Goal: Task Accomplishment & Management: Manage account settings

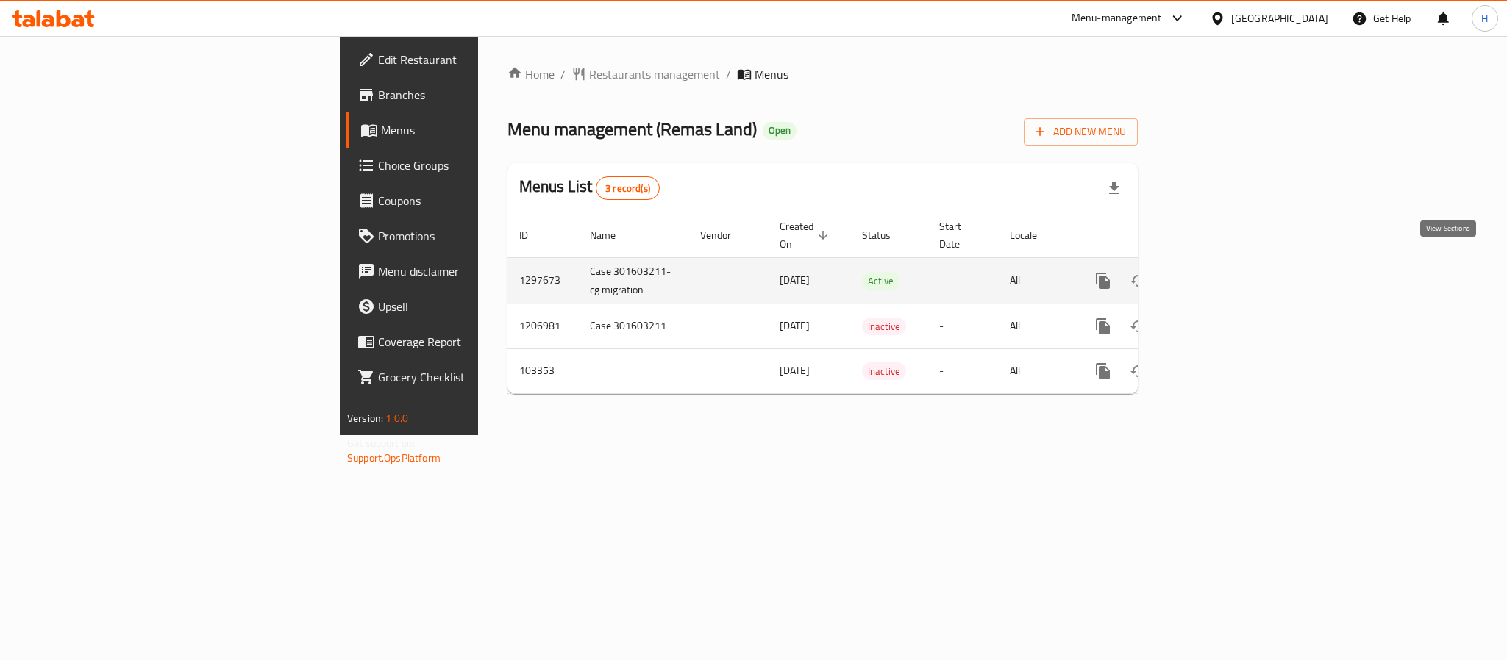
click at [1227, 263] on link "enhanced table" at bounding box center [1208, 280] width 35 height 35
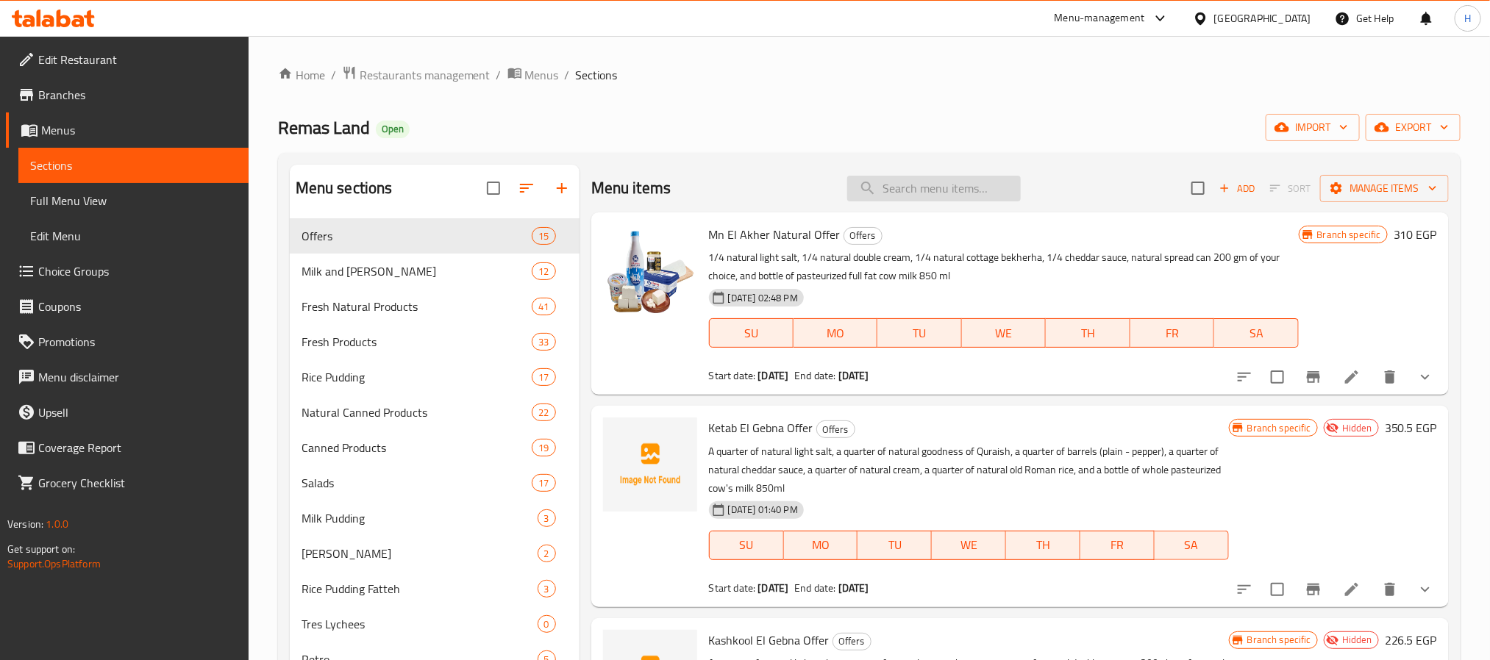
click at [885, 179] on input "search" at bounding box center [934, 189] width 174 height 26
paste input "عرض كتاب الجبنه"
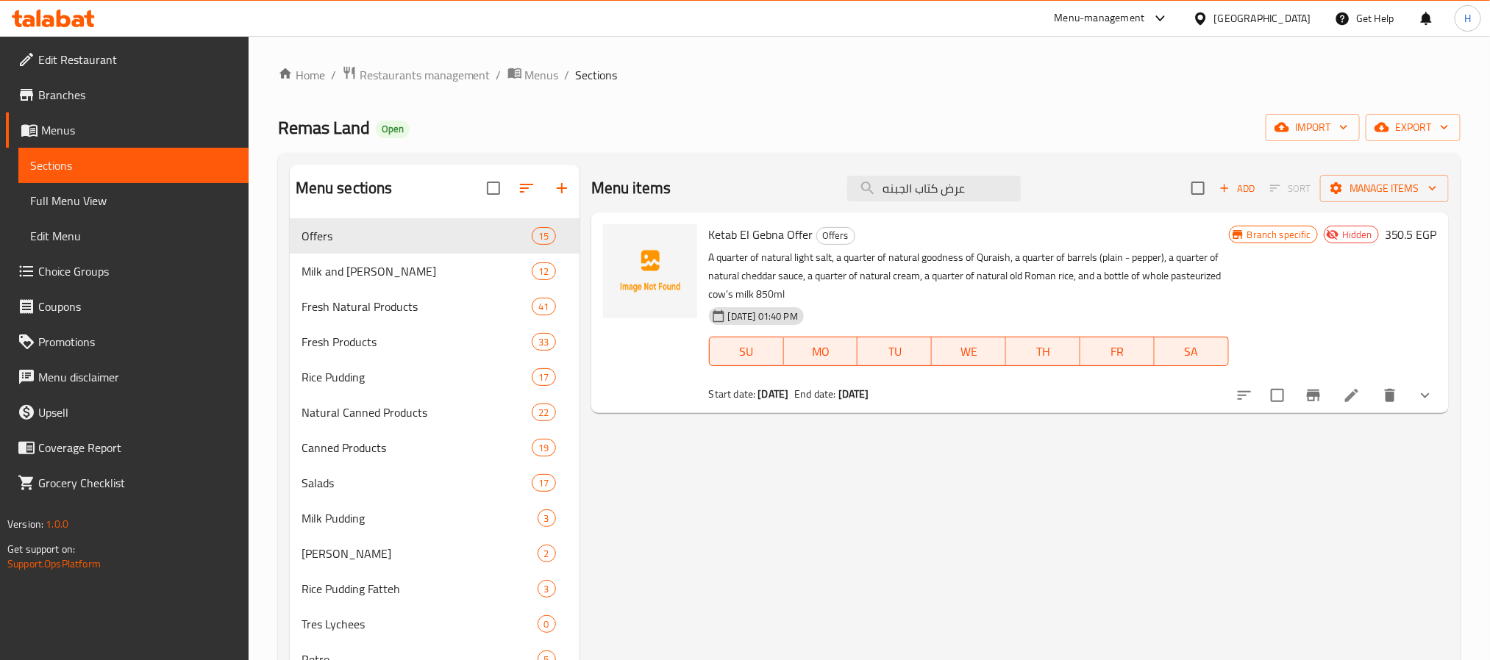
type input "عرض كتاب الجبنه"
click at [1443, 126] on icon "button" at bounding box center [1444, 127] width 15 height 15
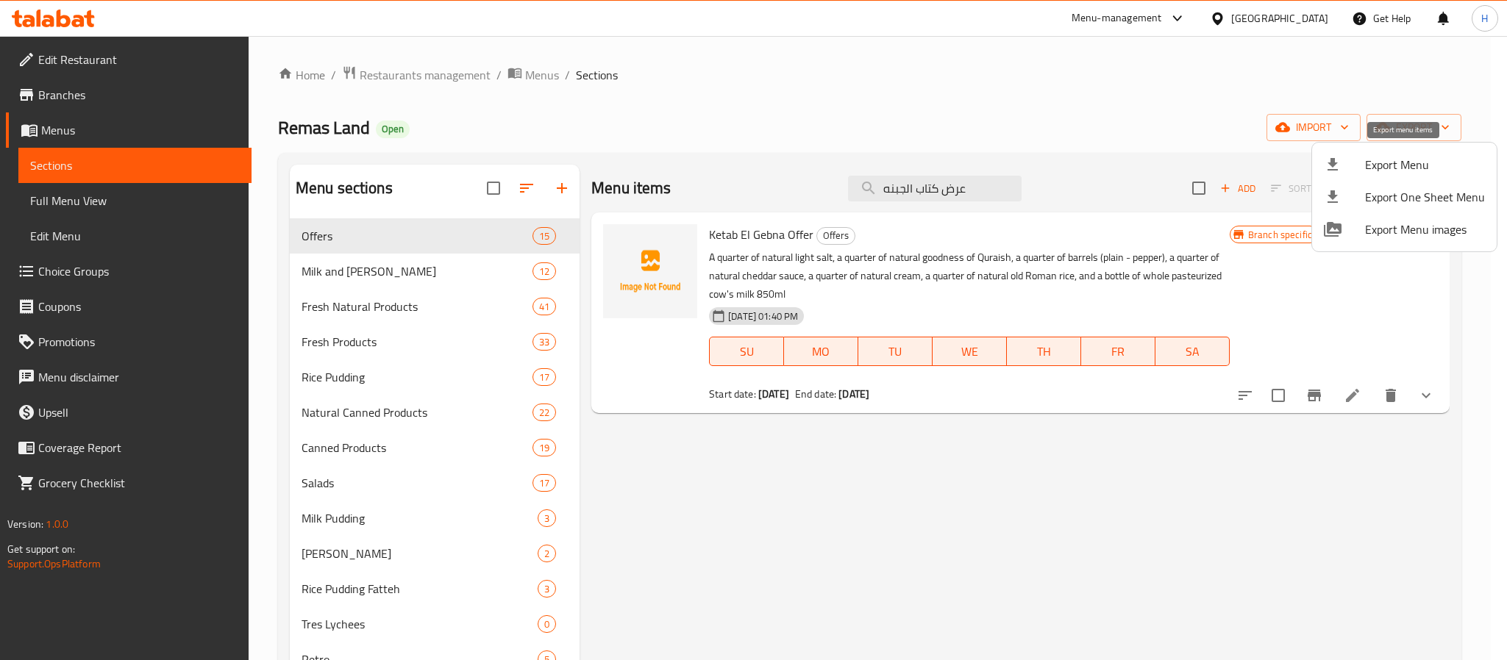
click at [1408, 162] on span "Export Menu" at bounding box center [1425, 165] width 120 height 18
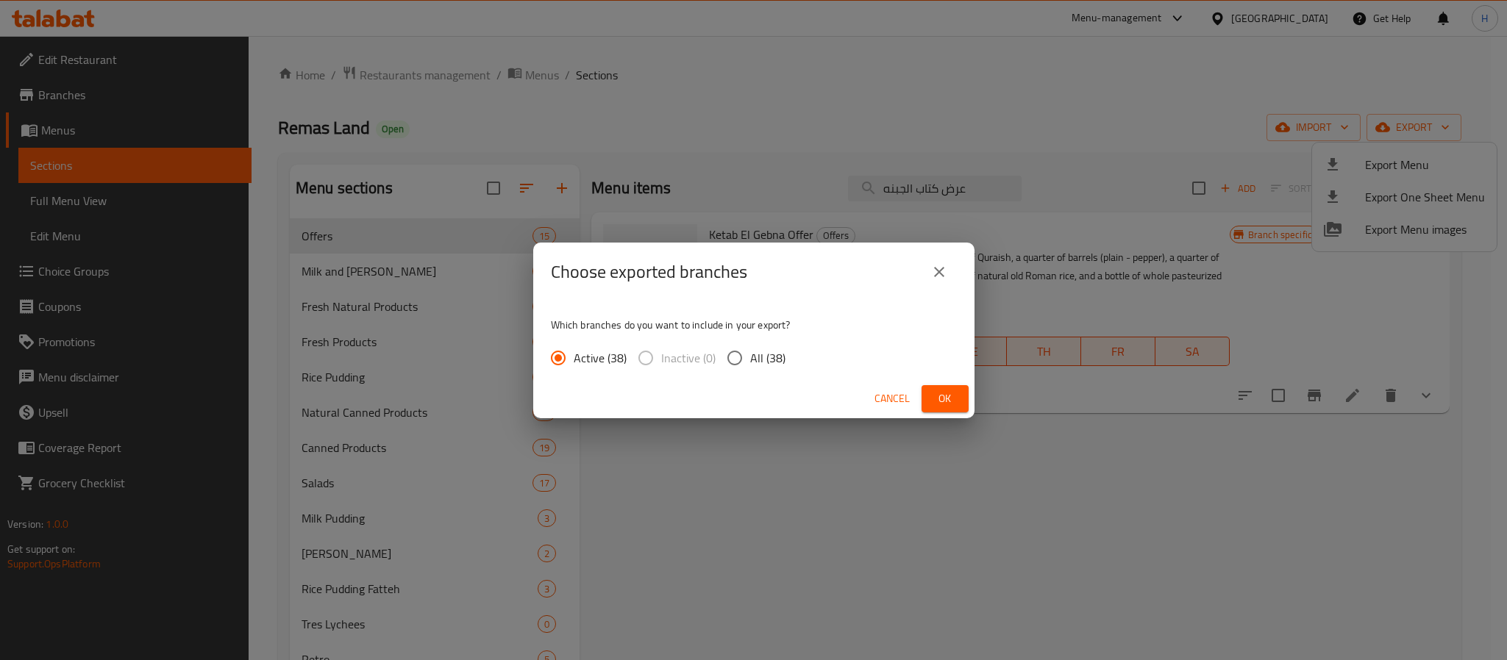
click at [741, 376] on div "Which branches do you want to include in your export? Active (38) Inactive (0) …" at bounding box center [753, 341] width 441 height 78
click at [750, 364] on span "All (38)" at bounding box center [767, 358] width 35 height 18
click at [749, 364] on input "All (38)" at bounding box center [734, 358] width 31 height 31
radio input "true"
click at [938, 391] on span "Ok" at bounding box center [945, 399] width 24 height 18
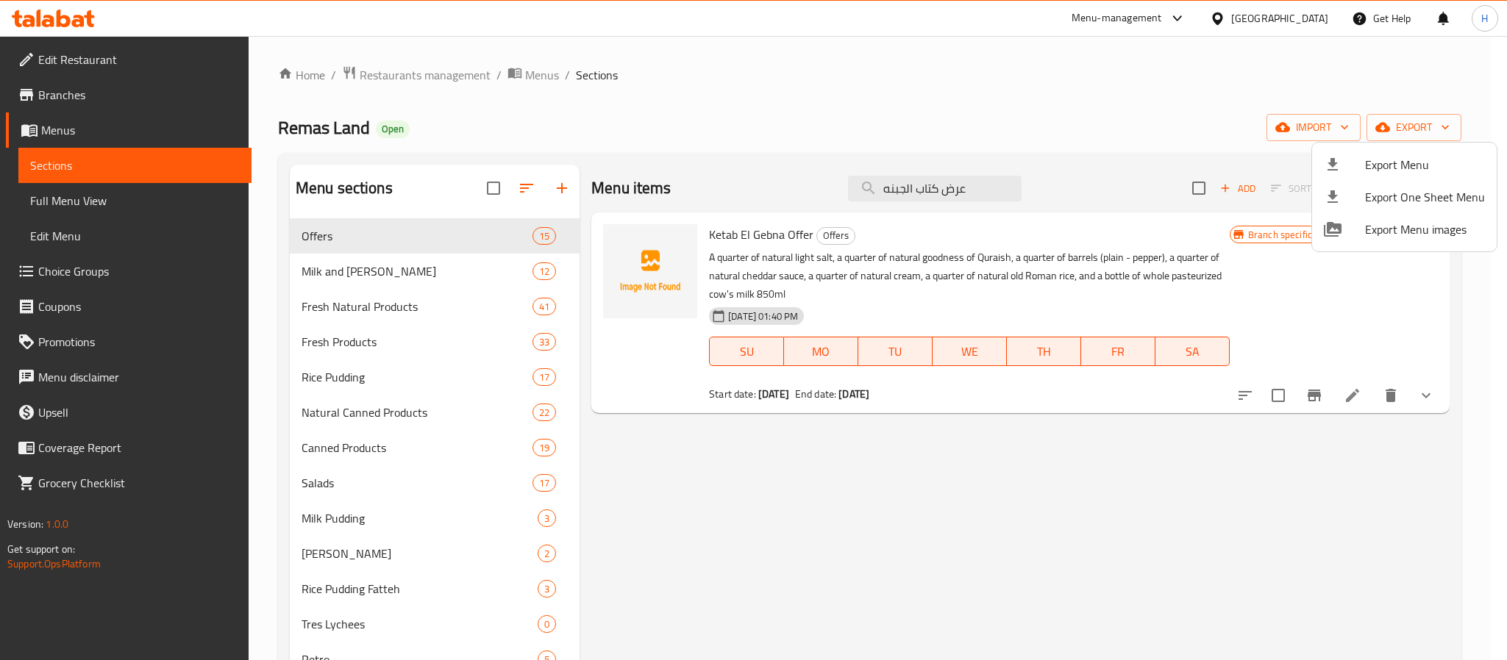
click at [925, 182] on div at bounding box center [753, 330] width 1507 height 660
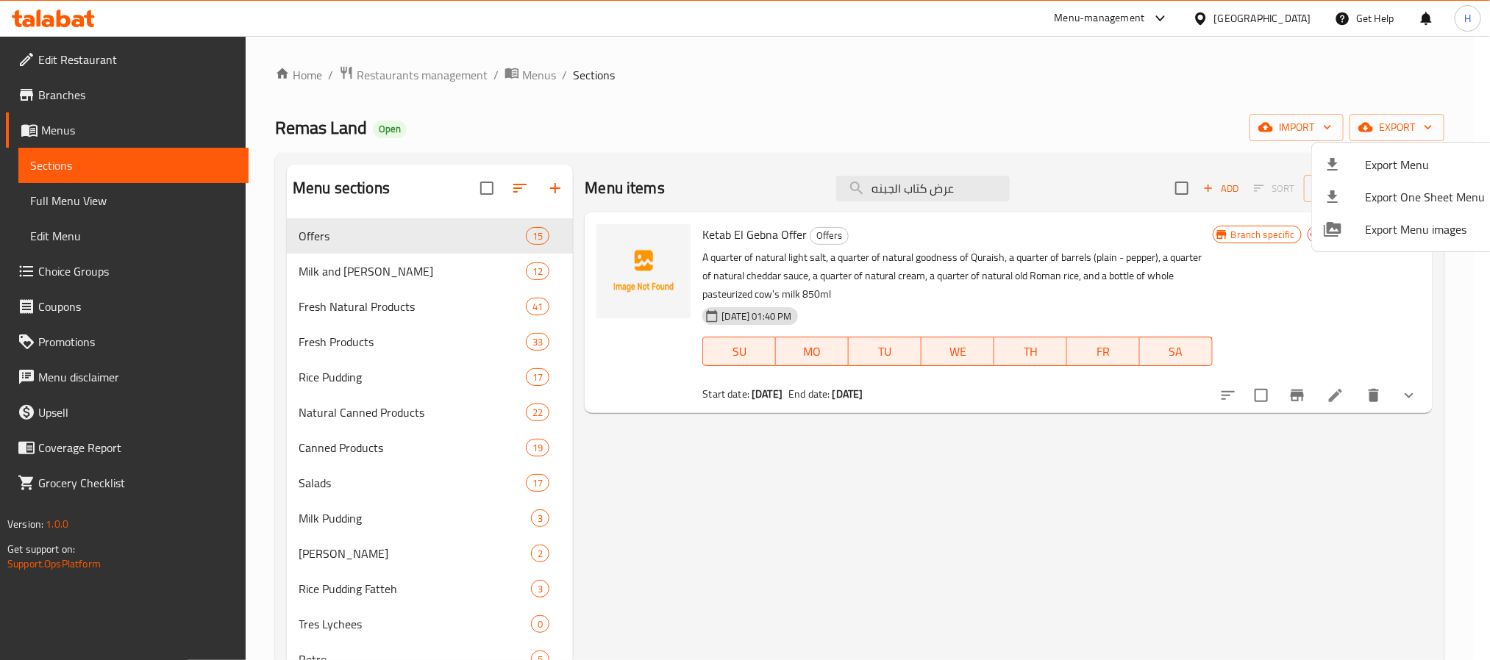
click at [925, 182] on input "عرض كتاب الجبنه" at bounding box center [923, 189] width 174 height 26
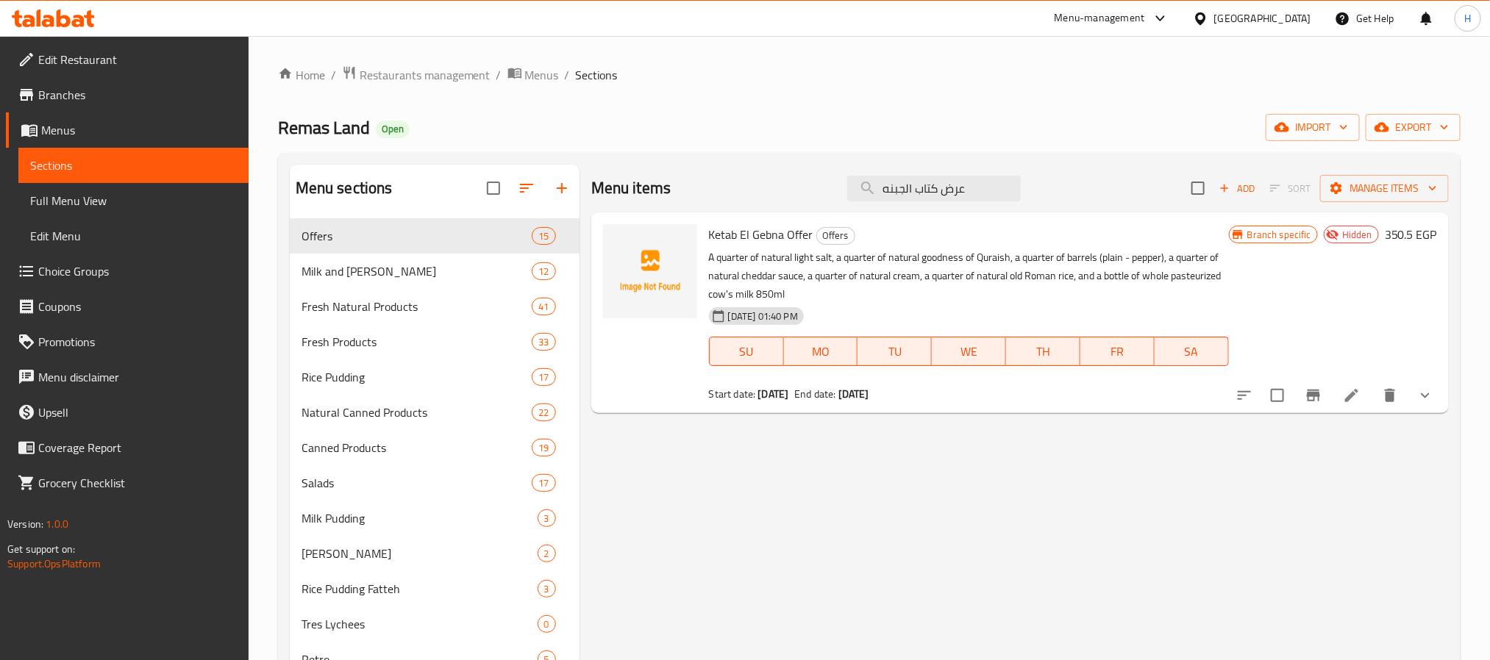
click at [925, 182] on input "عرض كتاب الجبنه" at bounding box center [934, 189] width 174 height 26
paste input "كول"
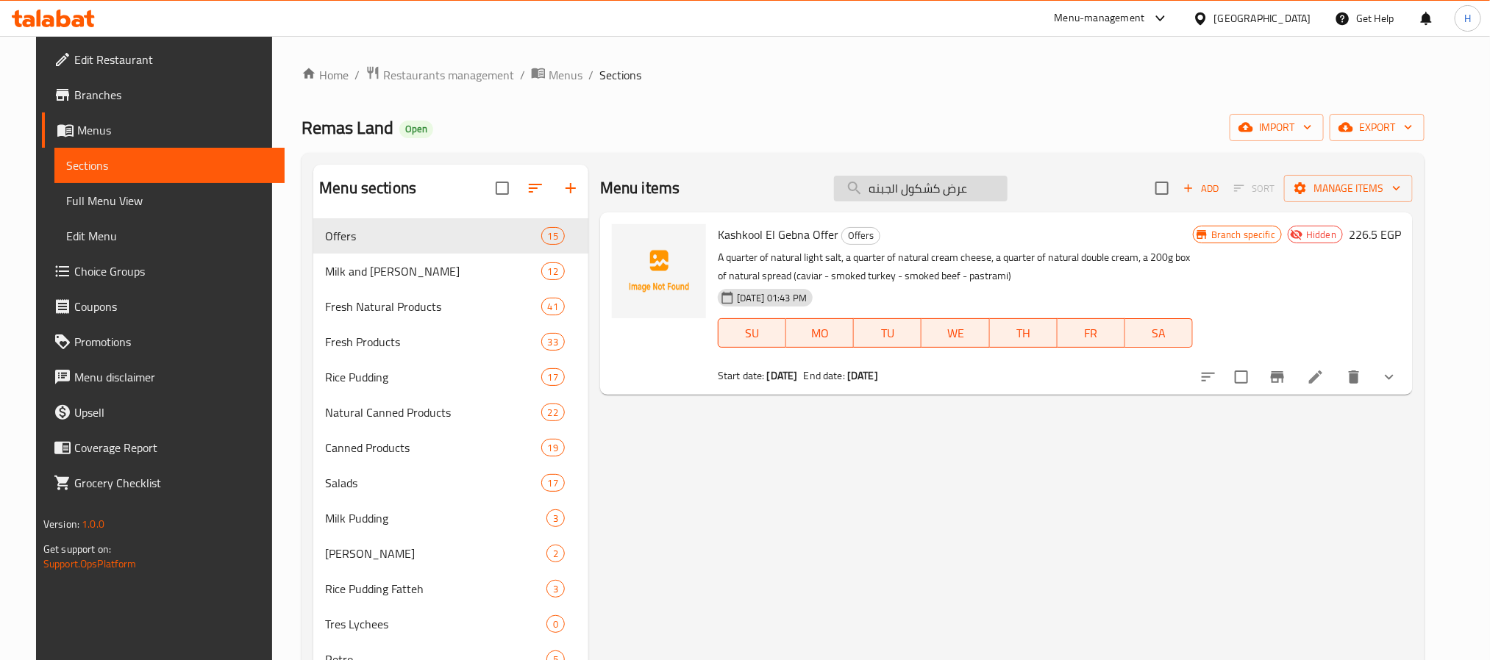
click at [966, 192] on input "عرض كشكول الجبنه" at bounding box center [921, 189] width 174 height 26
paste input "اسه"
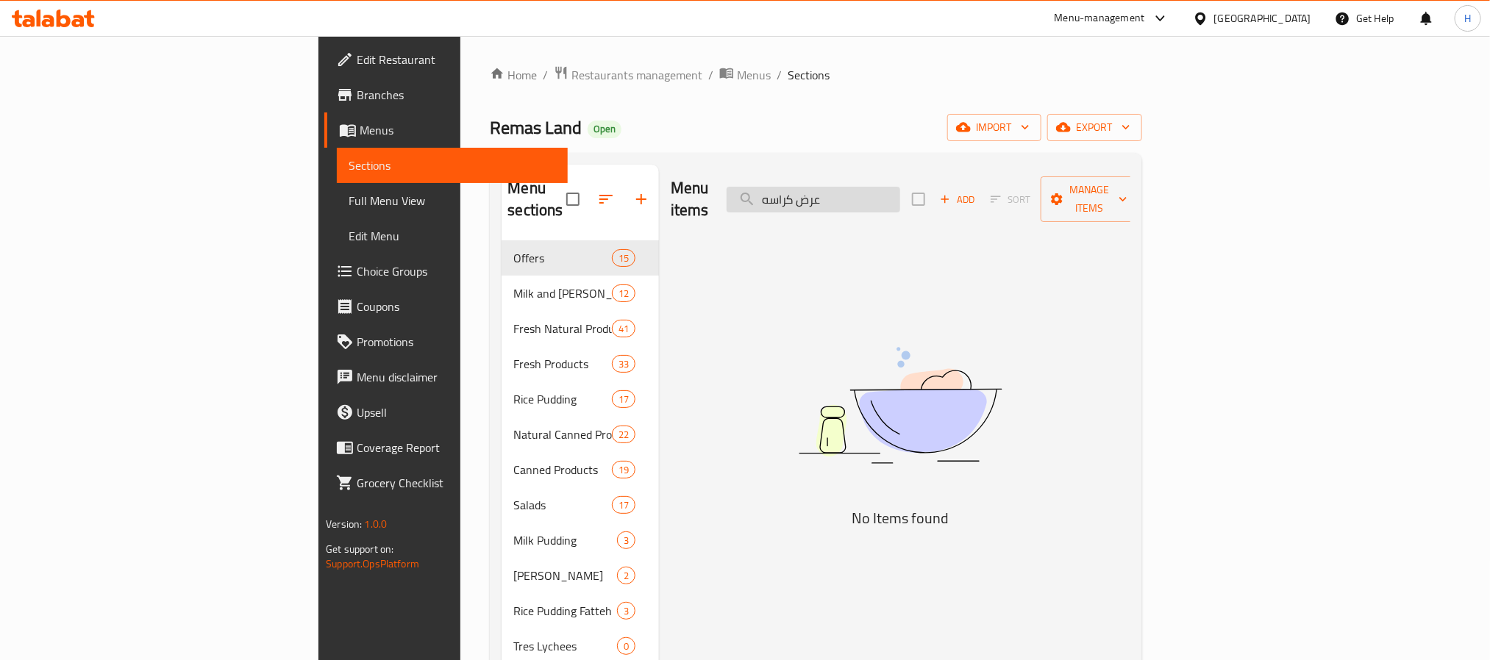
click at [900, 192] on input "عرض كراسه" at bounding box center [814, 200] width 174 height 26
paste input "Sif Ya Sif Offe"
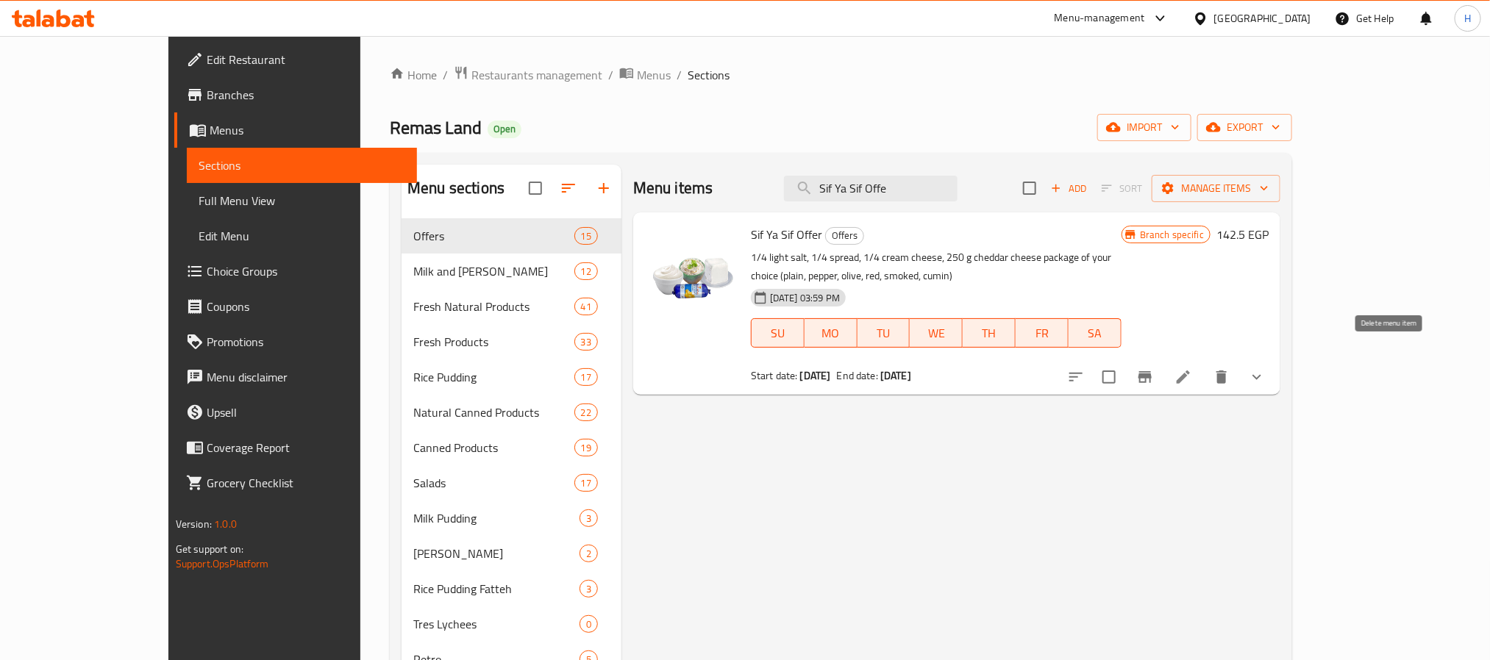
type input "Sif Ya Sif Offe"
click at [1190, 371] on icon at bounding box center [1183, 377] width 13 height 13
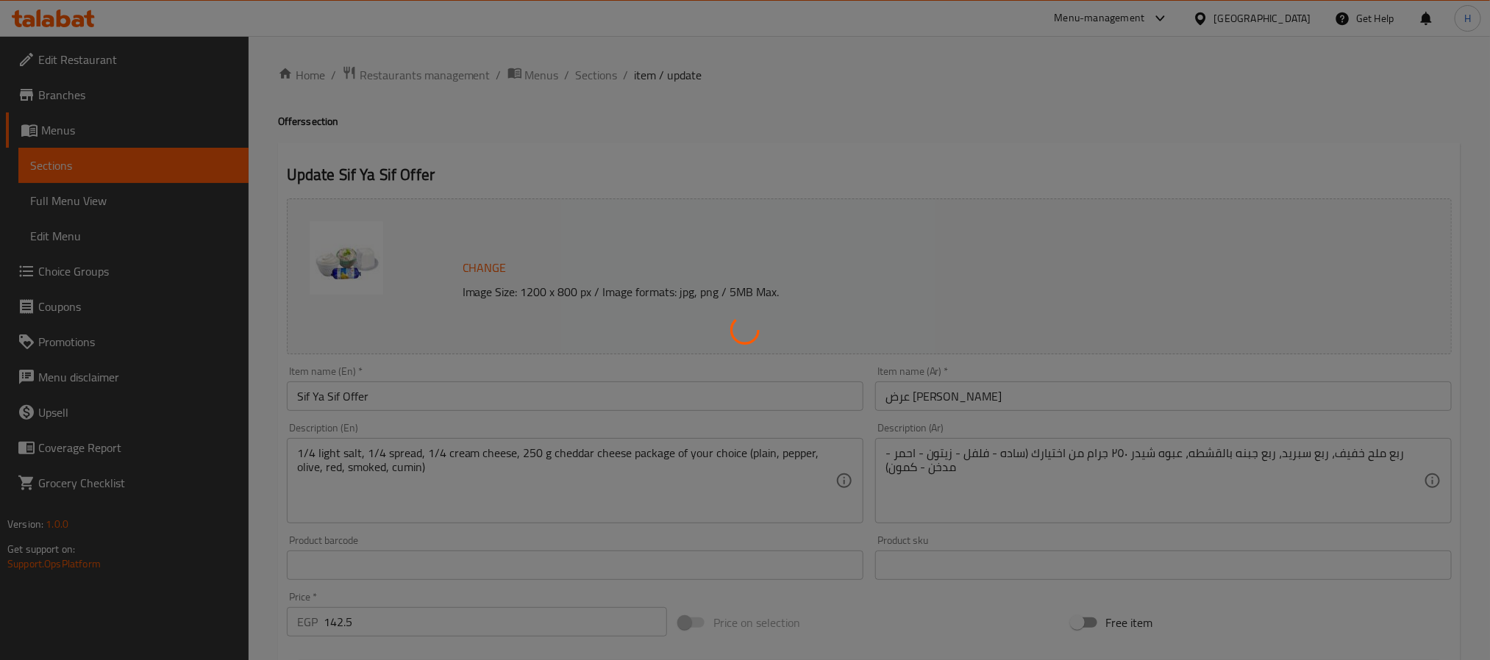
type input "اختيارك من نوع الشيدر:"
type input "1"
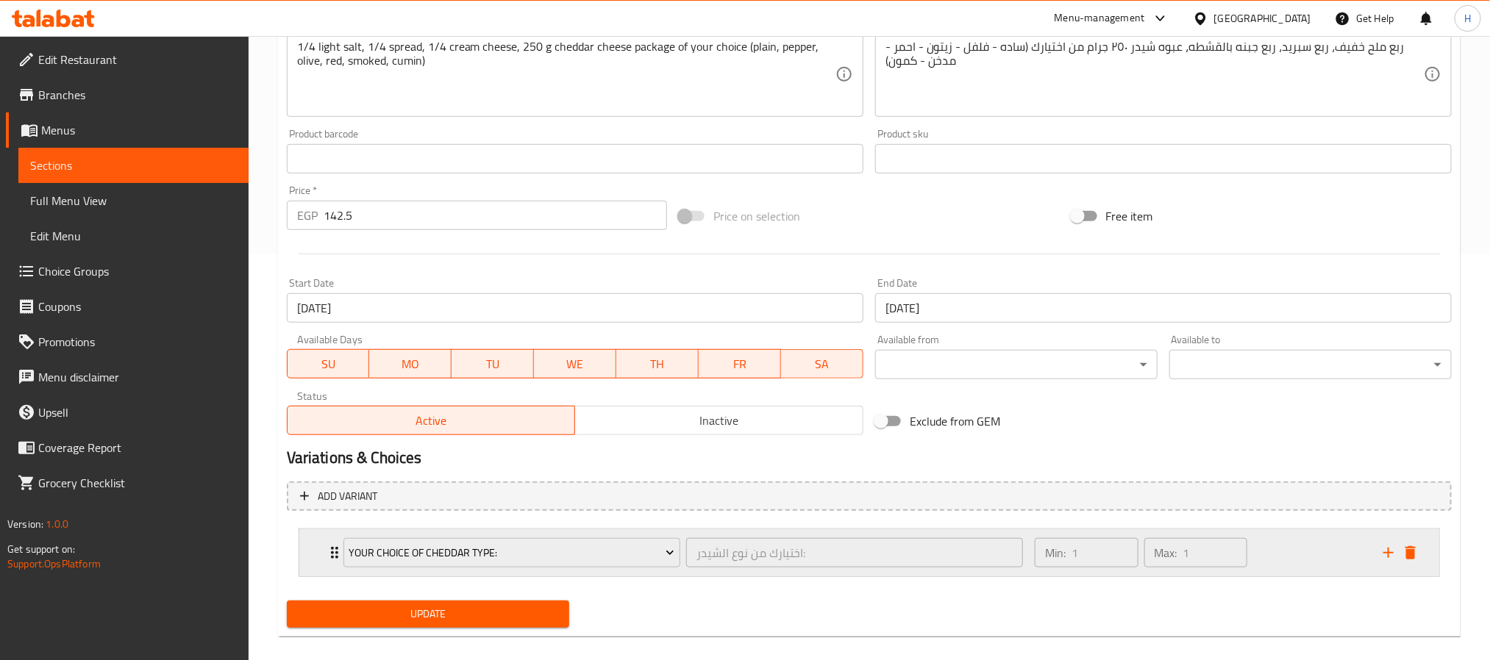
scroll to position [424, 0]
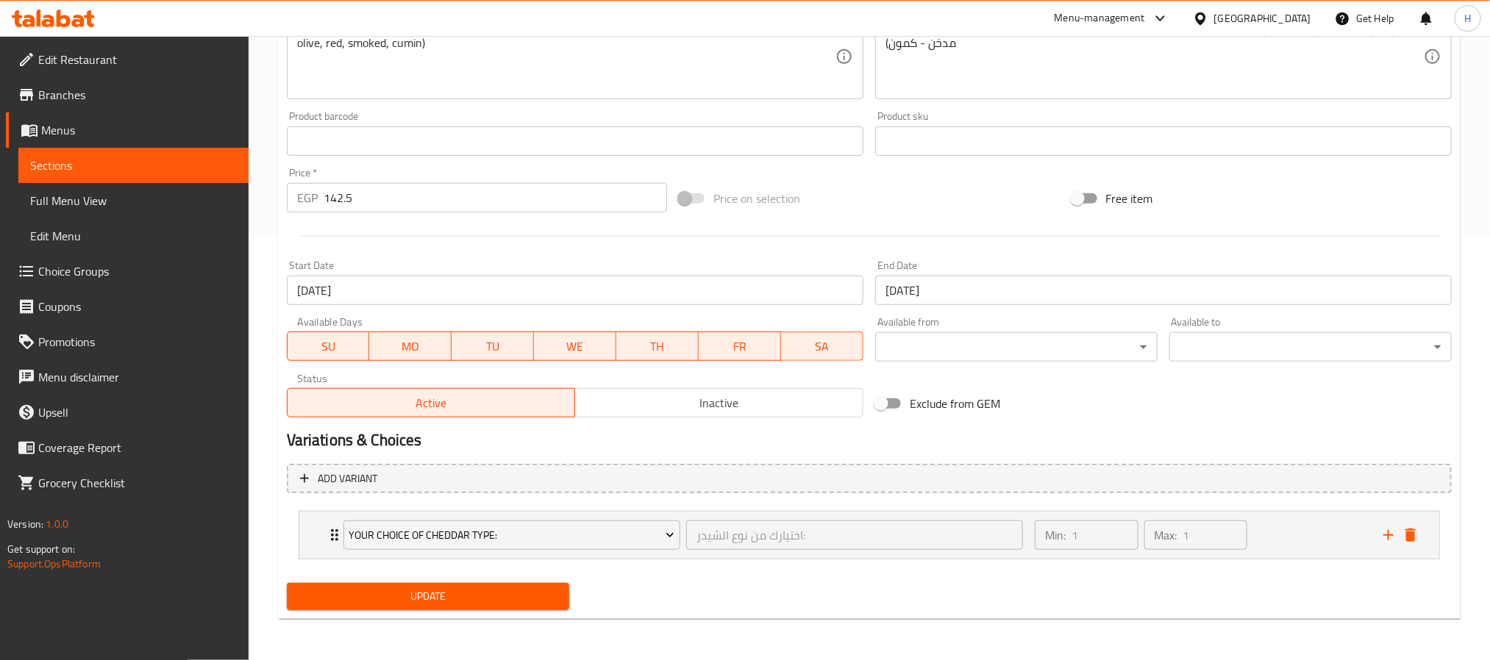
click at [667, 409] on span "Inactive" at bounding box center [719, 403] width 277 height 21
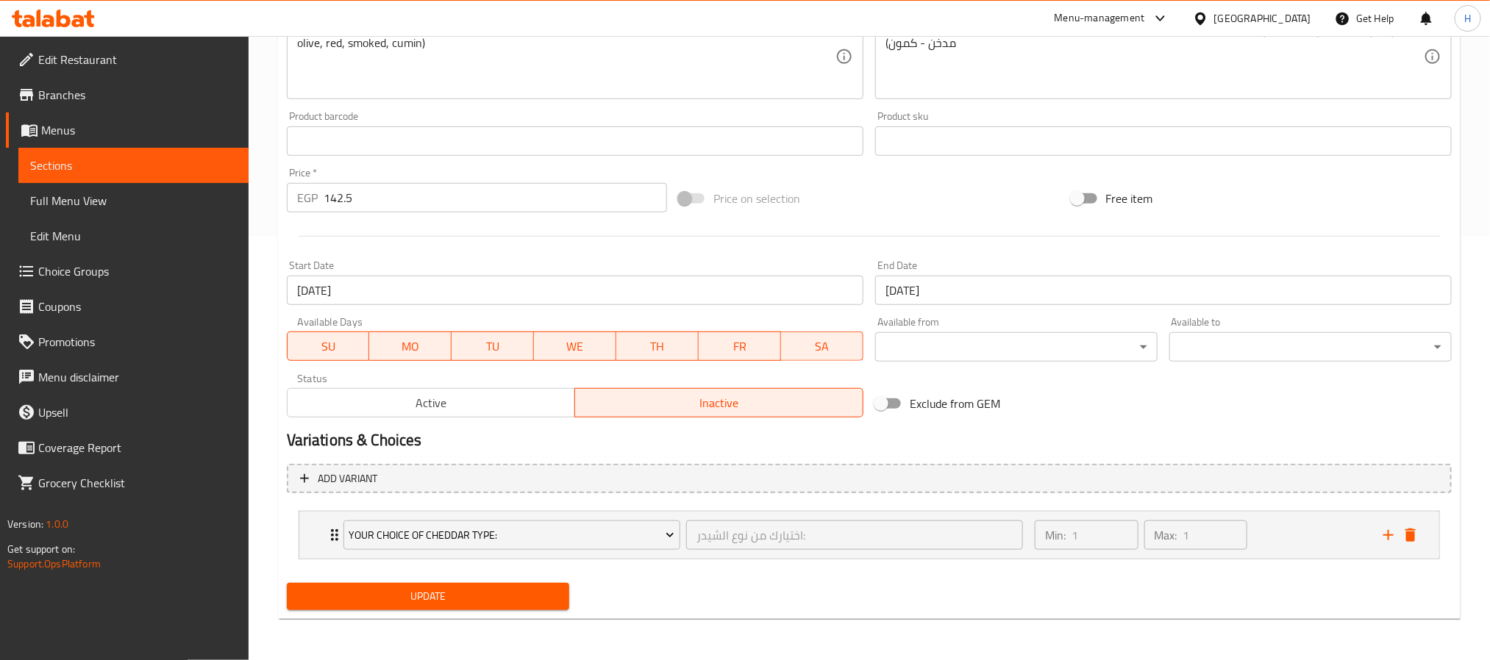
click at [506, 593] on span "Update" at bounding box center [428, 597] width 259 height 18
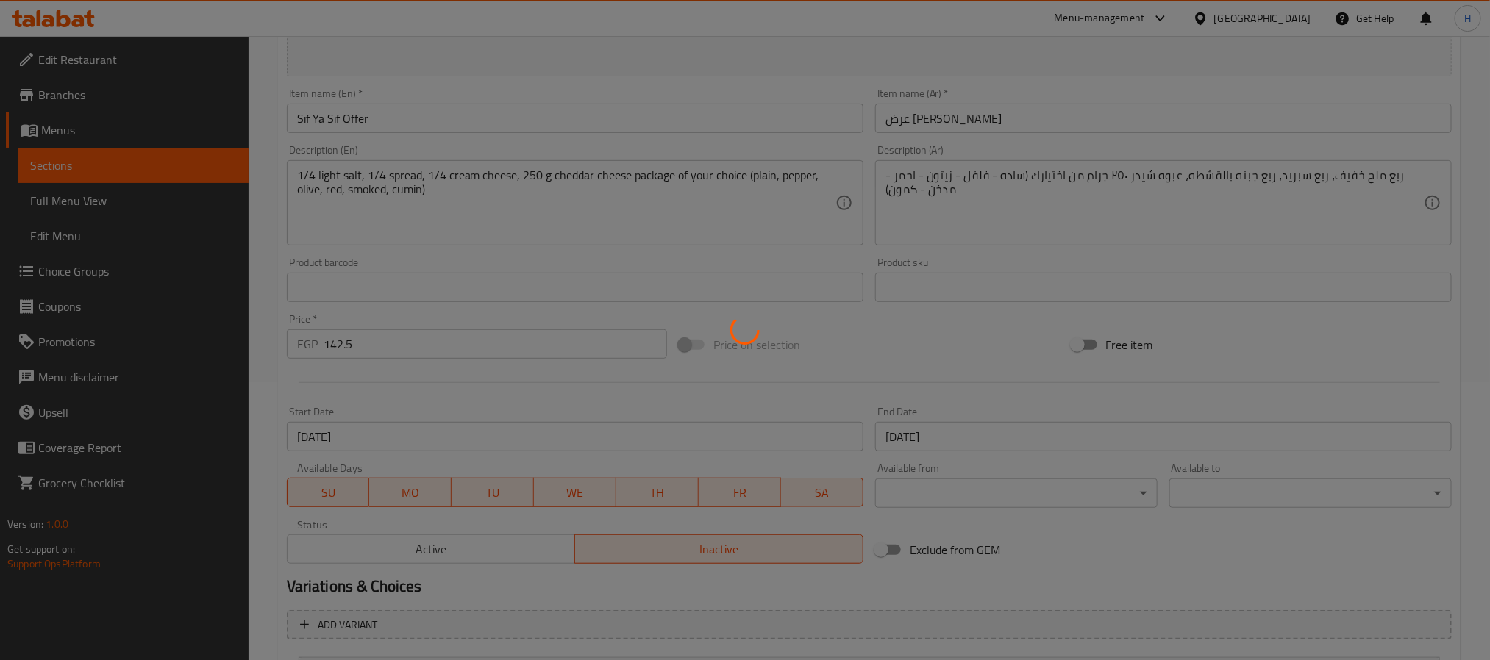
scroll to position [93, 0]
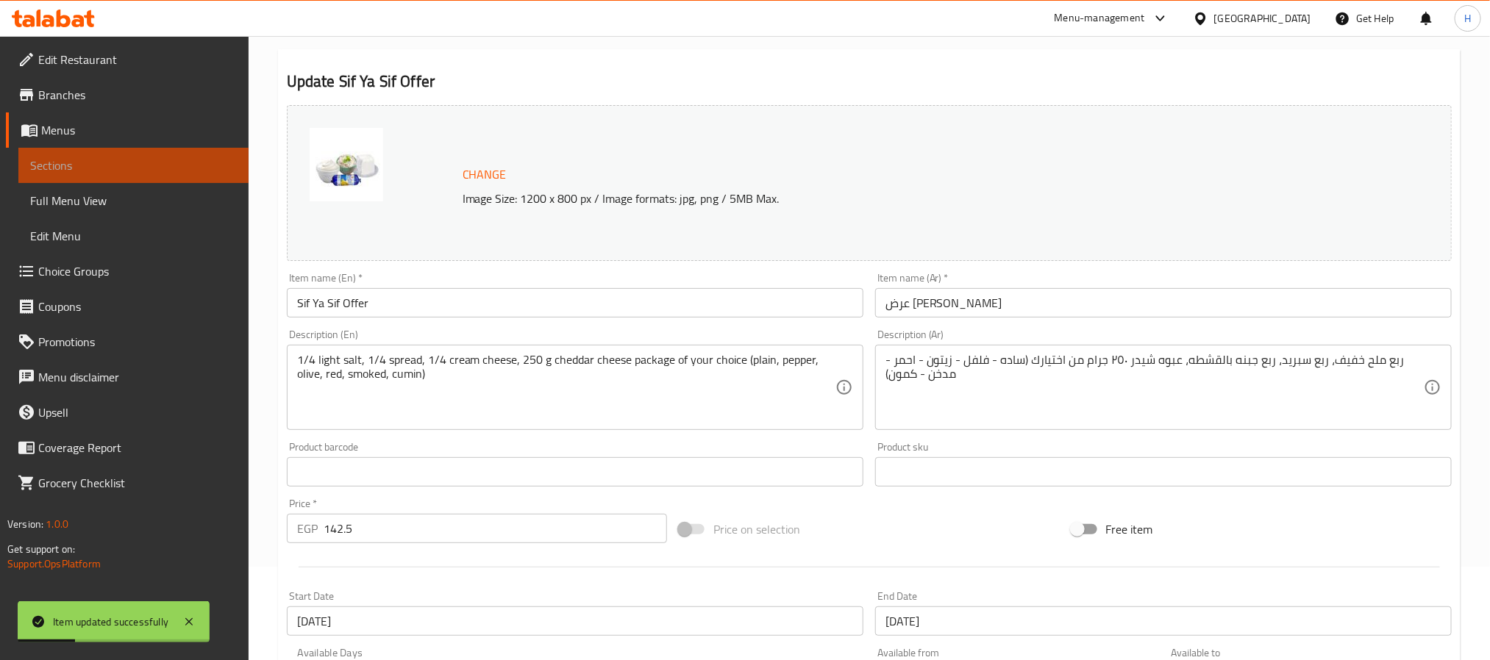
click at [179, 160] on span "Sections" at bounding box center [133, 166] width 207 height 18
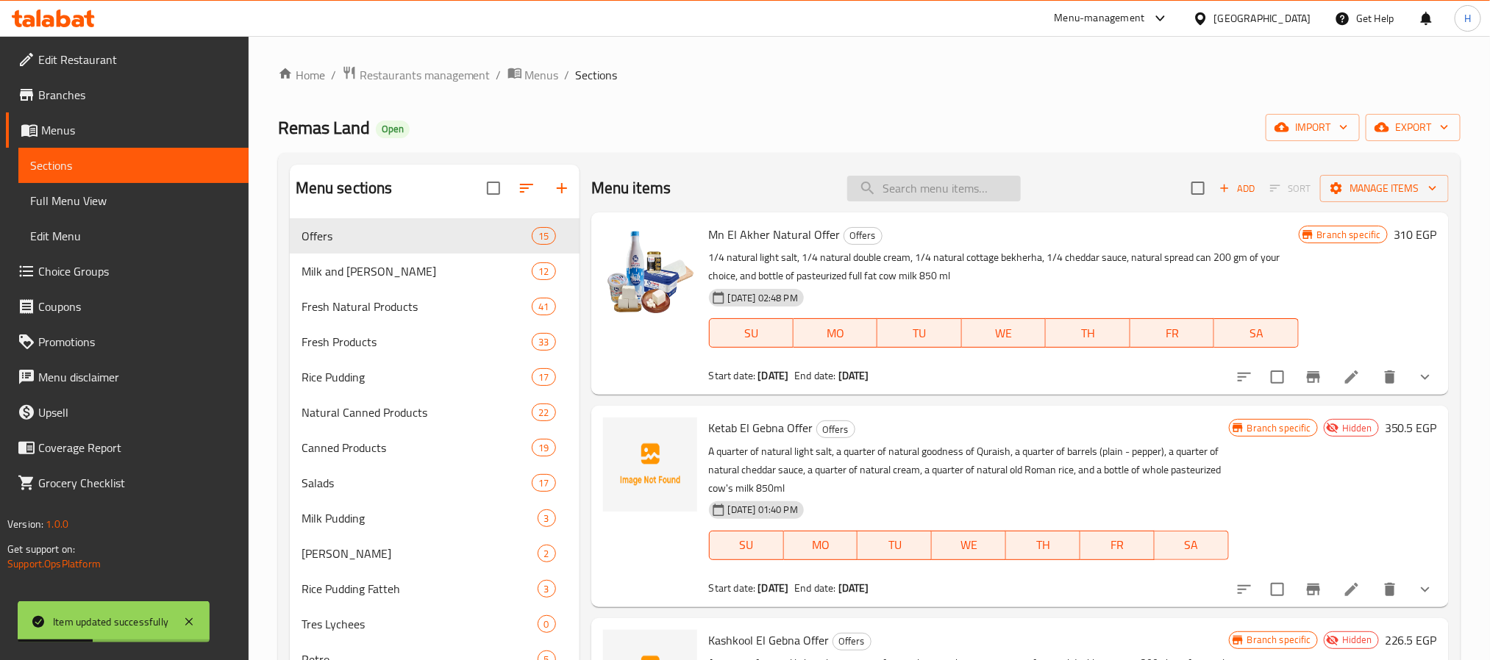
click at [960, 183] on input "search" at bounding box center [934, 189] width 174 height 26
paste input "Healthawya Offer"
type input "Healthawya Offer"
click at [1030, 240] on h6 "Mn El Akher Natural Offer Offers" at bounding box center [1004, 234] width 590 height 21
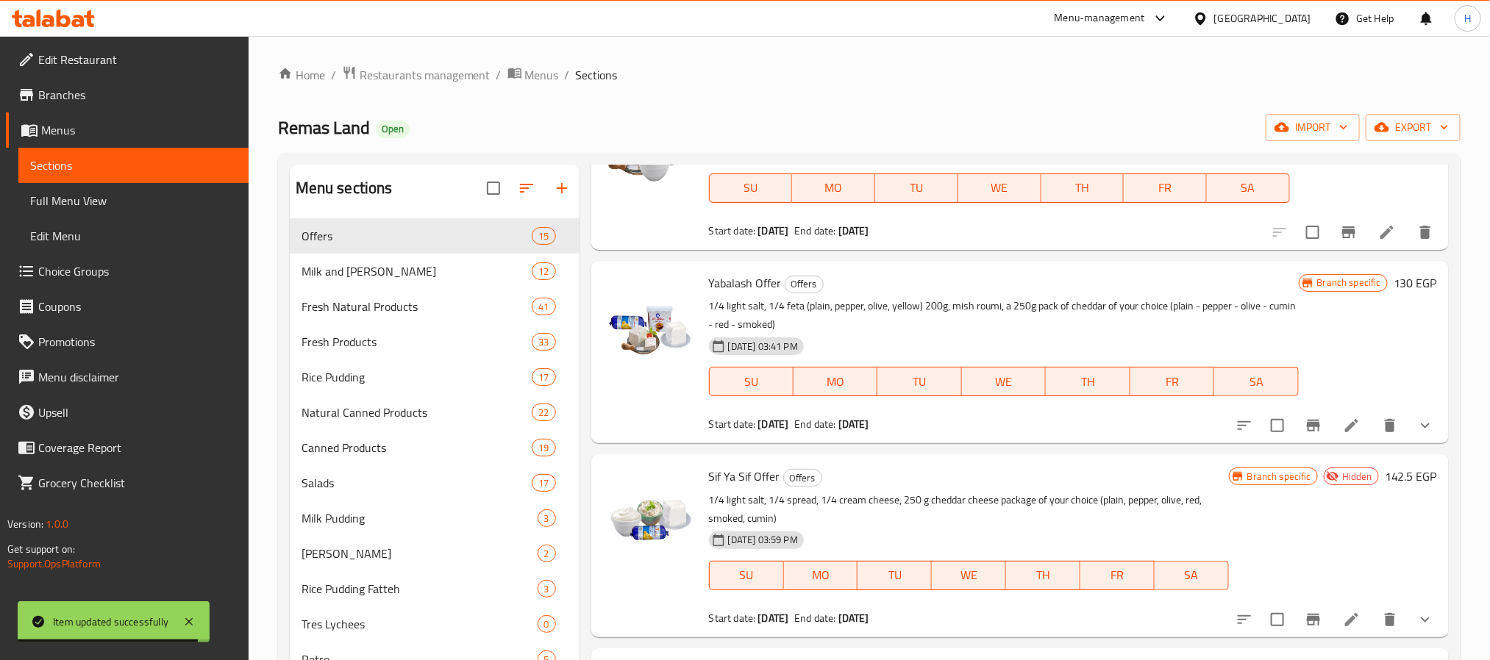
scroll to position [772, 0]
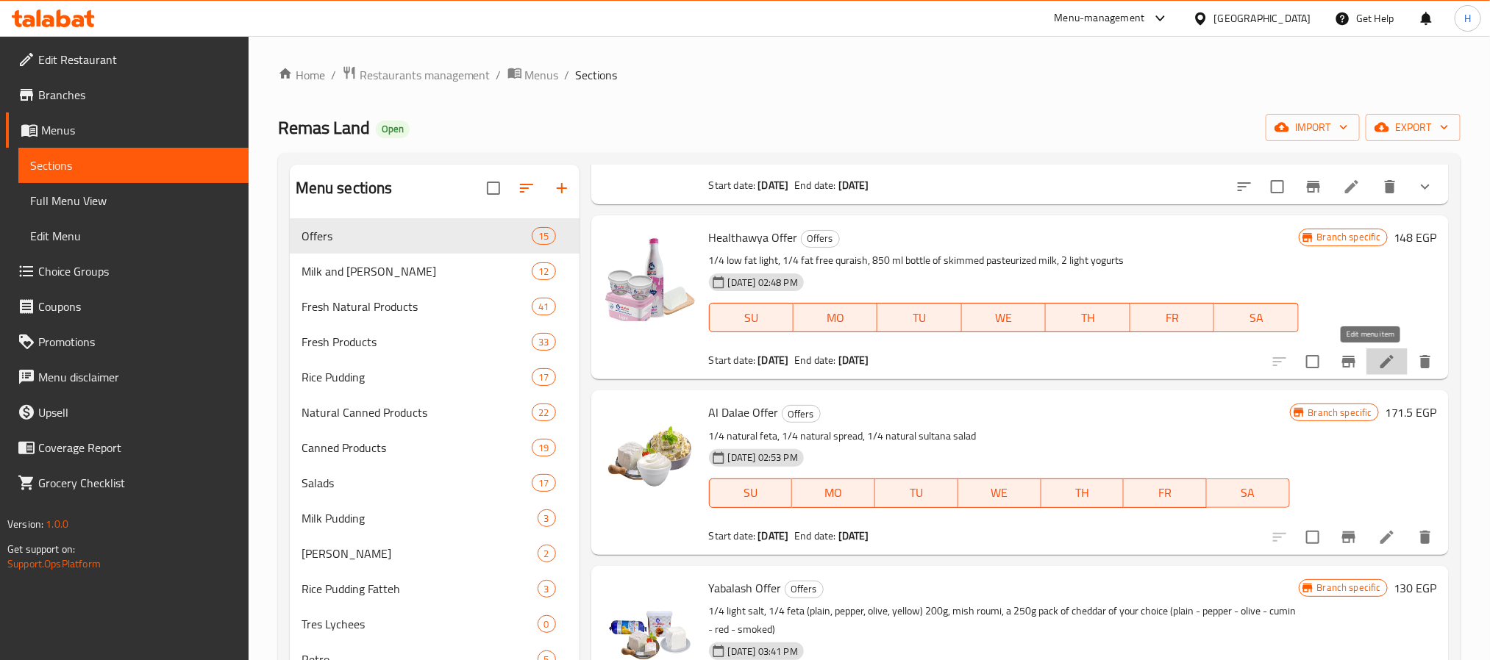
click at [1378, 367] on icon at bounding box center [1387, 362] width 18 height 18
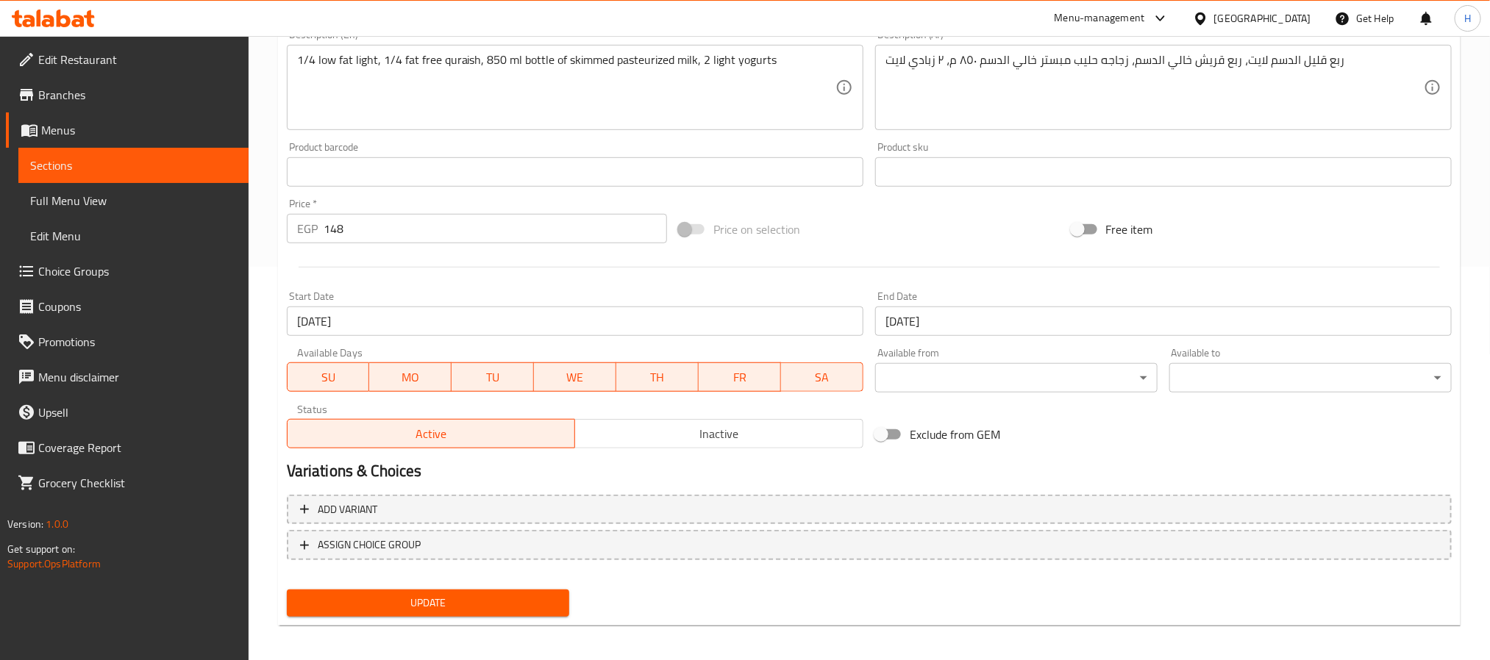
scroll to position [398, 0]
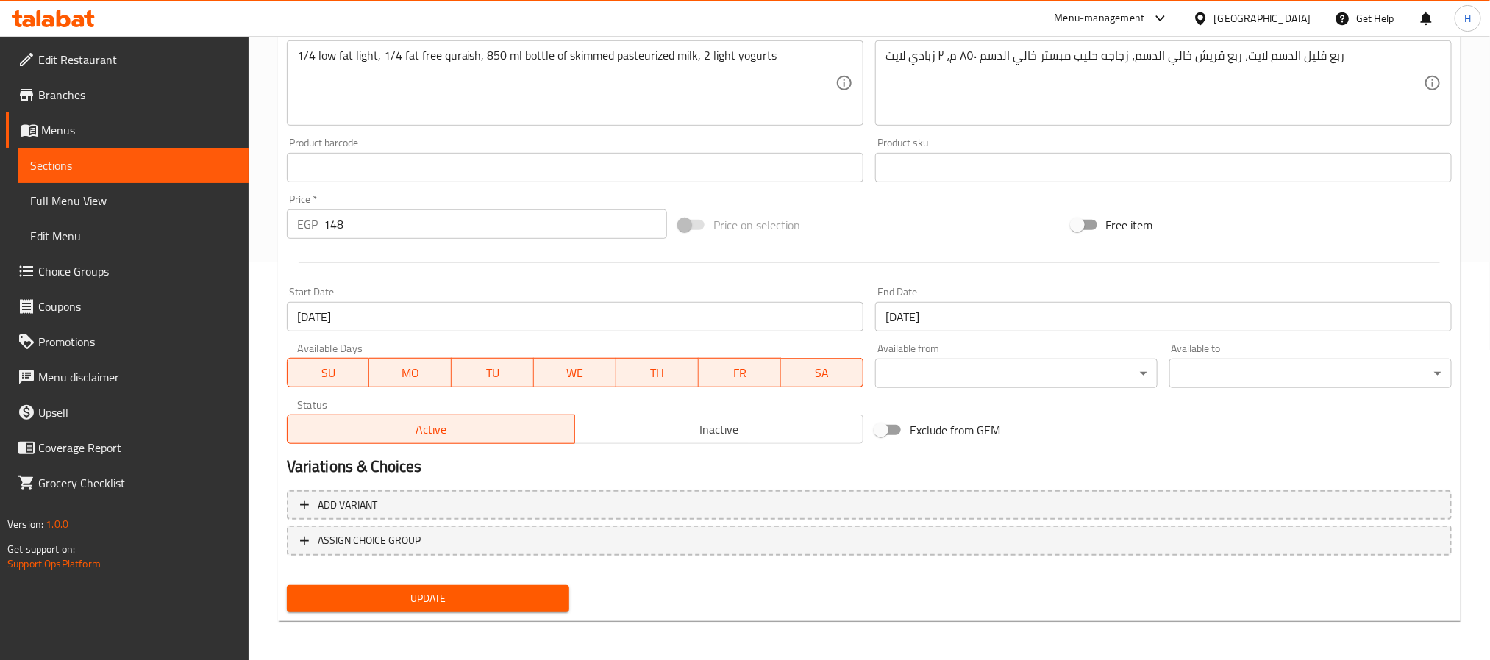
click at [673, 430] on span "Inactive" at bounding box center [719, 429] width 277 height 21
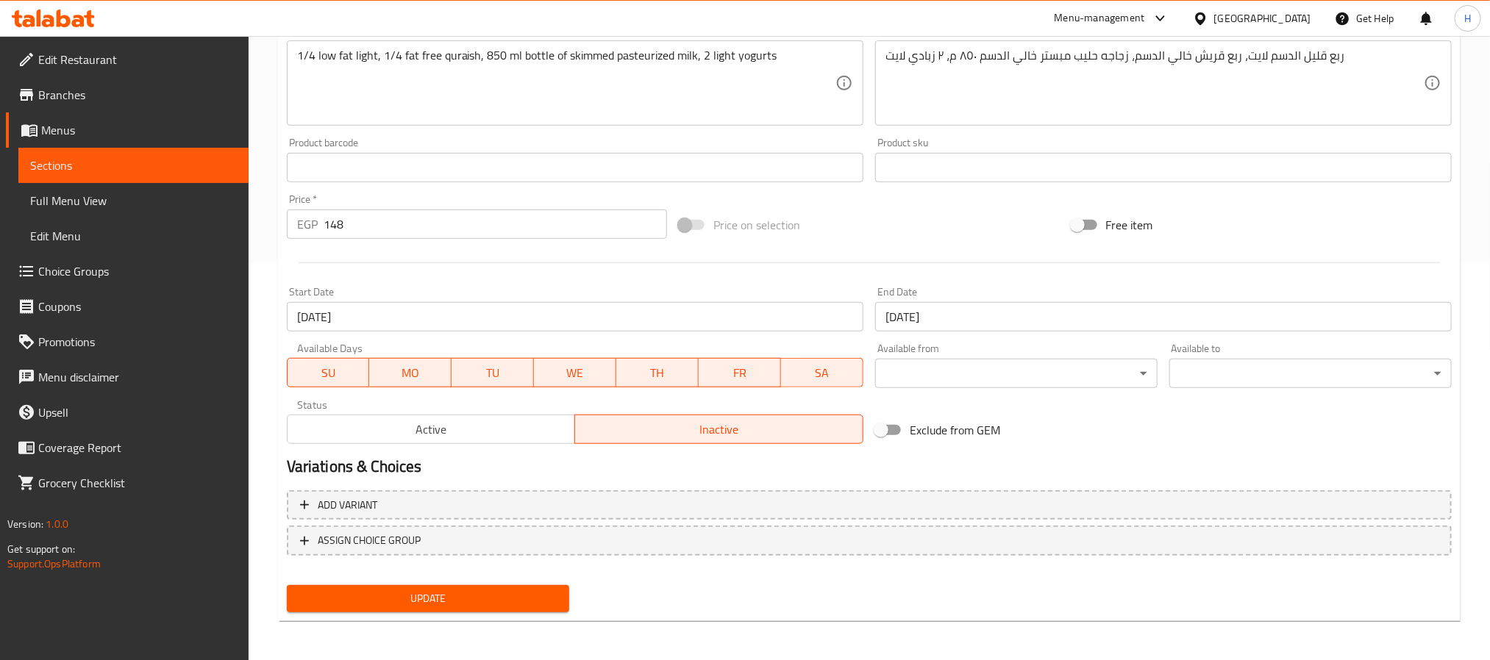
click at [435, 596] on span "Update" at bounding box center [428, 599] width 259 height 18
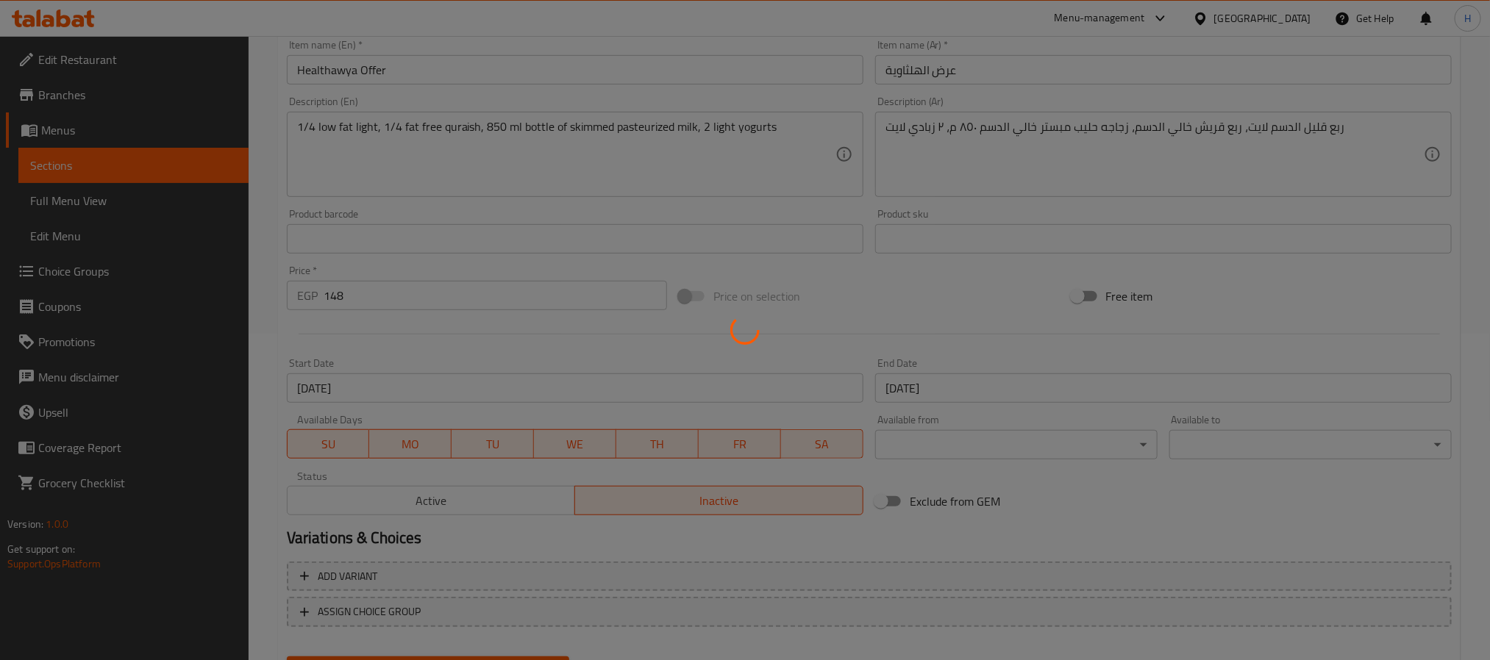
scroll to position [288, 0]
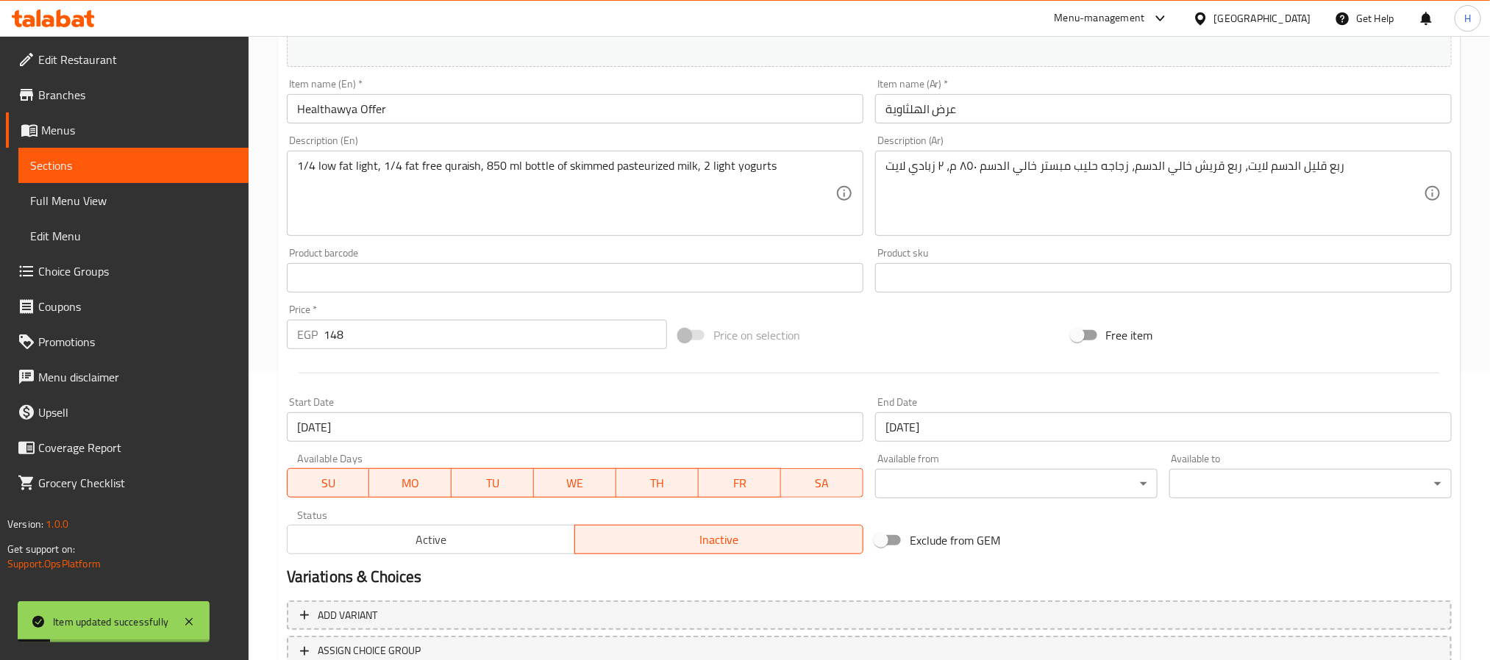
drag, startPoint x: 204, startPoint y: 161, endPoint x: 268, endPoint y: 161, distance: 64.0
click at [204, 161] on span "Sections" at bounding box center [133, 166] width 207 height 18
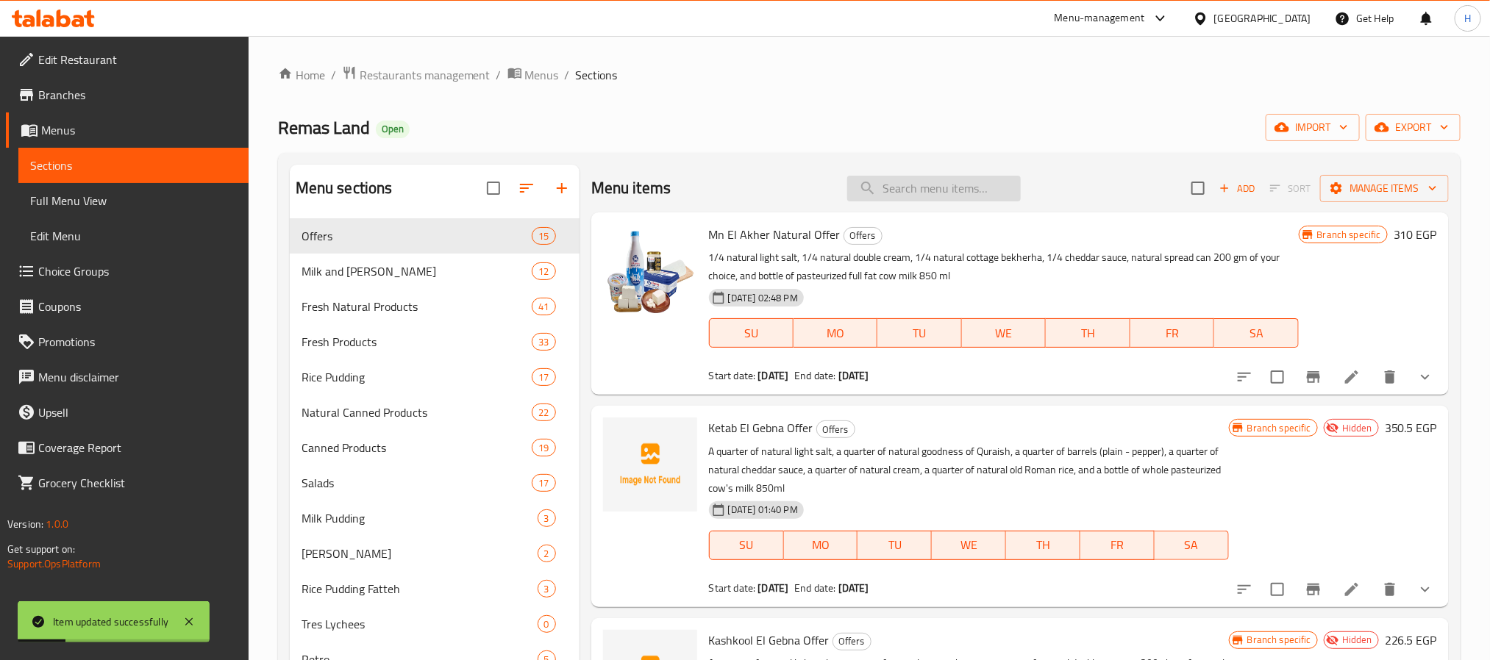
click at [869, 188] on input "search" at bounding box center [934, 189] width 174 height 26
paste input "عرض 3 شيدر"
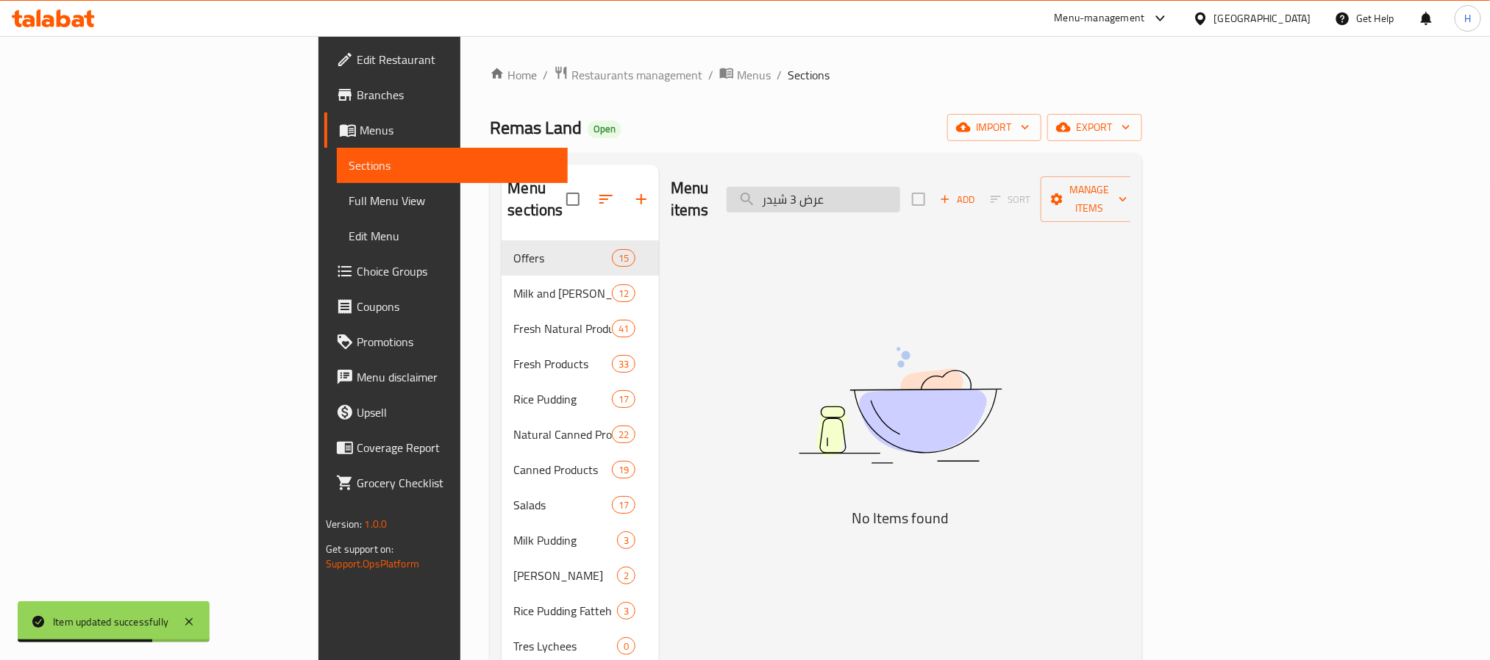
click at [900, 190] on input "عرض 3 شيدر" at bounding box center [814, 200] width 174 height 26
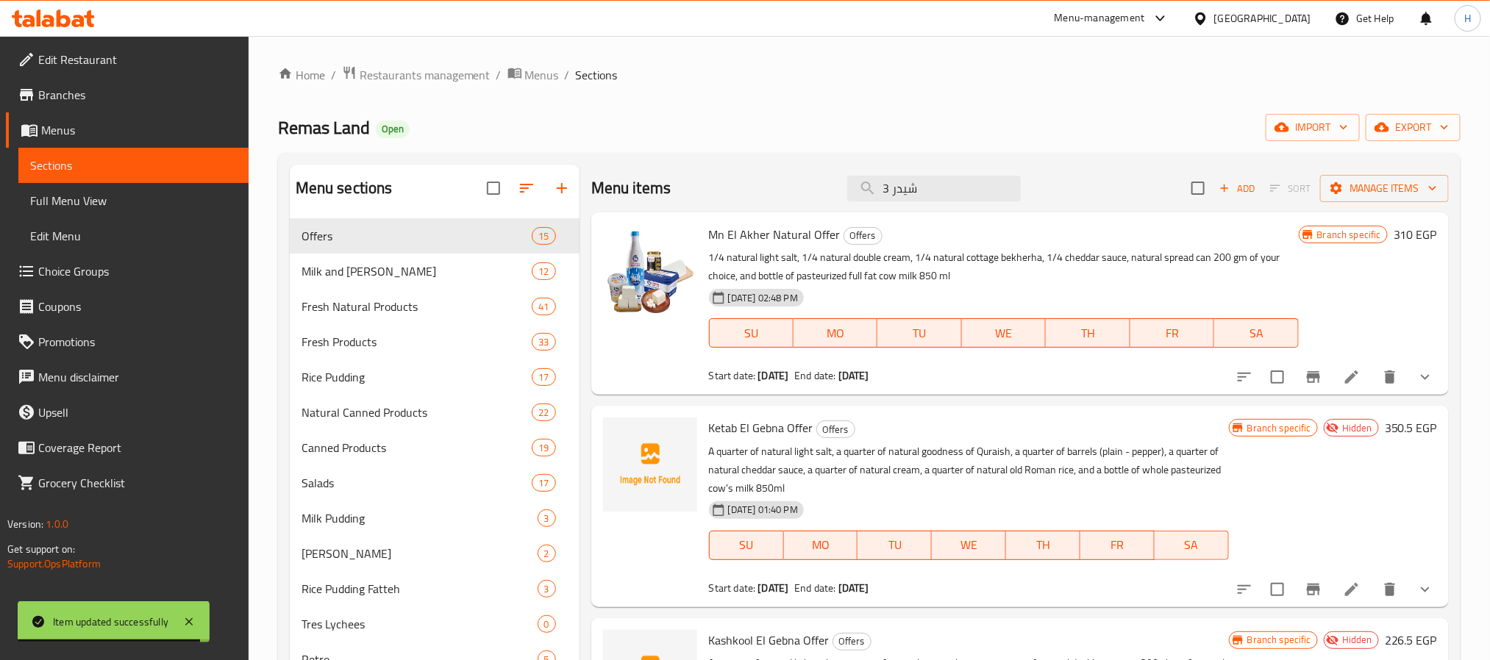
click at [1137, 413] on div "Ketab El Gebna Offer Offers A quarter of natural light salt, a quarter of natur…" at bounding box center [969, 506] width 532 height 189
drag, startPoint x: 919, startPoint y: 188, endPoint x: 777, endPoint y: 181, distance: 141.4
click at [777, 181] on div "Menu items 3 شيدر Add Sort Manage items" at bounding box center [1019, 189] width 857 height 48
paste input "eard 3 shidar 10 / 5,000 3 Chedda"
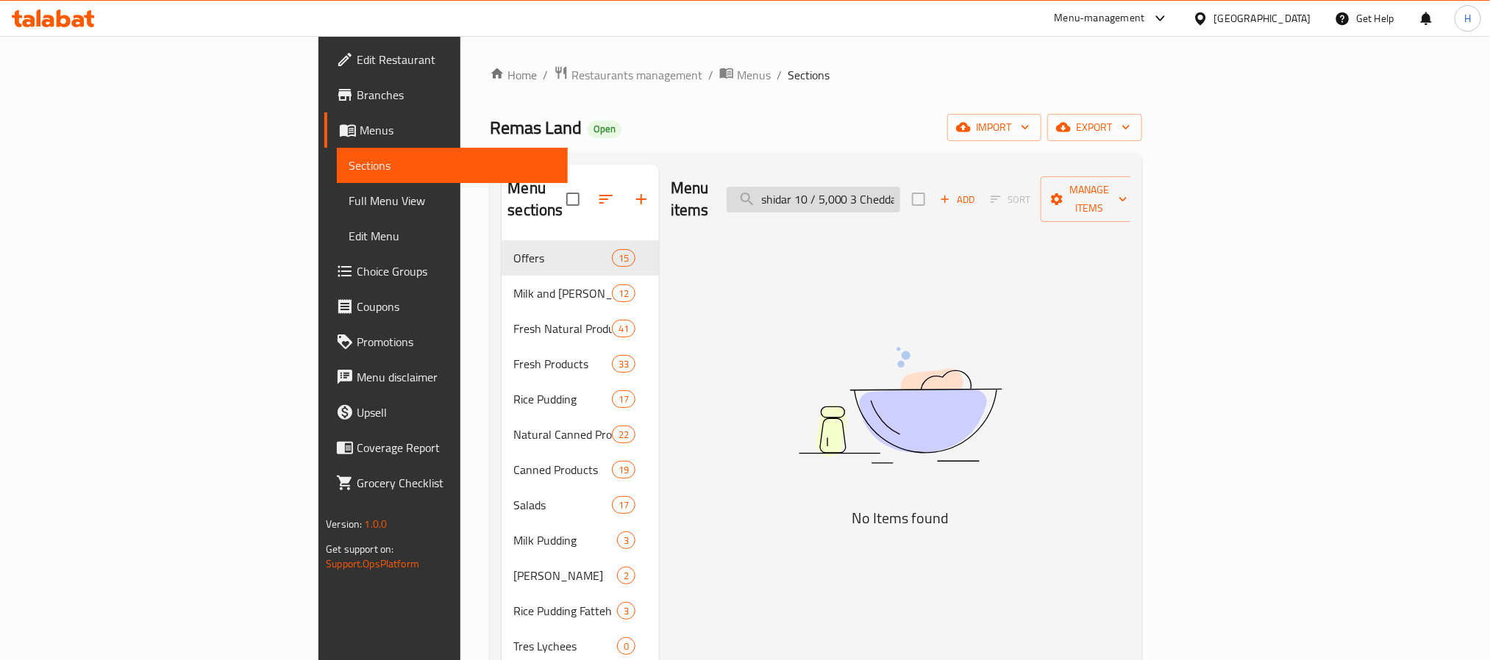
click at [900, 190] on input "eard 3 shidar 10 / 5,000 3 Chedda" at bounding box center [814, 200] width 174 height 26
click at [889, 187] on input "3 Chedda" at bounding box center [814, 200] width 174 height 26
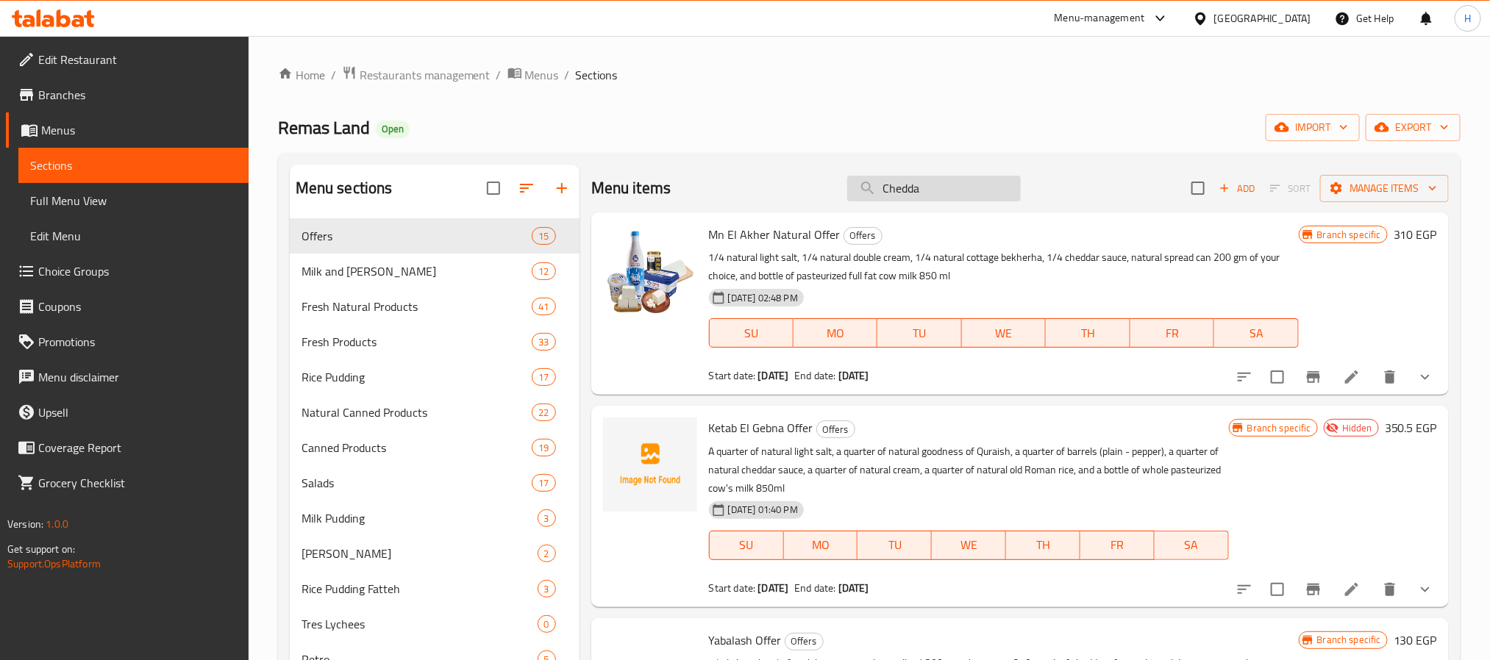
click at [955, 185] on input "Chedda" at bounding box center [934, 189] width 174 height 26
paste input "3 Vanilla Ice Creams"
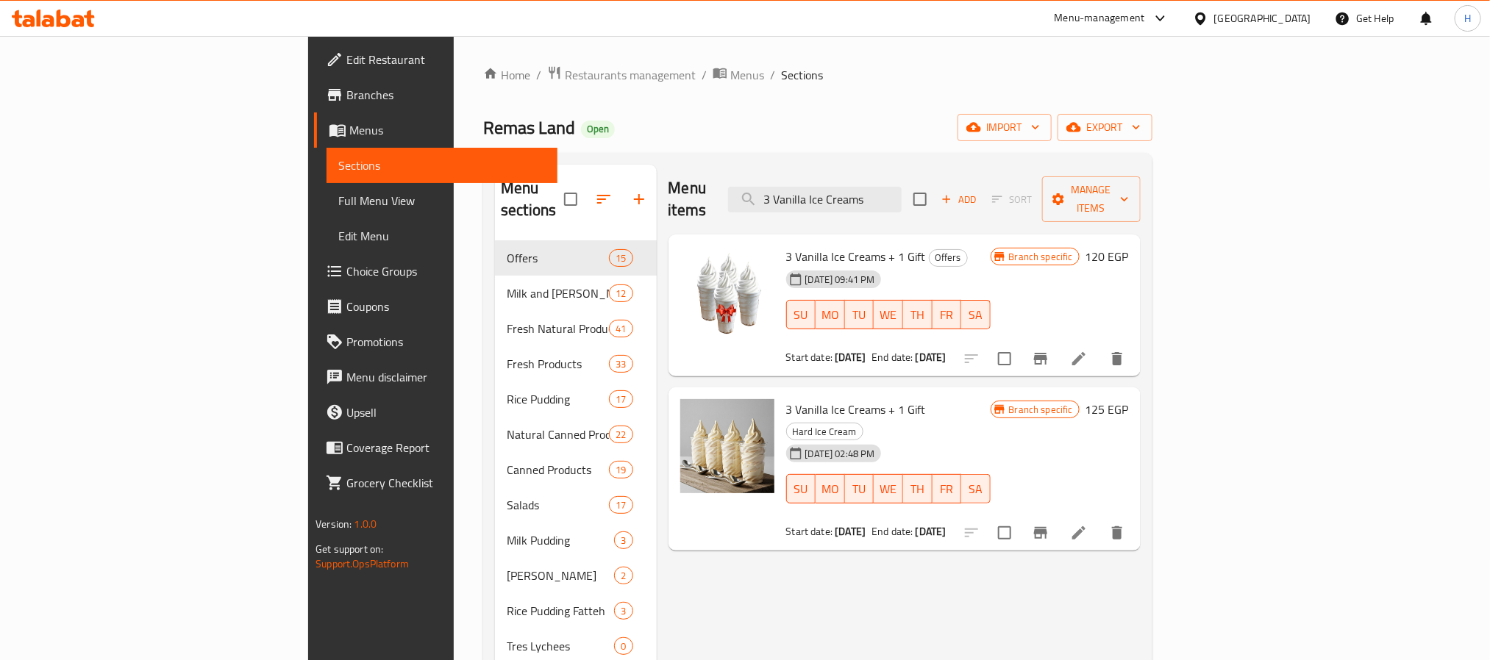
click at [918, 172] on div "Menu items 3 Vanilla Ice Creams Add Sort Manage items" at bounding box center [904, 200] width 472 height 70
click at [902, 195] on input "3 Vanilla Ice Creams" at bounding box center [815, 200] width 174 height 26
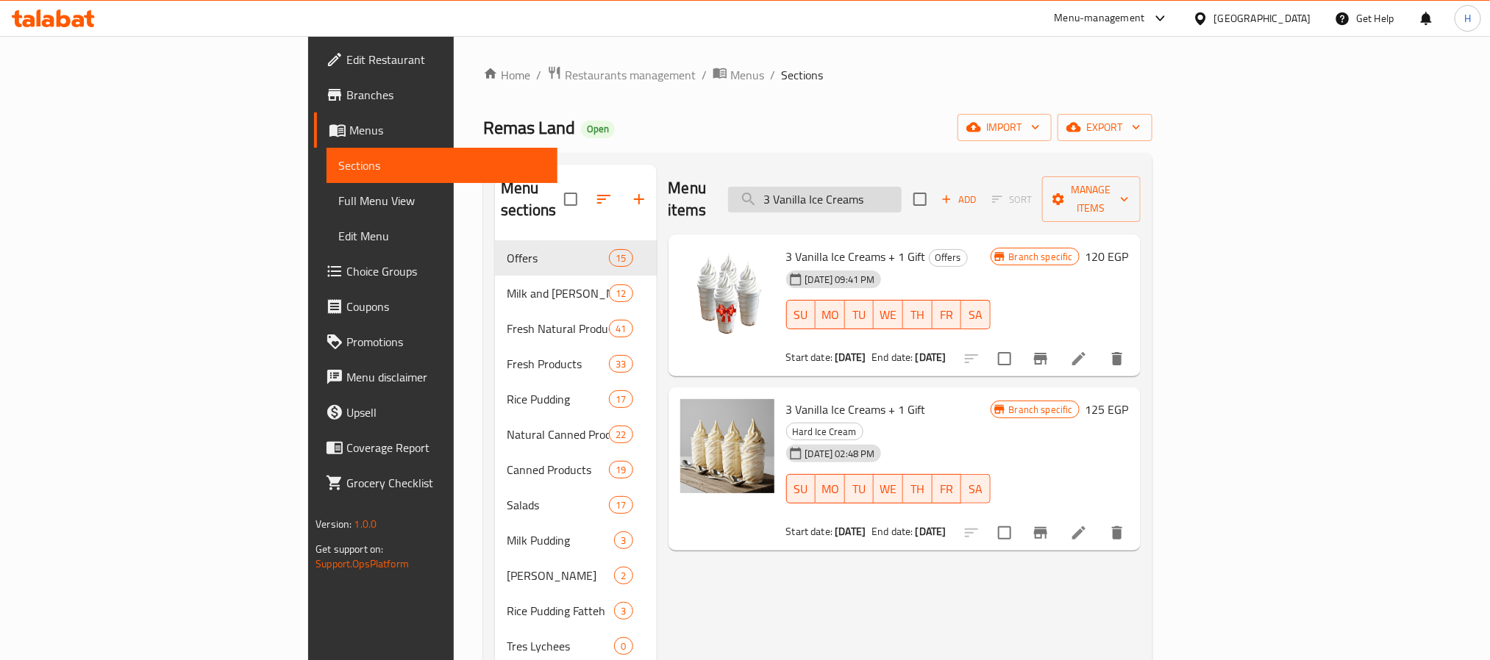
click at [902, 195] on input "3 Vanilla Ice Creams" at bounding box center [815, 200] width 174 height 26
paste input "عرض 3 حليب"
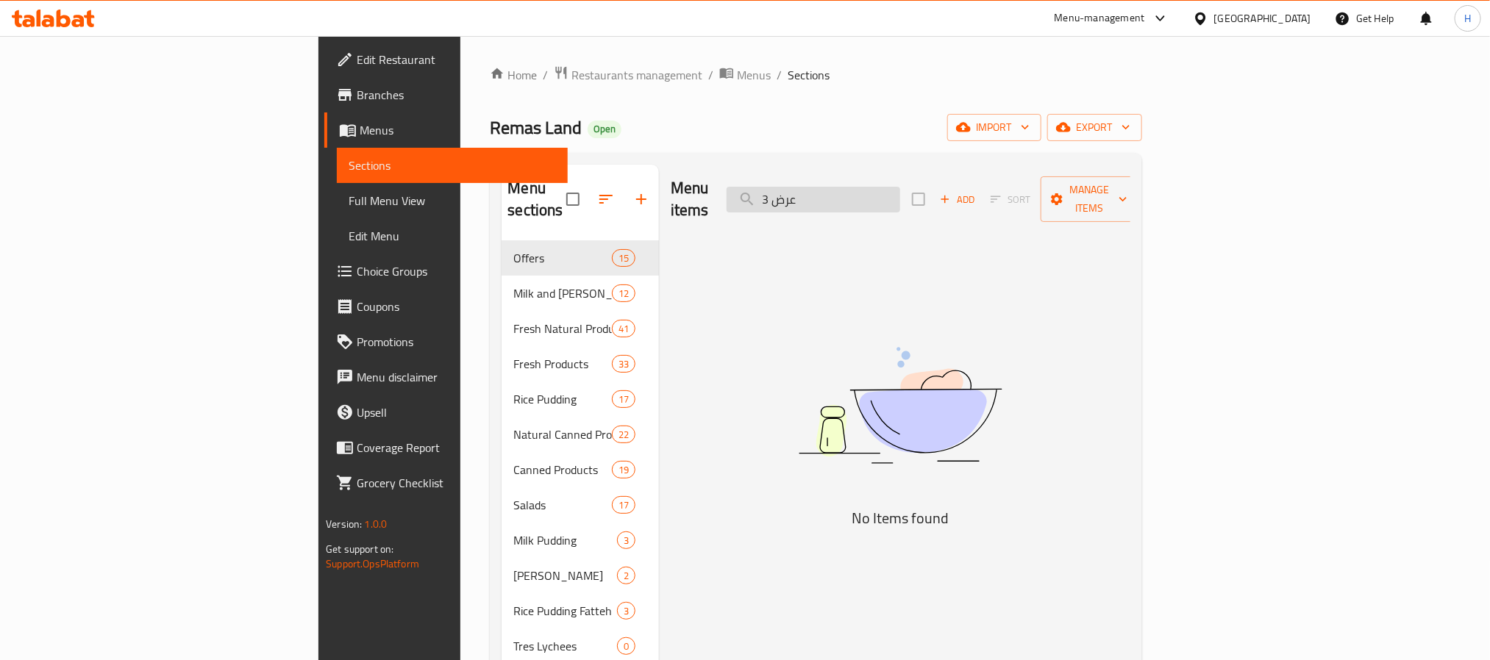
click at [900, 192] on input "عرض 3" at bounding box center [814, 200] width 174 height 26
drag, startPoint x: 892, startPoint y: 193, endPoint x: 973, endPoint y: 188, distance: 81.1
click at [900, 188] on input "عرض 3" at bounding box center [814, 200] width 174 height 26
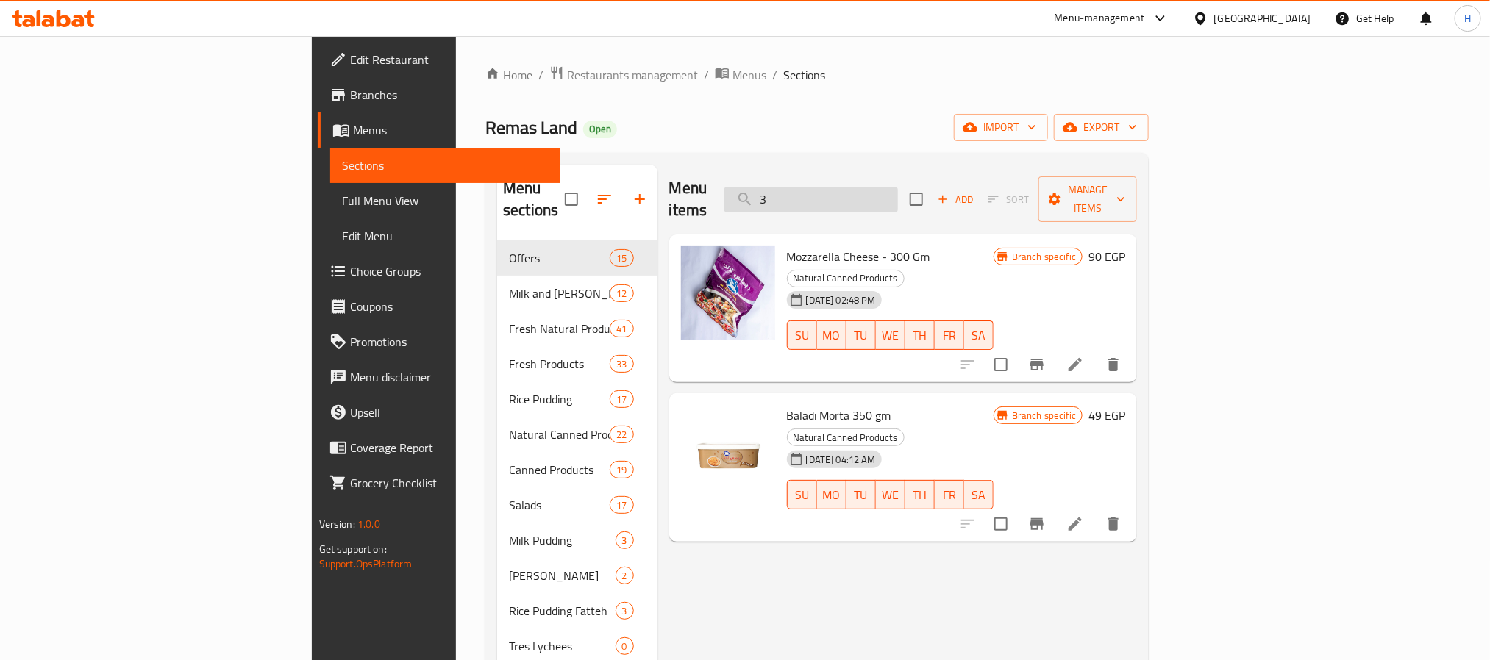
drag, startPoint x: 916, startPoint y: 188, endPoint x: 847, endPoint y: 195, distance: 69.5
click at [847, 195] on input "3" at bounding box center [811, 200] width 174 height 26
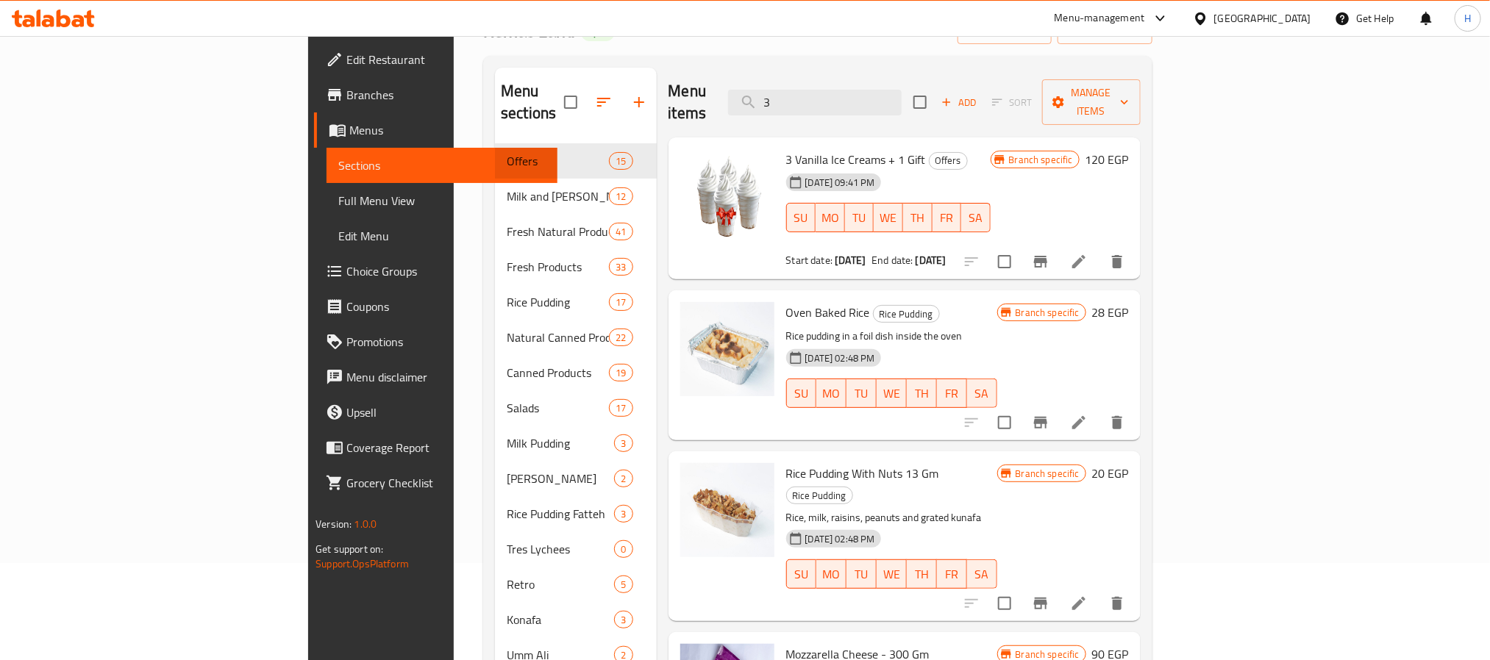
scroll to position [27, 0]
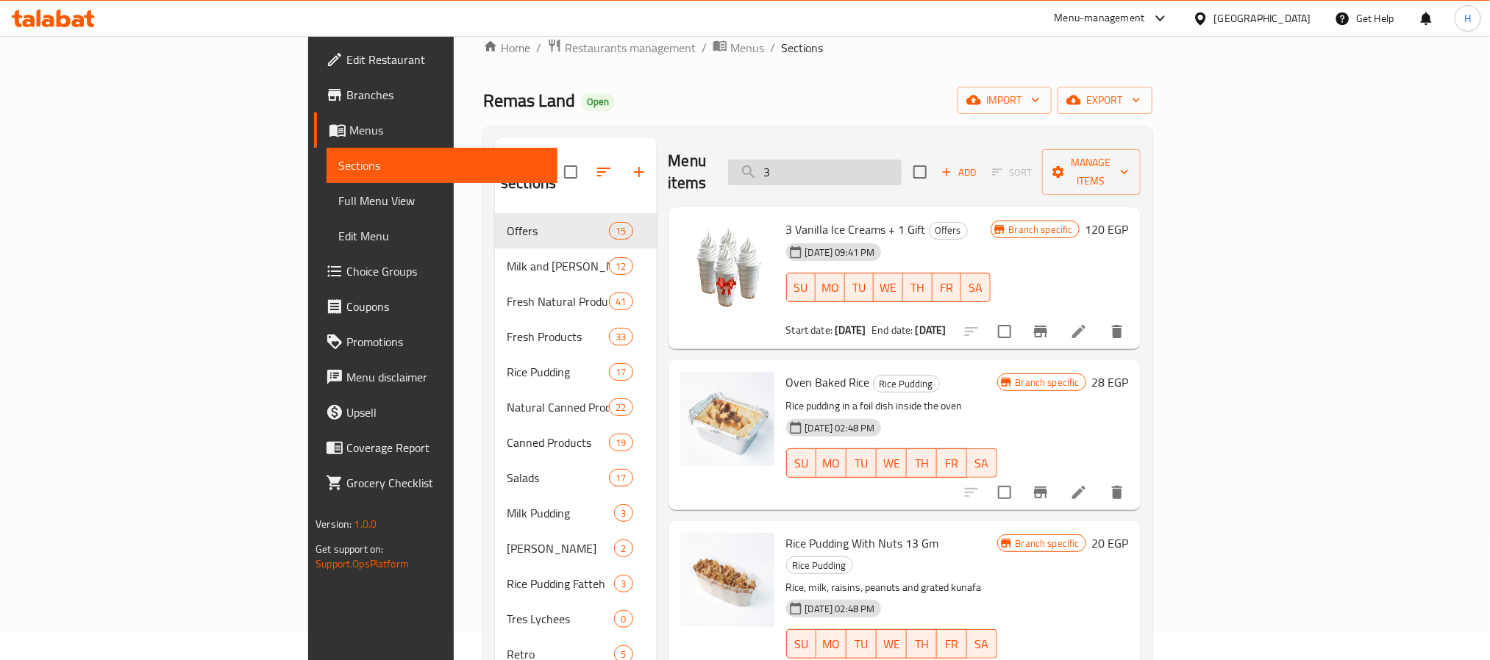
drag, startPoint x: 883, startPoint y: 148, endPoint x: 850, endPoint y: 159, distance: 34.9
click at [850, 160] on input "3" at bounding box center [815, 173] width 174 height 26
paste input "عرض 4 رايب صغير"
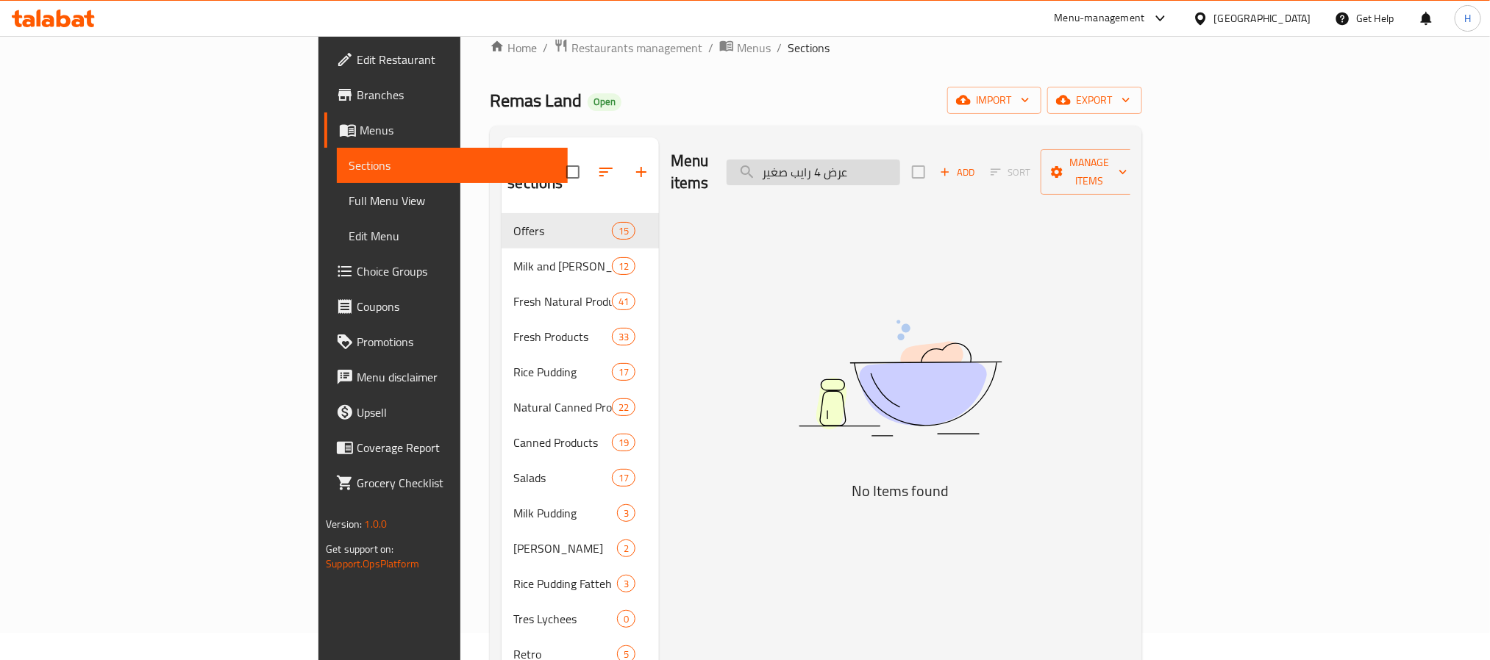
click at [900, 165] on input "عرض 4 رايب صغير" at bounding box center [814, 173] width 174 height 26
click at [900, 161] on input "عرض 4 رايب" at bounding box center [814, 173] width 174 height 26
click at [889, 160] on input "4 رايب" at bounding box center [814, 173] width 174 height 26
click at [892, 163] on input "4 رايب" at bounding box center [814, 173] width 174 height 26
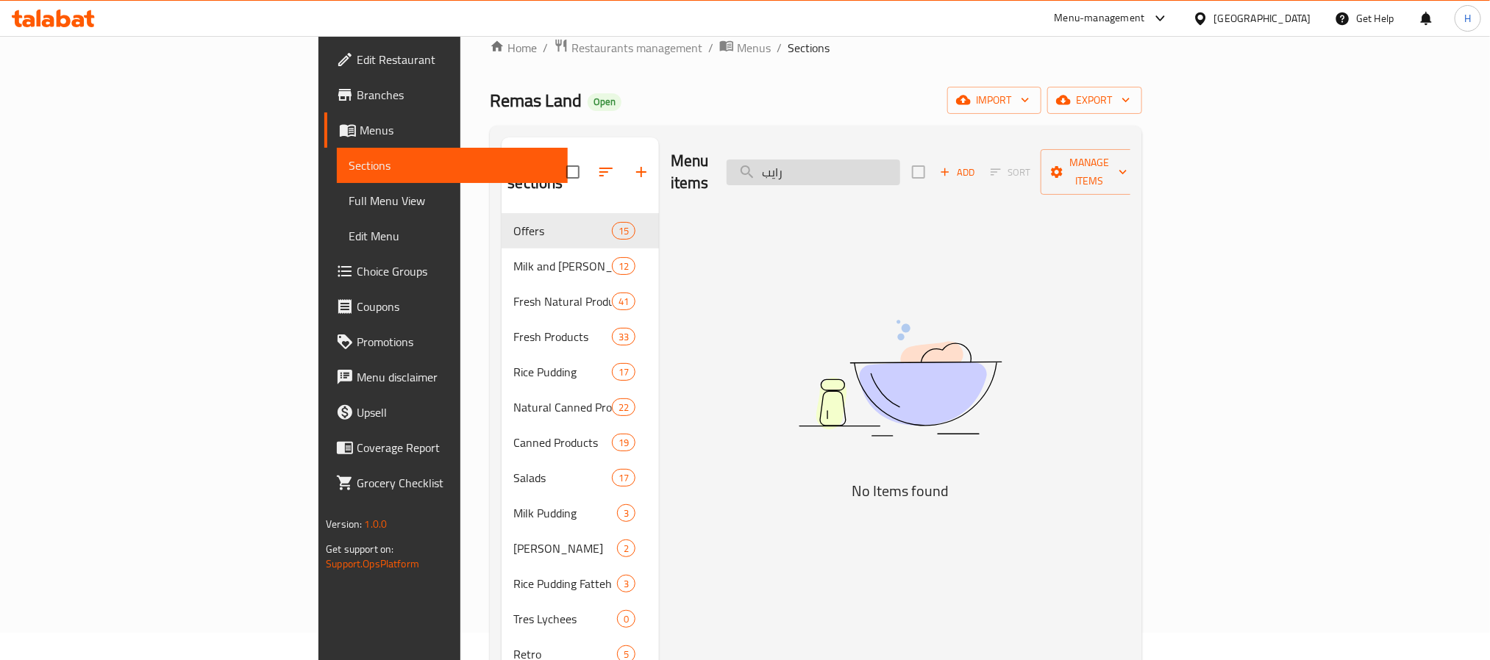
click at [900, 173] on input "رايب" at bounding box center [814, 173] width 174 height 26
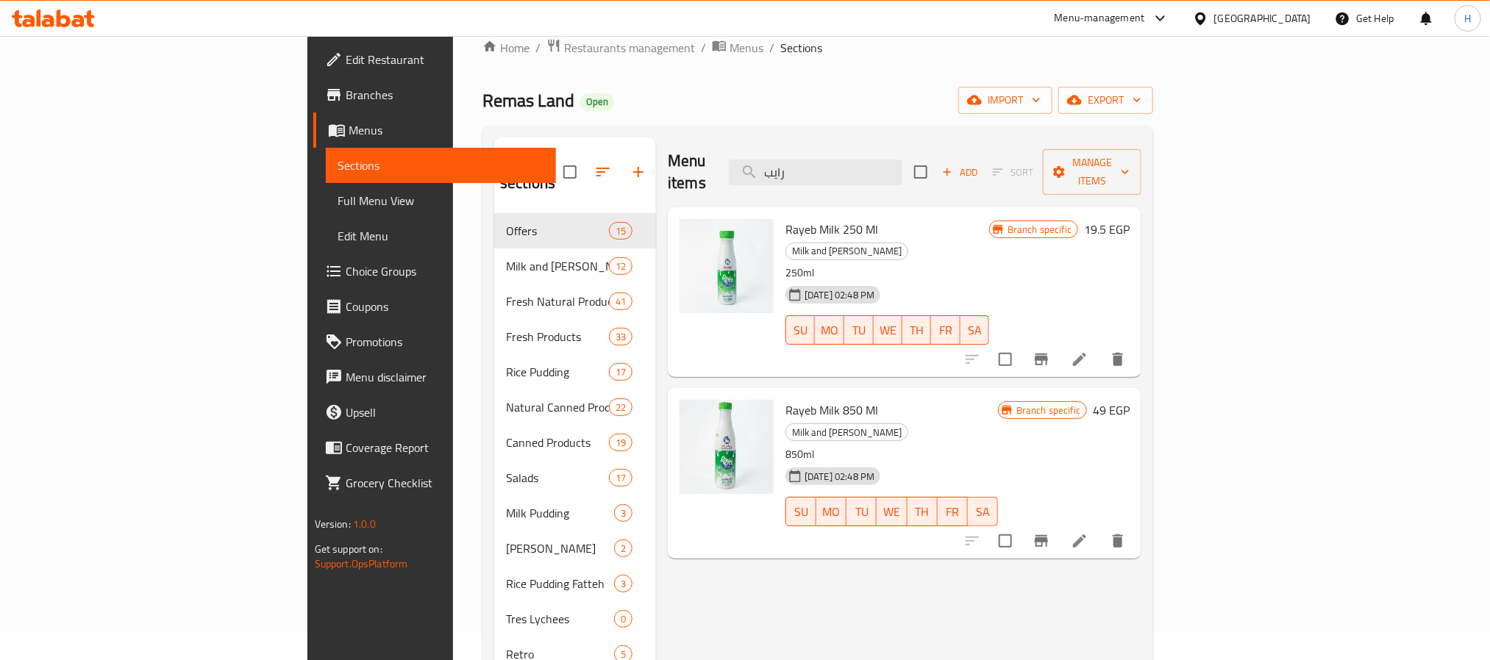
drag, startPoint x: 957, startPoint y: 172, endPoint x: 869, endPoint y: 196, distance: 91.5
click at [832, 176] on div "Menu items رايب Add Sort Manage items" at bounding box center [905, 173] width 474 height 70
paste input "رض كتاب الجبنه"
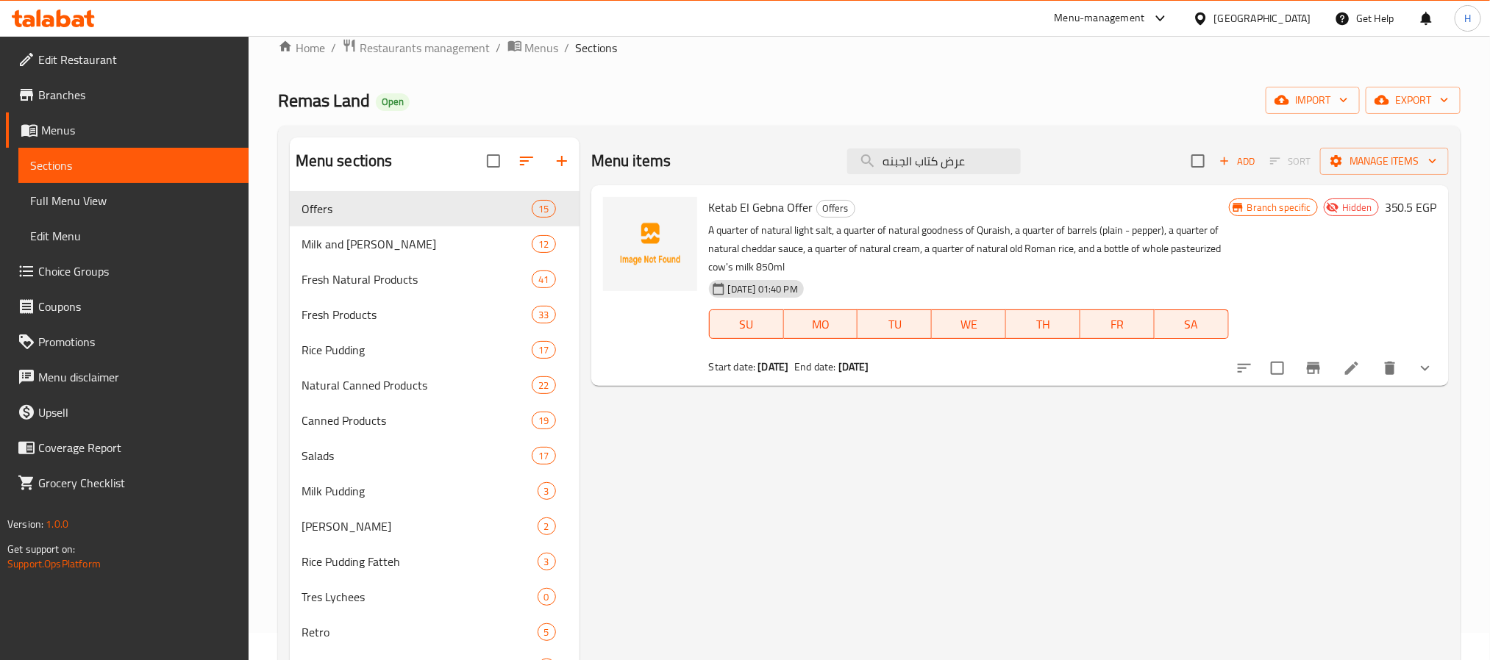
paste input "قشطه"
drag, startPoint x: 995, startPoint y: 170, endPoint x: 755, endPoint y: 175, distance: 240.5
click at [755, 175] on div "Menu items قشطه Add Sort Manage items" at bounding box center [1019, 162] width 857 height 48
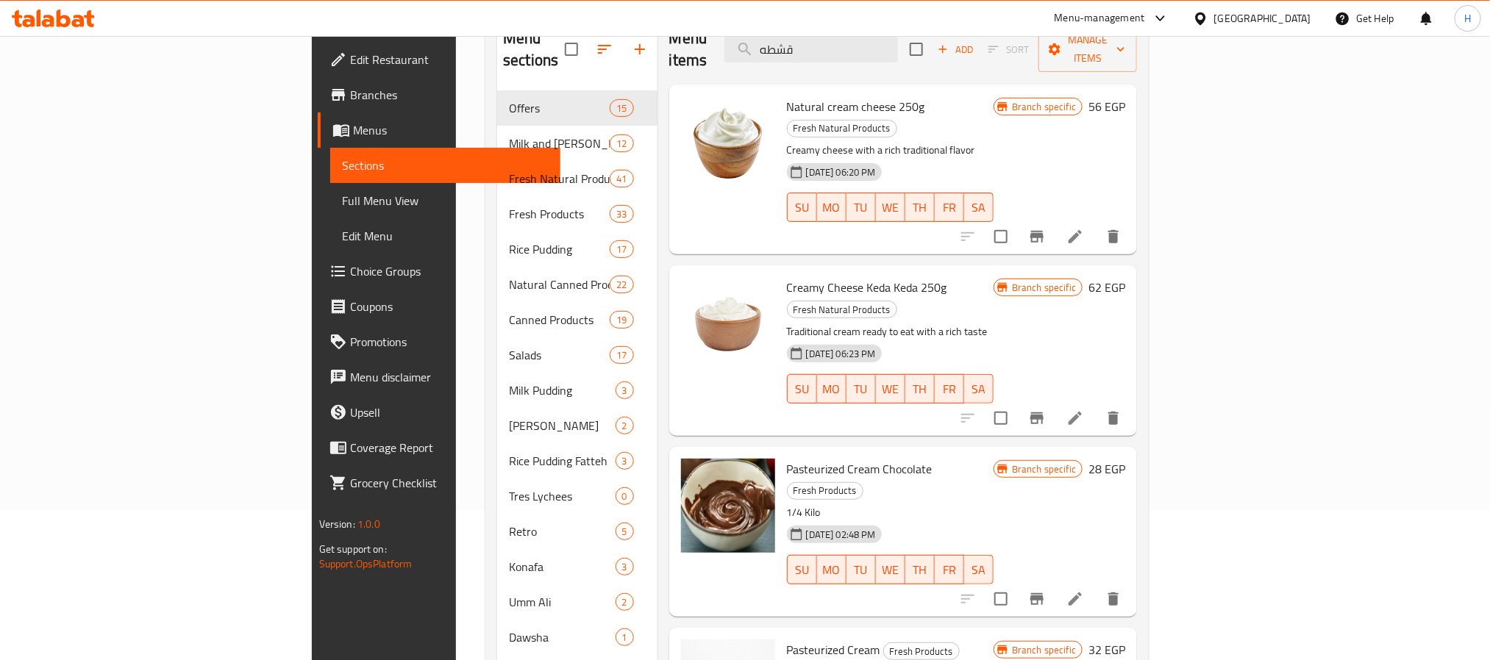
scroll to position [138, 0]
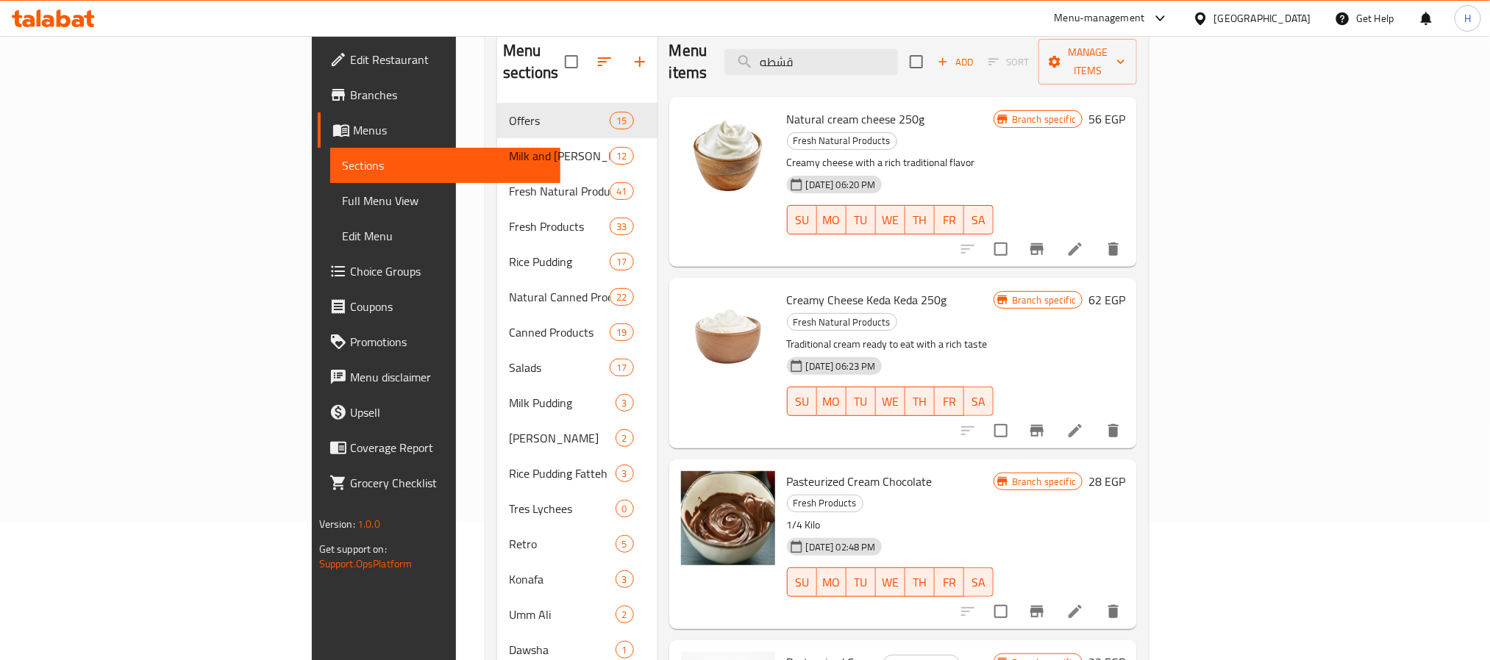
type input "قشطه"
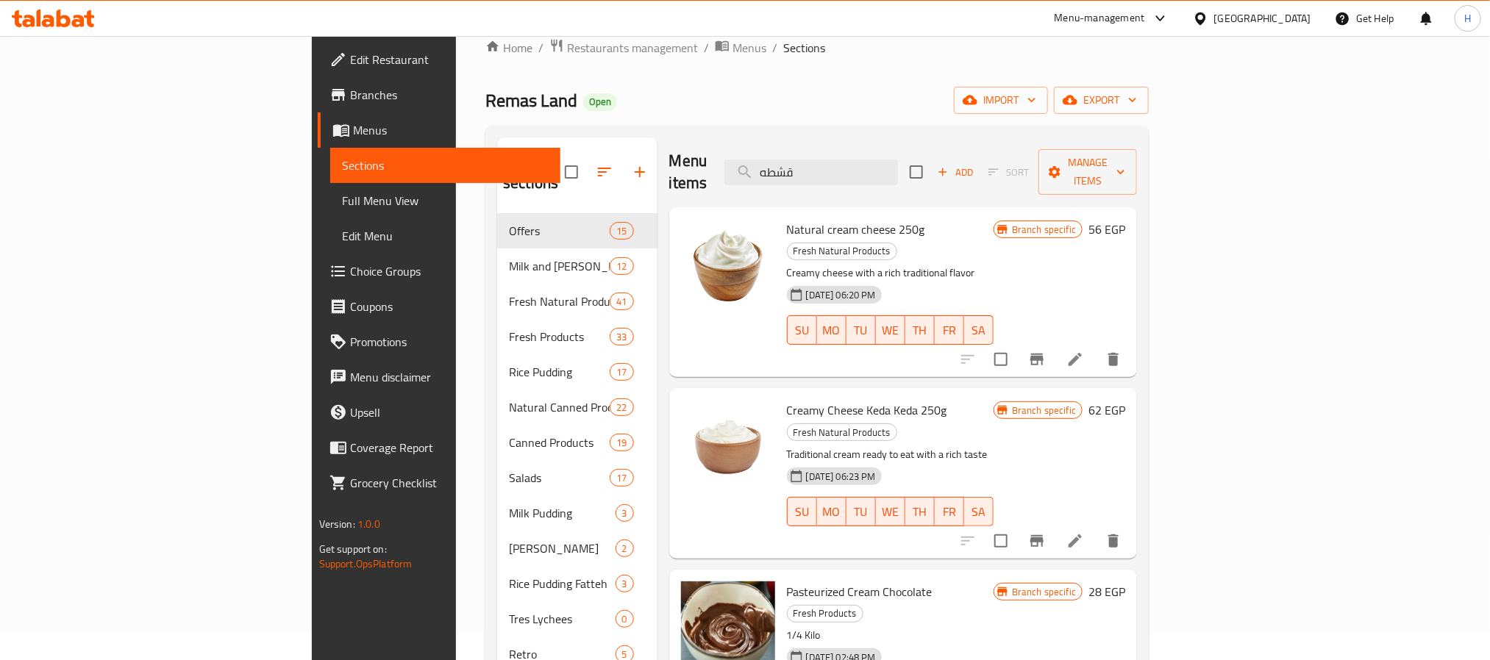
click at [787, 218] on span "Natural cream cheese 250g" at bounding box center [856, 229] width 138 height 22
click at [781, 394] on div "Creamy Cheese Keda Keda 250g Fresh Natural Products Traditional cream ready to …" at bounding box center [890, 473] width 218 height 158
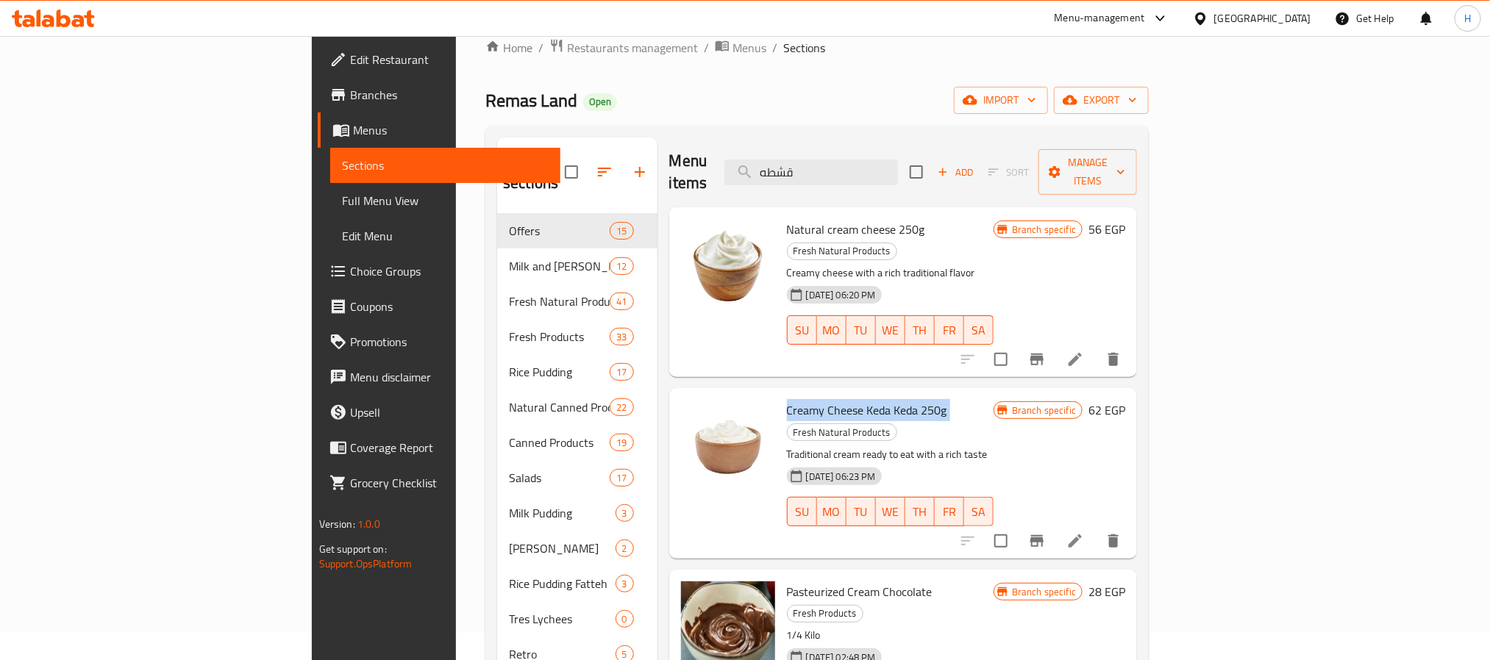
click at [781, 394] on div "Creamy Cheese Keda Keda 250g Fresh Natural Products Traditional cream ready to …" at bounding box center [890, 473] width 218 height 158
click at [1082, 535] on icon at bounding box center [1075, 541] width 13 height 13
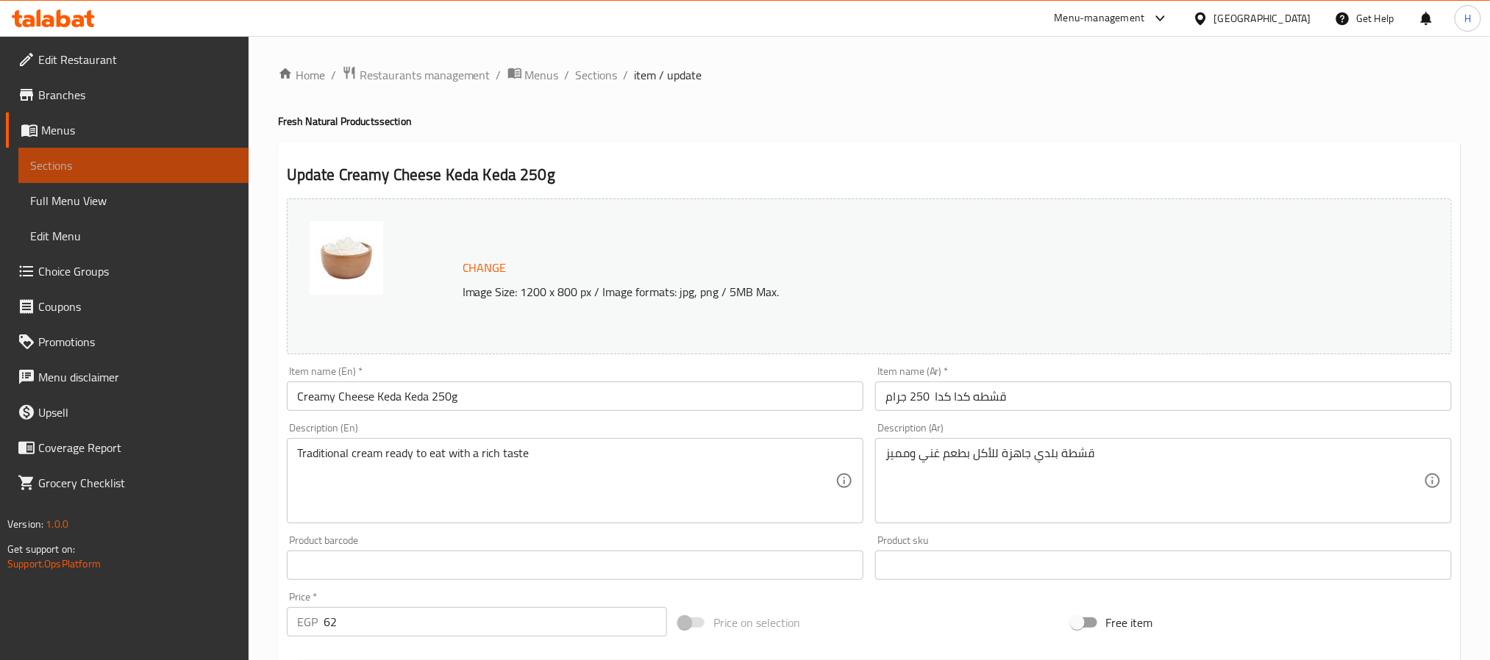
click at [232, 166] on span "Sections" at bounding box center [133, 166] width 207 height 18
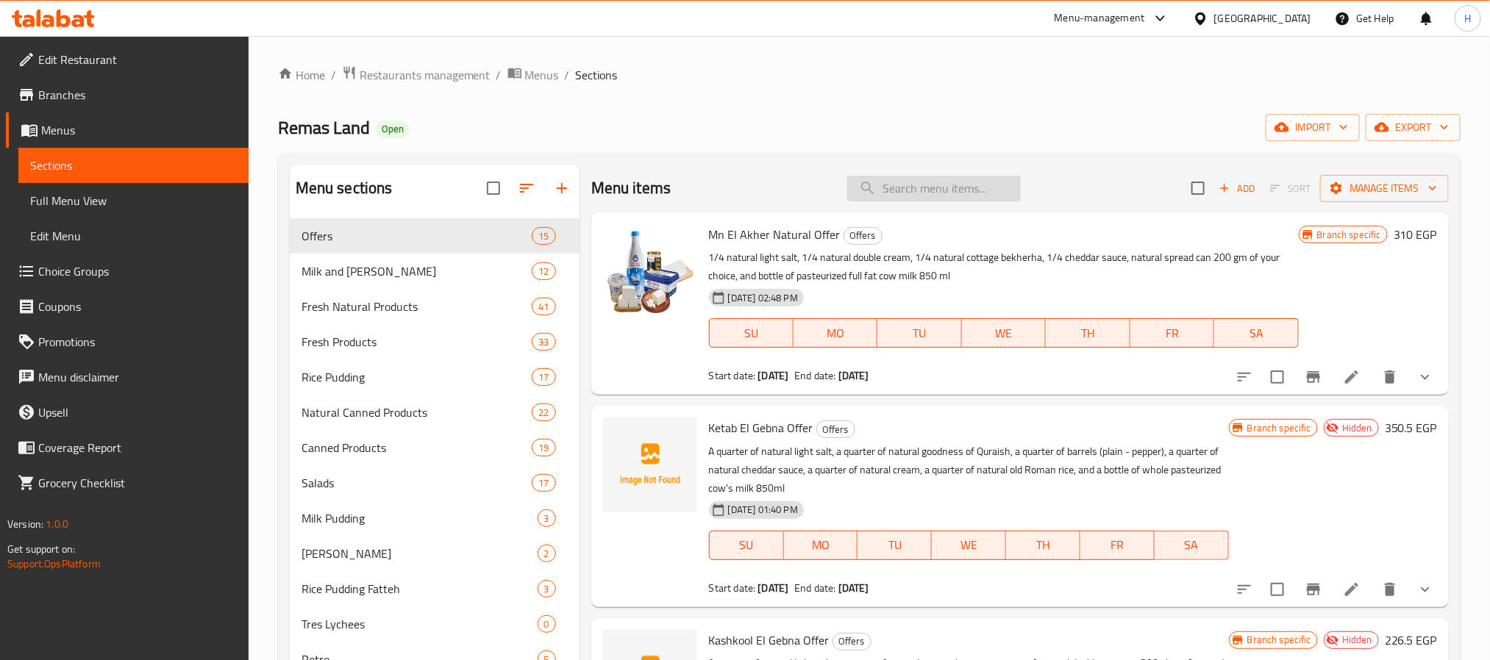
drag, startPoint x: 1007, startPoint y: 193, endPoint x: 991, endPoint y: 182, distance: 19.6
click at [997, 185] on input "search" at bounding box center [934, 189] width 174 height 26
paste input "قشطه"
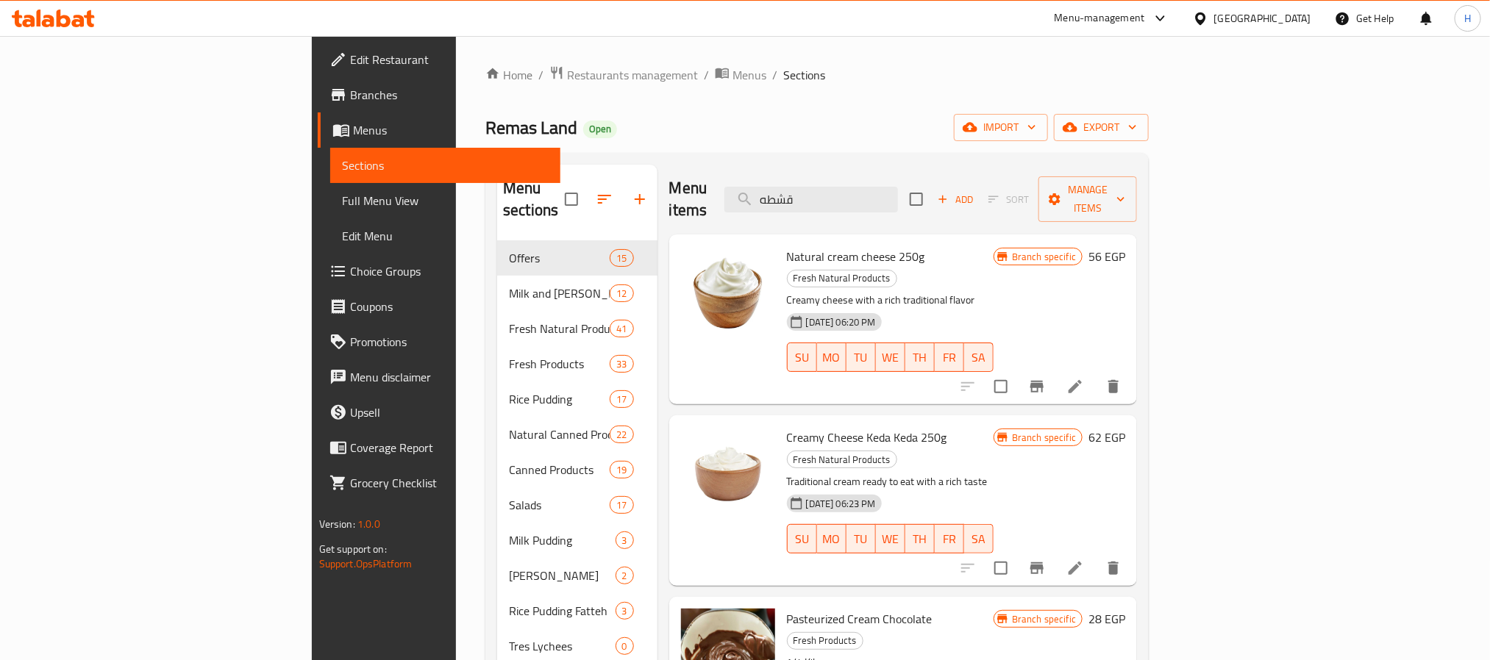
paste input "ربع ملح"
drag, startPoint x: 936, startPoint y: 188, endPoint x: 799, endPoint y: 186, distance: 137.5
click at [793, 188] on div "Menu items قشطه Add Sort Manage items" at bounding box center [903, 200] width 468 height 70
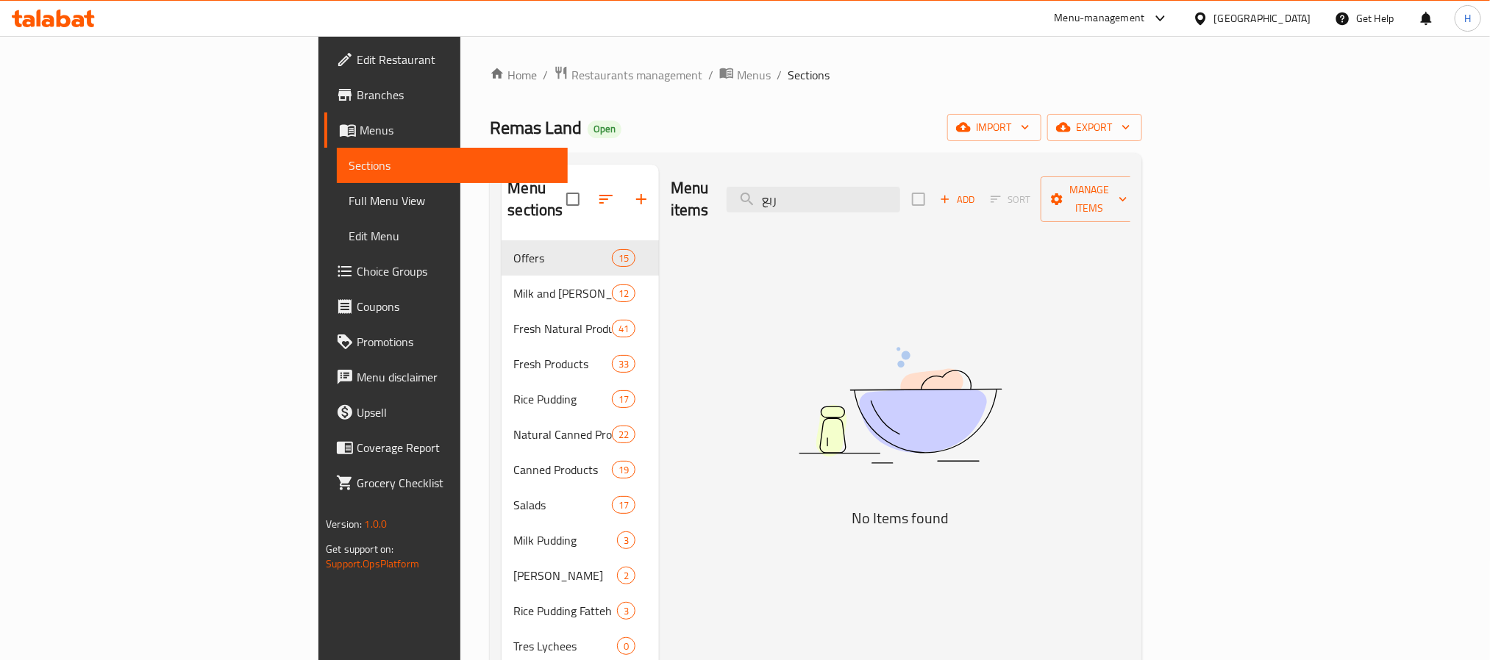
drag, startPoint x: 909, startPoint y: 192, endPoint x: 814, endPoint y: 201, distance: 95.3
click at [815, 201] on div "Menu items ربع Add Sort Manage items" at bounding box center [901, 200] width 460 height 70
paste input "ملح خفيف"
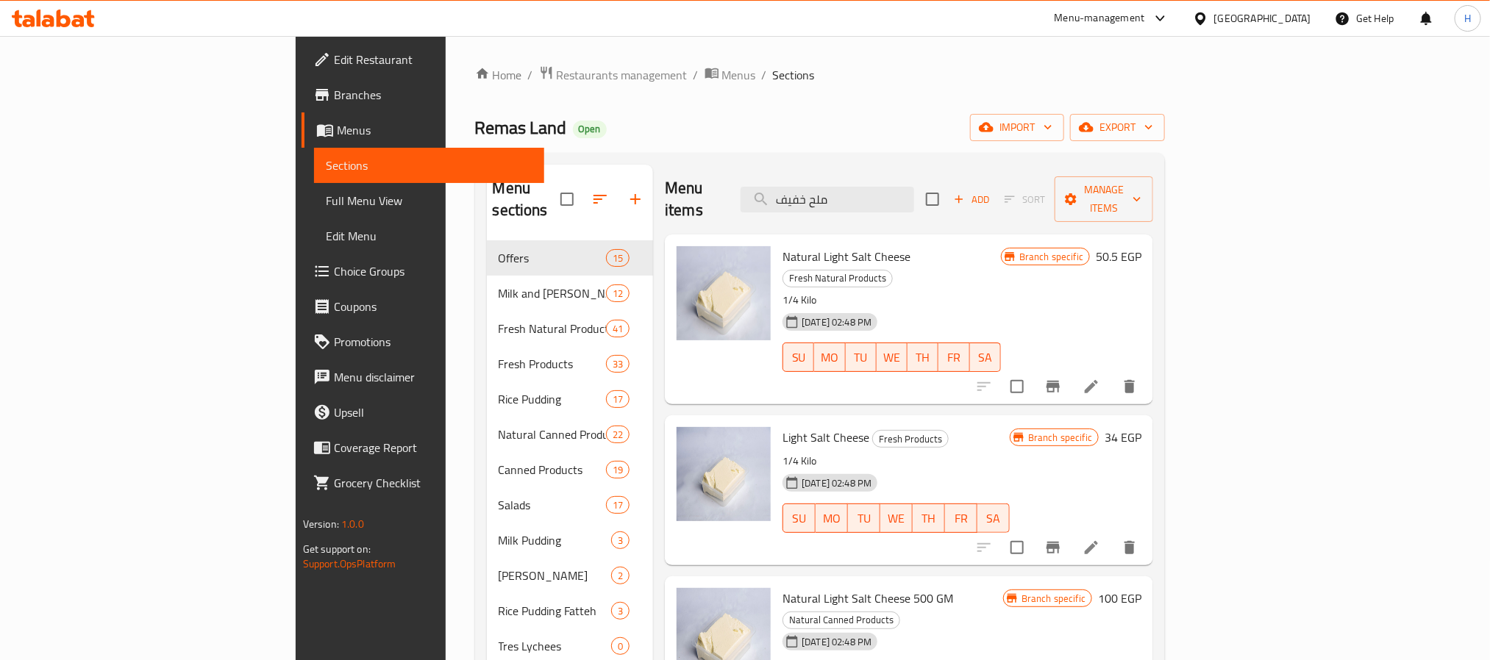
drag, startPoint x: 930, startPoint y: 195, endPoint x: 671, endPoint y: 215, distance: 259.6
paste input "ربع قريش"
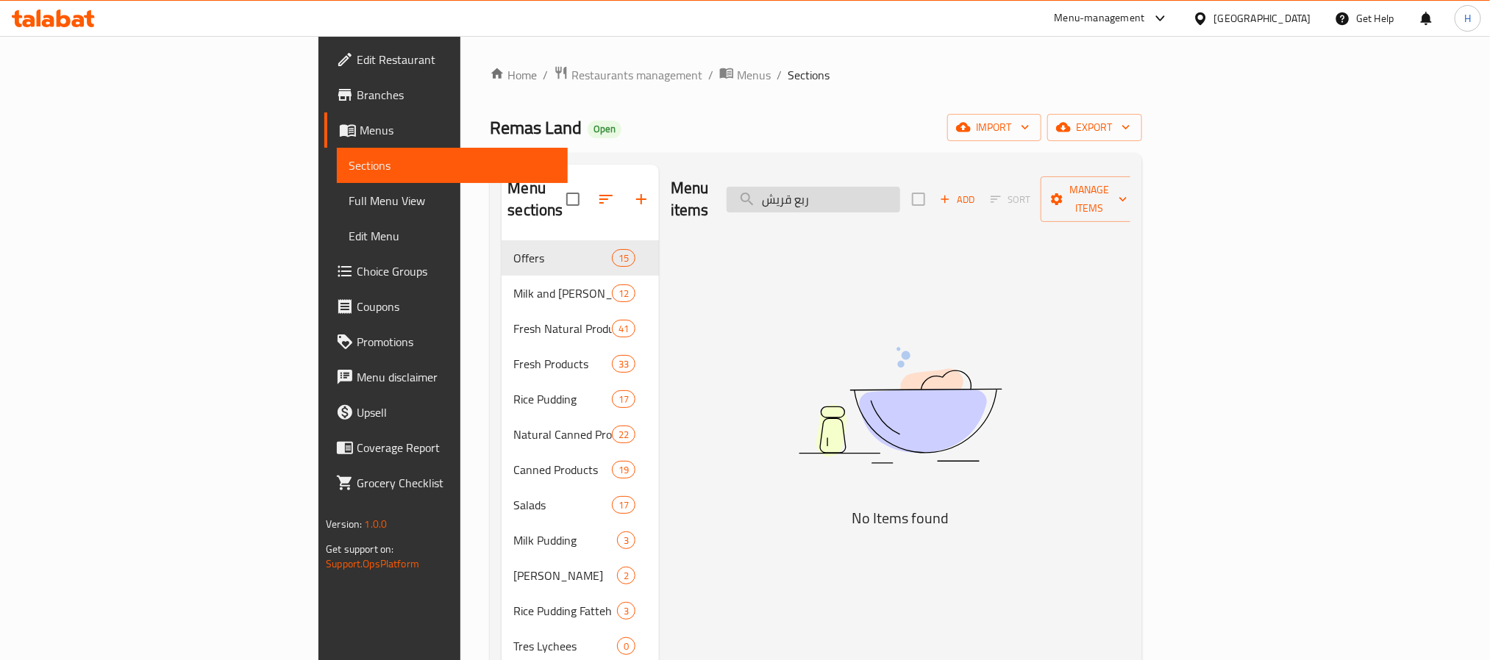
click at [900, 188] on input "ربع قريش" at bounding box center [814, 200] width 174 height 26
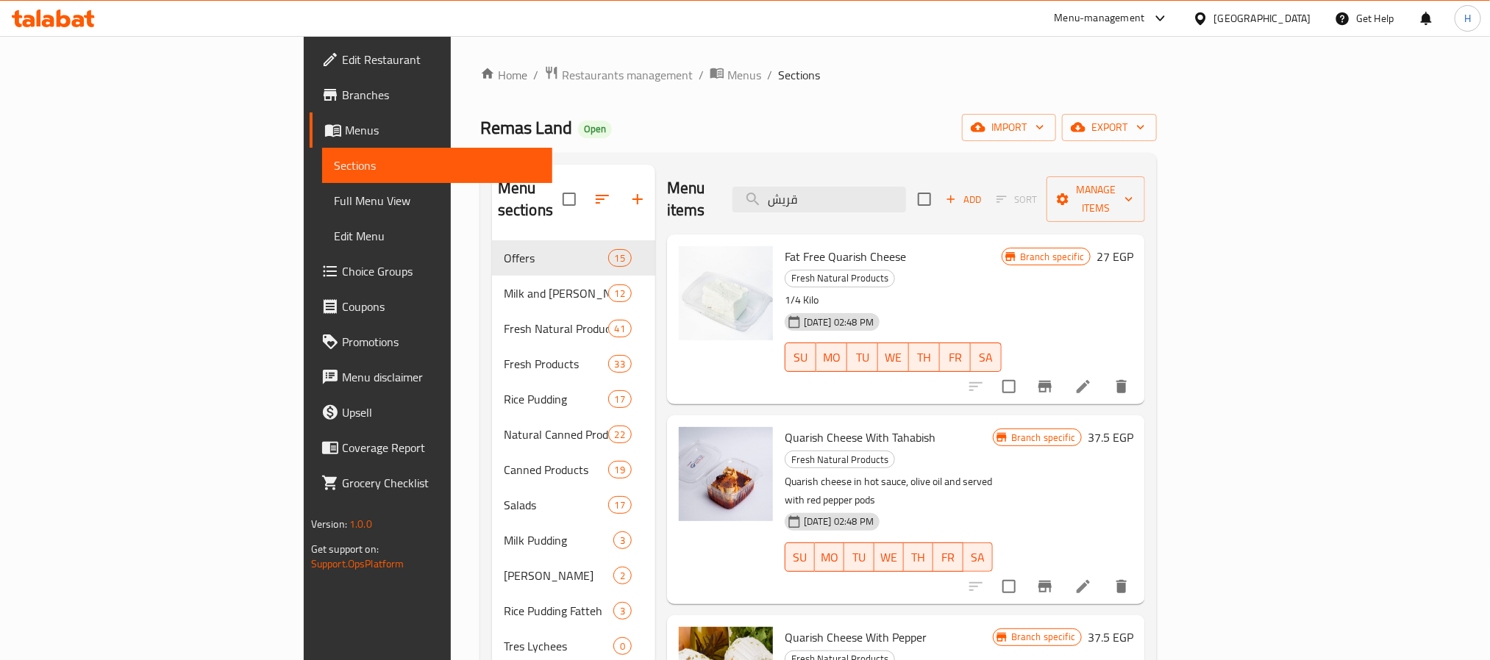
drag, startPoint x: 930, startPoint y: 194, endPoint x: 804, endPoint y: 205, distance: 126.2
click at [804, 205] on div "Menu items قريش Add Sort Manage items" at bounding box center [906, 200] width 478 height 70
paste input "براميلي"
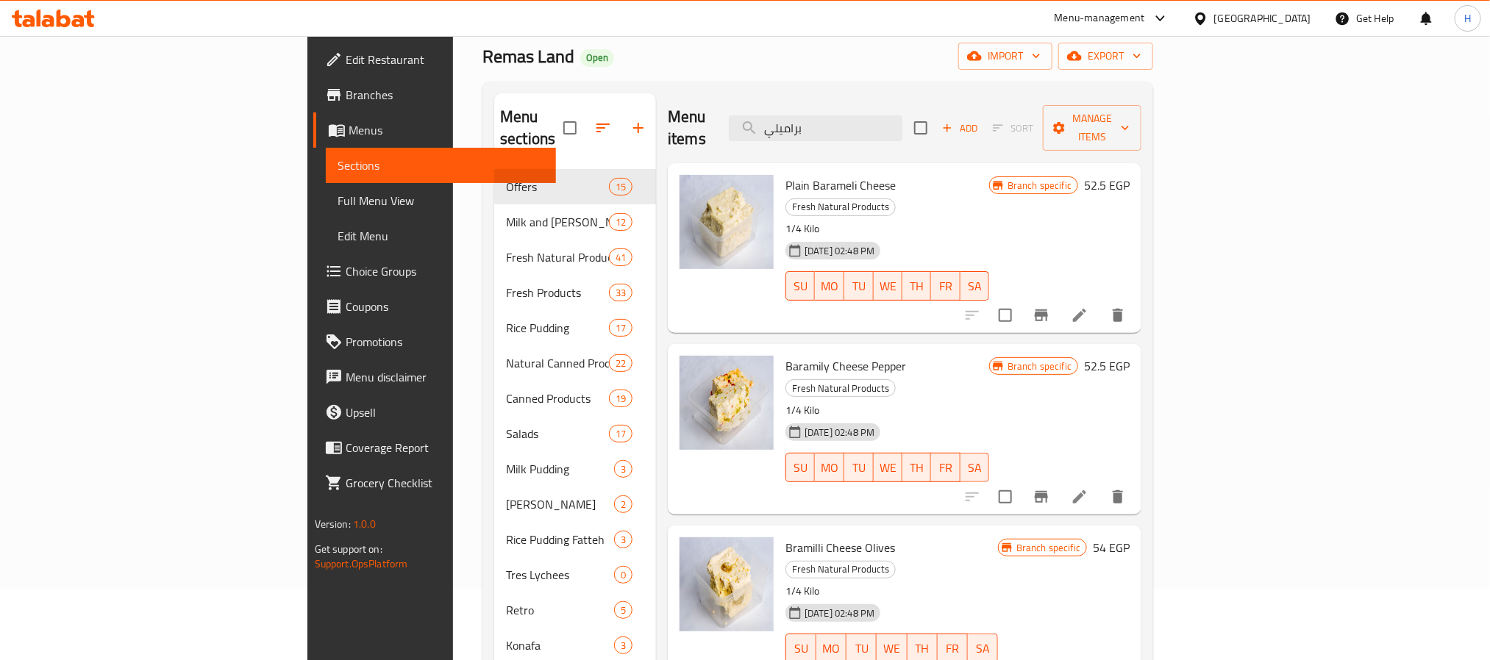
scroll to position [110, 0]
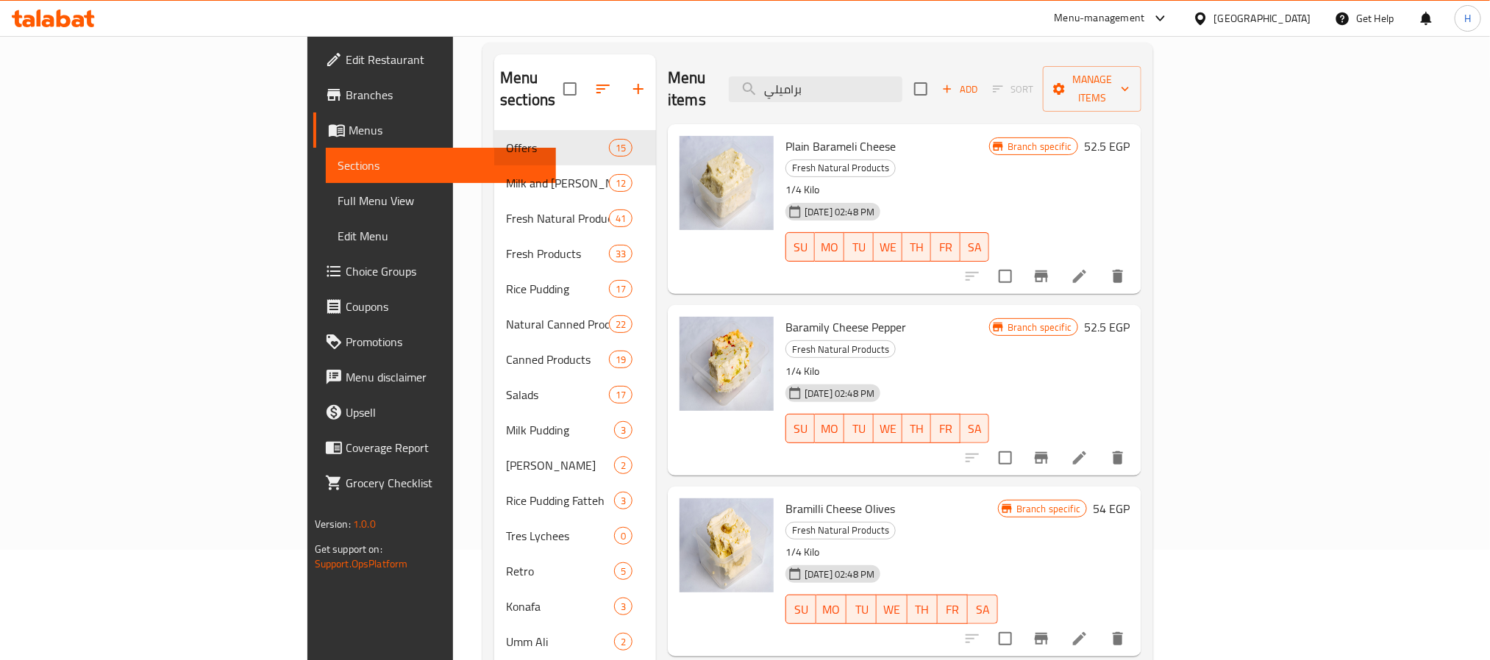
drag, startPoint x: 958, startPoint y: 77, endPoint x: 810, endPoint y: 82, distance: 148.6
click at [817, 84] on div "Menu items براميلي Add Sort Manage items" at bounding box center [905, 89] width 474 height 70
paste input "وص شيدر"
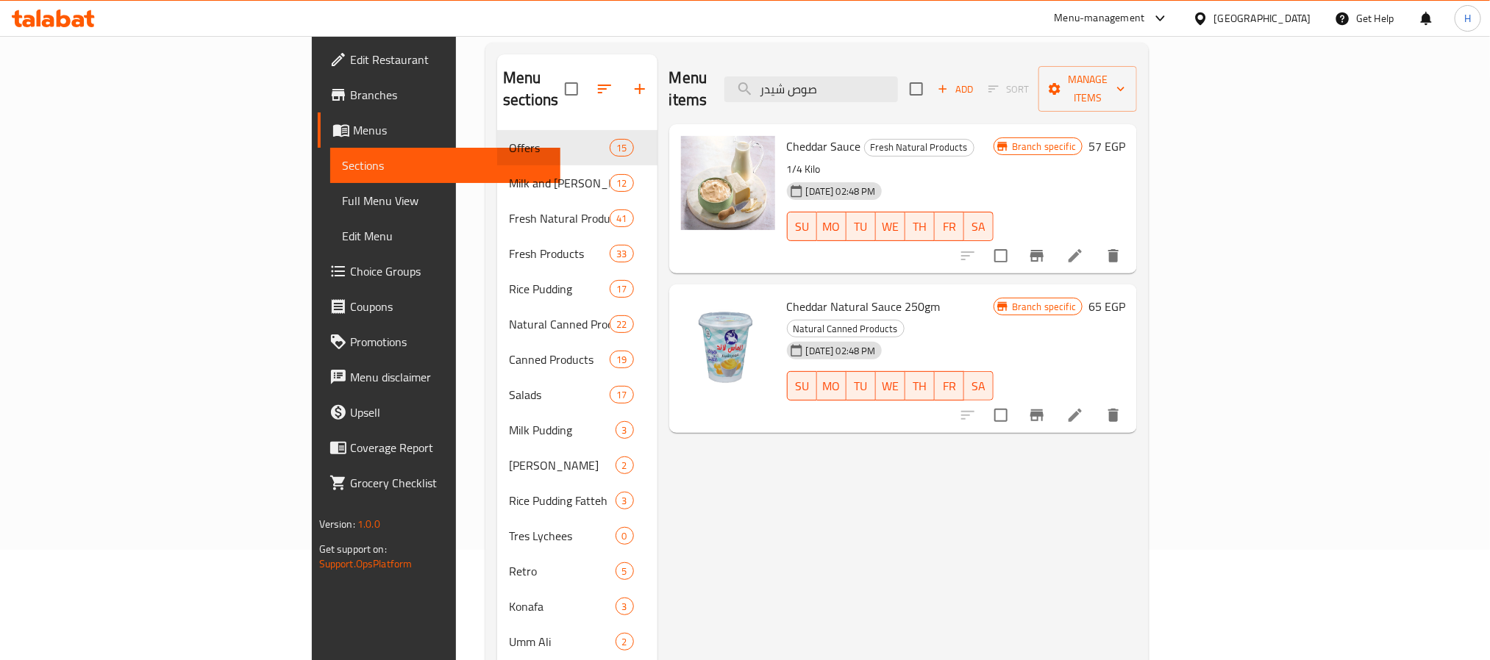
drag, startPoint x: 945, startPoint y: 86, endPoint x: 750, endPoint y: 85, distance: 194.9
click at [750, 85] on div "Menu items صوص شيدر Add Sort Manage items" at bounding box center [903, 89] width 468 height 70
paste input "ومي قديم"
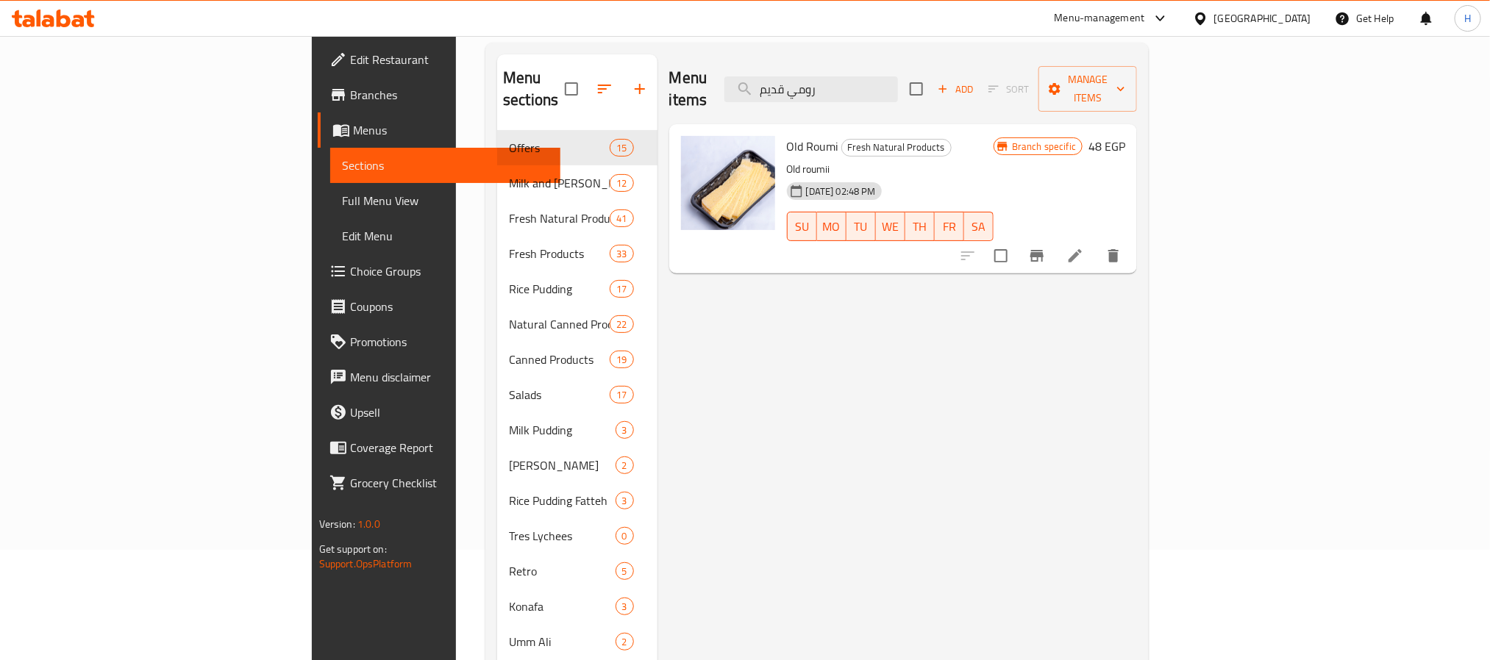
drag, startPoint x: 980, startPoint y: 90, endPoint x: 827, endPoint y: 93, distance: 153.0
click at [827, 93] on div "Menu items رومي قديم Add Sort Manage items" at bounding box center [903, 89] width 468 height 70
paste input "ليب مبستر"
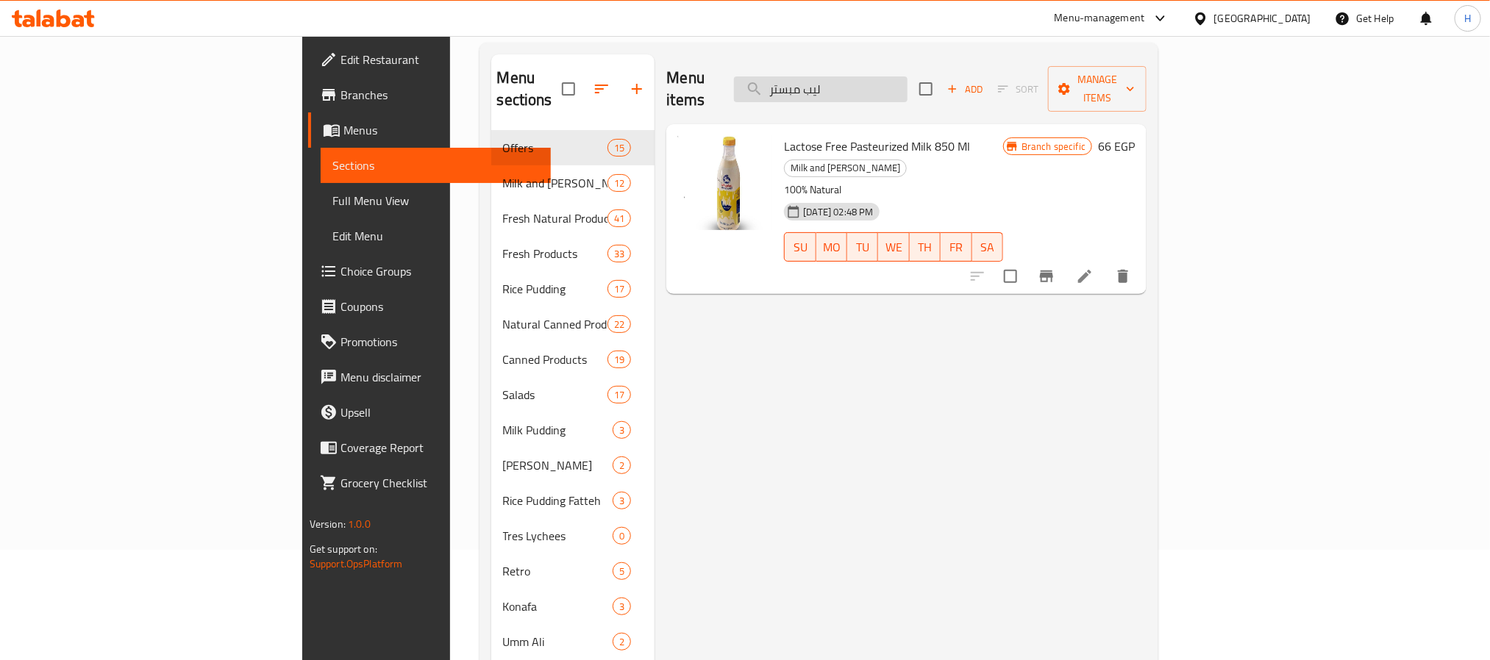
drag, startPoint x: 988, startPoint y: 93, endPoint x: 977, endPoint y: 90, distance: 11.4
click at [980, 91] on div "Menu items ليب مبستر Add Sort Manage items" at bounding box center [906, 89] width 480 height 70
drag, startPoint x: 965, startPoint y: 78, endPoint x: 779, endPoint y: 82, distance: 186.1
click at [779, 82] on div "Menu items ليب مبستر Add Sort Manage items" at bounding box center [906, 89] width 480 height 70
paste input "زبادي من اختيارك"
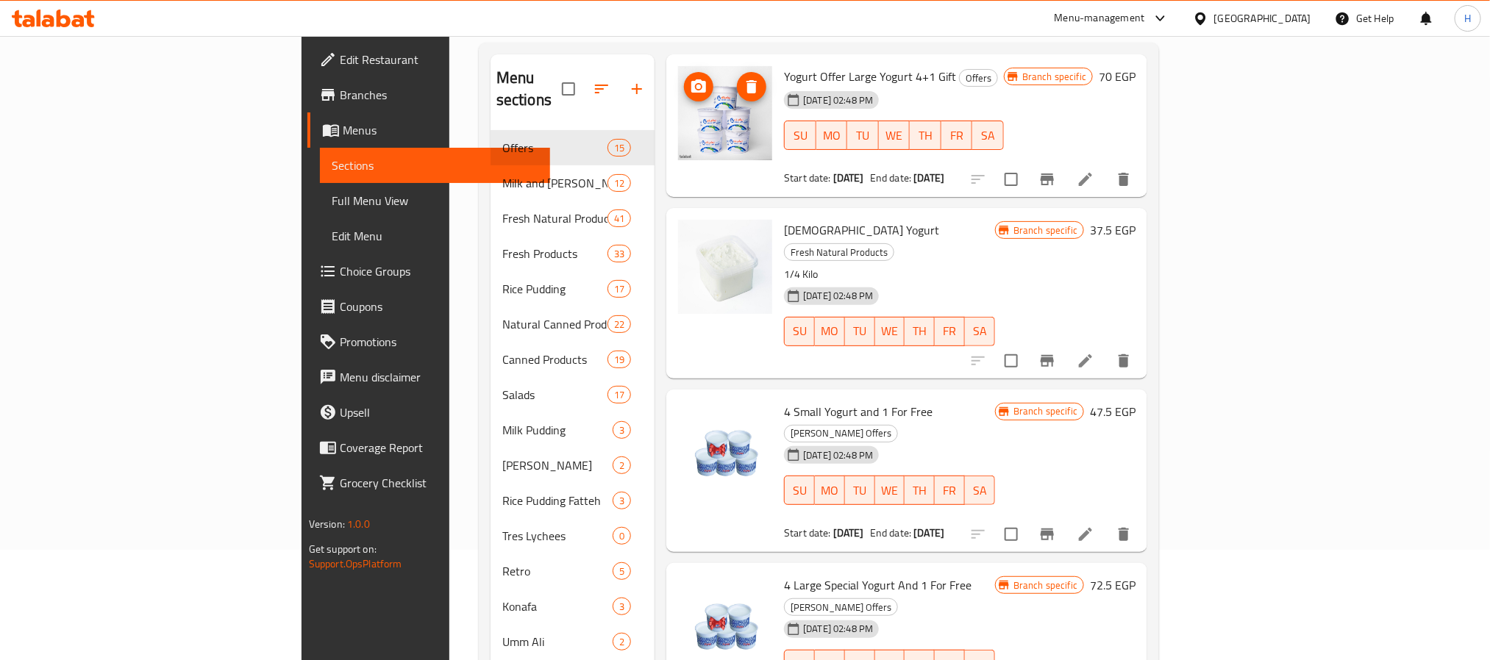
scroll to position [256, 0]
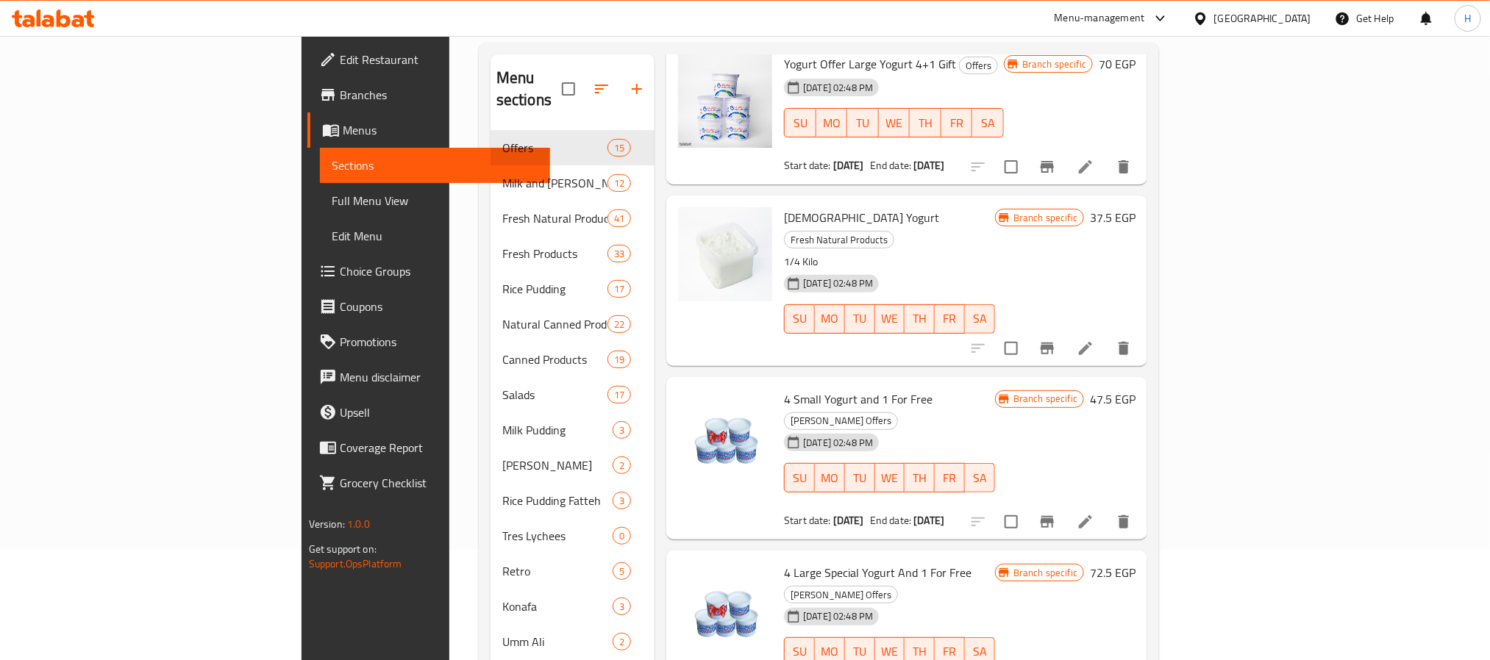
type input "زبادي"
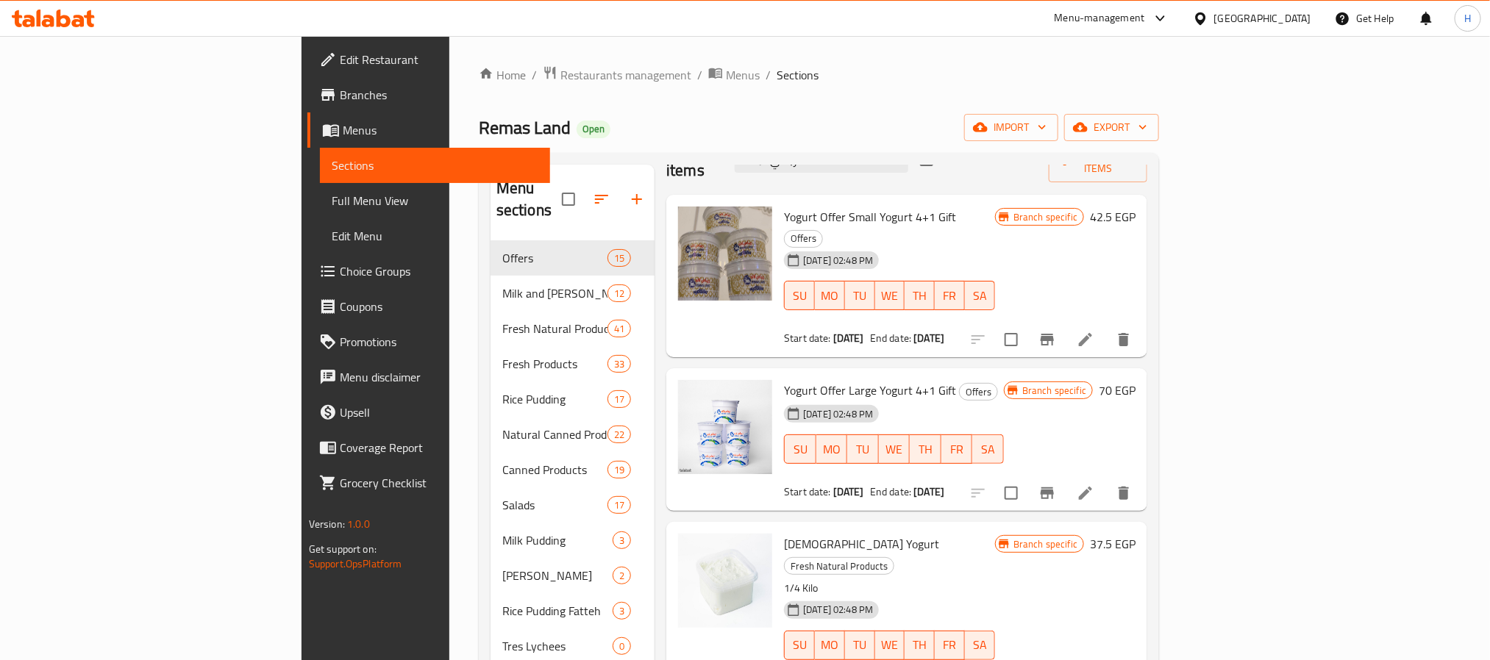
scroll to position [0, 0]
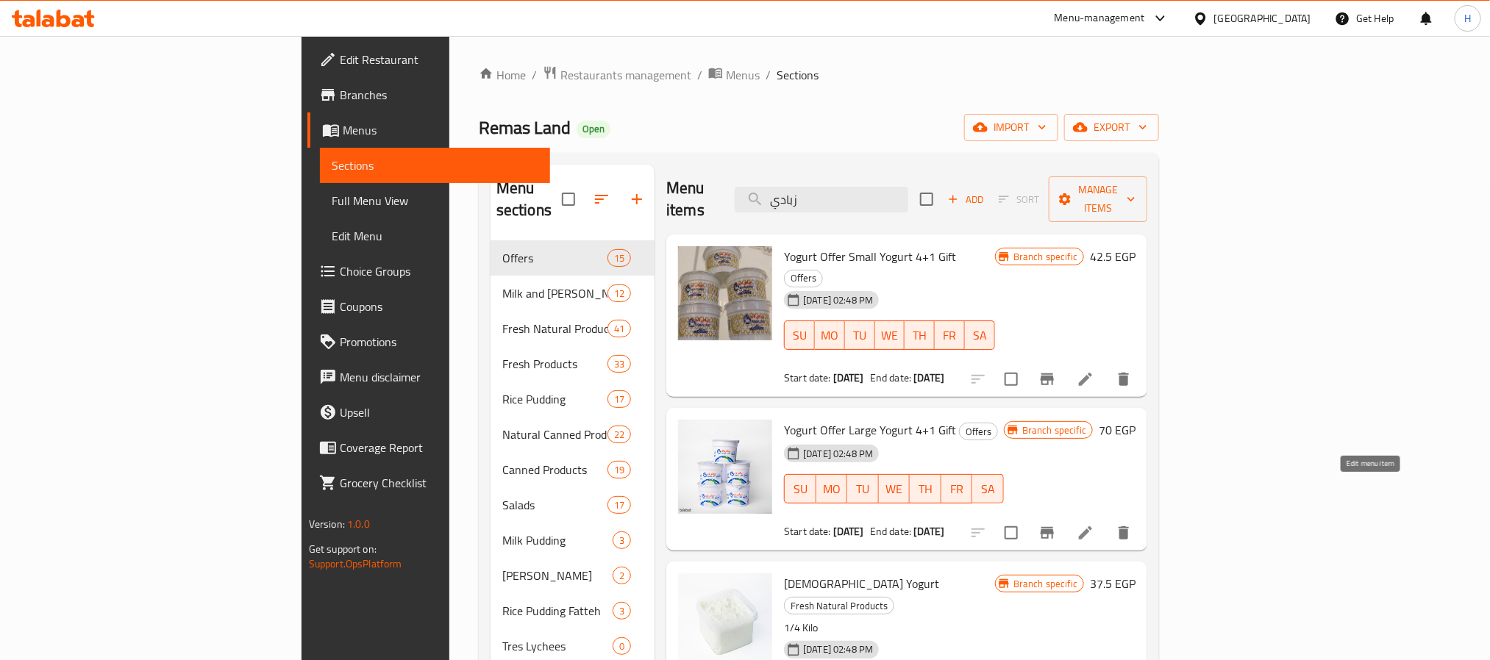
click at [1094, 524] on icon at bounding box center [1086, 533] width 18 height 18
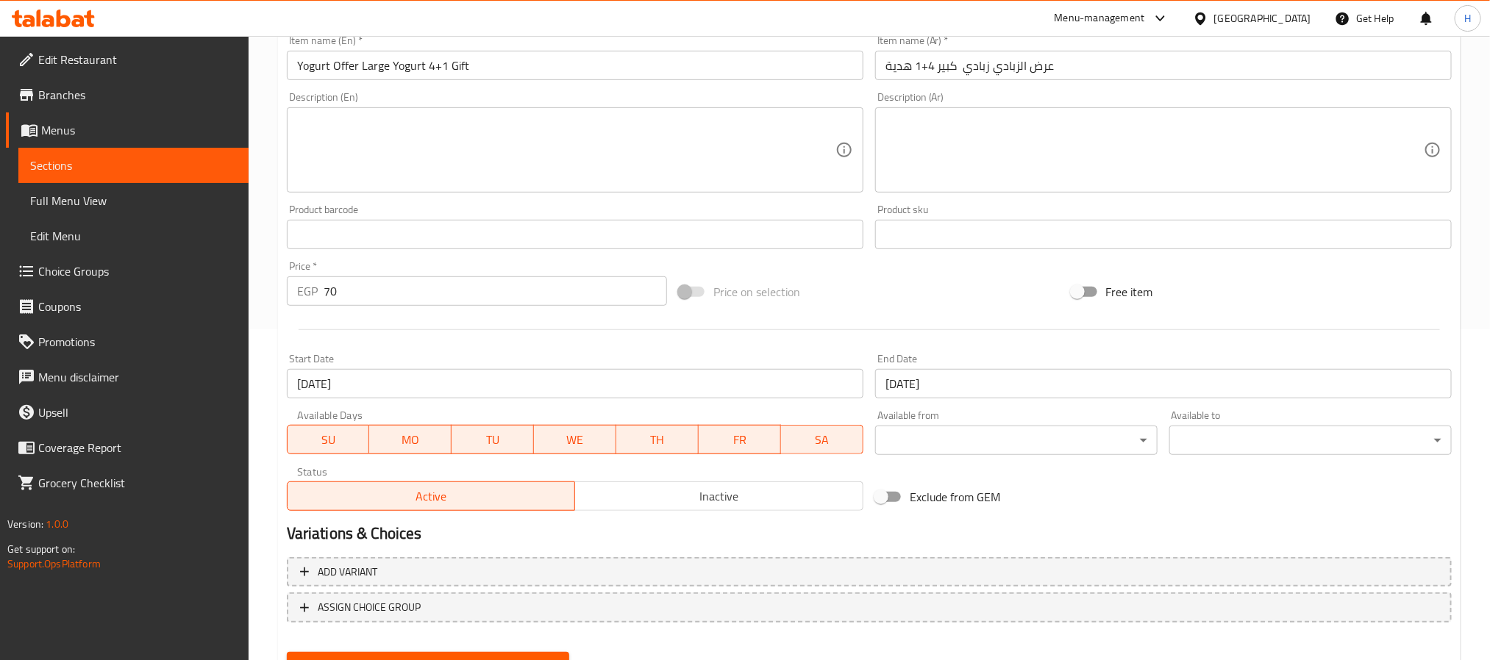
scroll to position [398, 0]
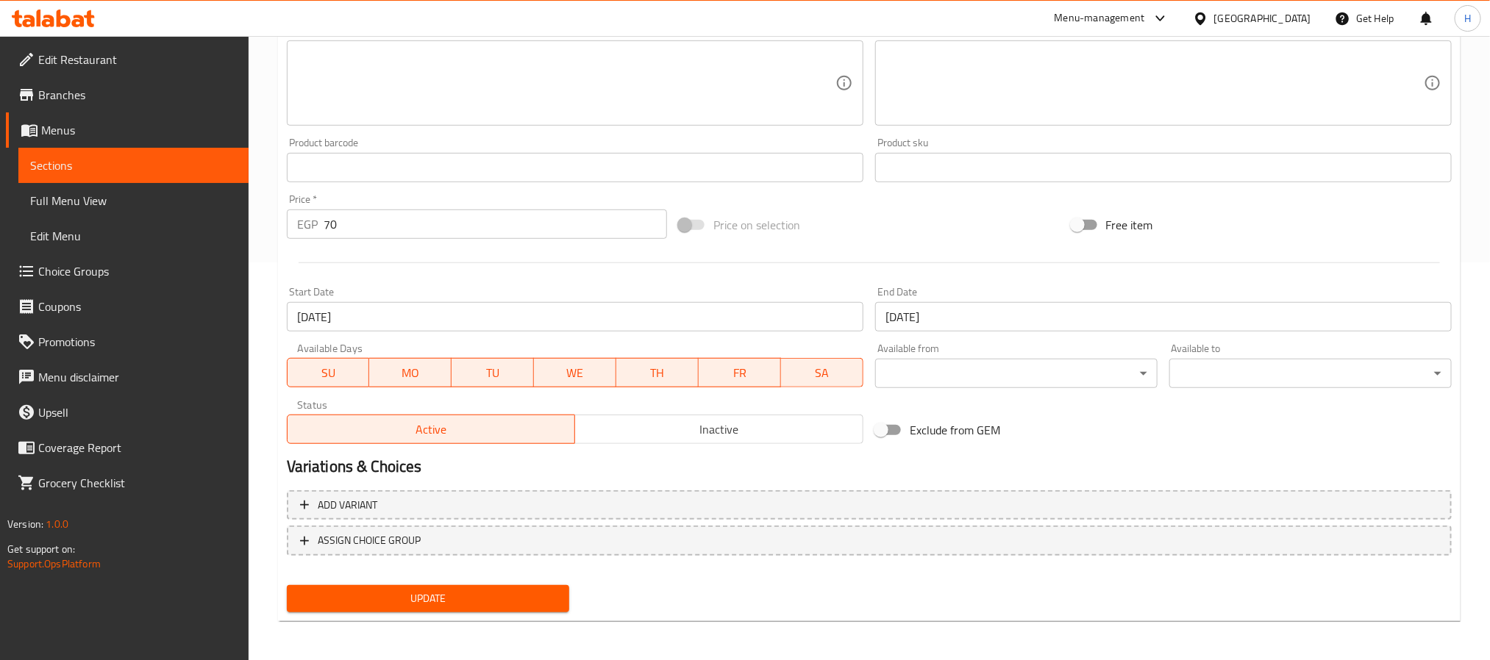
click at [689, 422] on span "Inactive" at bounding box center [719, 429] width 277 height 21
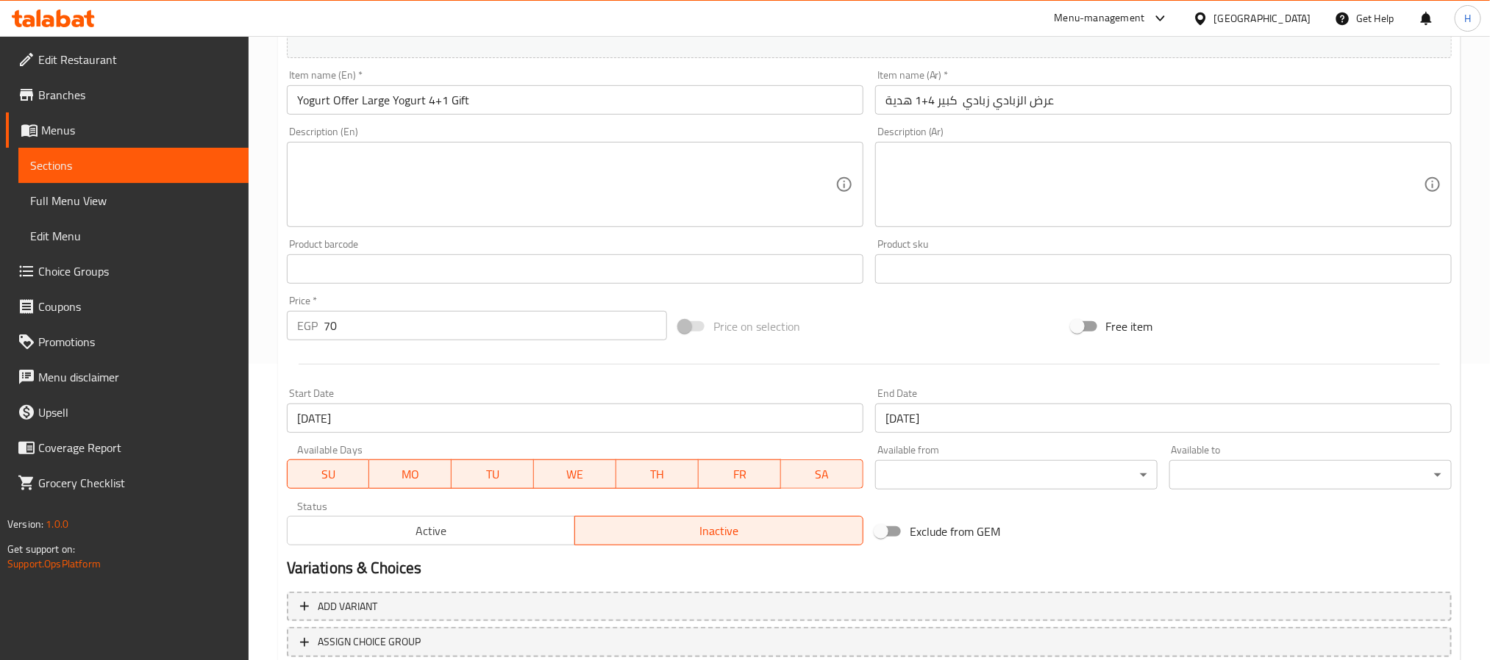
scroll to position [177, 0]
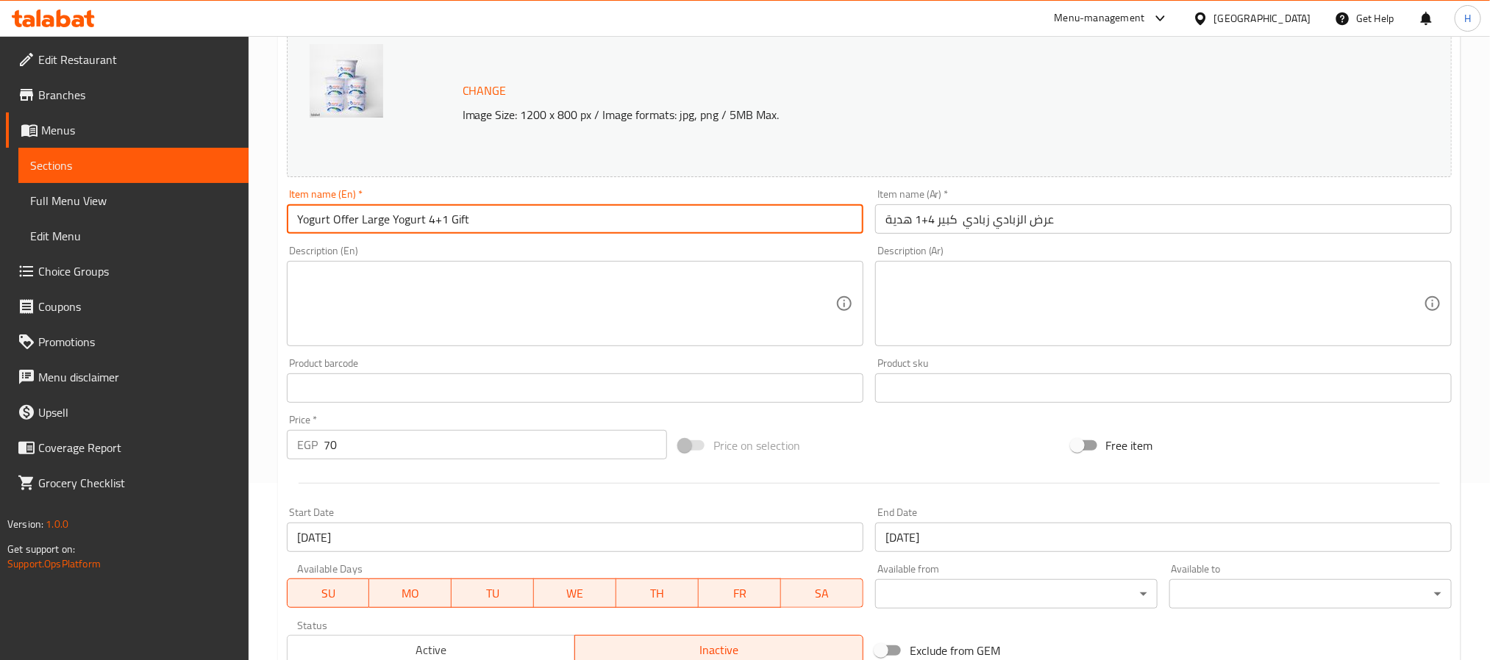
drag, startPoint x: 387, startPoint y: 217, endPoint x: 272, endPoint y: 210, distance: 115.0
click at [272, 210] on div "Home / Restaurants management / Menus / Sections / item / update Offers section…" at bounding box center [869, 371] width 1241 height 1024
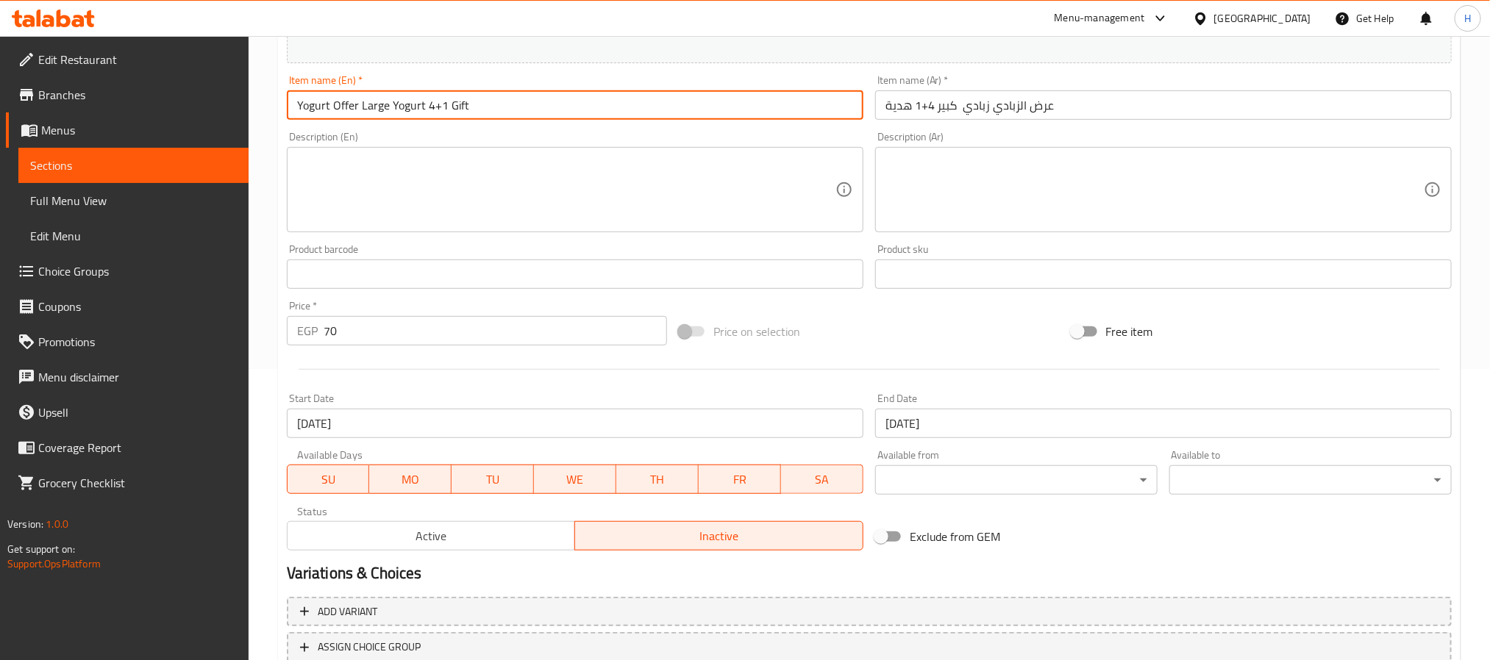
scroll to position [398, 0]
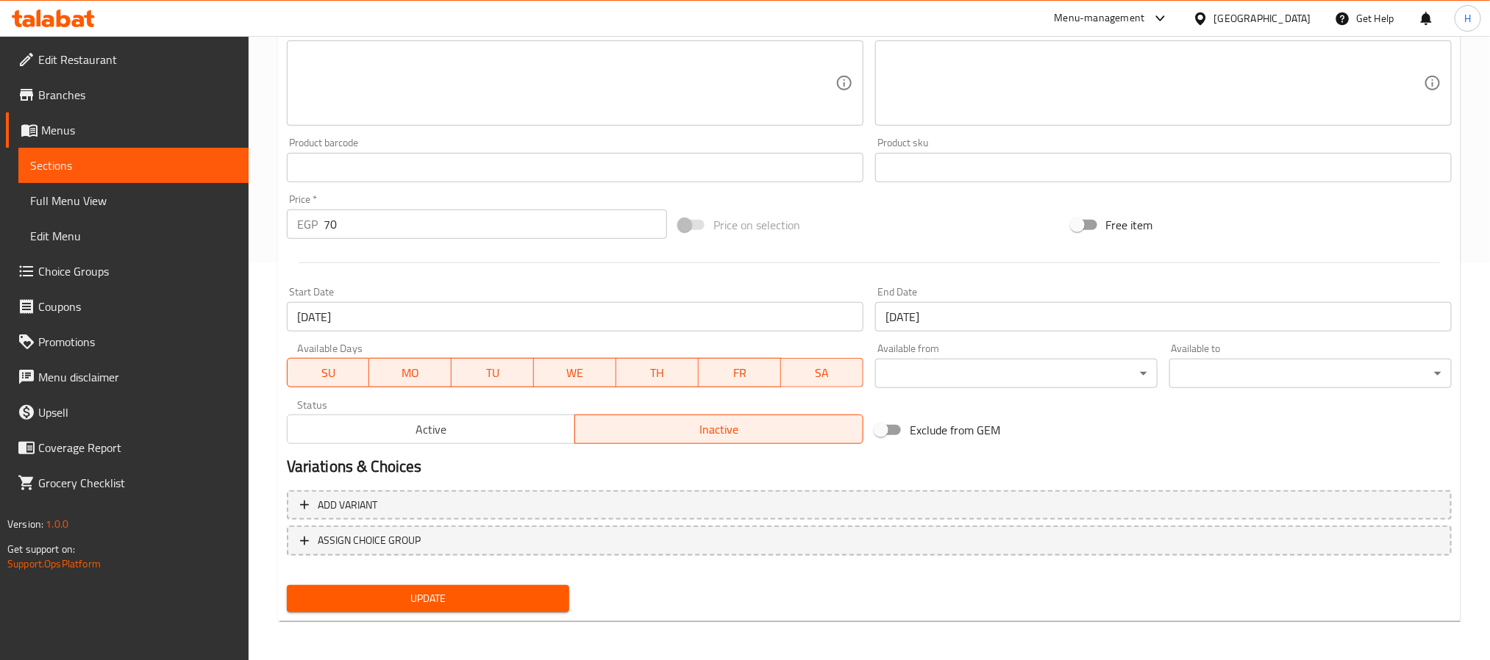
click at [437, 600] on span "Update" at bounding box center [428, 599] width 259 height 18
click at [226, 153] on link "Sections" at bounding box center [133, 165] width 230 height 35
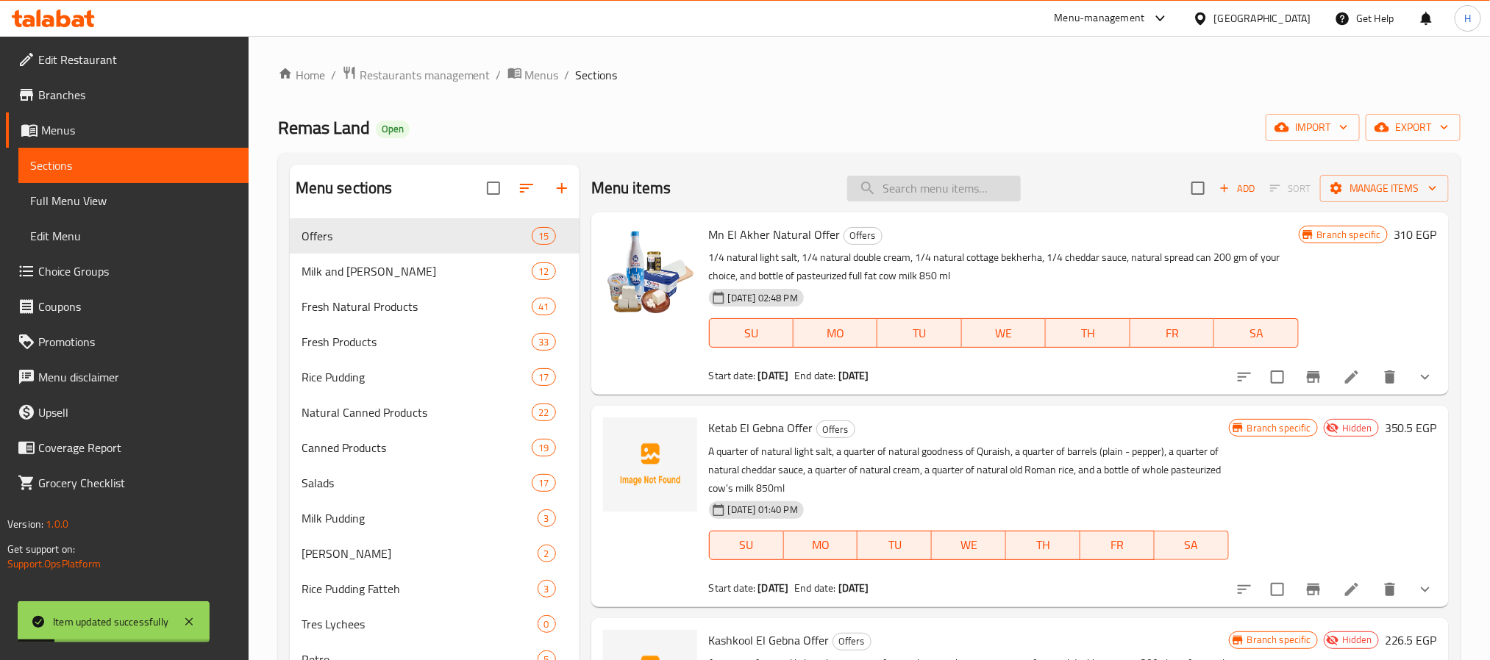
click at [916, 194] on input "search" at bounding box center [934, 189] width 174 height 26
paste input "Yogurt Offer Large"
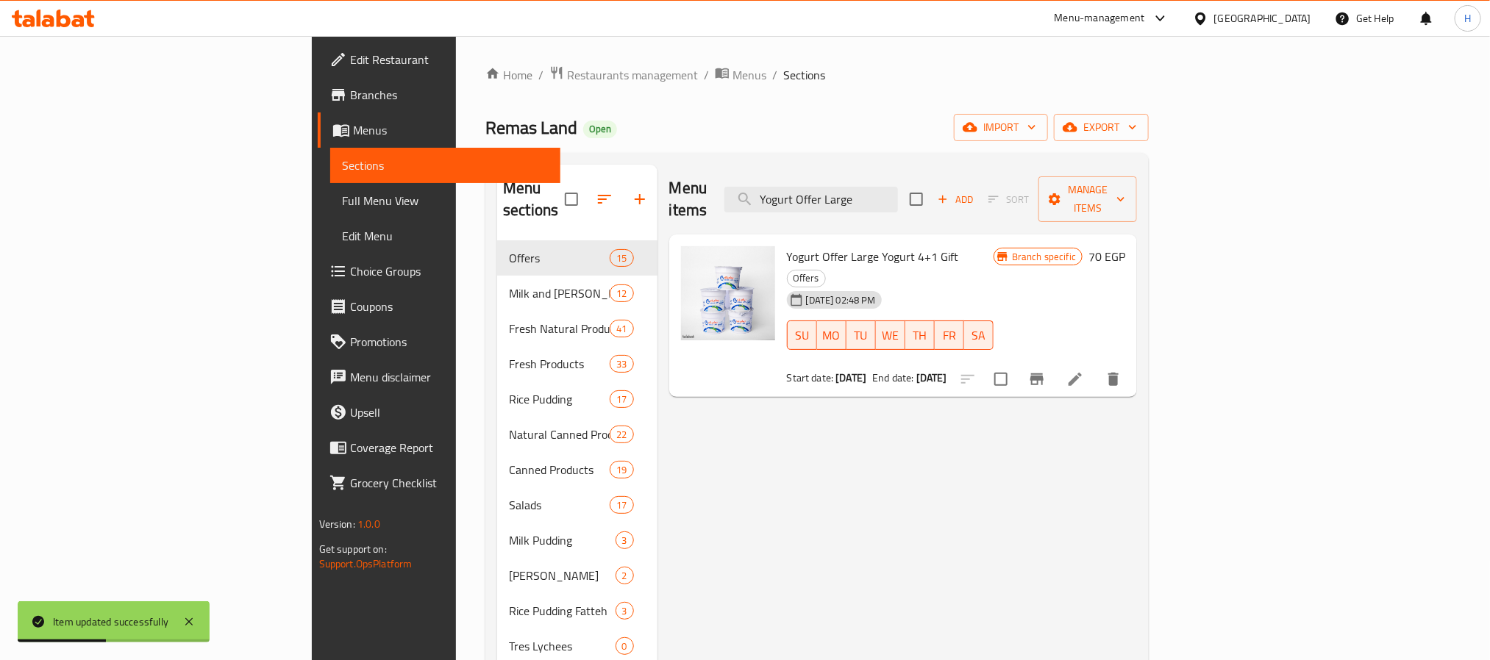
type input "Yogurt Offer Large"
click at [1096, 366] on li at bounding box center [1075, 379] width 41 height 26
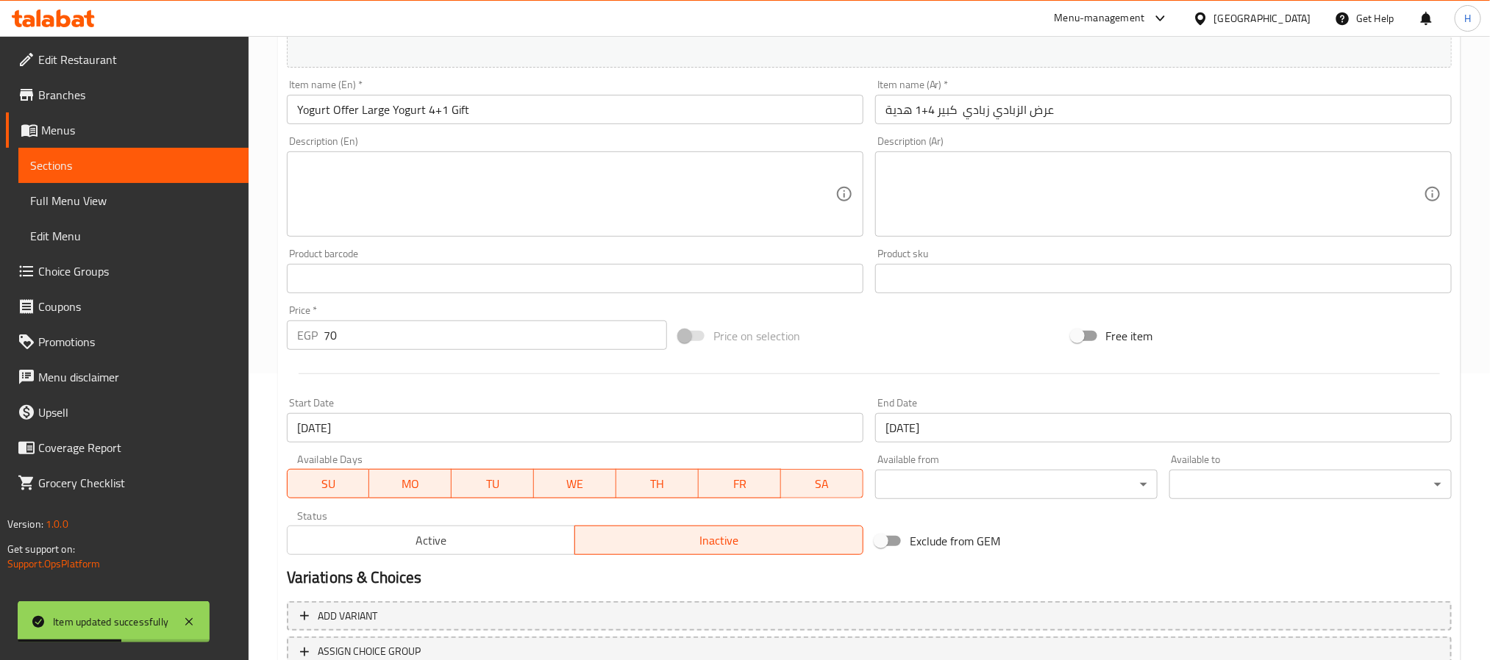
scroll to position [398, 0]
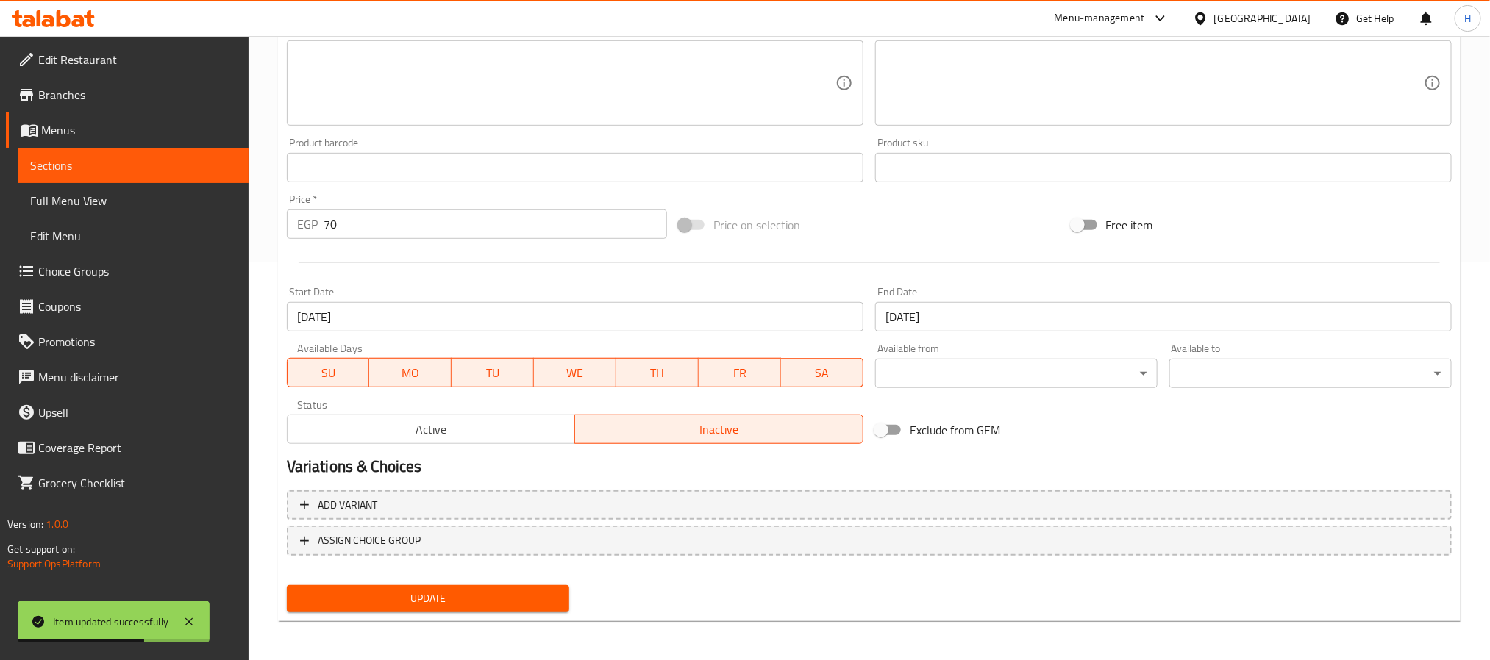
click at [177, 162] on span "Sections" at bounding box center [133, 166] width 207 height 18
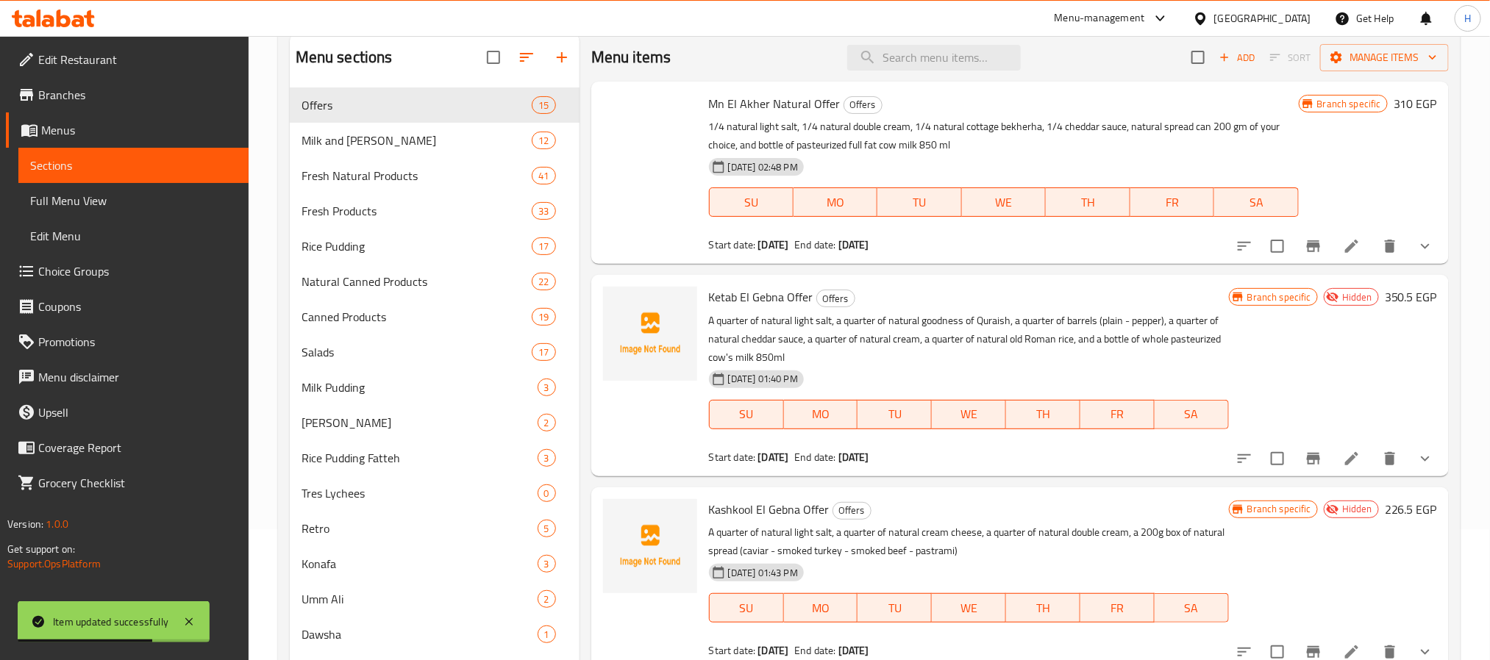
scroll to position [67, 0]
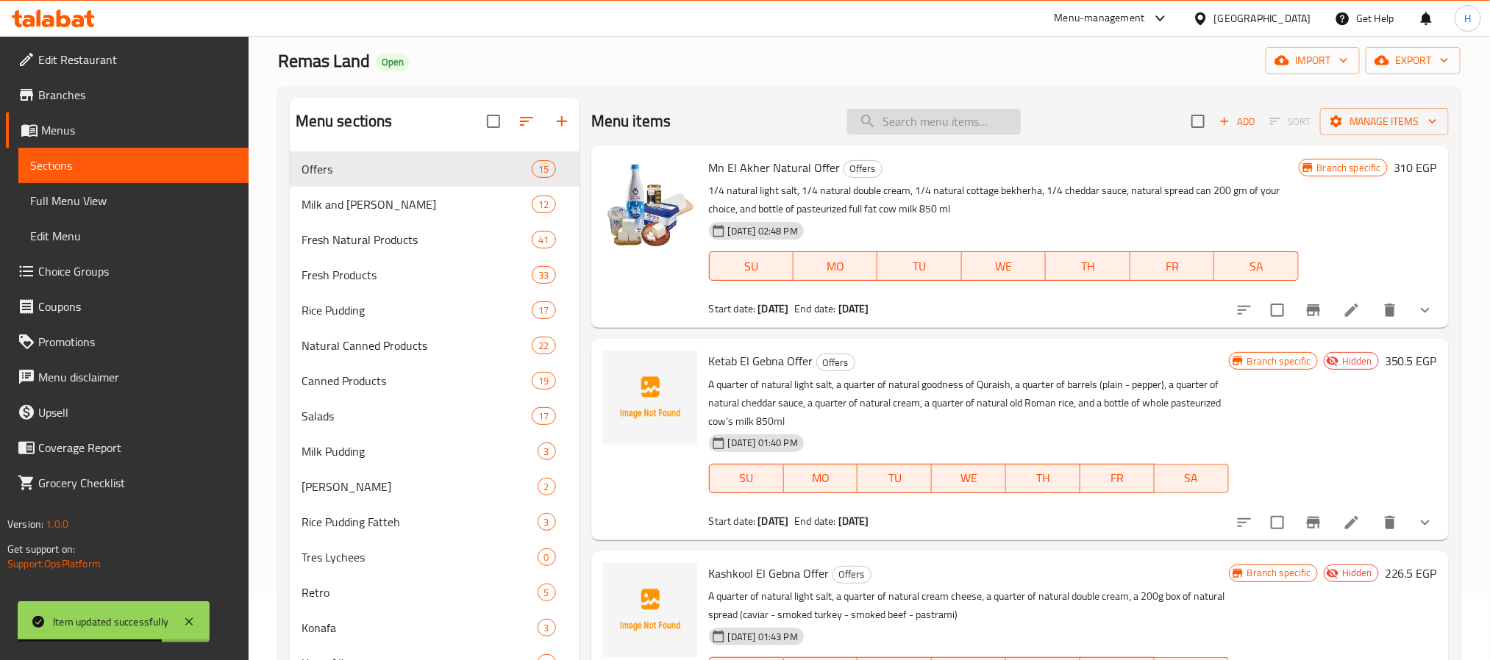
click at [879, 109] on input "search" at bounding box center [934, 122] width 174 height 26
paste input "Yogurt Offer Large"
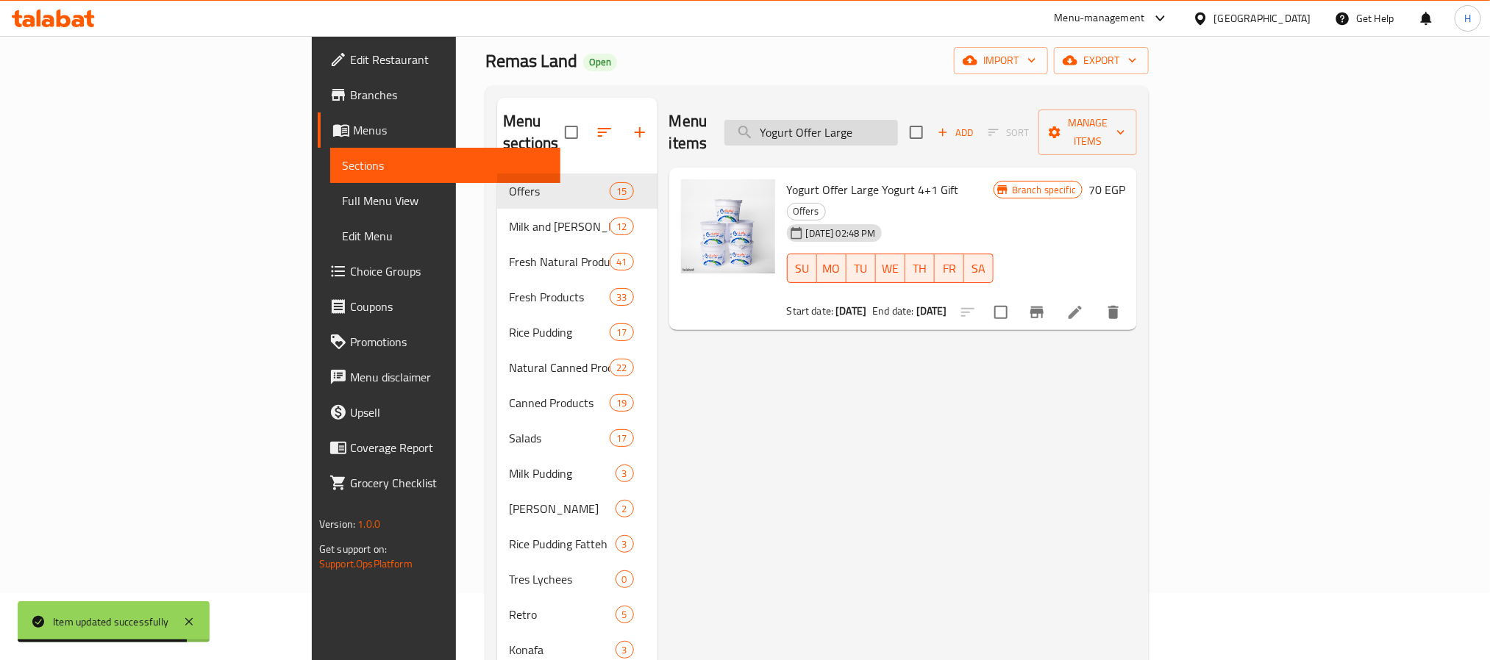
click at [898, 120] on input "Yogurt Offer Large" at bounding box center [811, 133] width 174 height 26
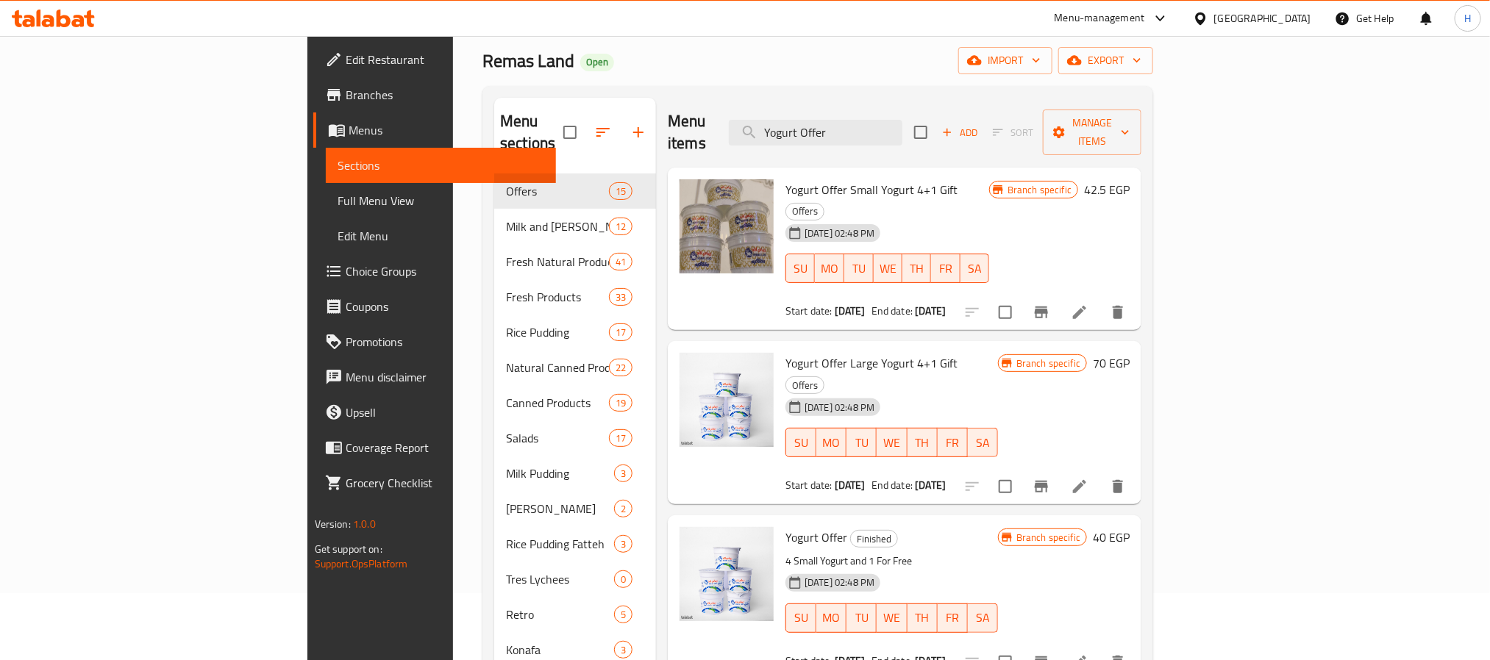
type input "Yogurt Offer"
click at [1100, 299] on li at bounding box center [1079, 312] width 41 height 26
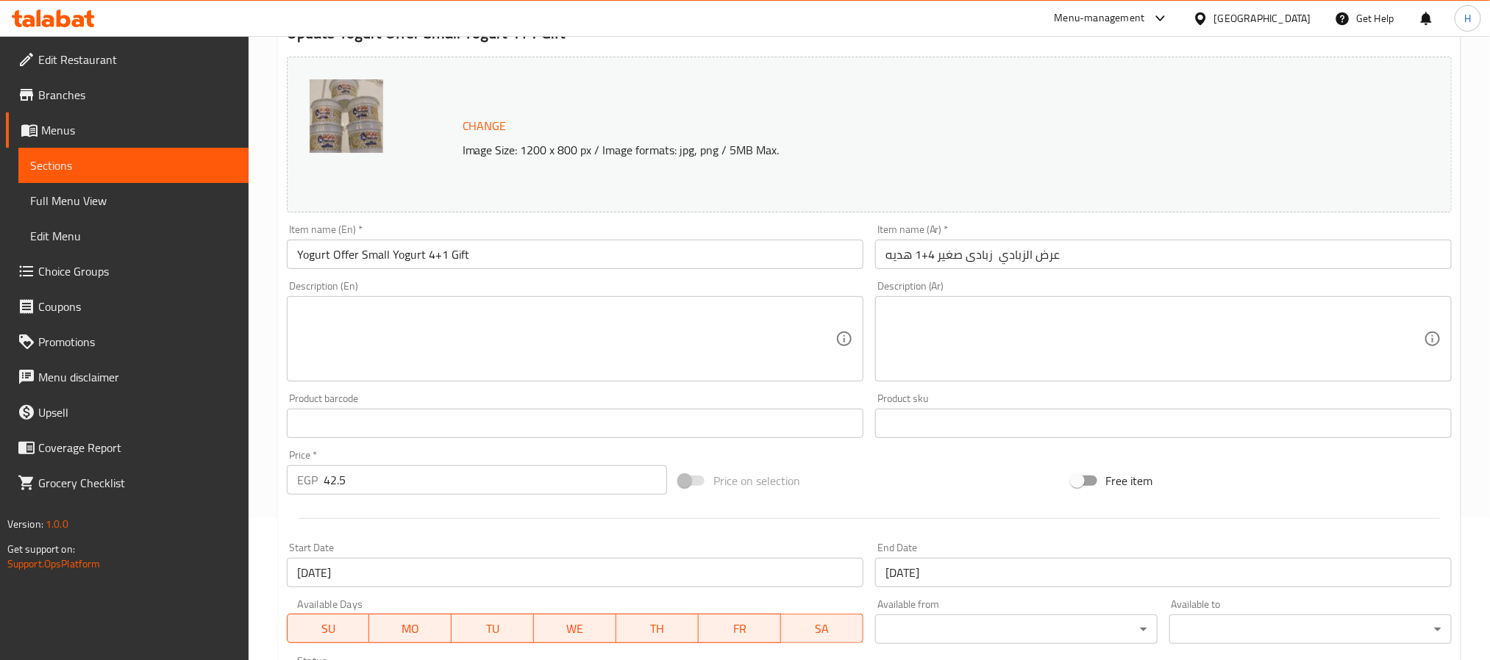
scroll to position [398, 0]
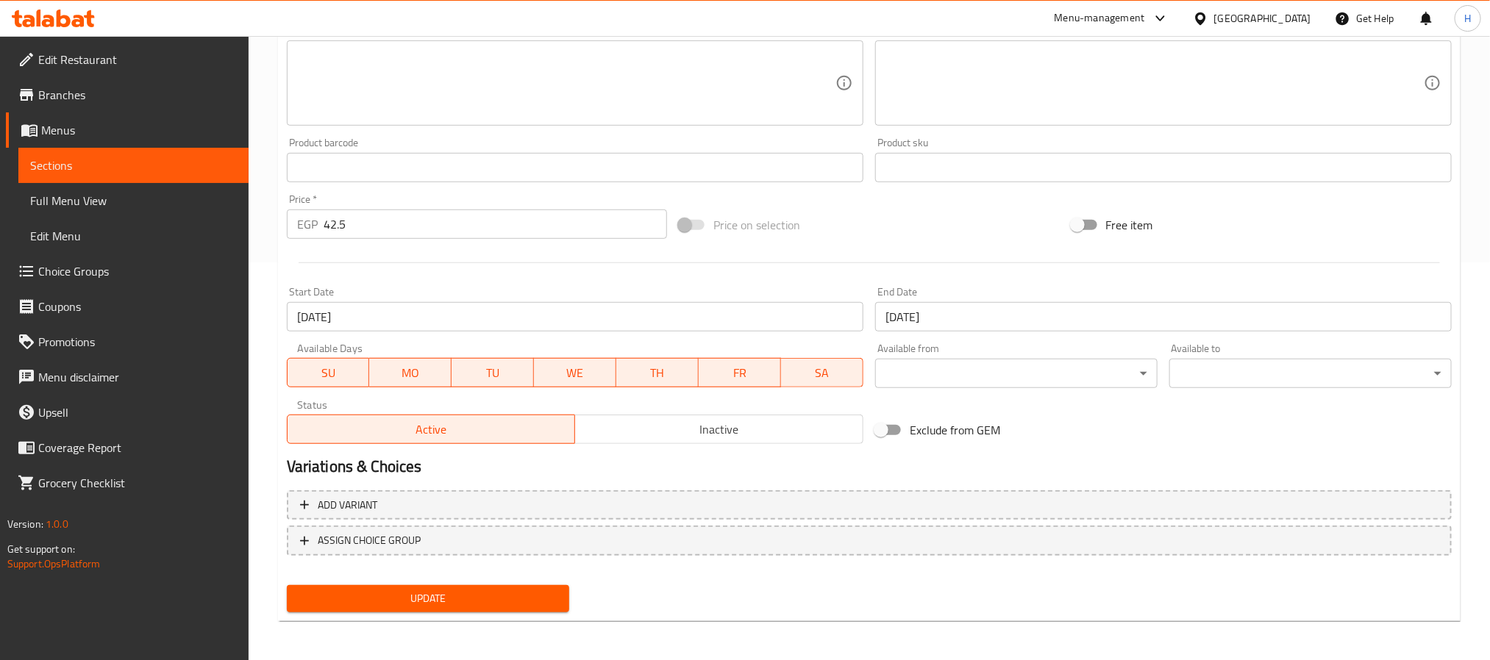
click at [689, 431] on span "Inactive" at bounding box center [719, 429] width 277 height 21
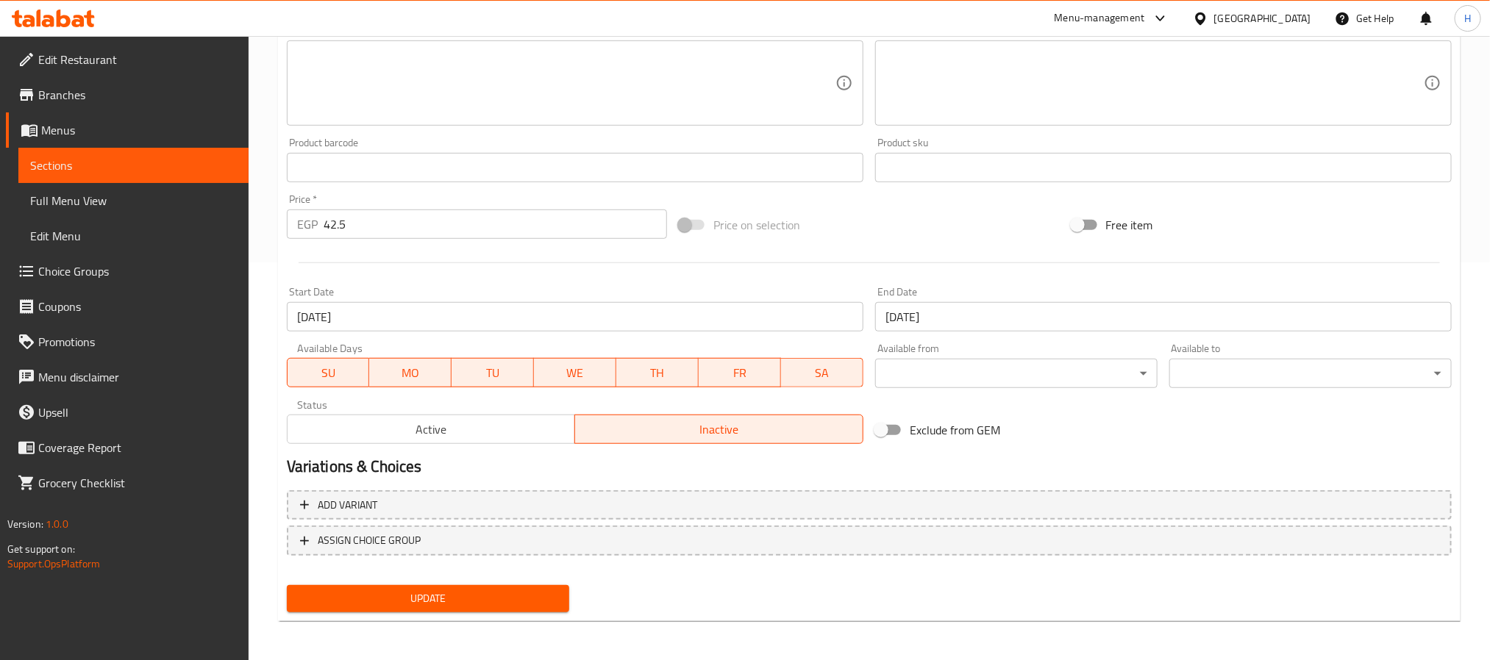
click at [519, 596] on span "Update" at bounding box center [428, 599] width 259 height 18
click at [554, 472] on div "Home / Restaurants management / Menus / Sections / item / update Offers section…" at bounding box center [869, 151] width 1183 height 966
click at [213, 163] on span "Sections" at bounding box center [133, 166] width 207 height 18
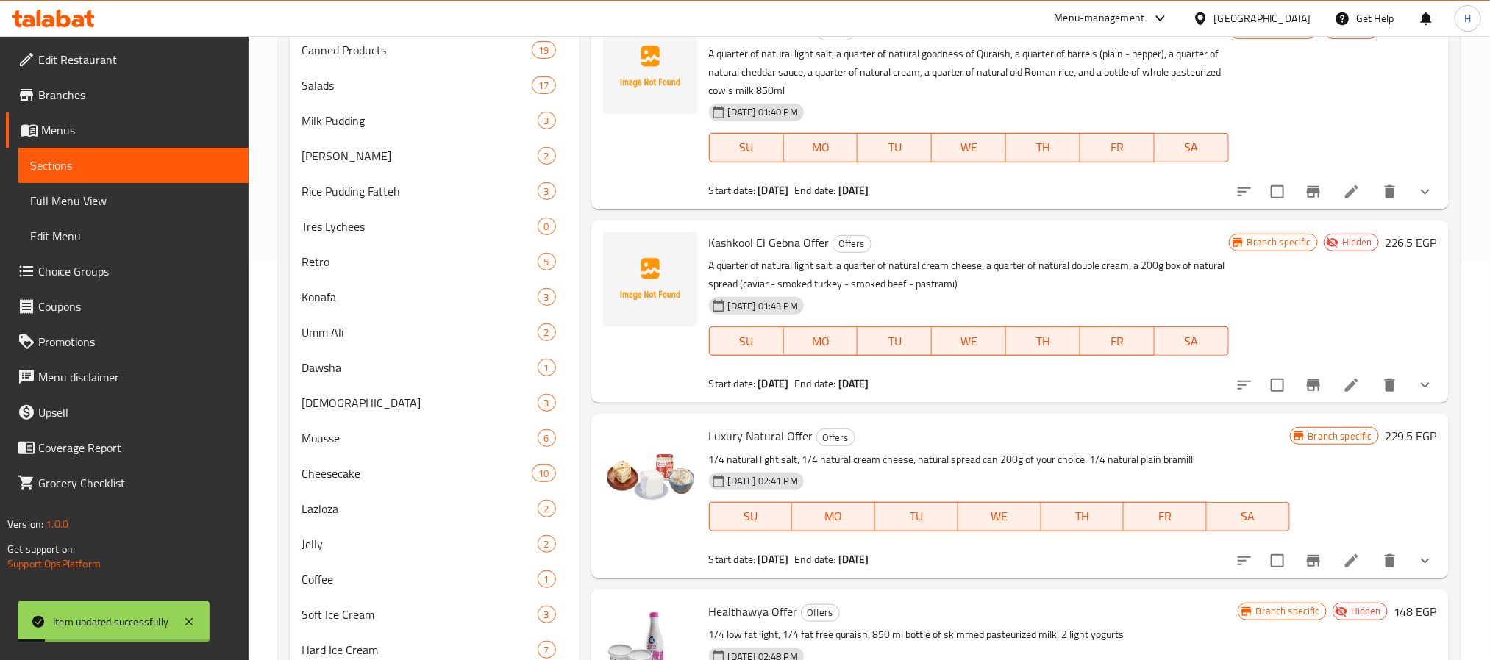
scroll to position [67, 0]
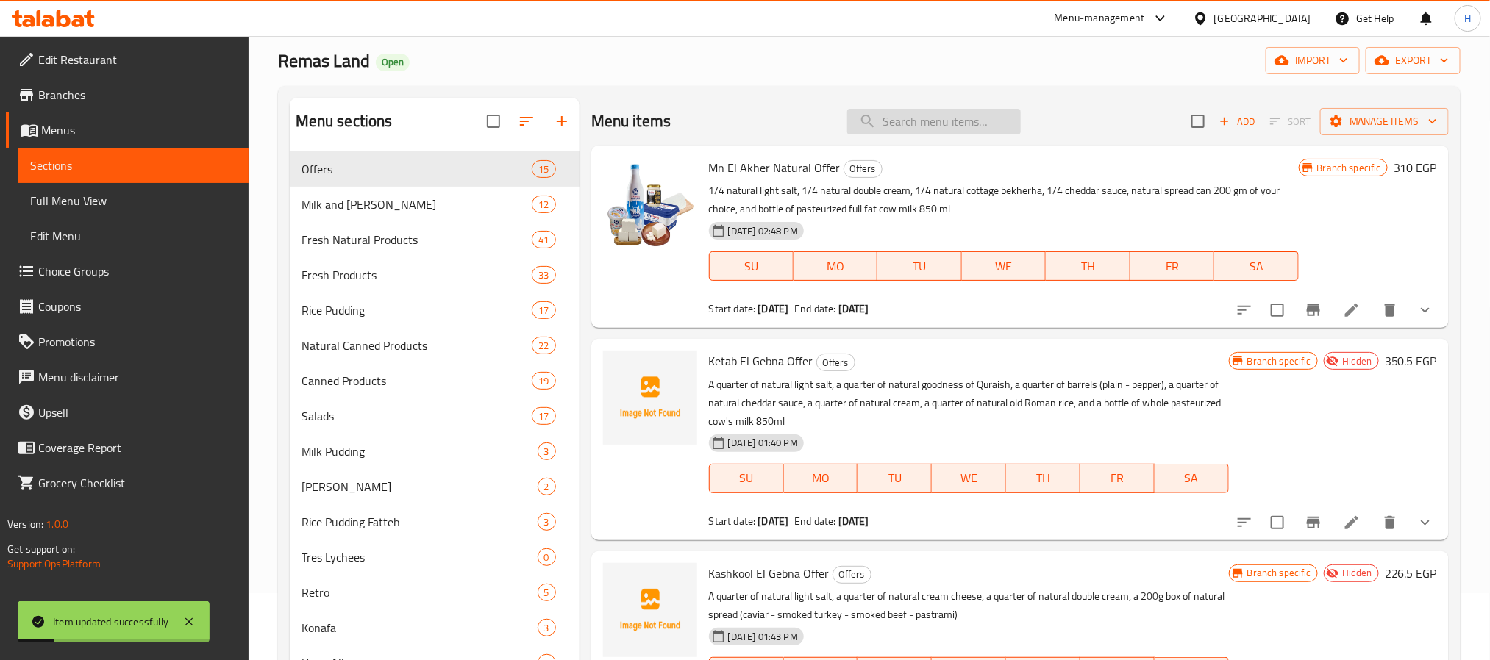
click at [872, 126] on input "search" at bounding box center [934, 122] width 174 height 26
paste input "3 Vanilla Ice Creams"
type input "3 Vanilla Ice Creams"
click at [454, 210] on span "Milk and Rayeb" at bounding box center [397, 205] width 190 height 18
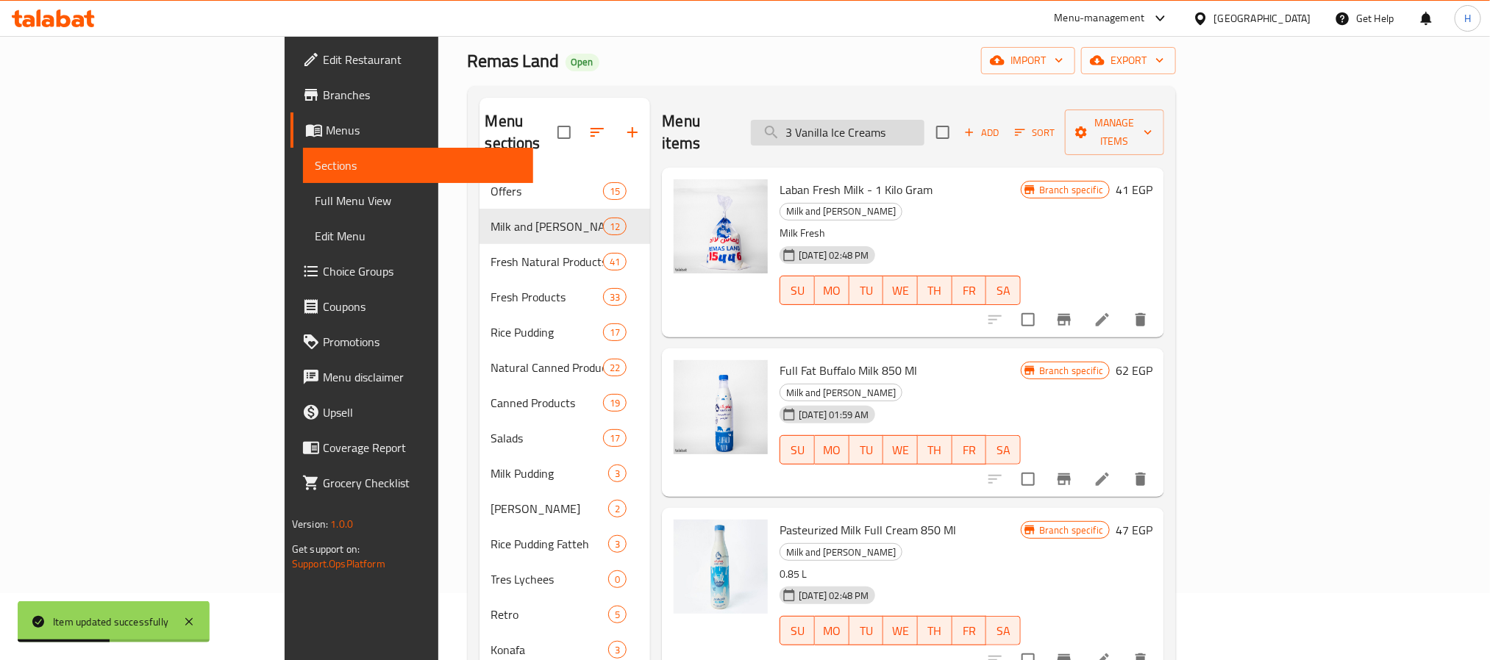
click at [885, 120] on input "3 Vanilla Ice Creams" at bounding box center [838, 133] width 174 height 26
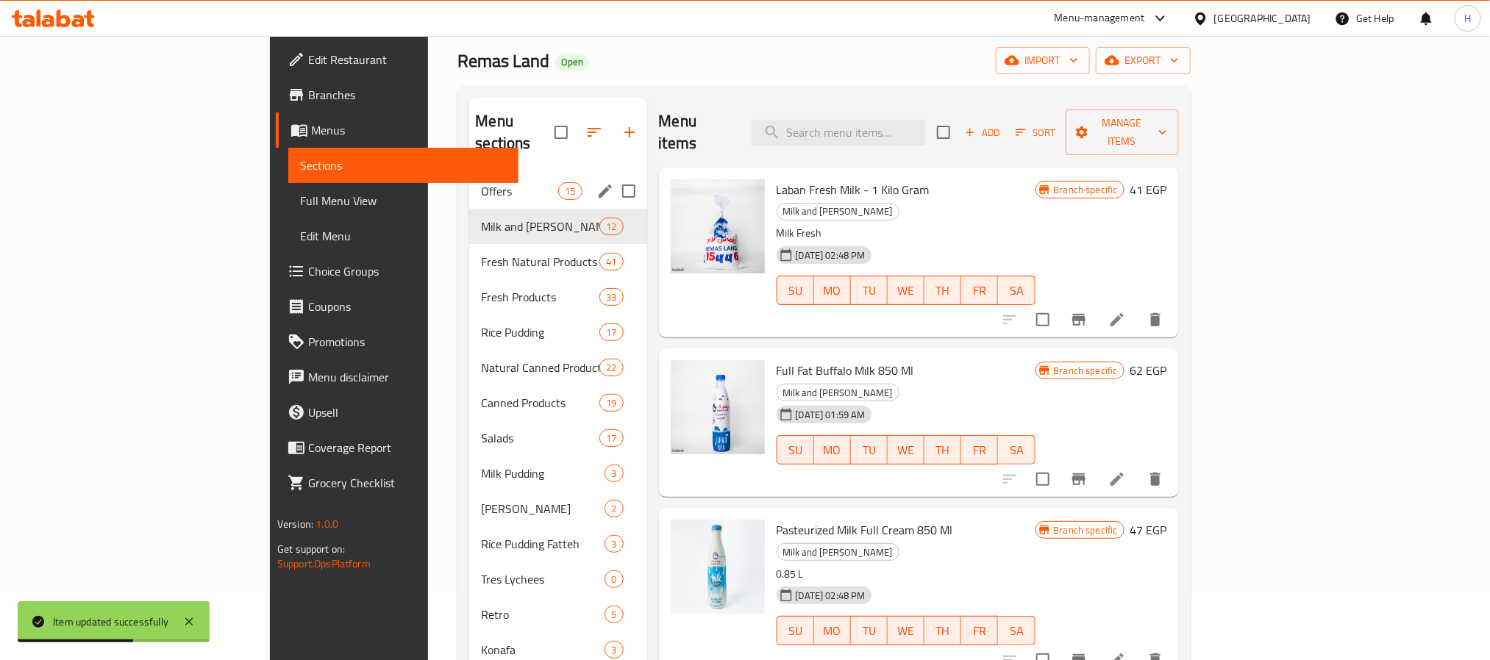
click at [481, 182] on span "Offers" at bounding box center [519, 191] width 77 height 18
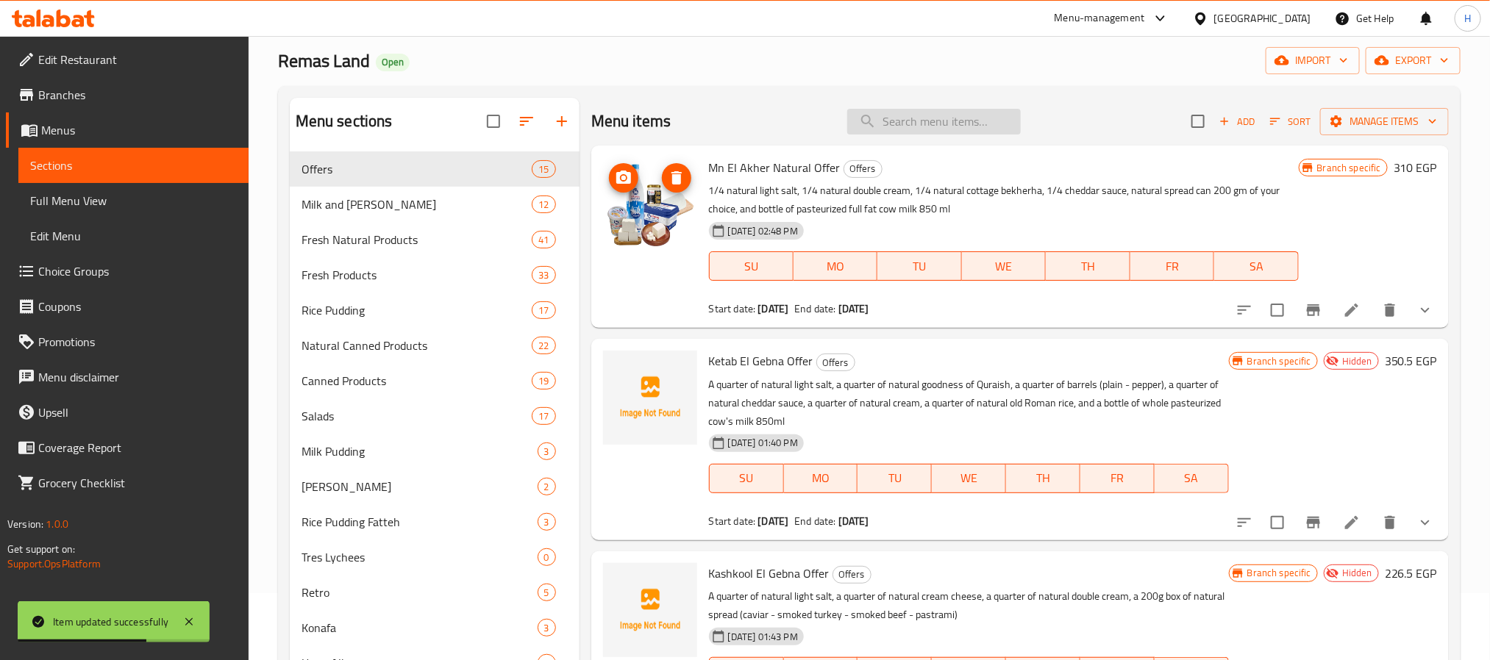
click at [934, 132] on input "search" at bounding box center [934, 122] width 174 height 26
paste input "3 Vanilla Ice Creams"
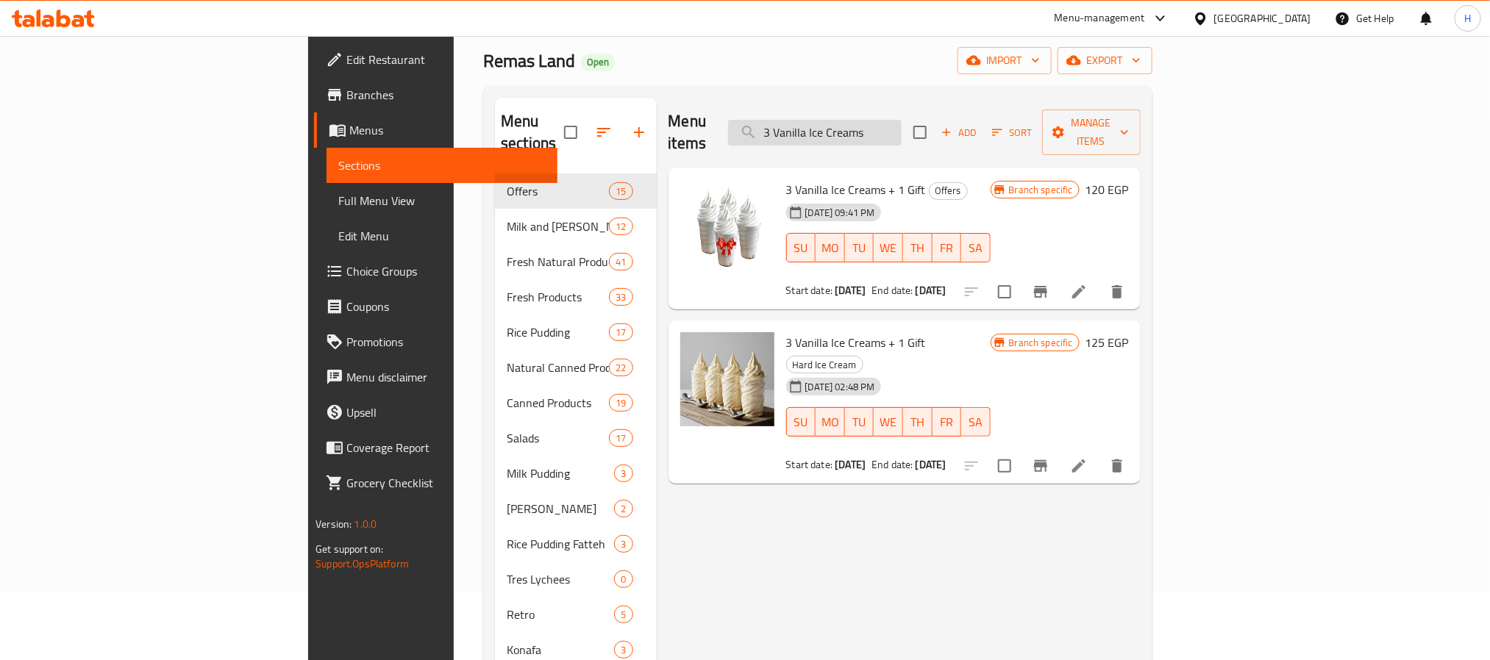
click at [902, 120] on input "3 Vanilla Ice Creams" at bounding box center [815, 133] width 174 height 26
paste input "4 Small Yogurt and 1 For Free"
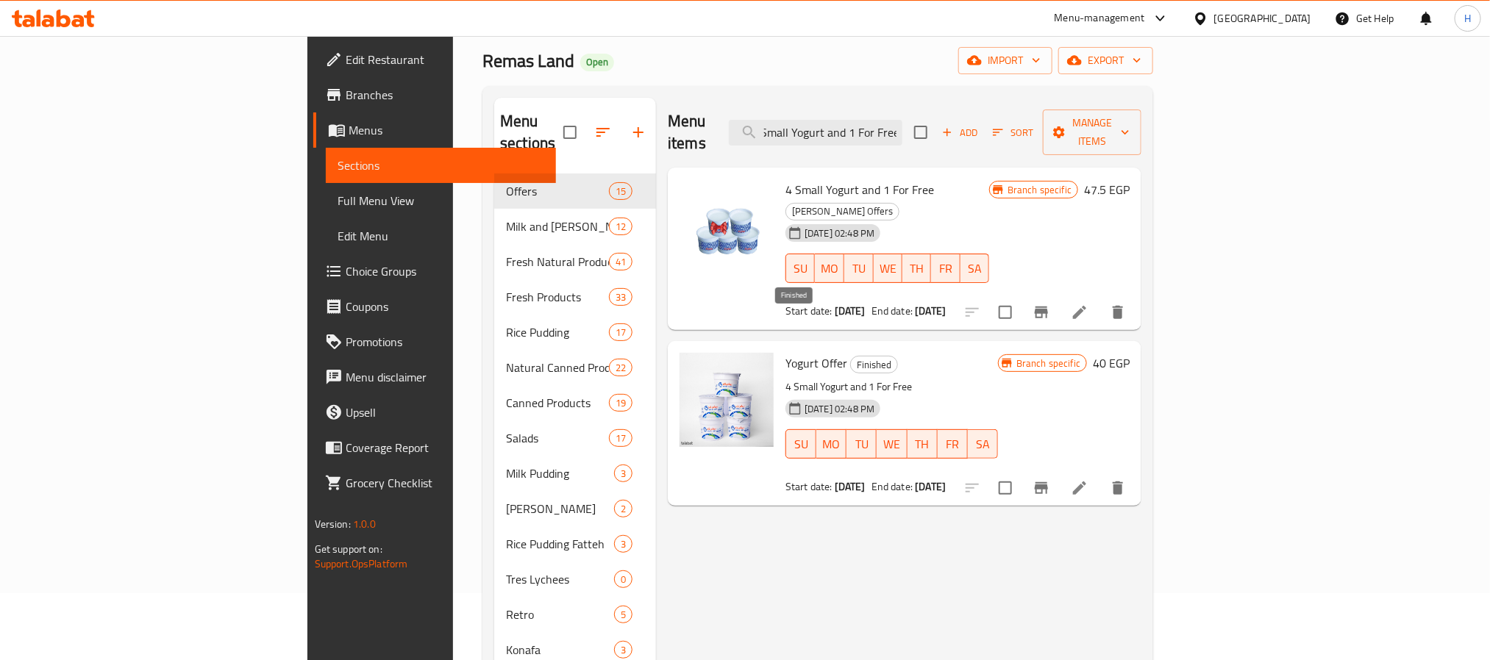
click at [851, 357] on span "Finished" at bounding box center [874, 365] width 46 height 17
click at [878, 281] on div "4 Small Yogurt and 1 For Free Ala Mazagak Offers 26-06-2025 02:48 PM SU MO TU W…" at bounding box center [887, 249] width 215 height 151
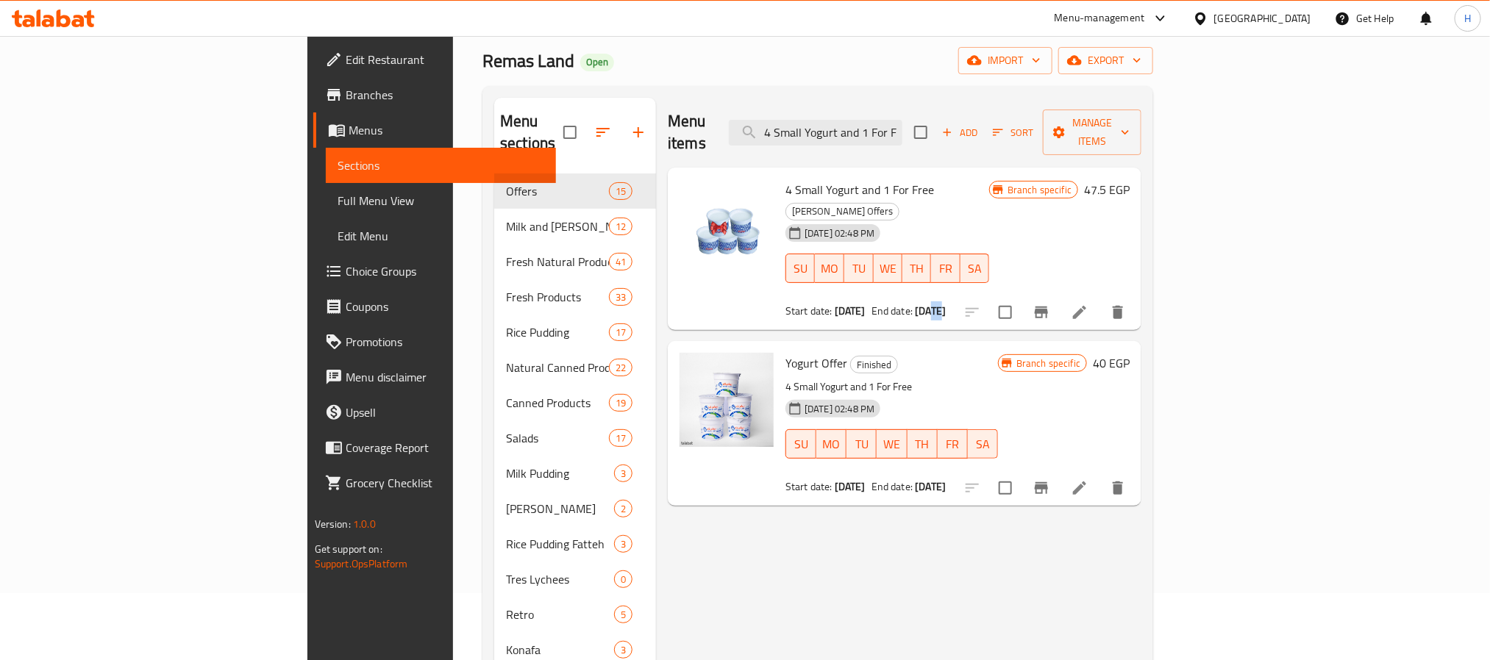
click at [878, 281] on div "4 Small Yogurt and 1 For Free Ala Mazagak Offers 26-06-2025 02:48 PM SU MO TU W…" at bounding box center [887, 249] width 215 height 151
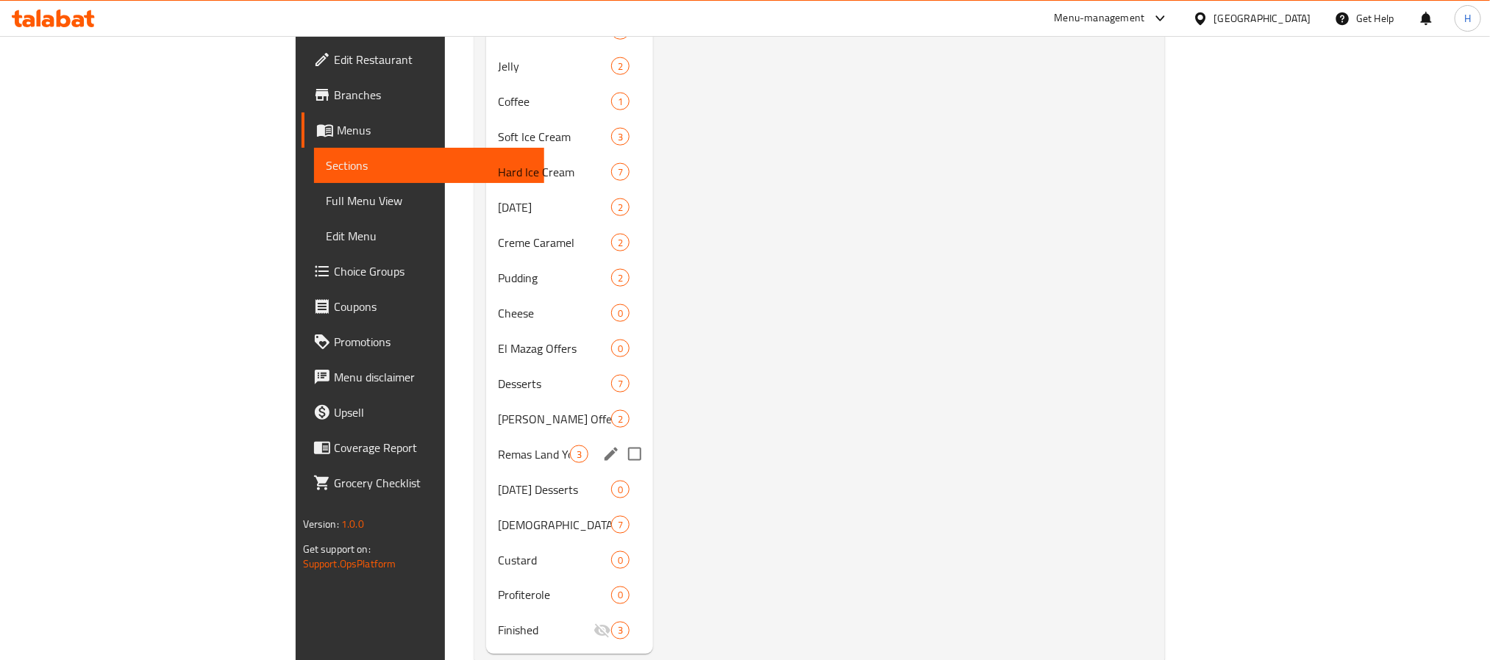
scroll to position [910, 0]
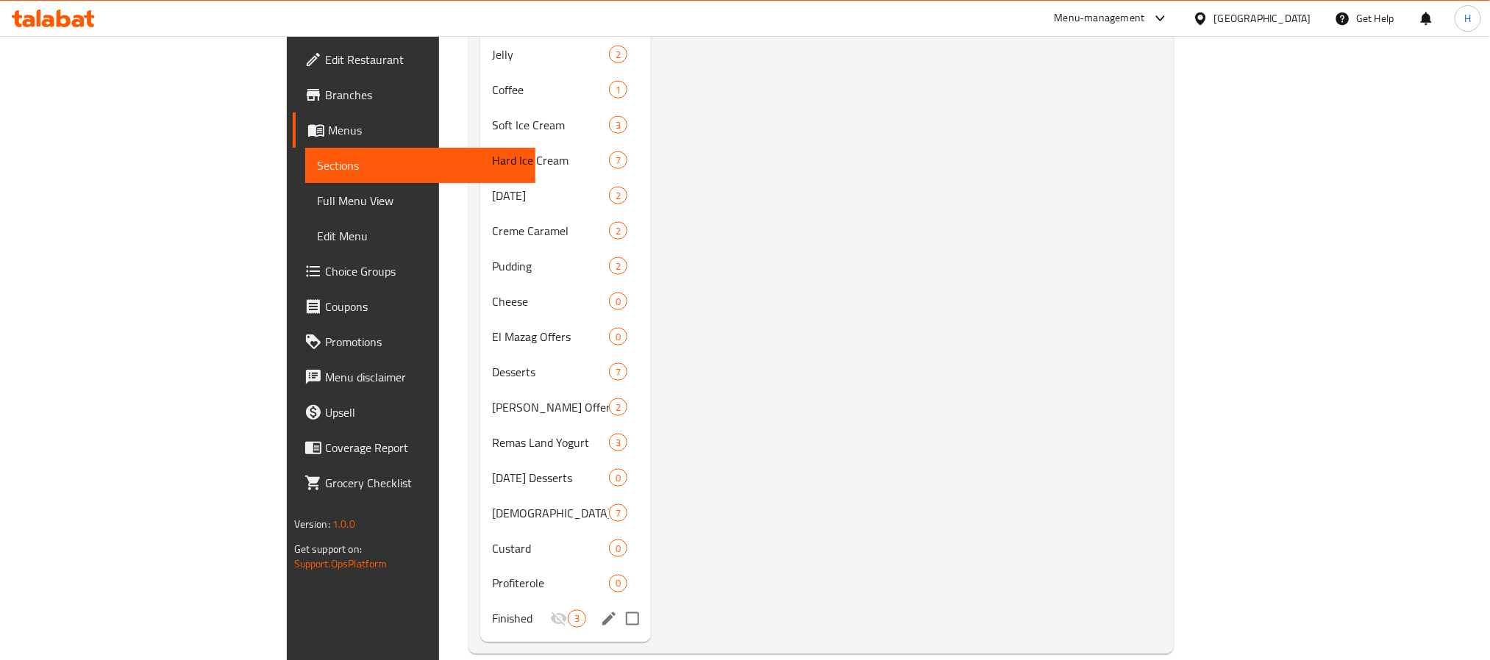
click at [480, 605] on div "Finished 3" at bounding box center [565, 619] width 171 height 35
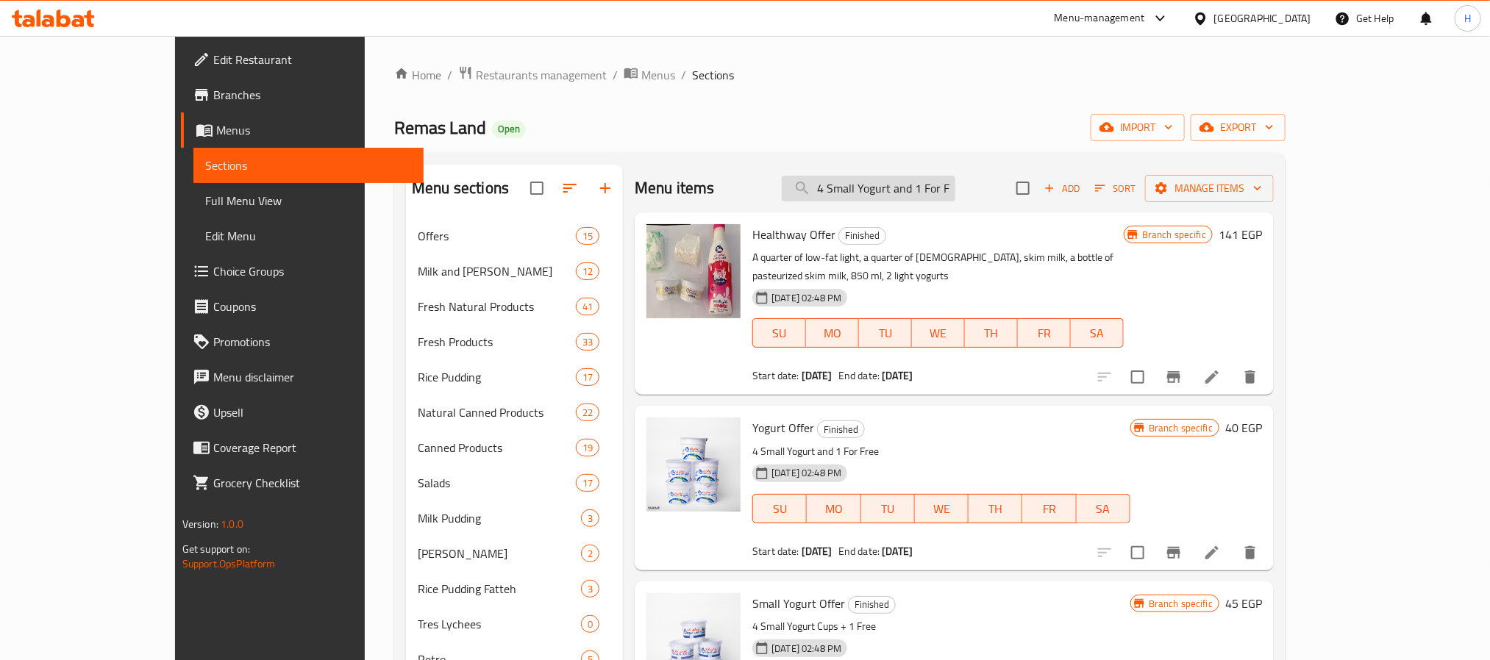
click at [907, 185] on input "4 Small Yogurt and 1 For Free" at bounding box center [869, 189] width 174 height 26
paste input "Yogurt Offer Large Yogurt 4+1 Gift"
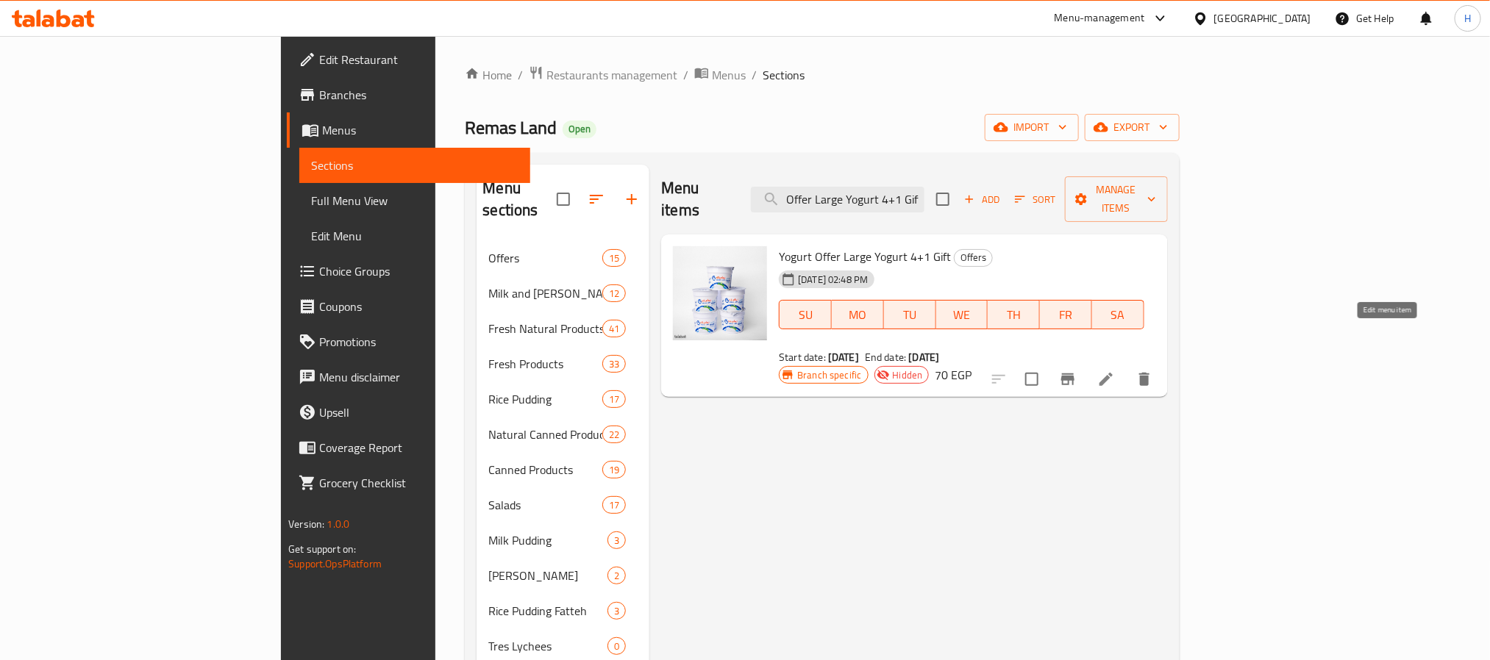
type input "Yogurt Offer Large Yogurt 4+1 Gift"
click at [1113, 373] on icon at bounding box center [1105, 379] width 13 height 13
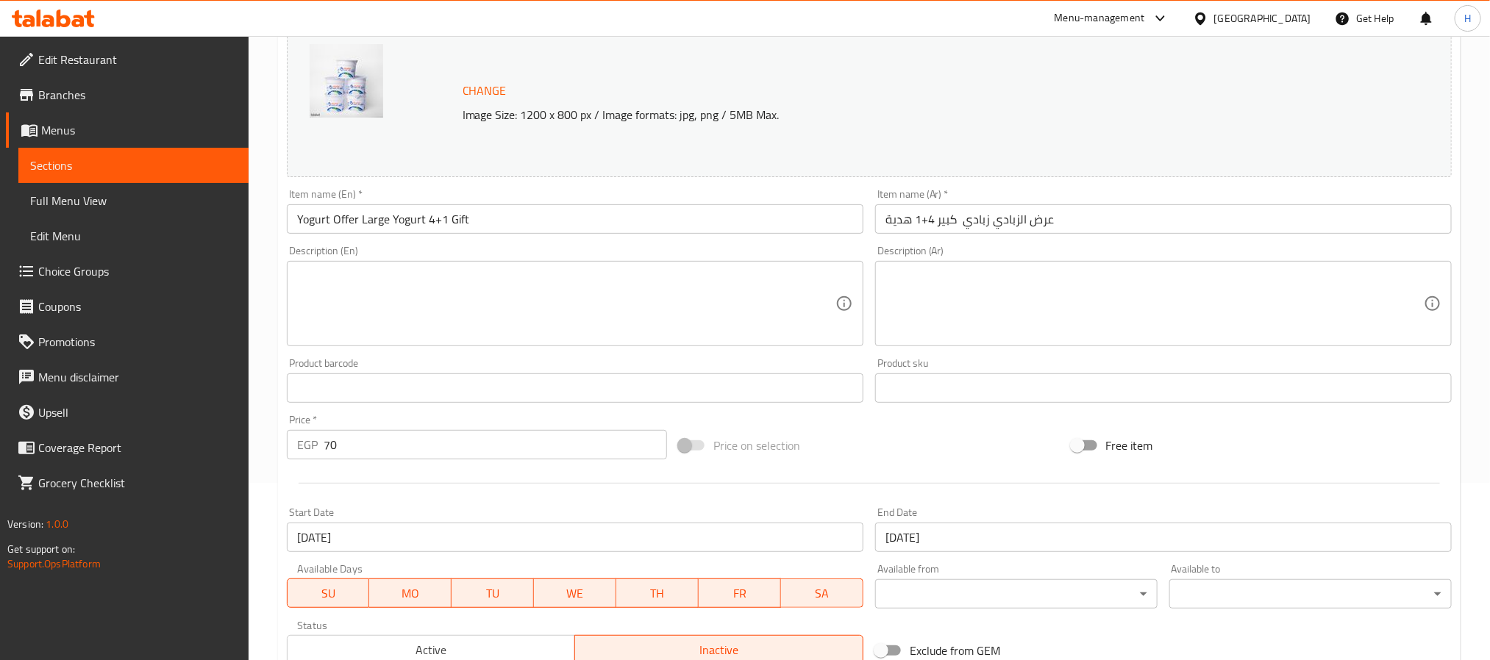
scroll to position [398, 0]
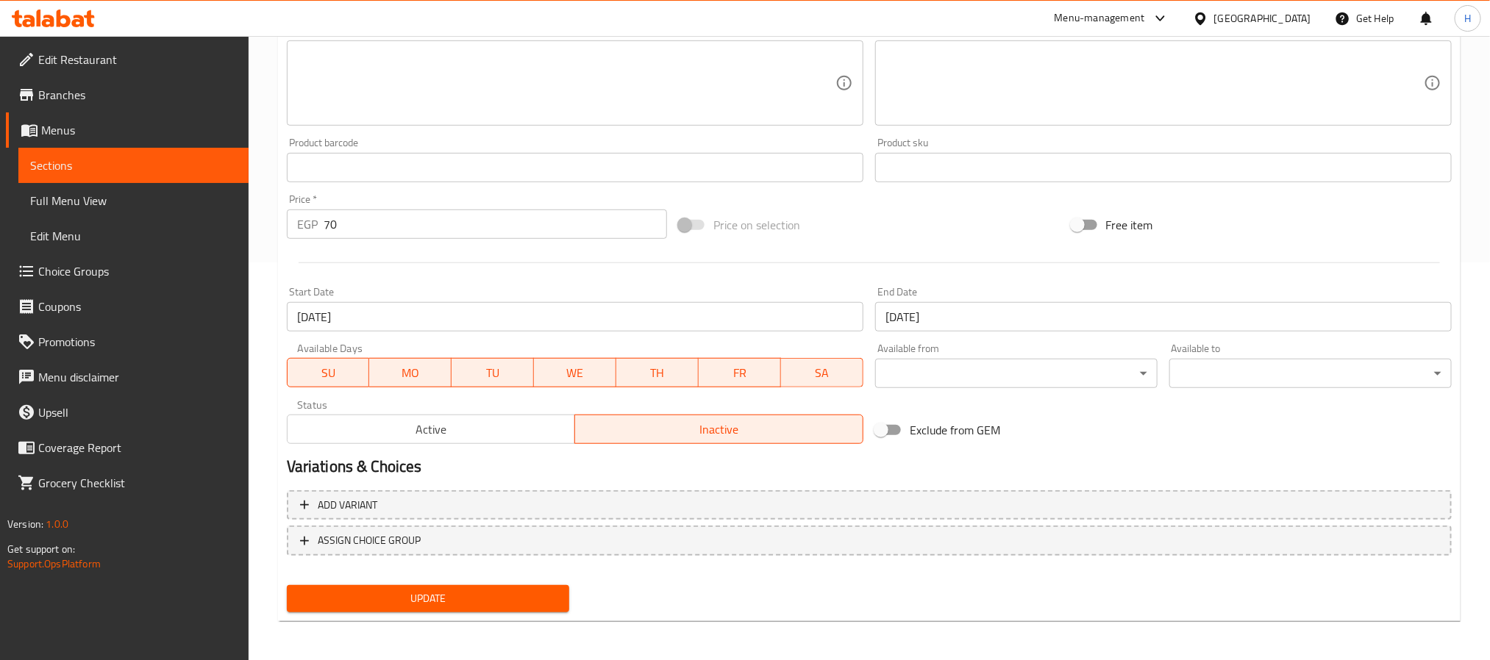
click at [404, 435] on span "Active" at bounding box center [431, 429] width 277 height 21
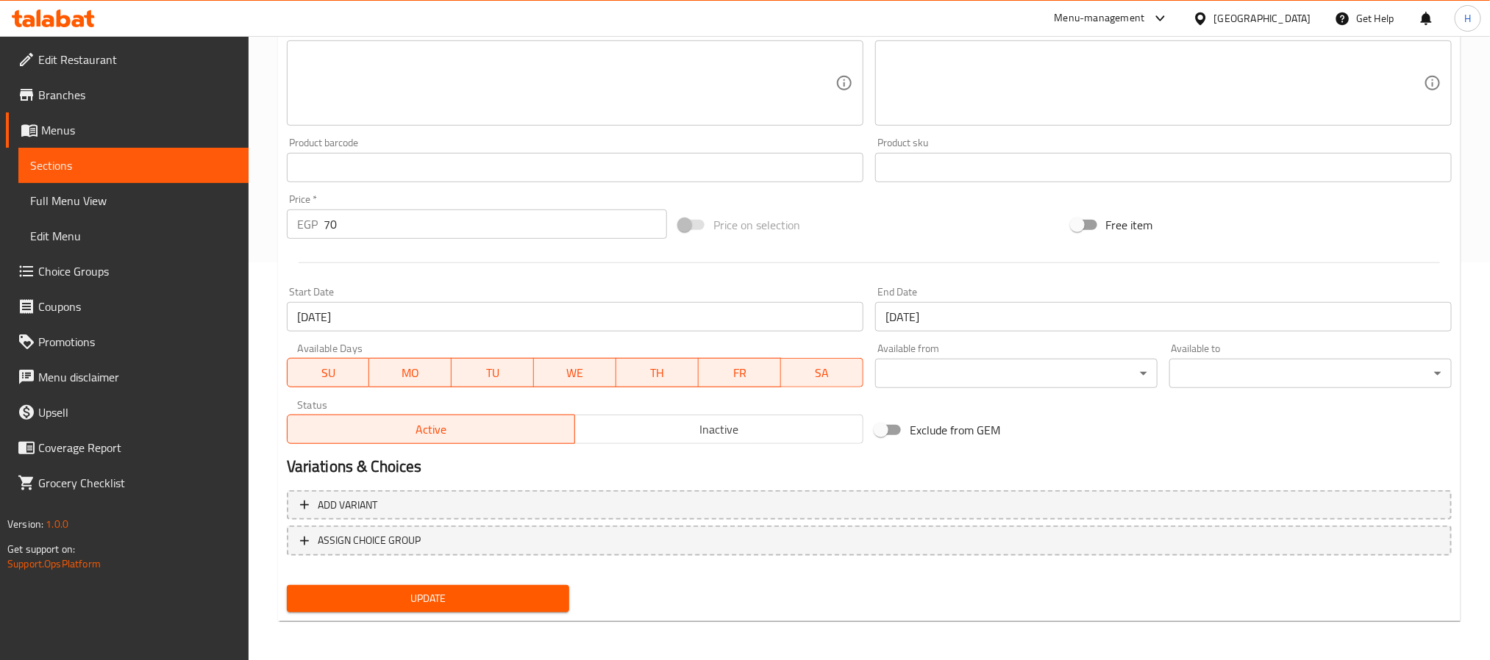
click at [431, 590] on span "Update" at bounding box center [428, 599] width 259 height 18
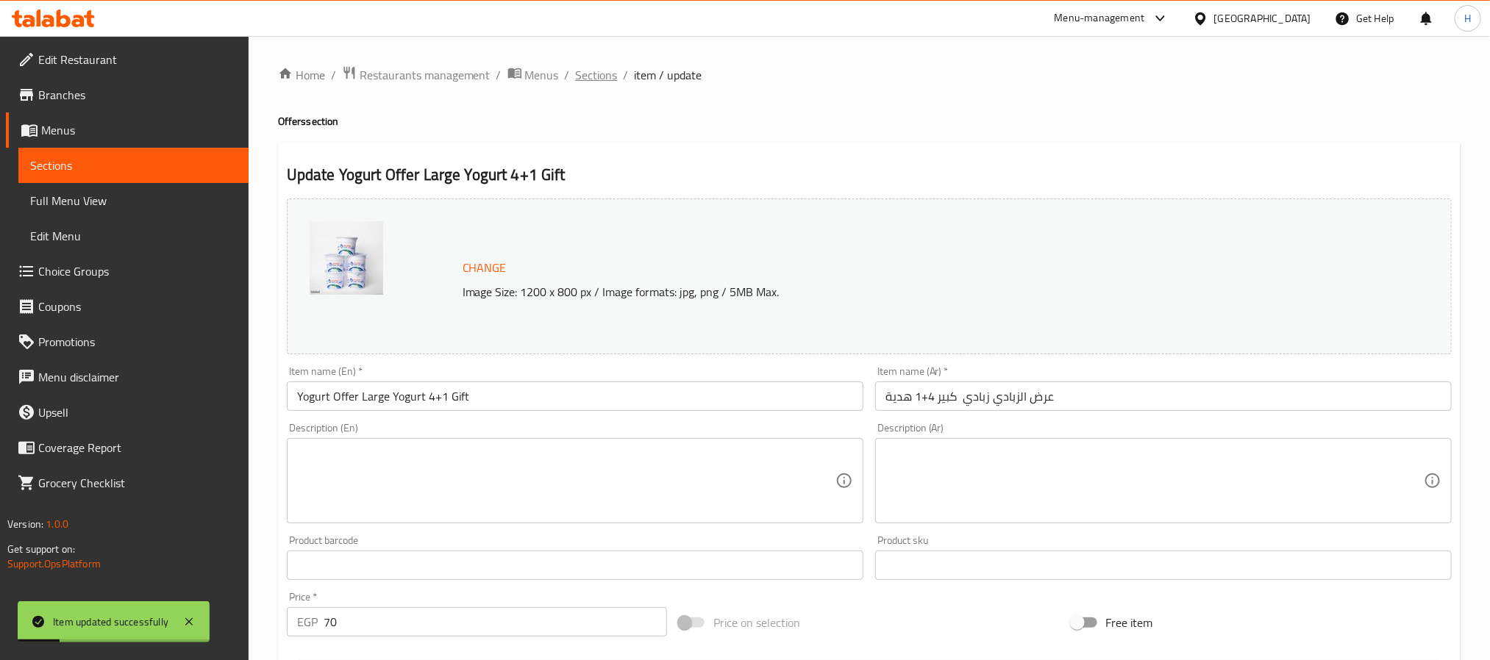
click at [590, 77] on span "Sections" at bounding box center [597, 75] width 42 height 18
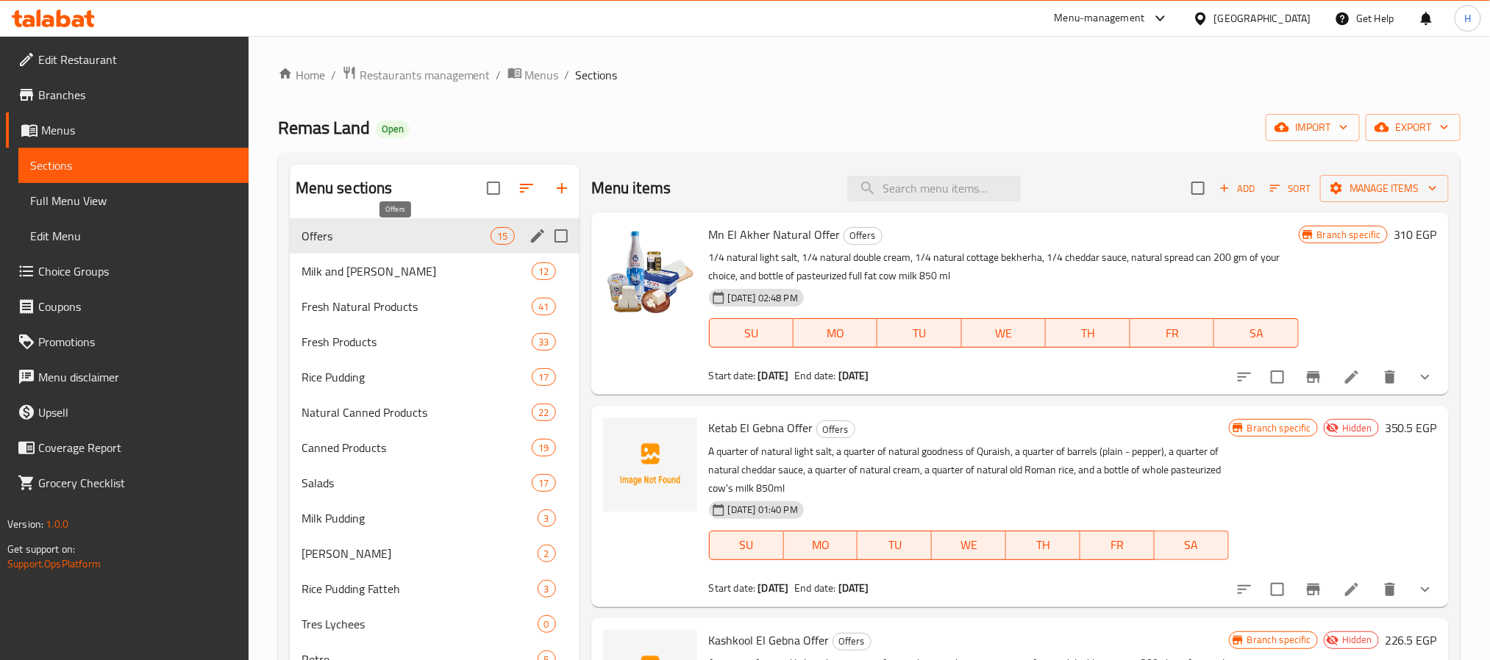
click at [432, 229] on span "Offers" at bounding box center [397, 236] width 190 height 18
click at [918, 199] on input "search" at bounding box center [934, 189] width 174 height 26
paste input "زجاجه حليب مبستر"
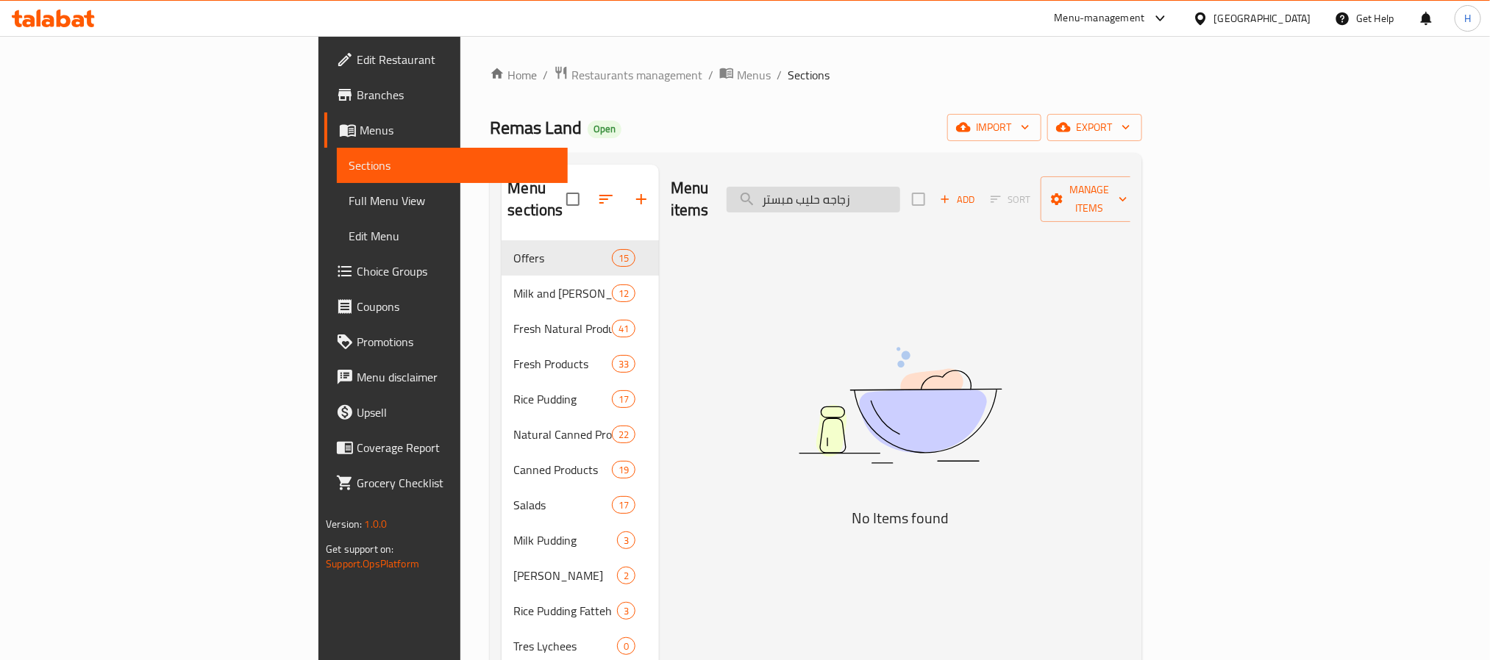
click at [900, 187] on input "زجاجه حليب مبستر" at bounding box center [814, 200] width 174 height 26
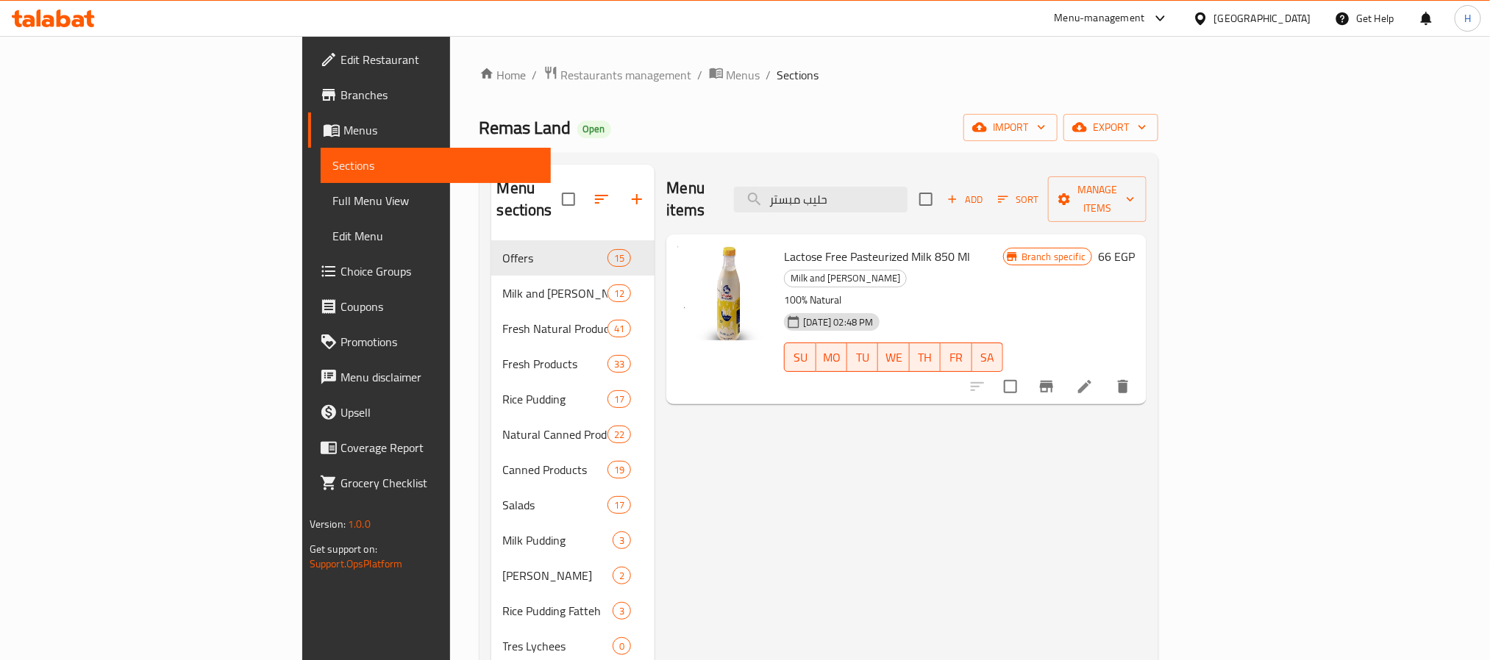
drag, startPoint x: 967, startPoint y: 183, endPoint x: 832, endPoint y: 203, distance: 136.0
click at [766, 173] on div "Menu items حليب مبستر Add Sort Manage items" at bounding box center [906, 200] width 480 height 70
paste input "رض كشكول الجبنه"
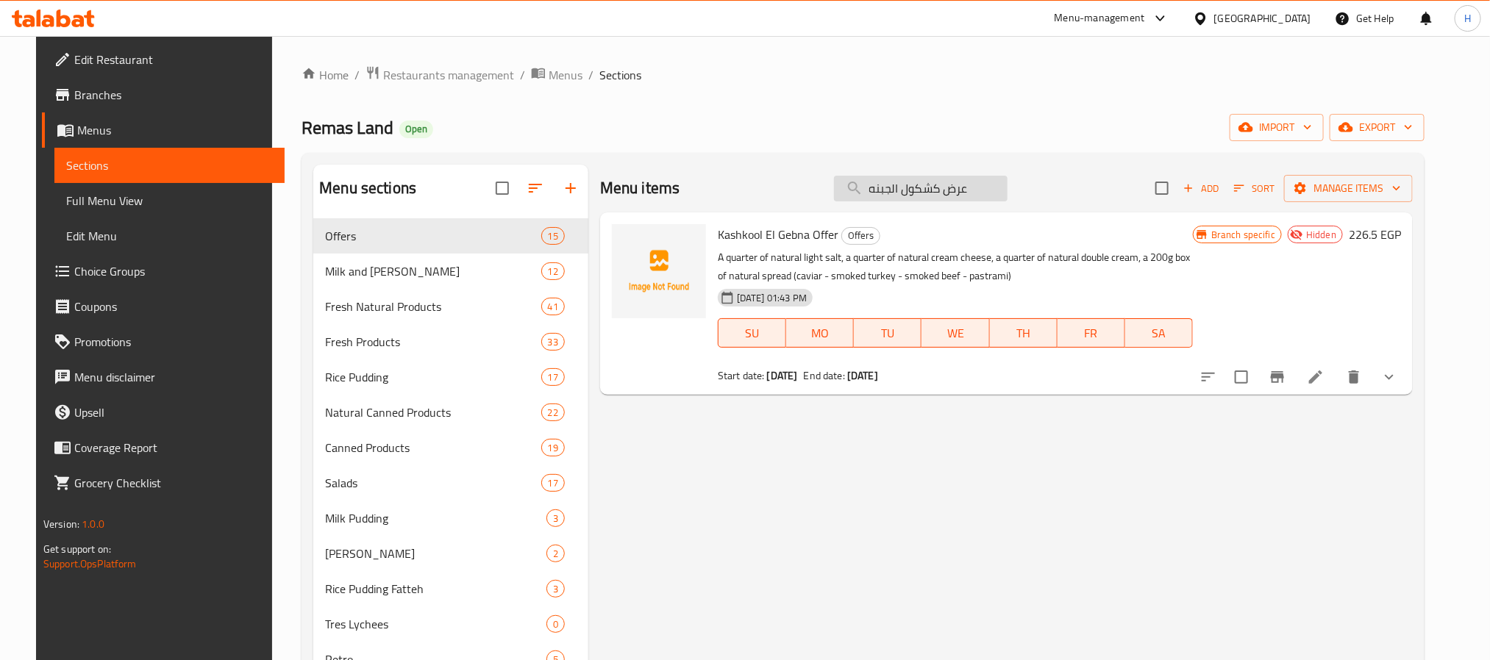
drag, startPoint x: 958, startPoint y: 179, endPoint x: 918, endPoint y: 179, distance: 40.5
click at [918, 179] on div "Menu items عرض كشكول الجبنه Add Sort Manage items" at bounding box center [1006, 189] width 813 height 48
click at [938, 185] on input "عرض كشكول الجبنه" at bounding box center [921, 189] width 174 height 26
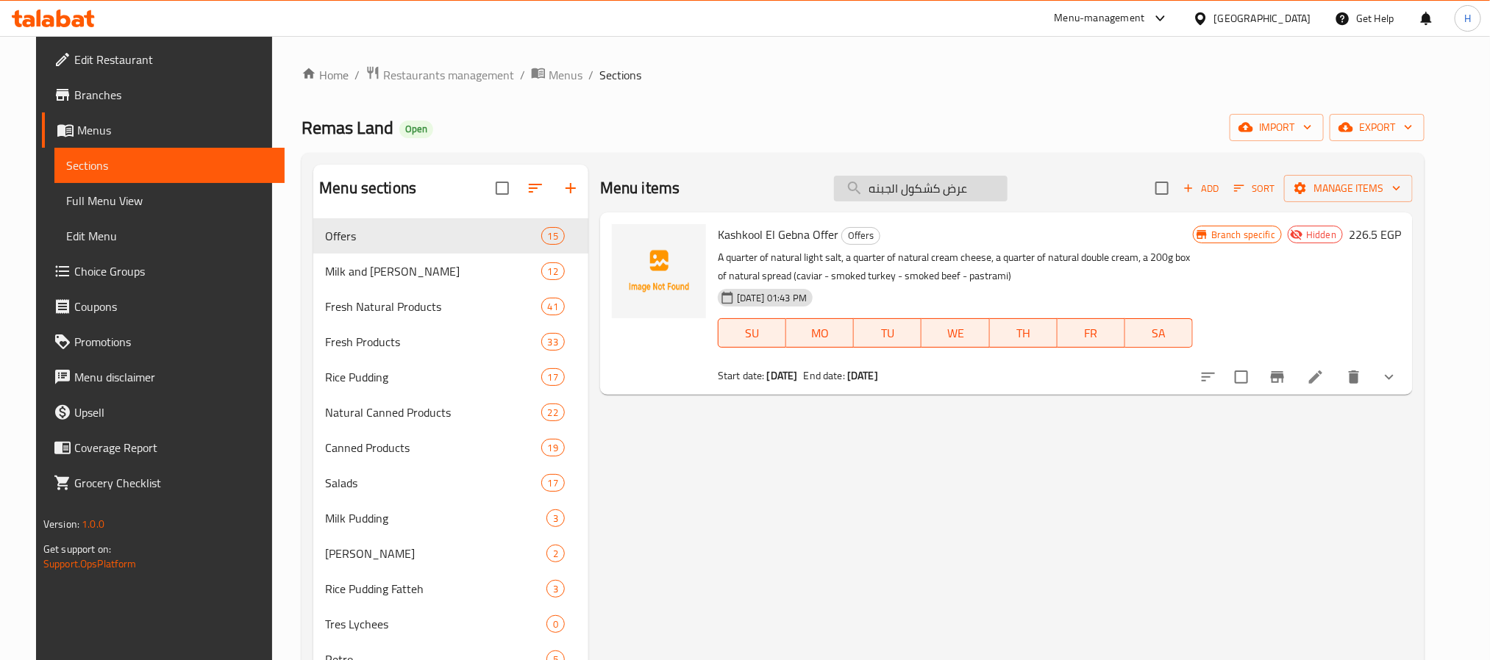
paste input "ع ملح خفيف"
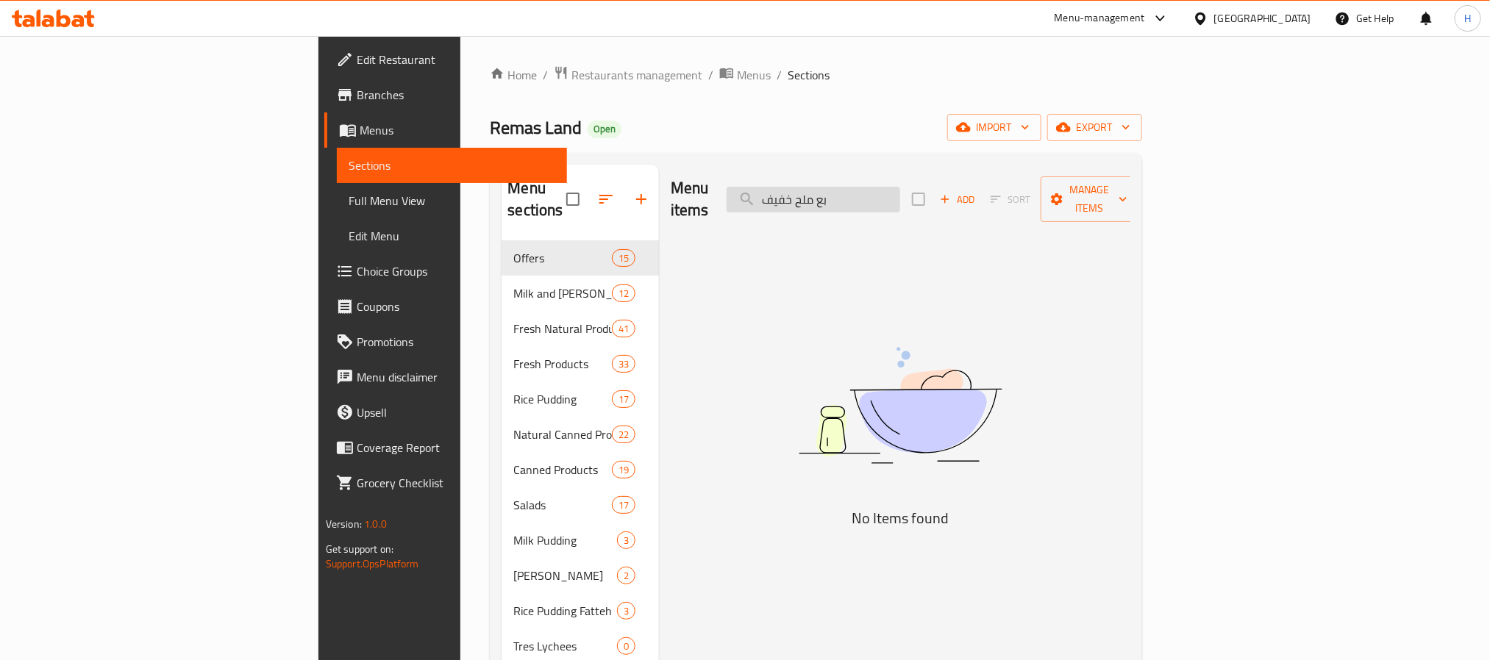
click at [900, 187] on input "بع ملح خفيف" at bounding box center [814, 200] width 174 height 26
click at [900, 192] on input "بع ملح خفيف" at bounding box center [814, 200] width 174 height 26
click at [900, 187] on input "بع ملح خفيف" at bounding box center [814, 200] width 174 height 26
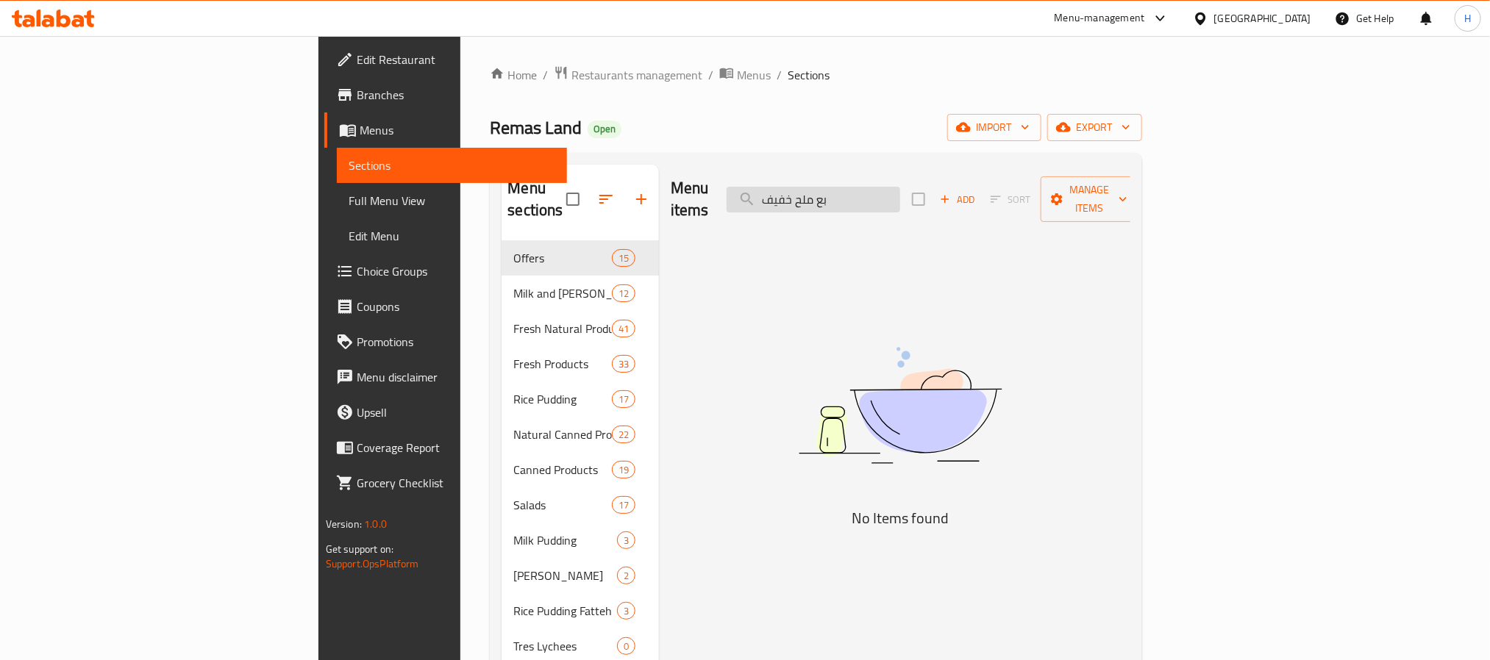
click at [900, 187] on input "بع ملح خفيف" at bounding box center [814, 200] width 174 height 26
drag, startPoint x: 931, startPoint y: 192, endPoint x: 945, endPoint y: 192, distance: 14.0
click at [900, 192] on input "بعملح خفيف" at bounding box center [814, 200] width 174 height 26
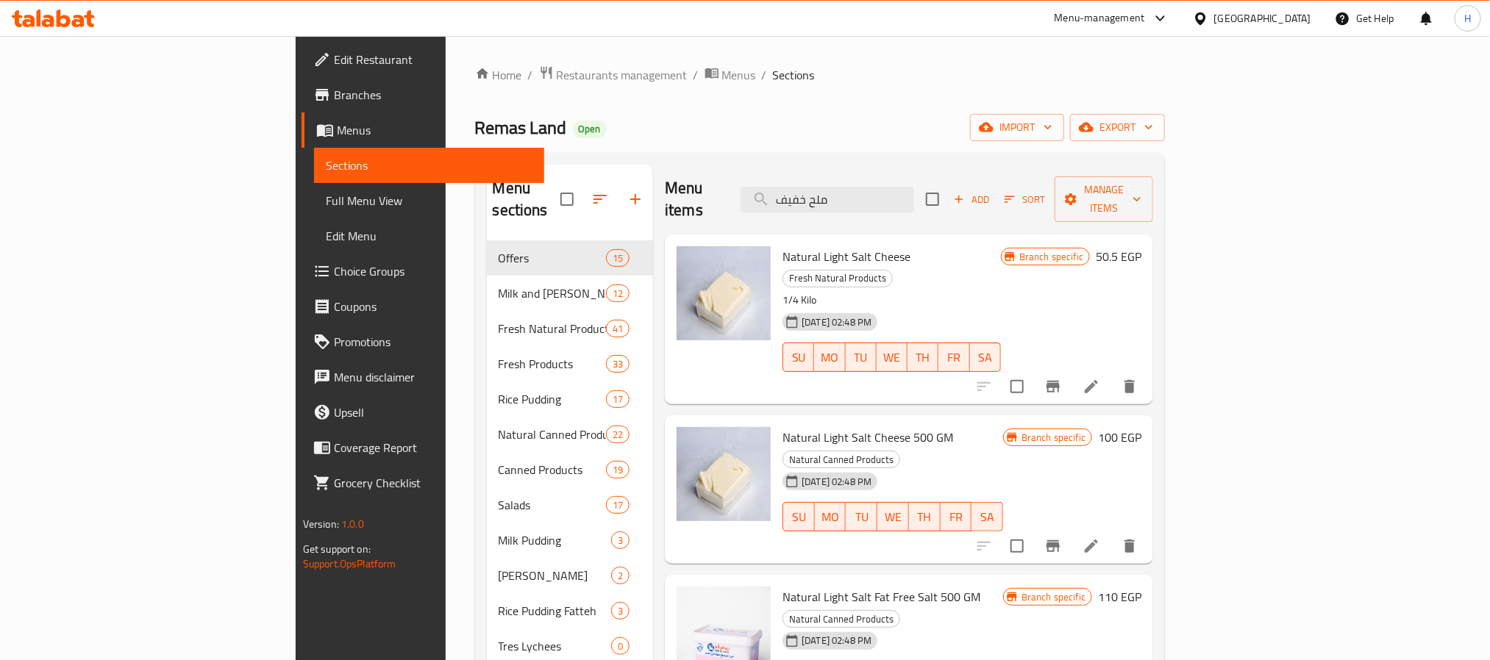
scroll to position [110, 0]
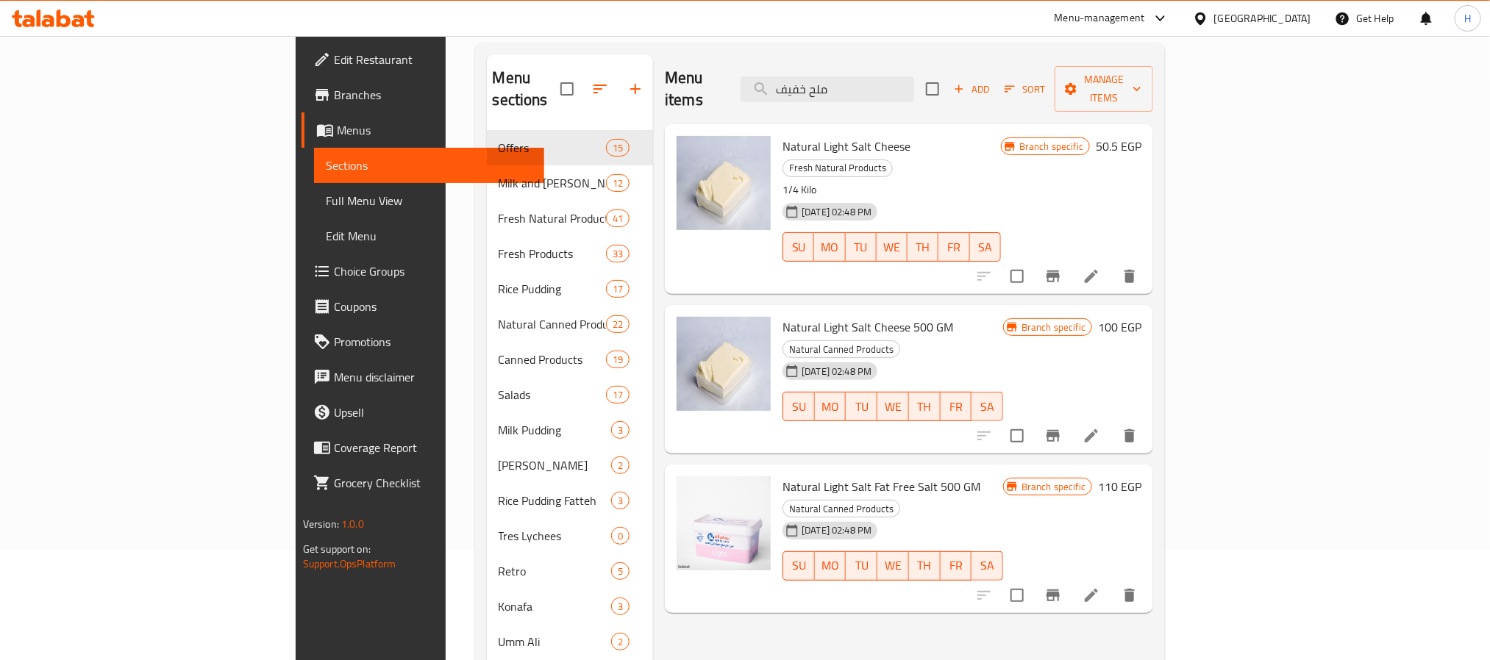
drag, startPoint x: 941, startPoint y: 79, endPoint x: 824, endPoint y: 77, distance: 116.9
click at [824, 77] on div "Menu items ملح خفيف Add Sort Manage items" at bounding box center [909, 89] width 488 height 70
paste input "جبنه بالقشطه"
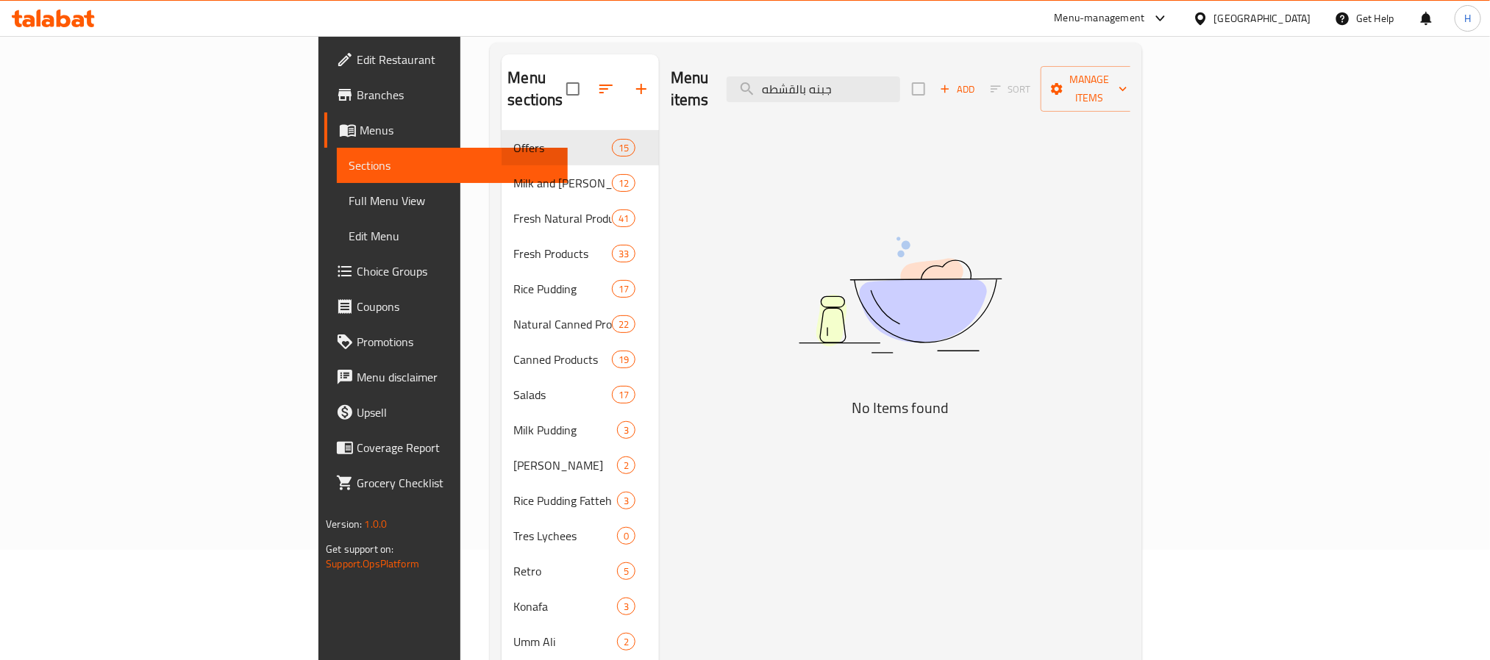
click at [887, 63] on div "Menu items جبنه بالقشطه Add Sort Manage items" at bounding box center [901, 89] width 460 height 70
click at [900, 79] on input "جبنه بالقشطه" at bounding box center [814, 89] width 174 height 26
paste input "وبل كريم"
drag, startPoint x: 929, startPoint y: 86, endPoint x: 784, endPoint y: 86, distance: 144.9
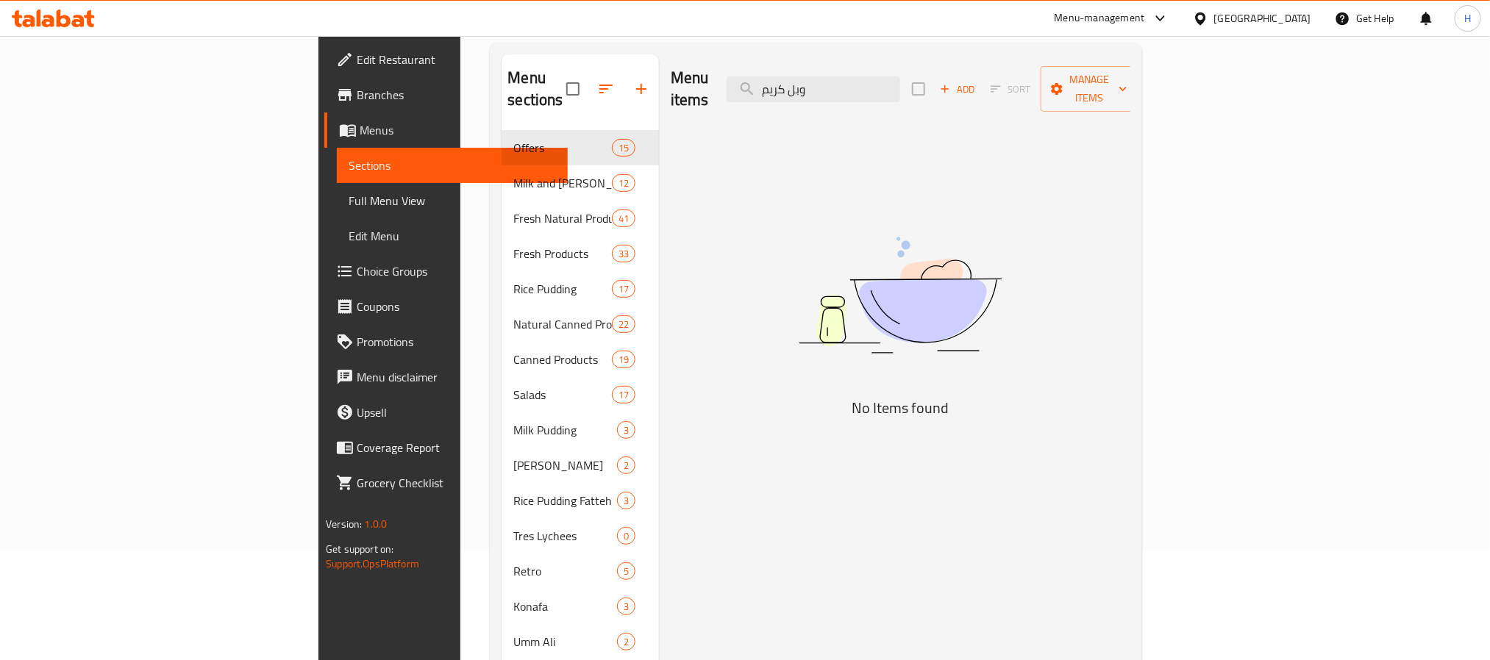
click at [784, 86] on div "Menu items وبل كريم Add Sort Manage items" at bounding box center [901, 89] width 460 height 70
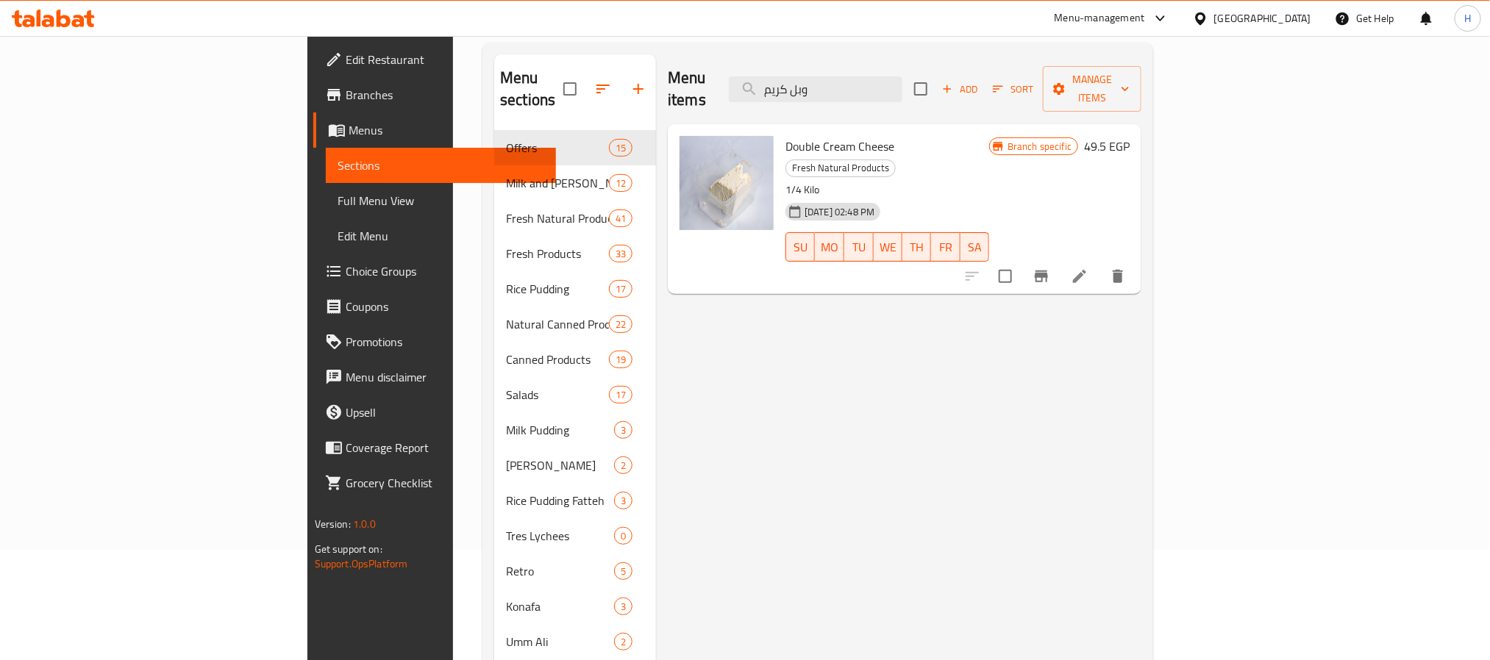
drag, startPoint x: 949, startPoint y: 67, endPoint x: 724, endPoint y: 76, distance: 225.9
click at [724, 76] on div "Menu items وبل كريم Add Sort Manage items" at bounding box center [905, 89] width 474 height 70
paste input "سبريد طبيعي"
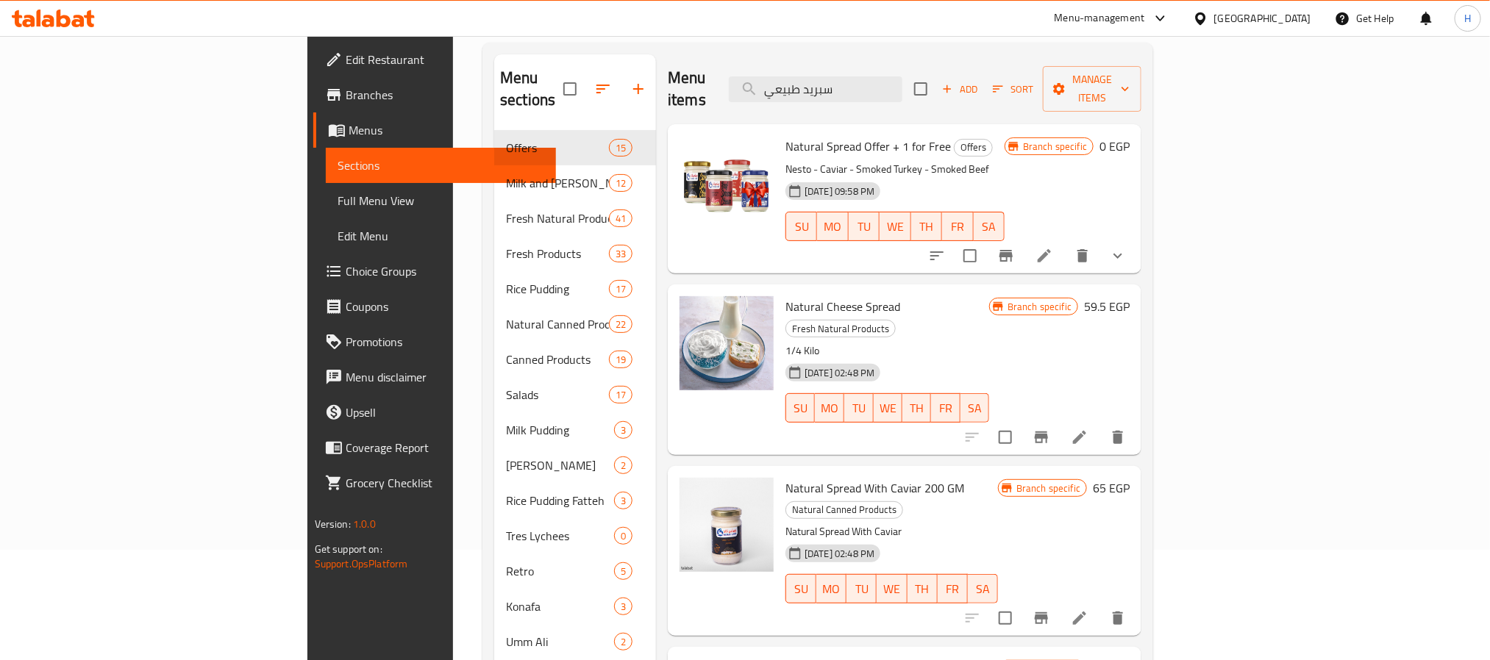
type input "سبريد طبيعي"
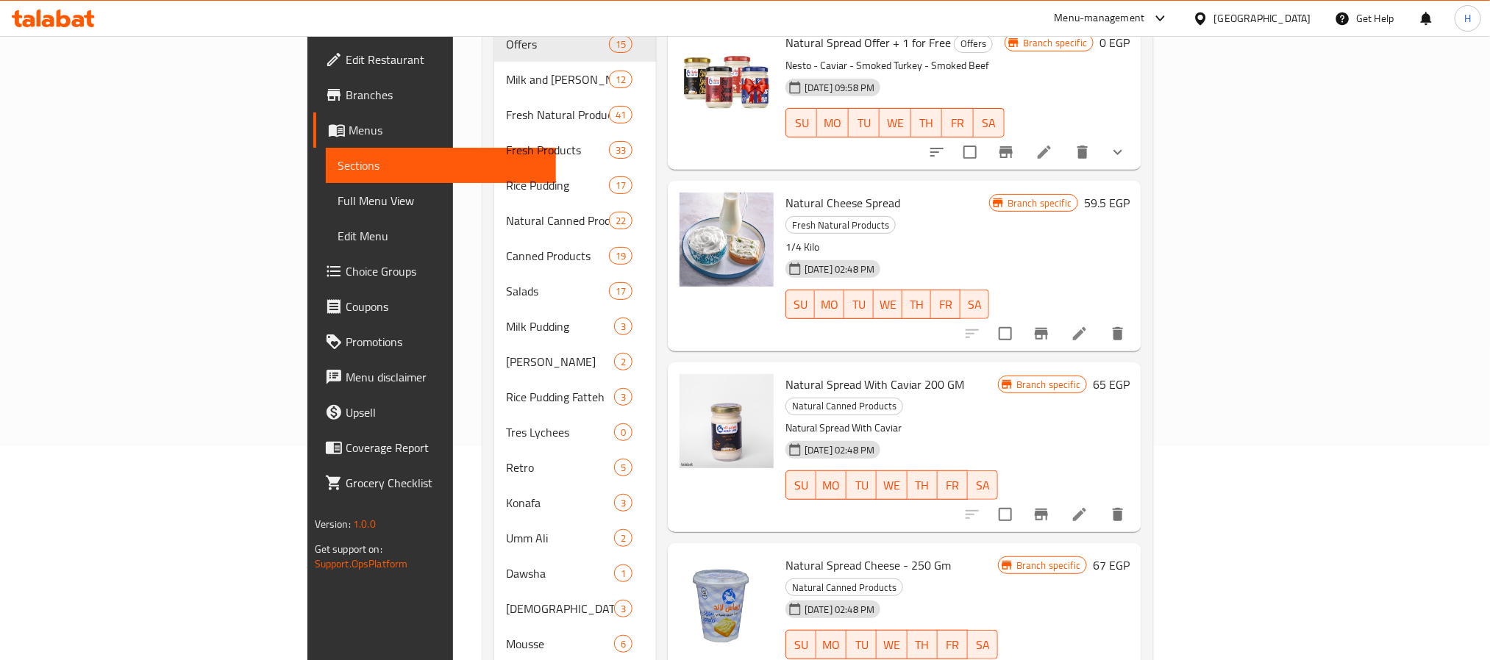
scroll to position [0, 0]
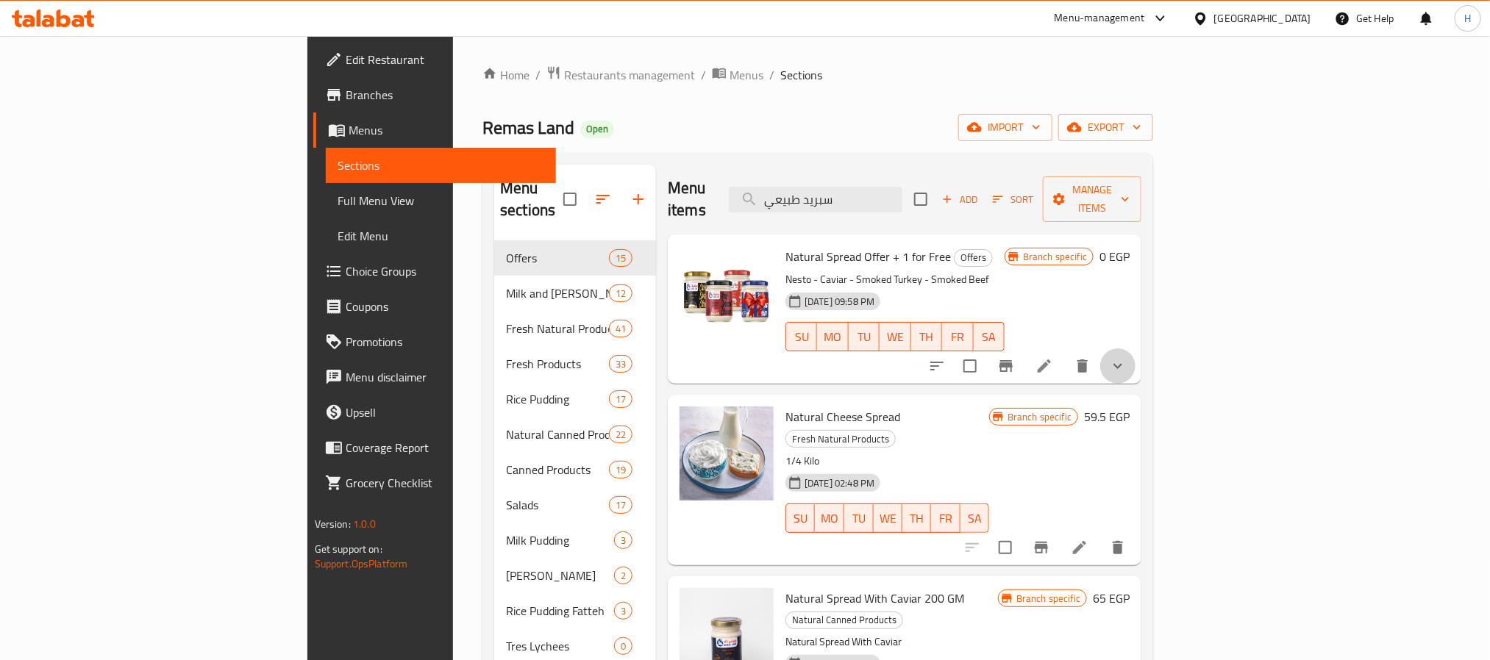
click at [1135, 349] on button "show more" at bounding box center [1117, 366] width 35 height 35
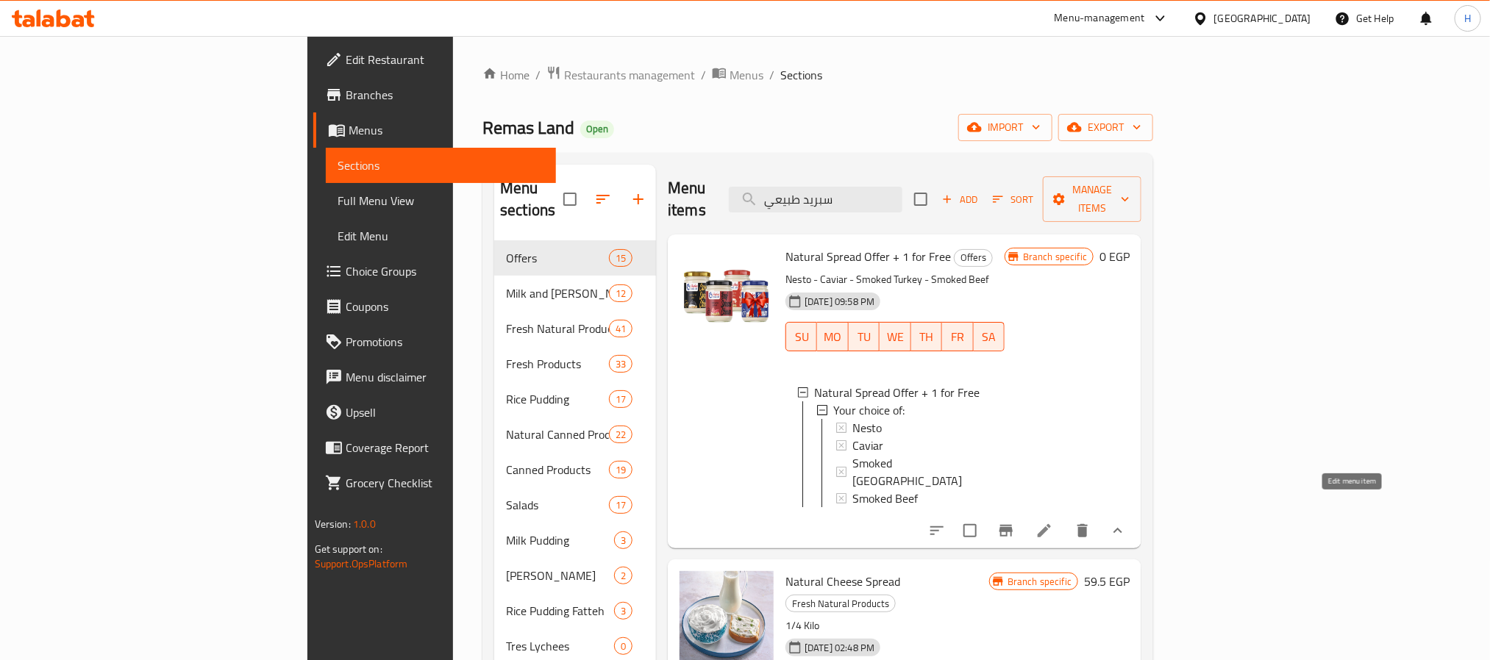
click at [1053, 522] on icon at bounding box center [1044, 531] width 18 height 18
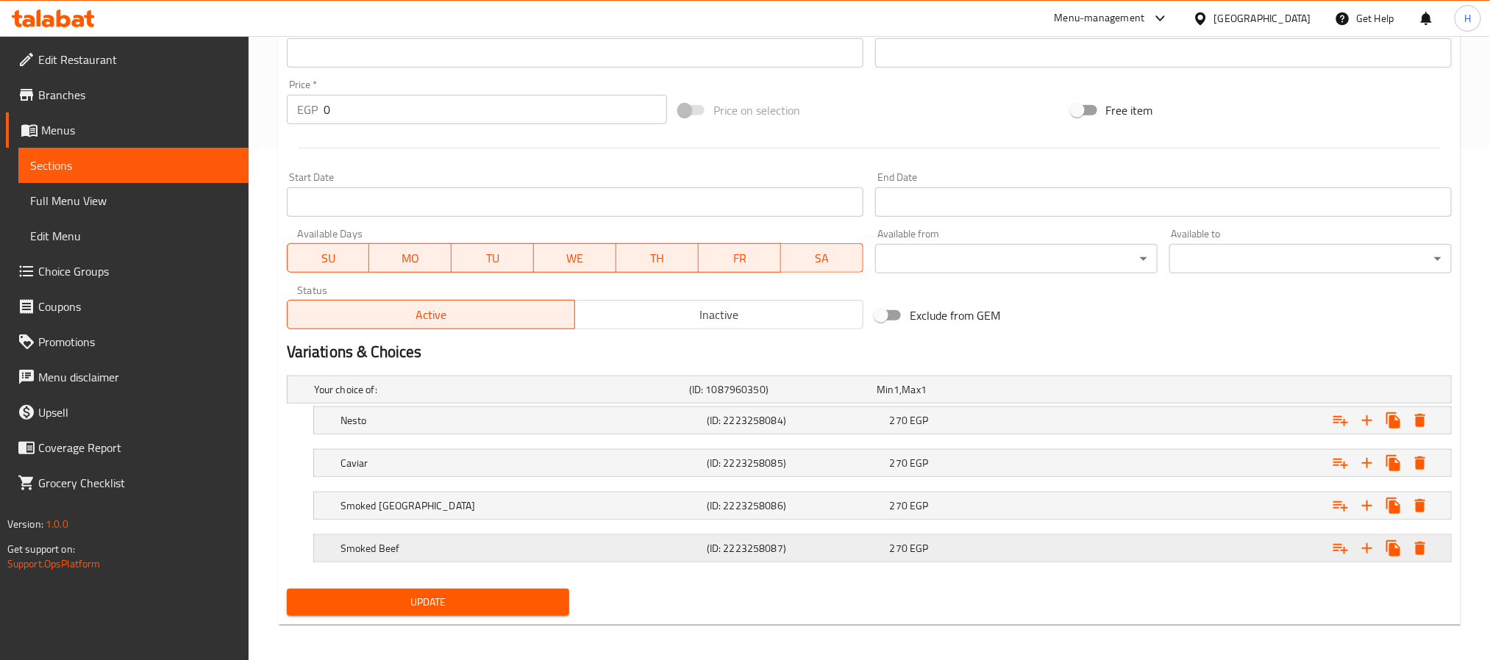
scroll to position [521, 0]
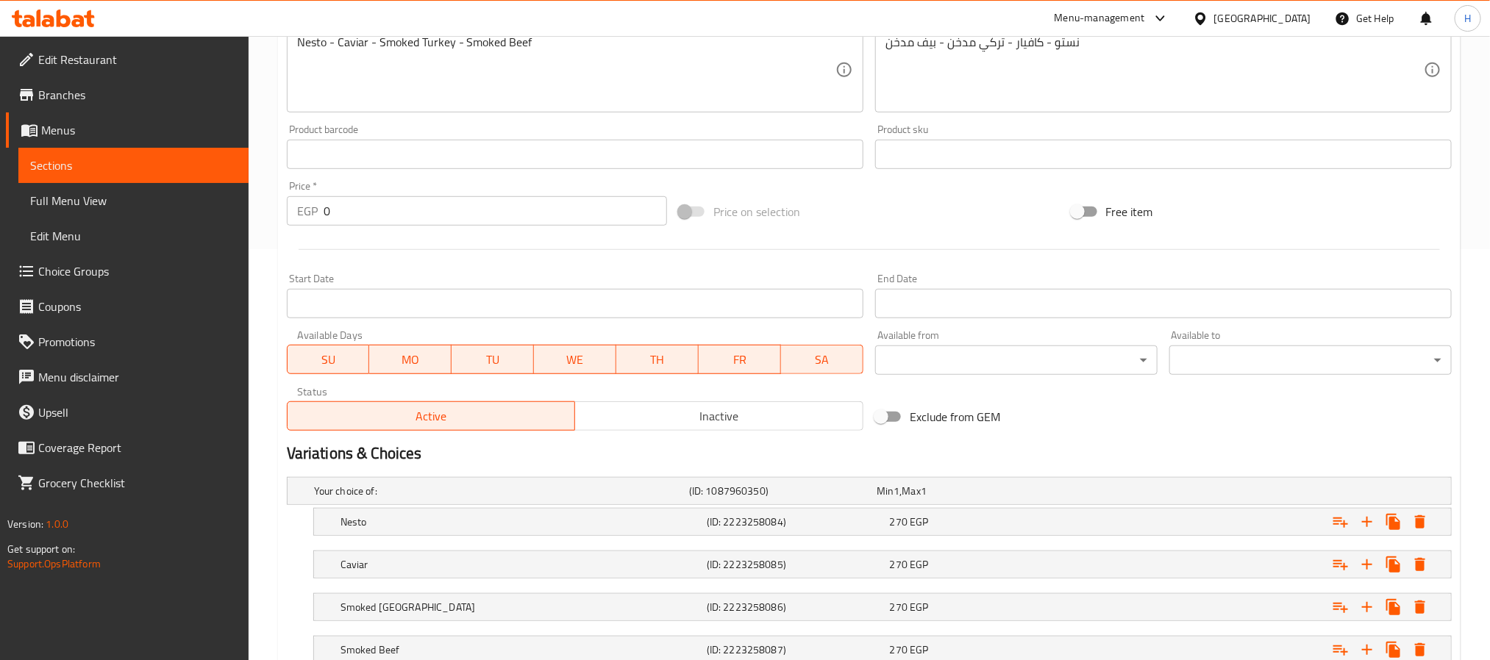
click at [735, 424] on span "Inactive" at bounding box center [719, 416] width 277 height 21
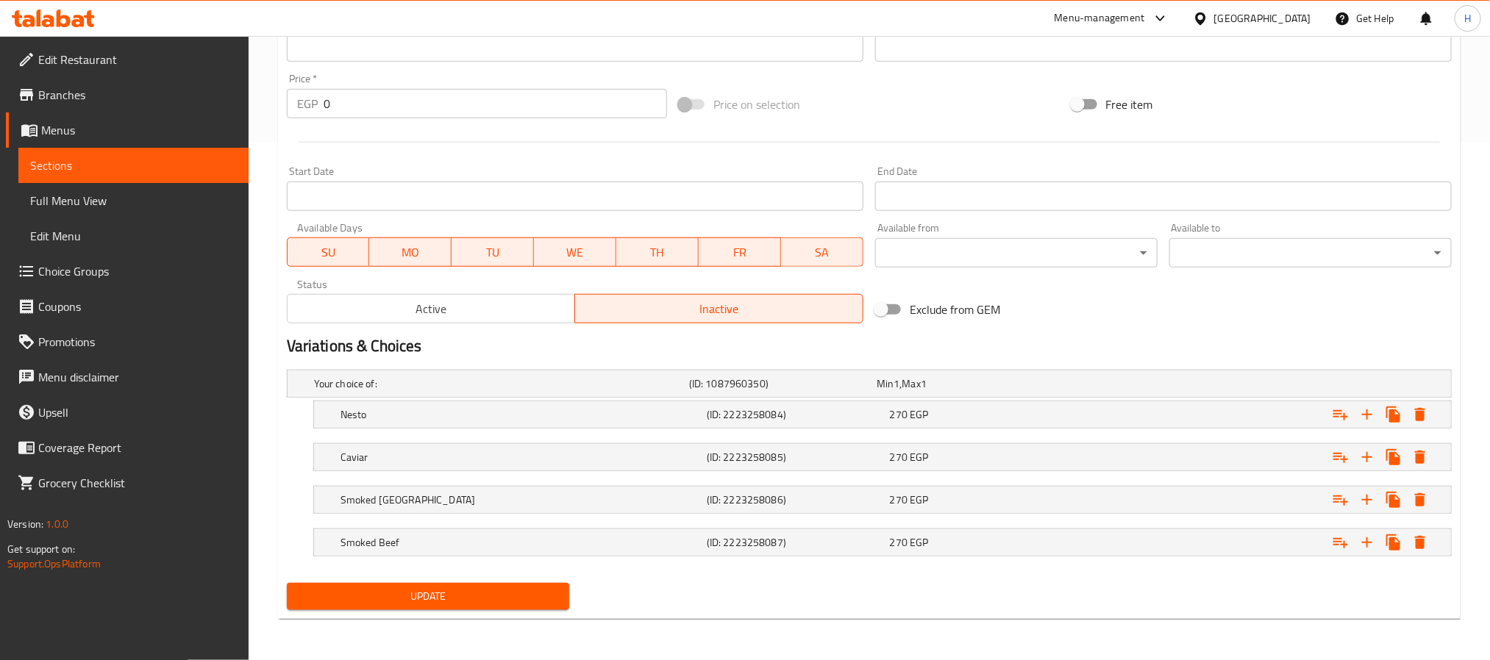
click at [527, 596] on span "Update" at bounding box center [428, 597] width 259 height 18
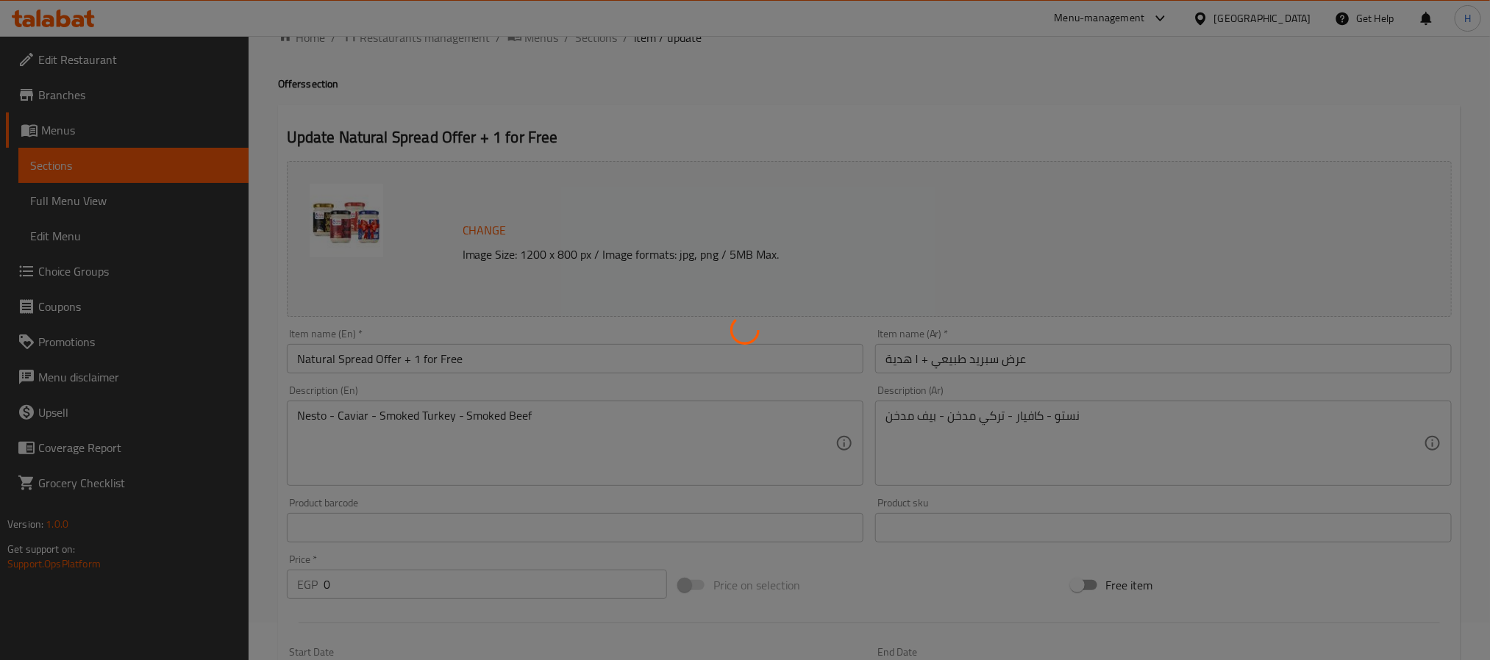
scroll to position [0, 0]
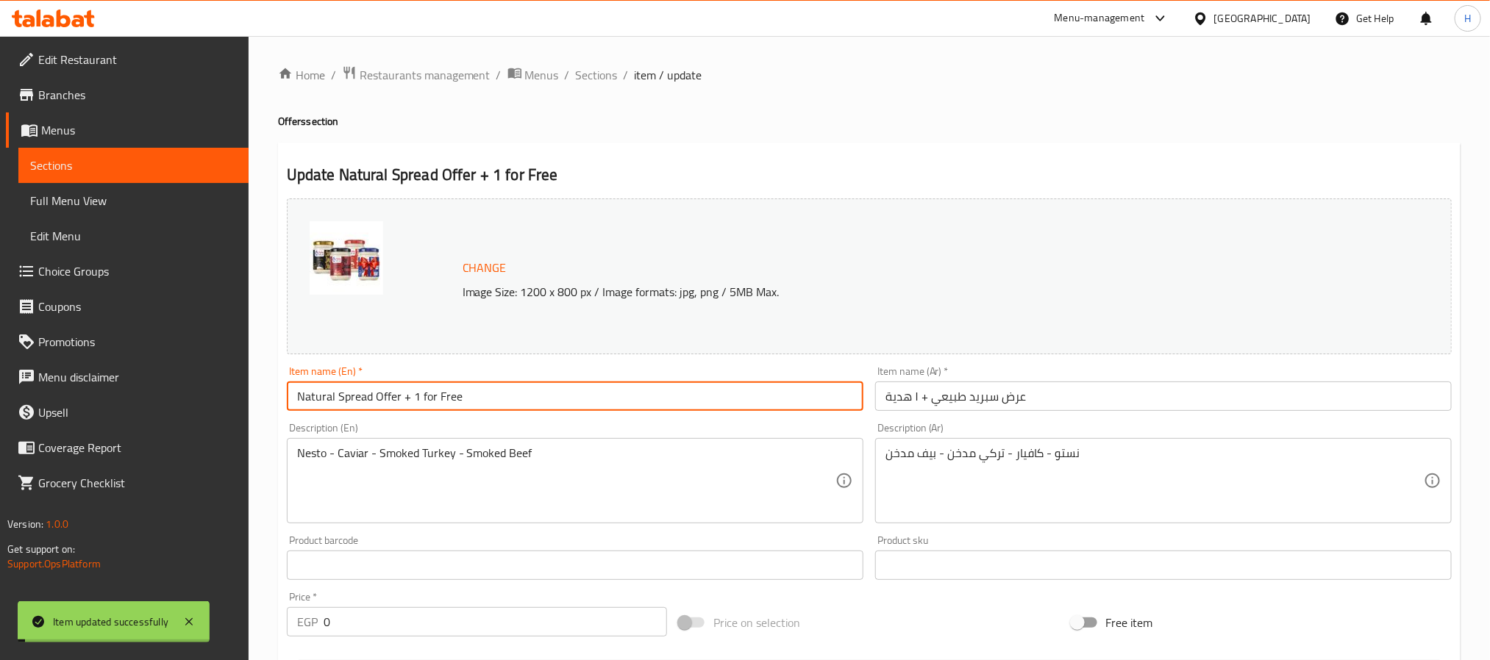
click at [484, 393] on input "Natural Spread Offer + 1 for Free" at bounding box center [575, 396] width 577 height 29
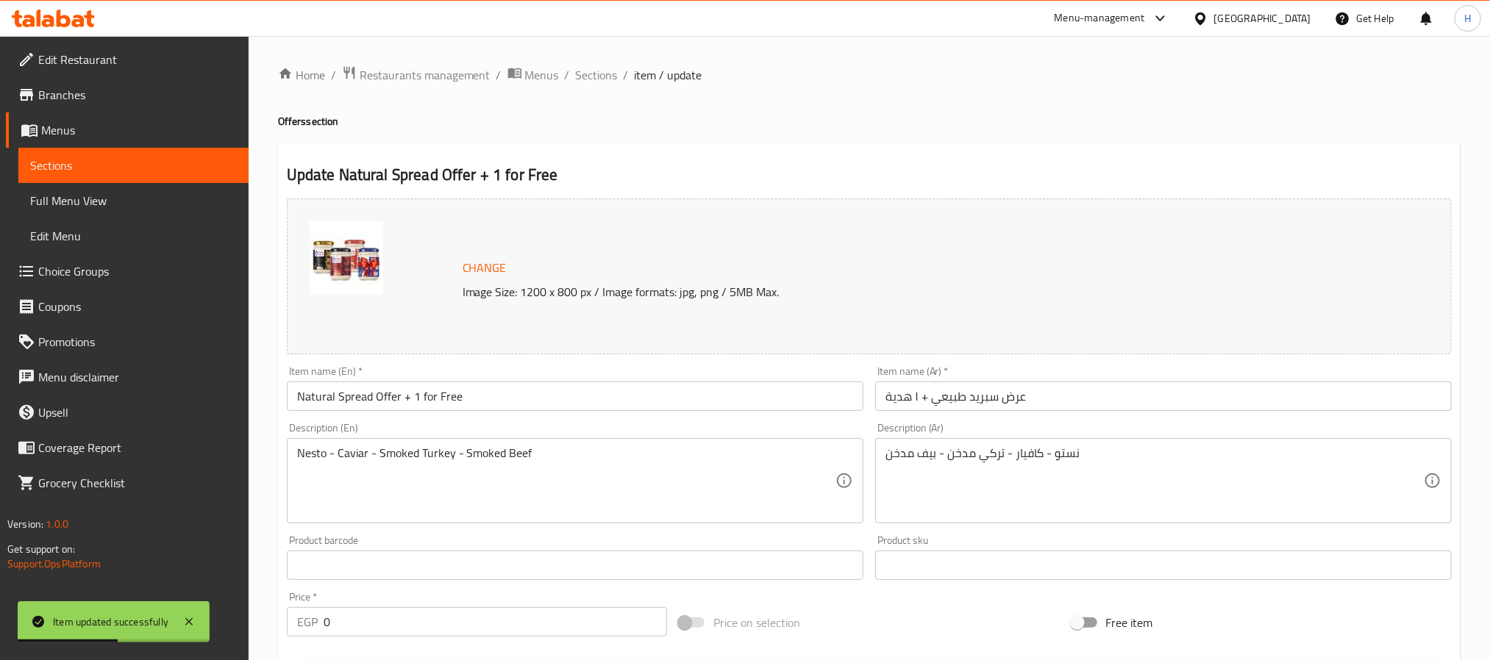
click at [166, 159] on span "Sections" at bounding box center [133, 166] width 207 height 18
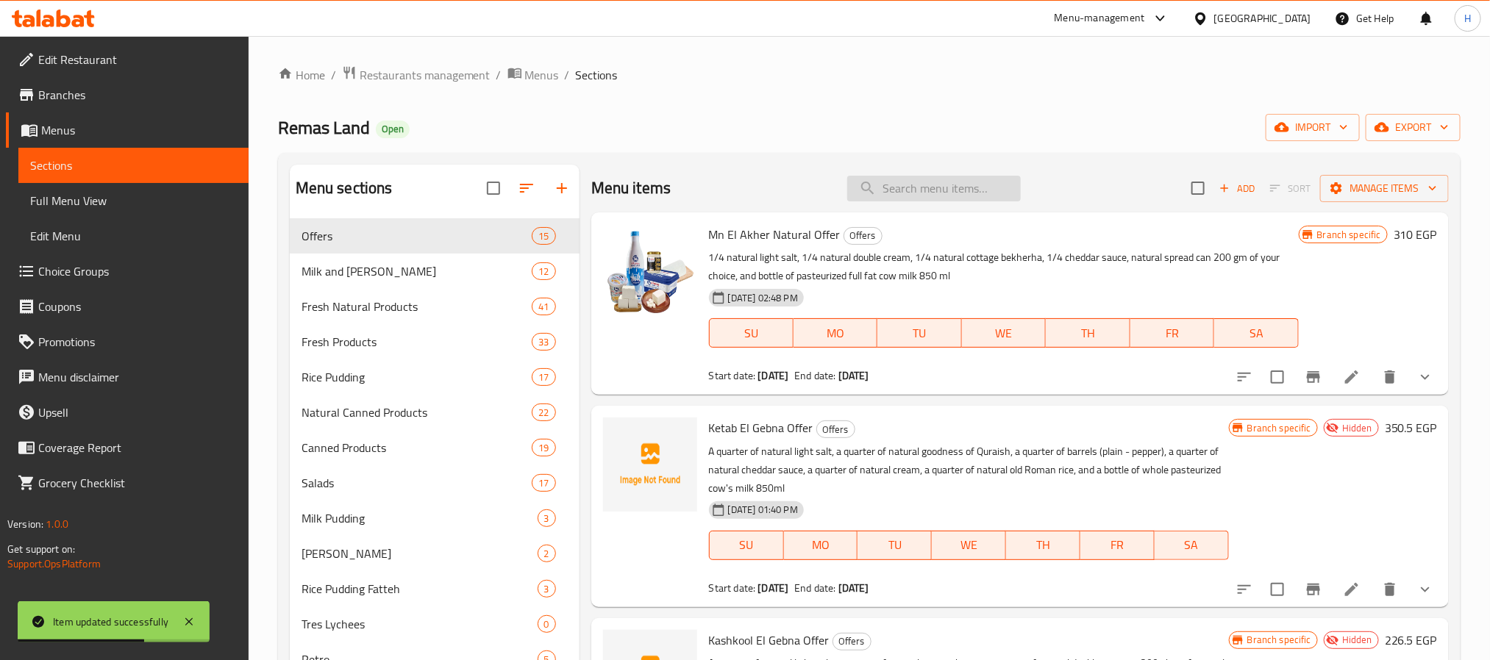
click at [935, 196] on input "search" at bounding box center [934, 189] width 174 height 26
click at [936, 188] on input "search" at bounding box center [934, 189] width 174 height 26
paste input "كافيار"
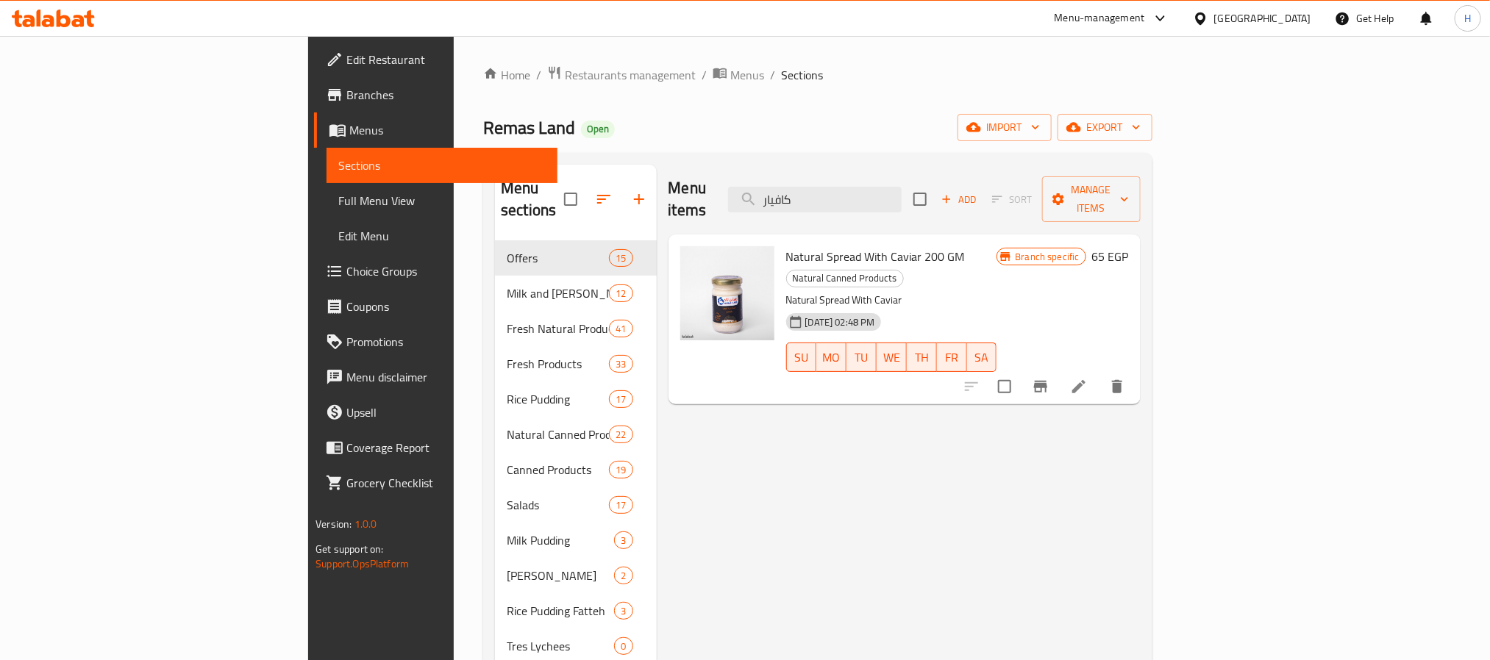
paste input "عرض كراسه الجبنه"
click at [865, 174] on div "Menu items عرض كراسه الجبنه Add Sort Manage items" at bounding box center [904, 200] width 472 height 70
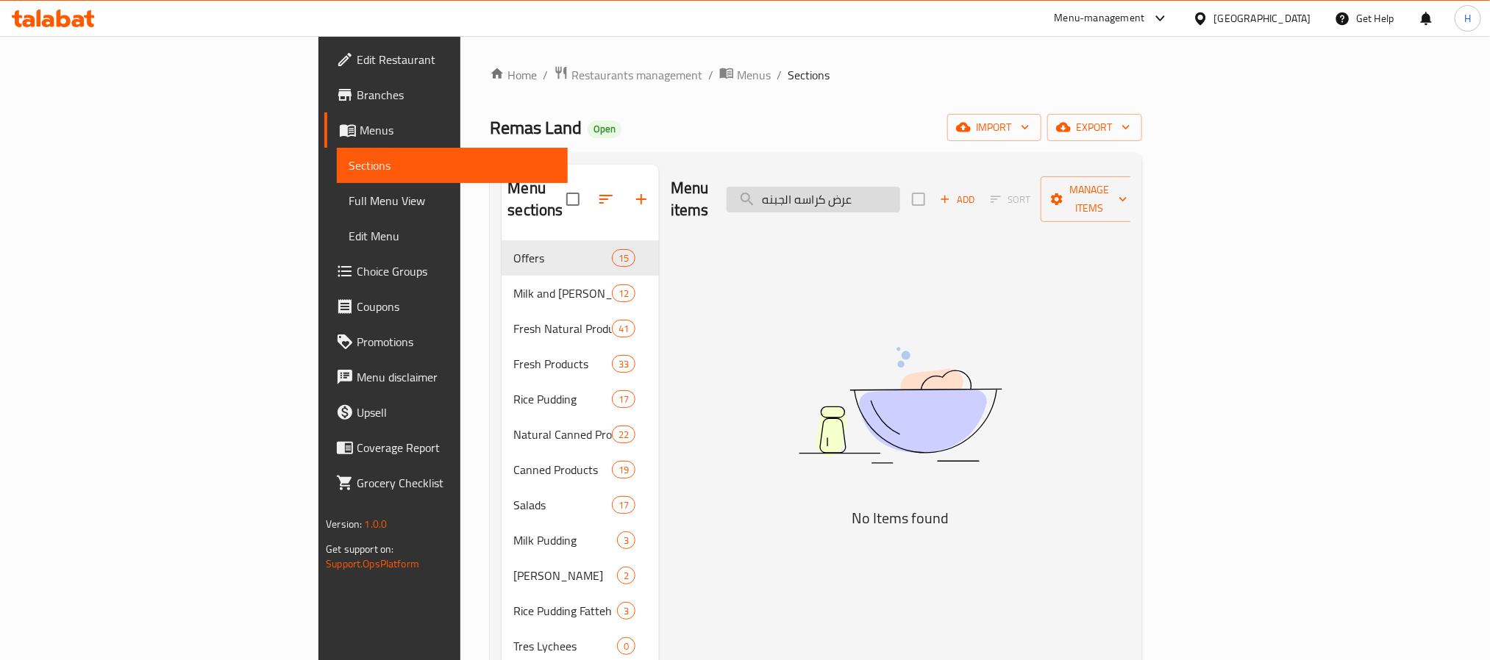
click at [900, 187] on input "عرض كراسه الجبنه" at bounding box center [814, 200] width 174 height 26
drag, startPoint x: 910, startPoint y: 188, endPoint x: 832, endPoint y: 186, distance: 77.2
click at [832, 186] on div "Menu items كراسه الجبنه Add Sort Manage items" at bounding box center [901, 200] width 460 height 70
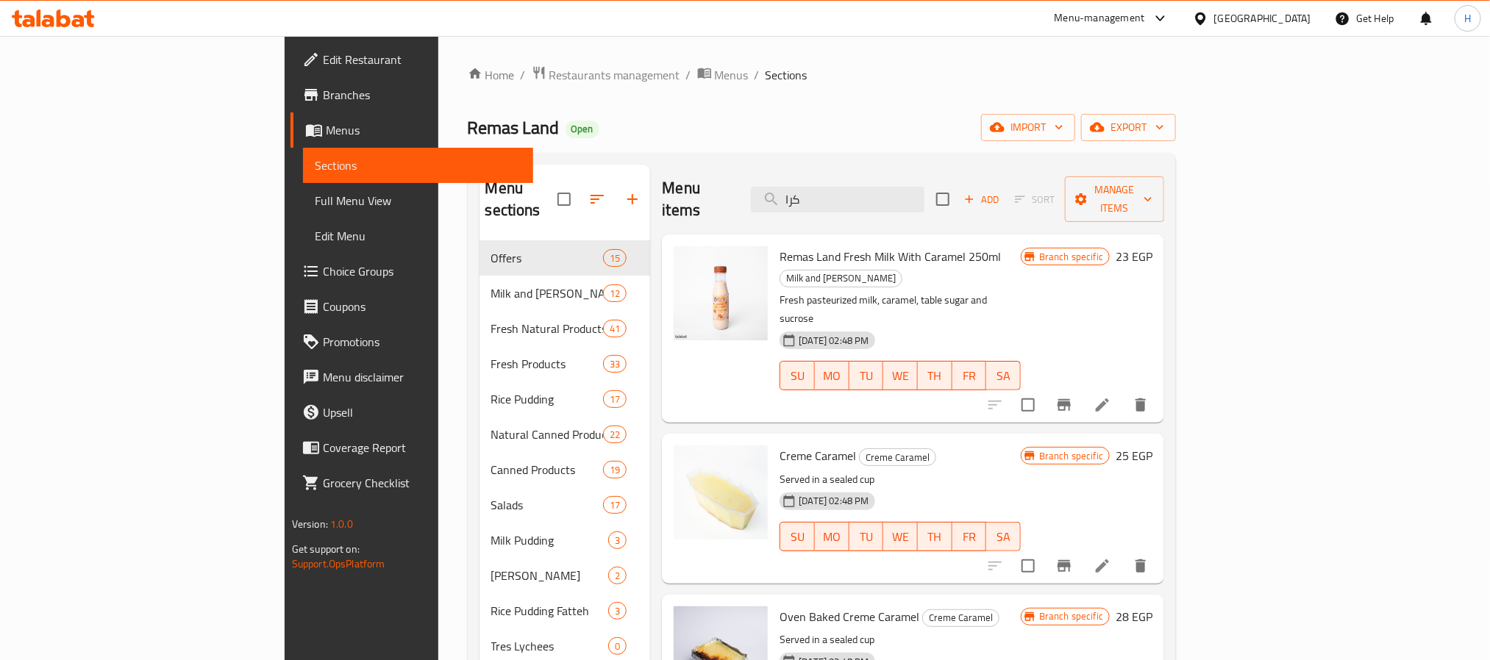
drag, startPoint x: 921, startPoint y: 194, endPoint x: 697, endPoint y: 193, distance: 223.6
click at [698, 194] on div "Menu items كرا Add Sort Manage items" at bounding box center [913, 200] width 502 height 70
paste input "الجبنه"
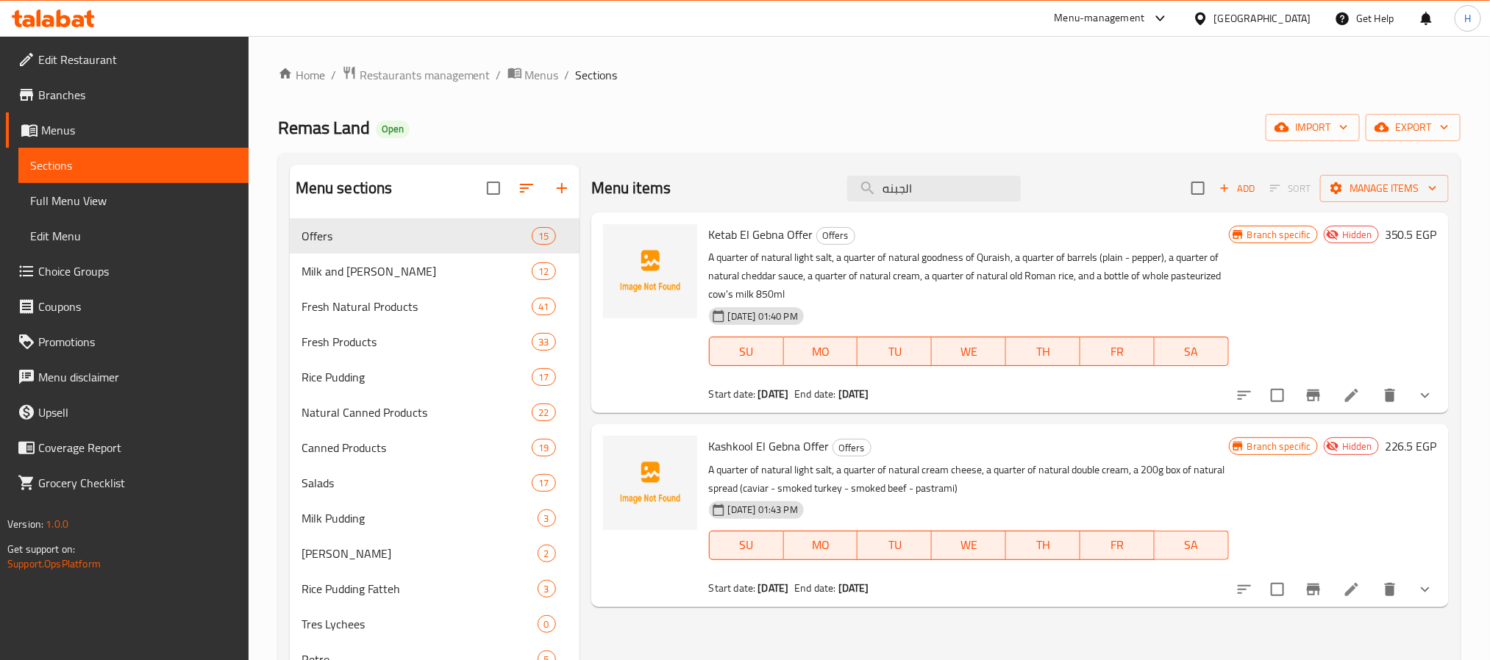
drag, startPoint x: 935, startPoint y: 196, endPoint x: 924, endPoint y: 232, distance: 37.0
click at [801, 188] on div "Menu items الجبنه Add Sort Manage items" at bounding box center [1019, 189] width 857 height 48
paste input "بريد"
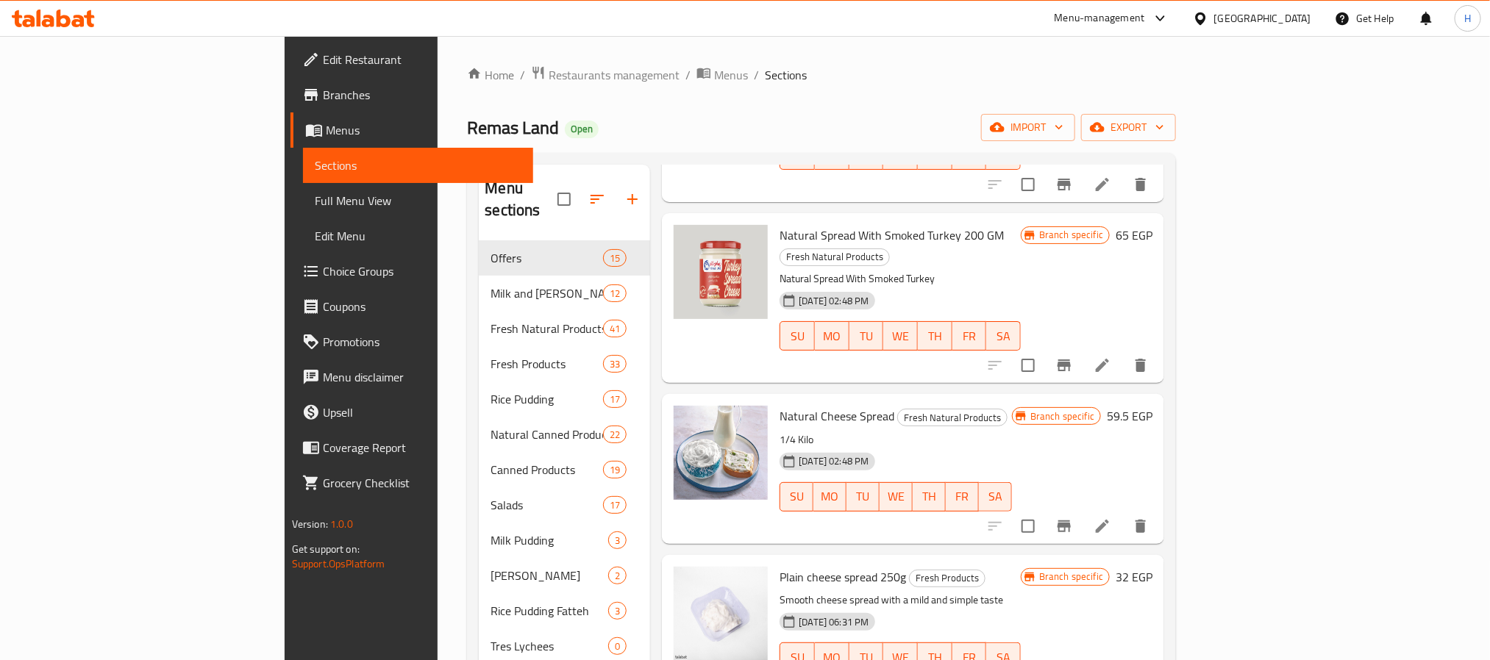
scroll to position [441, 0]
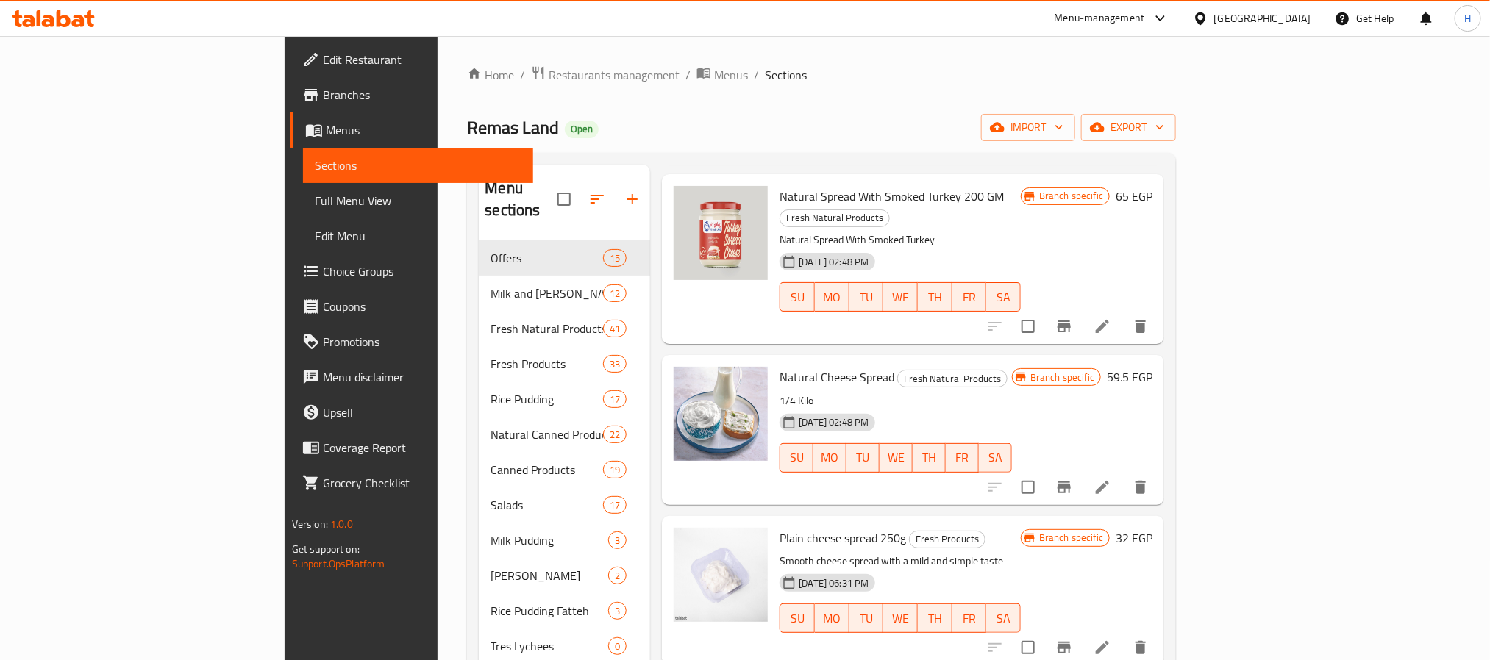
type input "سبريد"
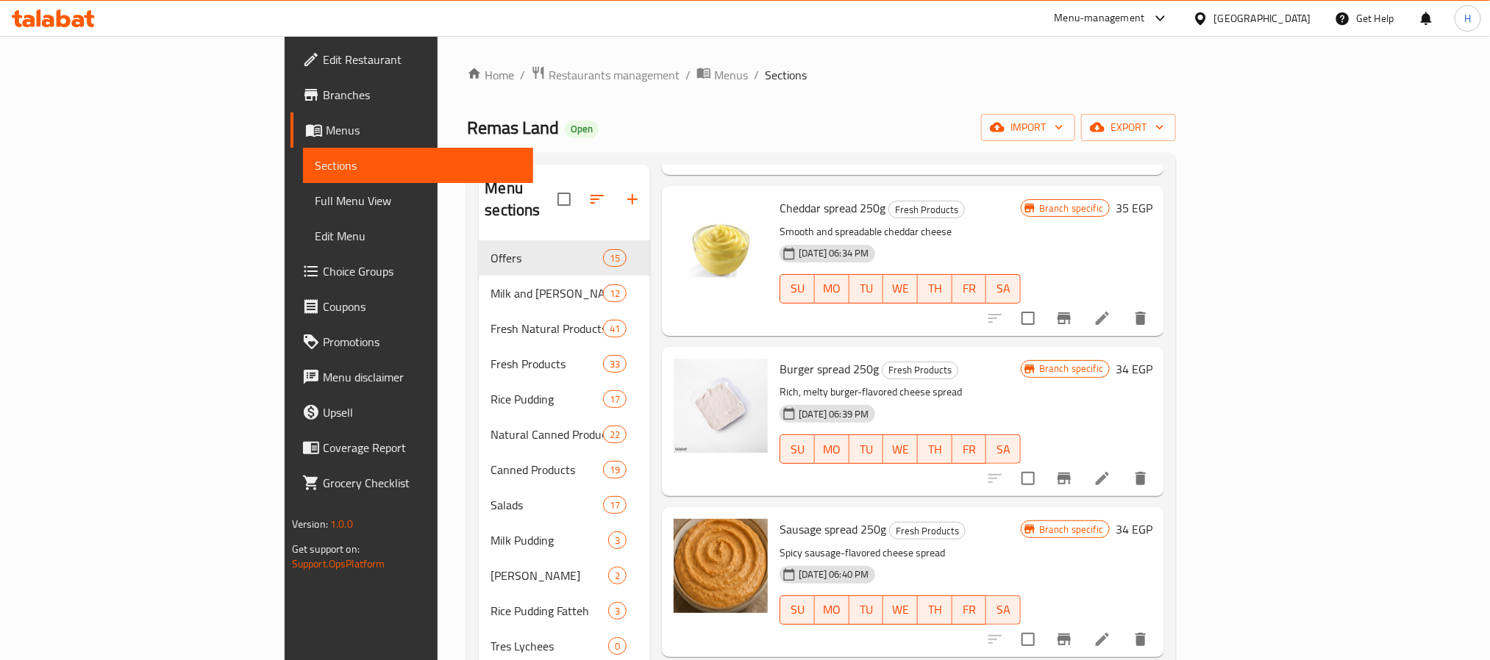
scroll to position [882, 0]
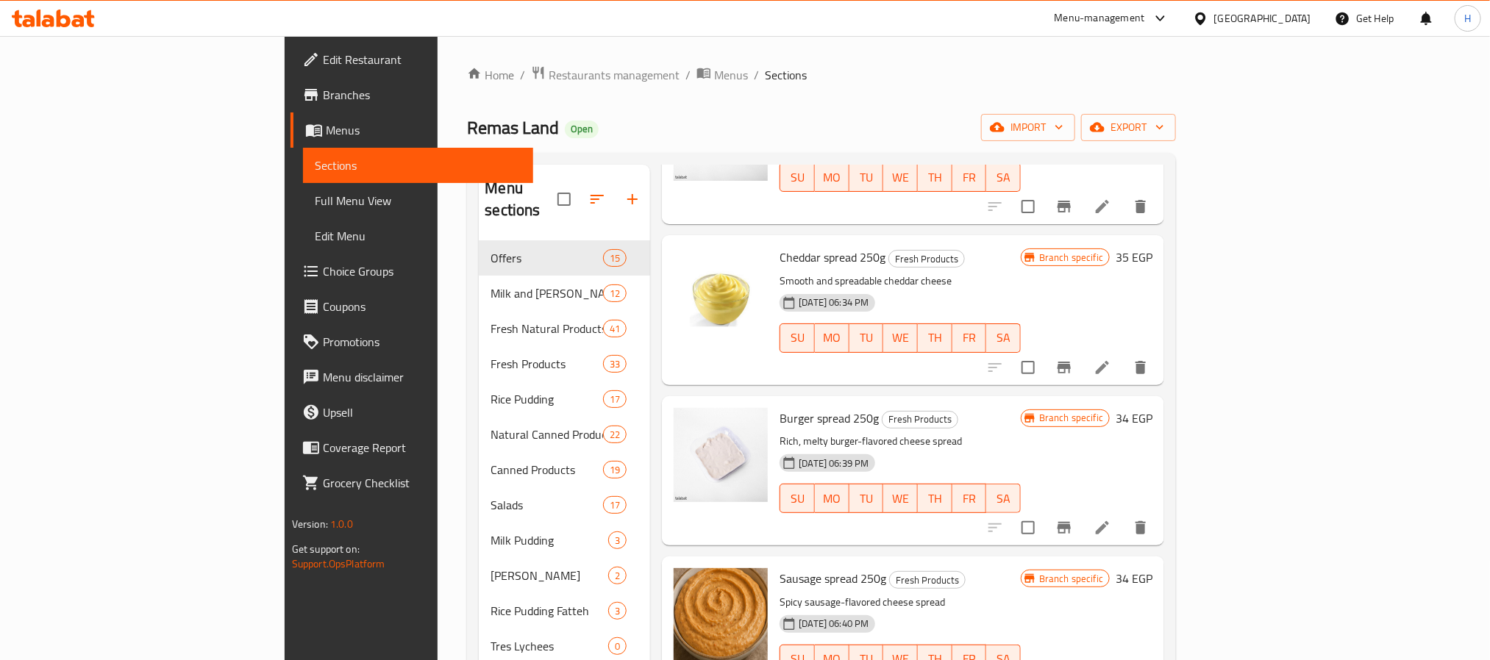
click at [303, 186] on link "Full Menu View" at bounding box center [418, 200] width 230 height 35
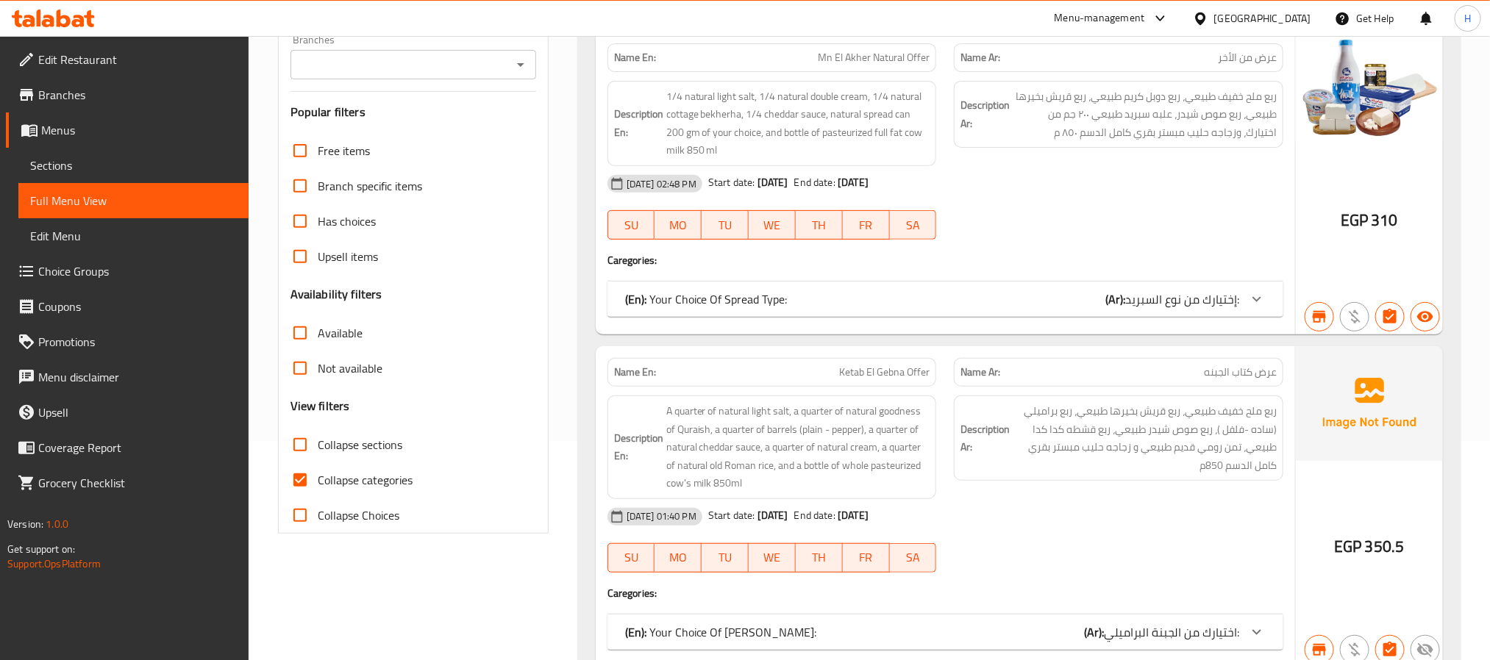
scroll to position [221, 0]
click at [363, 471] on span "Collapse categories" at bounding box center [365, 479] width 95 height 18
click at [318, 471] on input "Collapse categories" at bounding box center [299, 478] width 35 height 35
checkbox input "false"
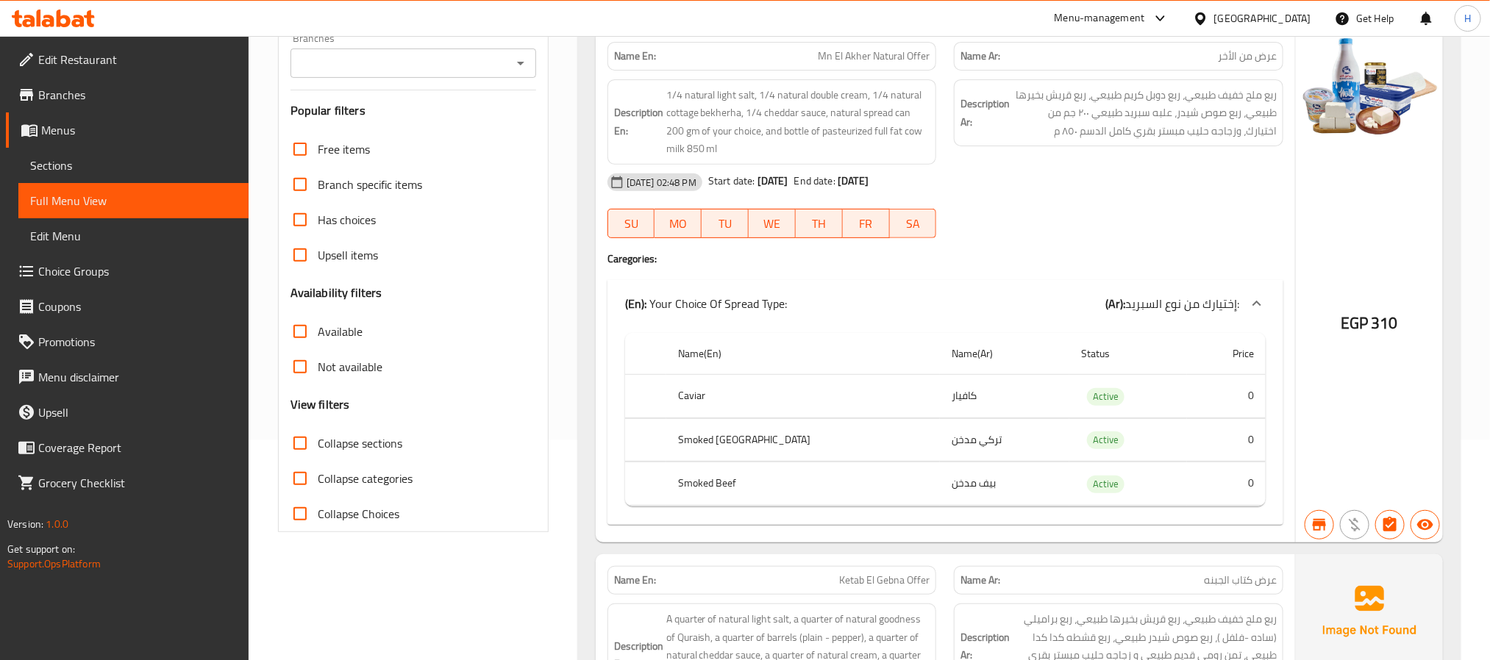
click at [823, 610] on span "A quarter of natural light salt, a quarter of natural goodness of Quraish, a qu…" at bounding box center [798, 655] width 264 height 90
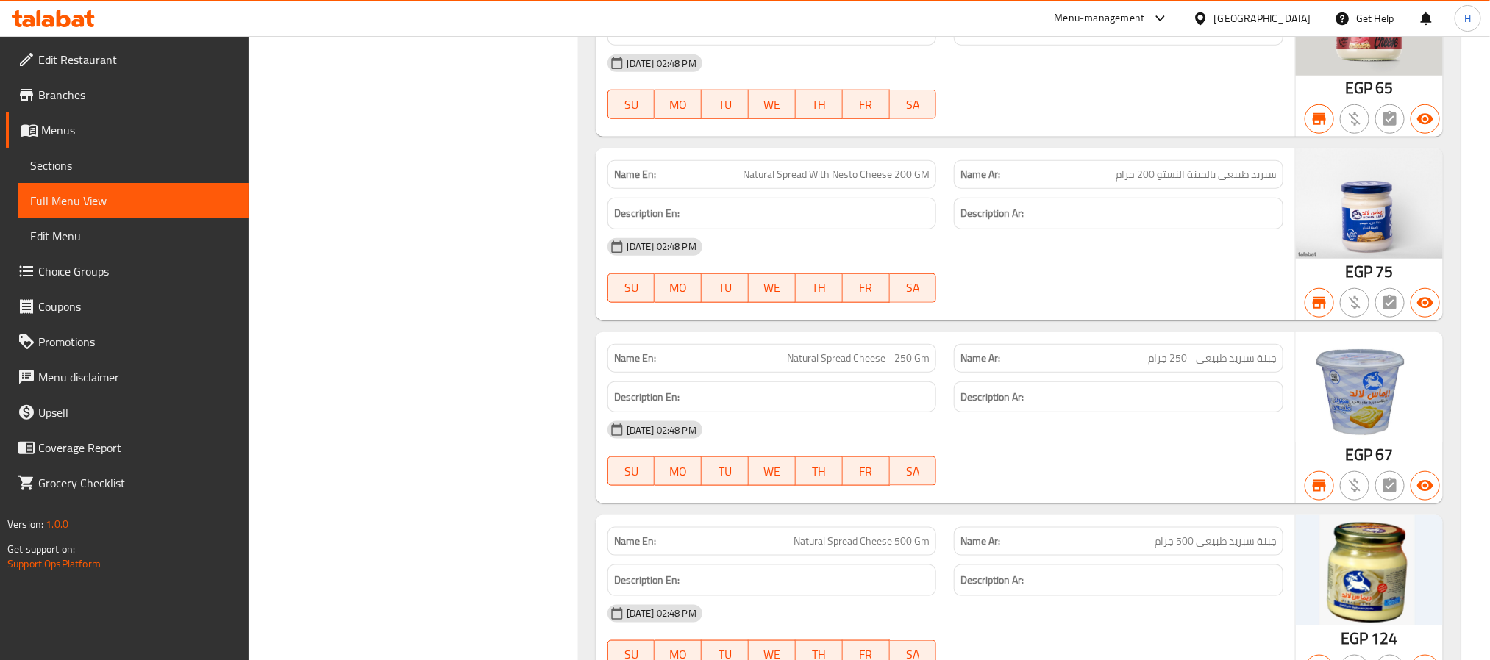
scroll to position [27902, 0]
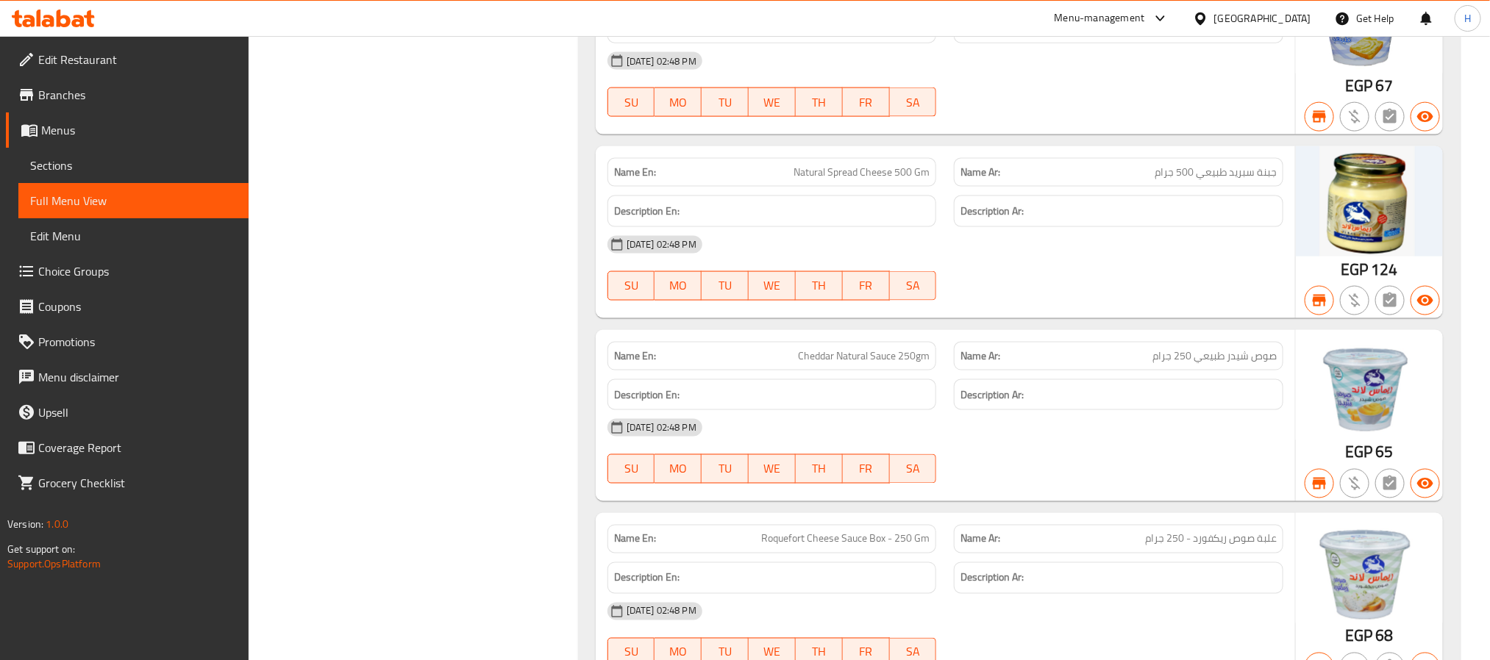
click at [177, 165] on span "Sections" at bounding box center [133, 166] width 207 height 18
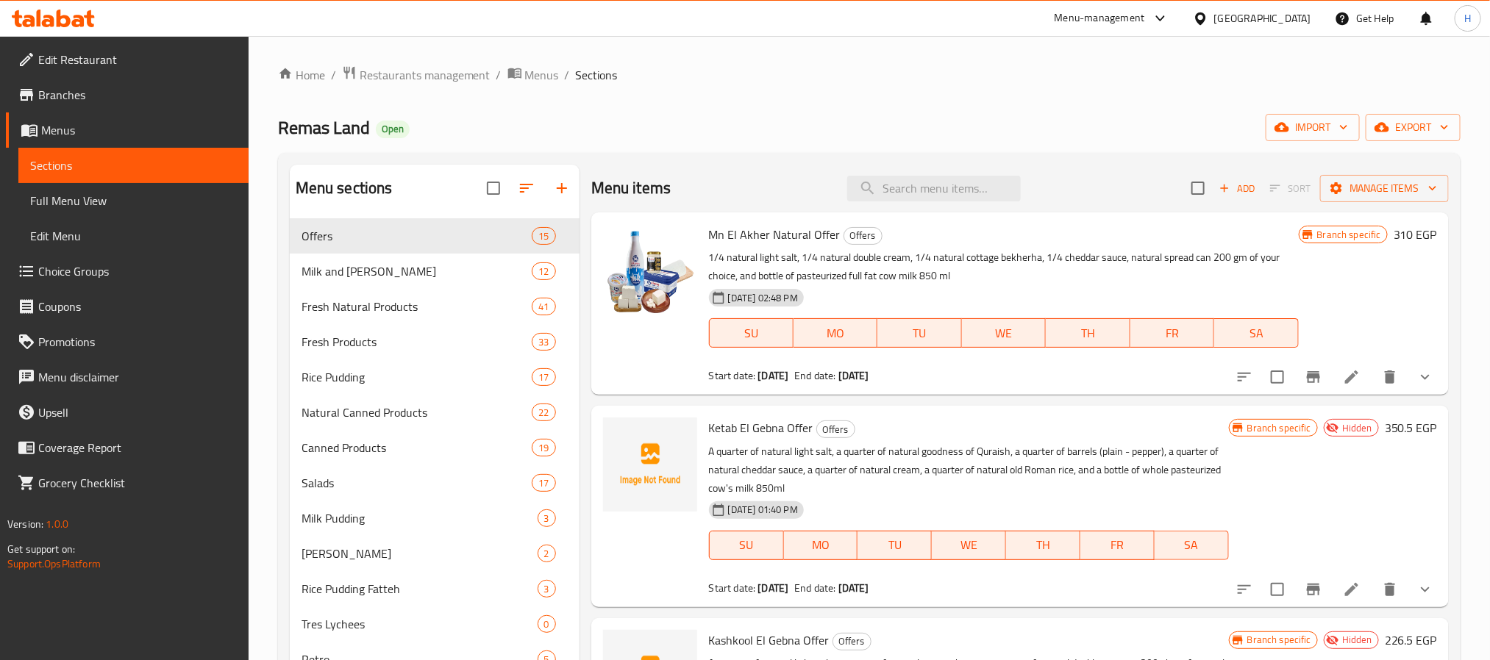
click at [943, 174] on div "Menu items Add Sort Manage items" at bounding box center [1019, 189] width 857 height 48
drag, startPoint x: 944, startPoint y: 176, endPoint x: 946, endPoint y: 188, distance: 11.2
click at [944, 179] on input "search" at bounding box center [934, 189] width 174 height 26
paste input "بوه شيدر"
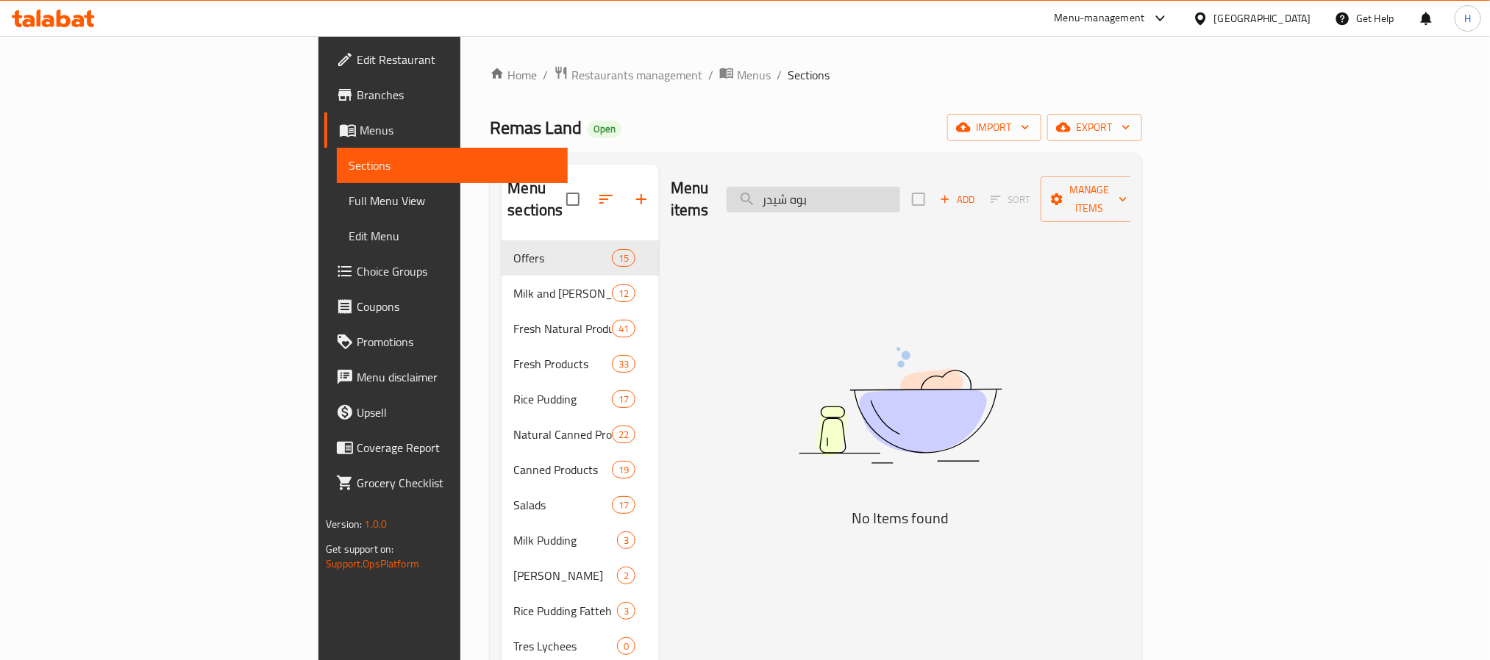
click at [900, 190] on input "بوه شيدر" at bounding box center [814, 200] width 174 height 26
click at [900, 192] on input "بوه شيدر" at bounding box center [814, 200] width 174 height 26
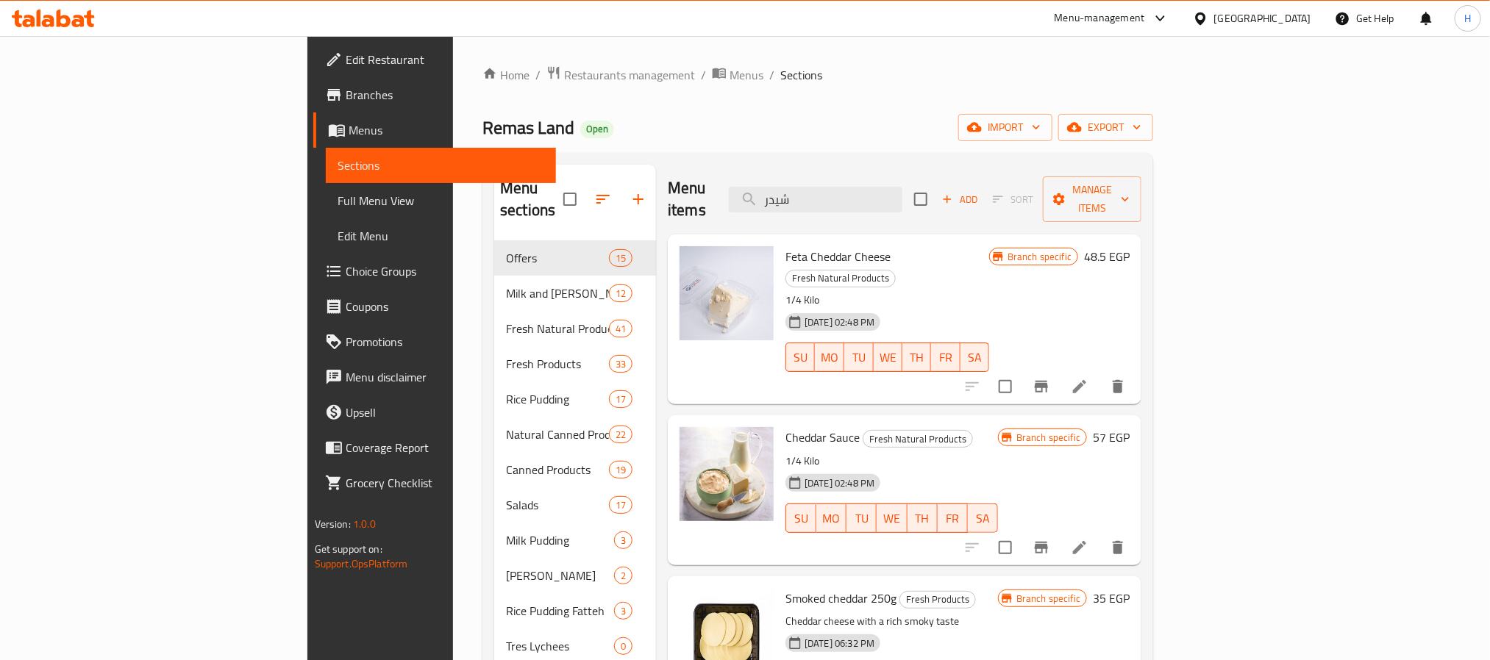
drag, startPoint x: 947, startPoint y: 195, endPoint x: 801, endPoint y: 196, distance: 146.3
click at [801, 196] on div "Menu items شيدر Add Sort Manage items" at bounding box center [905, 200] width 474 height 70
paste input "دول الهيلثي"
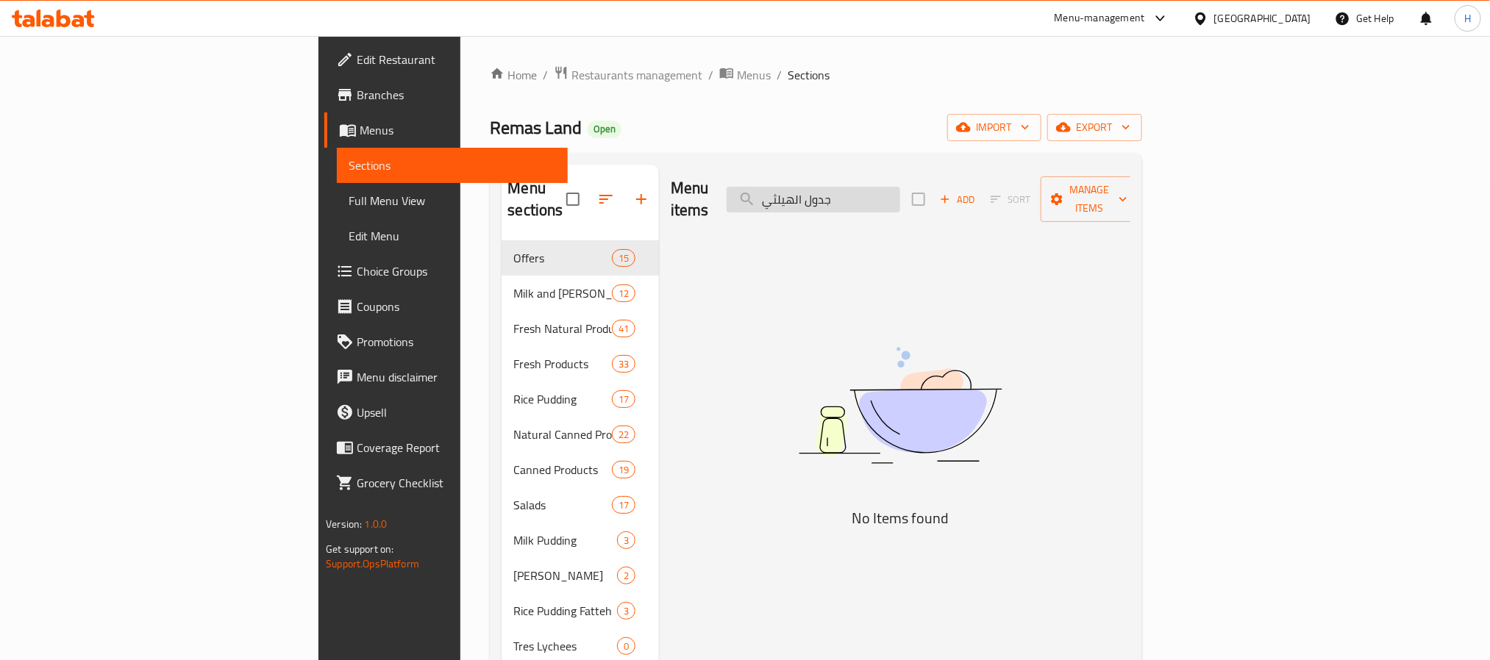
click at [900, 192] on input "جدول الهيلثي" at bounding box center [814, 200] width 174 height 26
drag, startPoint x: 913, startPoint y: 192, endPoint x: 949, endPoint y: 195, distance: 36.2
click at [900, 197] on input "الهيلثي" at bounding box center [814, 200] width 174 height 26
drag, startPoint x: 893, startPoint y: 193, endPoint x: 866, endPoint y: 199, distance: 28.6
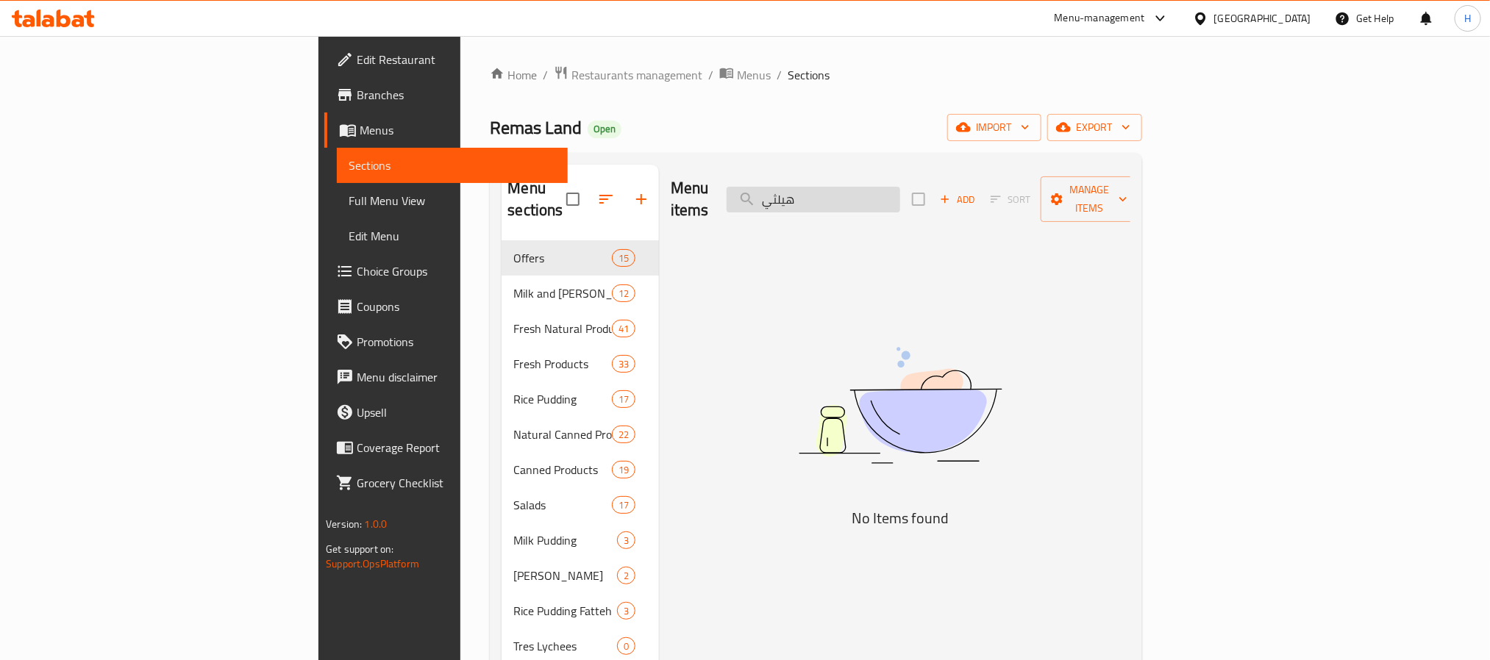
click at [866, 199] on input "هيلثي" at bounding box center [814, 200] width 174 height 26
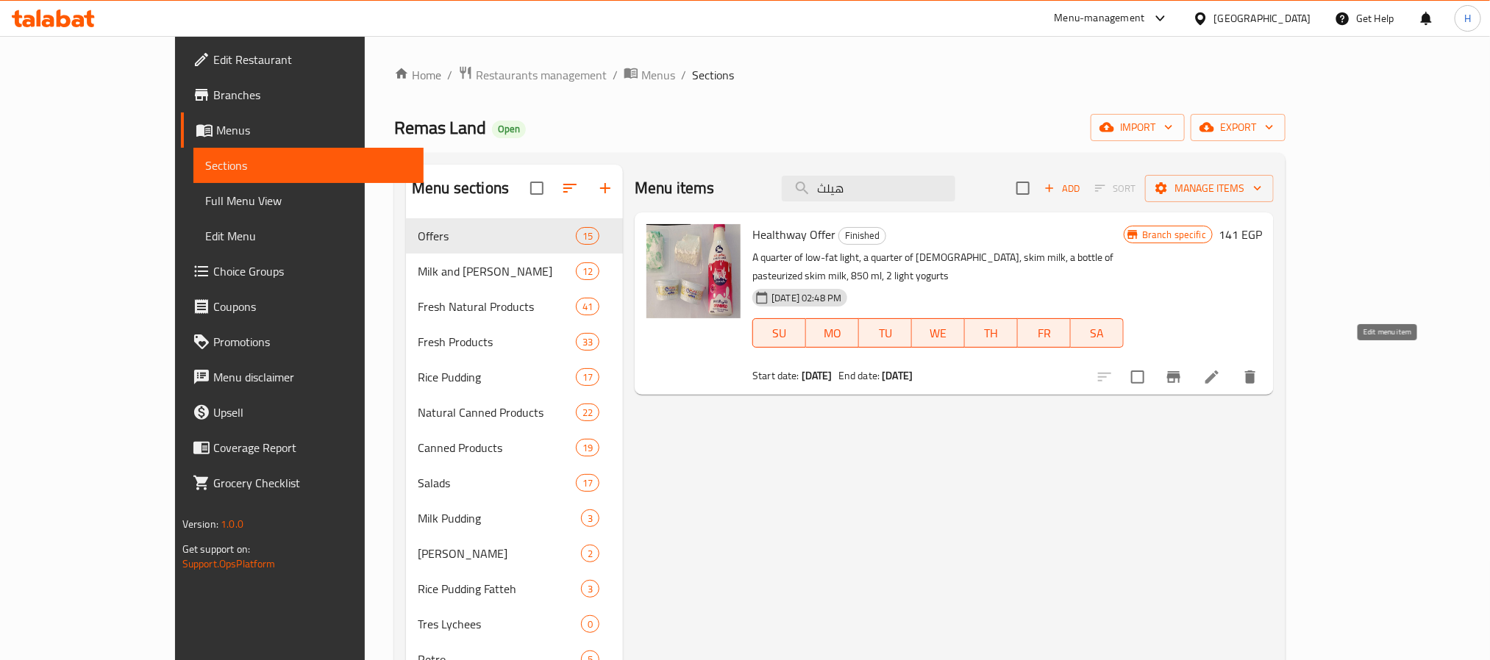
type input "هيلث"
click at [1221, 368] on icon at bounding box center [1212, 377] width 18 height 18
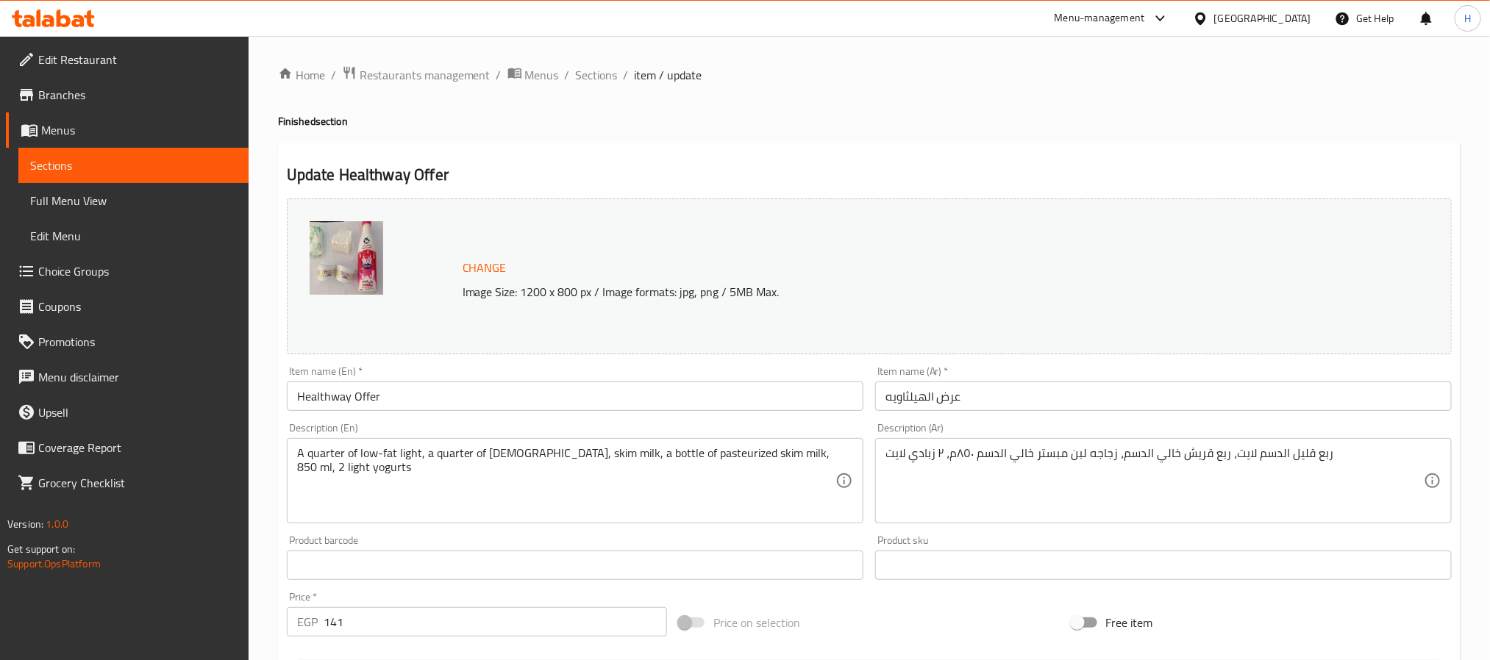
click at [197, 165] on span "Sections" at bounding box center [133, 166] width 207 height 18
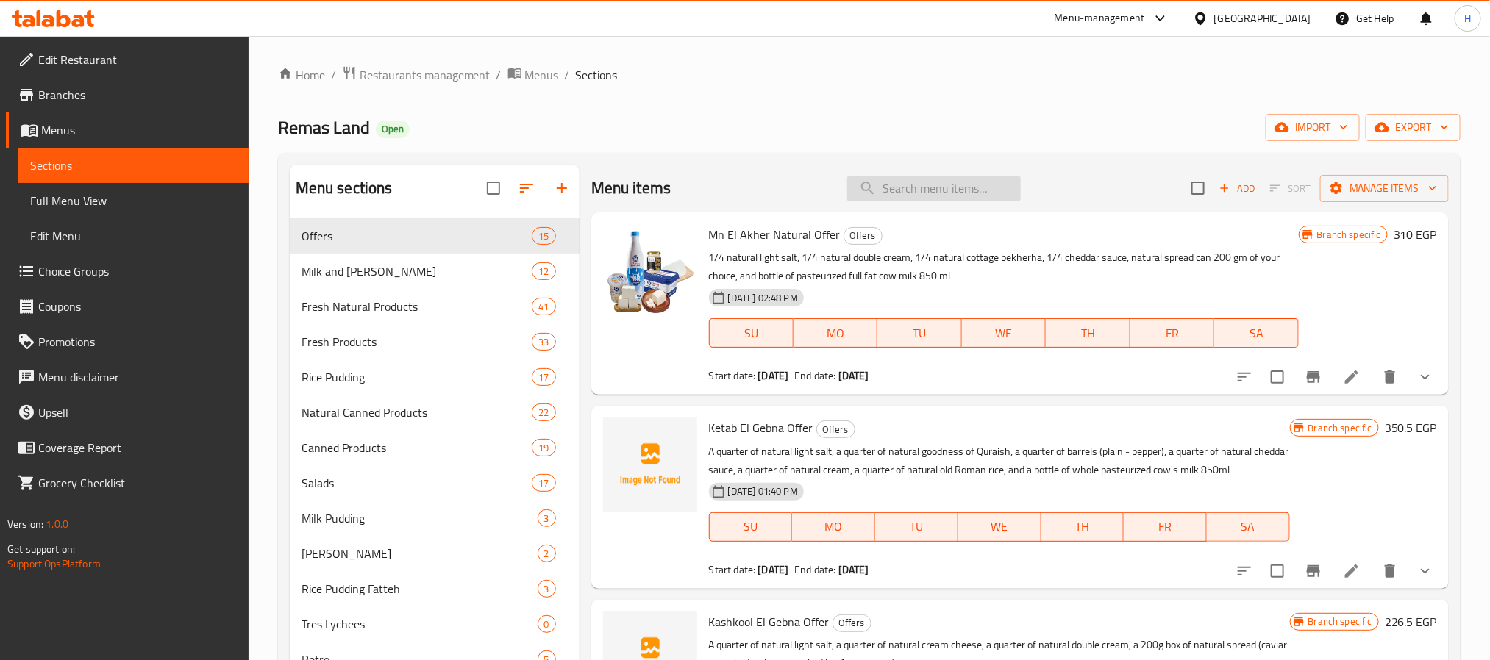
click at [938, 176] on input "search" at bounding box center [934, 189] width 174 height 26
paste input "ليل الدسم"
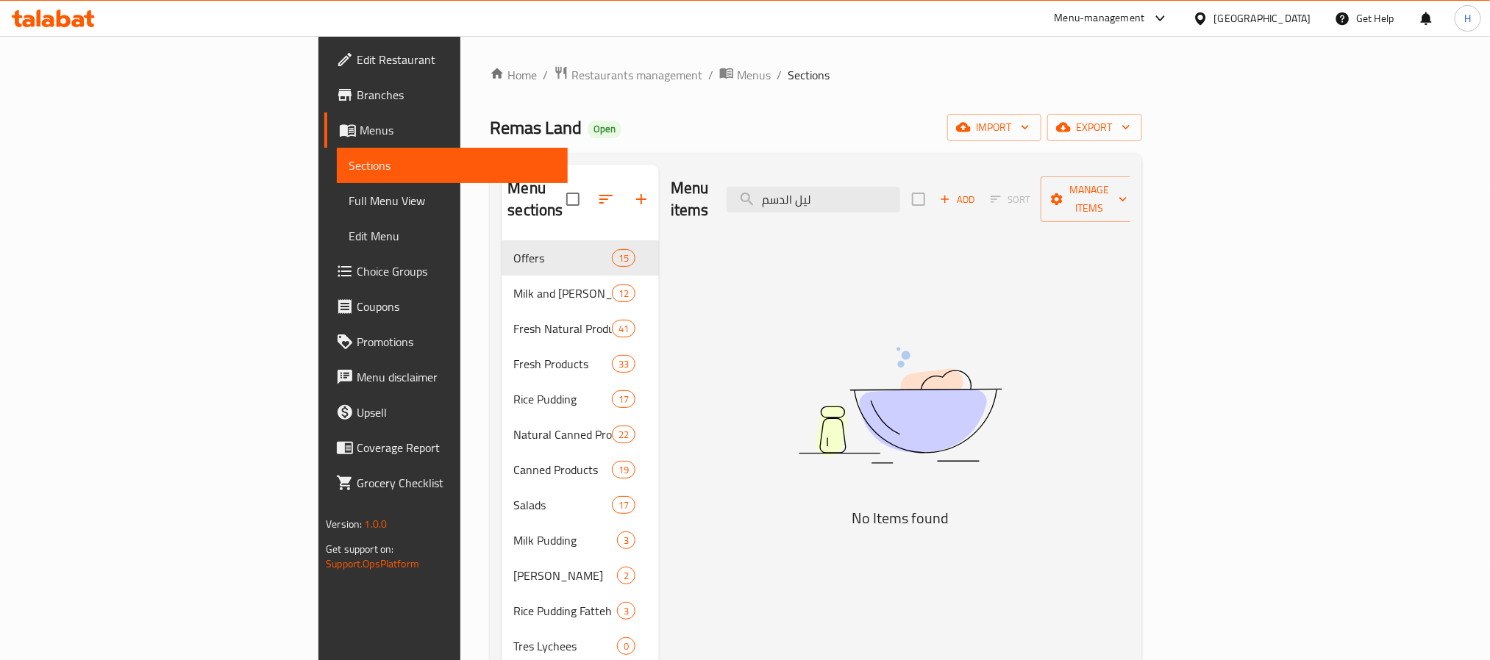
type input "ليل الدسم"
click at [349, 193] on span "Full Menu View" at bounding box center [452, 201] width 207 height 18
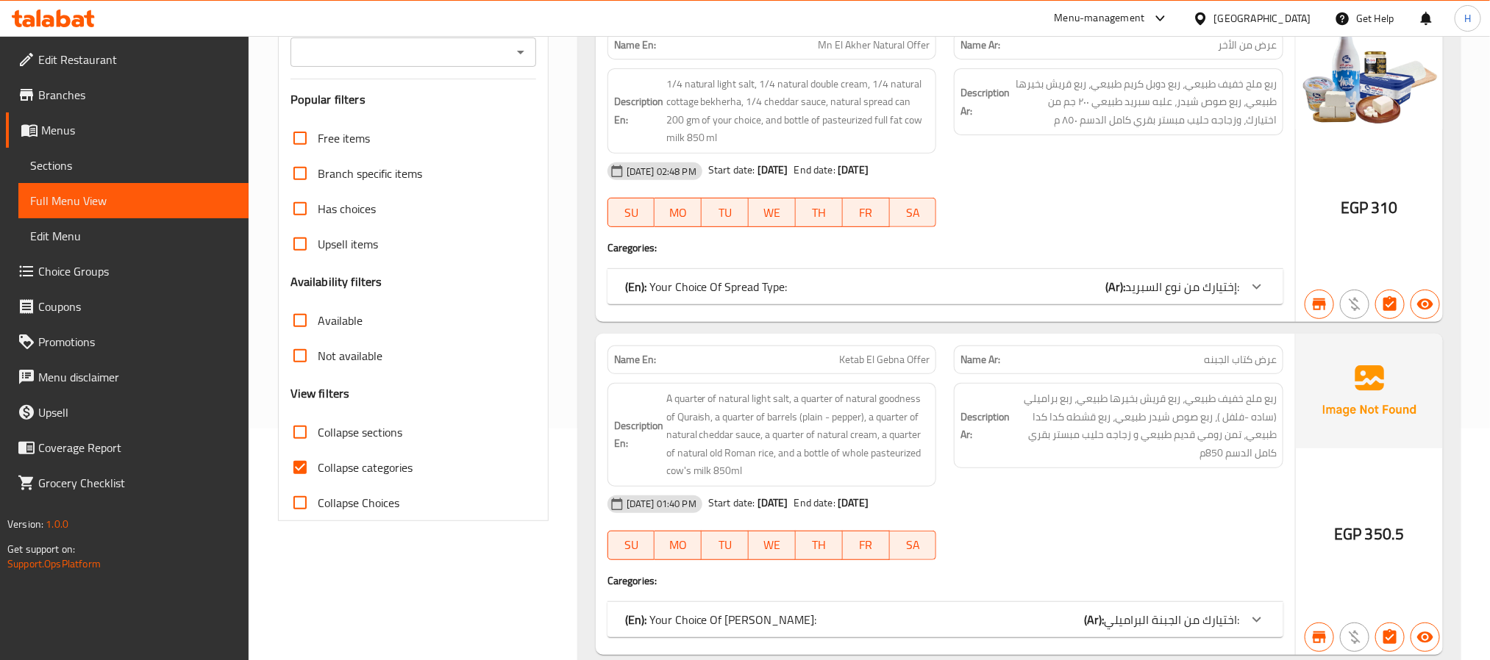
scroll to position [331, 0]
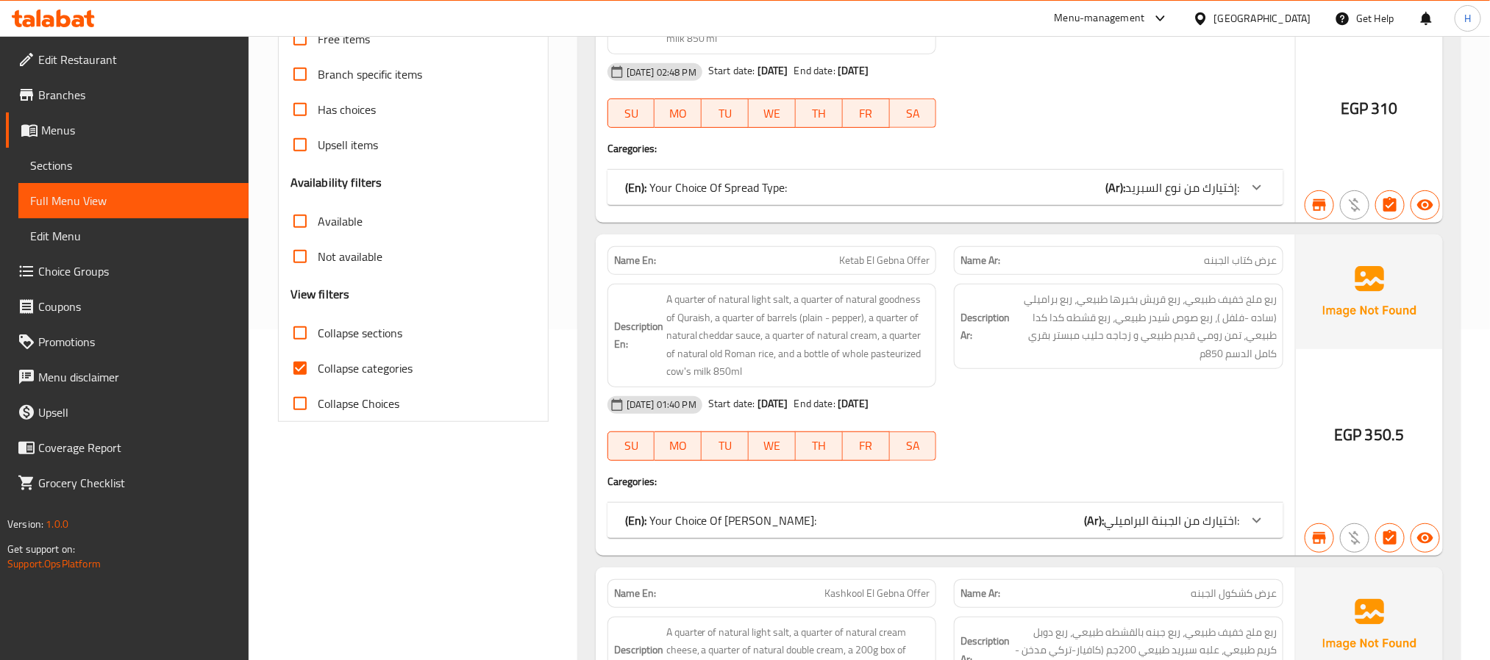
click at [374, 334] on span "Collapse sections" at bounding box center [360, 333] width 85 height 18
click at [318, 334] on input "Collapse sections" at bounding box center [299, 332] width 35 height 35
checkbox input "true"
click at [398, 363] on span "Collapse categories" at bounding box center [365, 369] width 95 height 18
click at [318, 363] on input "Collapse categories" at bounding box center [299, 368] width 35 height 35
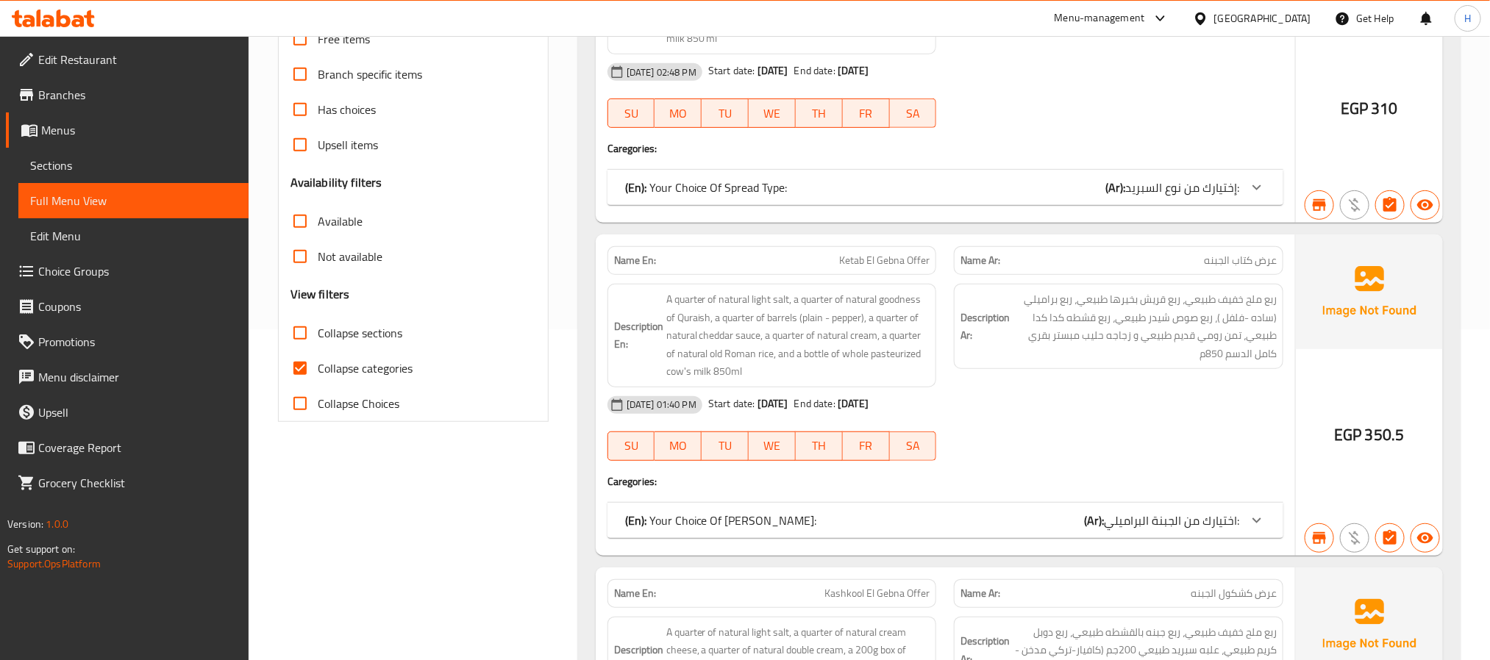
checkbox input "false"
click at [368, 324] on span "Collapse sections" at bounding box center [360, 333] width 85 height 18
click at [318, 324] on input "Collapse sections" at bounding box center [299, 332] width 35 height 35
checkbox input "false"
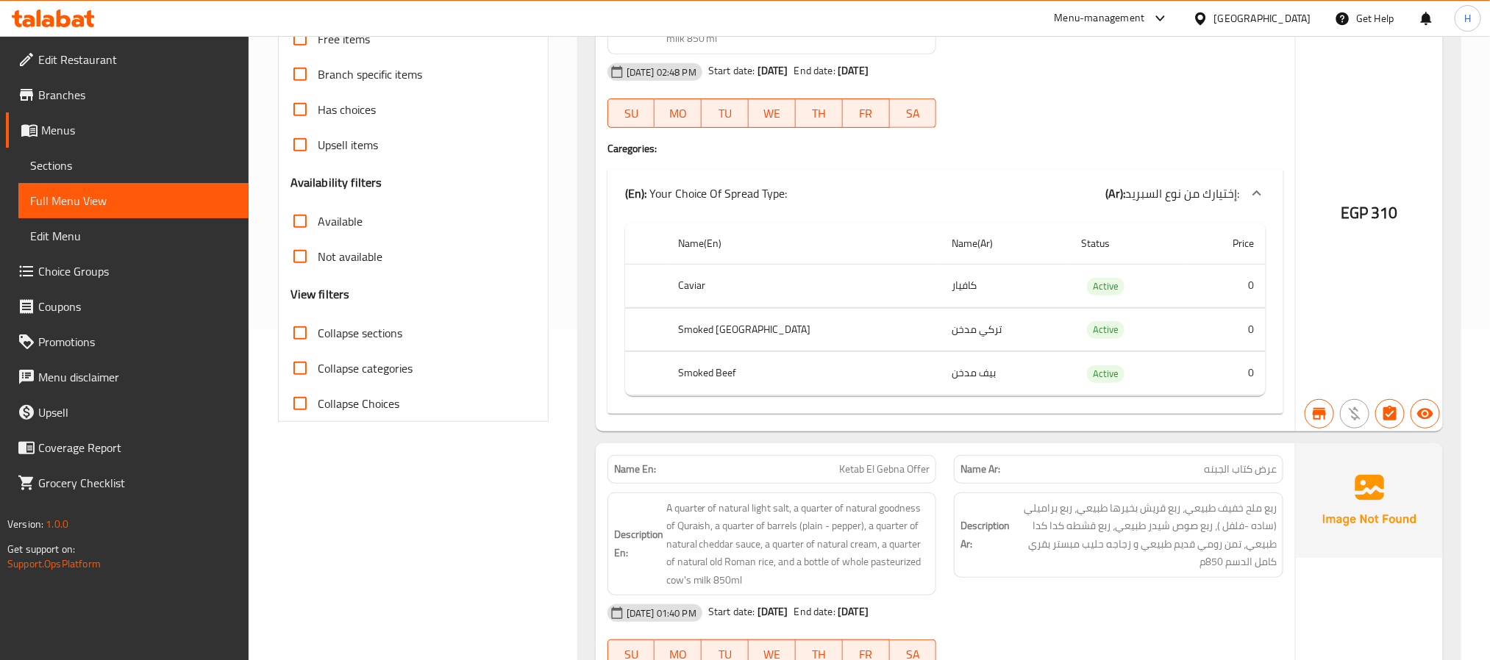
click at [1090, 554] on span "ربع ملح خفيف طبيعي، ربع قريش بخيرها طبيعي، ربع براميلي (ساده -فلفل )، ربع صوص ش…" at bounding box center [1145, 535] width 264 height 72
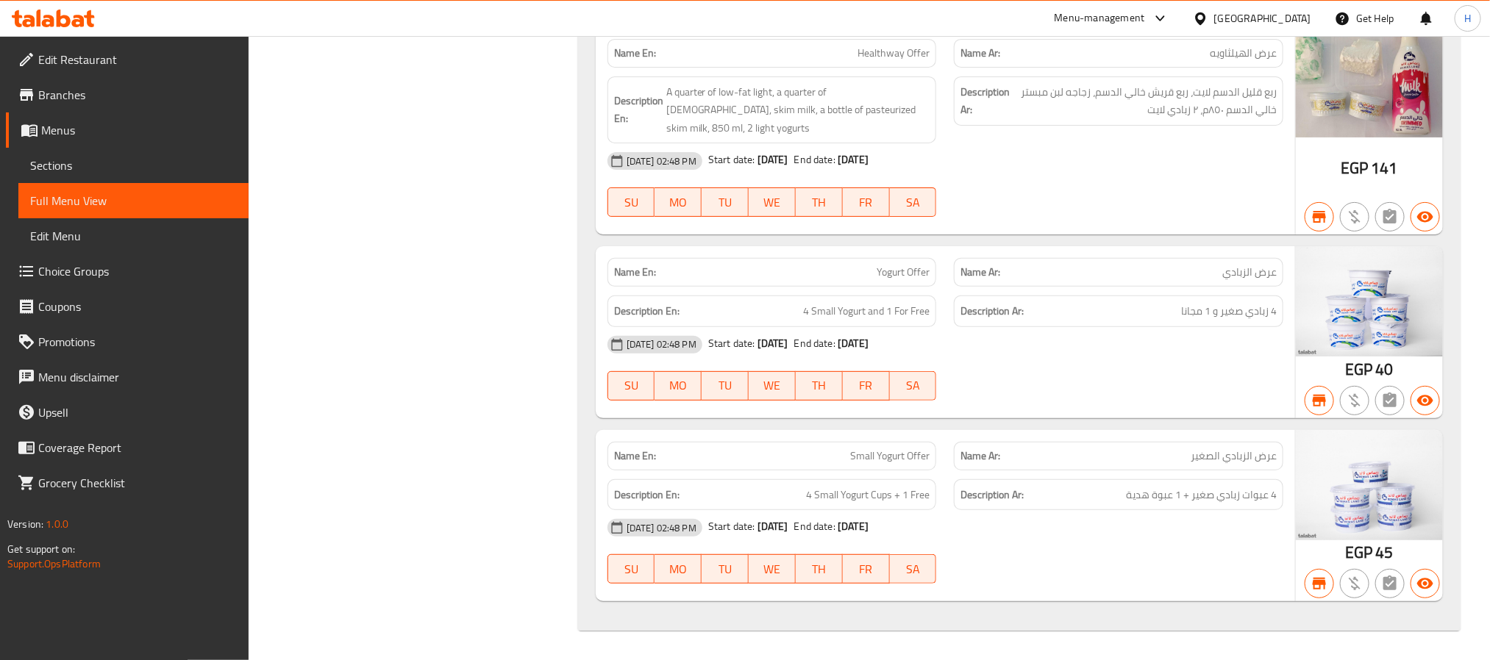
scroll to position [2072, 0]
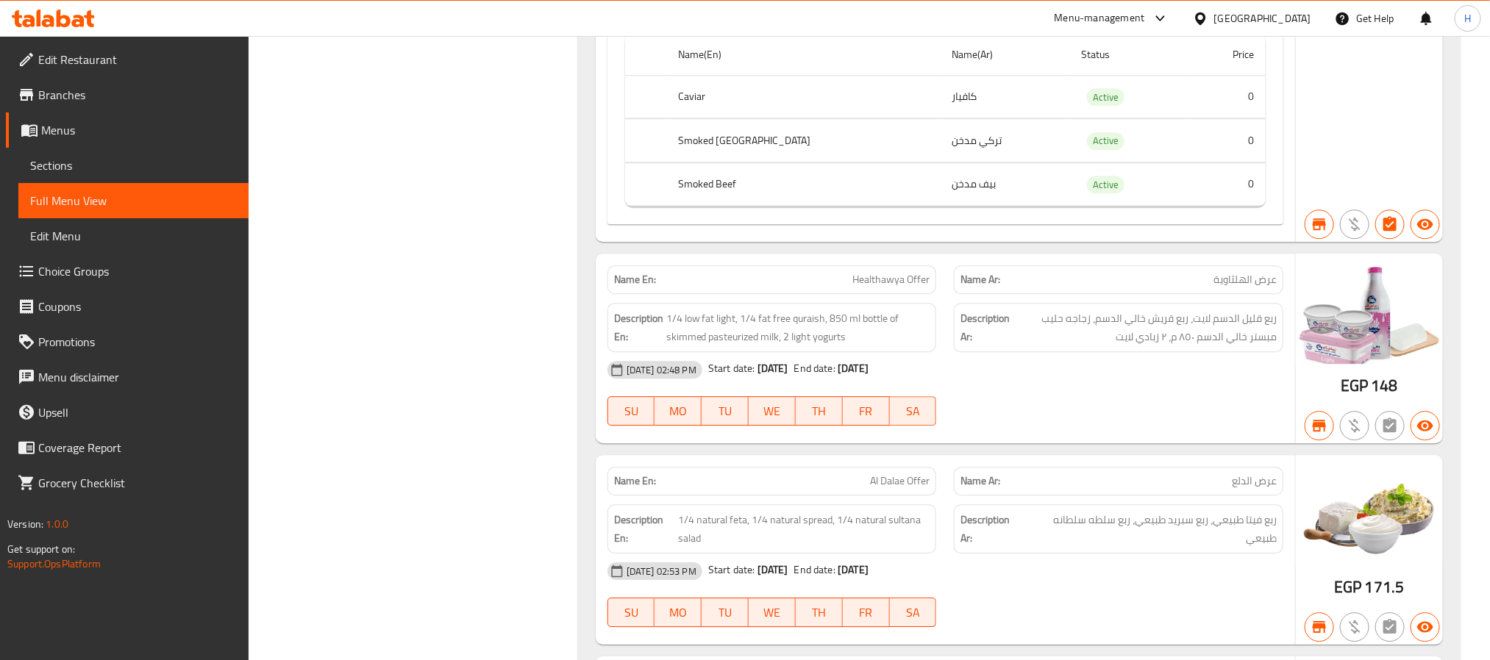
click at [902, 288] on span "Healthawya Offer" at bounding box center [890, 279] width 77 height 15
copy span "Healthawya Offer"
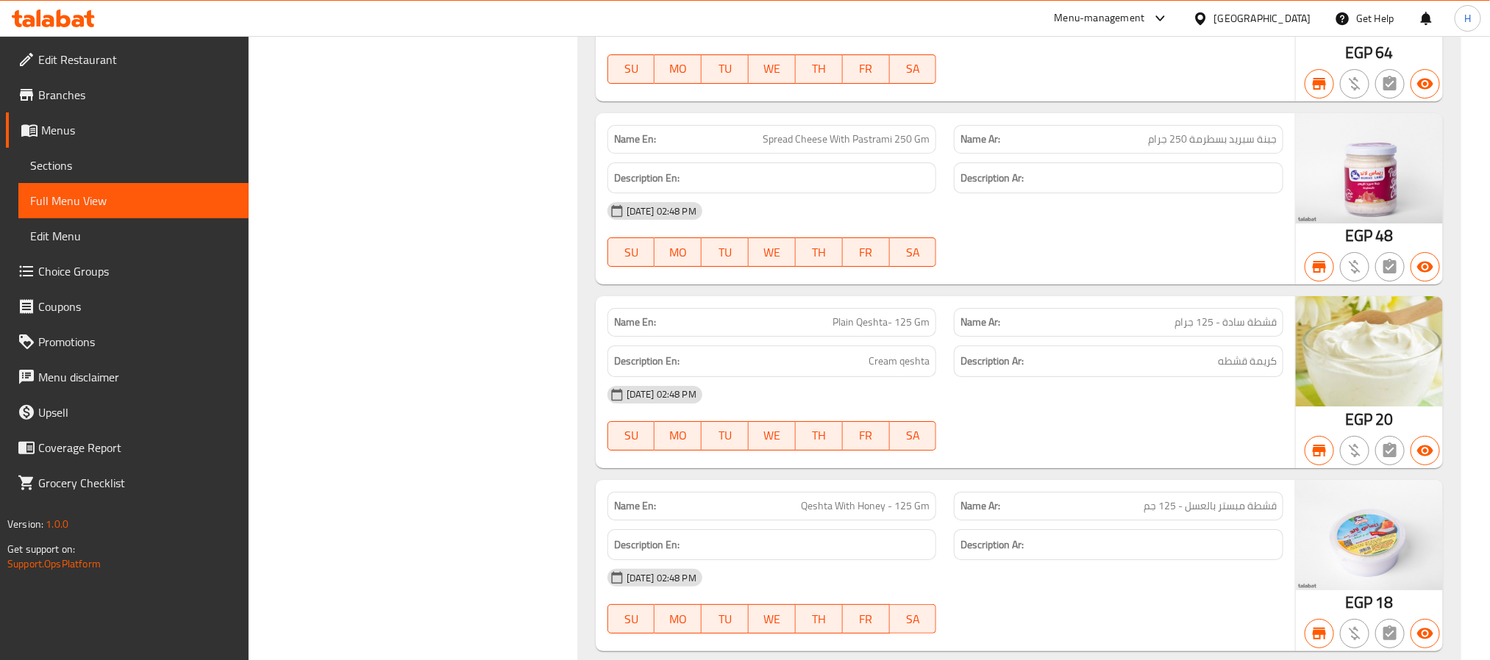
scroll to position [4223, 0]
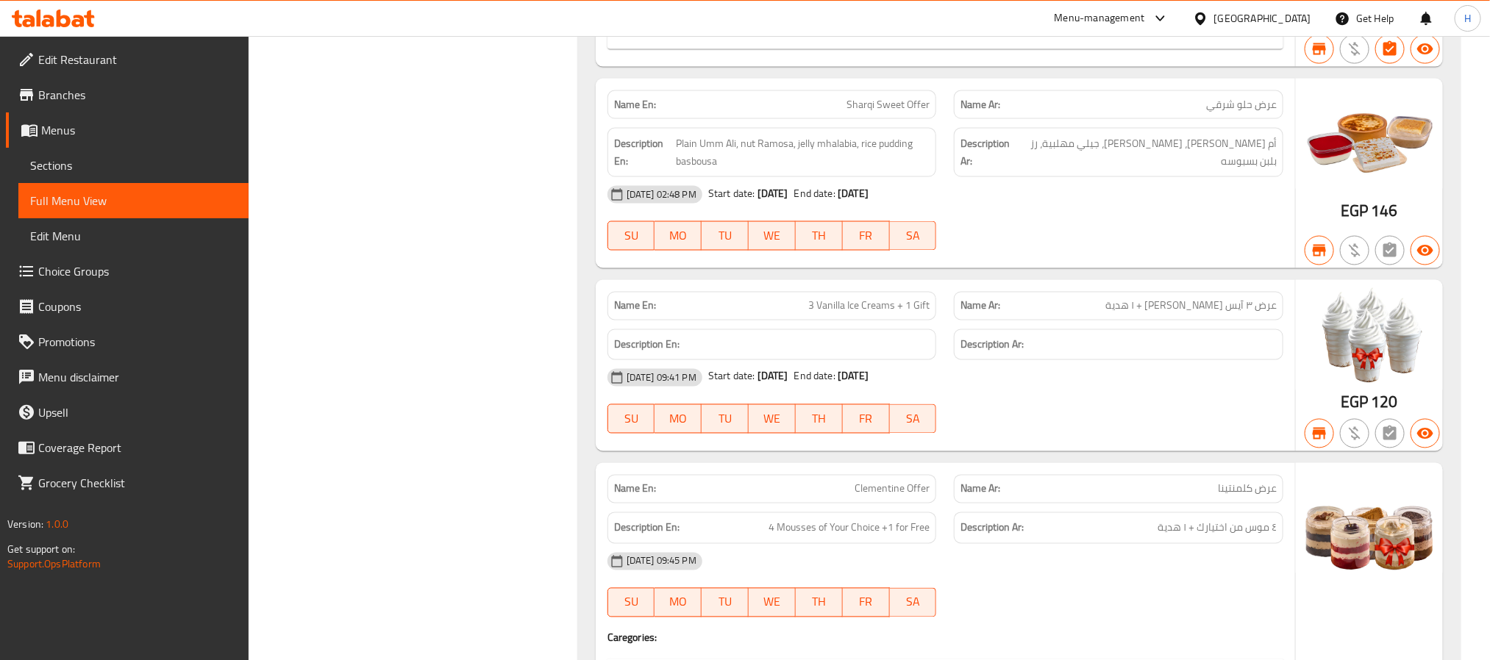
click at [843, 314] on span "3 Vanilla Ice Creams + 1 Gift" at bounding box center [868, 306] width 121 height 15
copy span "3 Vanilla Ice Creams + 1 Gift"
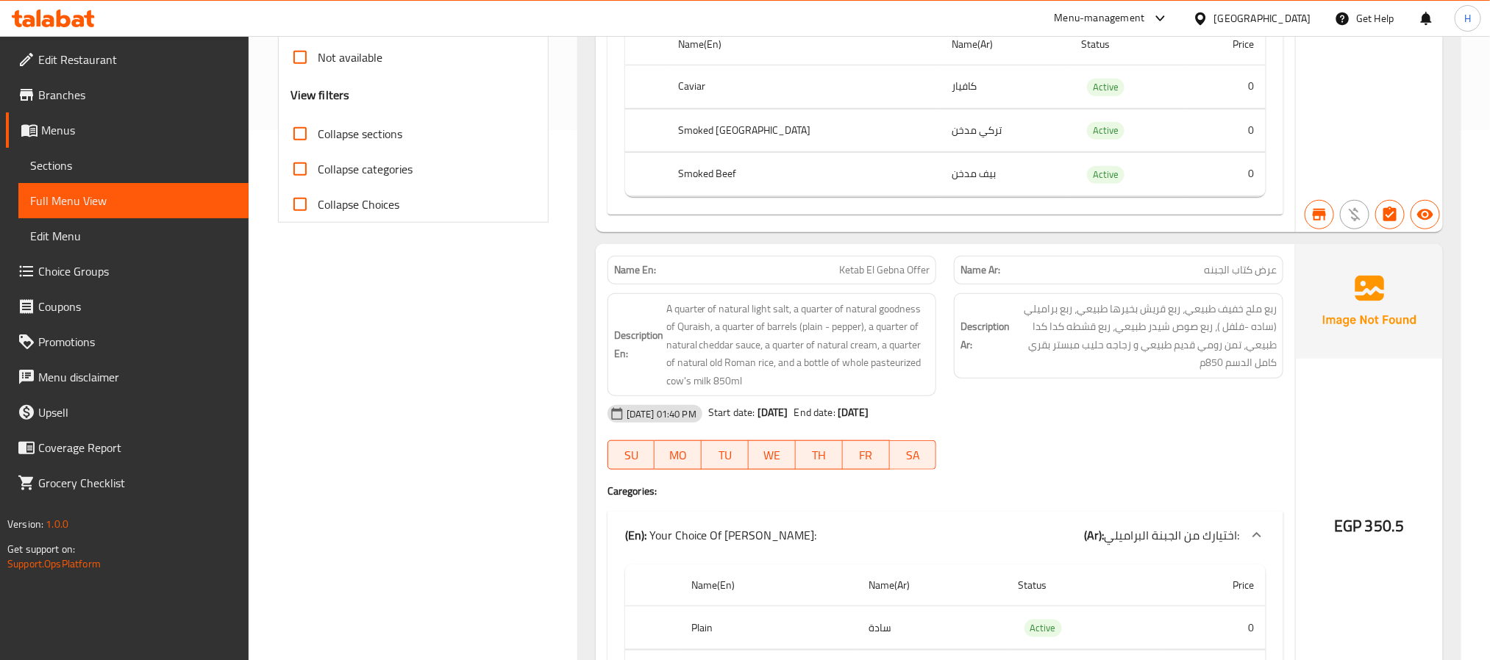
scroll to position [12794, 0]
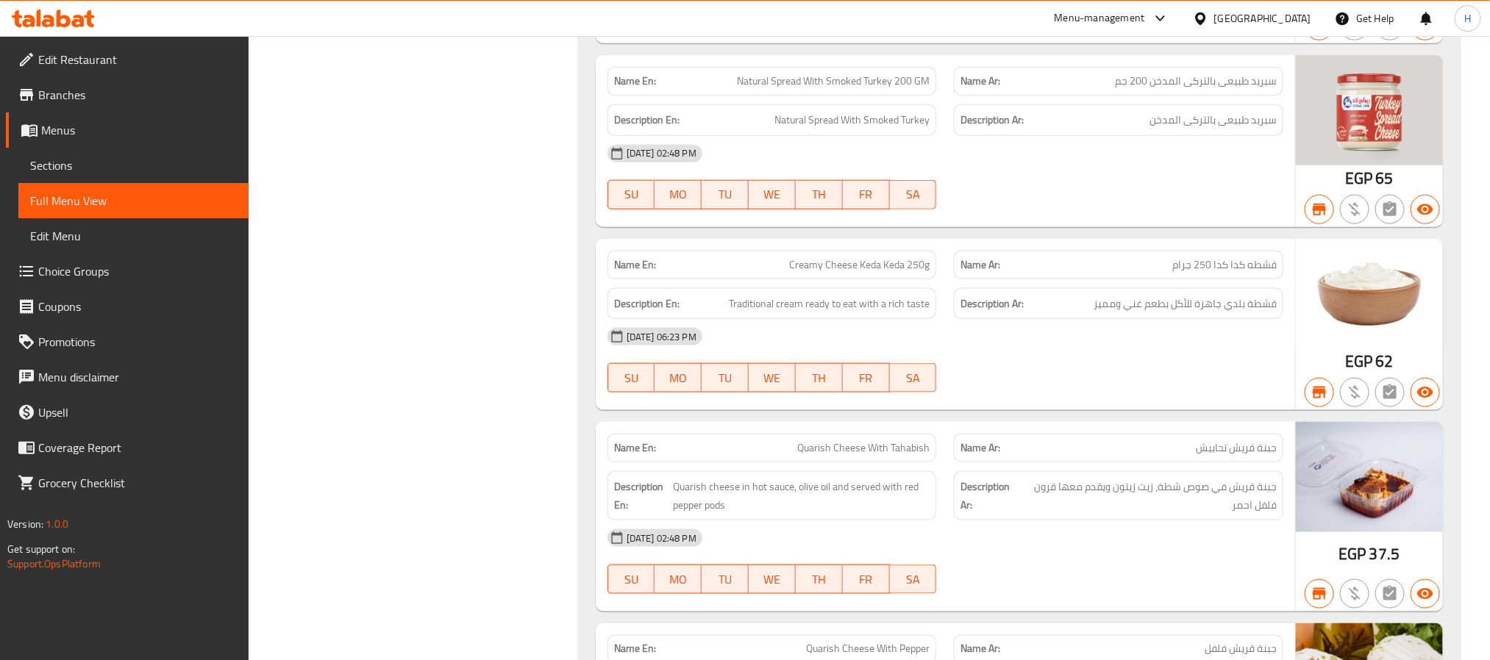
click at [1158, 279] on div "Name Ar: قشطه كدا كدا 250 جرام" at bounding box center [1118, 265] width 329 height 29
click at [806, 273] on span "Creamy Cheese Keda Keda 250g" at bounding box center [859, 264] width 140 height 15
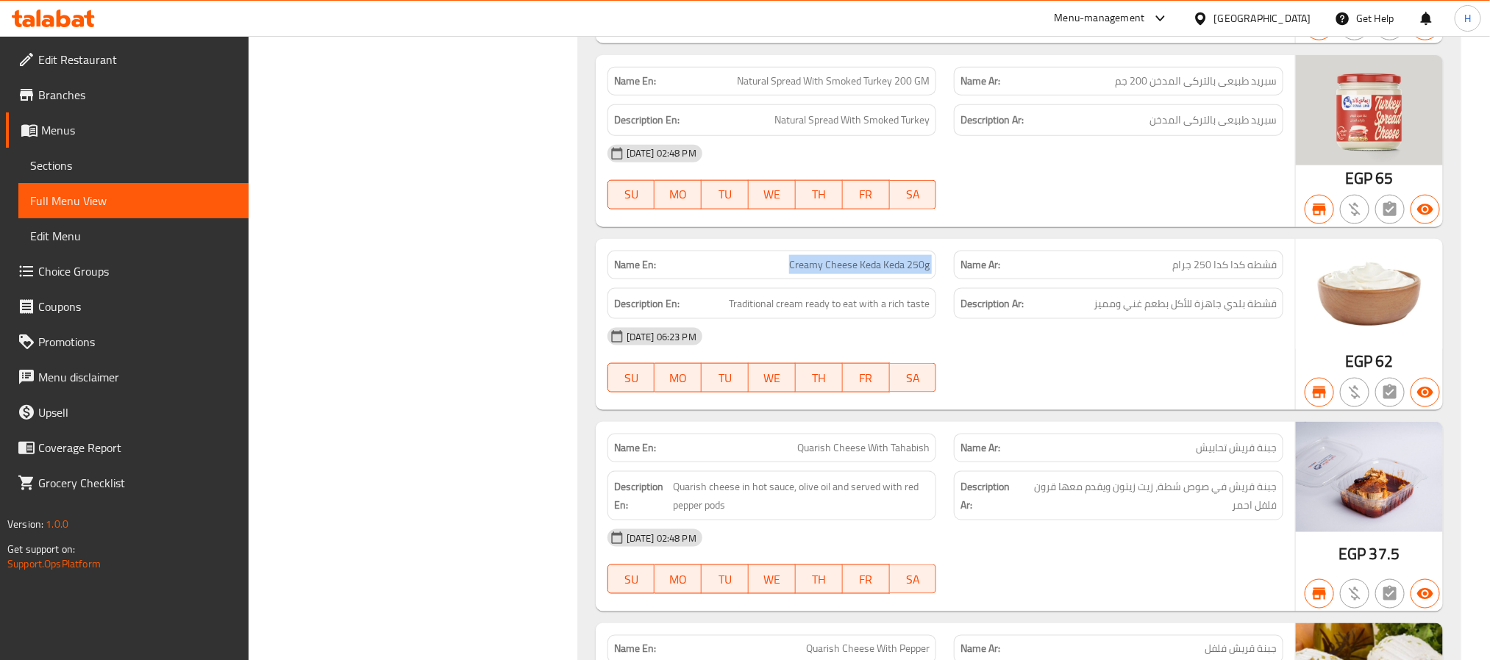
copy span "Creamy Cheese Keda Keda 250g"
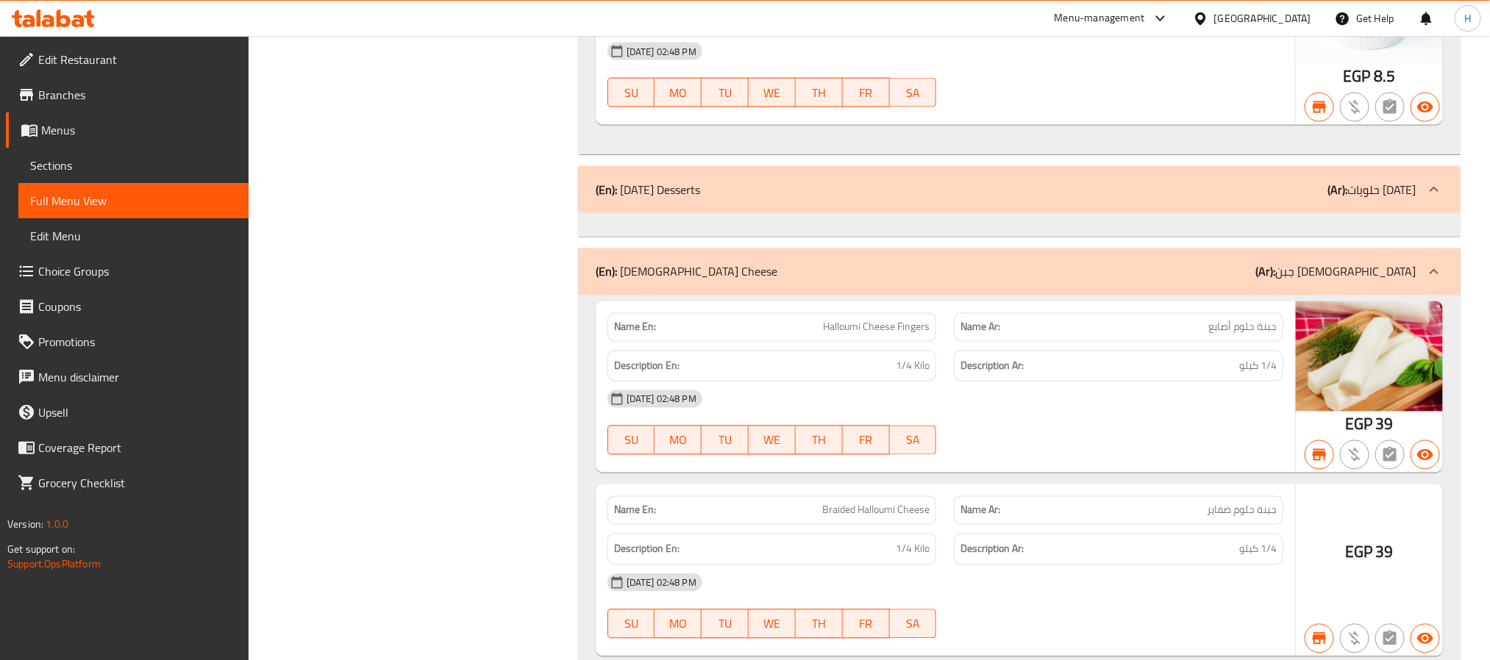
scroll to position [56908, 0]
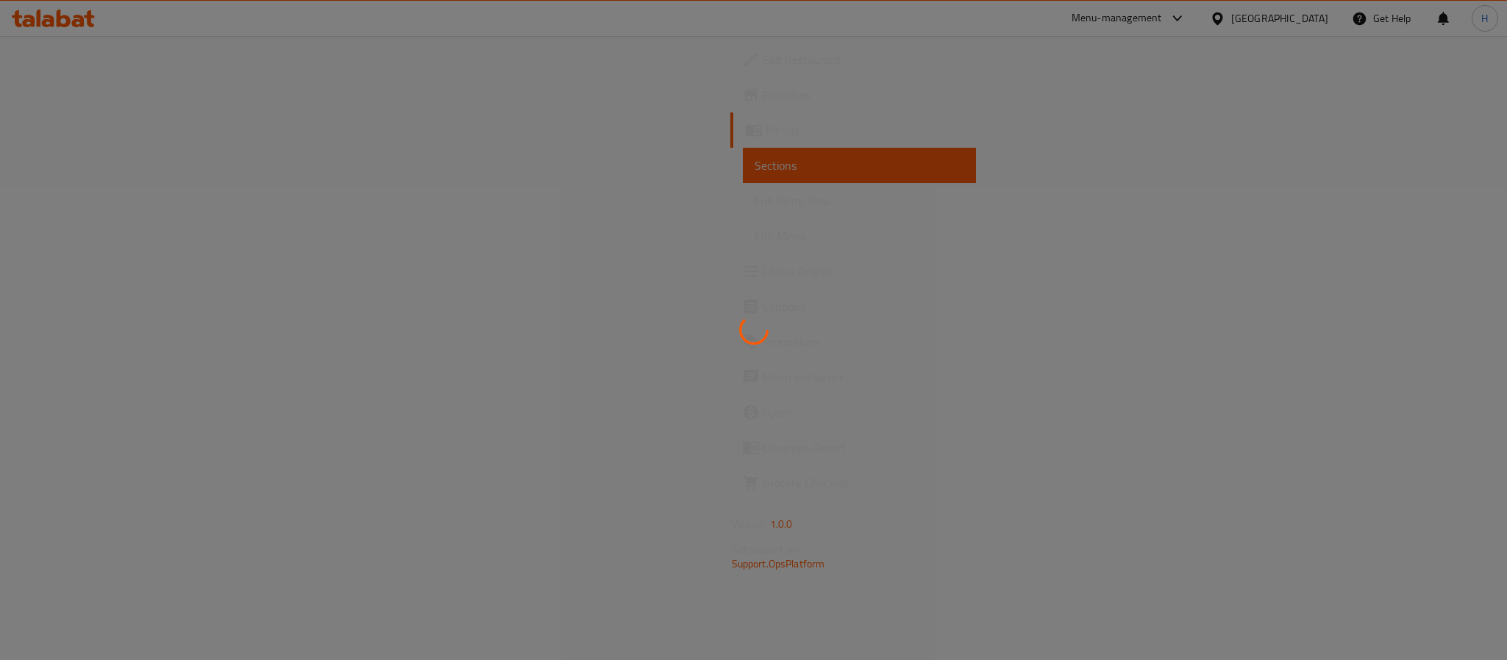
click at [124, 89] on div at bounding box center [753, 330] width 1507 height 660
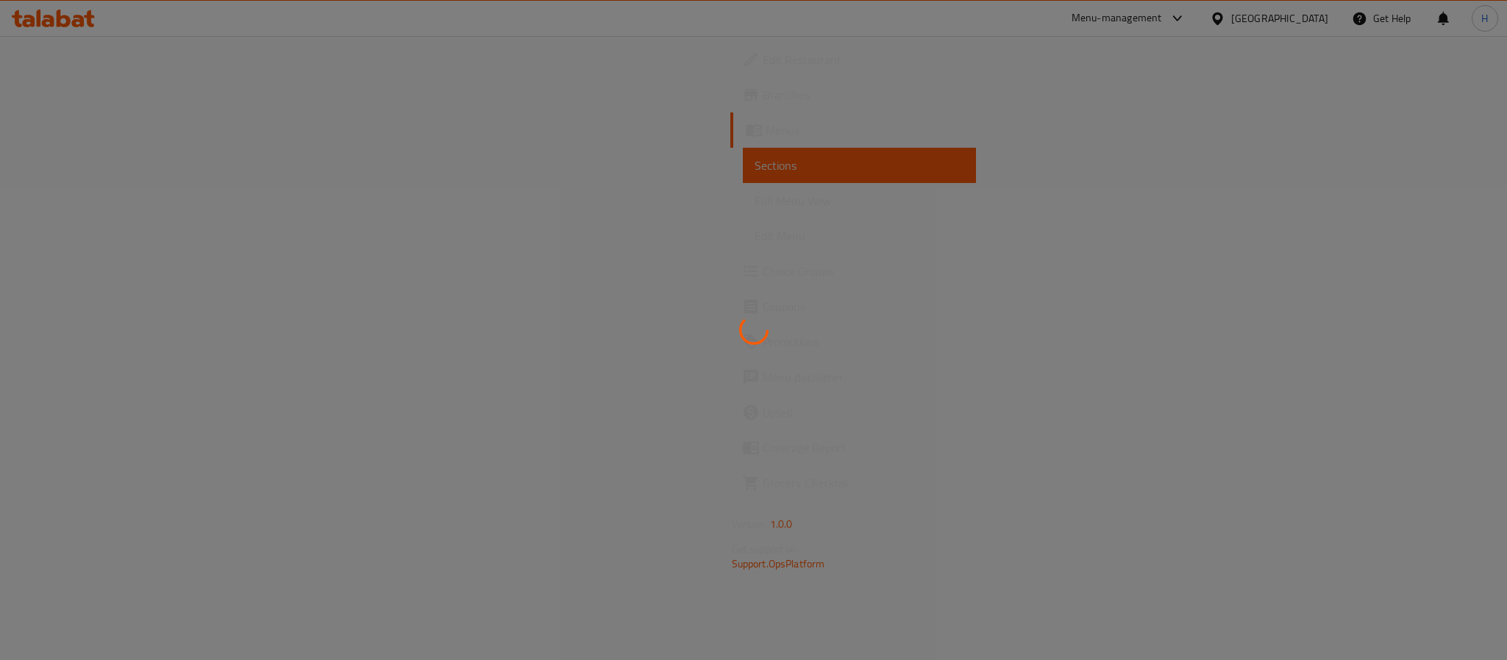
click at [124, 89] on div at bounding box center [753, 330] width 1507 height 660
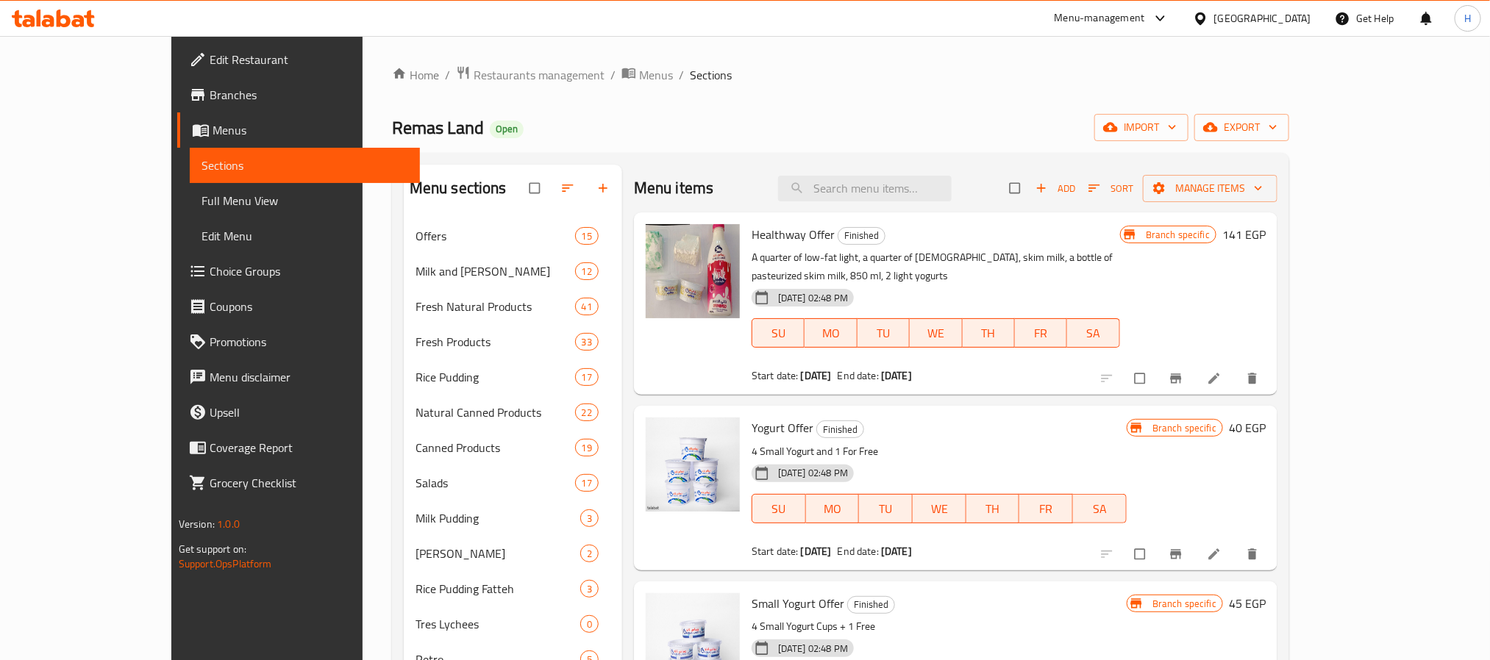
click at [177, 113] on link "Menus" at bounding box center [298, 130] width 243 height 35
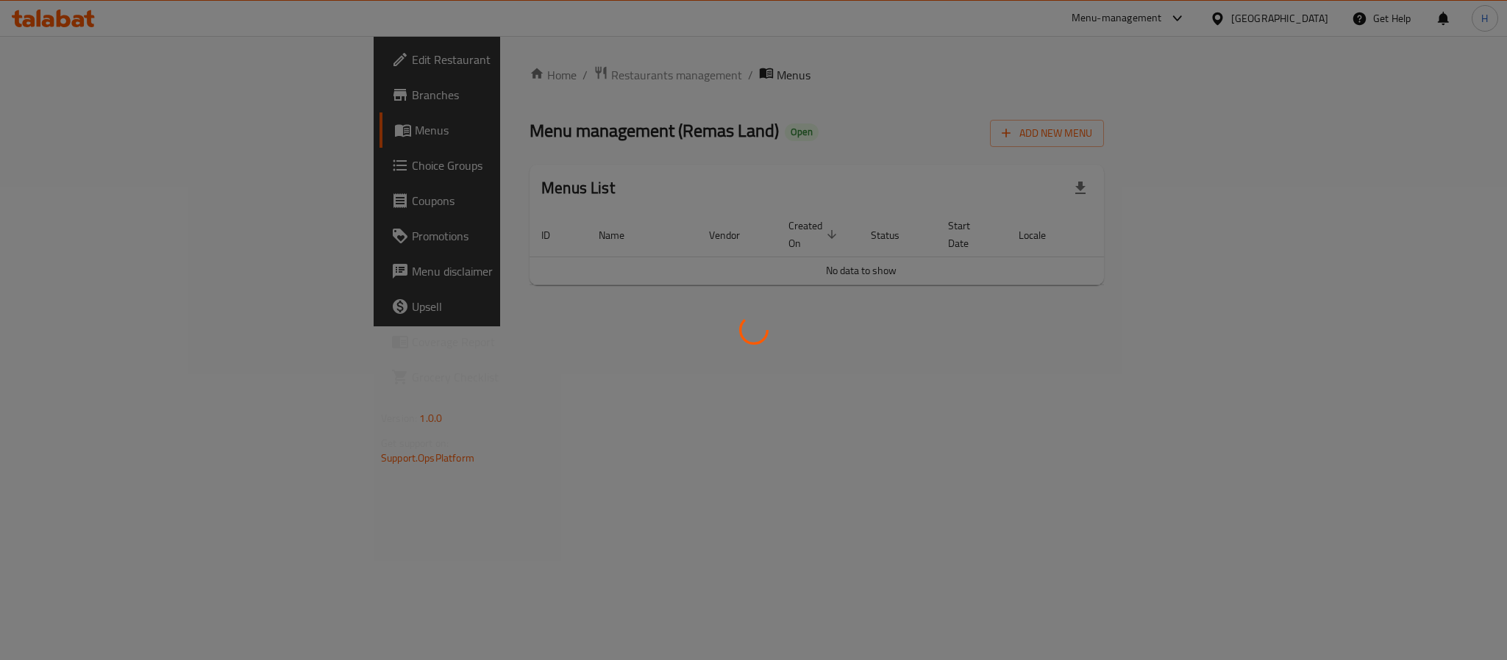
click at [128, 113] on div at bounding box center [753, 330] width 1507 height 660
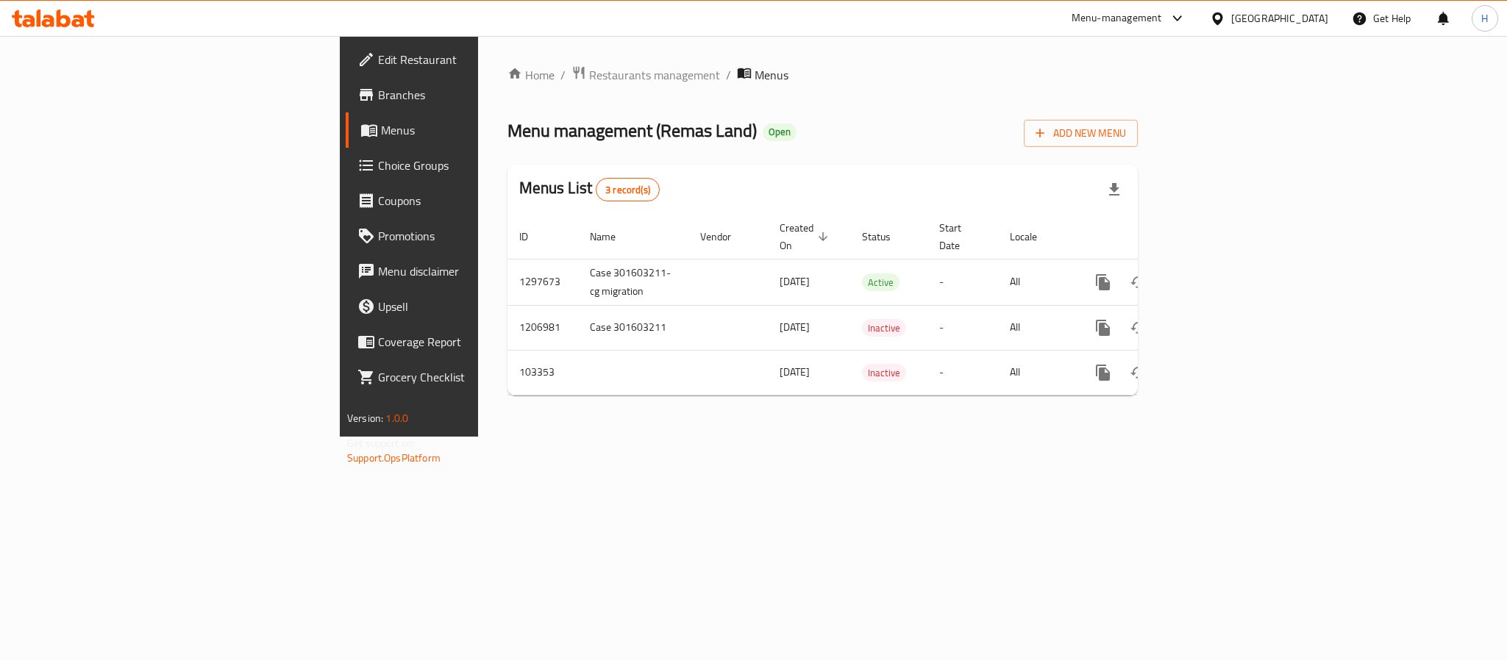
click at [378, 93] on span "Branches" at bounding box center [478, 95] width 201 height 18
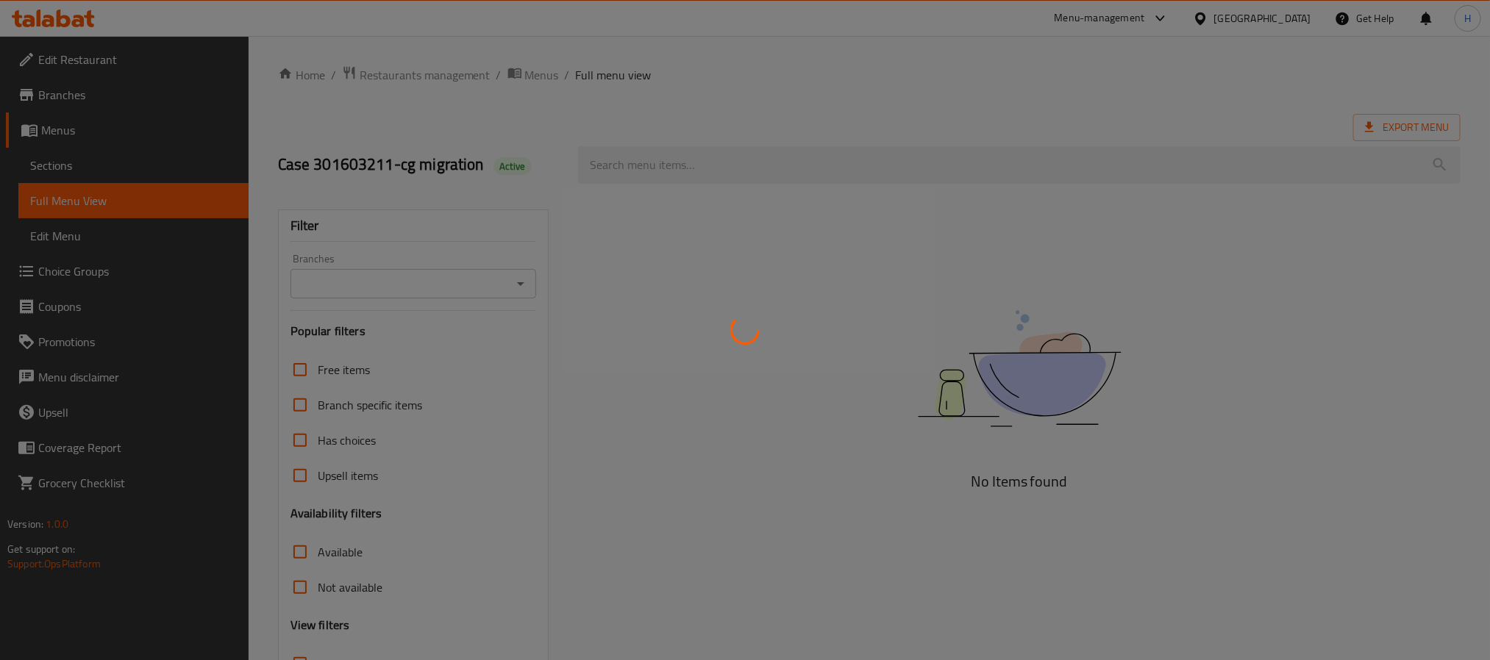
click at [71, 171] on div at bounding box center [745, 330] width 1490 height 660
click at [68, 162] on div at bounding box center [745, 330] width 1490 height 660
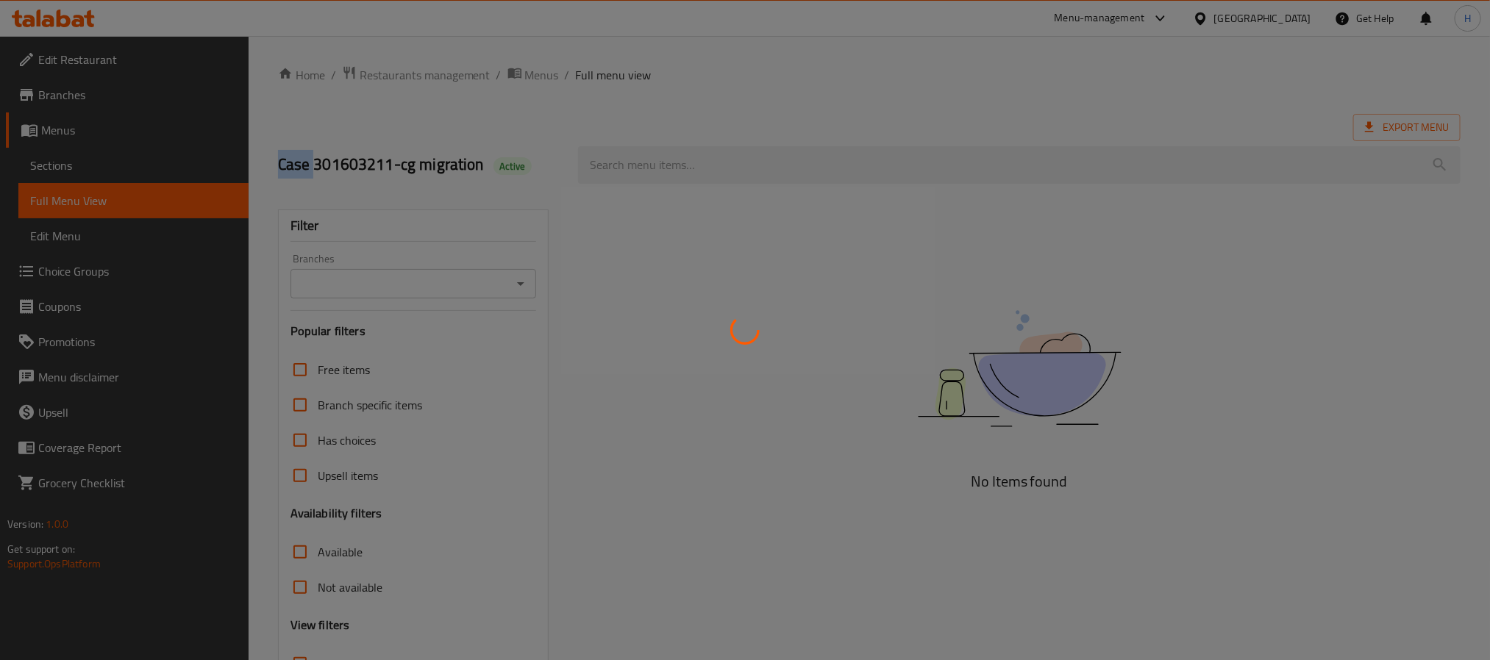
click at [68, 162] on div at bounding box center [745, 330] width 1490 height 660
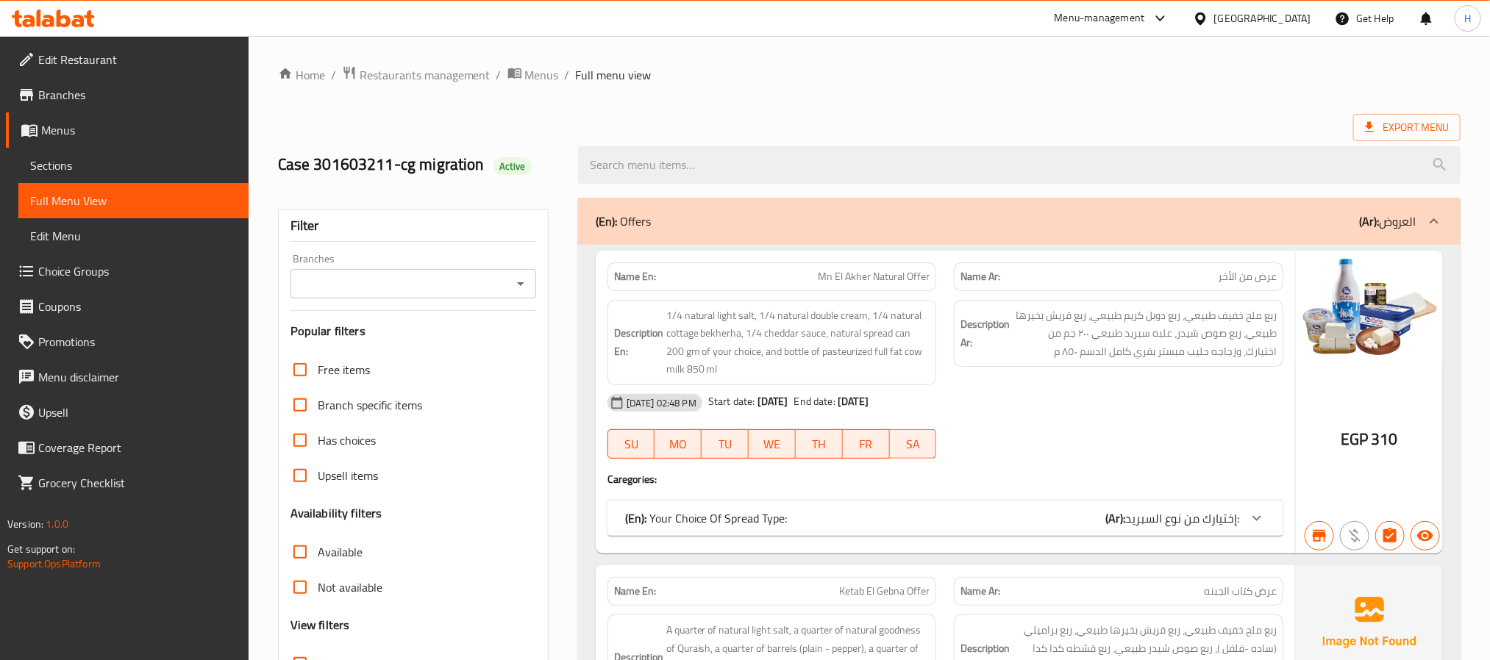
click at [148, 144] on link "Menus" at bounding box center [127, 130] width 243 height 35
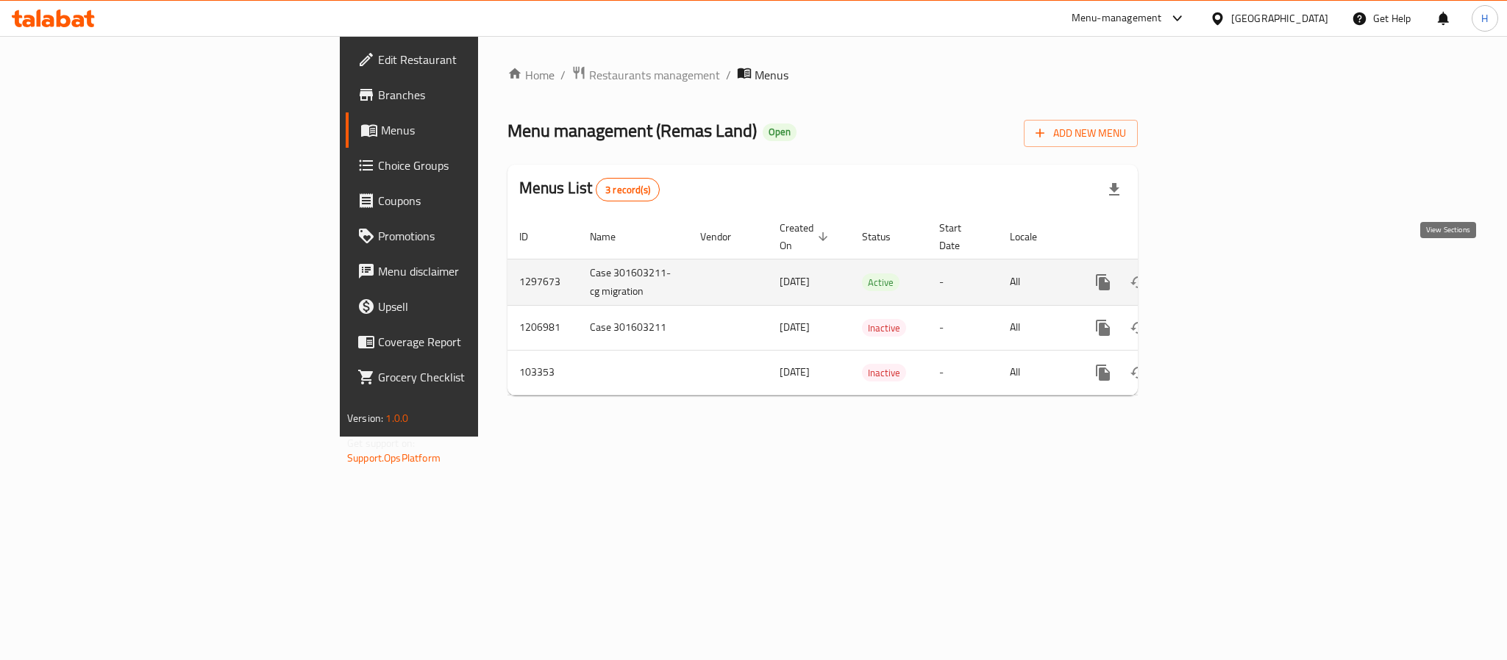
click at [1218, 274] on icon "enhanced table" at bounding box center [1209, 283] width 18 height 18
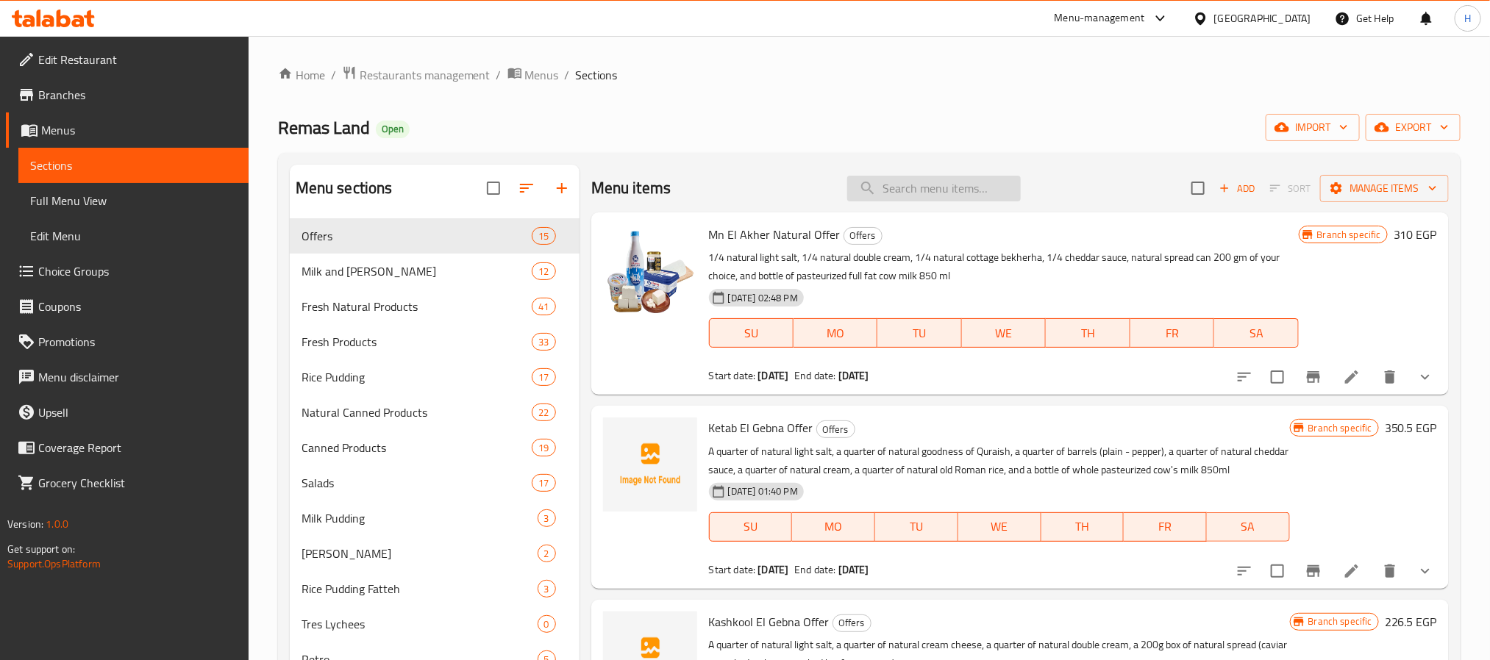
click at [893, 192] on input "search" at bounding box center [934, 189] width 174 height 26
paste input "Healthawya Offer"
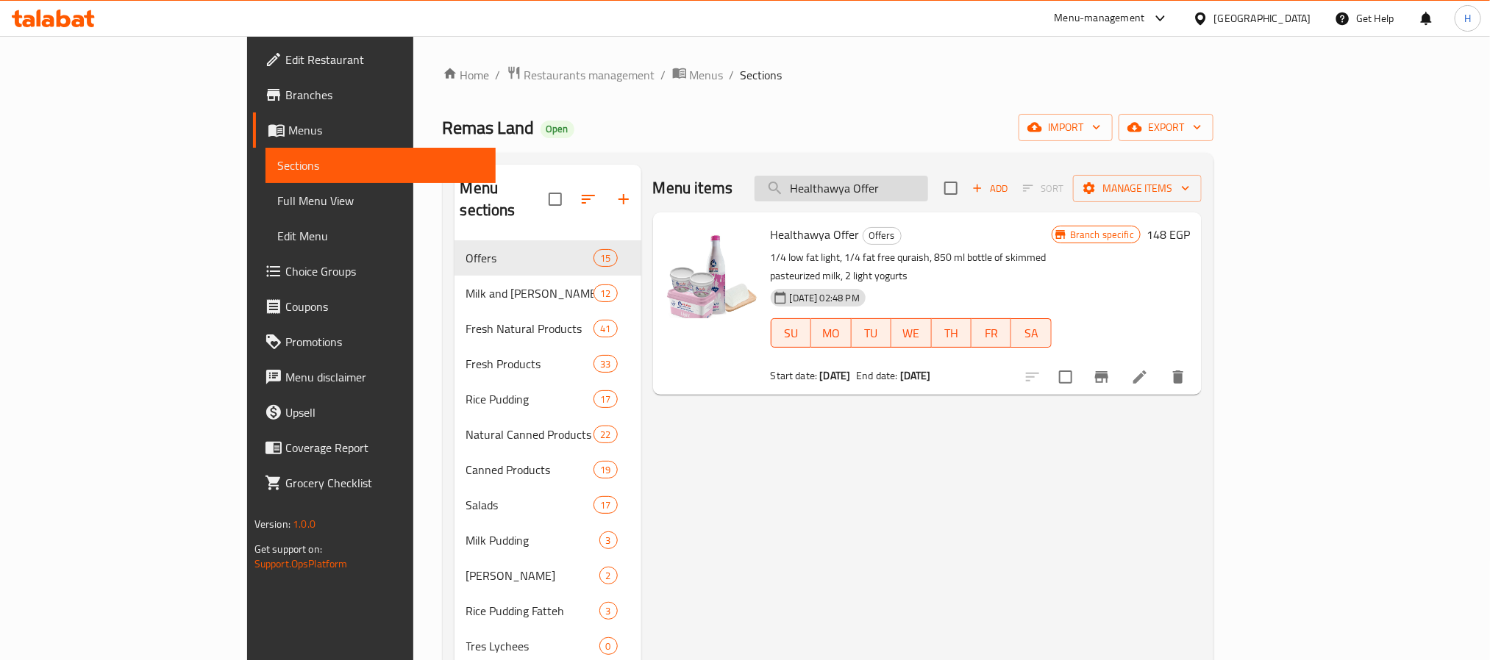
click at [928, 194] on input "Healthawya Offer" at bounding box center [842, 189] width 174 height 26
click at [923, 185] on input "Healthawya Offer" at bounding box center [842, 189] width 174 height 26
paste input "عرض 3 ايس كريم"
click at [928, 186] on input "Healthaعرض 3 ايس كريمwya Offer" at bounding box center [842, 189] width 174 height 26
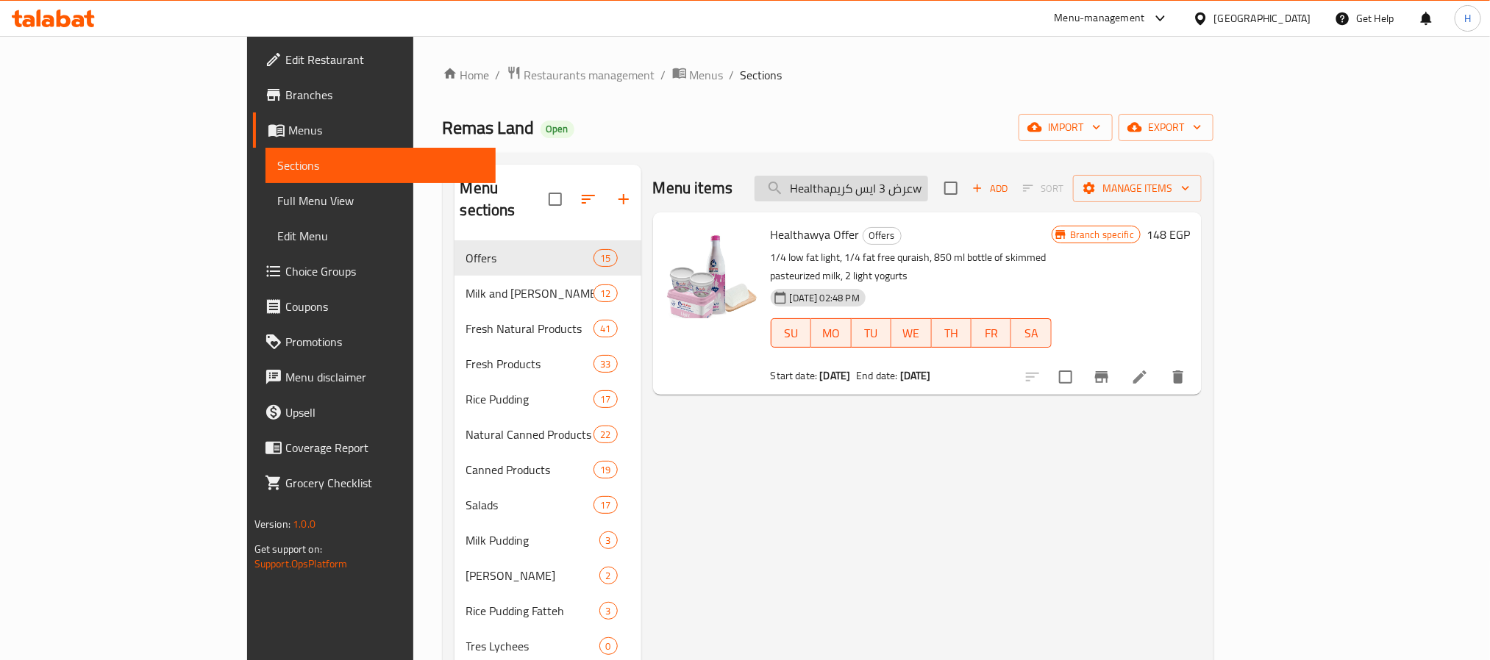
click at [928, 186] on input "Healthaعرض 3 ايس كريمwya Offer" at bounding box center [842, 189] width 174 height 26
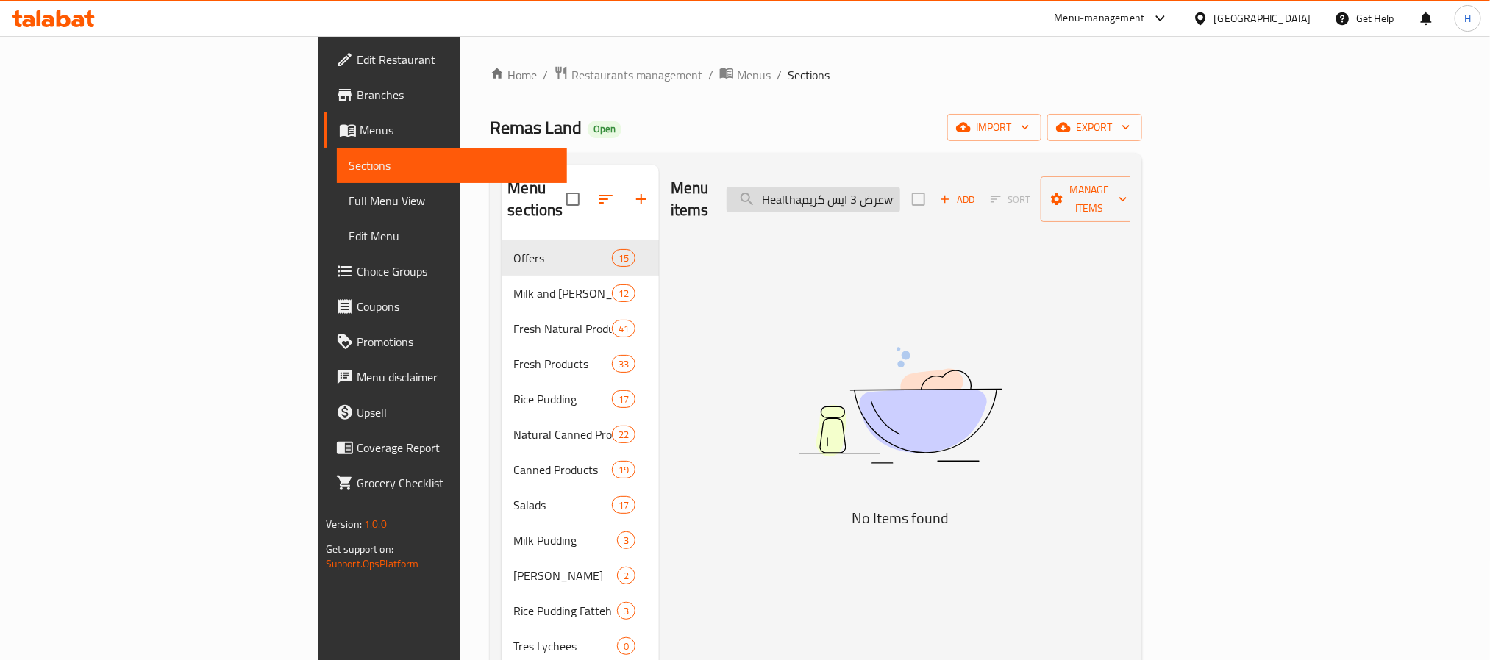
click at [900, 187] on input "Healthaعرض 3 ايس كريمwya Offer" at bounding box center [814, 200] width 174 height 26
paste input "عرض 3 ايس كريم"
click at [900, 187] on input "عرض 3 ايس كريم" at bounding box center [814, 200] width 174 height 26
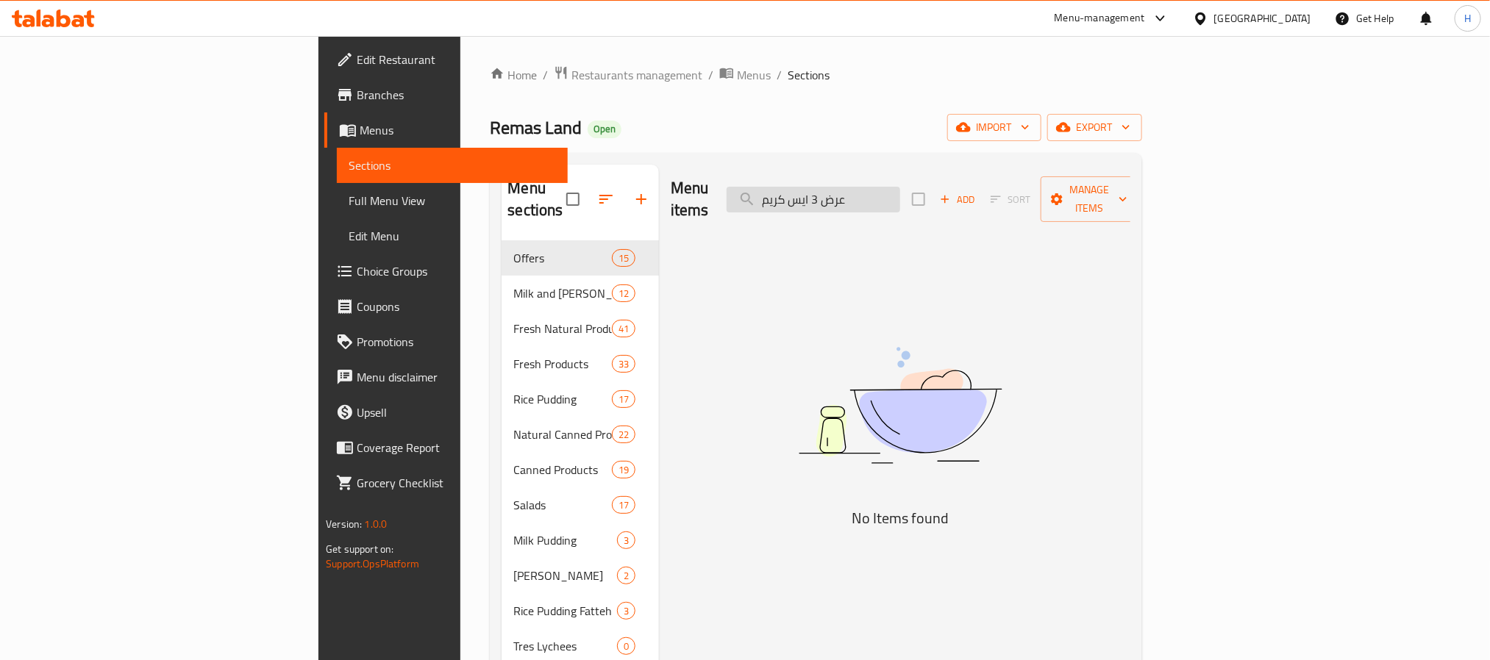
paste input "3 Vanilla Ice Creams + 1 Gift"
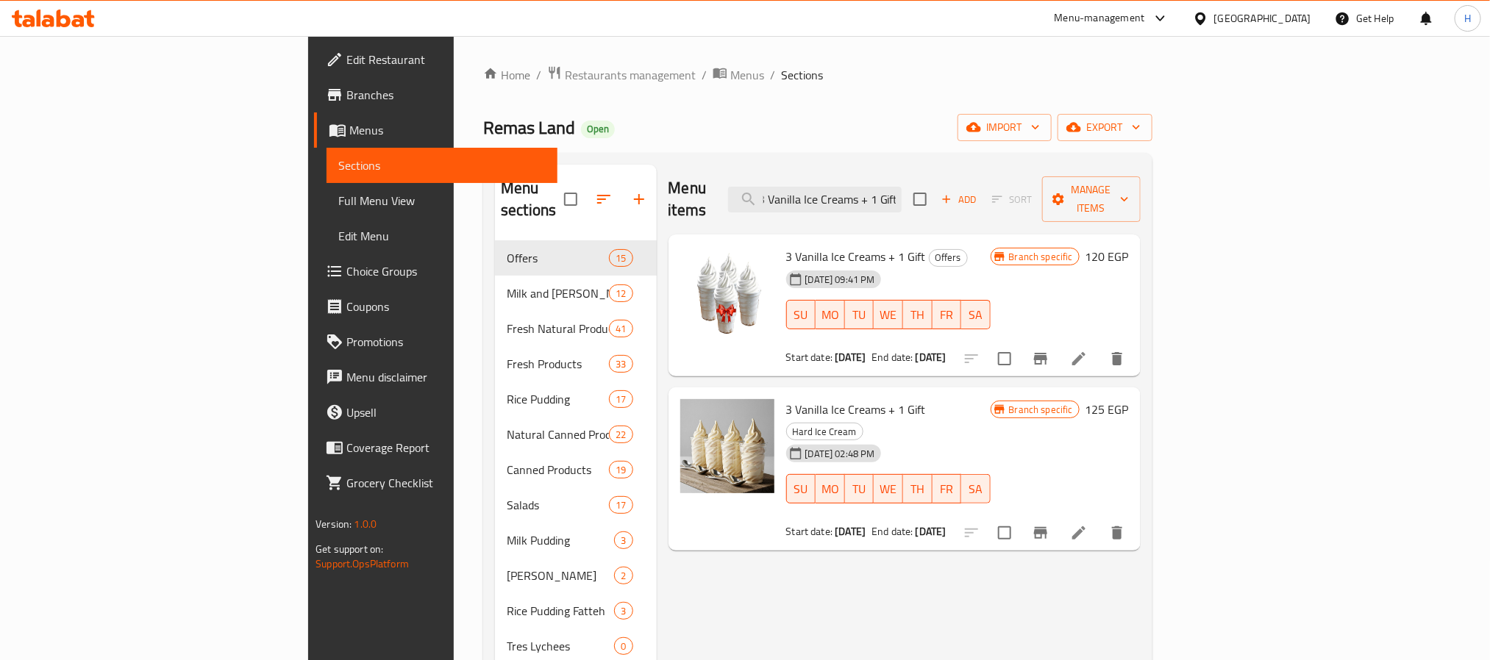
type input "3 Vanilla Ice Creams + 1 Gift"
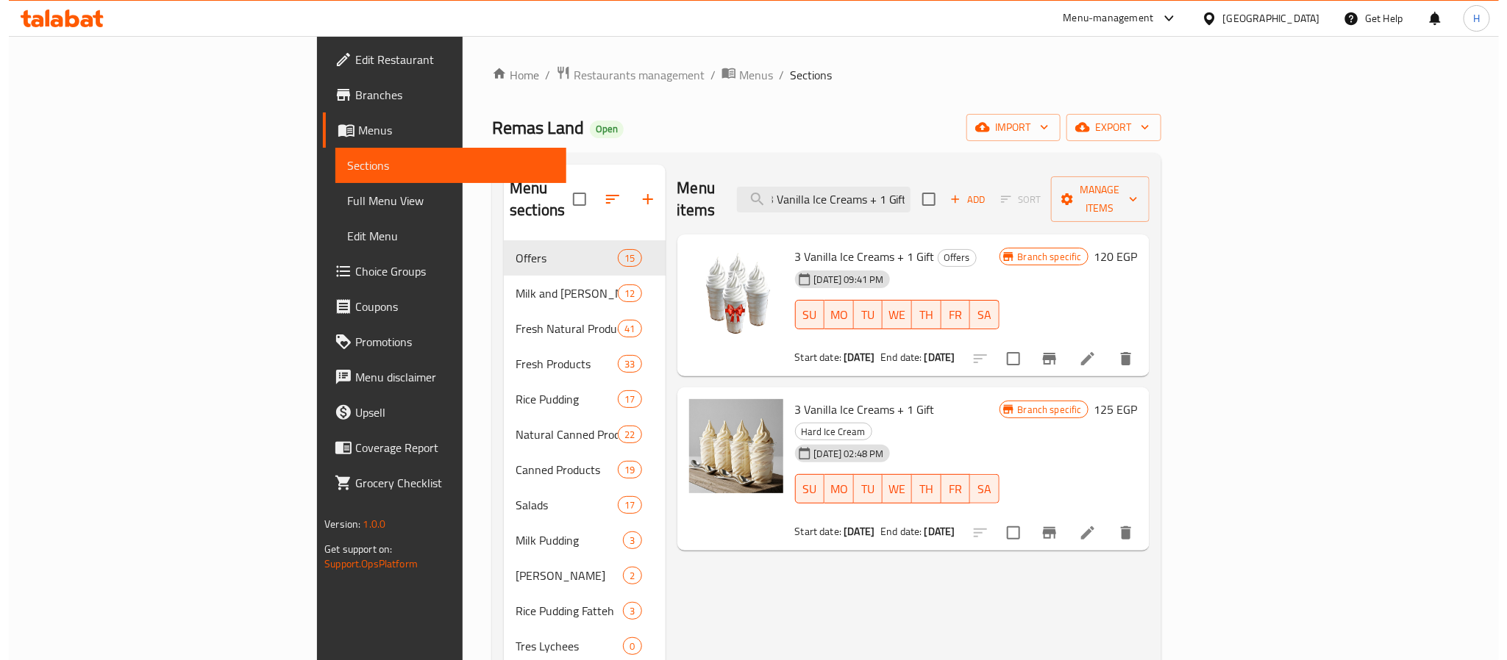
scroll to position [0, 0]
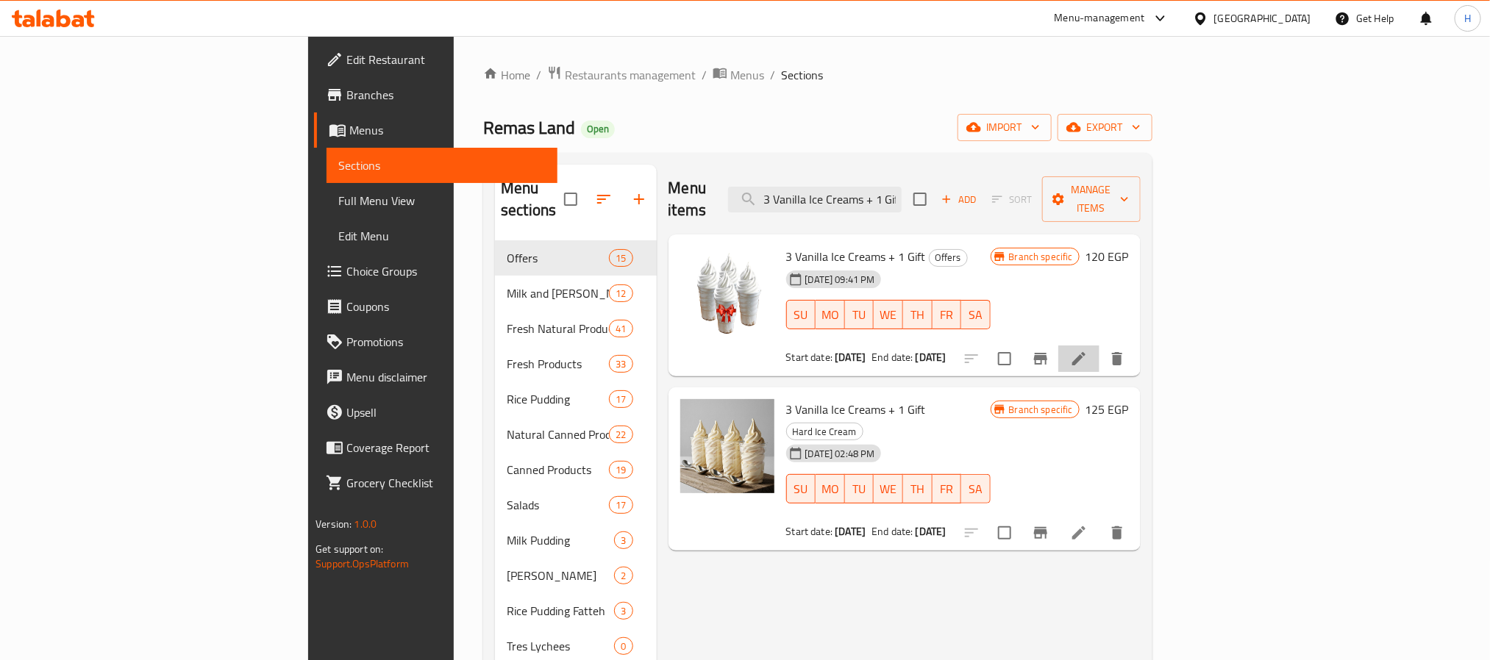
click at [1099, 346] on li at bounding box center [1078, 359] width 41 height 26
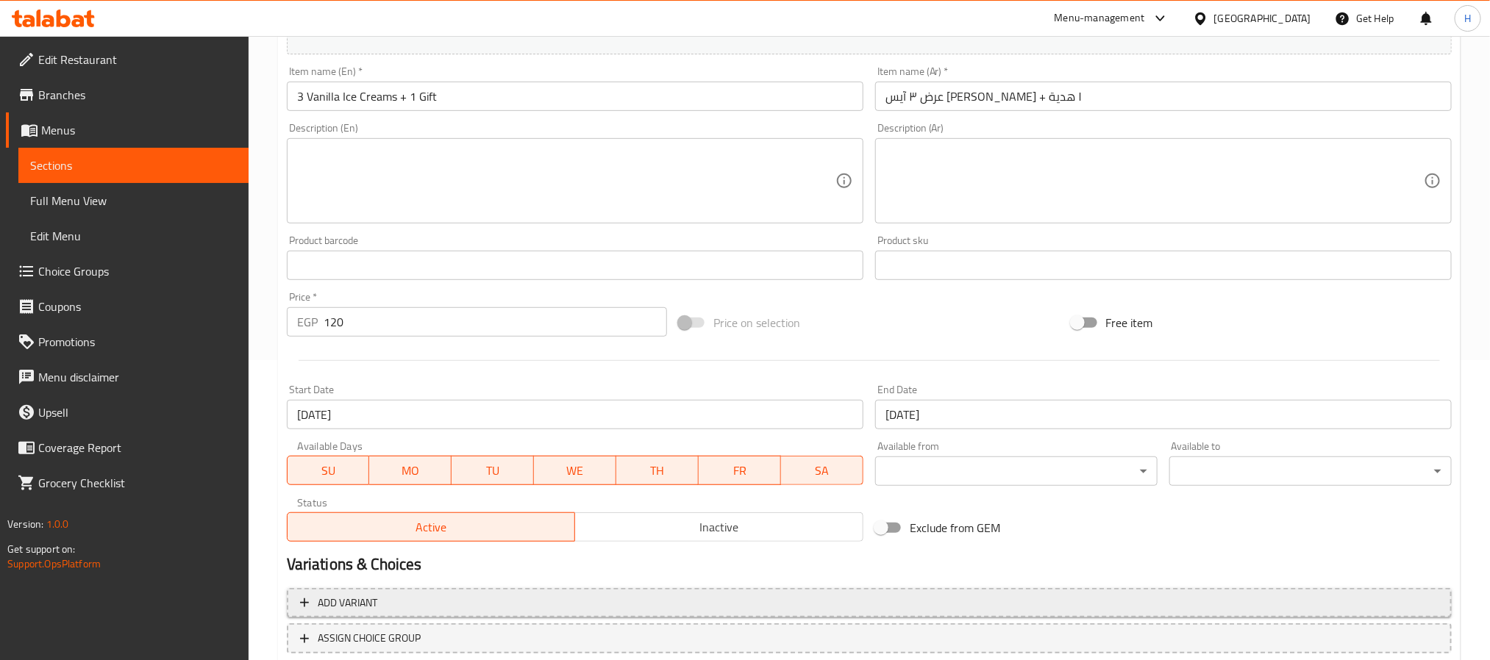
scroll to position [398, 0]
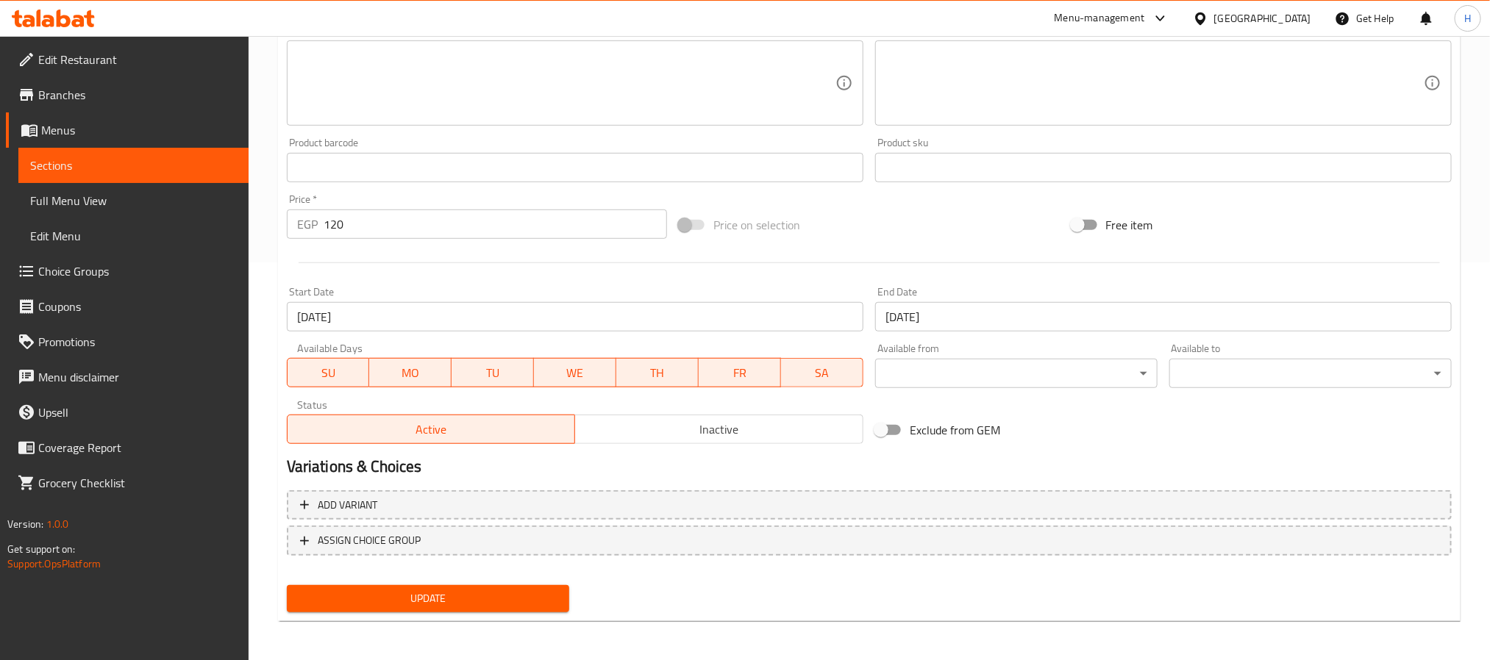
click at [689, 429] on span "Inactive" at bounding box center [719, 429] width 277 height 21
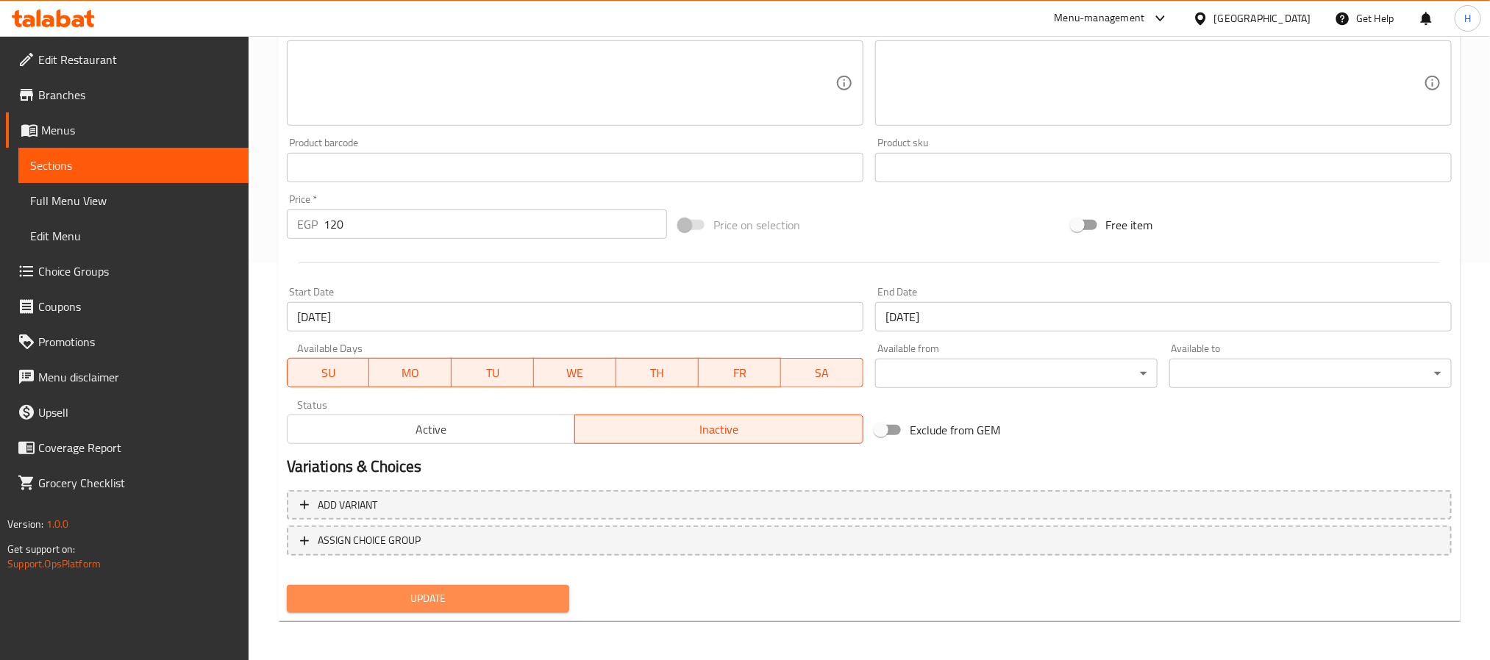
click at [479, 592] on span "Update" at bounding box center [428, 599] width 259 height 18
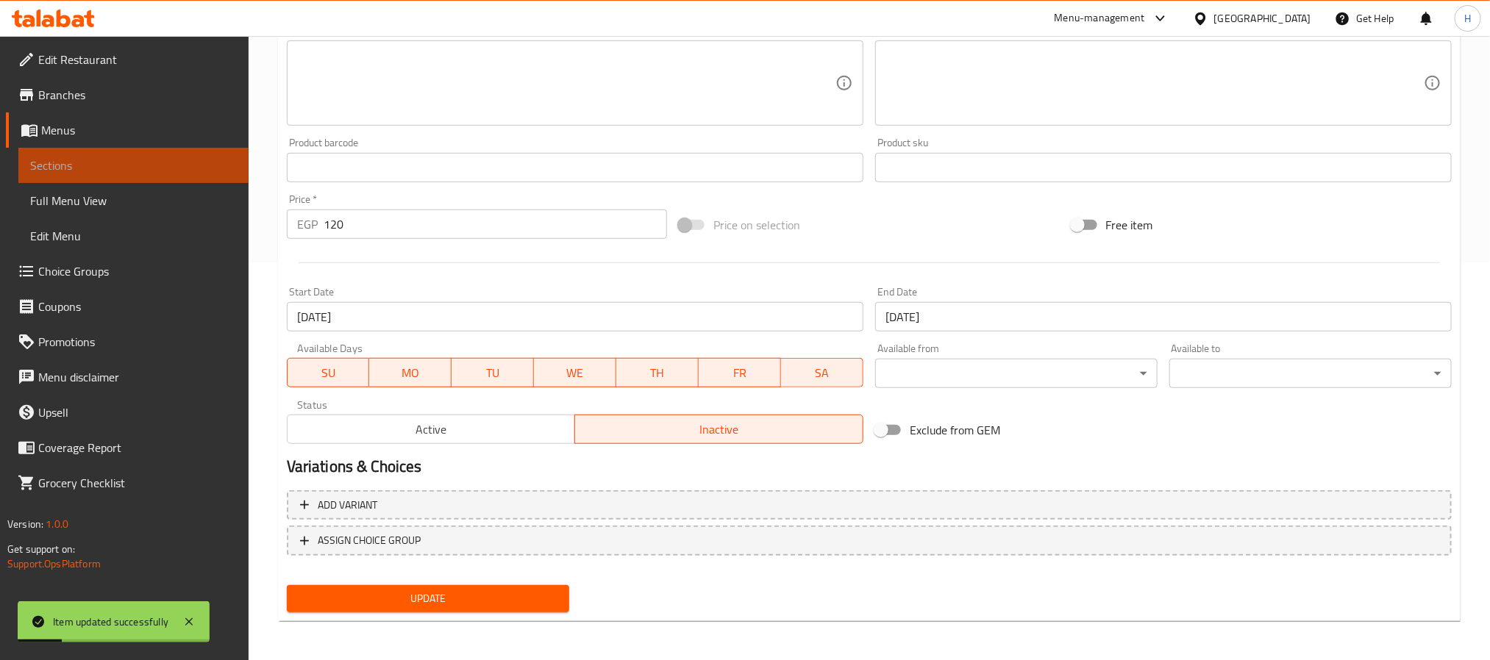
click at [229, 165] on span "Sections" at bounding box center [133, 166] width 207 height 18
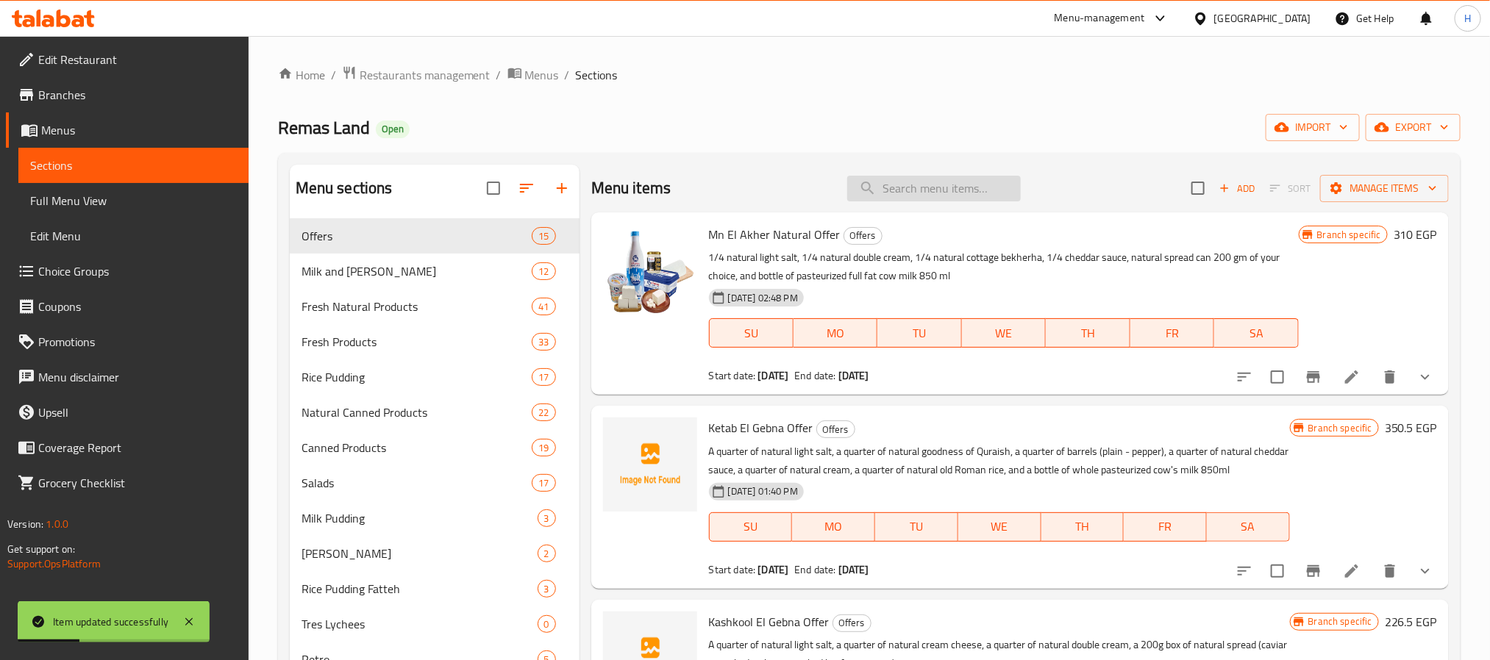
click at [876, 186] on input "search" at bounding box center [934, 189] width 174 height 26
paste input "عرض 3 حليب"
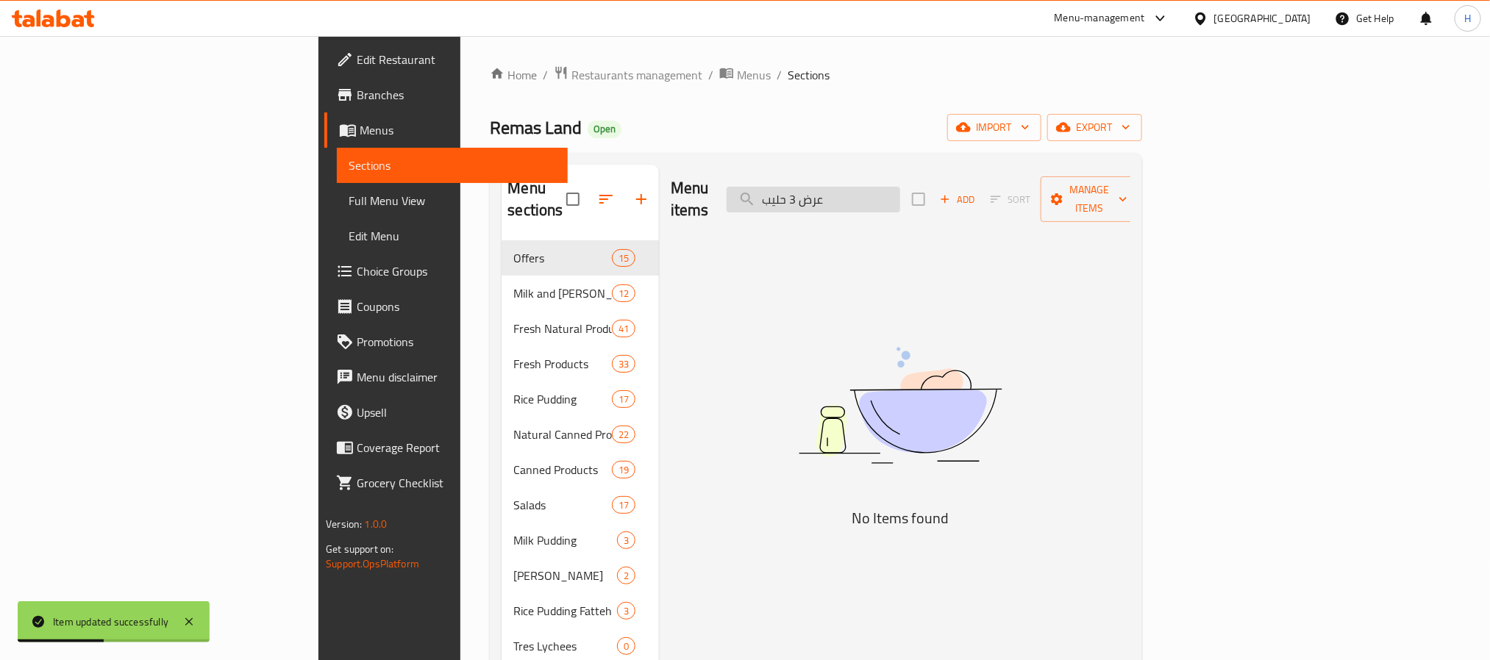
drag, startPoint x: 910, startPoint y: 188, endPoint x: 1005, endPoint y: 199, distance: 95.6
click at [900, 199] on input "عرض 3 حليب" at bounding box center [814, 200] width 174 height 26
click at [900, 187] on input "عرض 3 حليب" at bounding box center [814, 200] width 174 height 26
click at [900, 193] on input "عرض 3 حليب" at bounding box center [814, 200] width 174 height 26
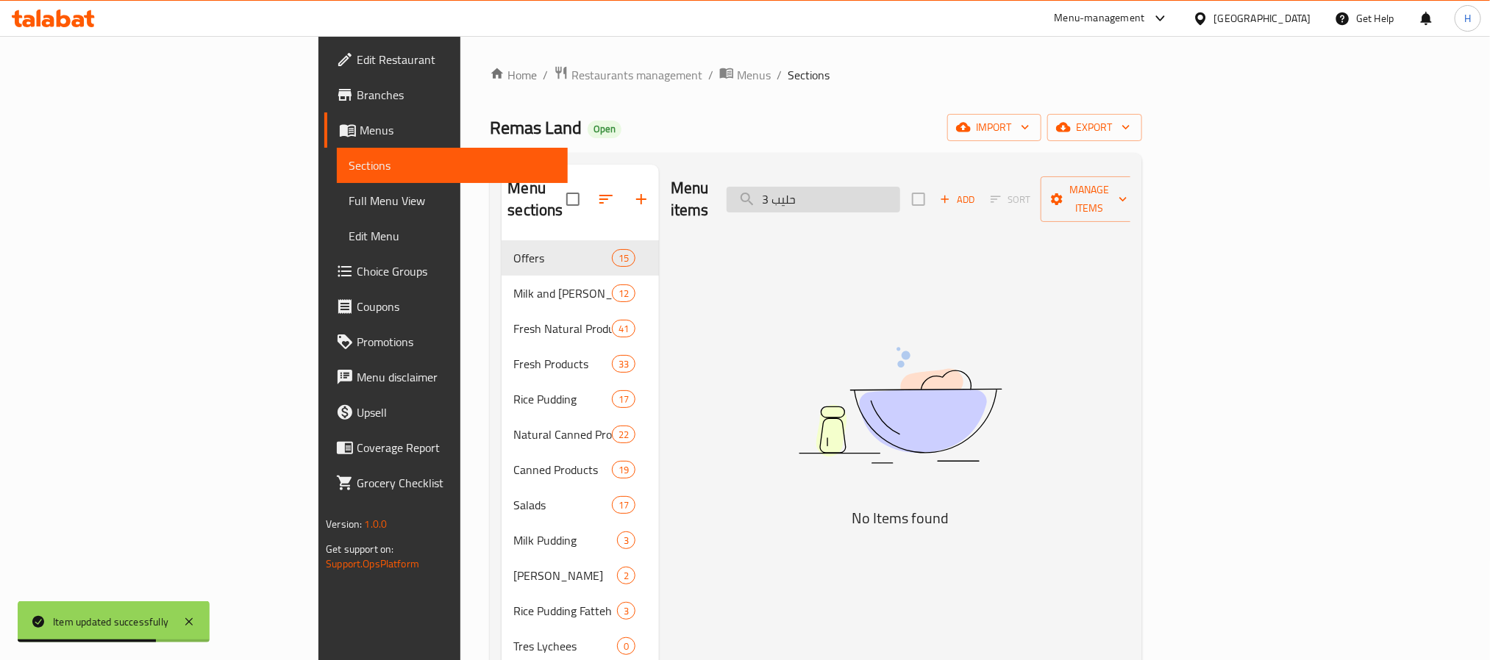
drag, startPoint x: 889, startPoint y: 183, endPoint x: 848, endPoint y: 201, distance: 45.1
click at [849, 201] on input "3 حليب" at bounding box center [814, 200] width 174 height 26
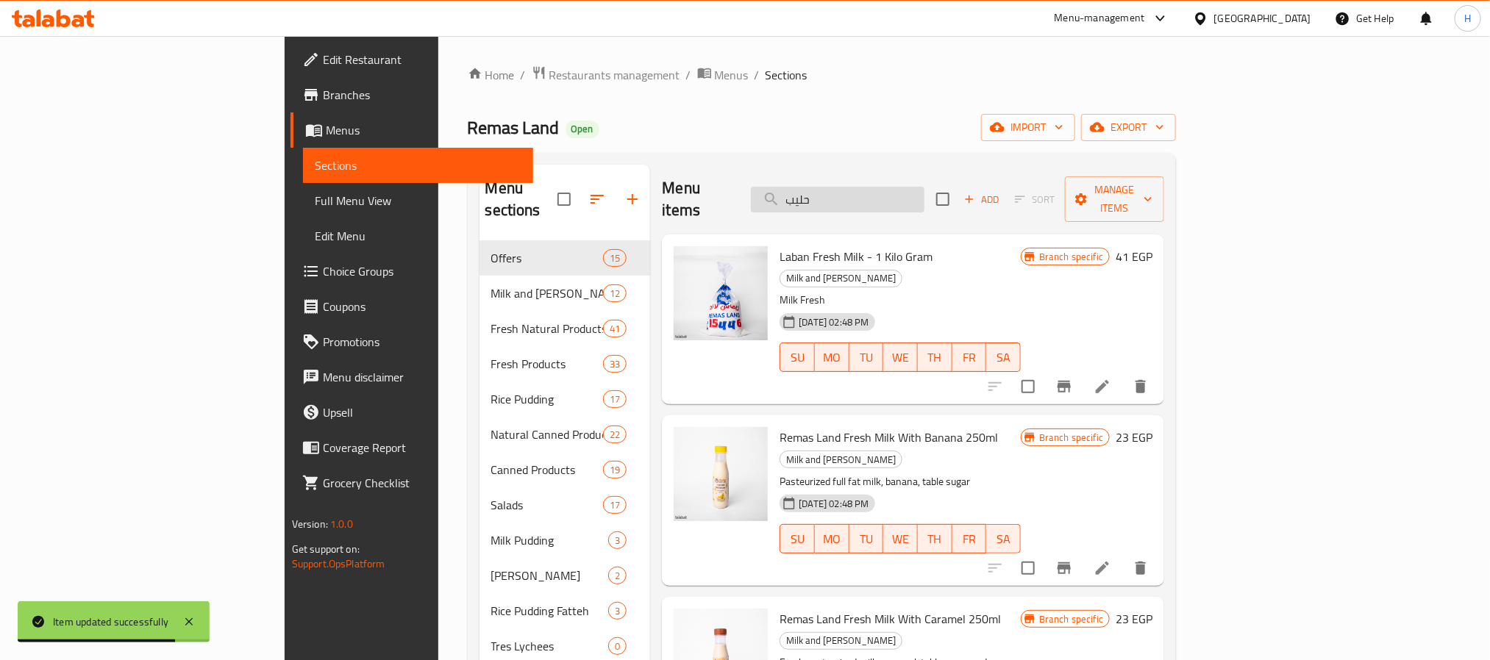
click at [924, 190] on input "حليب" at bounding box center [838, 200] width 174 height 26
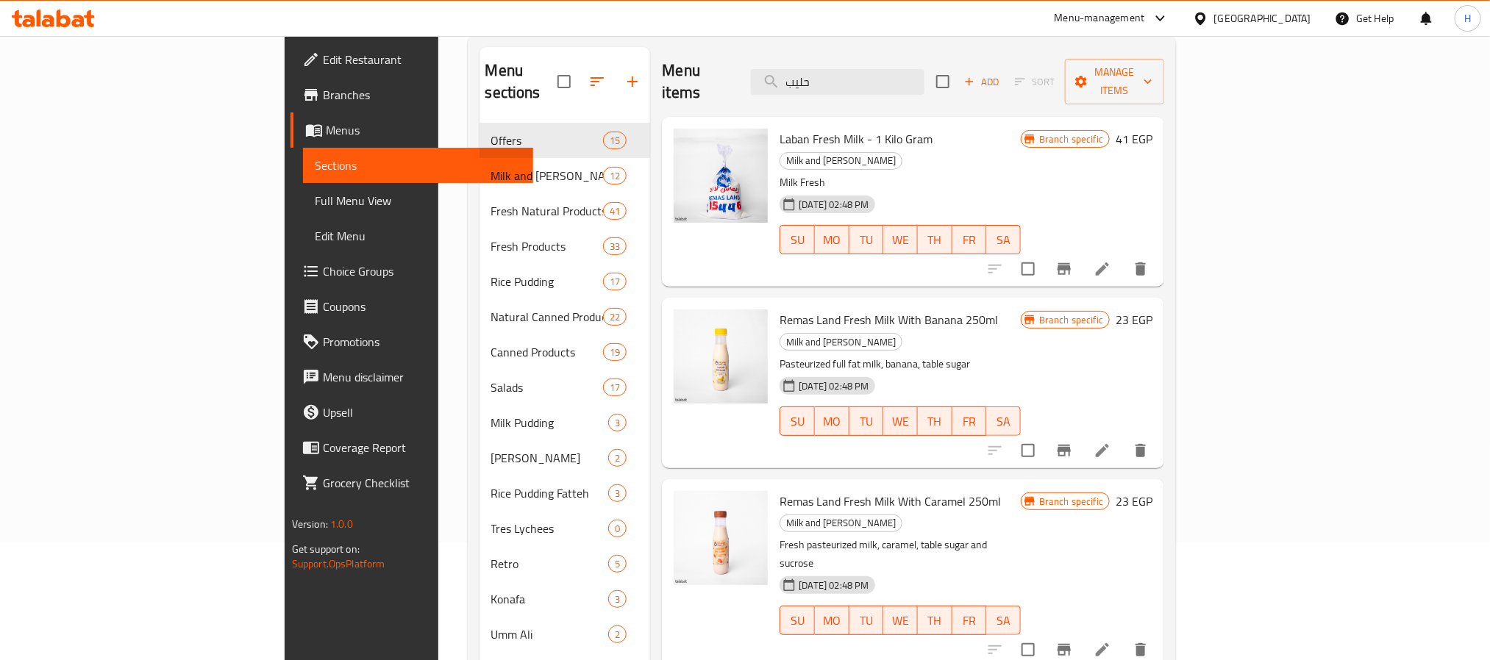
scroll to position [110, 0]
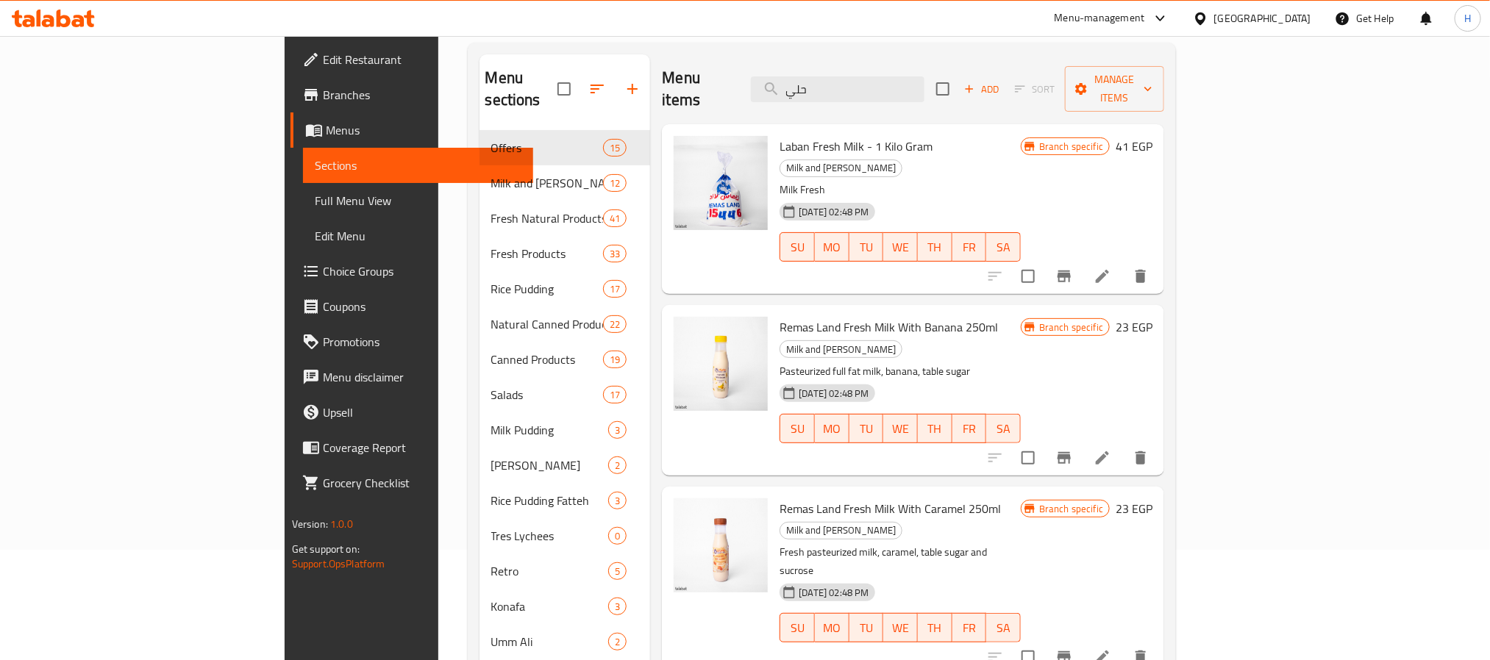
drag, startPoint x: 946, startPoint y: 74, endPoint x: 843, endPoint y: 99, distance: 106.8
click at [735, 87] on div "Menu items حلي Add Sort Manage items" at bounding box center [913, 89] width 502 height 70
paste input "عرض 4 رايب صغير"
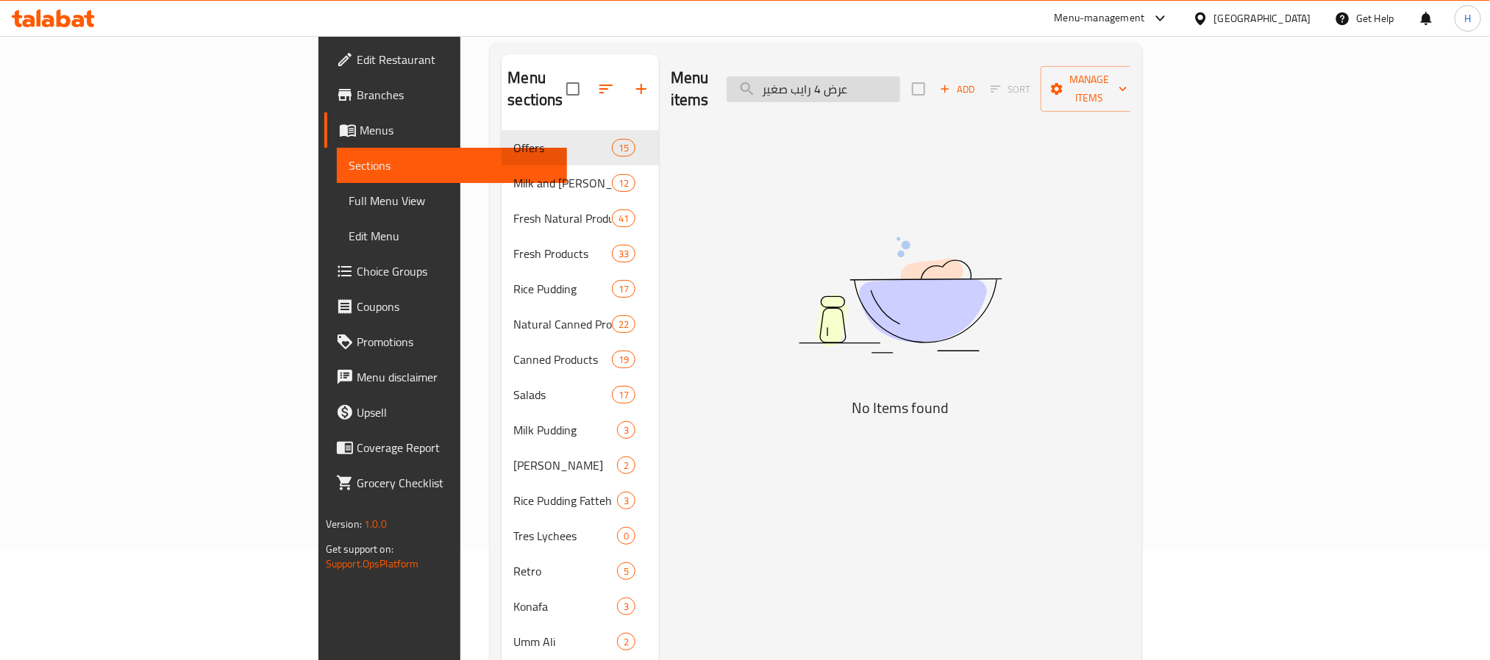
click at [900, 82] on input "عرض 4 رايب صغير" at bounding box center [814, 89] width 174 height 26
drag, startPoint x: 894, startPoint y: 79, endPoint x: 850, endPoint y: 82, distance: 44.2
click at [850, 82] on input "4 رايب صغير" at bounding box center [814, 89] width 174 height 26
click at [900, 82] on input "4 رايب صغير" at bounding box center [814, 89] width 174 height 26
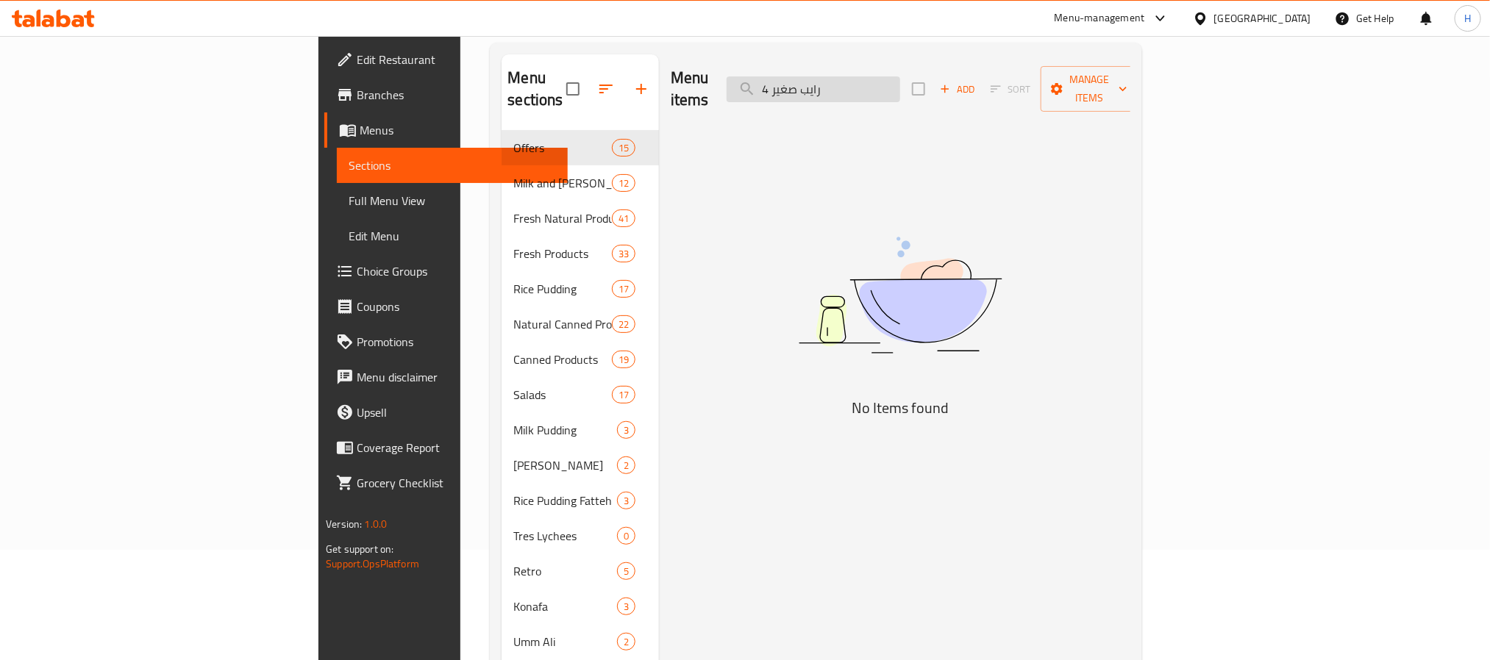
drag, startPoint x: 892, startPoint y: 79, endPoint x: 870, endPoint y: 79, distance: 22.1
click at [870, 79] on input "4 رايب صغير" at bounding box center [814, 89] width 174 height 26
click at [900, 80] on input "رايب صغير" at bounding box center [814, 89] width 174 height 26
click at [900, 82] on input "رايب صغير" at bounding box center [814, 89] width 174 height 26
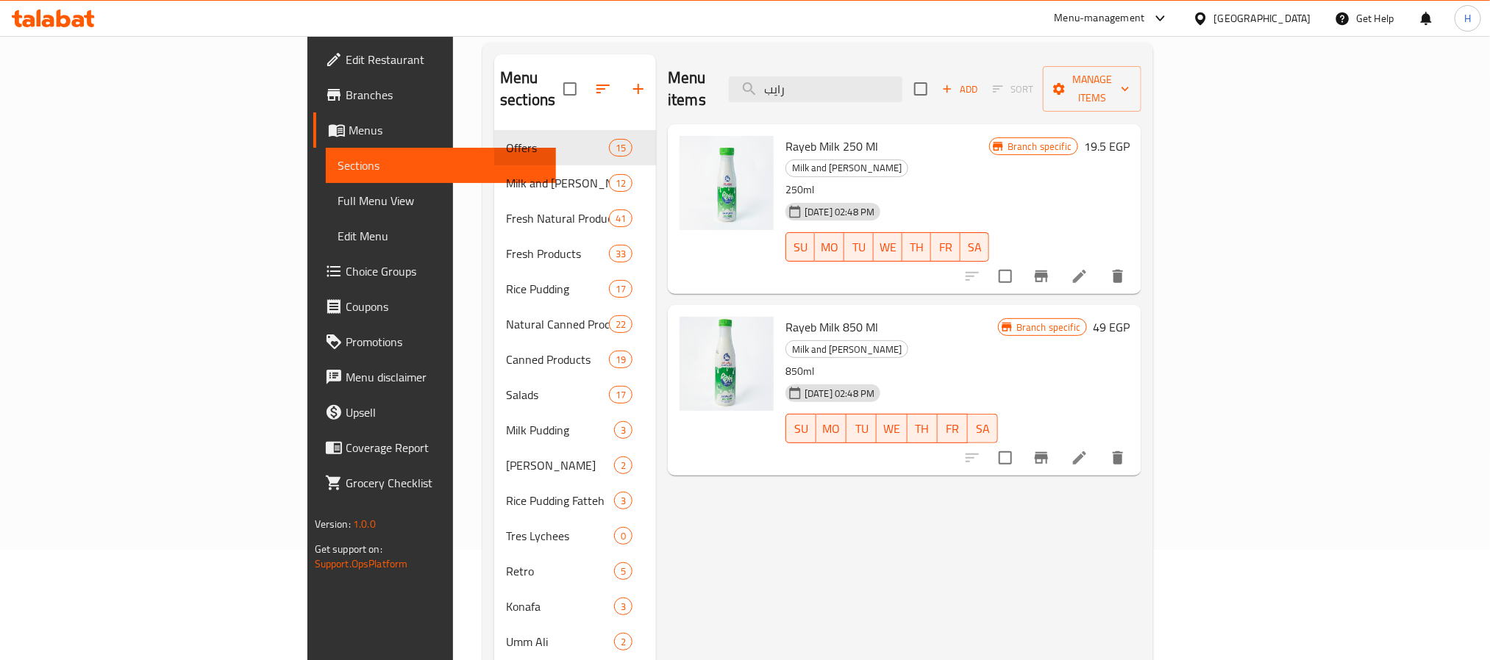
drag, startPoint x: 909, startPoint y: 77, endPoint x: 788, endPoint y: 63, distance: 122.2
click at [788, 63] on div "Menu items رايب Add Sort Manage items" at bounding box center [905, 89] width 474 height 70
paste input "بادي"
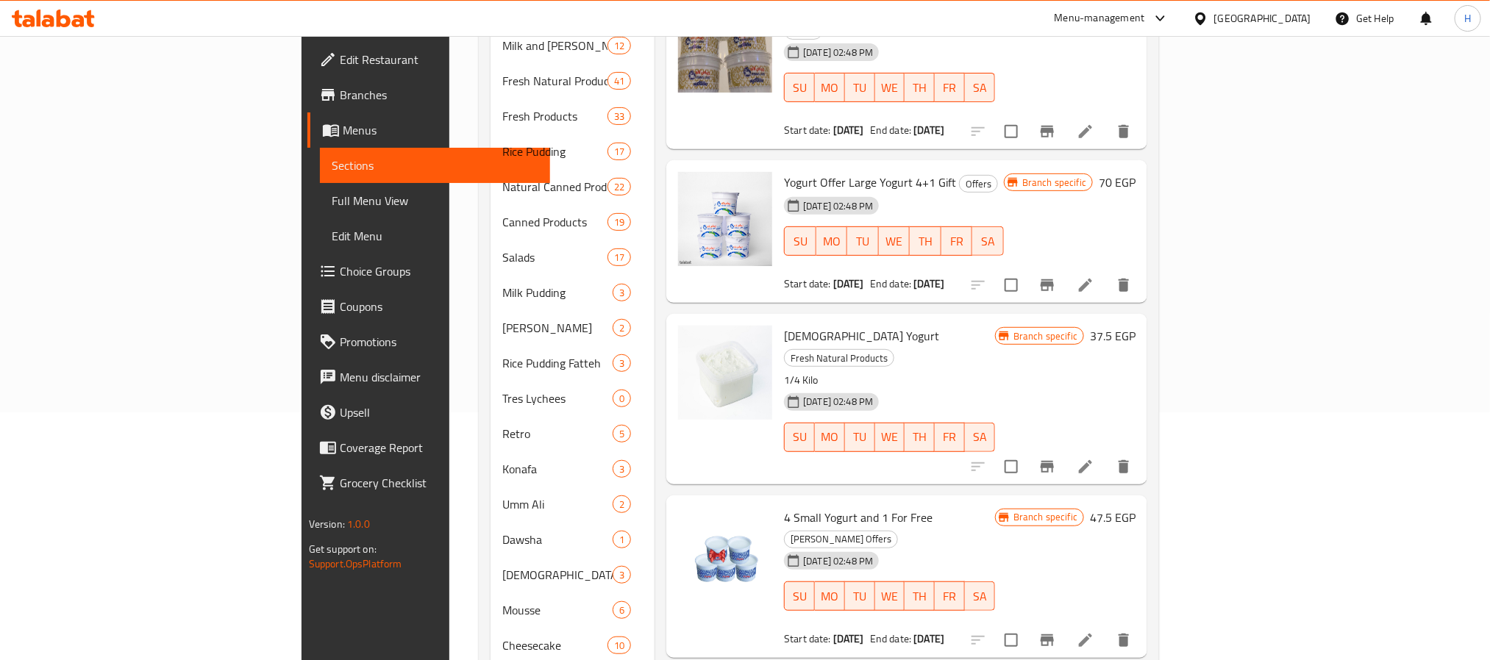
scroll to position [0, 0]
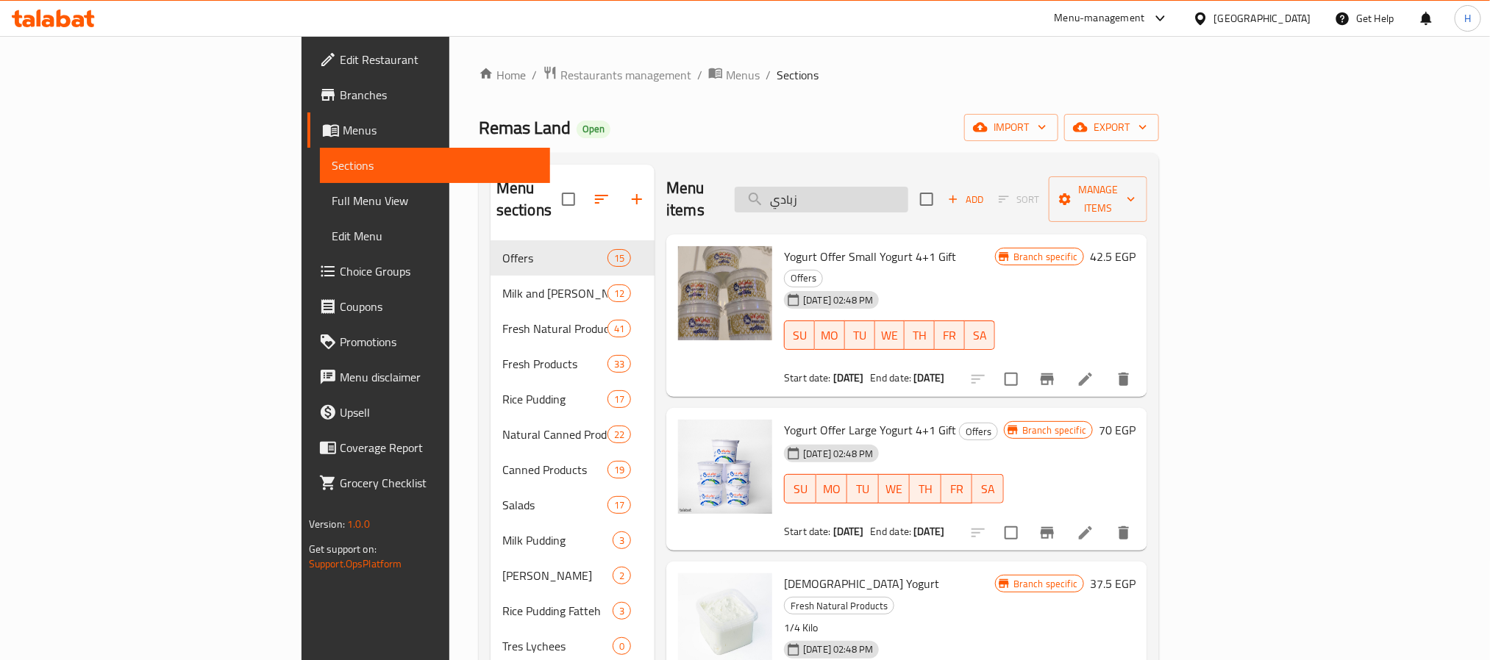
drag, startPoint x: 909, startPoint y: 188, endPoint x: 876, endPoint y: 190, distance: 33.2
click at [832, 193] on div "Menu items زبادي Add Sort Manage items" at bounding box center [906, 200] width 481 height 70
paste input "كتاب الجبنه"
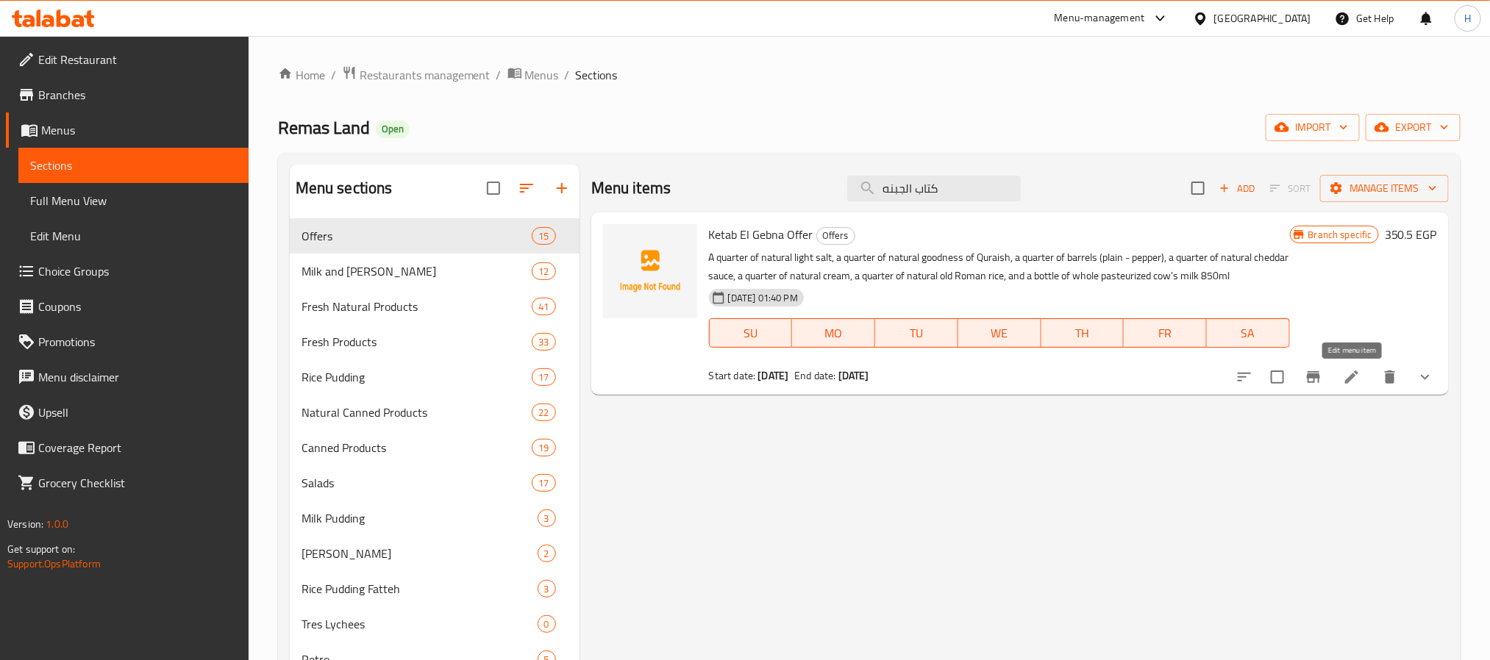
type input "كتاب الجبنه"
click at [1353, 374] on icon at bounding box center [1351, 377] width 13 height 13
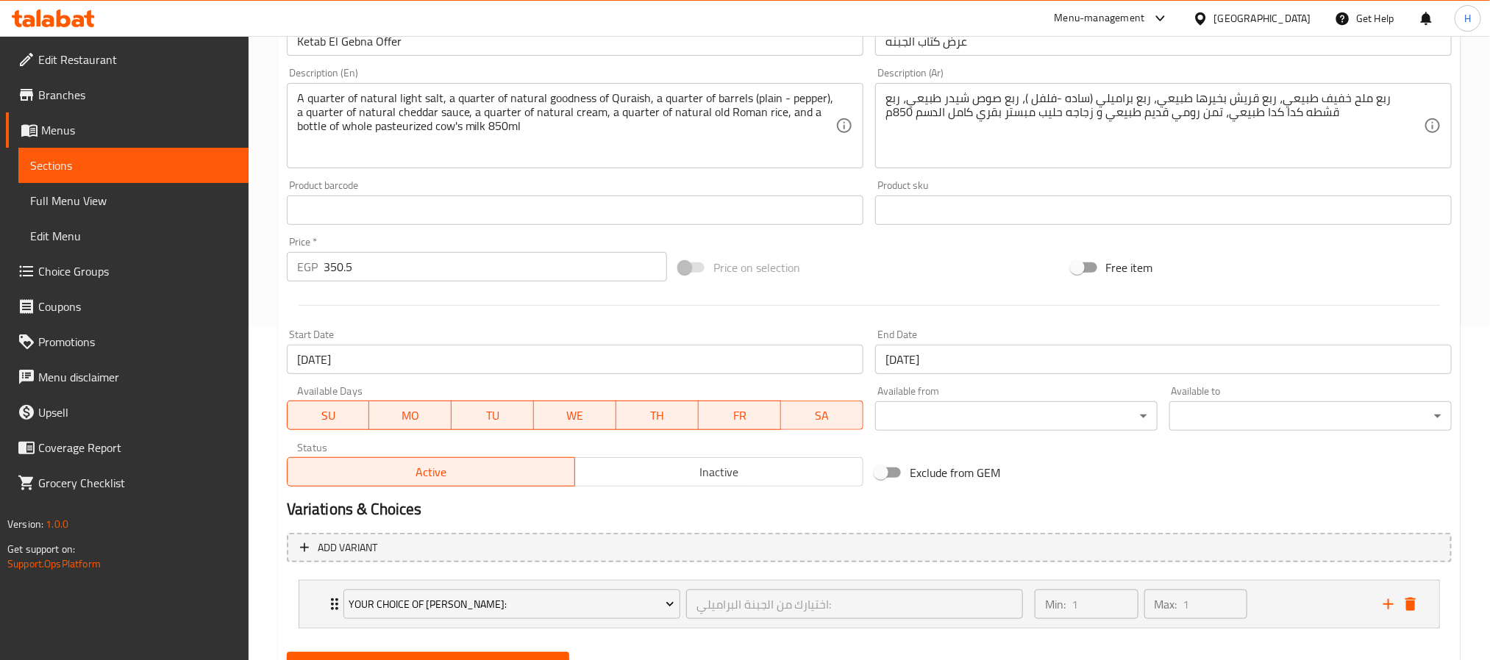
scroll to position [404, 0]
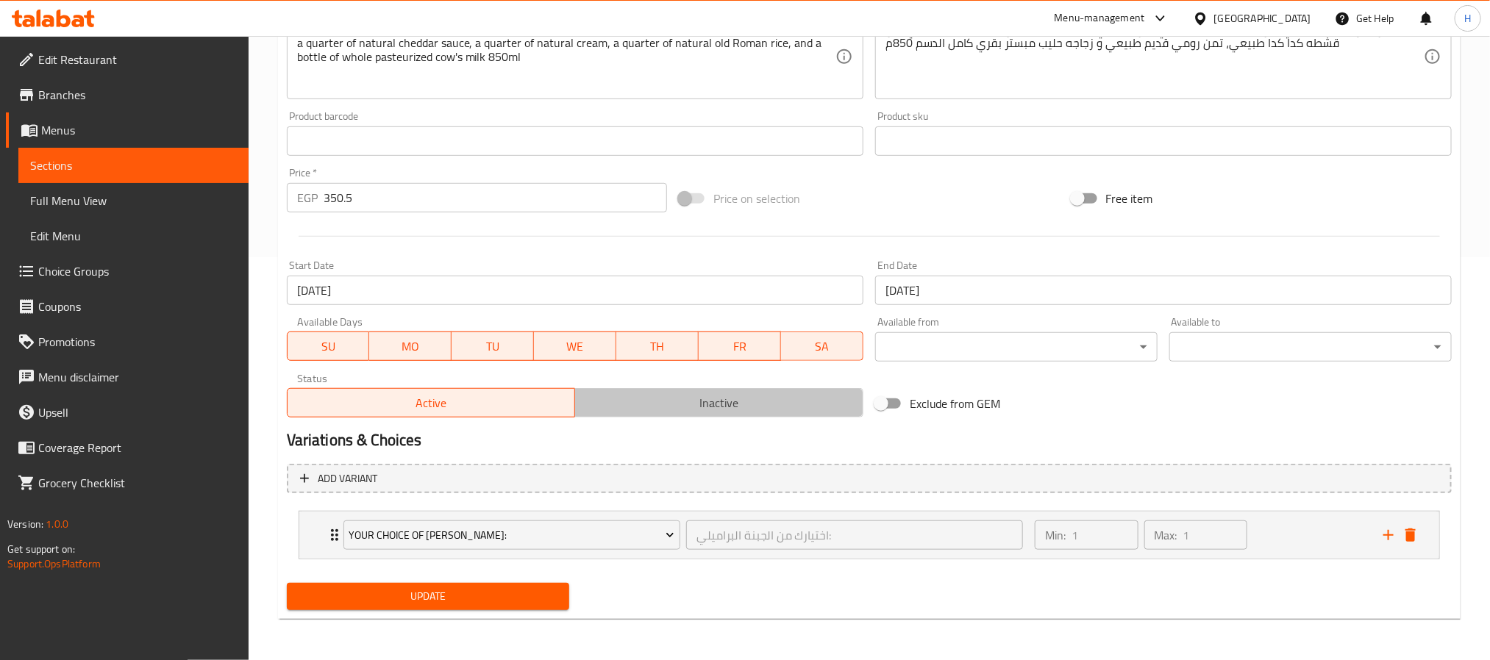
click at [721, 408] on span "Inactive" at bounding box center [719, 403] width 277 height 21
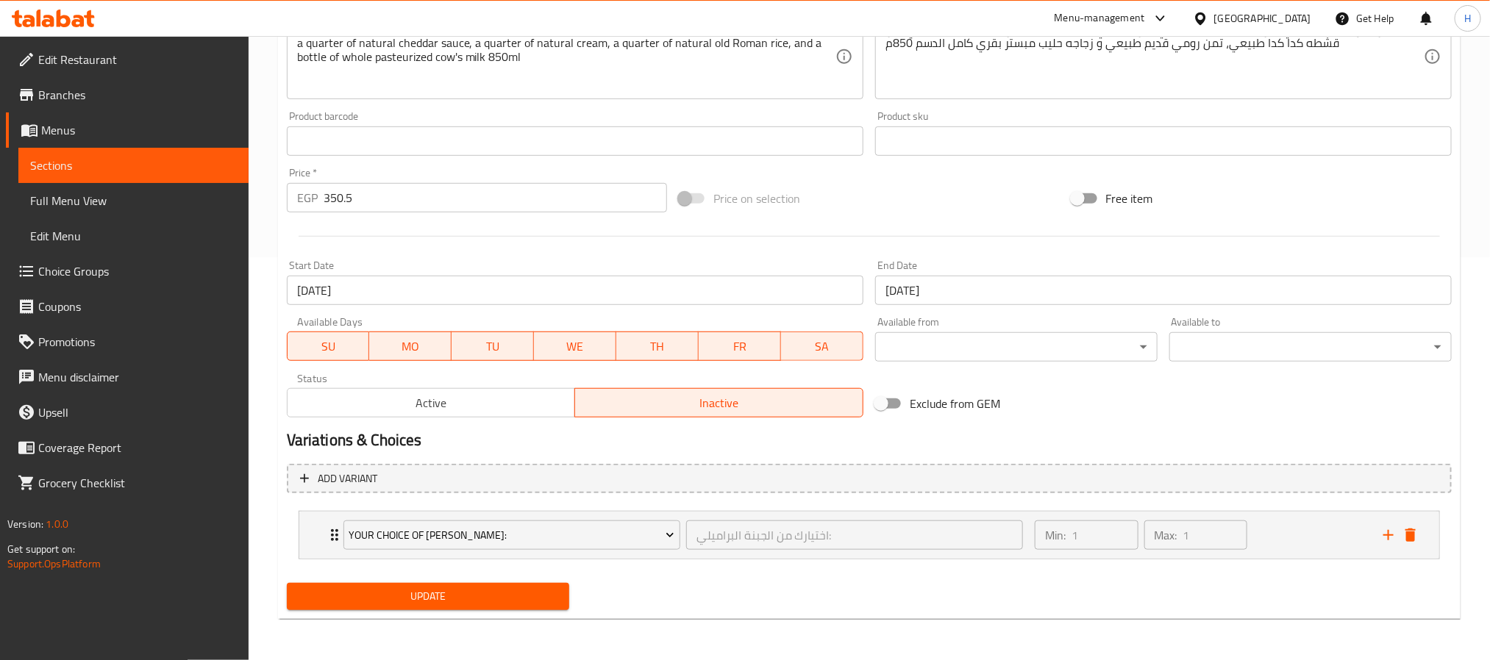
click at [527, 585] on button "Update" at bounding box center [428, 596] width 282 height 27
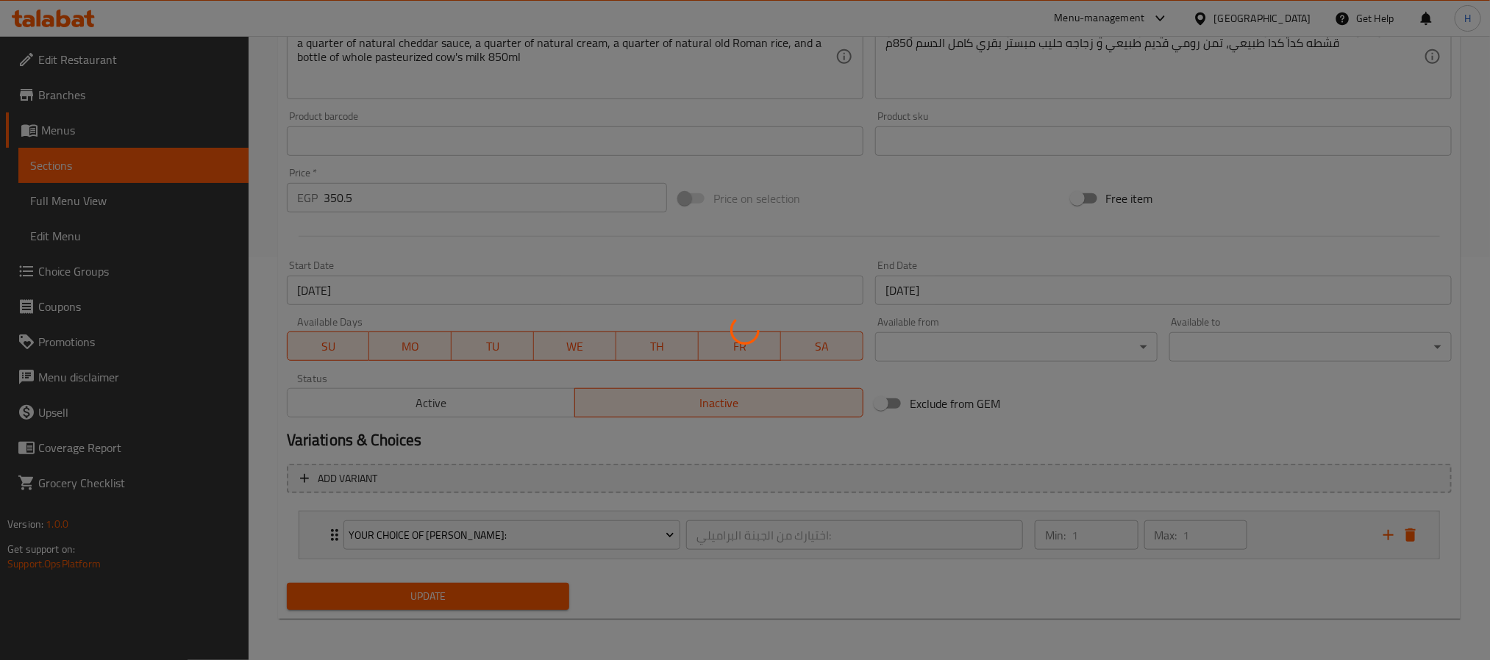
scroll to position [73, 0]
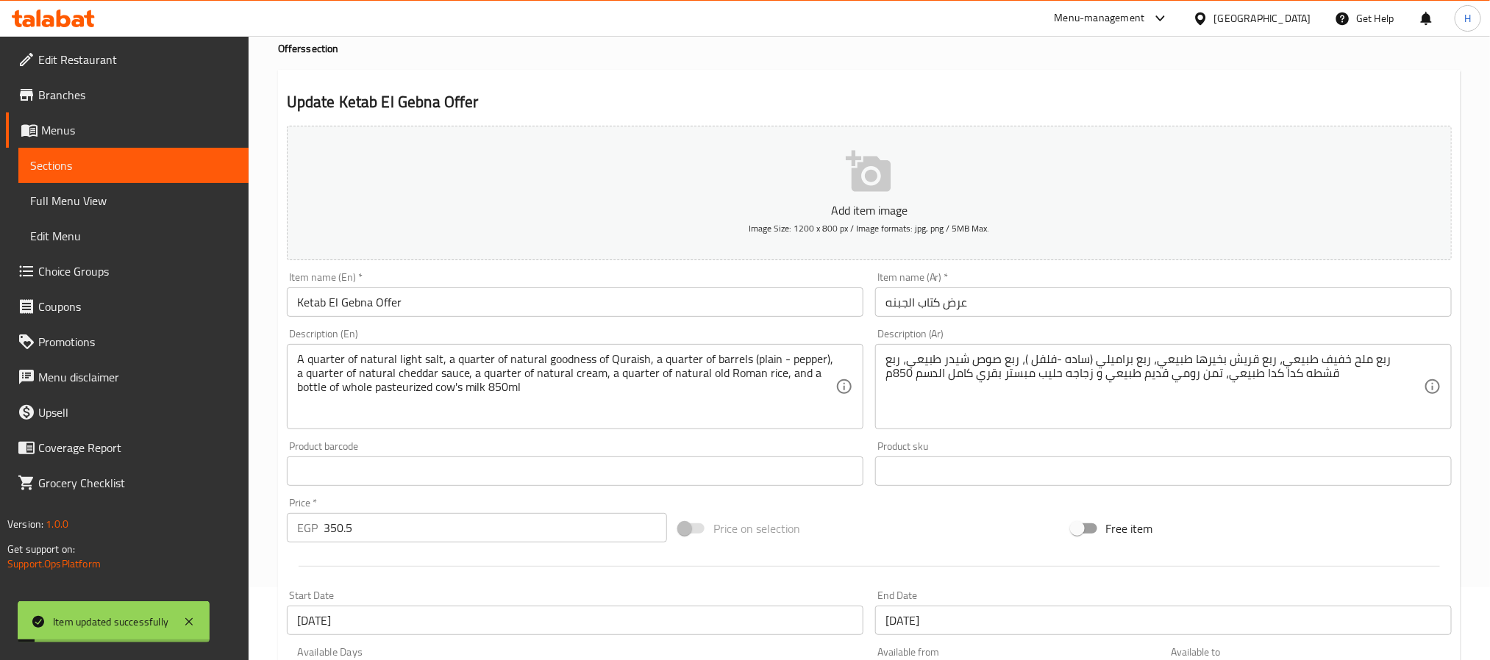
click at [182, 171] on span "Sections" at bounding box center [133, 166] width 207 height 18
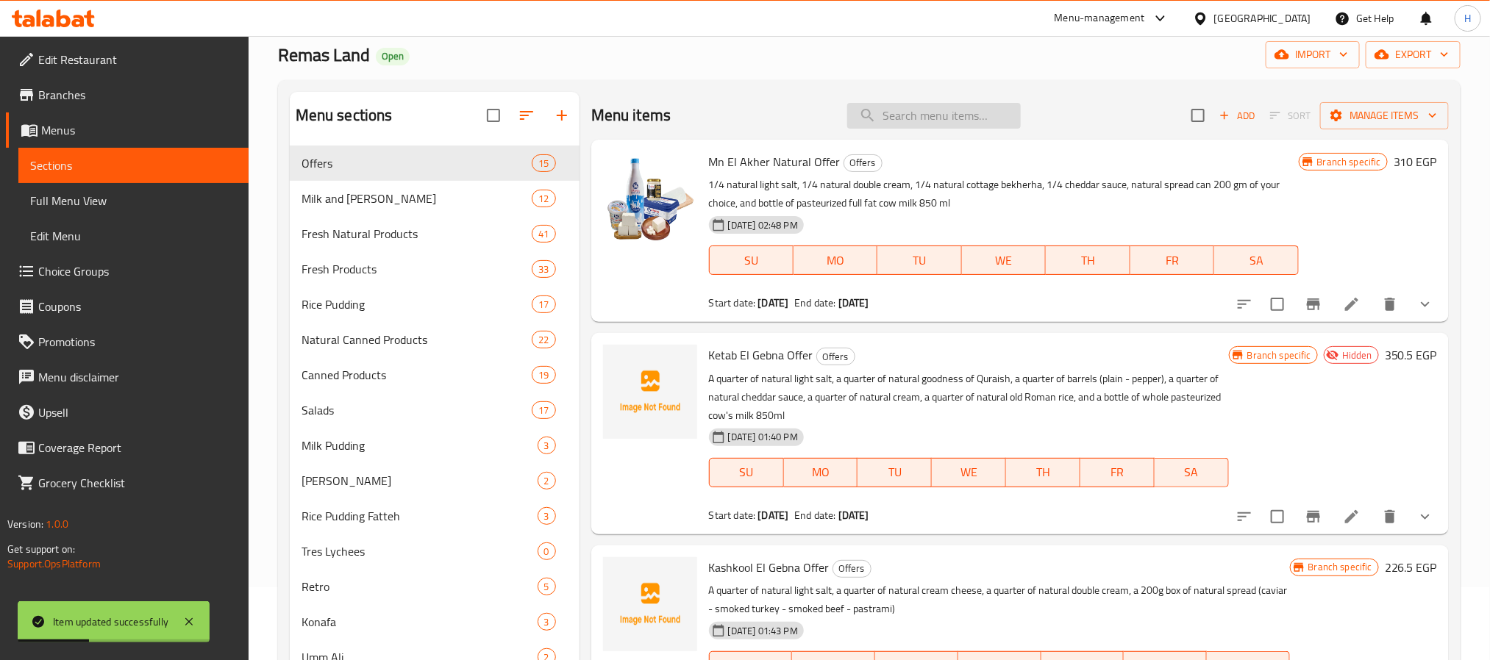
click at [927, 103] on input "search" at bounding box center [934, 116] width 174 height 26
paste input "Creamy Cheese Keda Keda 250g"
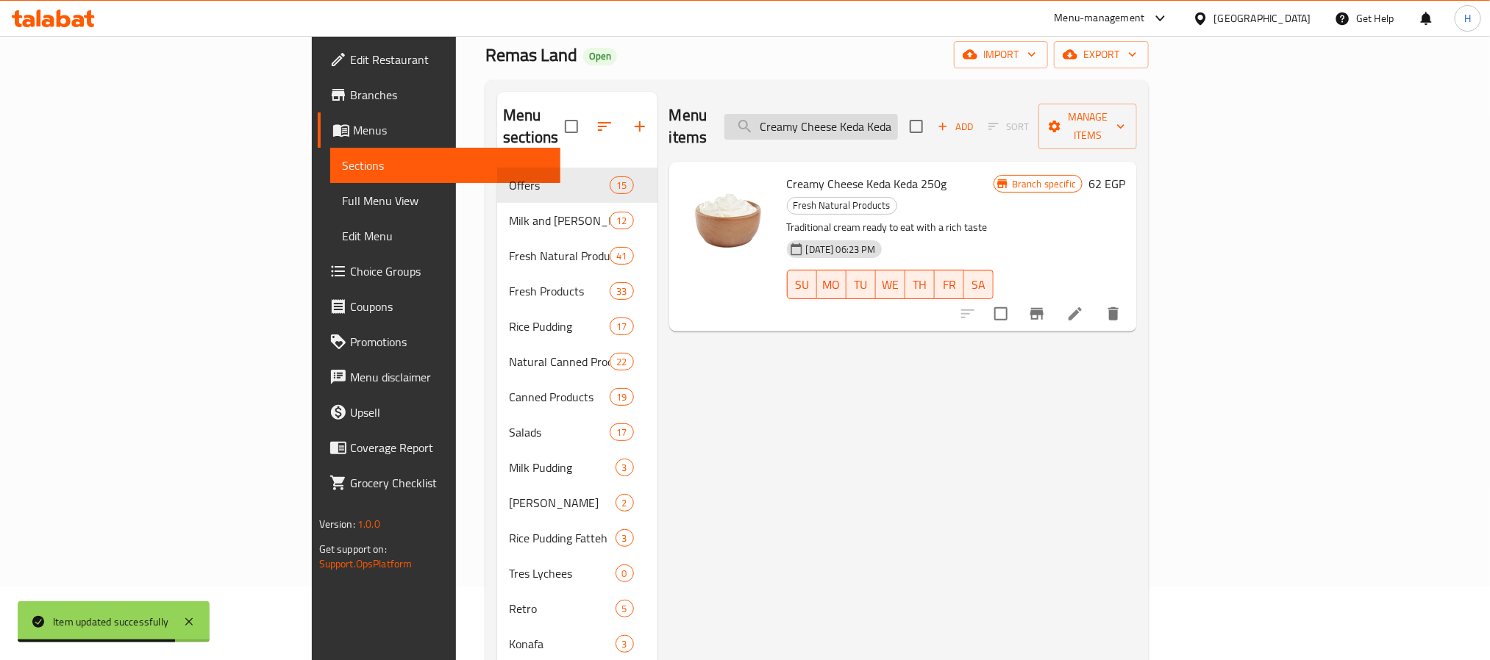
click at [898, 120] on input "Creamy Cheese Keda Keda 250g" at bounding box center [811, 127] width 174 height 26
paste input "كشكول الجبنه"
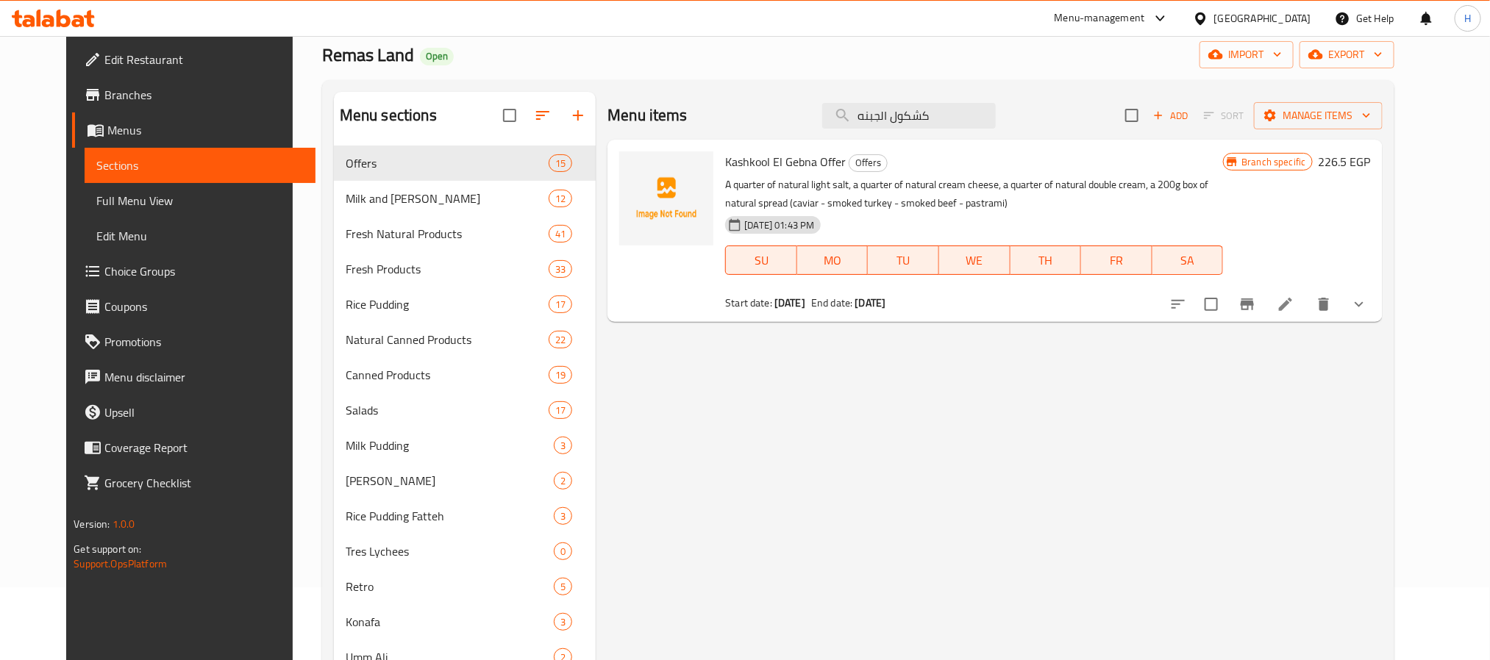
type input "كشكول الجبنه"
click at [1306, 300] on li at bounding box center [1285, 304] width 41 height 26
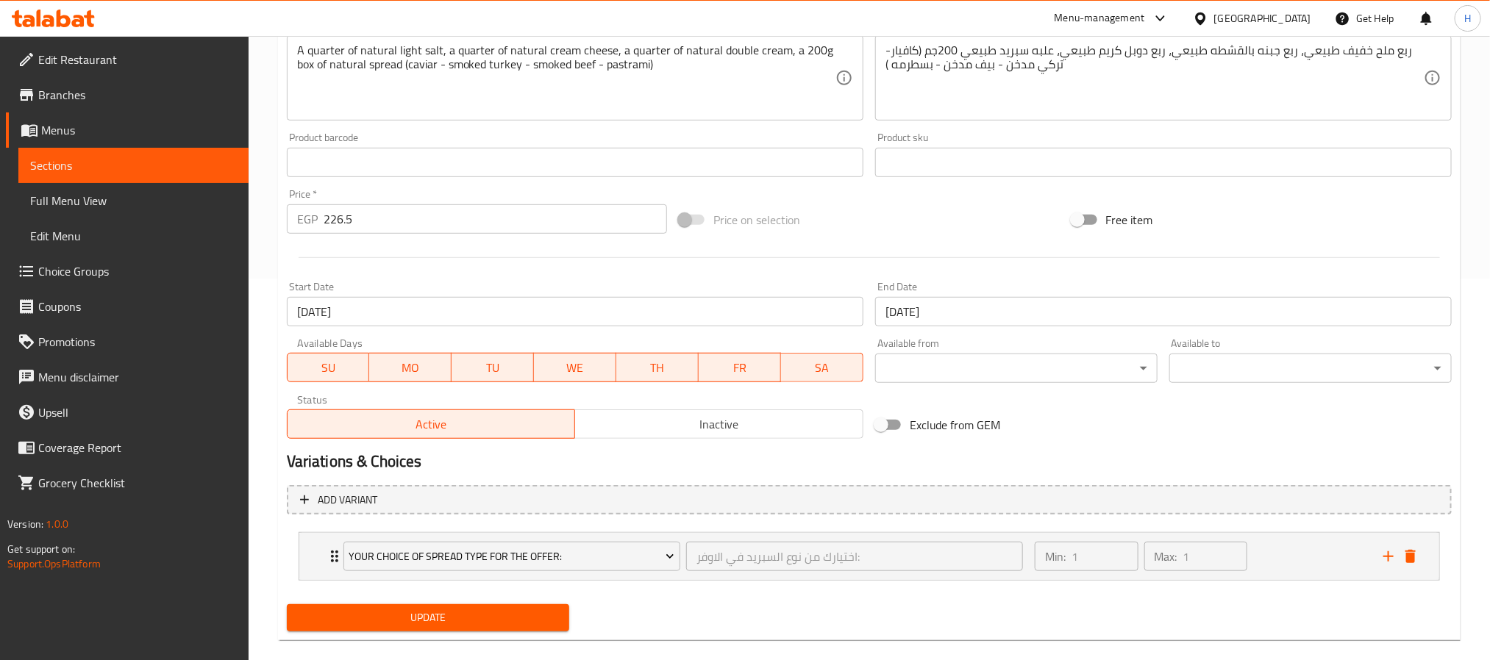
scroll to position [404, 0]
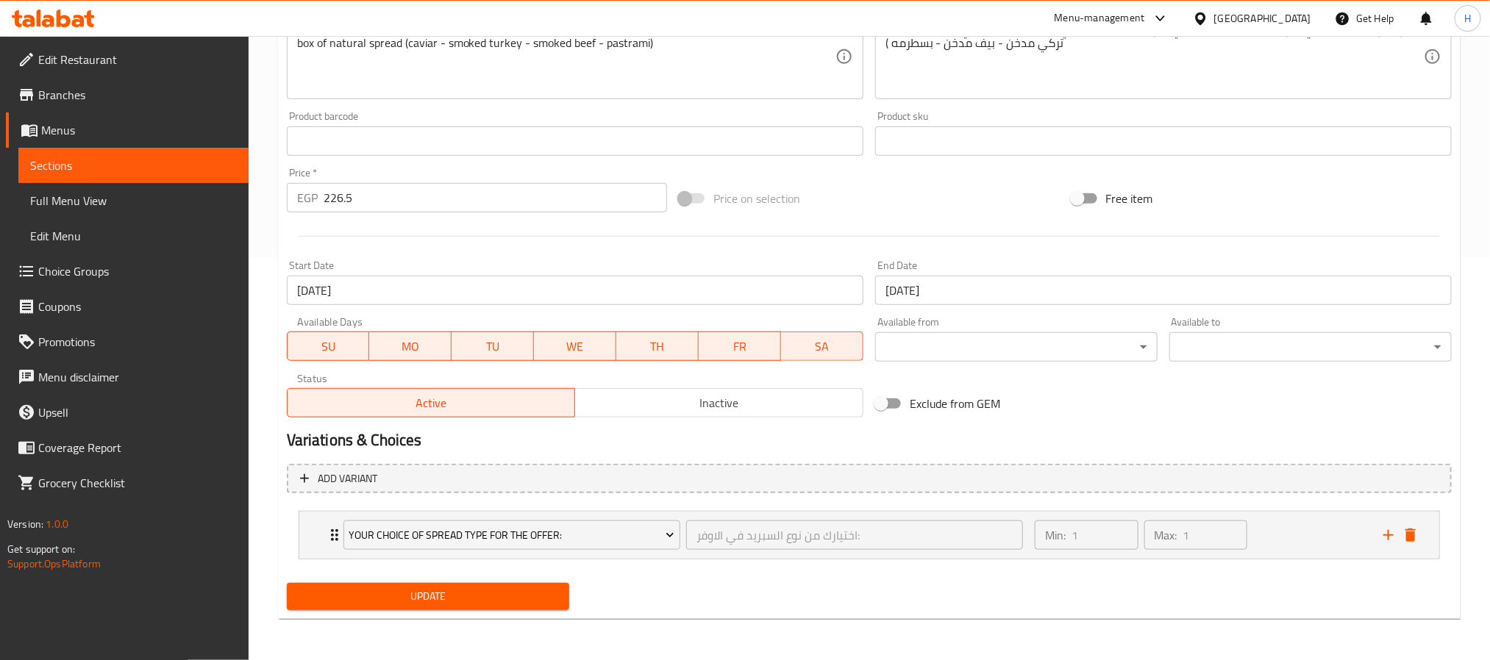
click at [737, 384] on div "Active Inactive" at bounding box center [575, 396] width 577 height 44
click at [737, 402] on span "Inactive" at bounding box center [719, 403] width 277 height 21
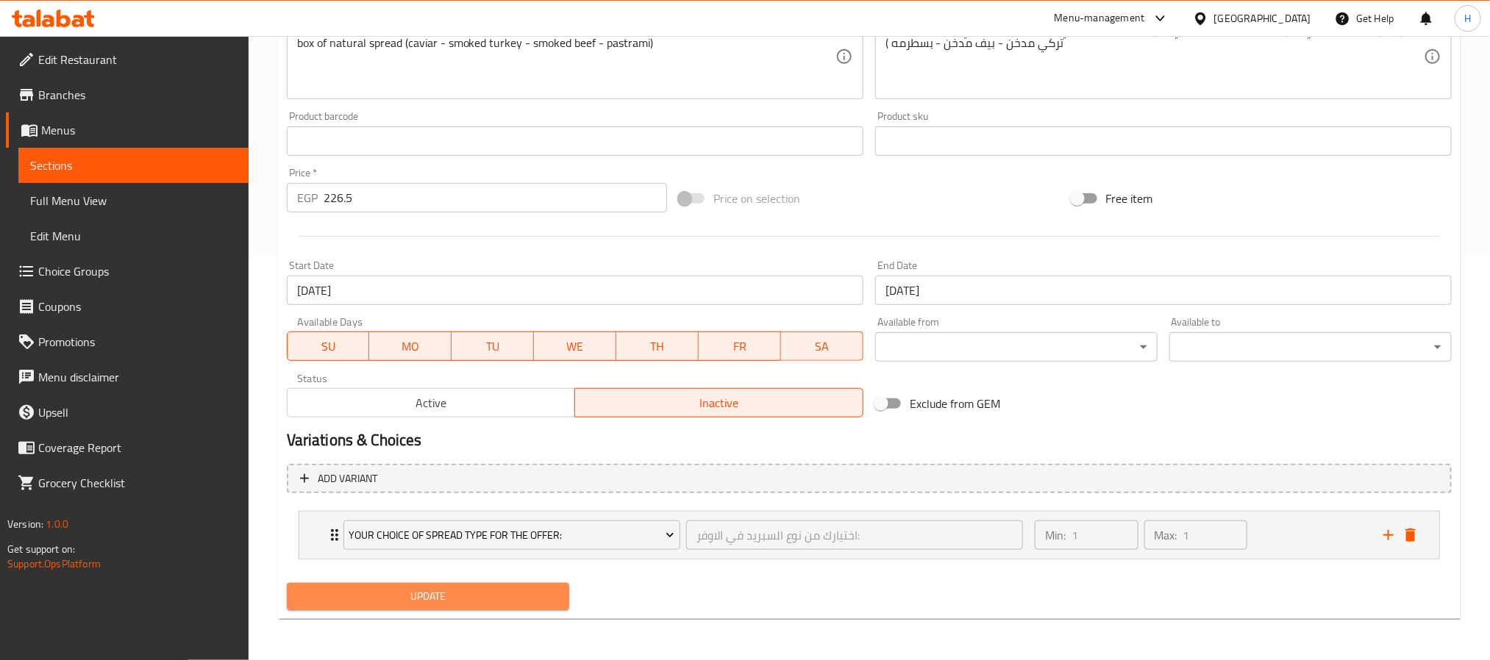
click at [506, 588] on button "Update" at bounding box center [428, 596] width 282 height 27
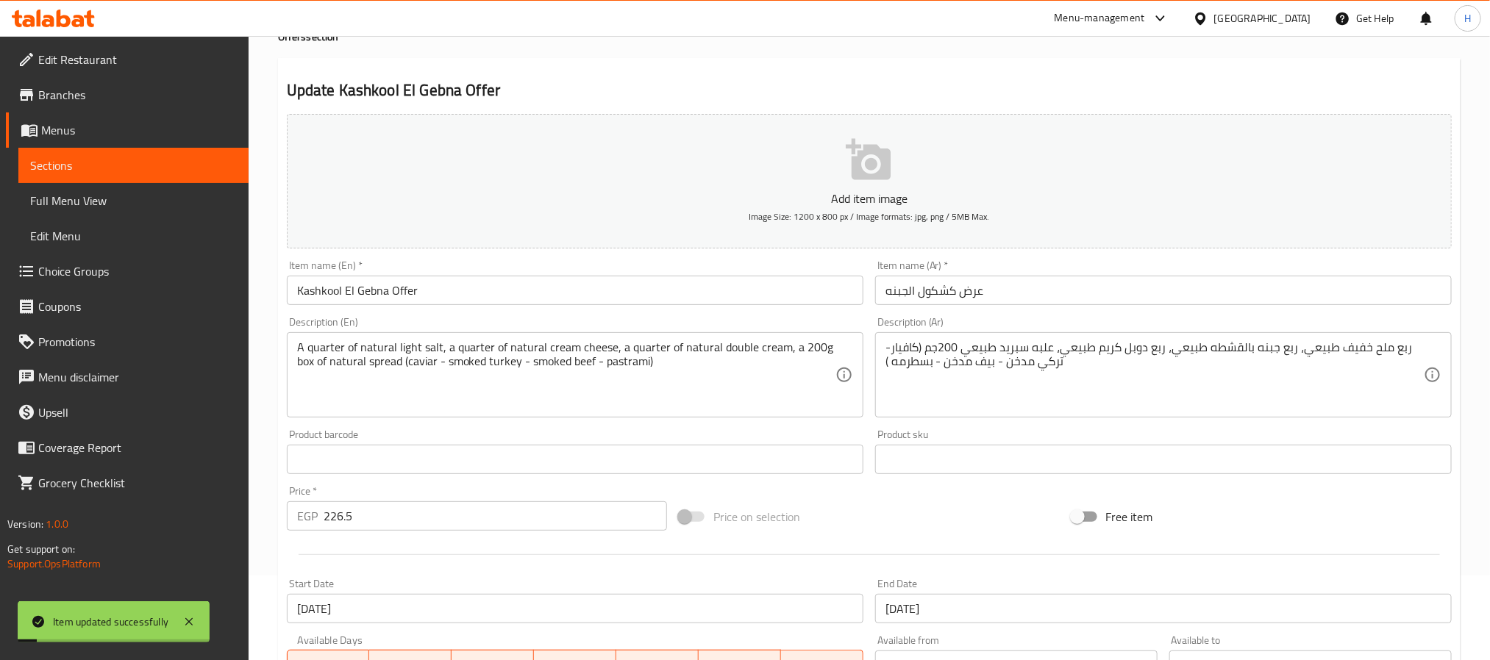
scroll to position [73, 0]
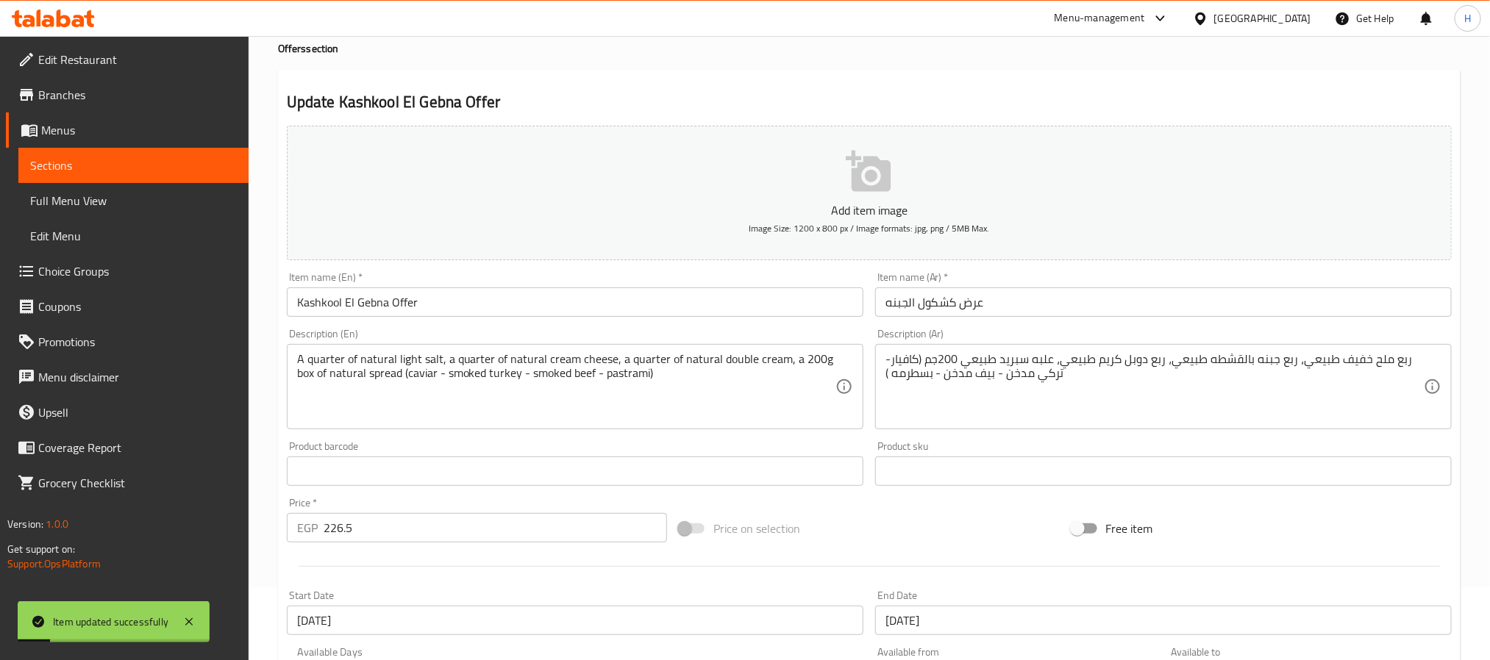
click at [210, 160] on span "Sections" at bounding box center [133, 166] width 207 height 18
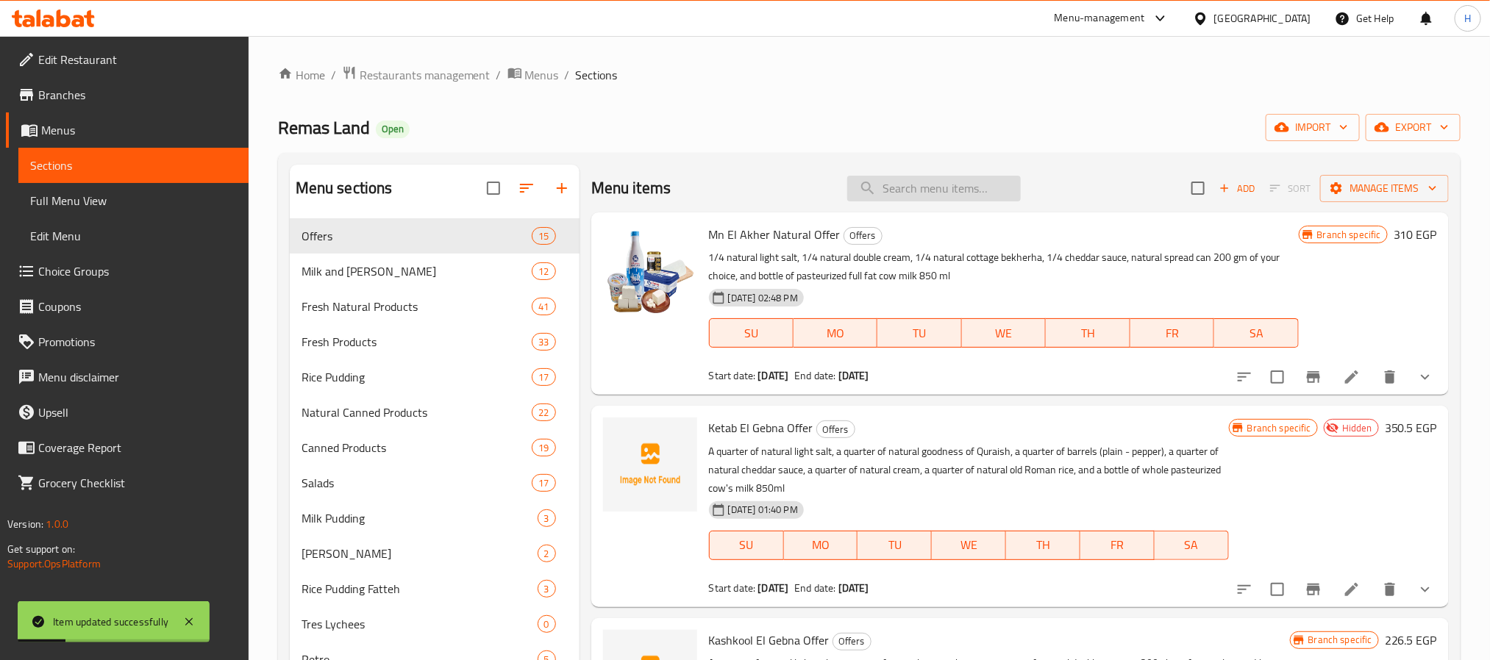
click at [951, 190] on input "search" at bounding box center [934, 189] width 174 height 26
paste input "كراسه الجبنه"
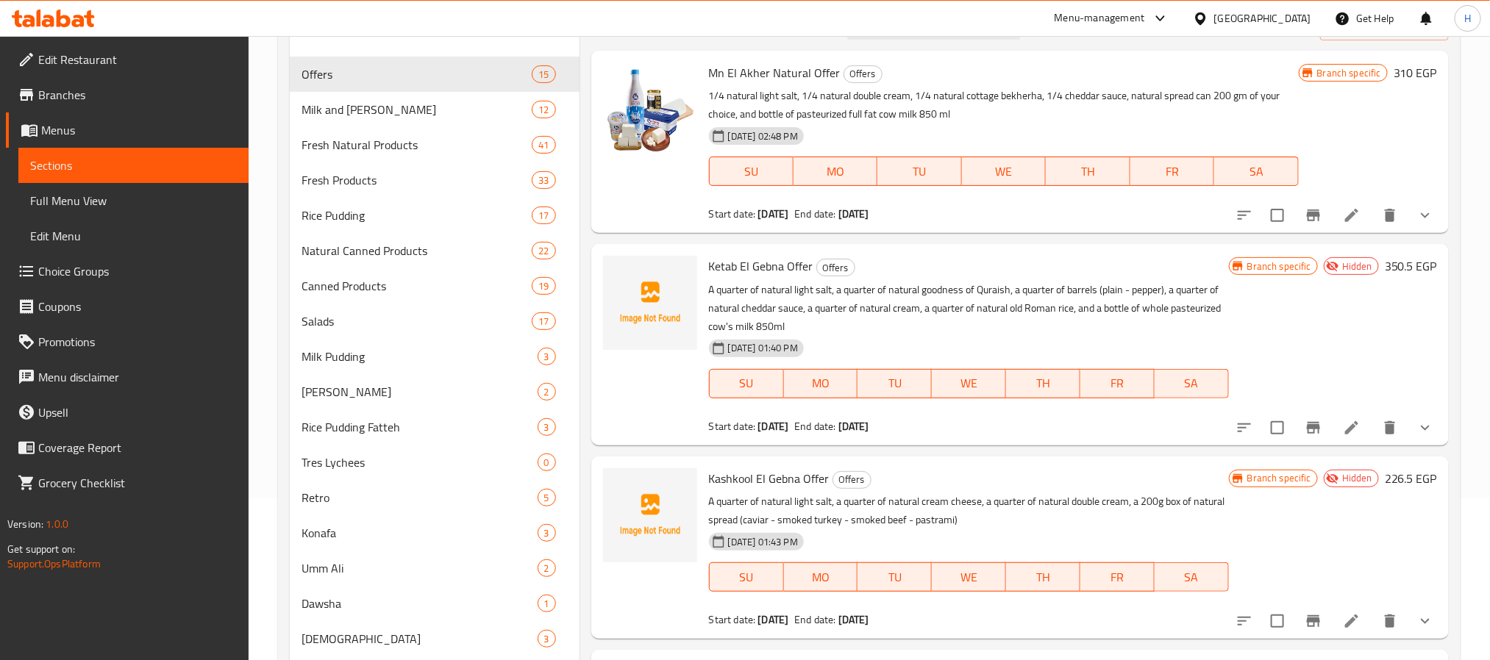
scroll to position [110, 0]
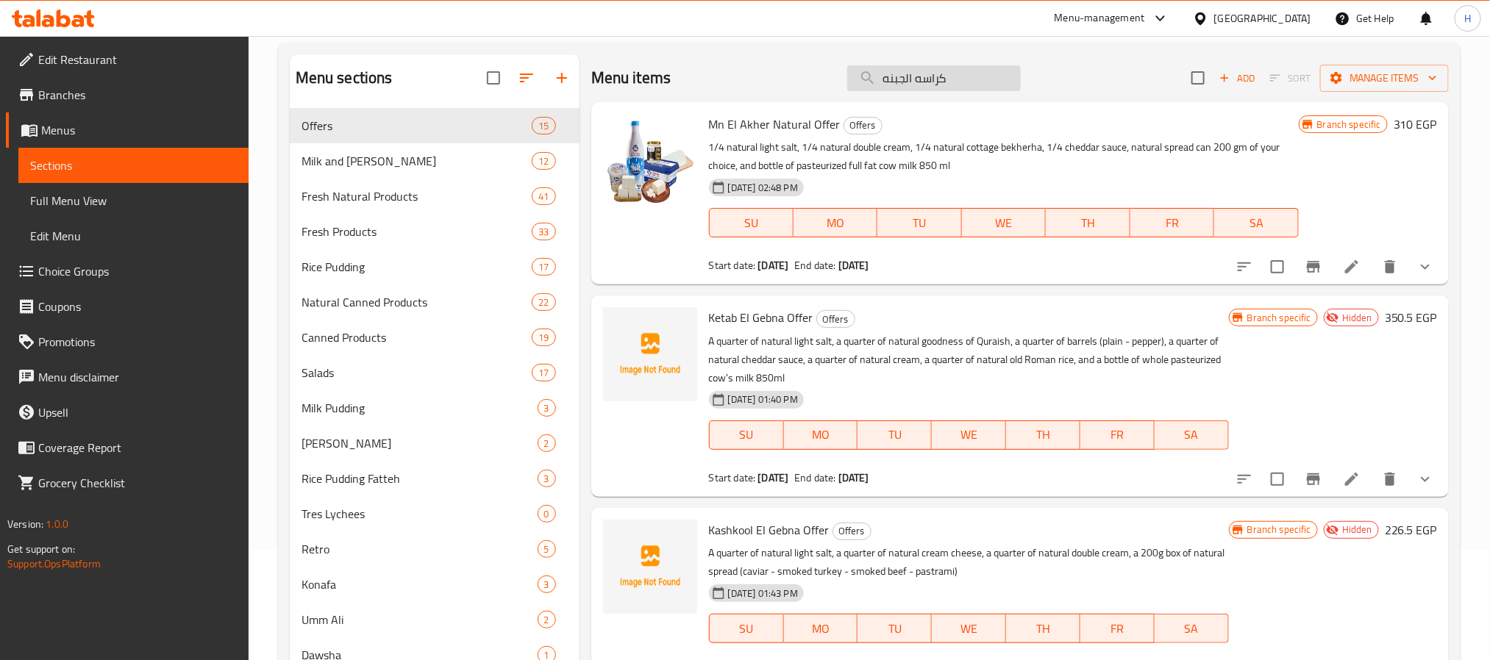
click at [933, 82] on input "كراسه الجبنه" at bounding box center [934, 78] width 174 height 26
paste input "Healthawya Offer"
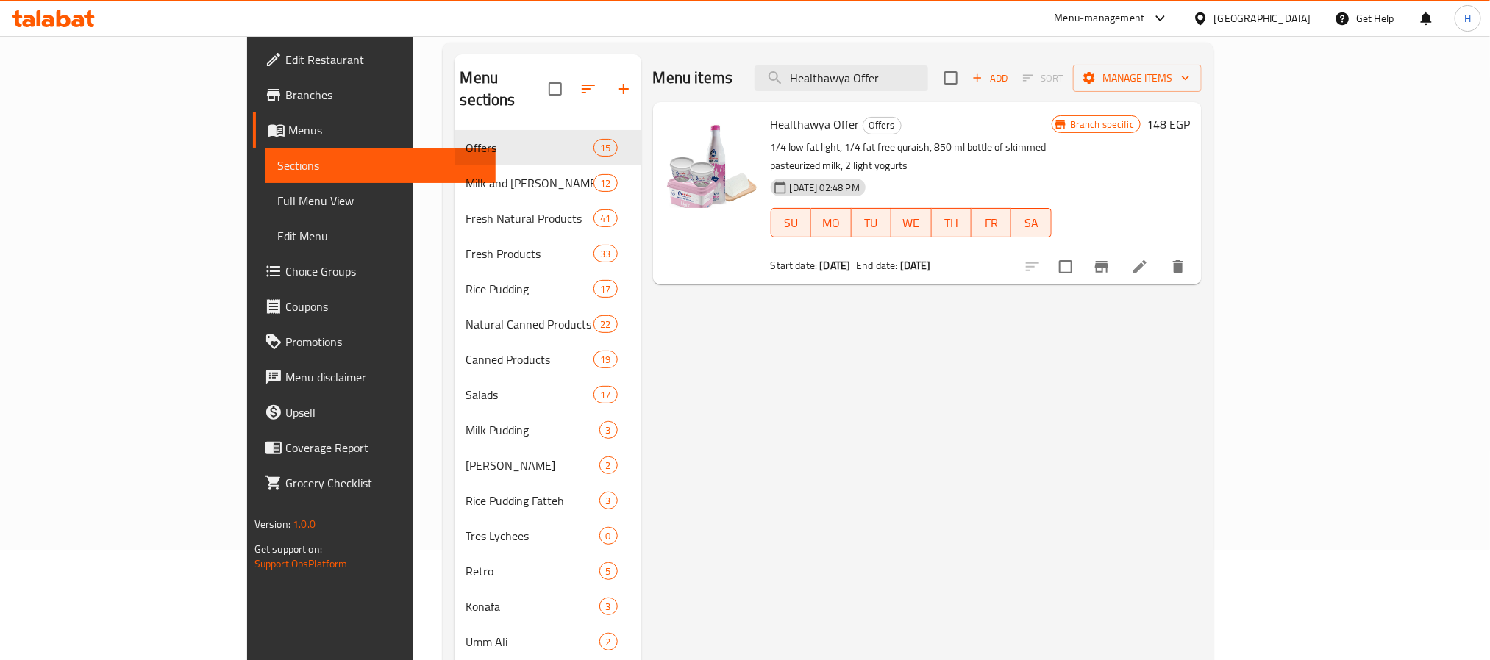
type input "Healthawya Offer"
click at [1160, 254] on li at bounding box center [1139, 267] width 41 height 26
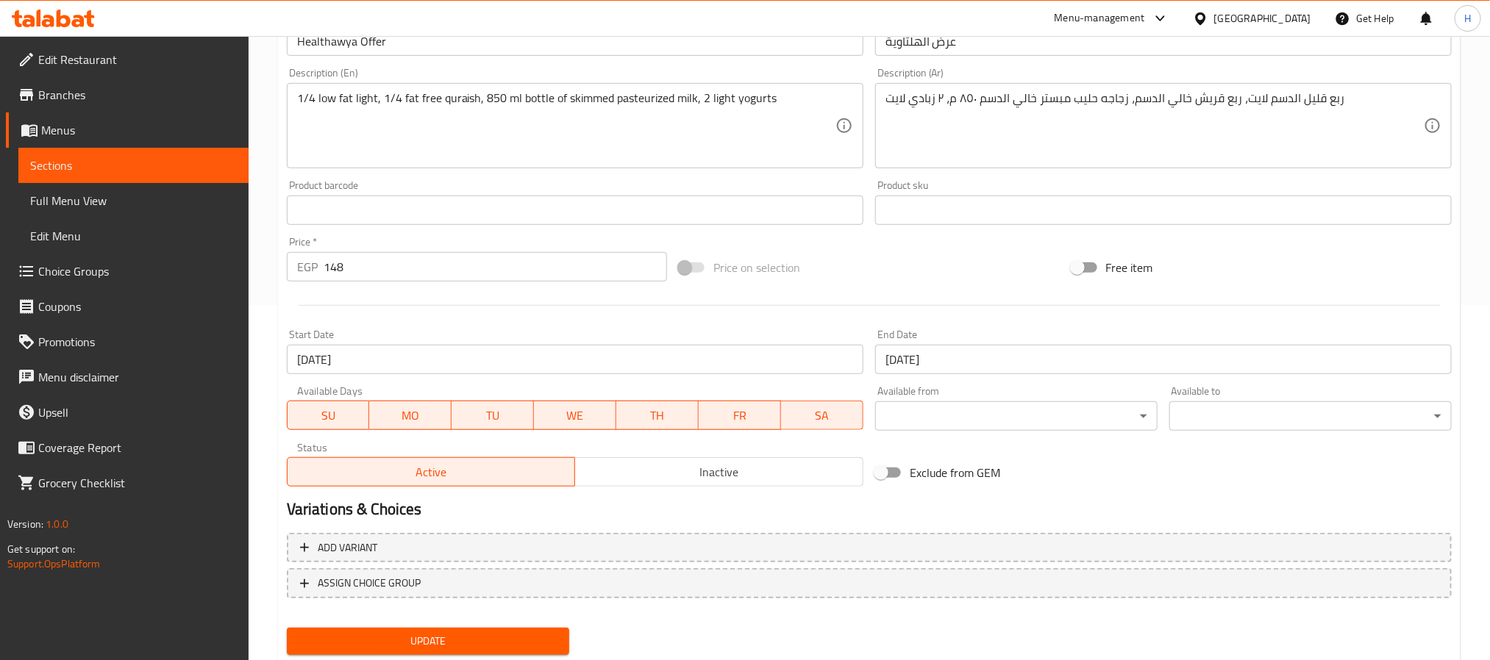
scroll to position [398, 0]
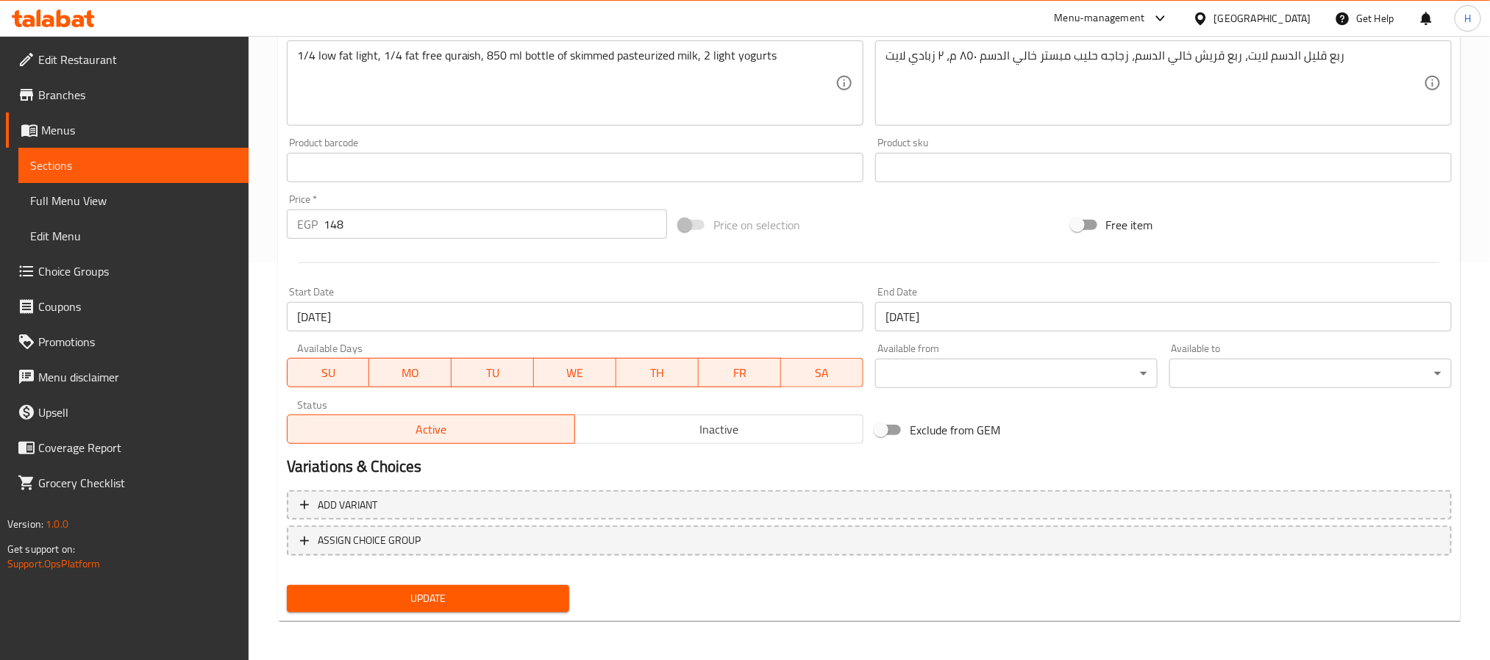
click at [651, 444] on div "Status Active Inactive" at bounding box center [575, 422] width 588 height 56
click at [660, 435] on span "Inactive" at bounding box center [719, 429] width 277 height 21
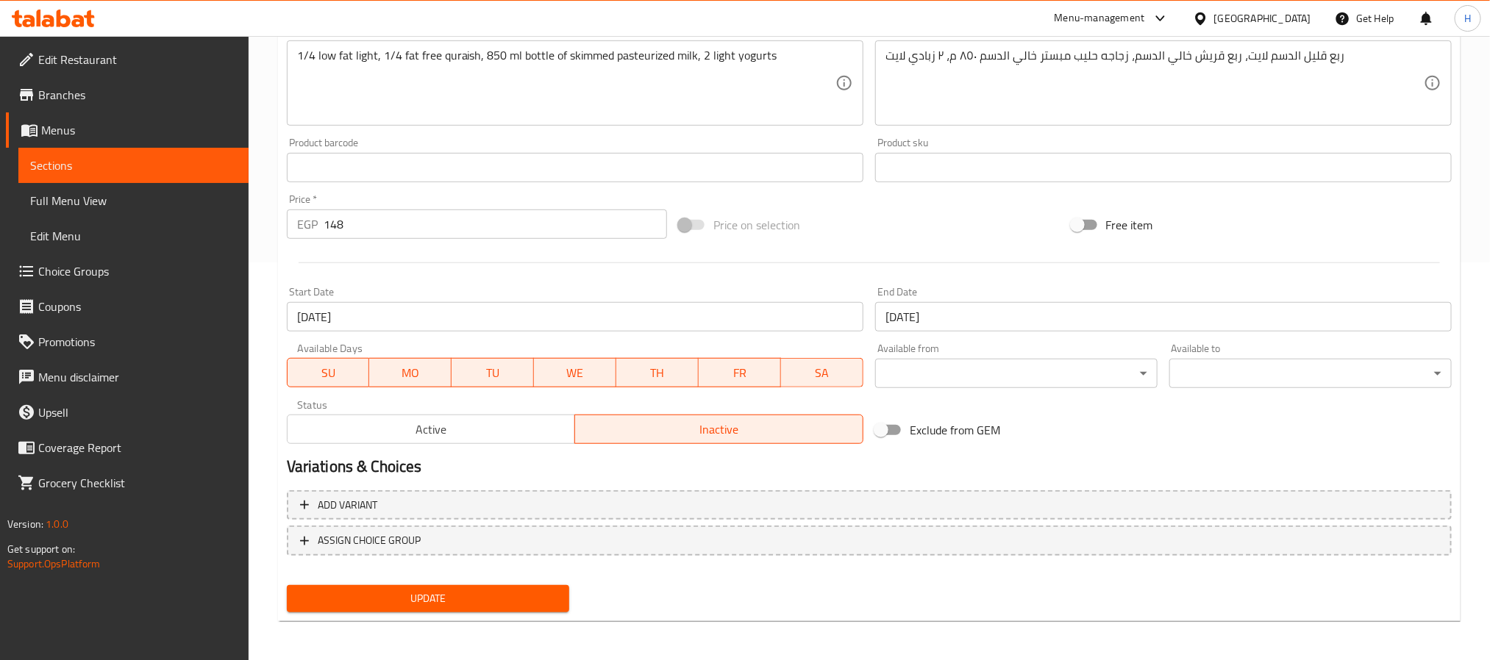
click at [532, 592] on span "Update" at bounding box center [428, 599] width 259 height 18
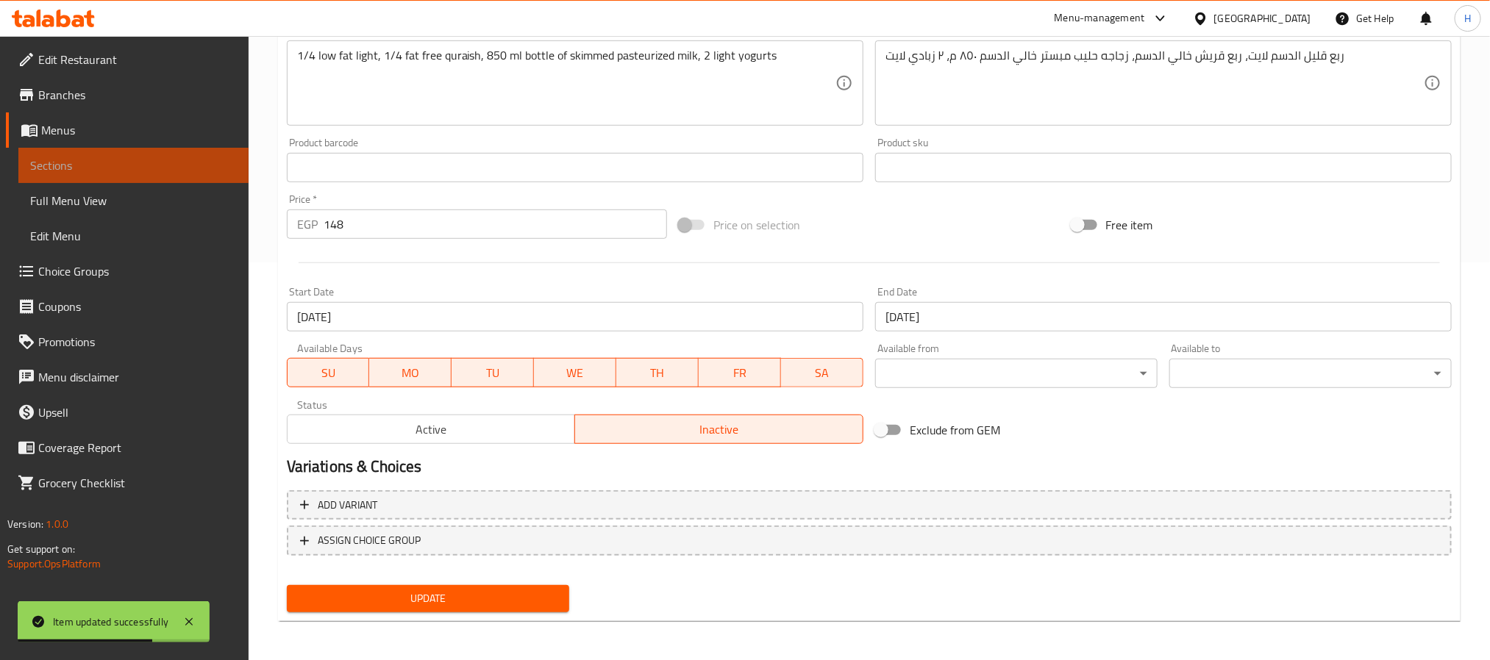
drag, startPoint x: 193, startPoint y: 157, endPoint x: 272, endPoint y: 170, distance: 80.5
click at [194, 157] on span "Sections" at bounding box center [133, 166] width 207 height 18
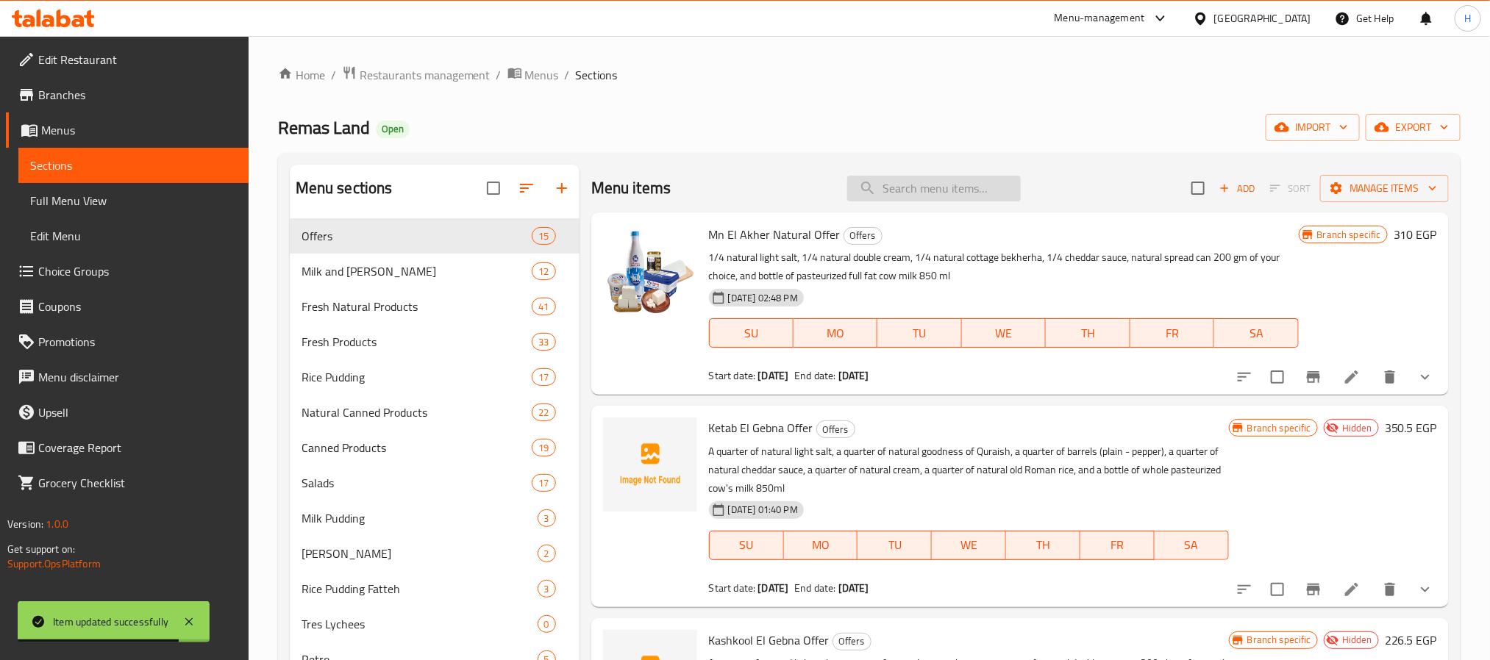
click at [949, 184] on input "search" at bounding box center [934, 189] width 174 height 26
paste input "عرض كتاب الجبنه"
paste input "قشطه كدا كدا"
drag, startPoint x: 975, startPoint y: 184, endPoint x: 770, endPoint y: 179, distance: 205.2
click at [770, 179] on div "Menu items قشطه كدا كدا Add Sort Manage items" at bounding box center [1019, 189] width 857 height 48
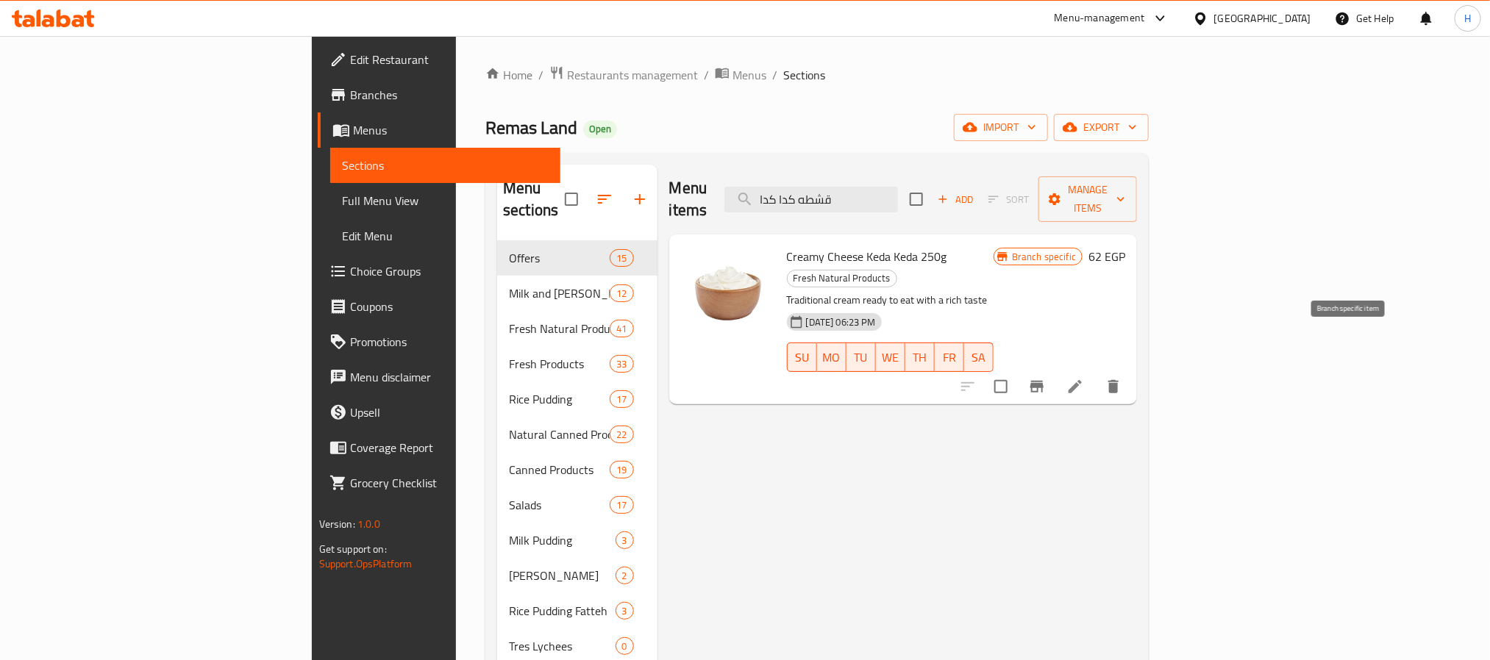
click at [1055, 369] on button "Branch-specific-item" at bounding box center [1036, 386] width 35 height 35
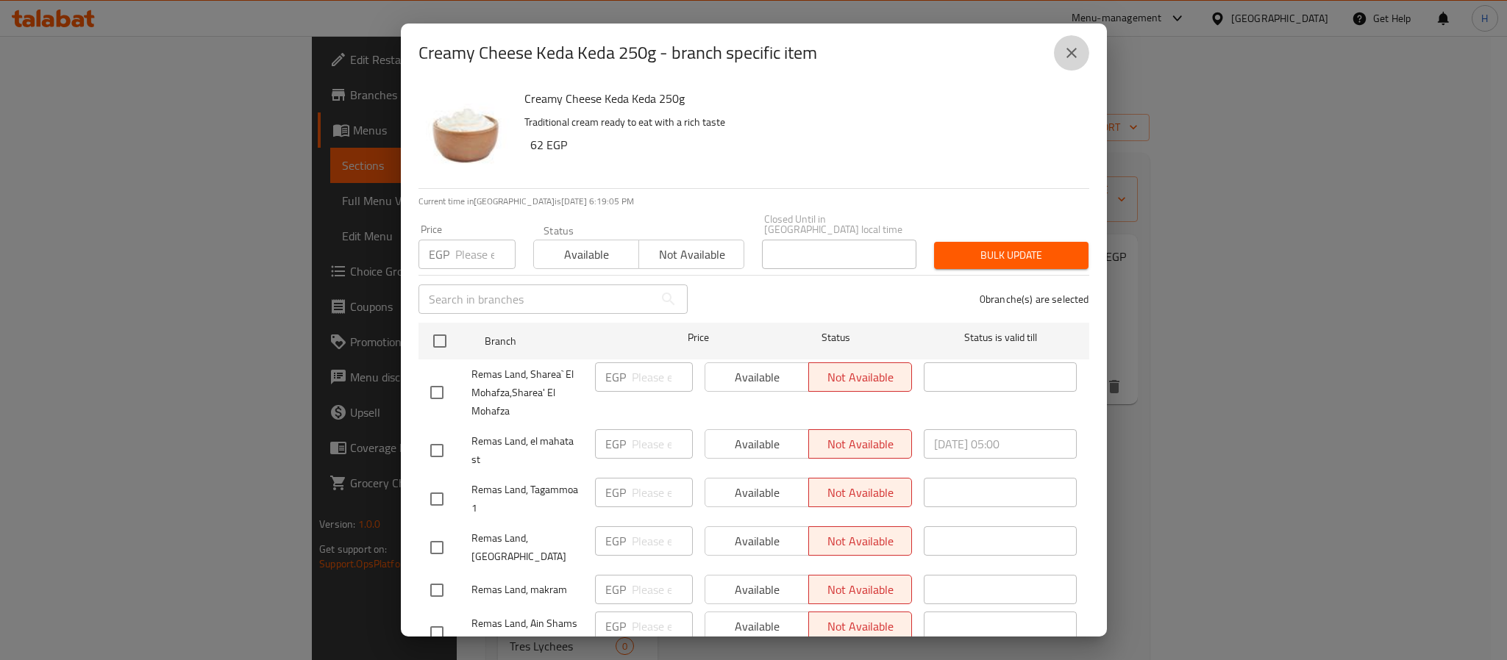
click at [1068, 51] on icon "close" at bounding box center [1072, 53] width 18 height 18
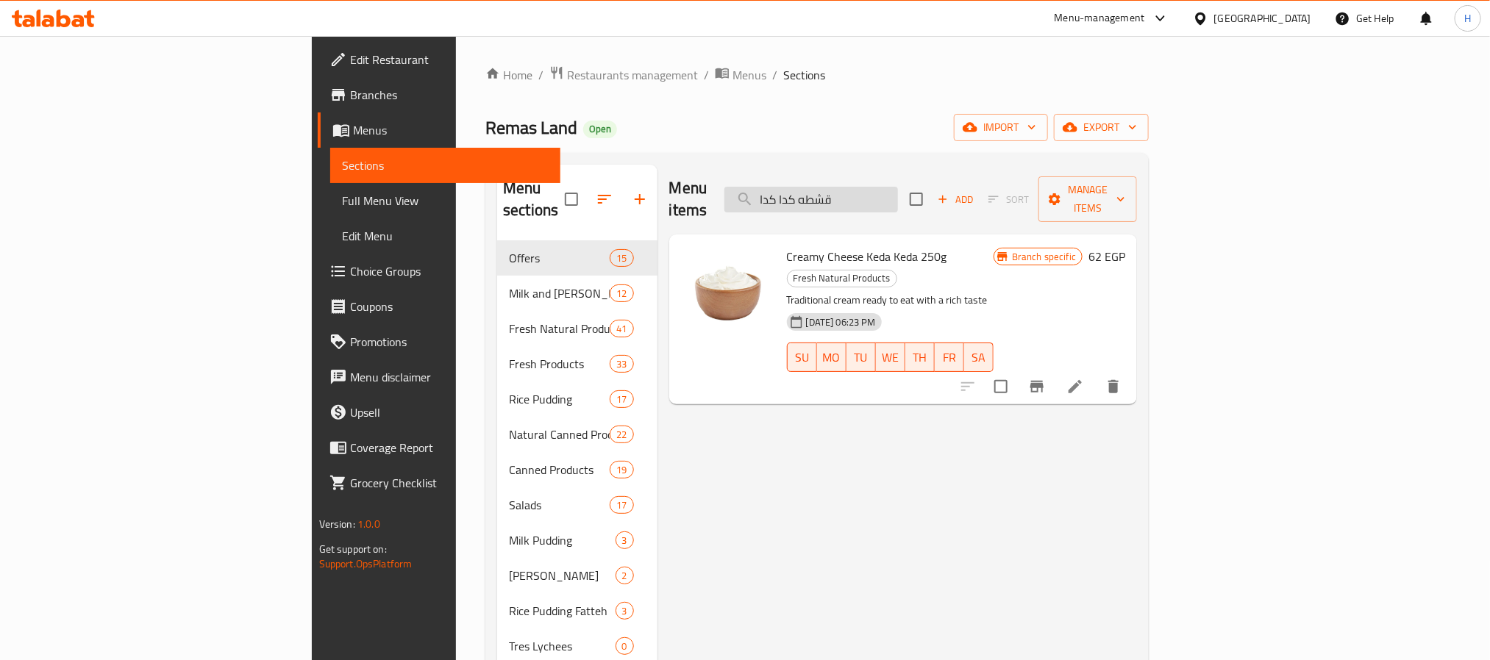
paste input "شكول الجبنه"
drag, startPoint x: 978, startPoint y: 195, endPoint x: 849, endPoint y: 196, distance: 128.7
click at [849, 196] on input "كشكول الجبنه" at bounding box center [811, 200] width 174 height 26
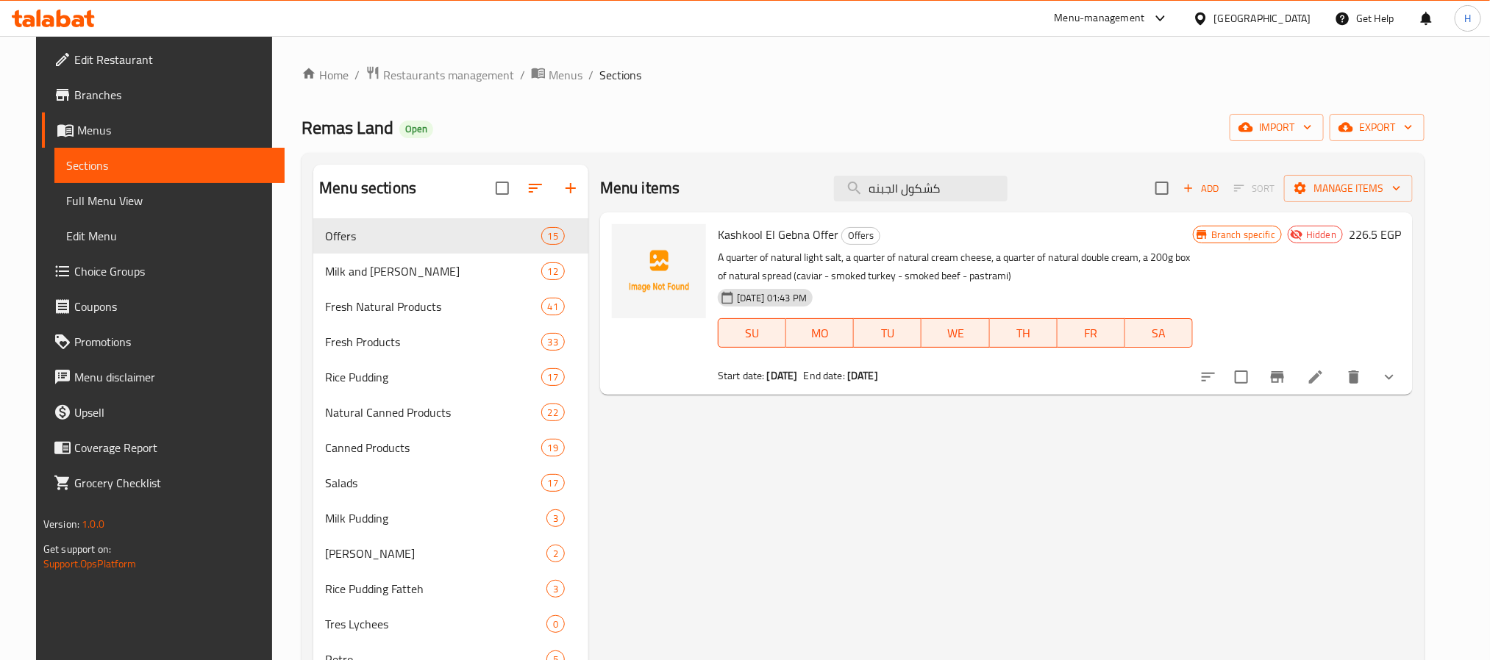
paste input "اسه"
drag, startPoint x: 988, startPoint y: 194, endPoint x: 777, endPoint y: 183, distance: 212.1
click at [777, 183] on div "Menu items كراسه الجبنه Add Sort Manage items" at bounding box center [1006, 189] width 813 height 48
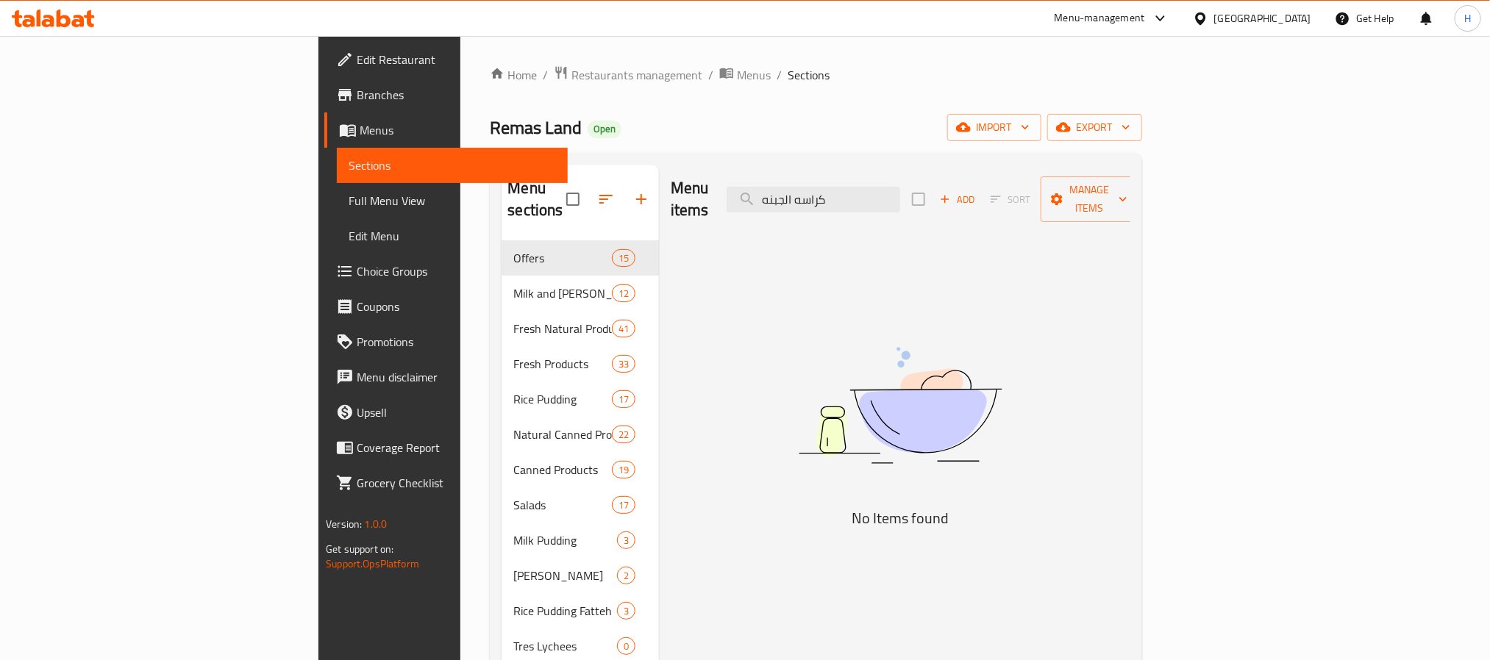
drag, startPoint x: 923, startPoint y: 179, endPoint x: 821, endPoint y: 175, distance: 102.3
click at [823, 174] on div "Menu items كراسه الجبنه Add Sort Manage items" at bounding box center [901, 200] width 460 height 70
paste input "Sif Ya Sif Offer"
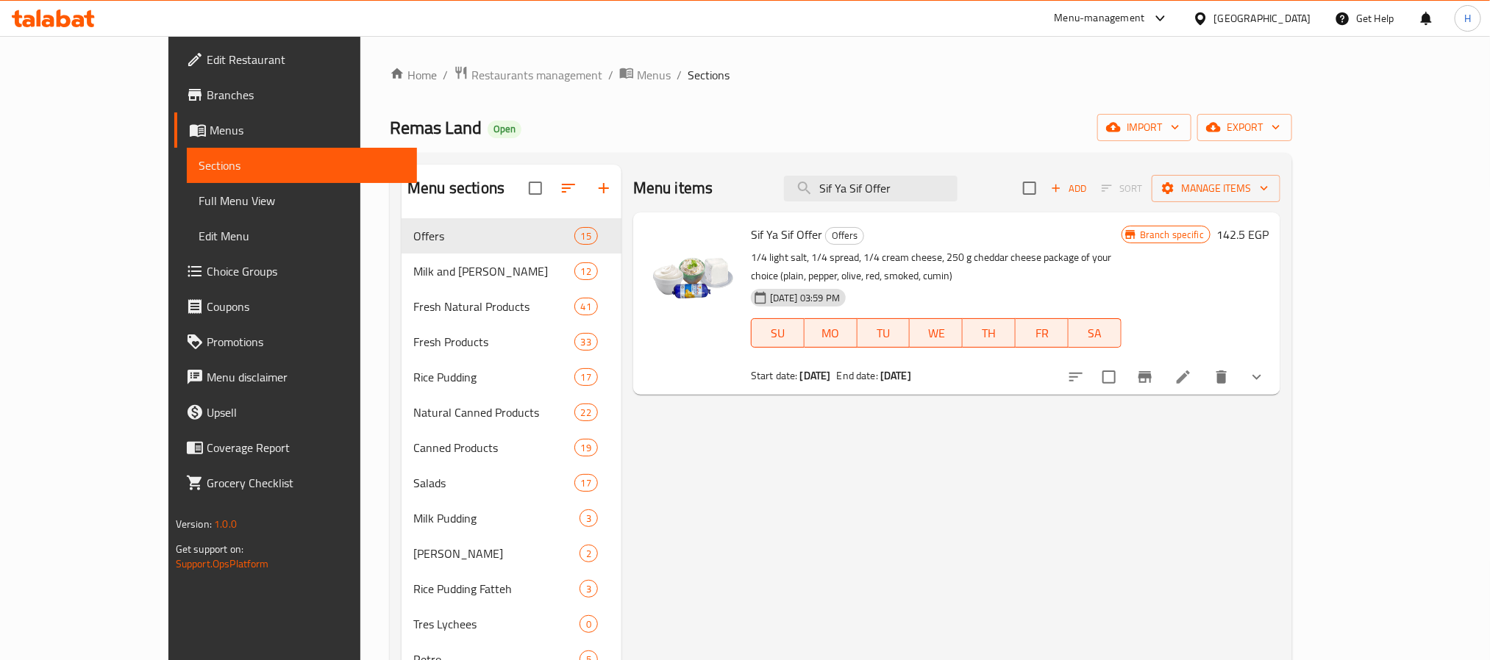
type input "Sif Ya Sif Offer"
click at [1192, 368] on icon at bounding box center [1183, 377] width 18 height 18
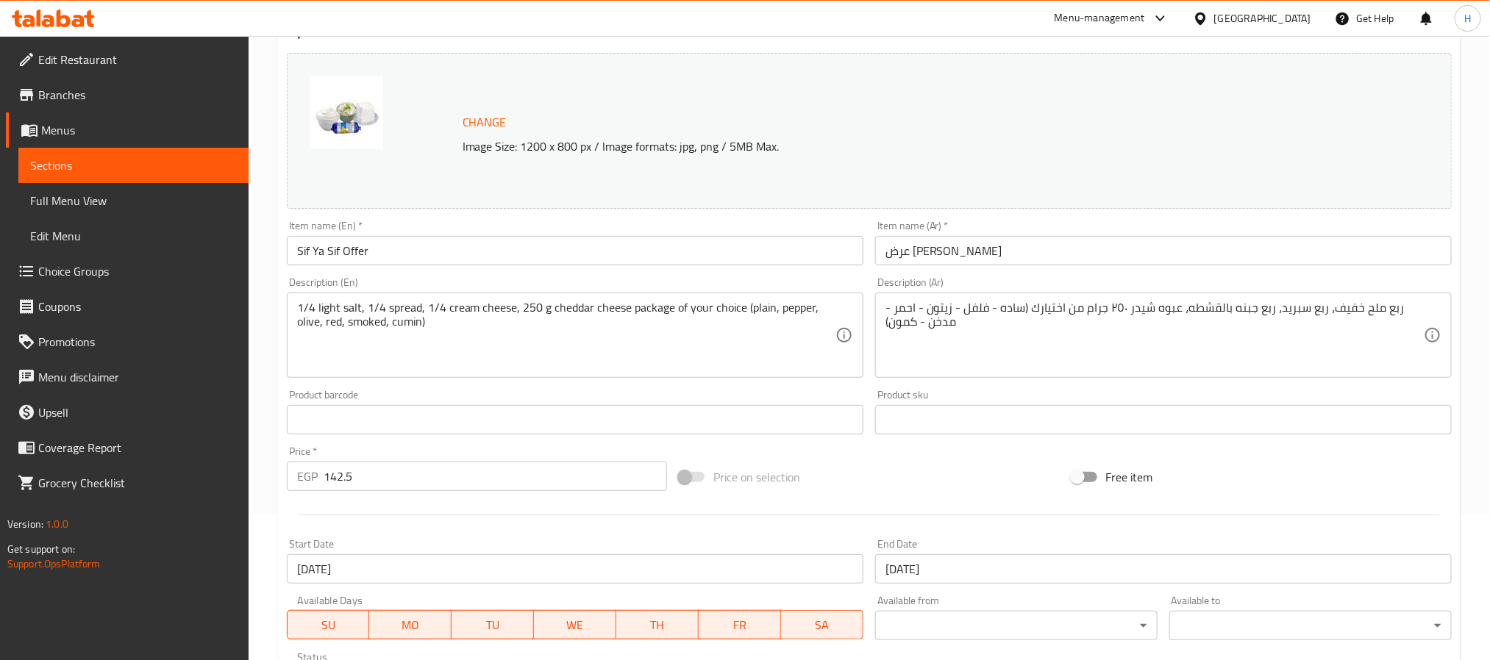
scroll to position [424, 0]
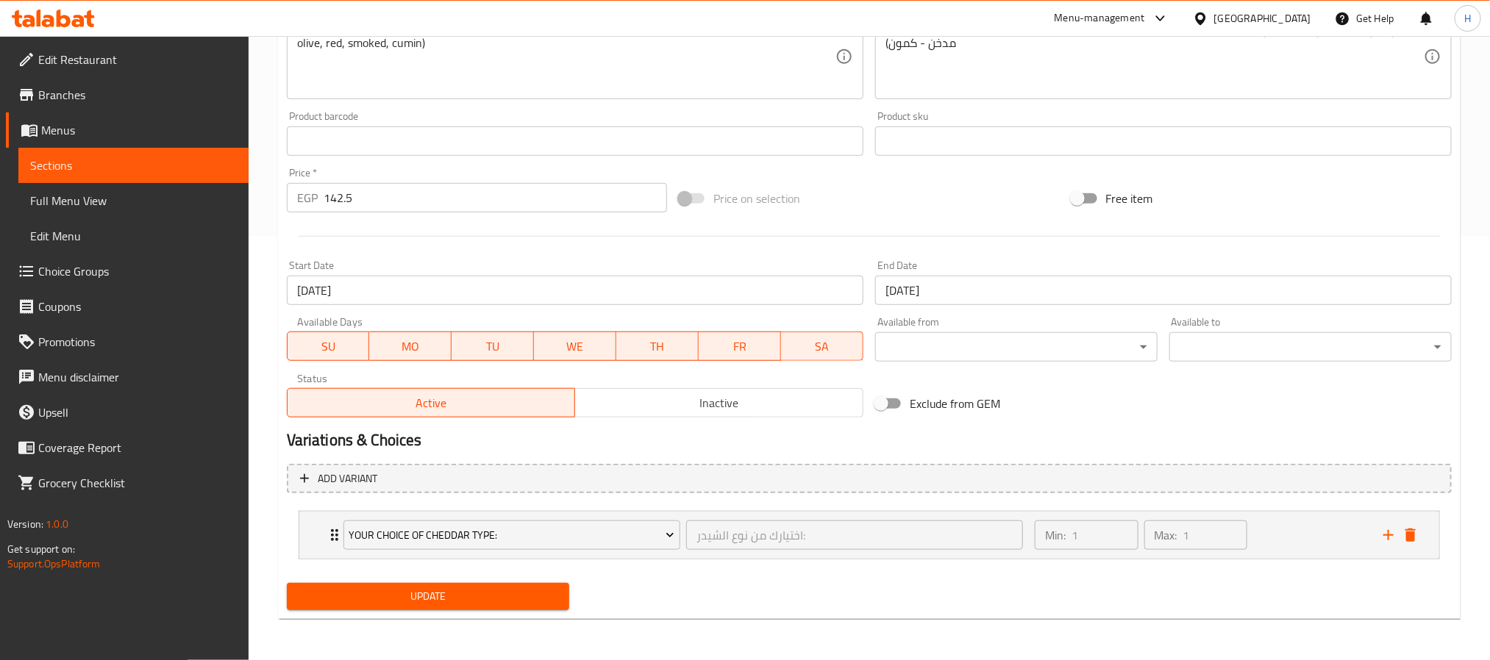
click at [709, 402] on span "Inactive" at bounding box center [719, 403] width 277 height 21
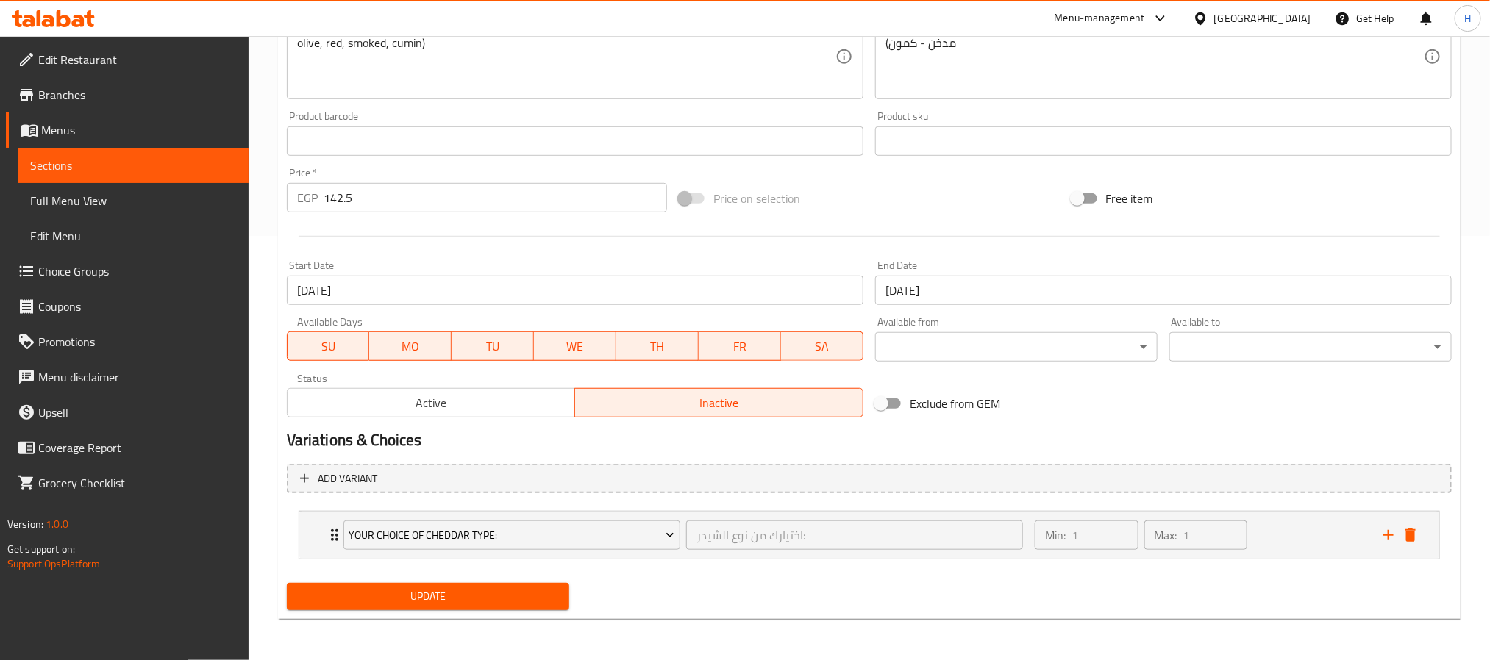
click at [528, 596] on span "Update" at bounding box center [428, 597] width 259 height 18
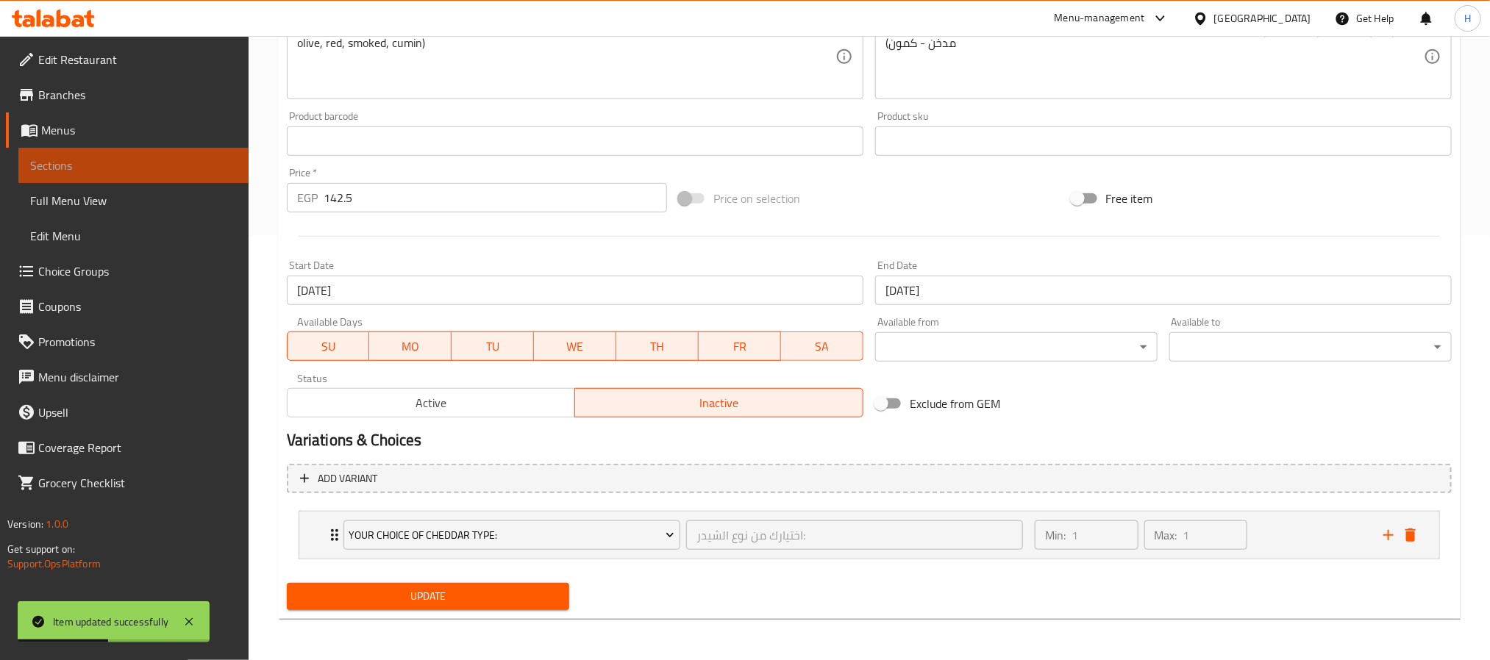
click at [85, 163] on span "Sections" at bounding box center [133, 166] width 207 height 18
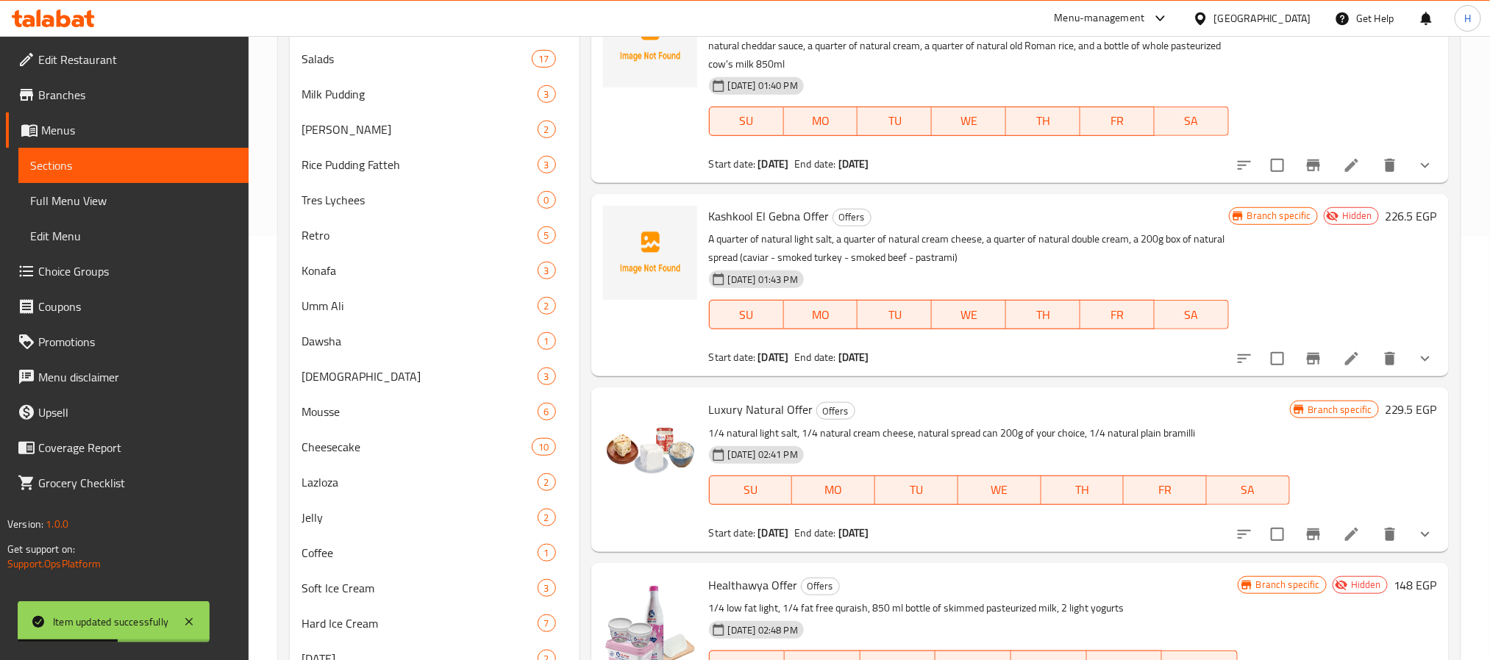
scroll to position [93, 0]
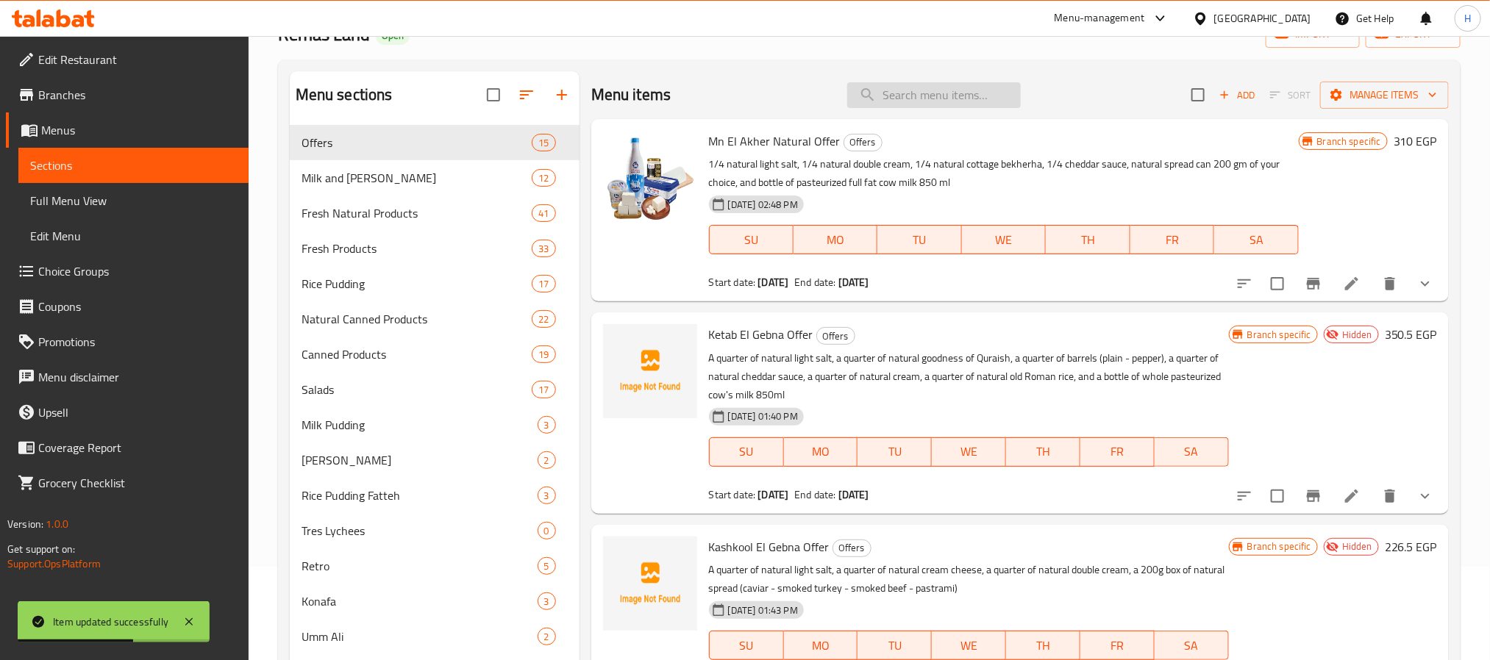
click at [941, 95] on input "search" at bounding box center [934, 95] width 174 height 26
paste input "Healthawya"
click at [880, 90] on input "Healthawya" at bounding box center [934, 95] width 174 height 26
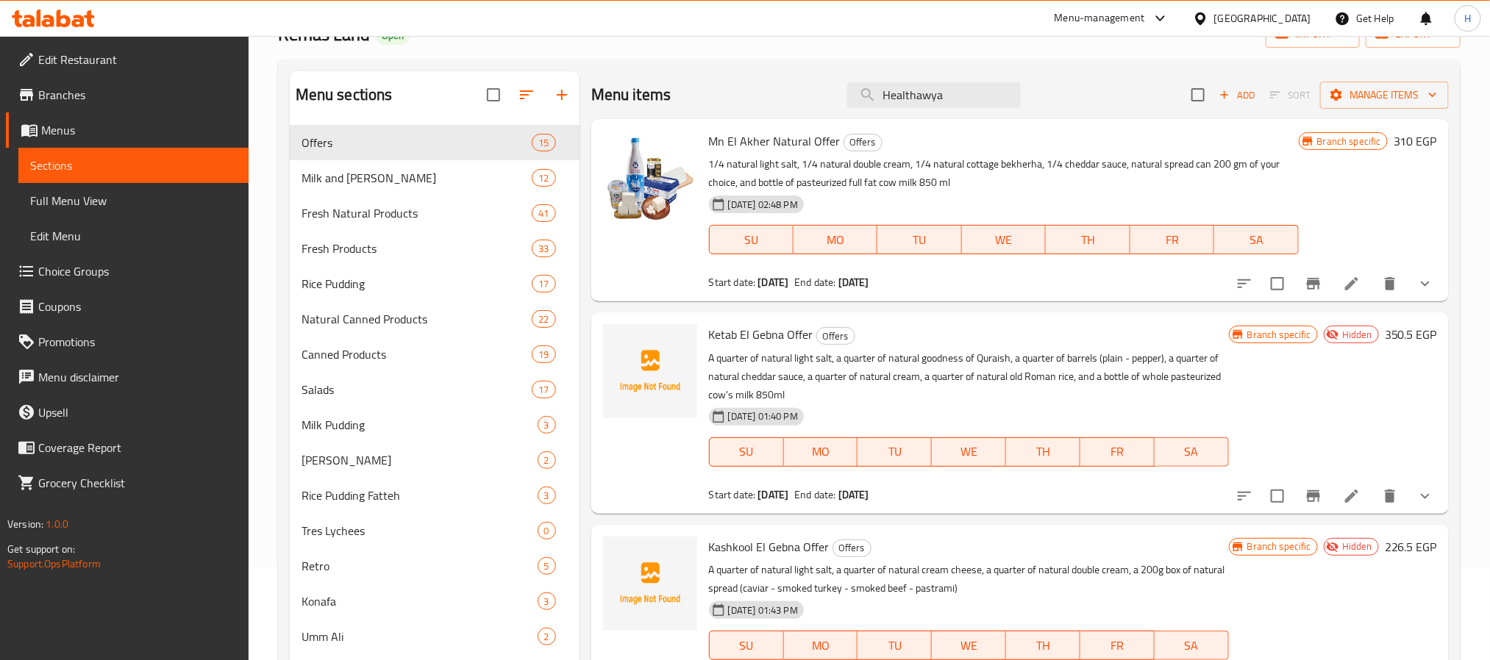
paste input "سبريد طبيعي"
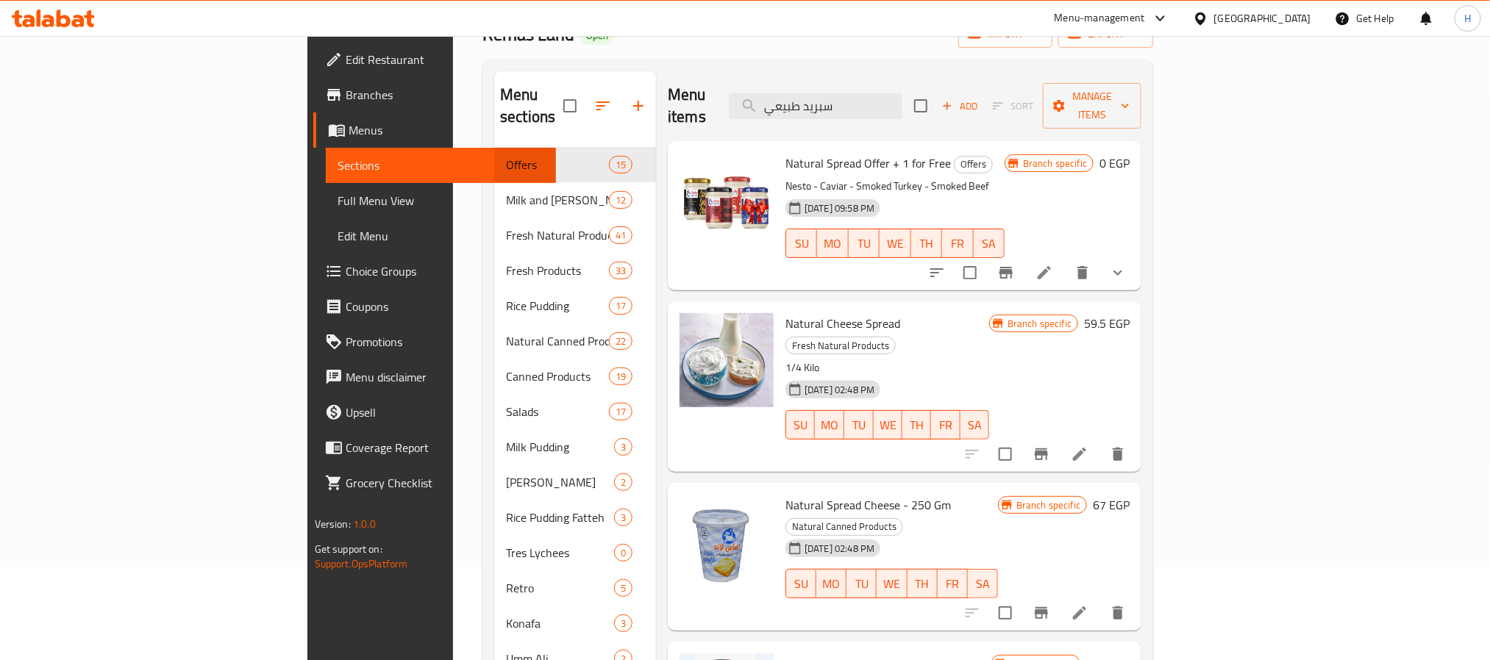
type input "سبريد طبيعي"
drag, startPoint x: 707, startPoint y: 138, endPoint x: 810, endPoint y: 140, distance: 103.0
click at [810, 147] on div "Natural Spread Offer + 1 for Free Offers Nesto - Caviar - Smoked Turkey - Smoke…" at bounding box center [895, 216] width 231 height 138
copy span "Natural Spread Offer"
click at [810, 152] on span "Natural Spread Offer + 1 for Free" at bounding box center [867, 163] width 165 height 22
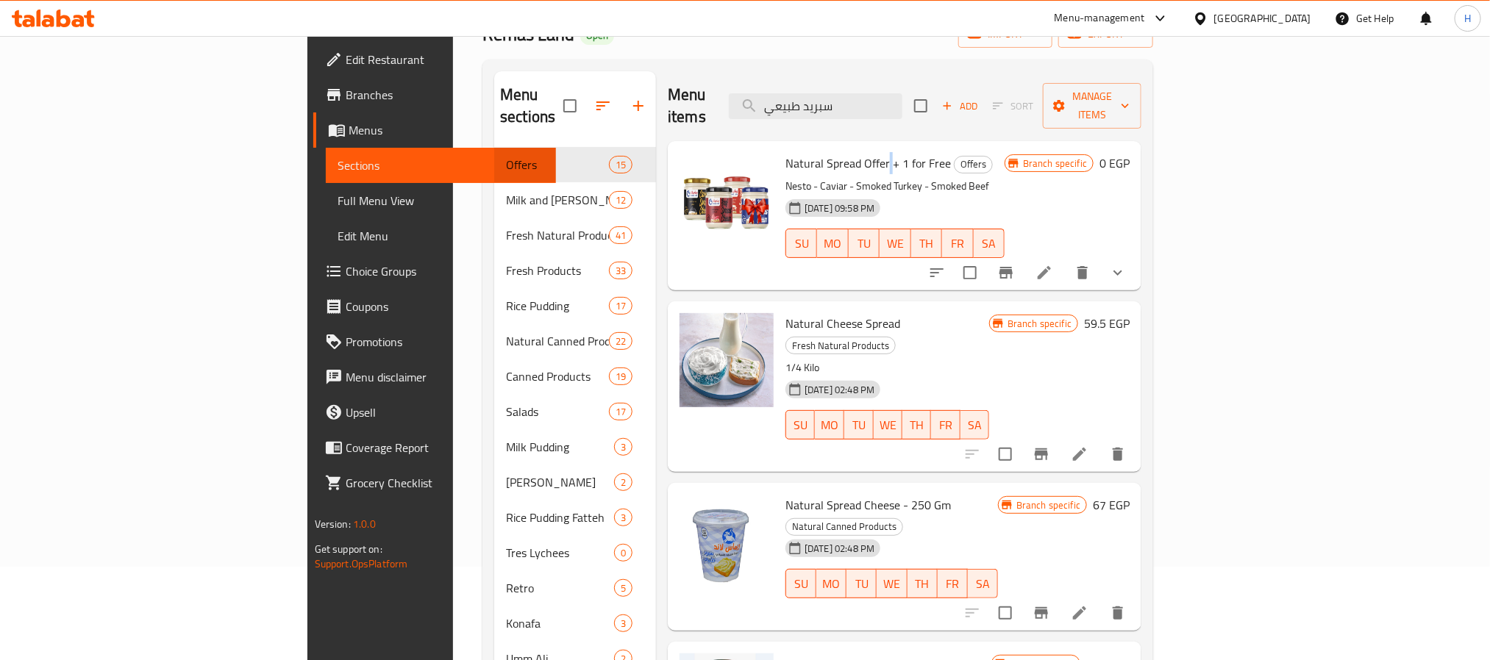
click at [810, 152] on span "Natural Spread Offer + 1 for Free" at bounding box center [867, 163] width 165 height 22
click at [1051, 266] on icon at bounding box center [1044, 272] width 13 height 13
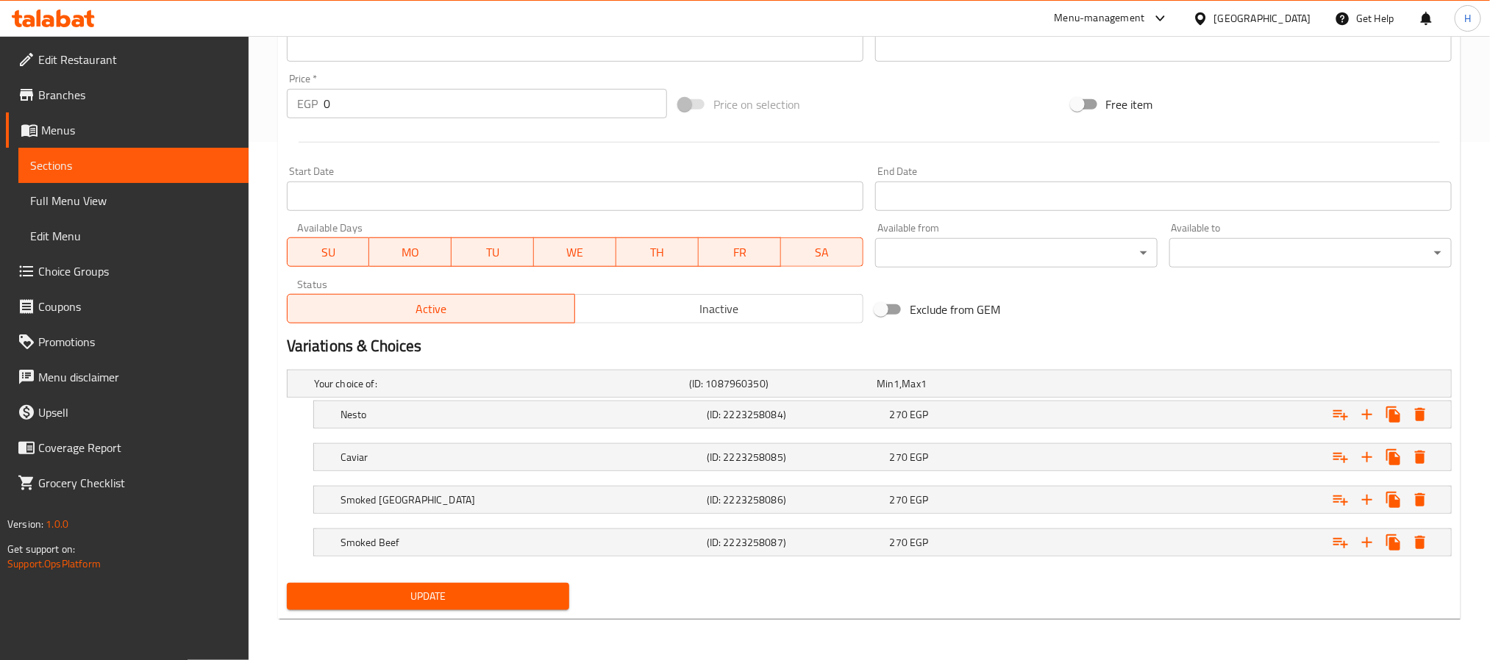
scroll to position [521, 0]
click at [686, 321] on div "Status Active Inactive" at bounding box center [575, 302] width 588 height 56
click at [696, 309] on span "Inactive" at bounding box center [719, 309] width 277 height 21
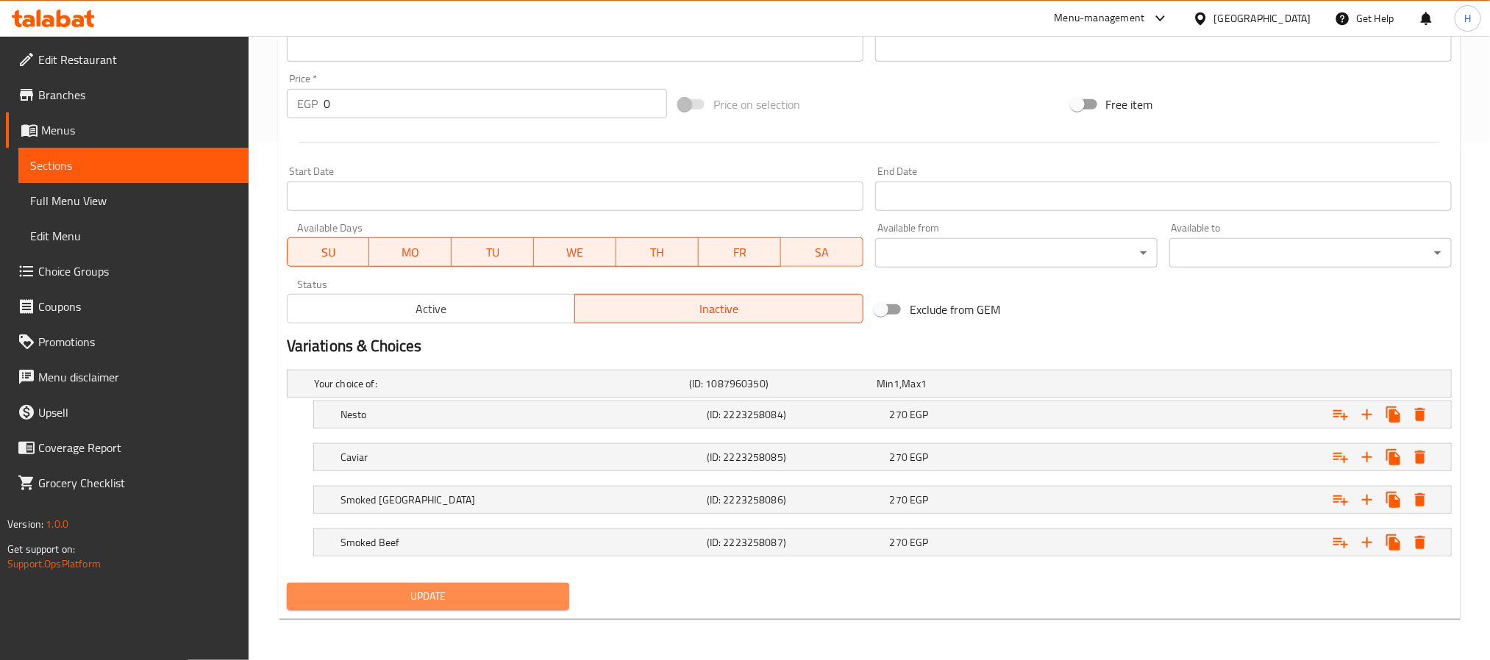
click at [417, 596] on span "Update" at bounding box center [428, 597] width 259 height 18
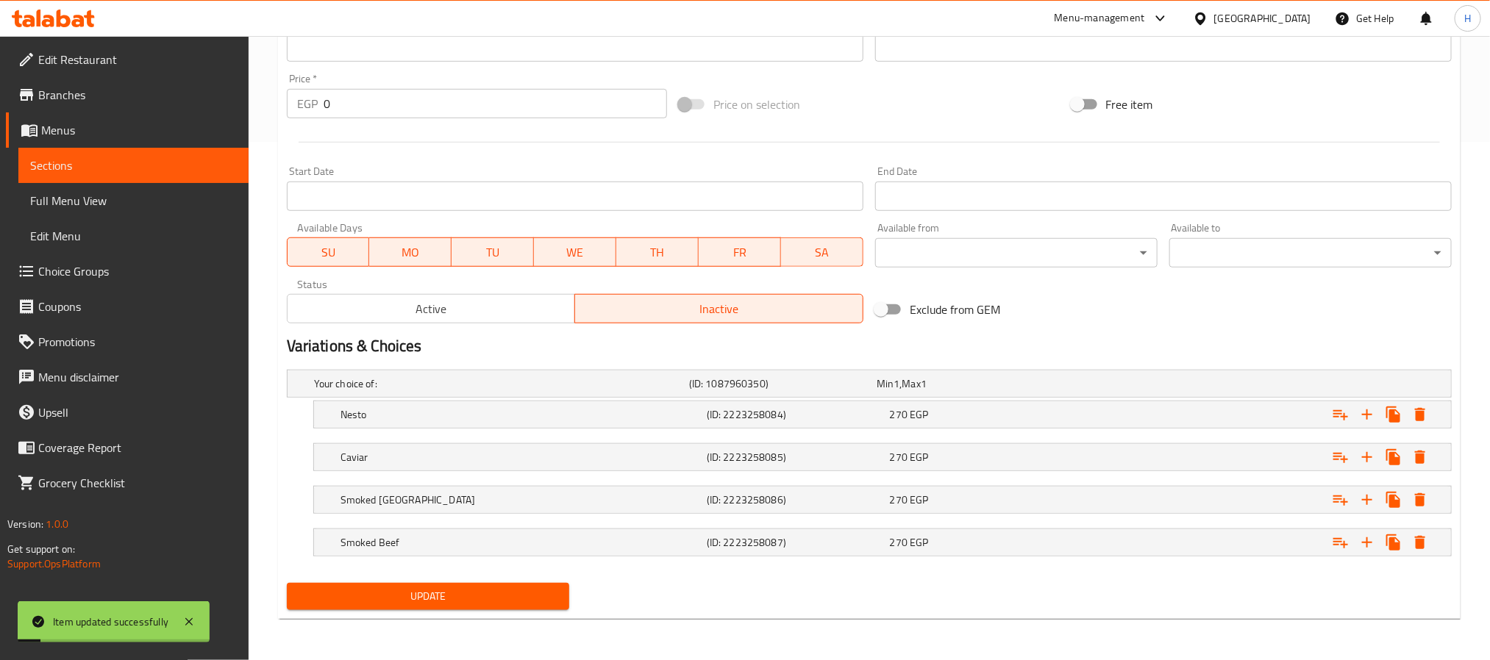
click at [115, 160] on span "Sections" at bounding box center [133, 166] width 207 height 18
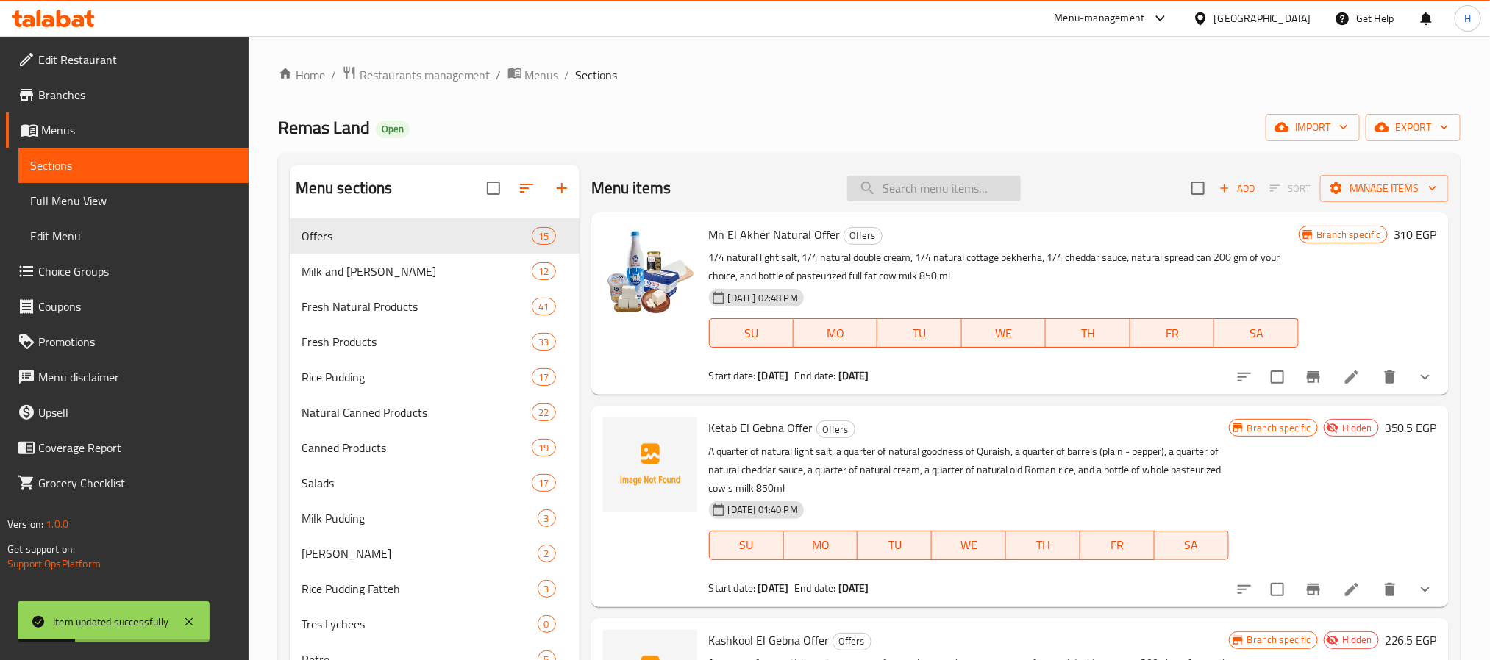
click at [935, 184] on input "search" at bounding box center [934, 189] width 174 height 26
paste input "3 سبريد طبيعي"
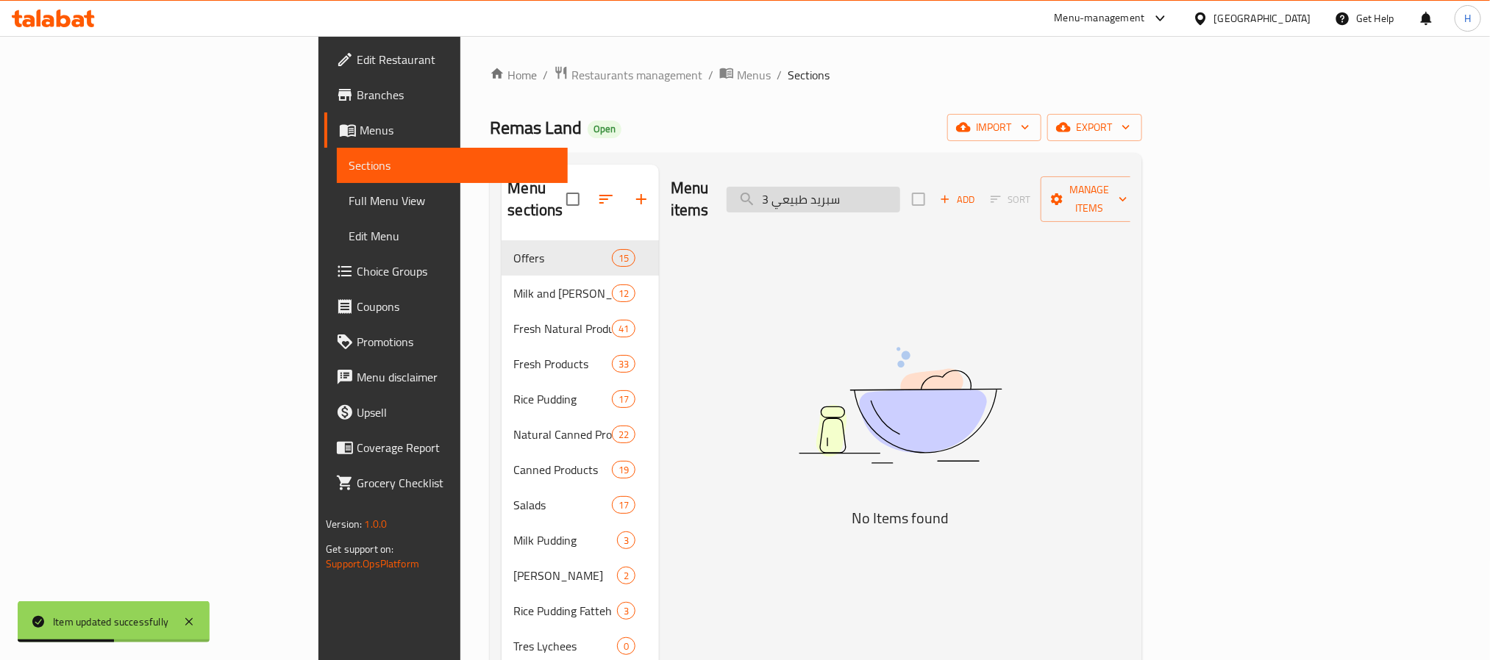
drag, startPoint x: 885, startPoint y: 193, endPoint x: 855, endPoint y: 193, distance: 30.9
click at [855, 193] on input "3 سبريد طبيعي" at bounding box center [814, 200] width 174 height 26
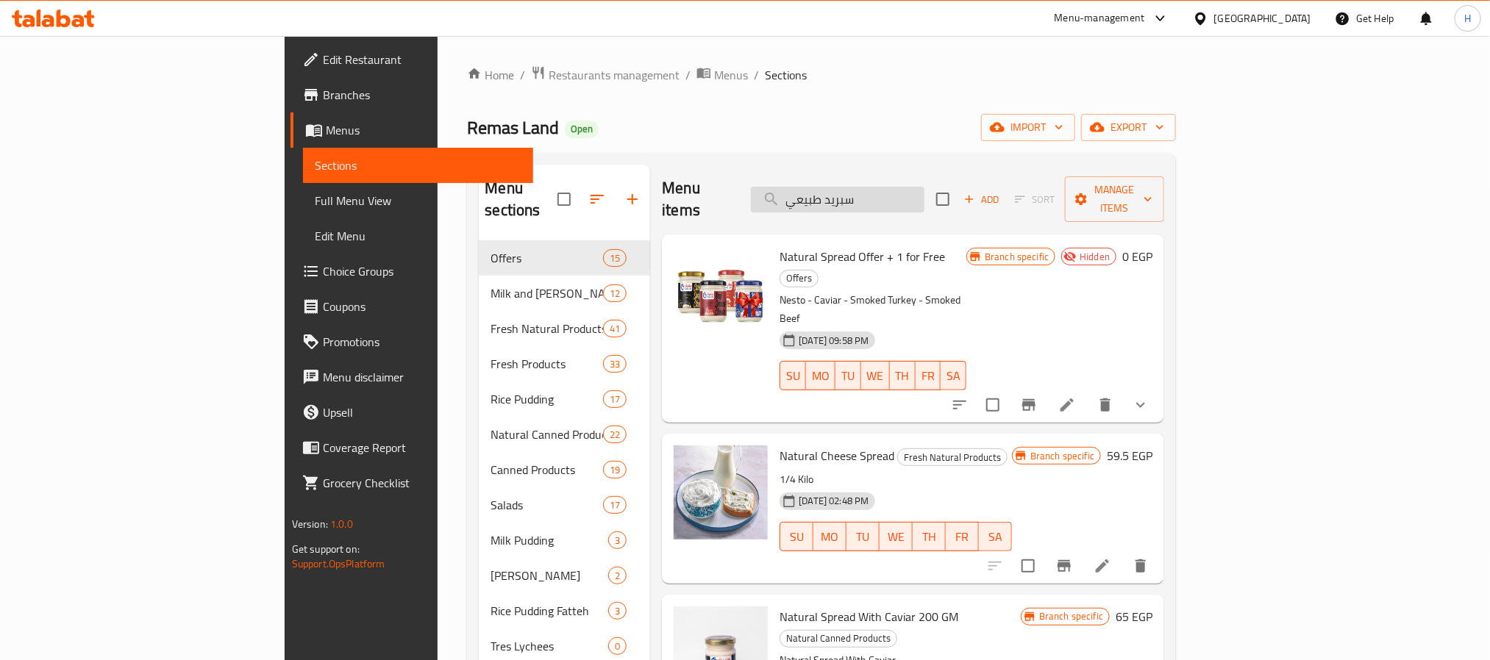
click at [924, 188] on input "سبريد طبيعي" at bounding box center [838, 200] width 174 height 26
paste input "ايس كريم"
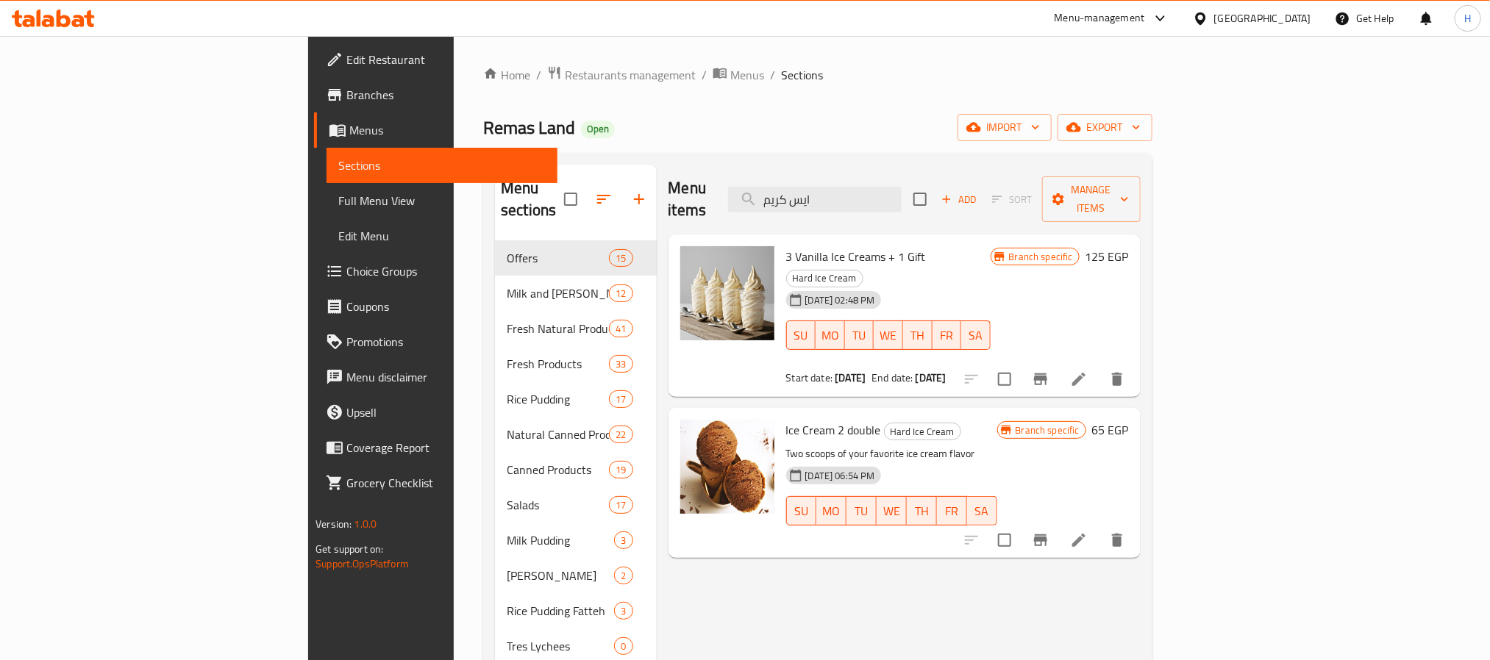
scroll to position [110, 0]
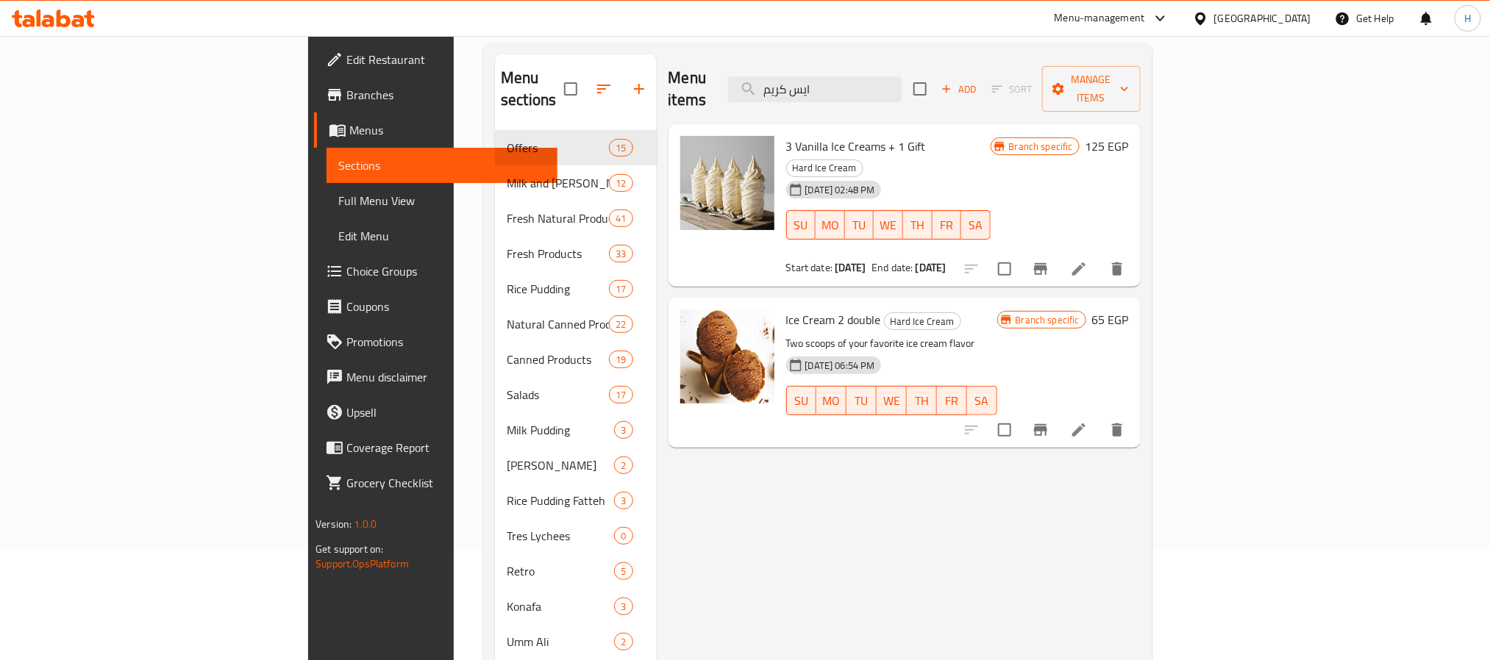
click at [786, 135] on span "3 Vanilla Ice Creams + 1 Gift" at bounding box center [856, 146] width 140 height 22
drag, startPoint x: 710, startPoint y: 122, endPoint x: 805, endPoint y: 121, distance: 94.9
click at [805, 135] on span "3 Vanilla Ice Creams + 1 Gift" at bounding box center [856, 146] width 140 height 22
copy span "3 Vanilla Ice Creams"
click at [902, 86] on input "ايس كريم" at bounding box center [815, 89] width 174 height 26
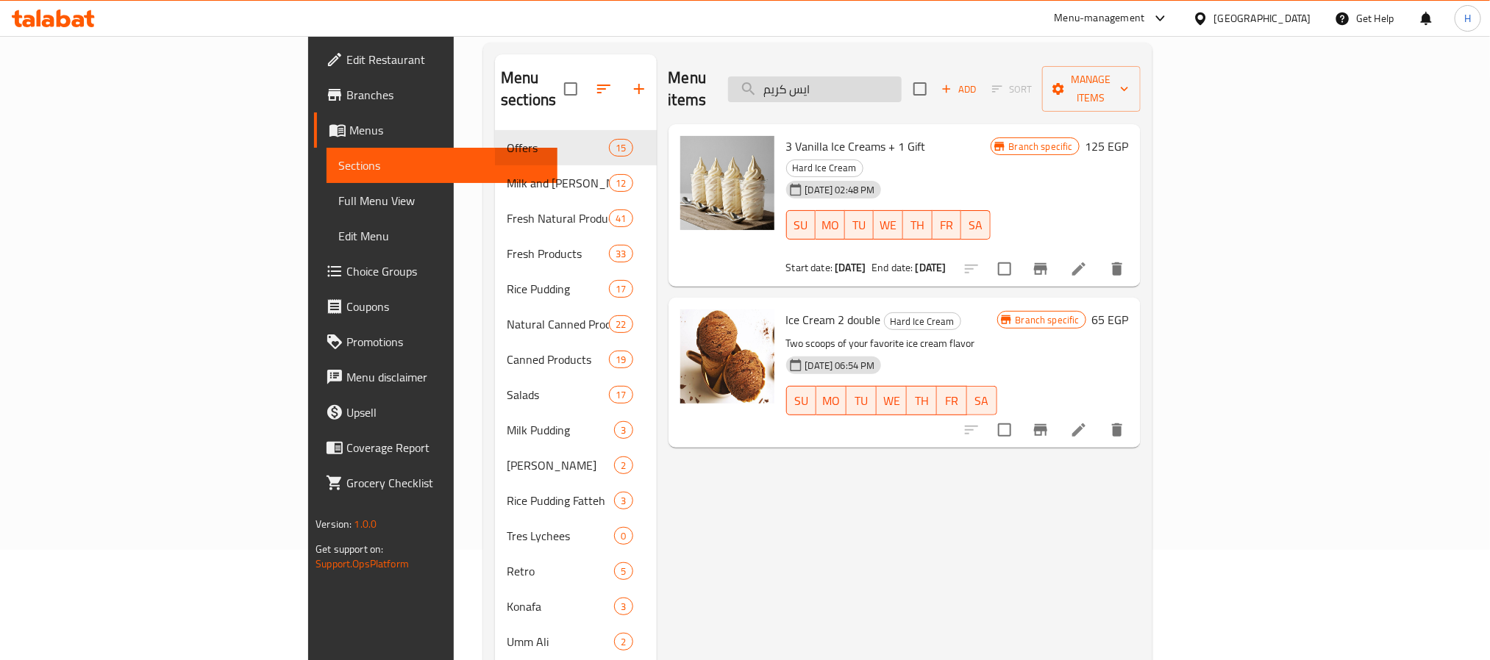
click at [902, 86] on input "ايس كريم" at bounding box center [815, 89] width 174 height 26
paste input "4 Small Yogurt and 1 For Free"
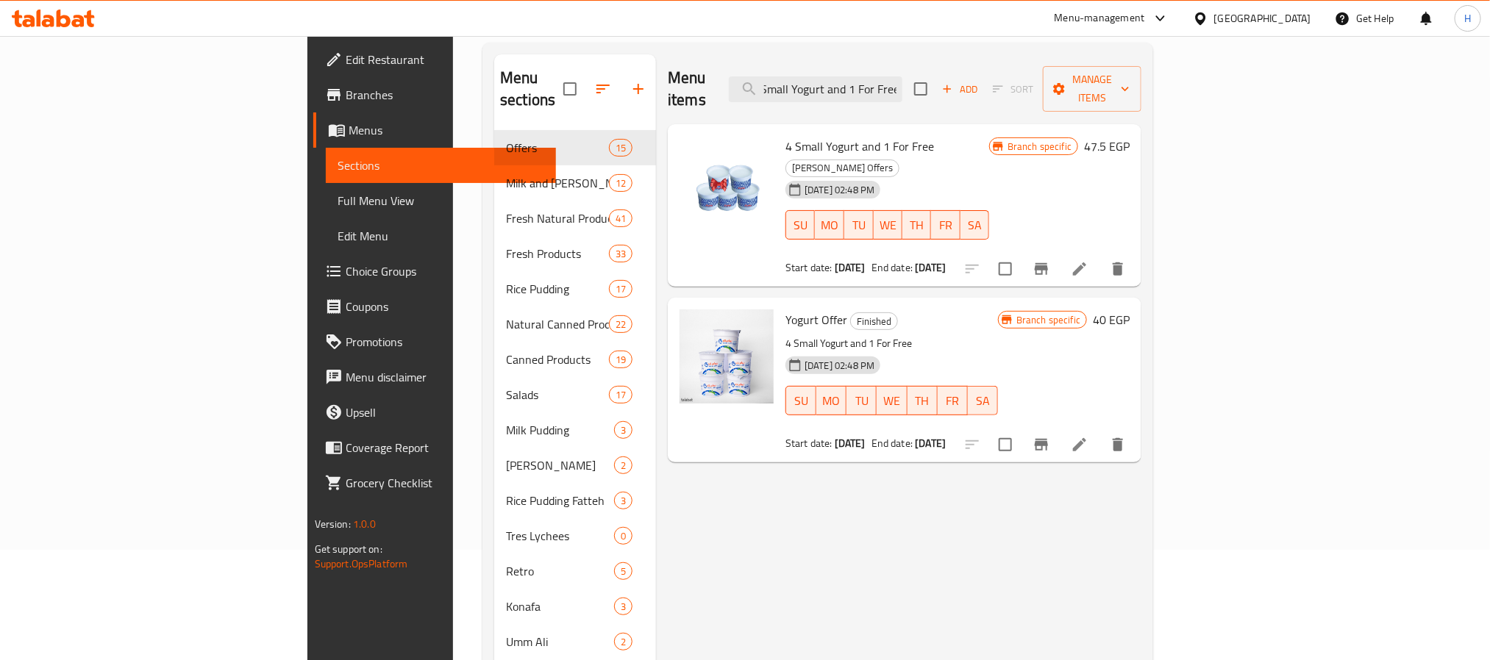
scroll to position [0, 0]
click at [902, 82] on input "4 Small Yogurt and 1 For Free" at bounding box center [816, 89] width 174 height 26
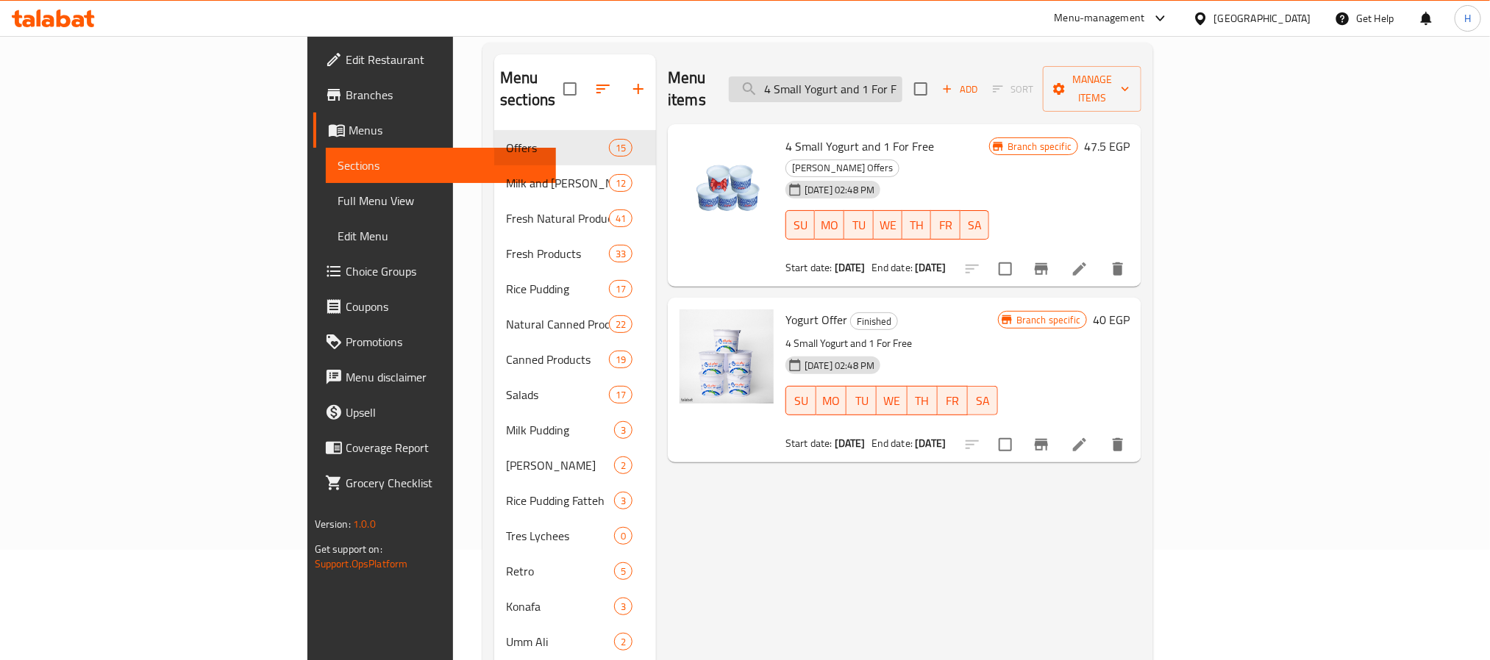
paste input "3 ايس كريم"
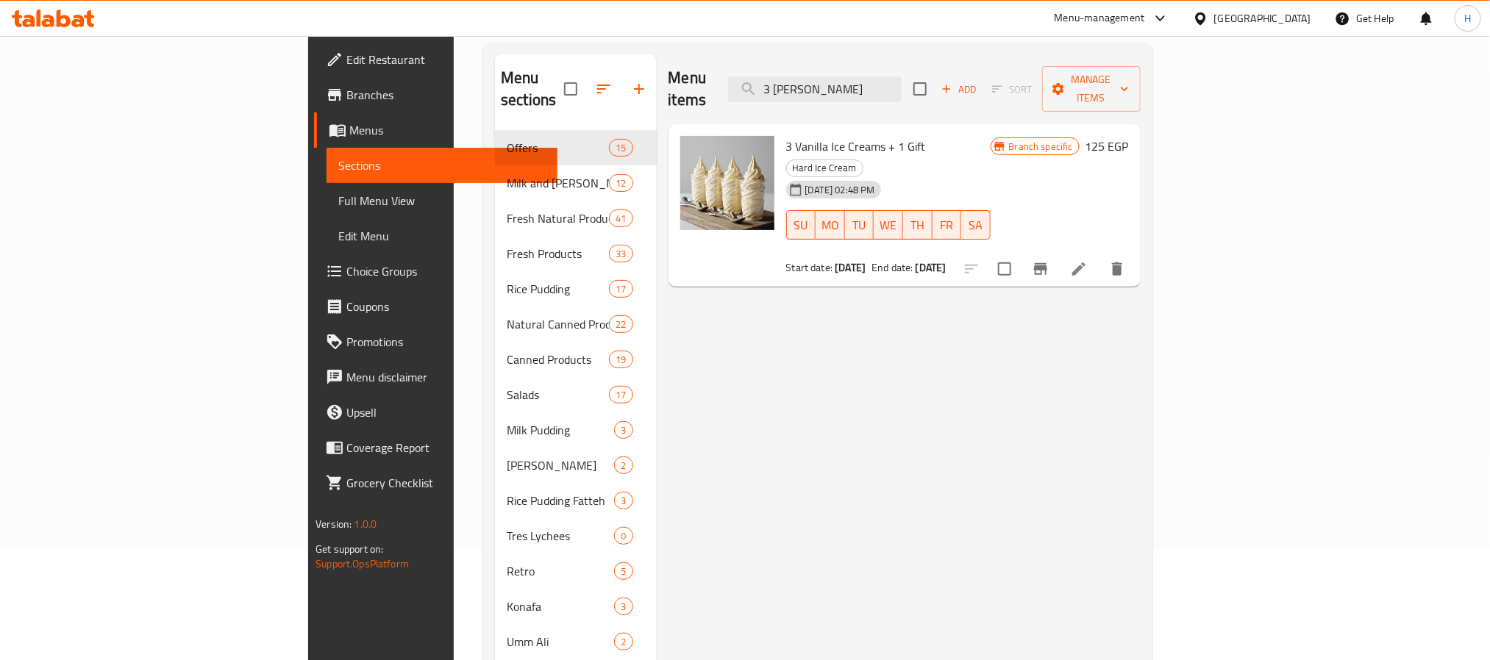
type input "3 ايس كريم"
click at [1088, 260] on icon at bounding box center [1079, 269] width 18 height 18
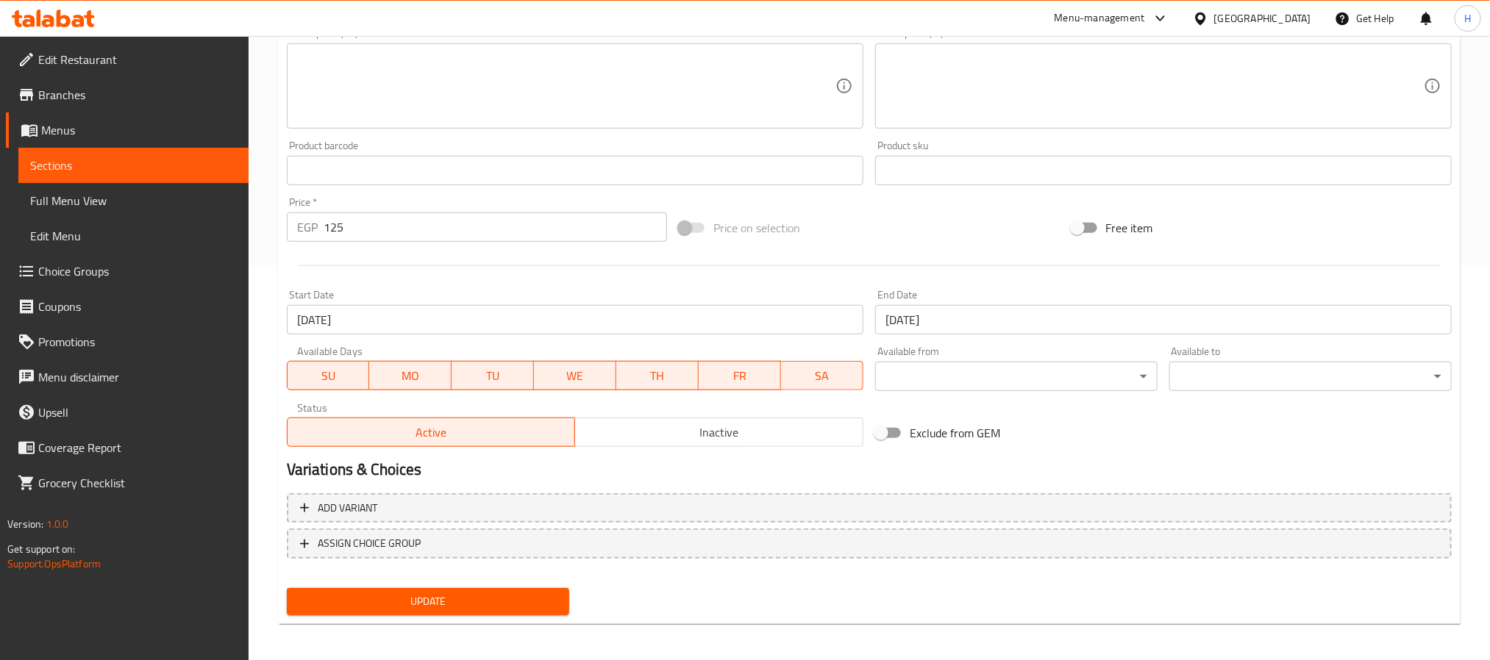
scroll to position [398, 0]
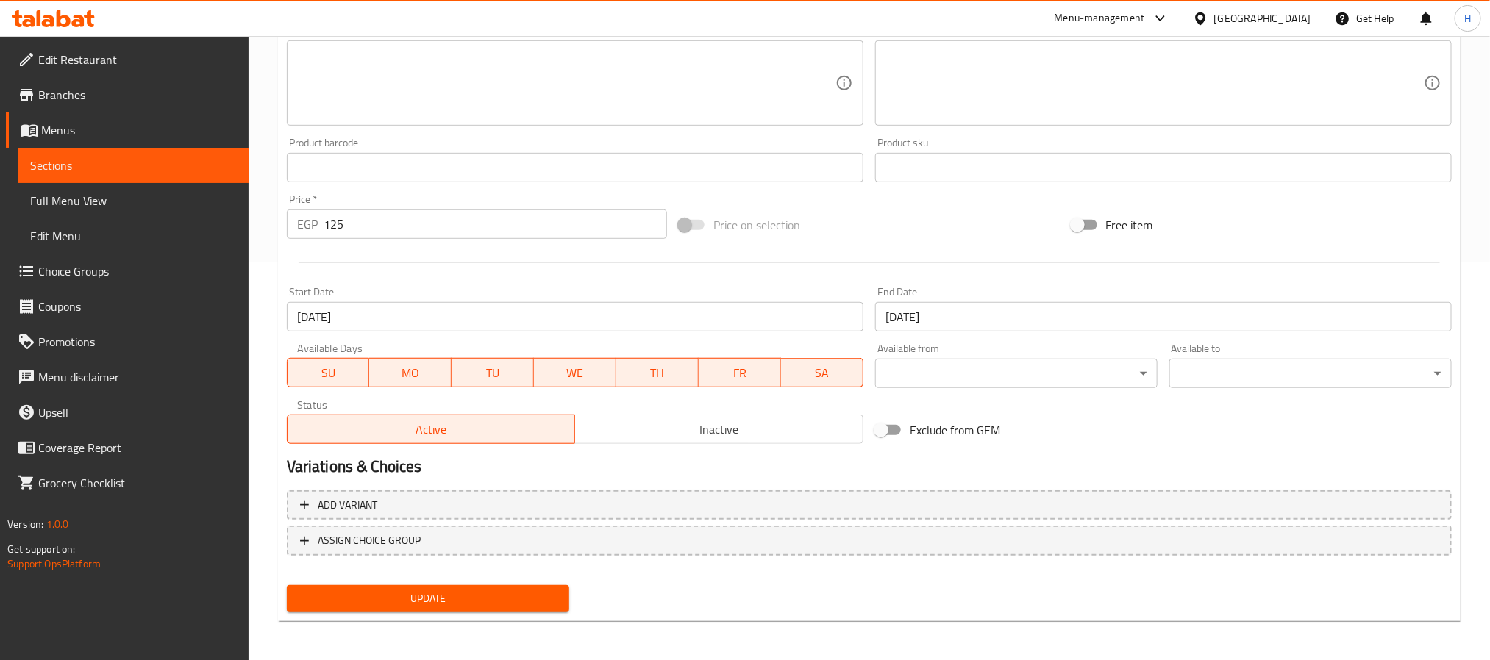
click at [658, 426] on span "Inactive" at bounding box center [719, 429] width 277 height 21
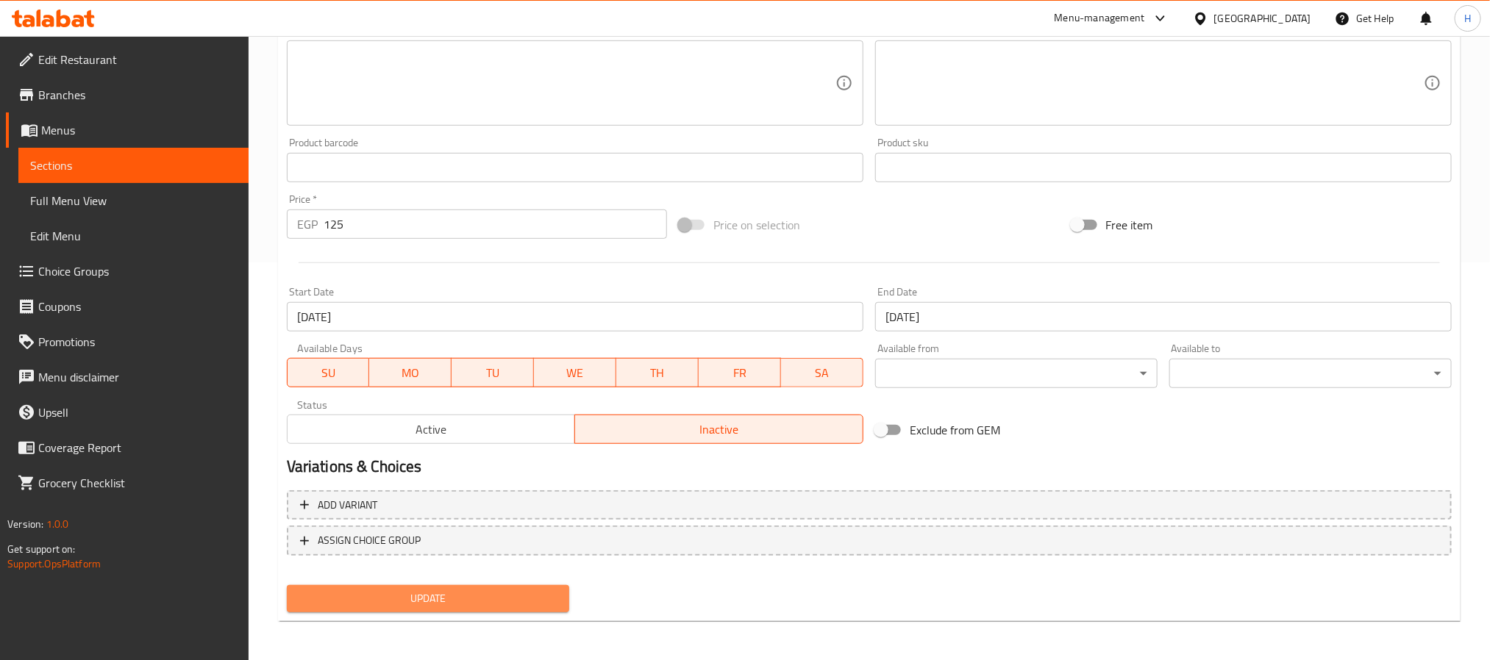
click at [517, 601] on span "Update" at bounding box center [428, 599] width 259 height 18
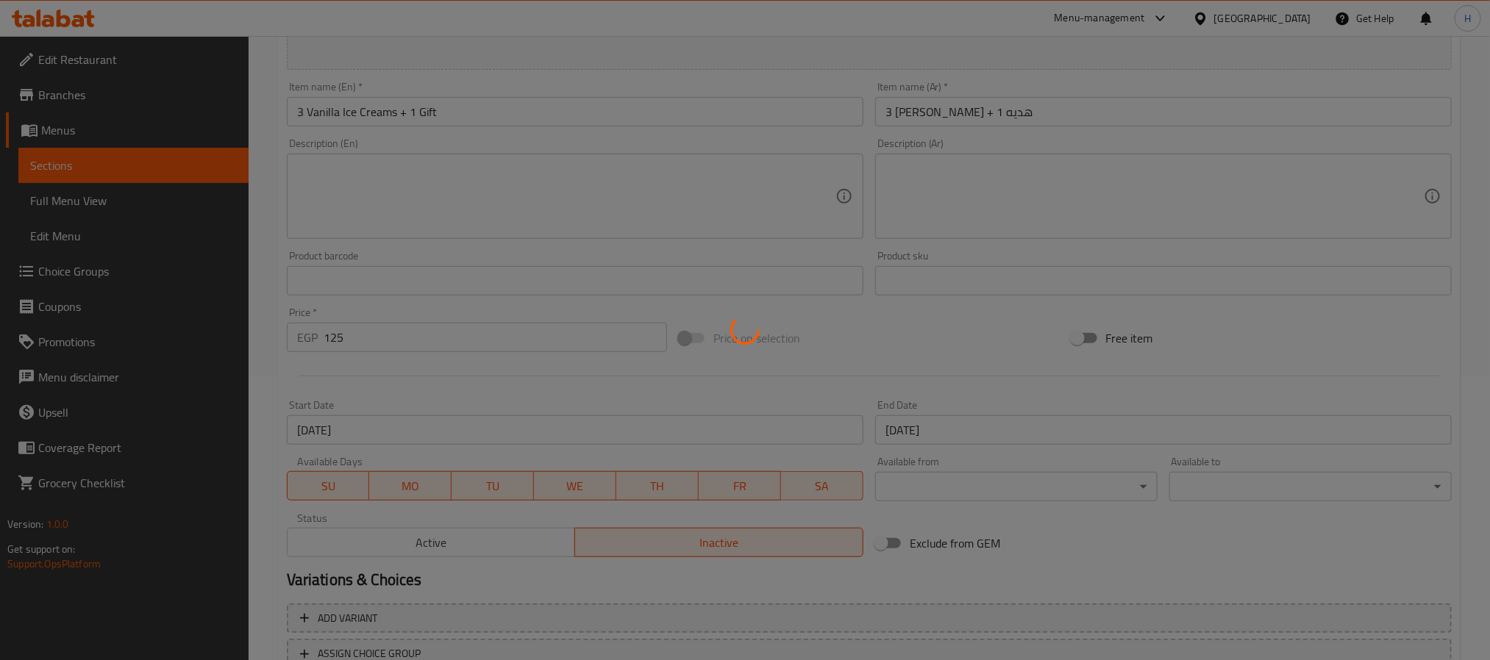
scroll to position [0, 0]
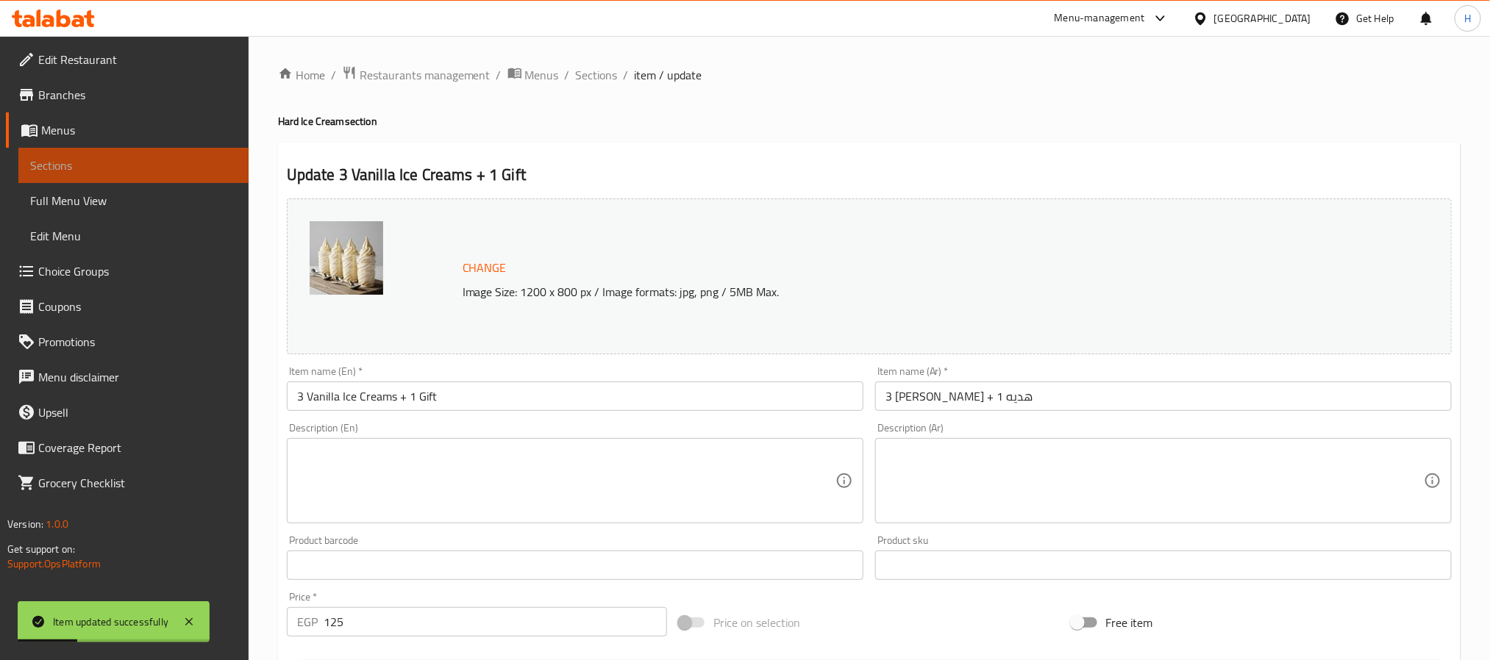
click at [221, 163] on span "Sections" at bounding box center [133, 166] width 207 height 18
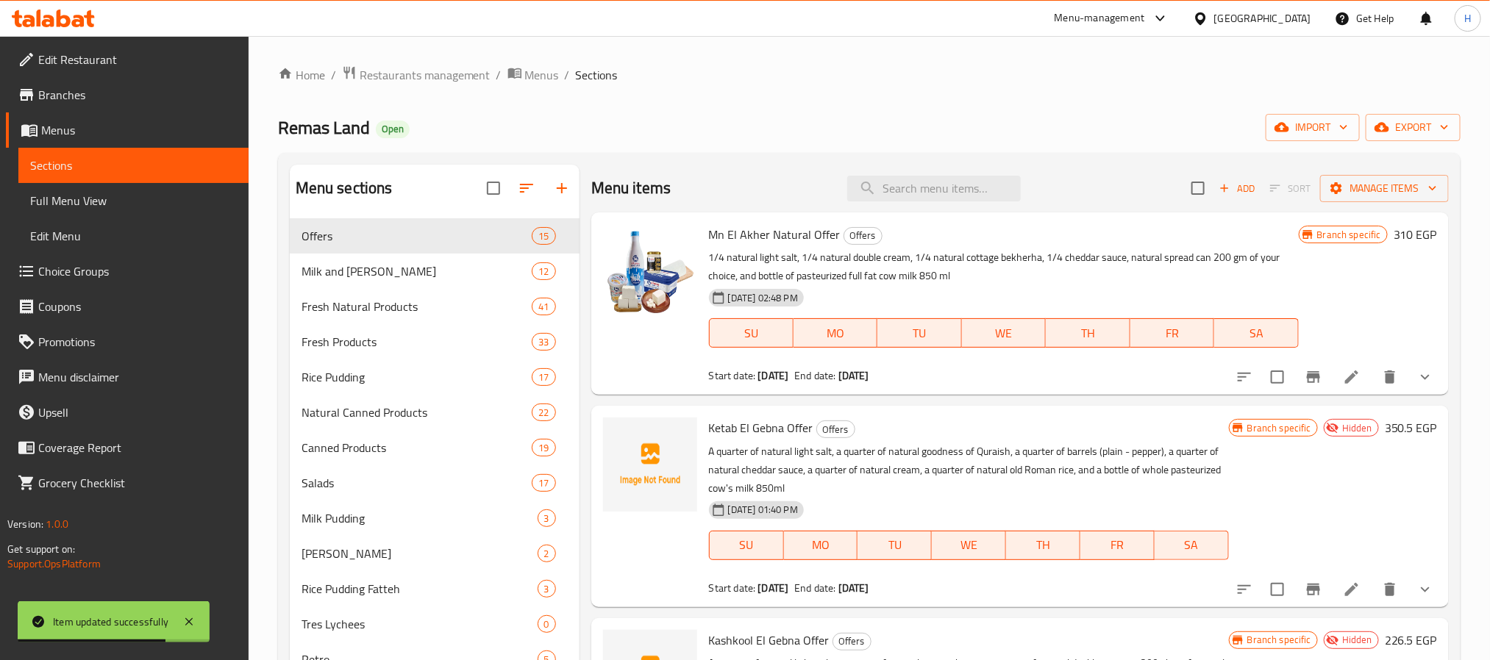
drag, startPoint x: 183, startPoint y: 186, endPoint x: 975, endPoint y: 45, distance: 804.5
click at [183, 186] on link "Full Menu View" at bounding box center [133, 200] width 230 height 35
click at [177, 162] on span "Sections" at bounding box center [133, 166] width 207 height 18
click at [1405, 124] on span "export" at bounding box center [1412, 127] width 71 height 18
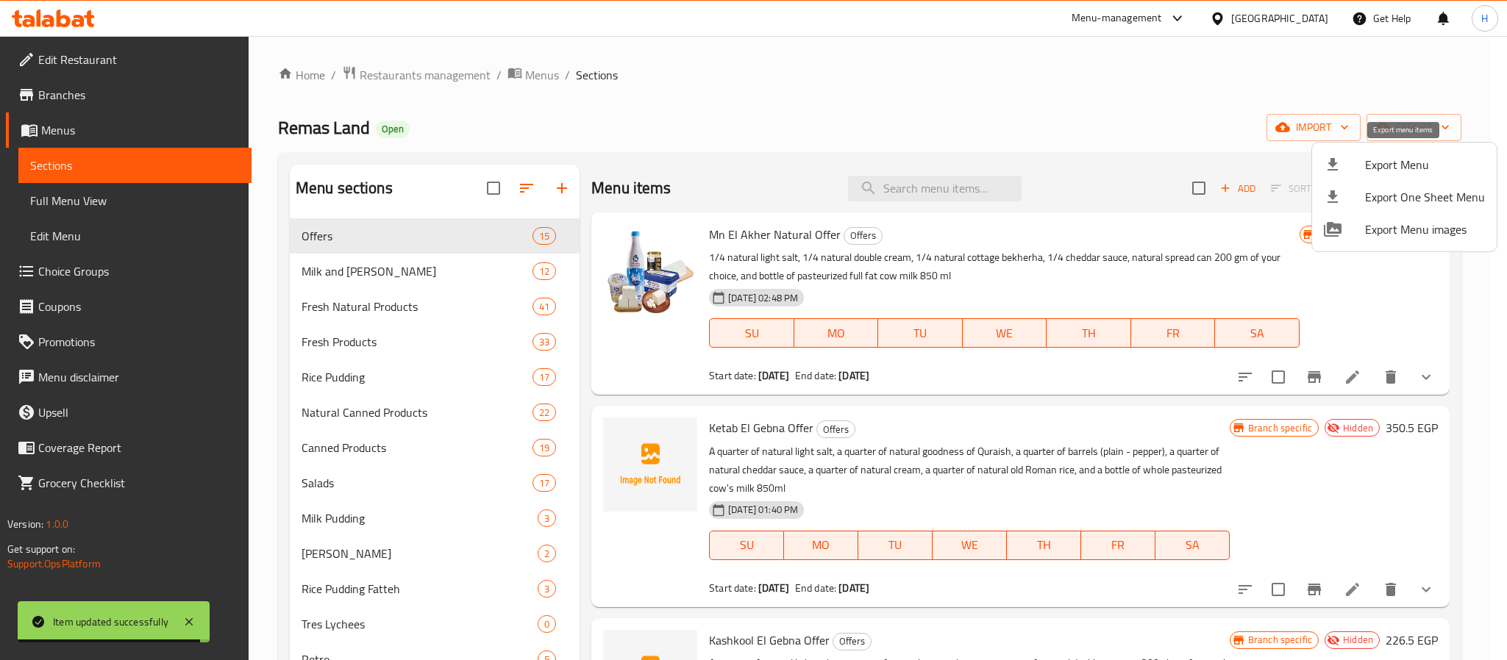
click at [1410, 172] on span "Export Menu" at bounding box center [1425, 165] width 120 height 18
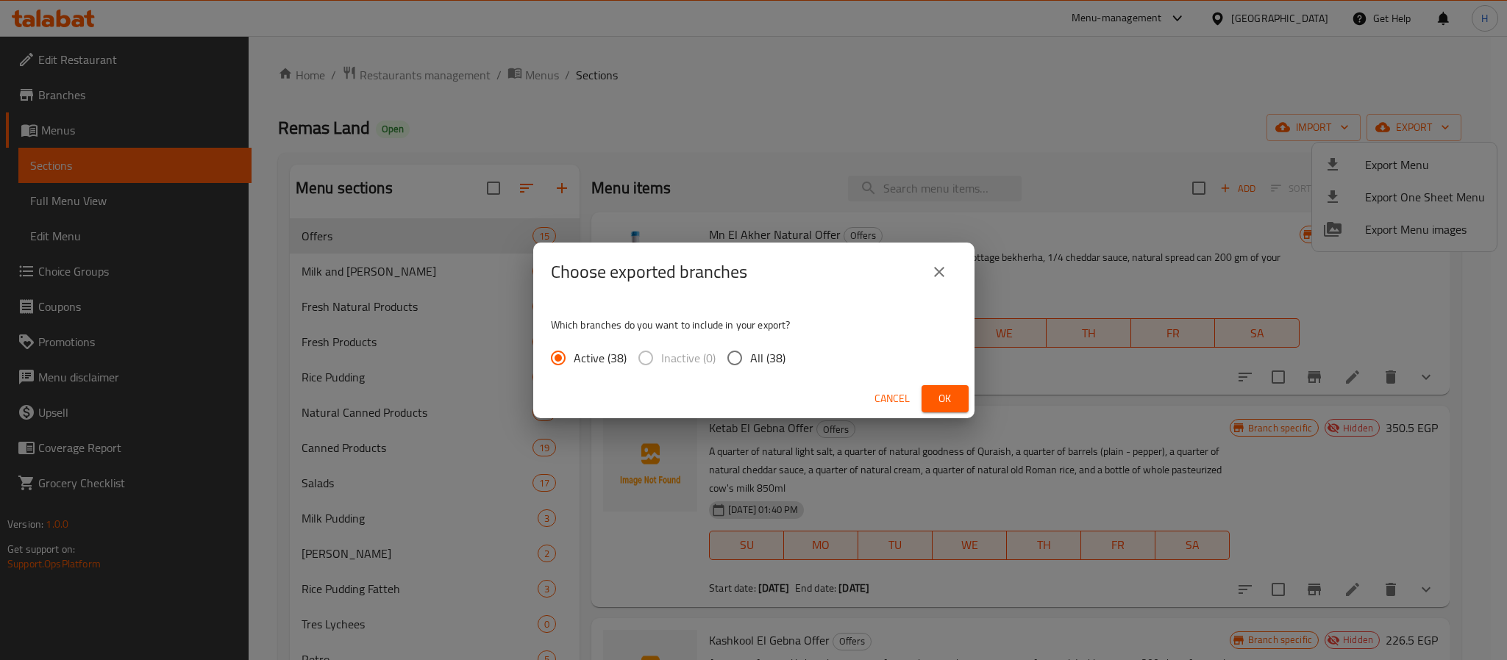
click at [757, 360] on span "All (38)" at bounding box center [767, 358] width 35 height 18
click at [750, 360] on input "All (38)" at bounding box center [734, 358] width 31 height 31
radio input "true"
click at [944, 386] on button "Ok" at bounding box center [944, 398] width 47 height 27
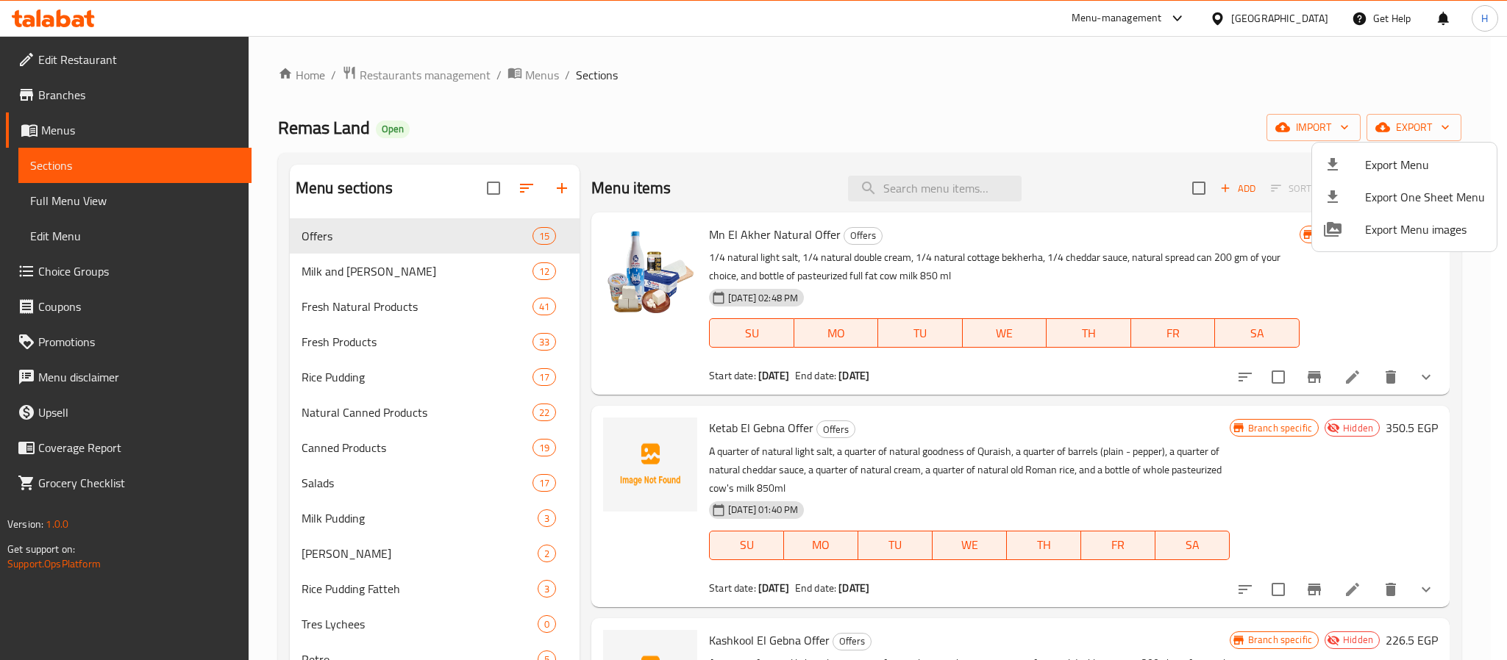
click at [980, 192] on div at bounding box center [753, 330] width 1507 height 660
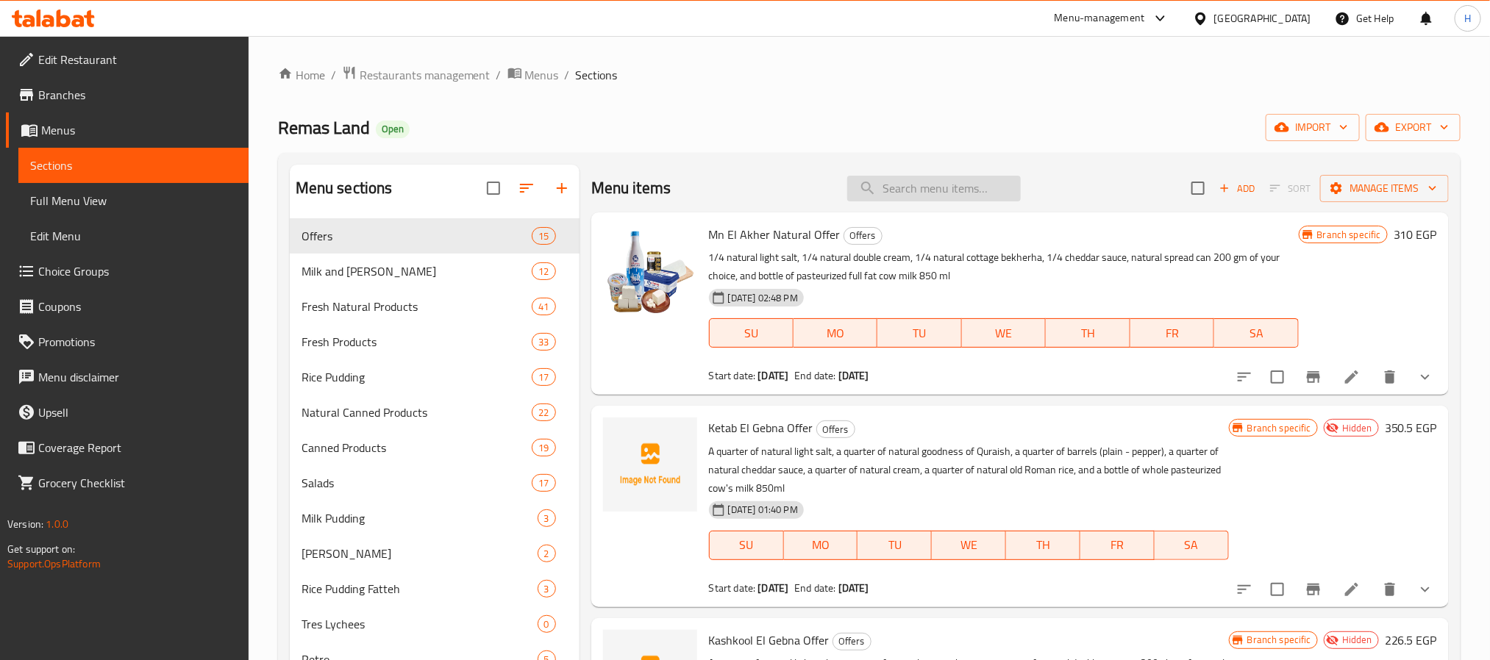
click at [958, 177] on input "search" at bounding box center [934, 189] width 174 height 26
paste input "4 Small Yogurts and 1 Free"
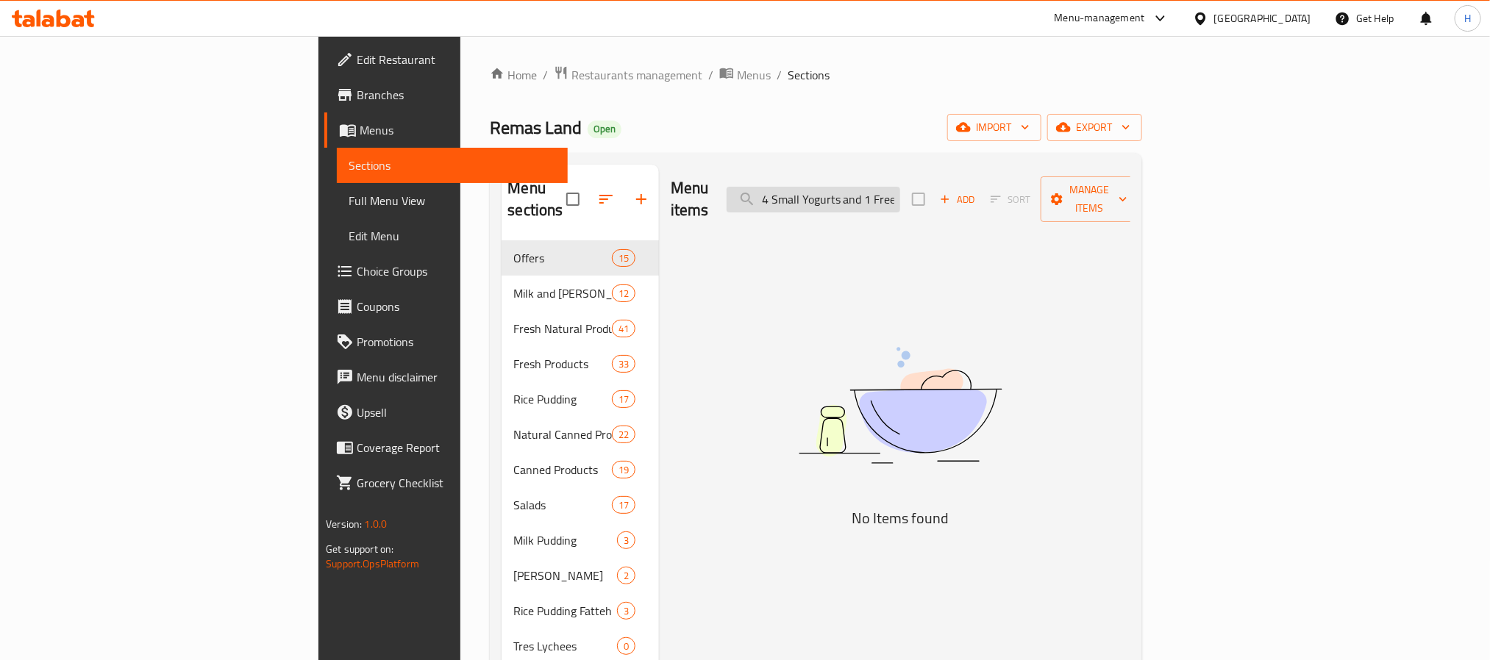
click at [882, 187] on input "4 Small Yogurts and 1 Free" at bounding box center [814, 200] width 174 height 26
drag, startPoint x: 991, startPoint y: 190, endPoint x: 1044, endPoint y: 184, distance: 53.4
click at [1044, 184] on div "Menu items 4 Small Yogurts and 1 Free Add Sort Manage items" at bounding box center [901, 200] width 460 height 70
click at [891, 188] on input "4 Small Yogurts" at bounding box center [814, 200] width 174 height 26
click at [900, 196] on input "Small Yogurts" at bounding box center [814, 200] width 174 height 26
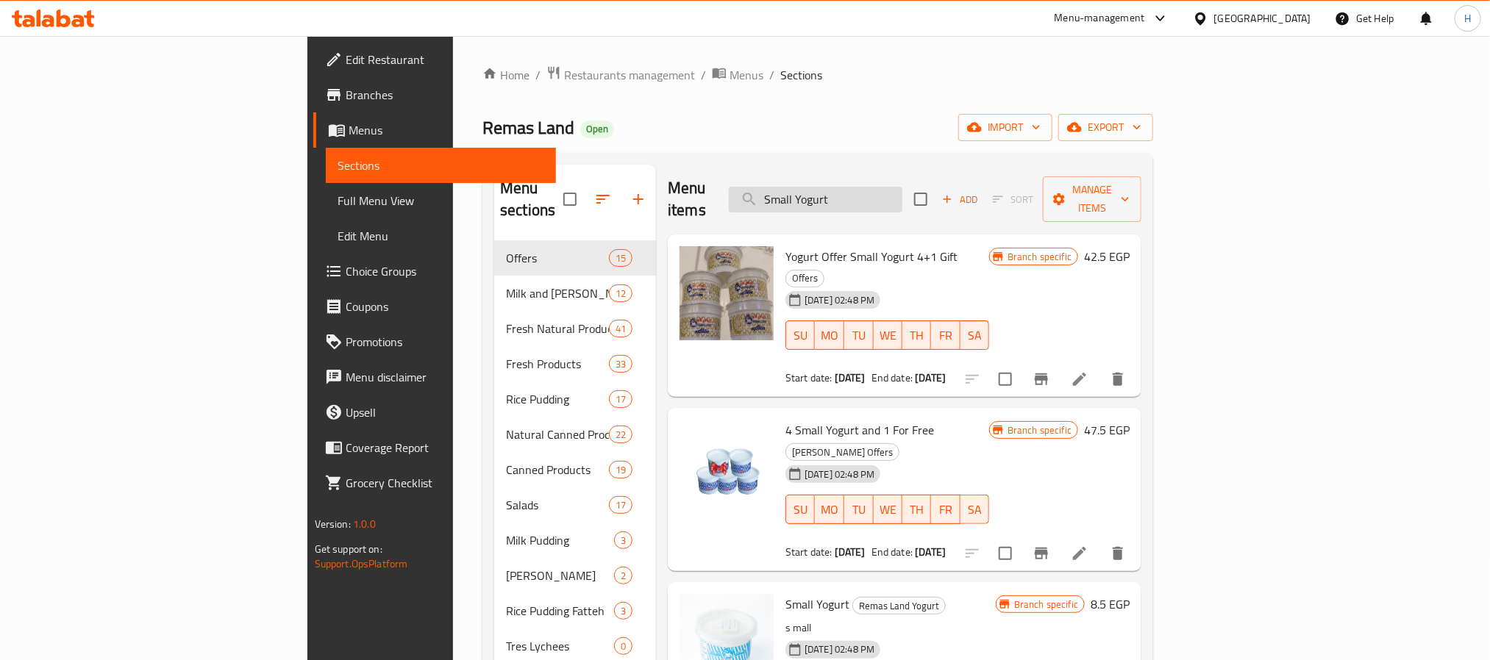
type input "Small Yogurt"
click at [1088, 371] on icon at bounding box center [1080, 380] width 18 height 18
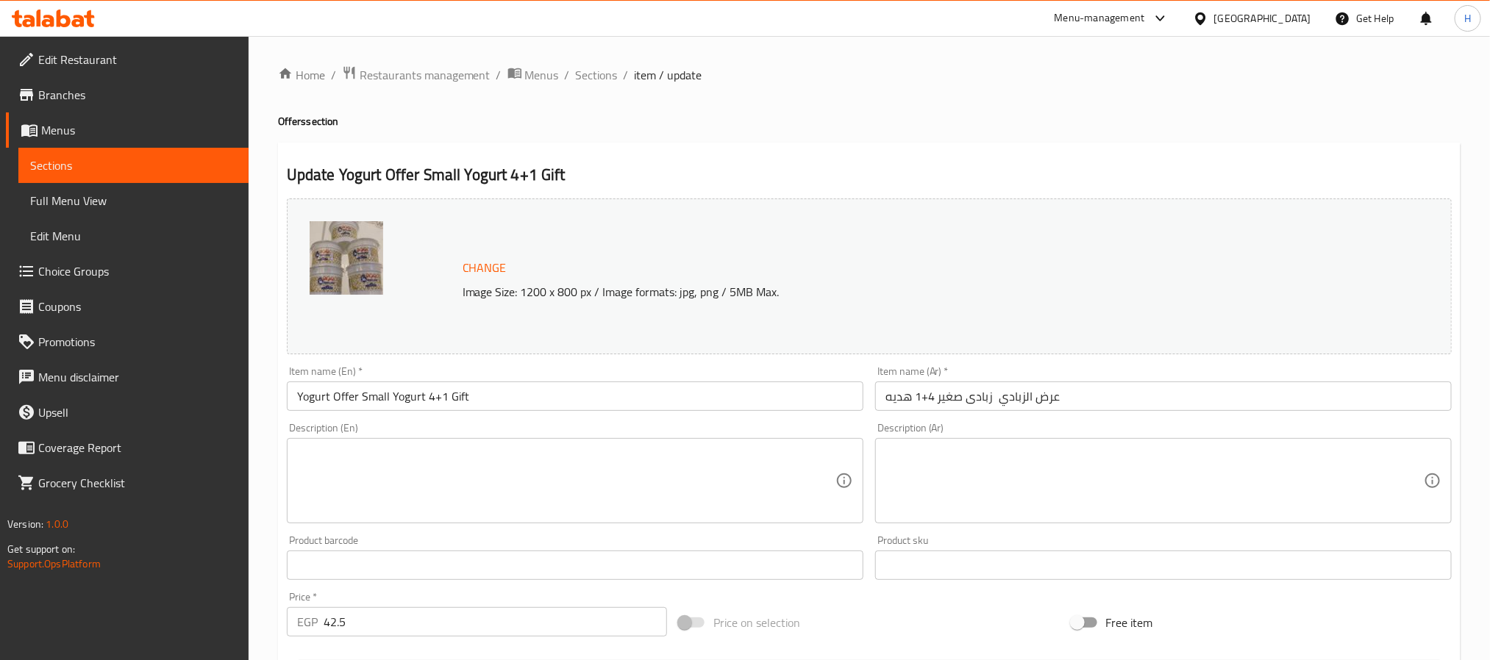
click at [179, 161] on span "Sections" at bounding box center [133, 166] width 207 height 18
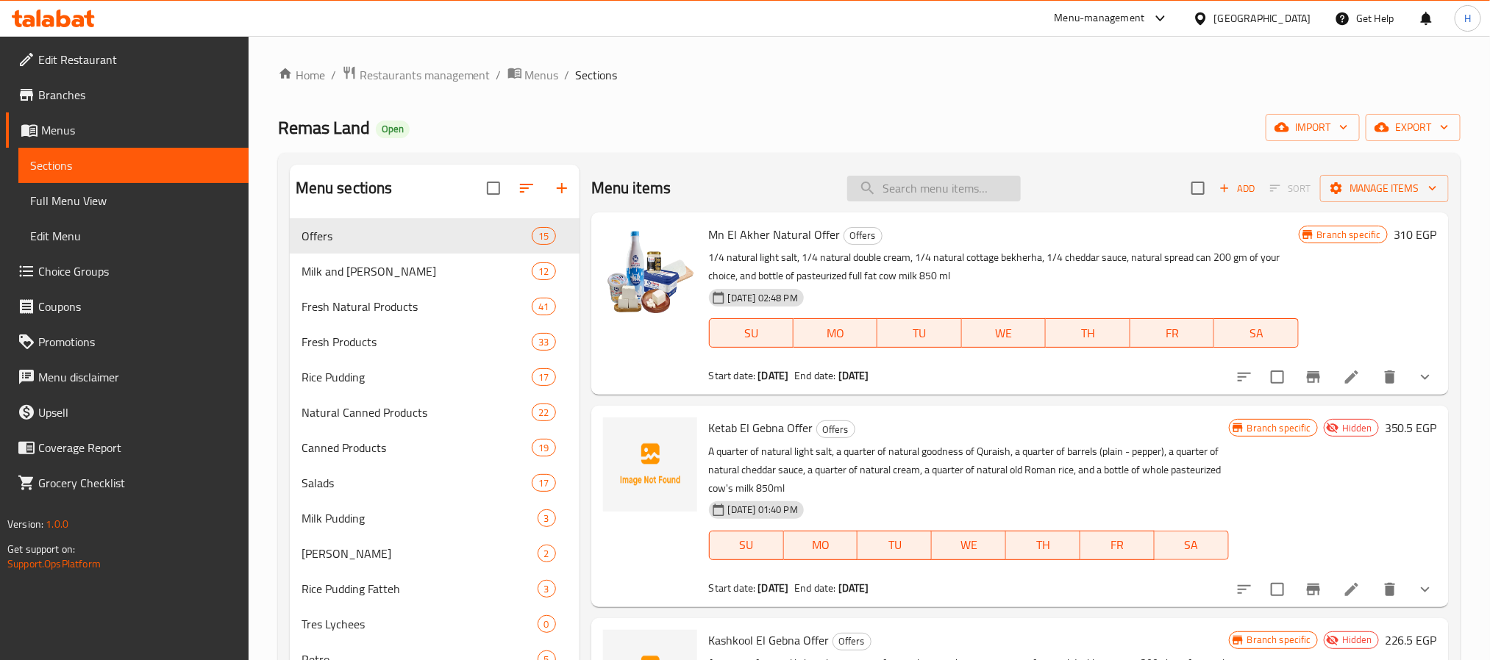
click at [944, 188] on input "search" at bounding box center [934, 189] width 174 height 26
paste input "4 Small Yogurts and 1 Free"
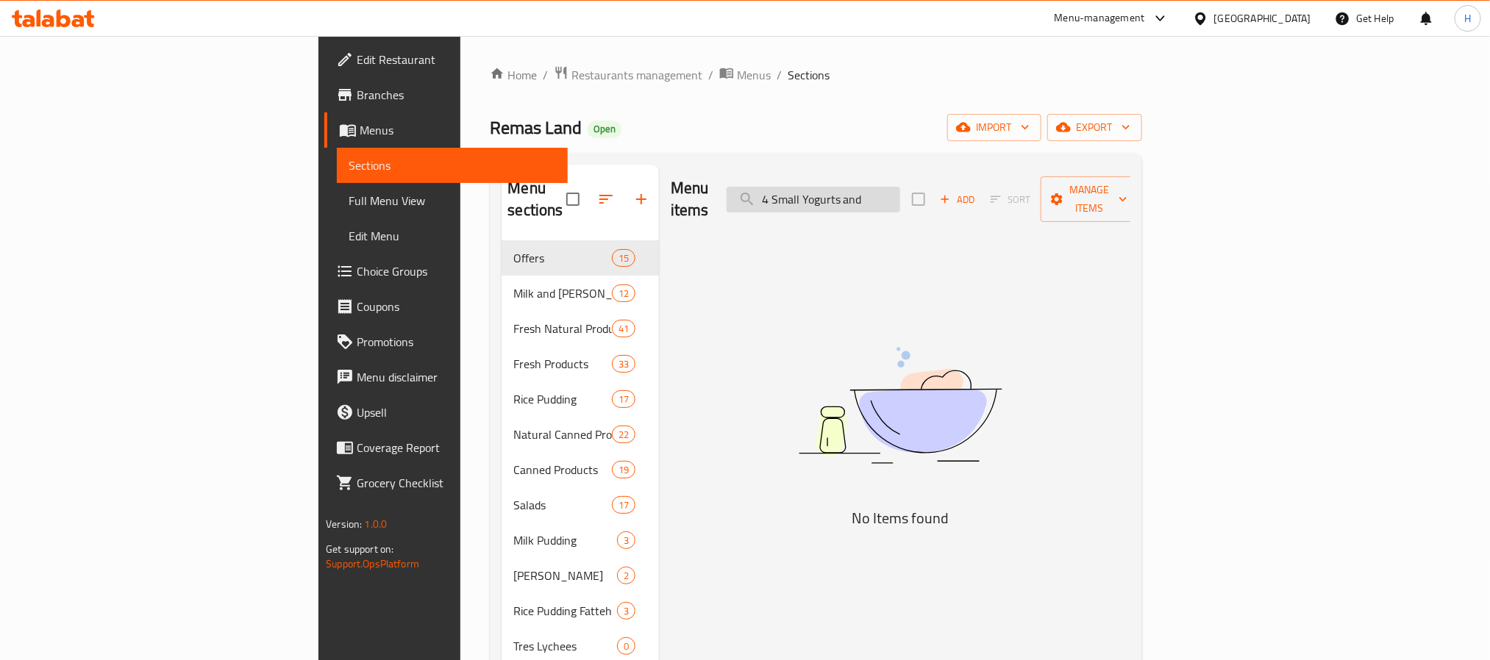
click at [900, 188] on input "4 Small Yogurts and" at bounding box center [814, 200] width 174 height 26
click at [900, 190] on input "Yogurts and" at bounding box center [814, 200] width 174 height 26
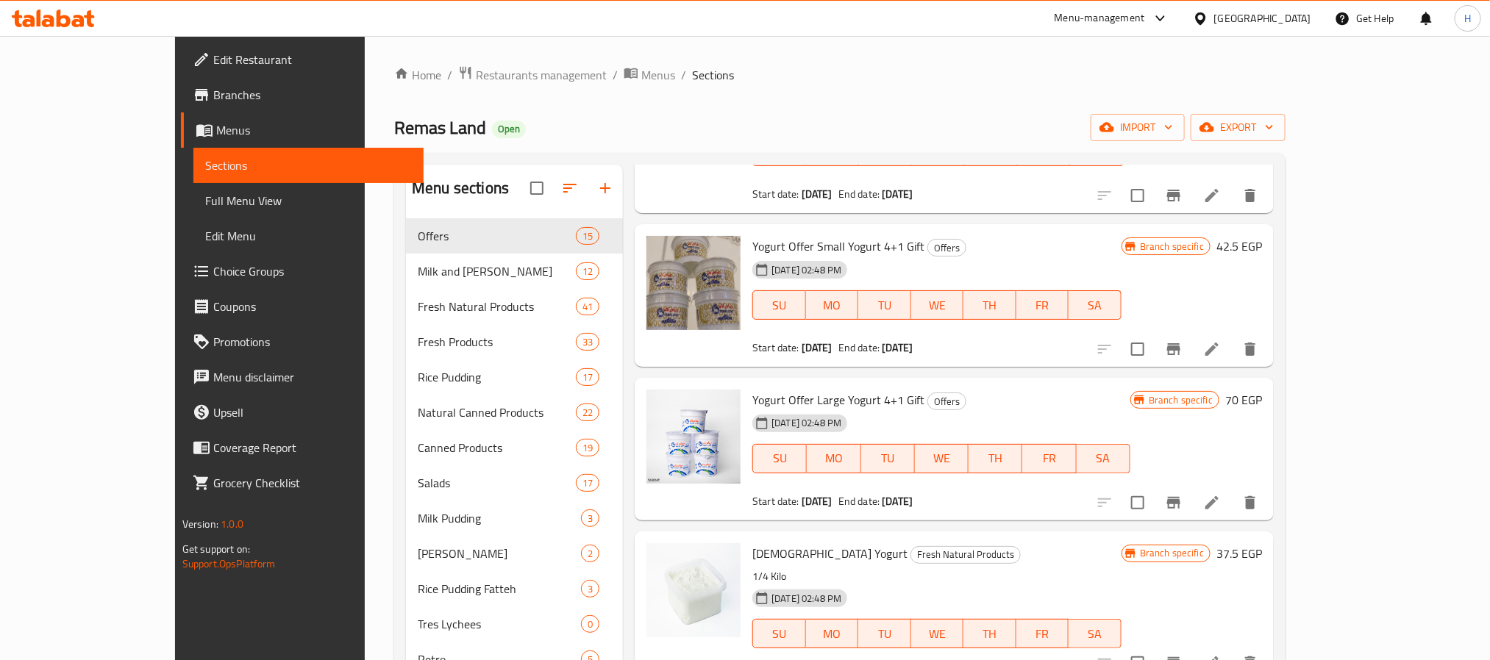
scroll to position [221, 0]
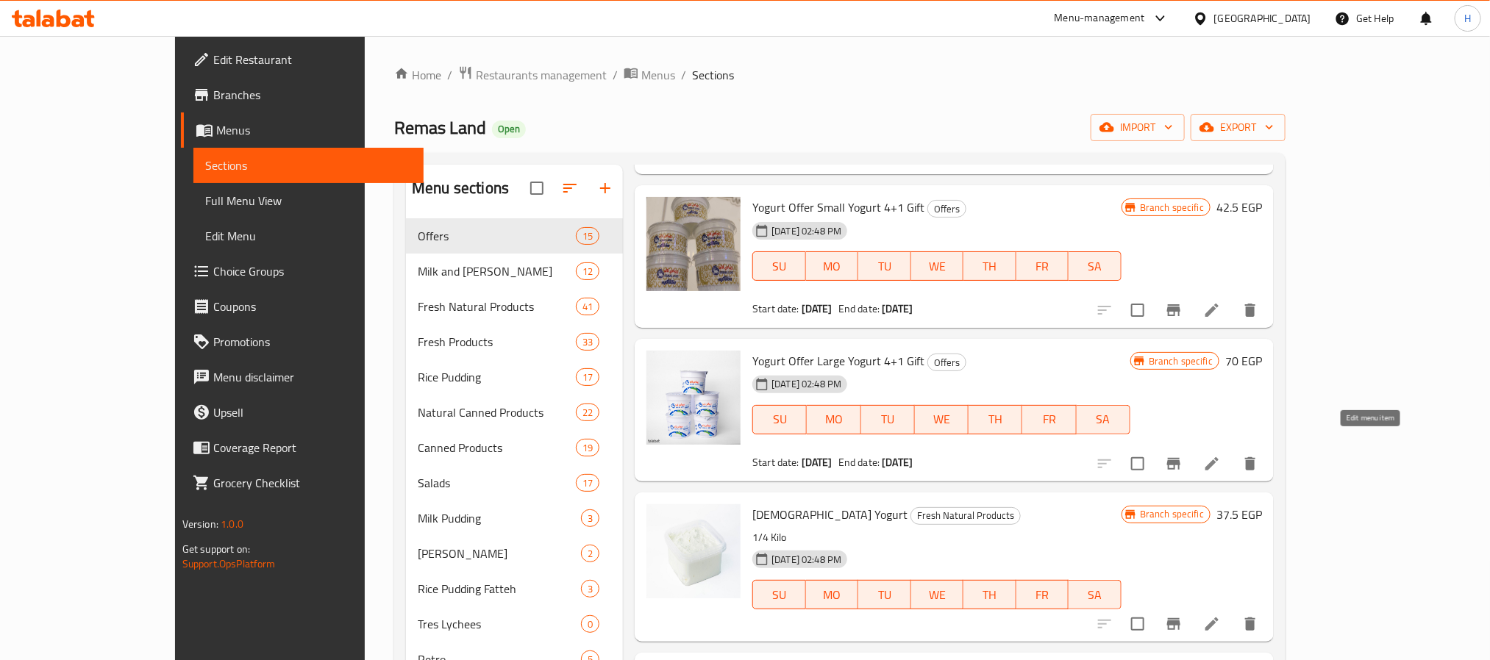
type input "Yogurt"
click at [1221, 455] on icon at bounding box center [1212, 464] width 18 height 18
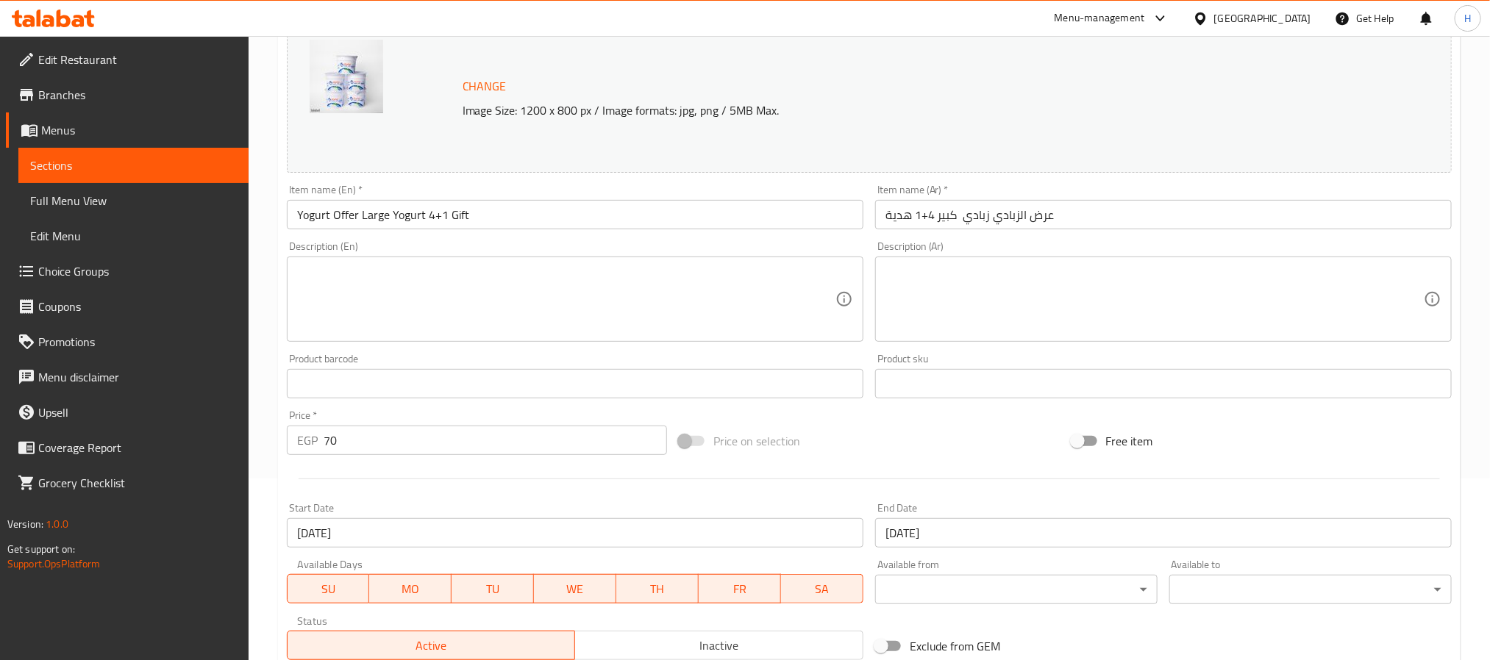
scroll to position [331, 0]
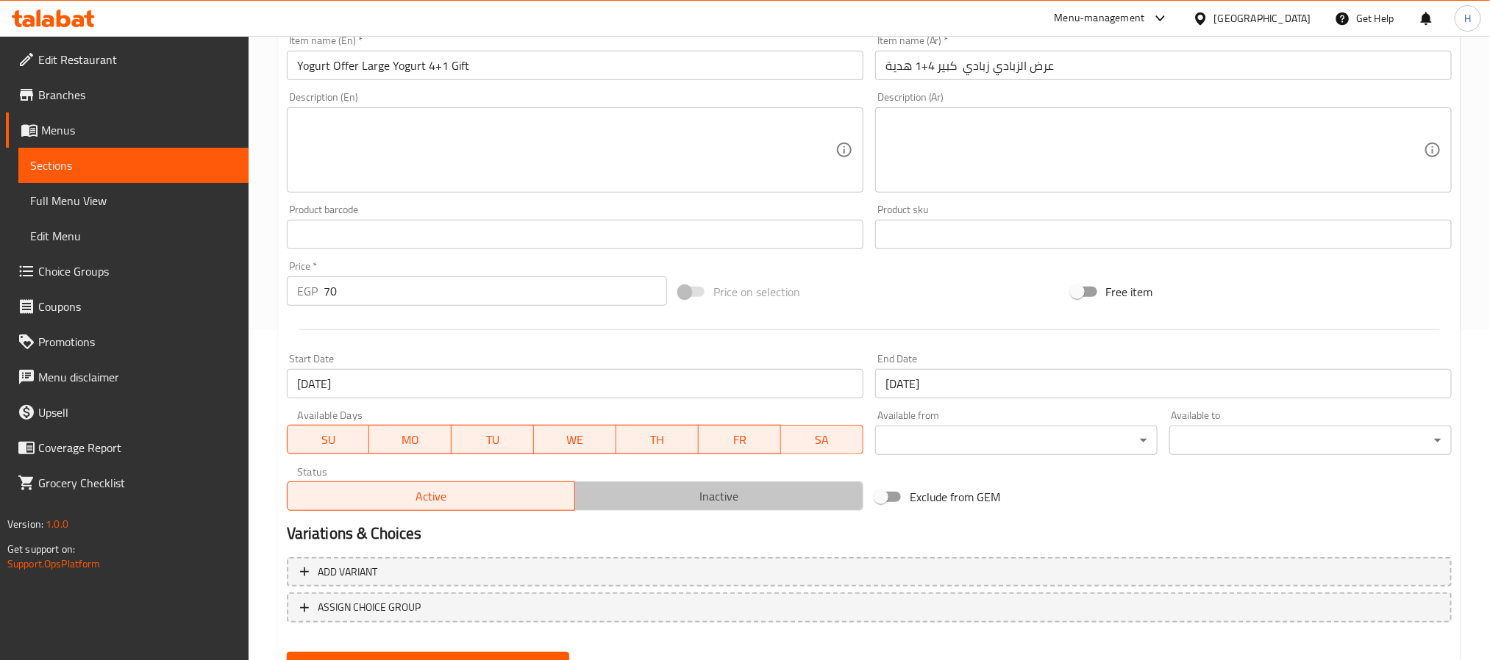
click at [713, 501] on span "Inactive" at bounding box center [719, 496] width 277 height 21
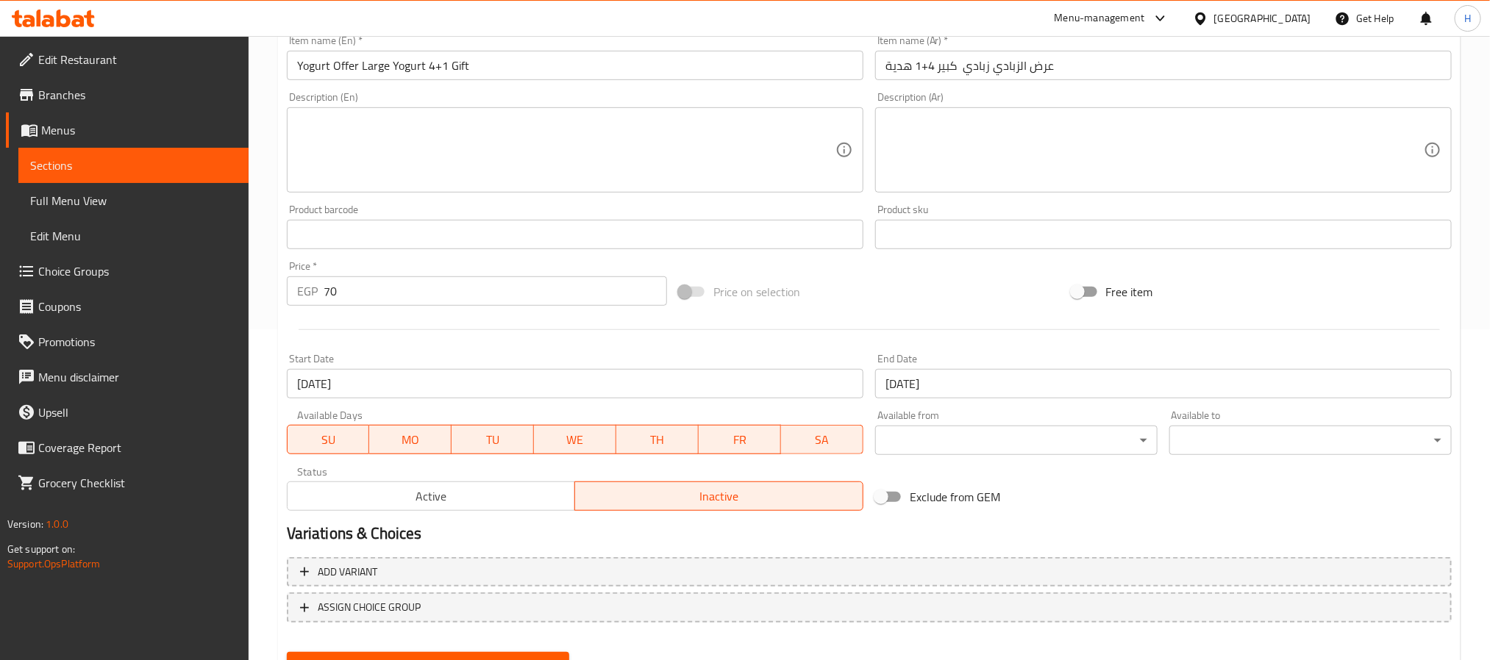
click at [493, 658] on span "Update" at bounding box center [428, 666] width 259 height 18
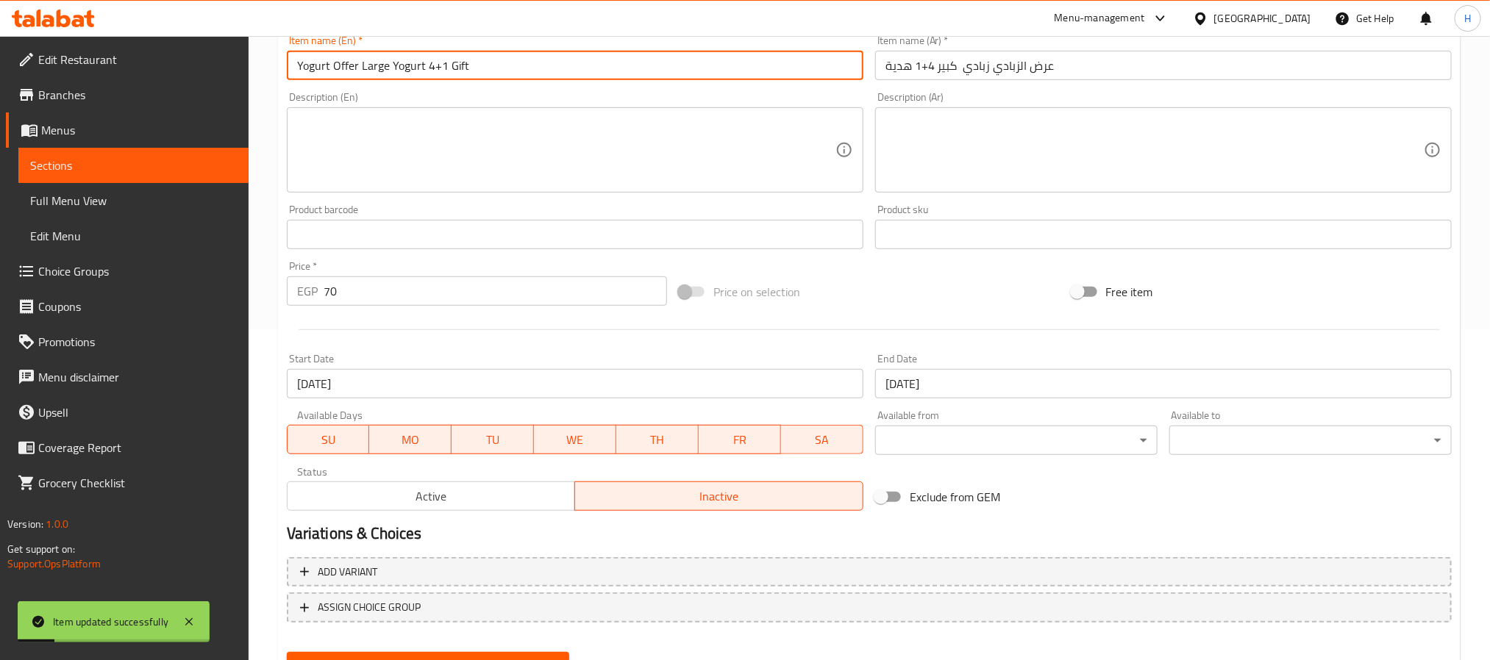
drag, startPoint x: 393, startPoint y: 67, endPoint x: 288, endPoint y: 75, distance: 106.2
click at [288, 75] on input "Yogurt Offer Large Yogurt 4+1 Gift" at bounding box center [575, 65] width 577 height 29
click at [228, 164] on span "Sections" at bounding box center [133, 166] width 207 height 18
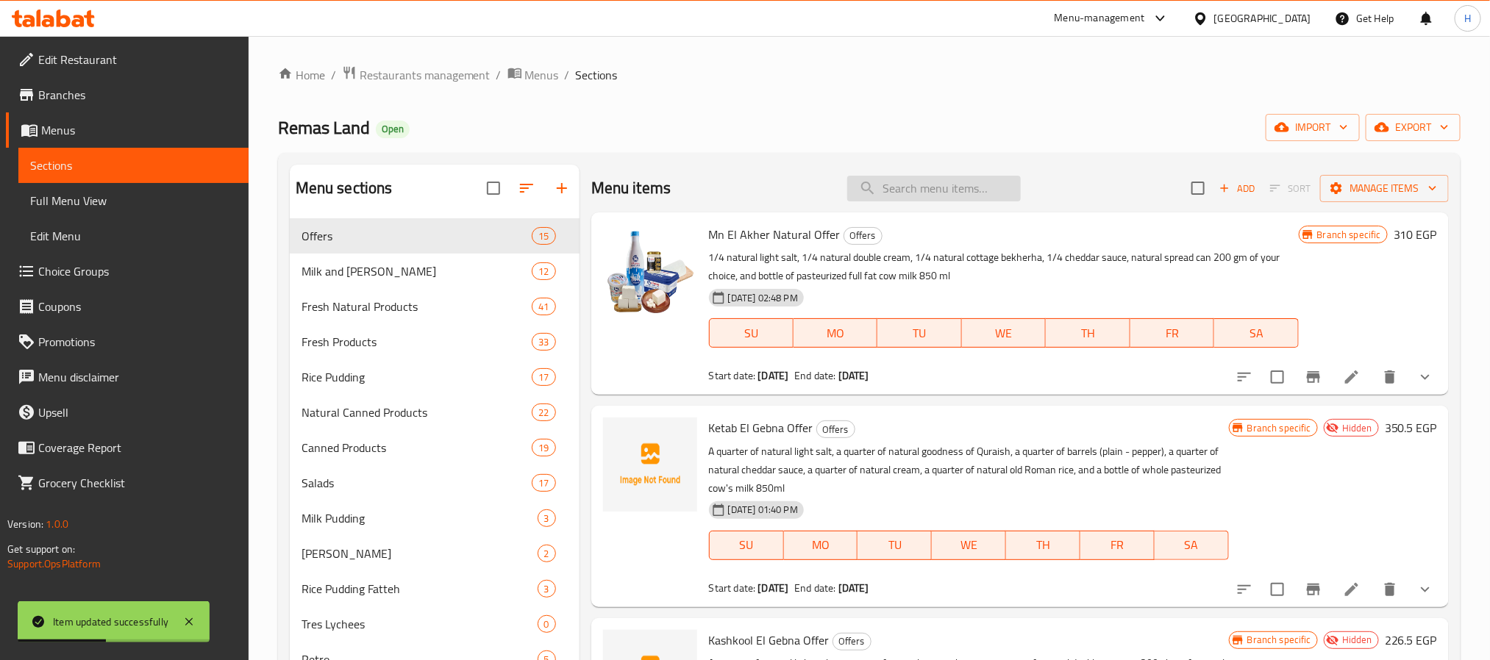
click at [894, 194] on input "search" at bounding box center [934, 189] width 174 height 26
paste input "Yogurt Offer Large Y"
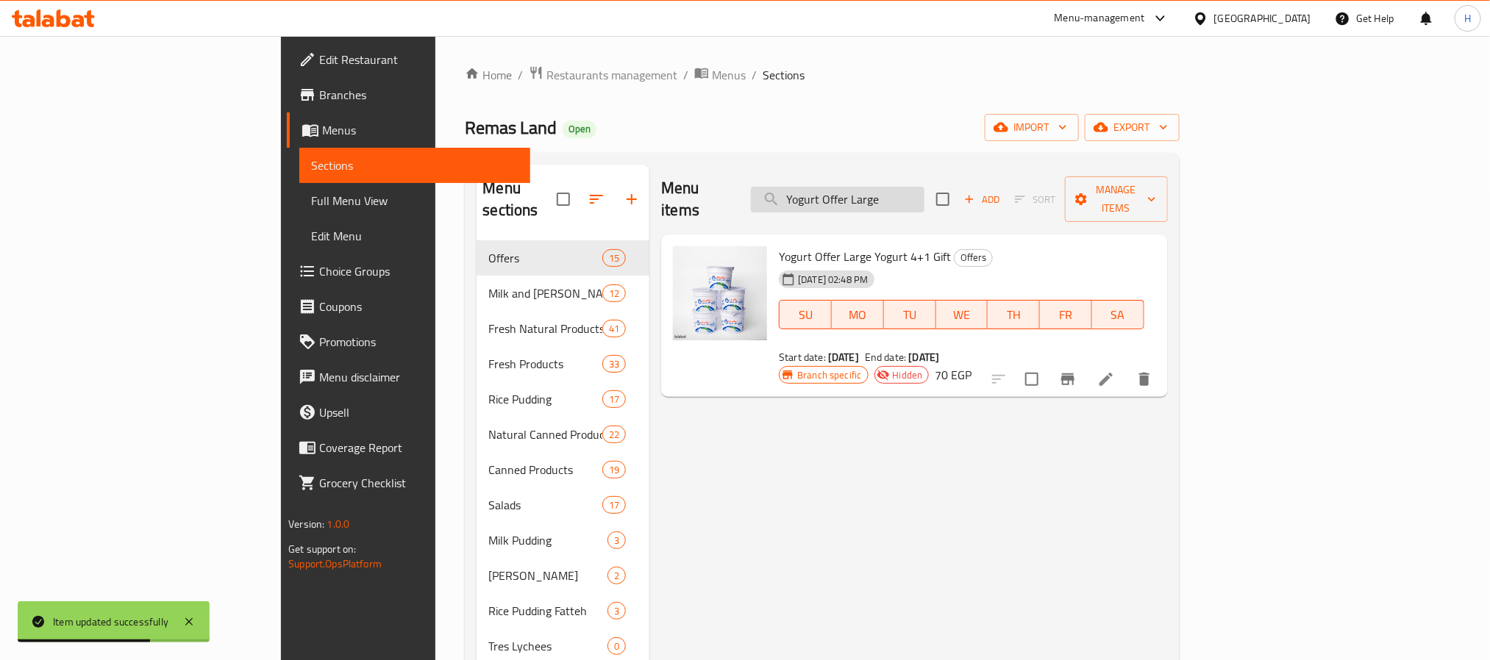
click at [924, 199] on input "Yogurt Offer Large" at bounding box center [838, 200] width 174 height 26
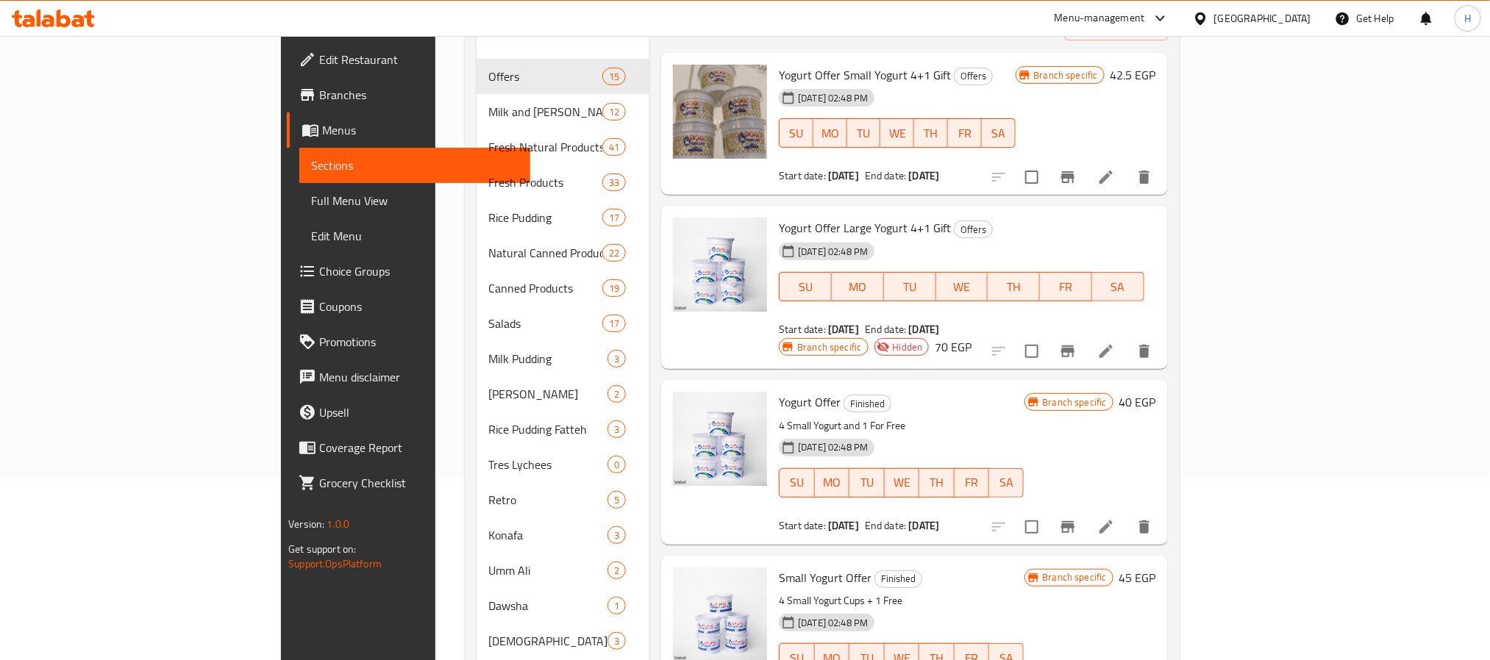
scroll to position [221, 0]
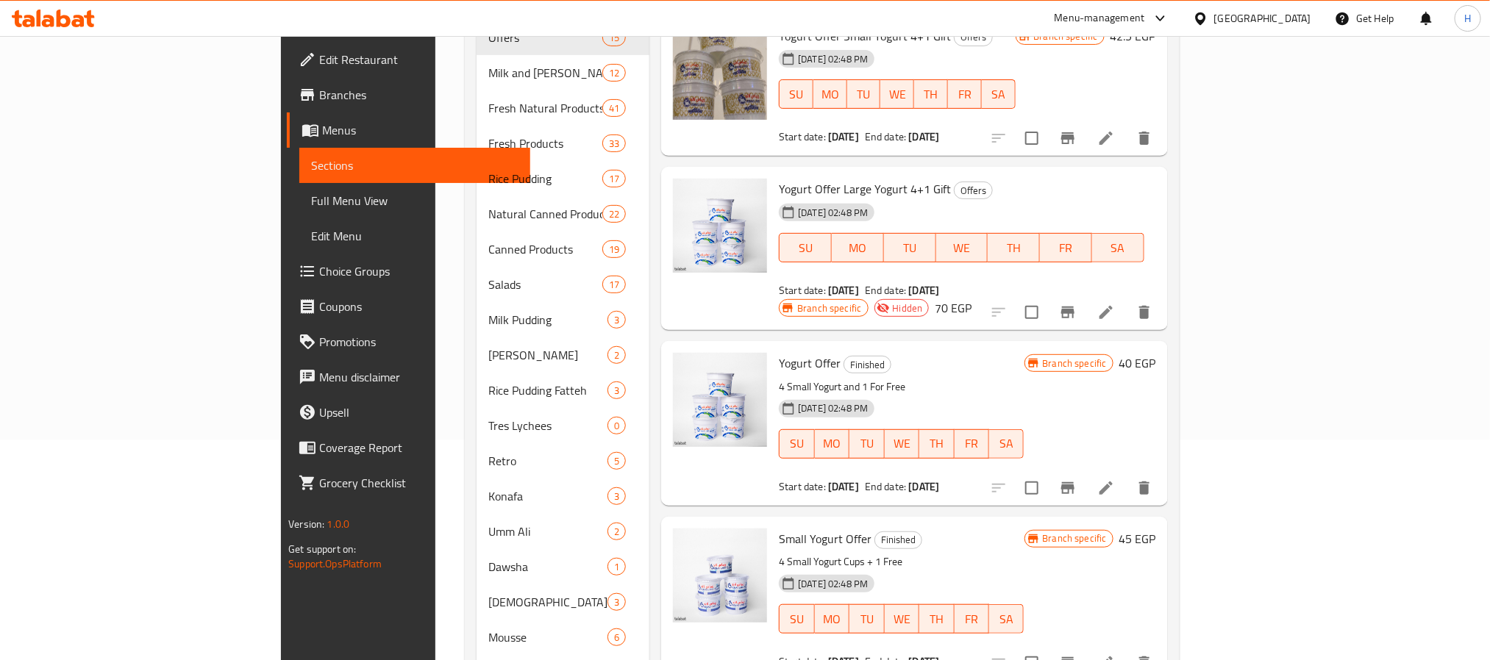
type input "Yogurt Offer"
click at [1113, 482] on icon at bounding box center [1105, 488] width 13 height 13
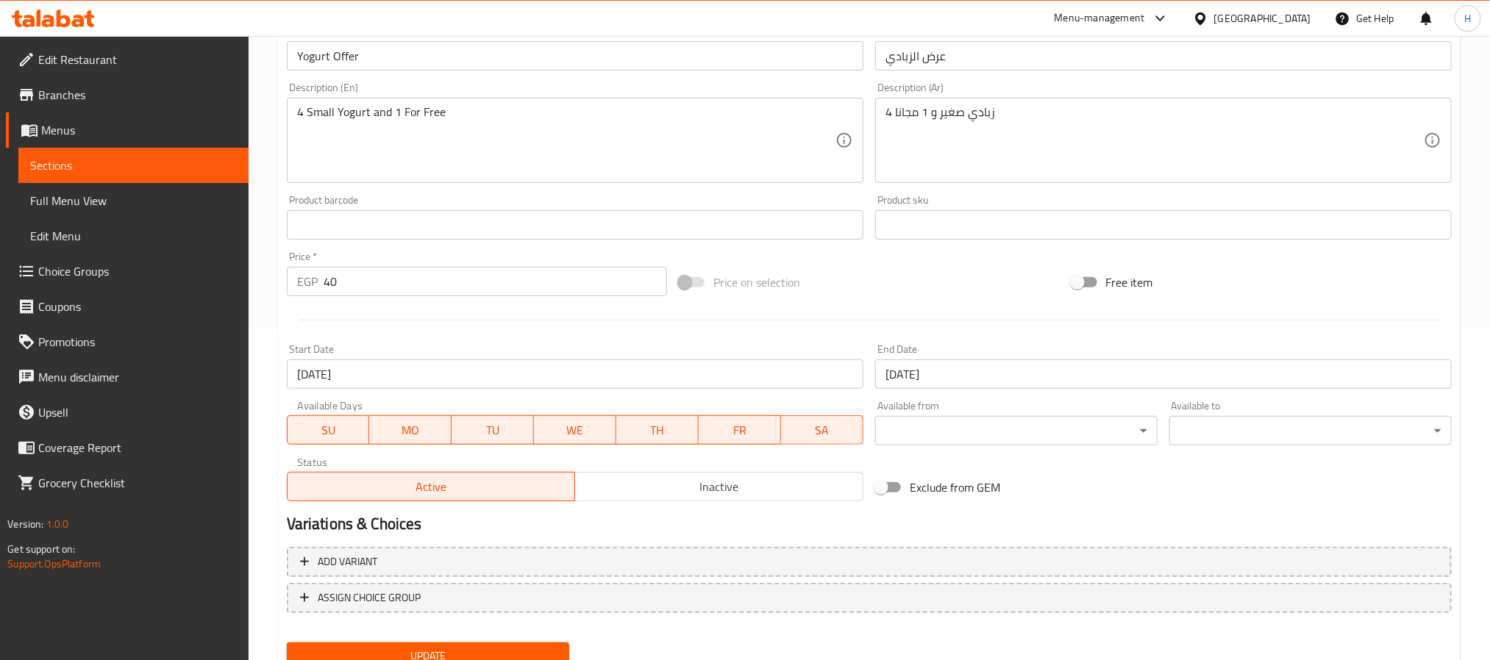
scroll to position [388, 0]
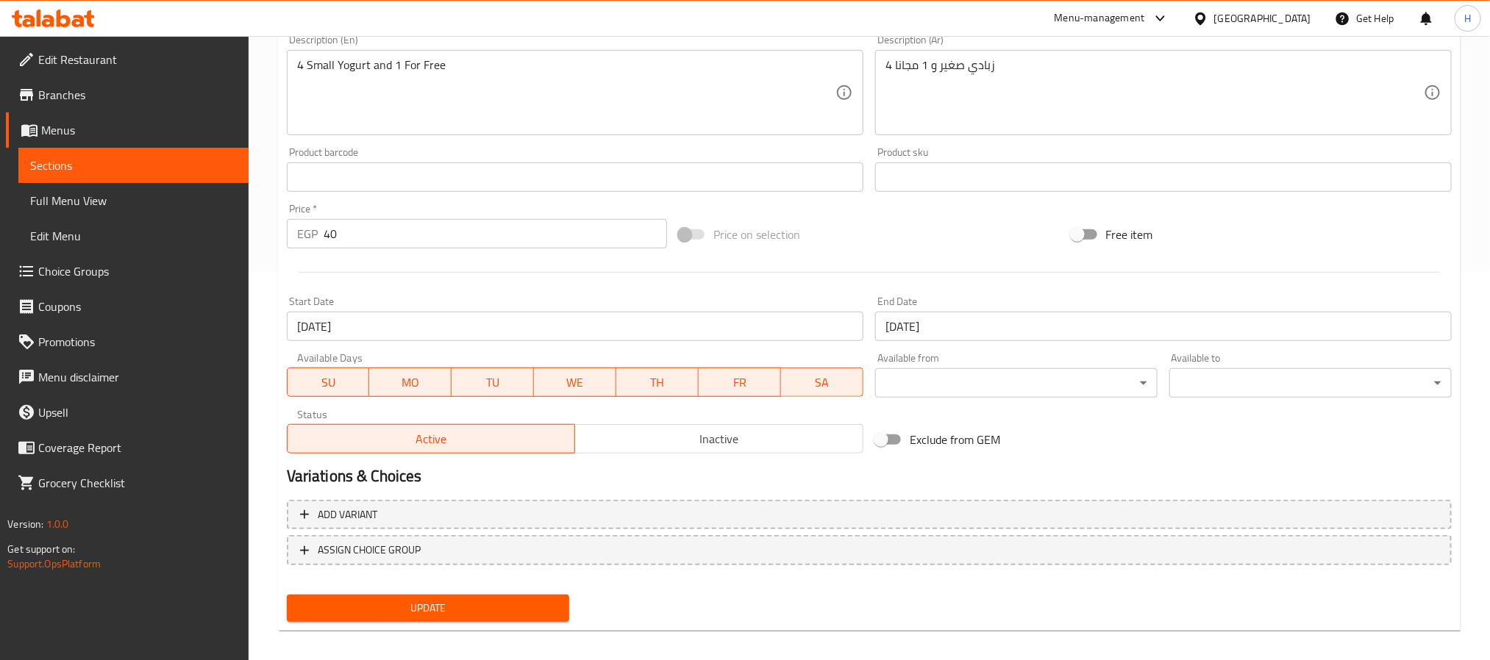
click at [601, 426] on button "Inactive" at bounding box center [718, 438] width 289 height 29
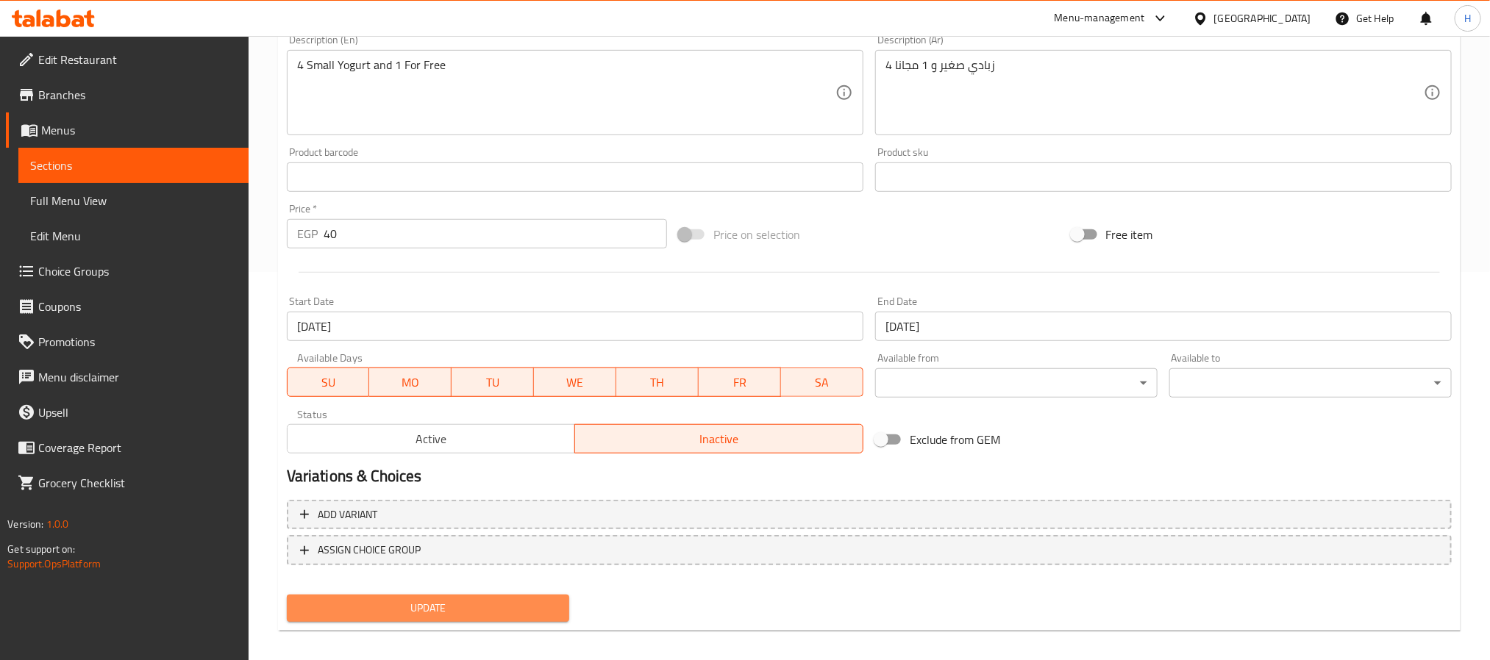
click at [534, 602] on span "Update" at bounding box center [428, 608] width 259 height 18
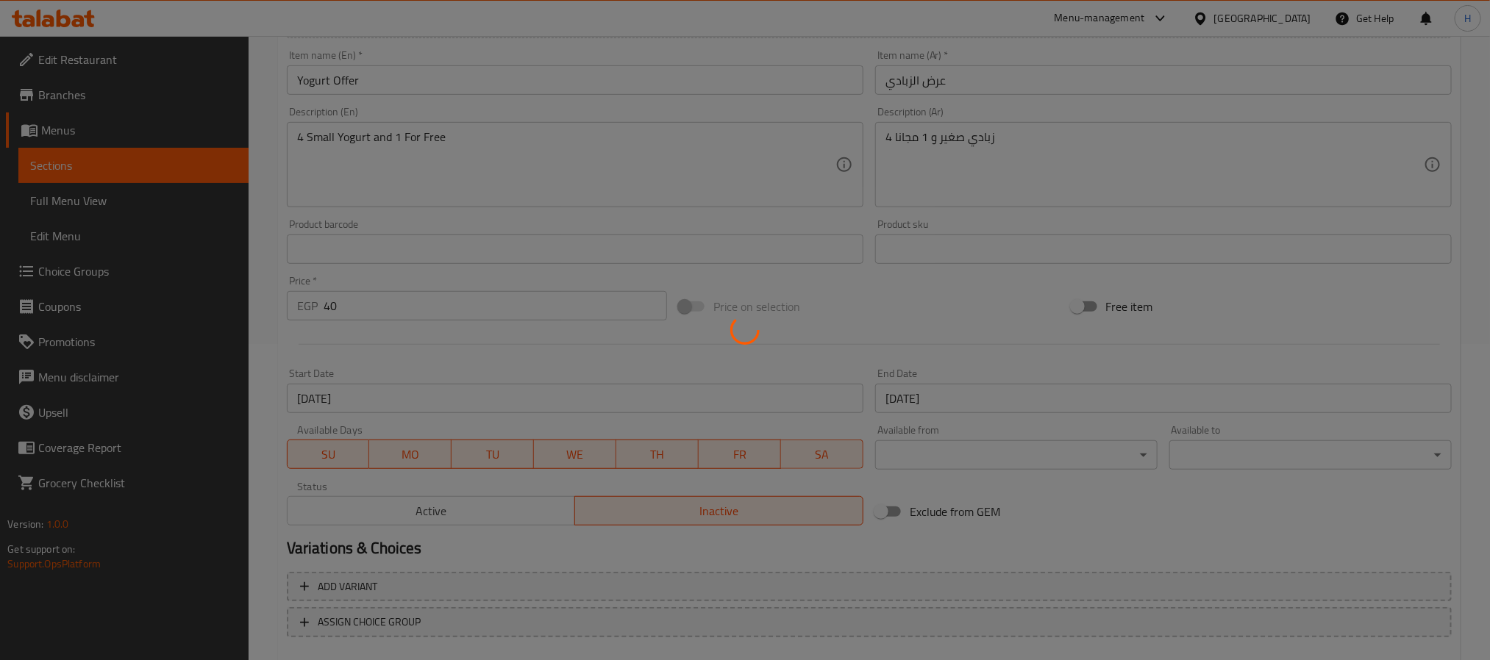
scroll to position [278, 0]
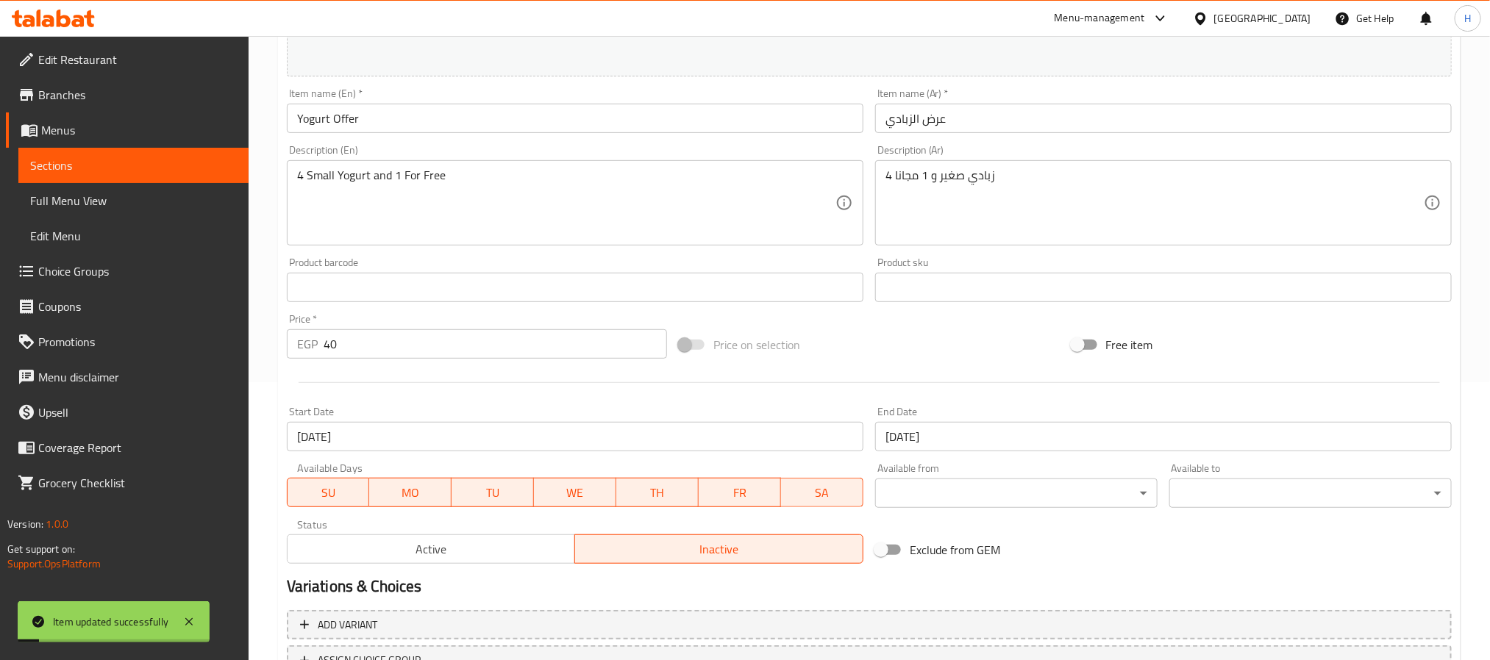
drag, startPoint x: 168, startPoint y: 166, endPoint x: 193, endPoint y: 166, distance: 25.0
click at [168, 166] on span "Sections" at bounding box center [133, 166] width 207 height 18
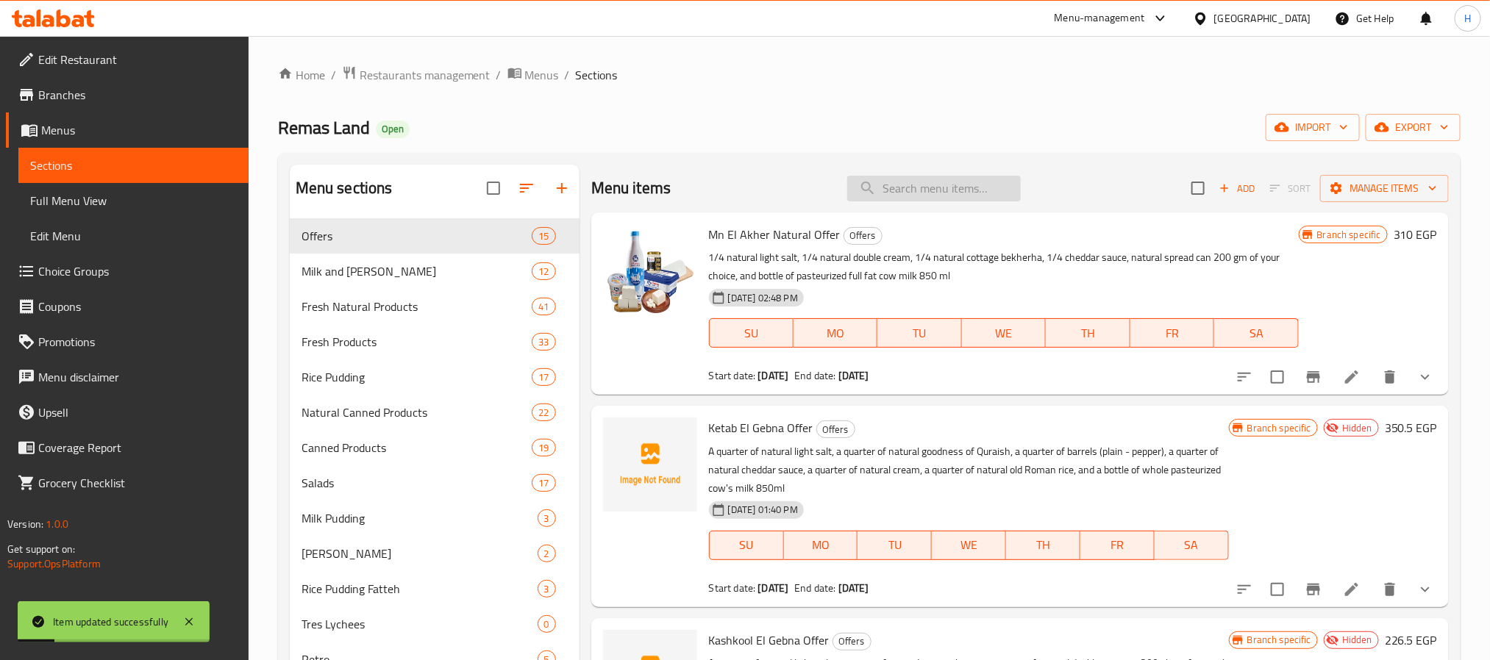
click at [899, 179] on input "search" at bounding box center [934, 189] width 174 height 26
paste input "4 Small Yogurt and 1 For Free"
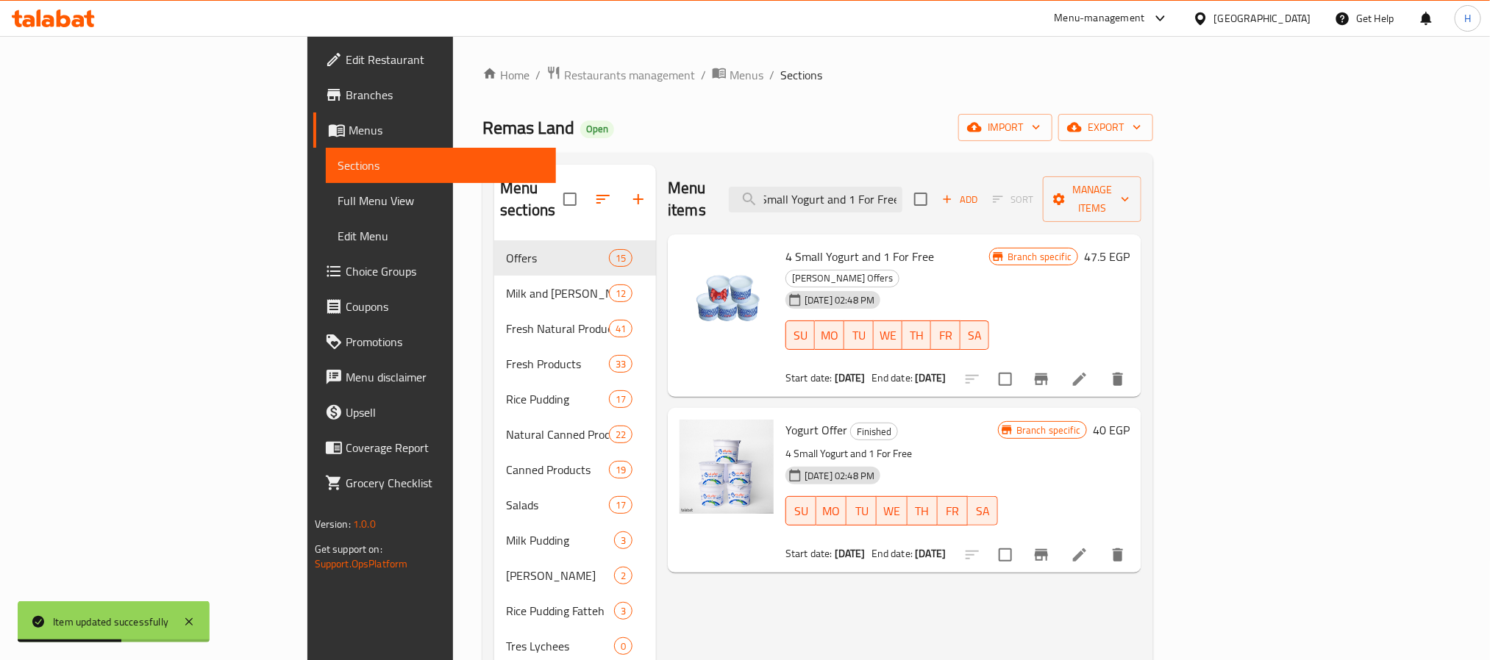
type input "4 Small Yogurt and 1 For Free"
click at [1100, 542] on li at bounding box center [1079, 555] width 41 height 26
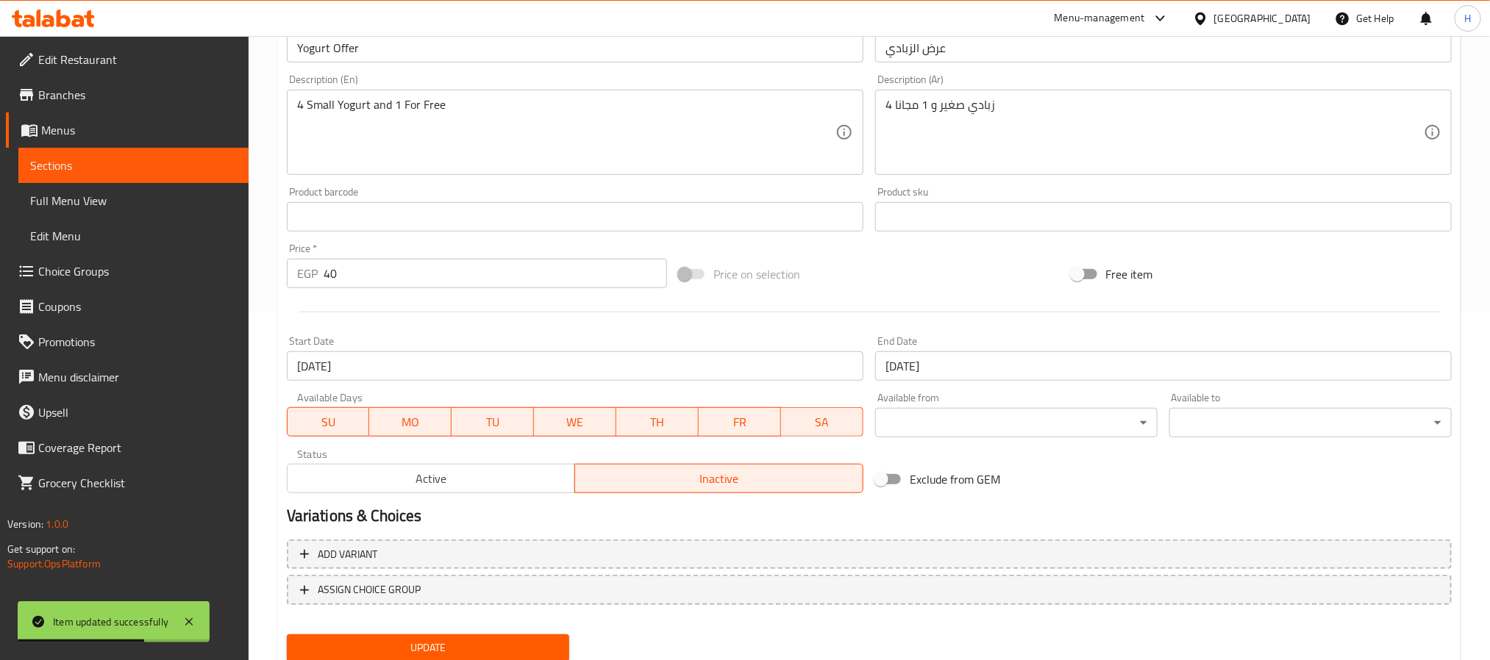
scroll to position [398, 0]
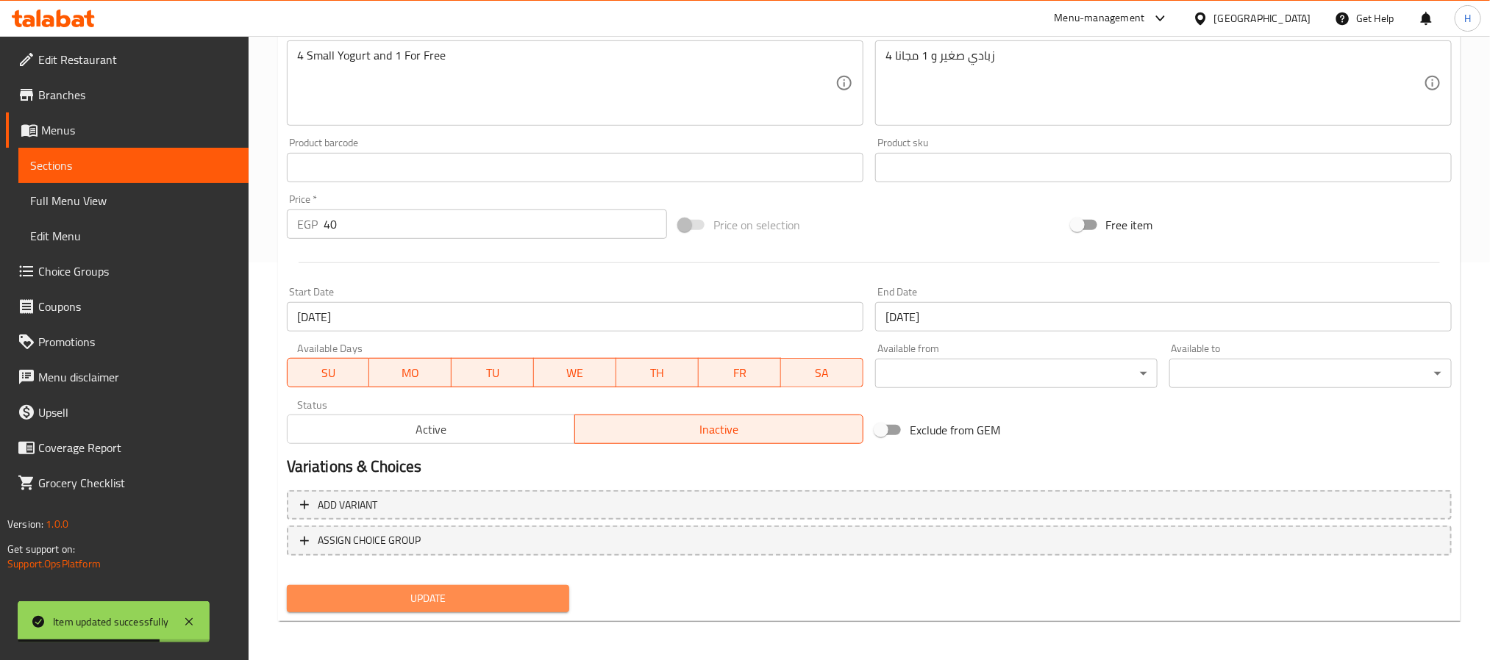
click at [433, 607] on span "Update" at bounding box center [428, 599] width 259 height 18
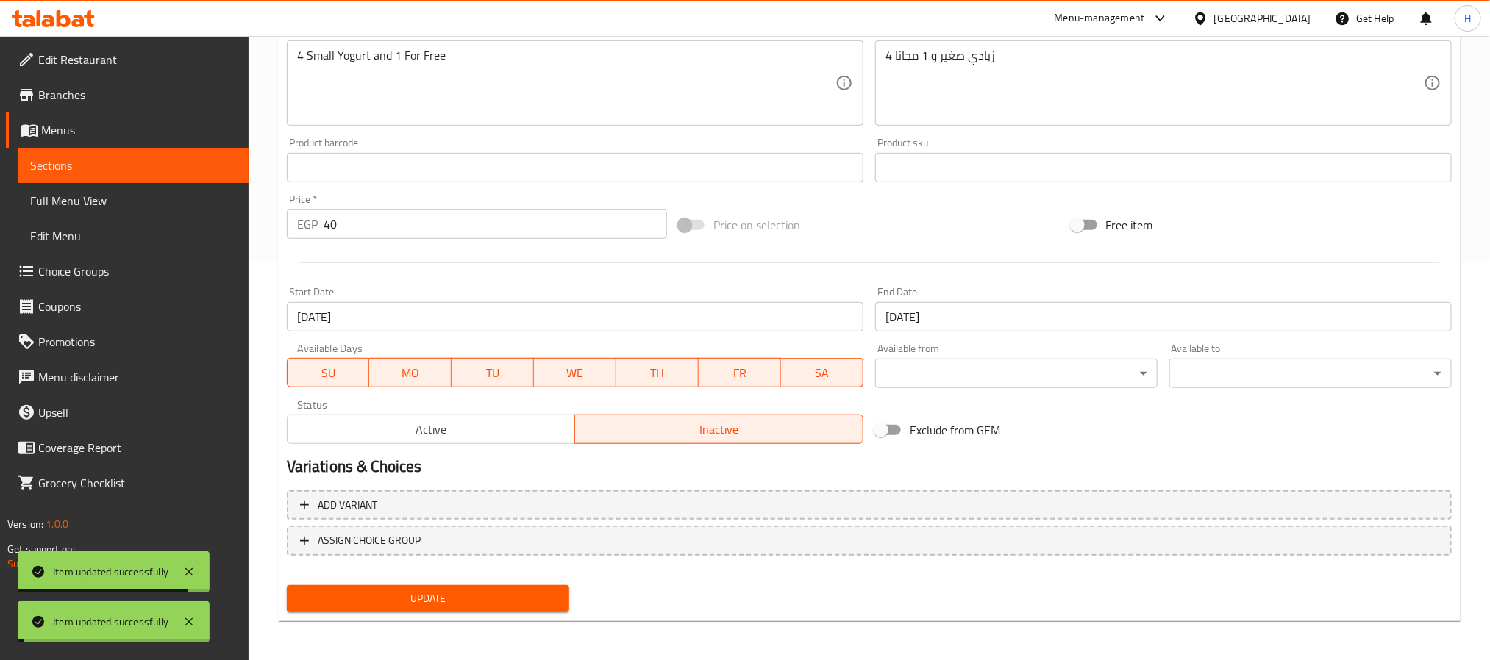
click at [228, 176] on link "Sections" at bounding box center [133, 165] width 230 height 35
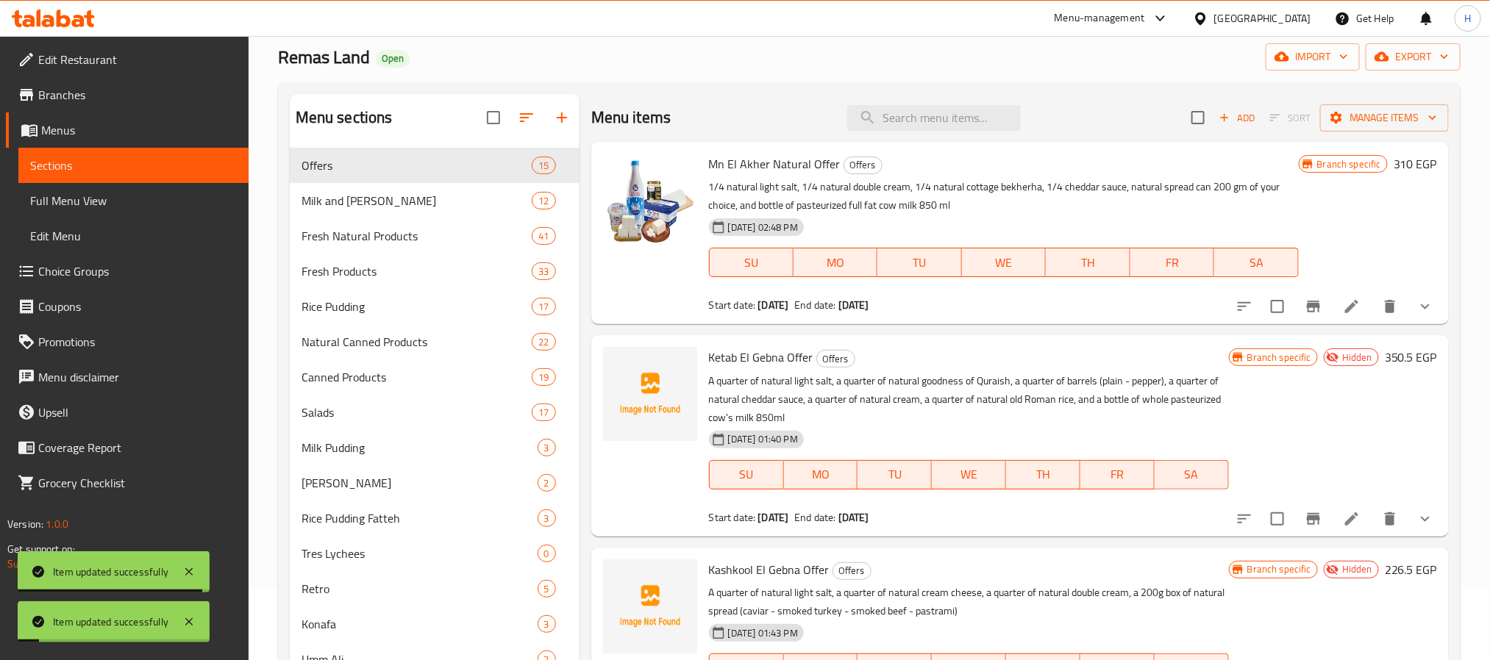
scroll to position [67, 0]
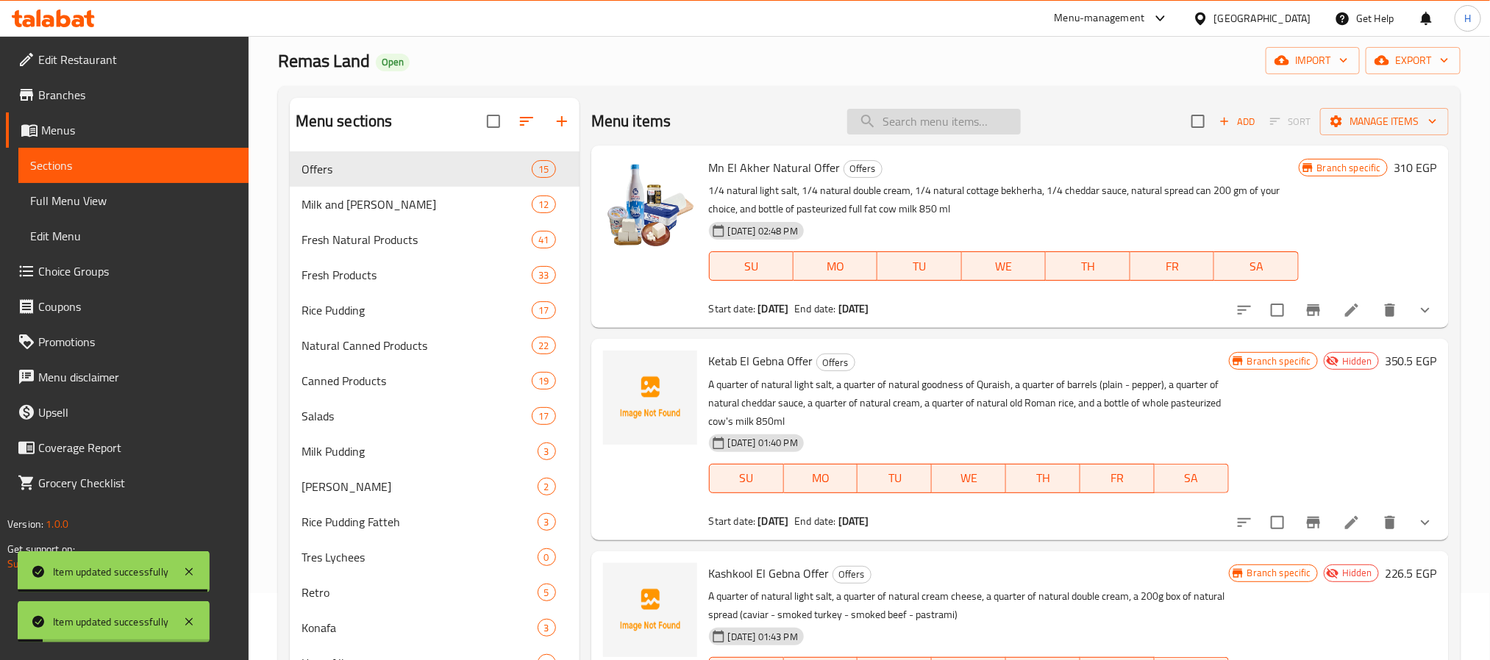
click at [902, 118] on input "search" at bounding box center [934, 122] width 174 height 26
paste input "4 Small Yogurt and 1 For Free"
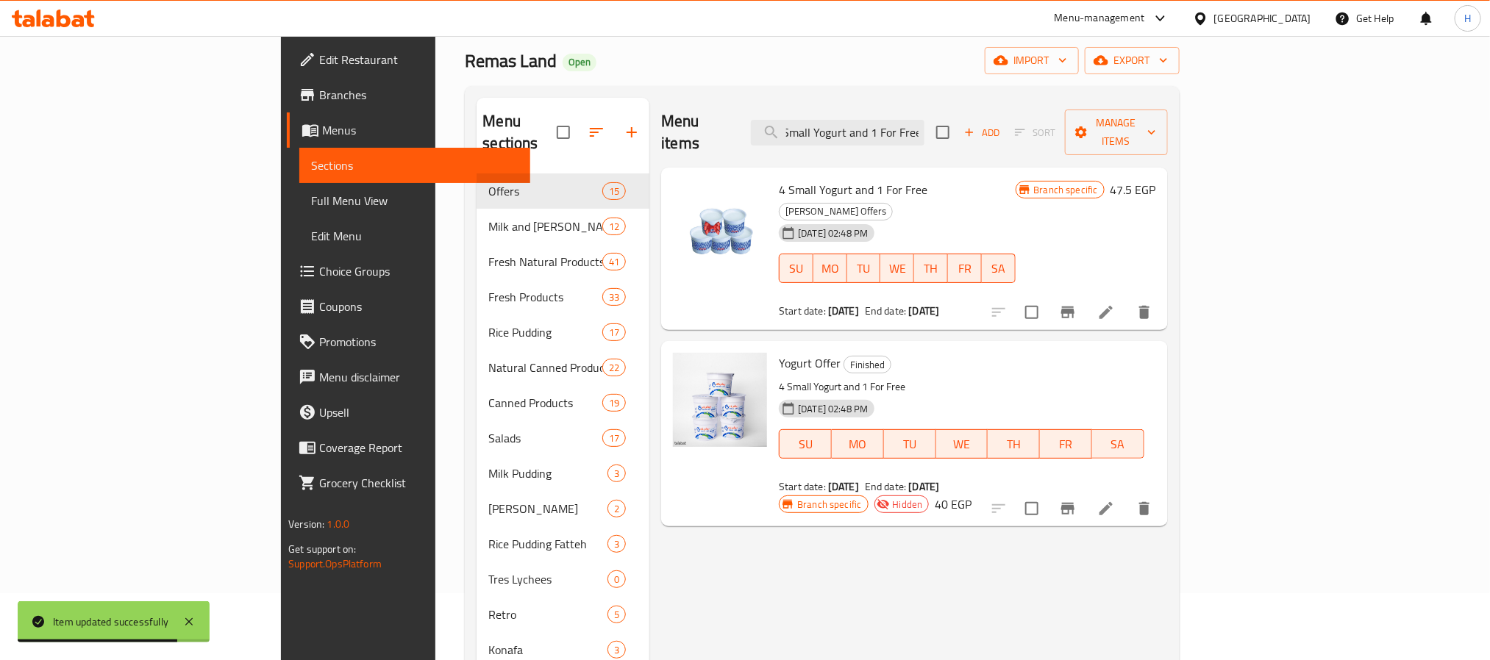
type input "4 Small Yogurt and 1 For Free"
click at [1127, 299] on li at bounding box center [1105, 312] width 41 height 26
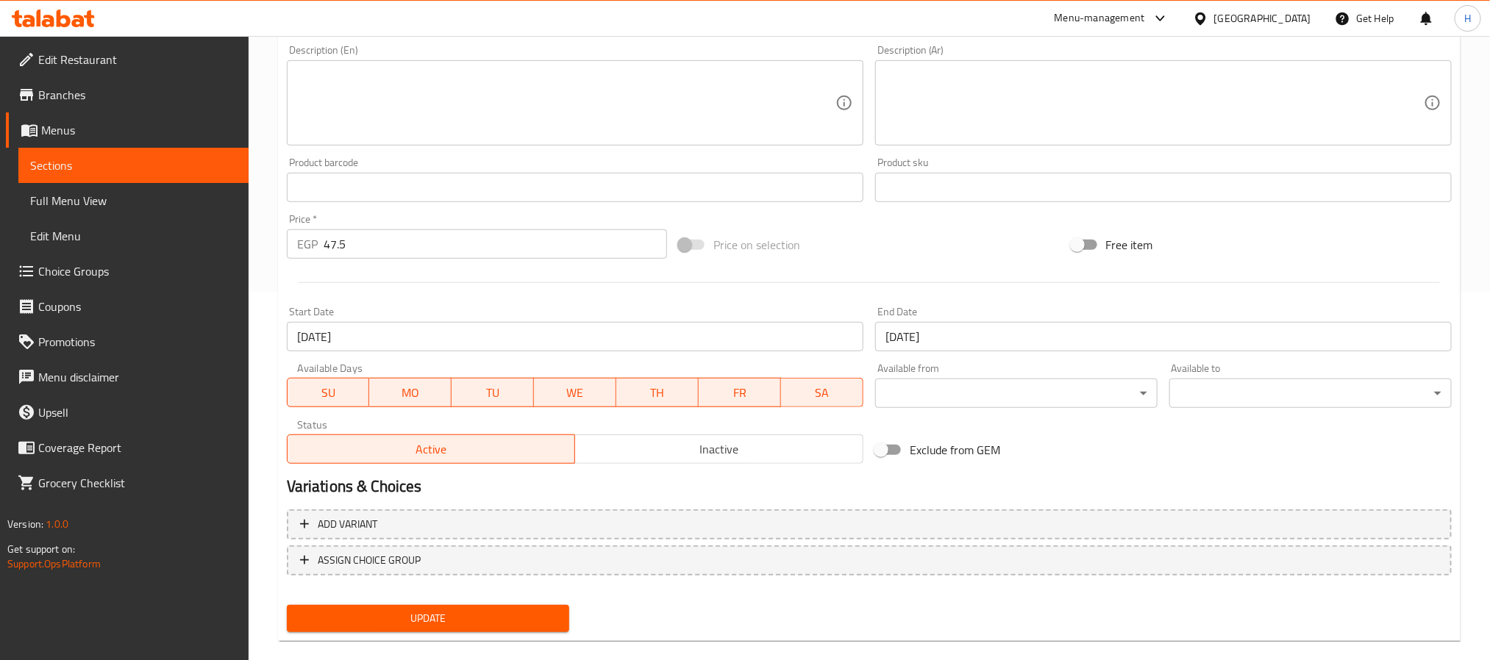
scroll to position [388, 0]
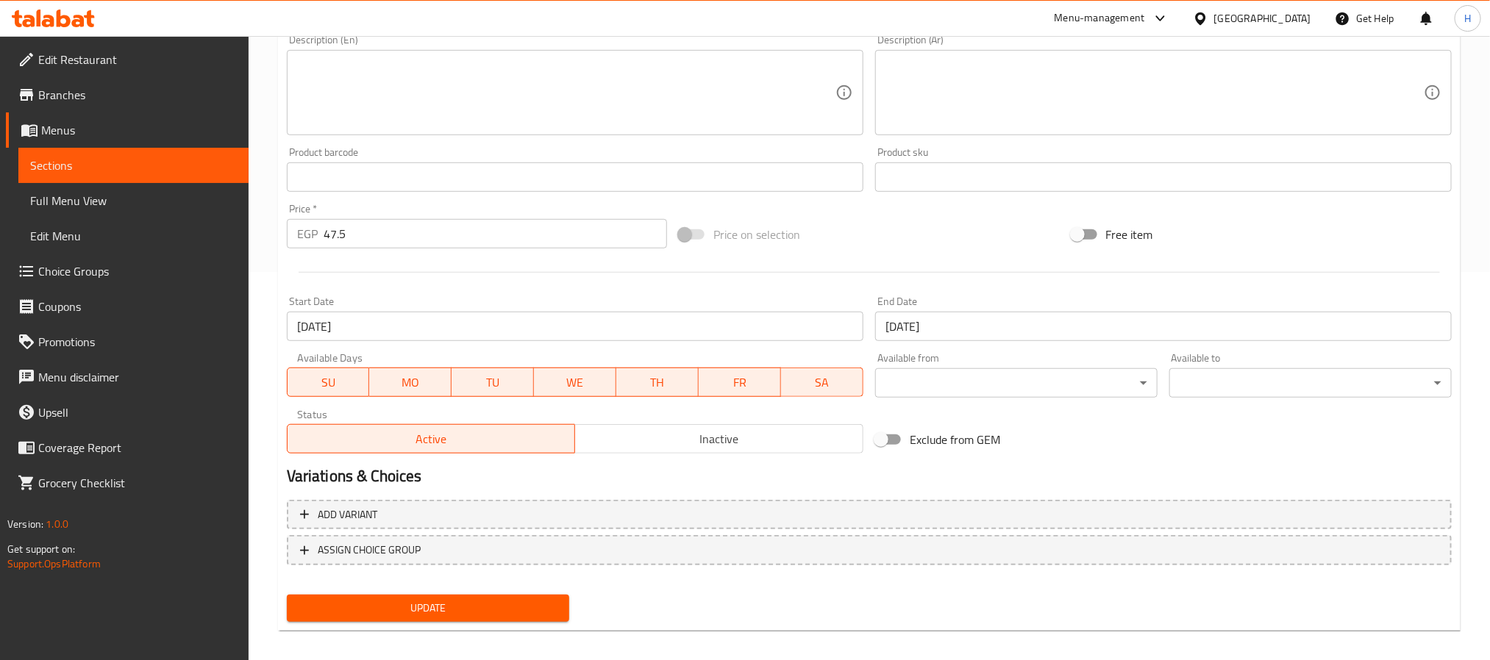
click at [369, 322] on input "06-08-2025" at bounding box center [575, 326] width 577 height 29
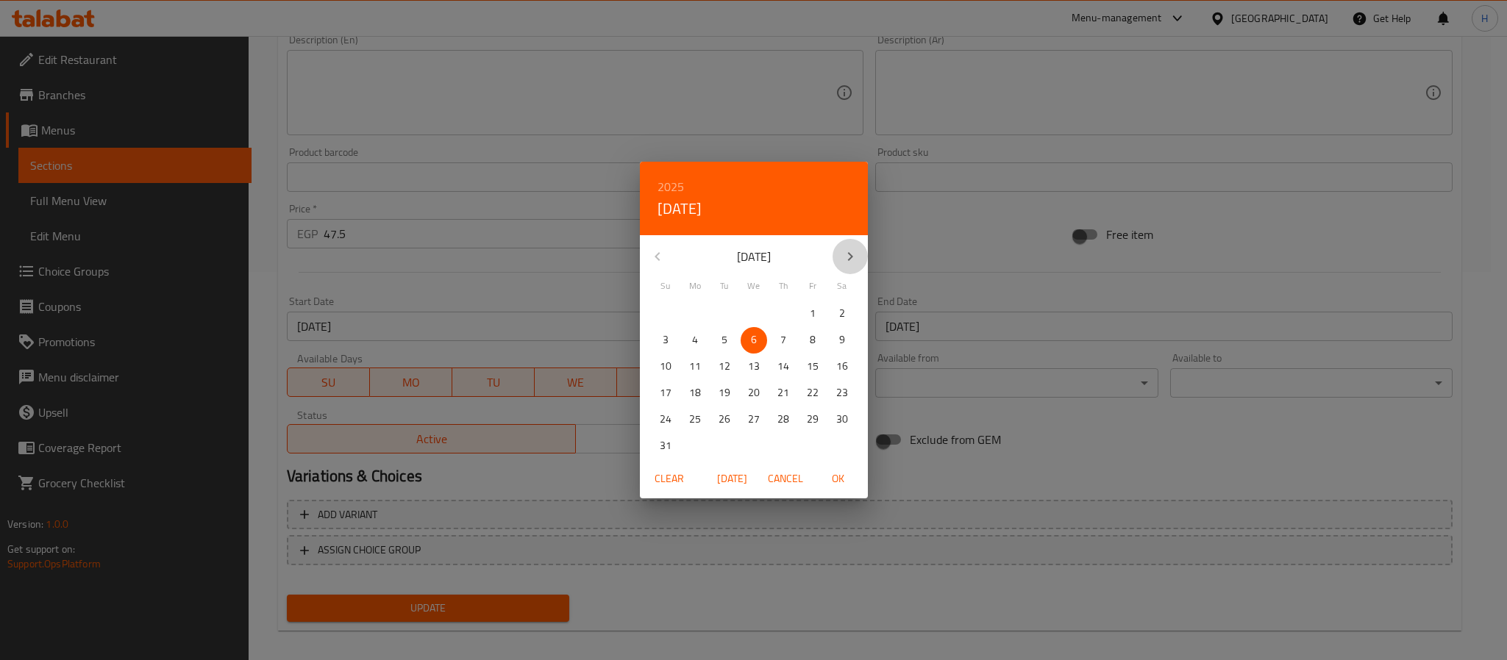
click at [837, 250] on button "button" at bounding box center [849, 256] width 35 height 35
click at [807, 336] on p "10" at bounding box center [813, 340] width 12 height 18
click at [755, 333] on p "8" at bounding box center [754, 340] width 6 height 18
click at [843, 473] on span "OK" at bounding box center [838, 479] width 35 height 18
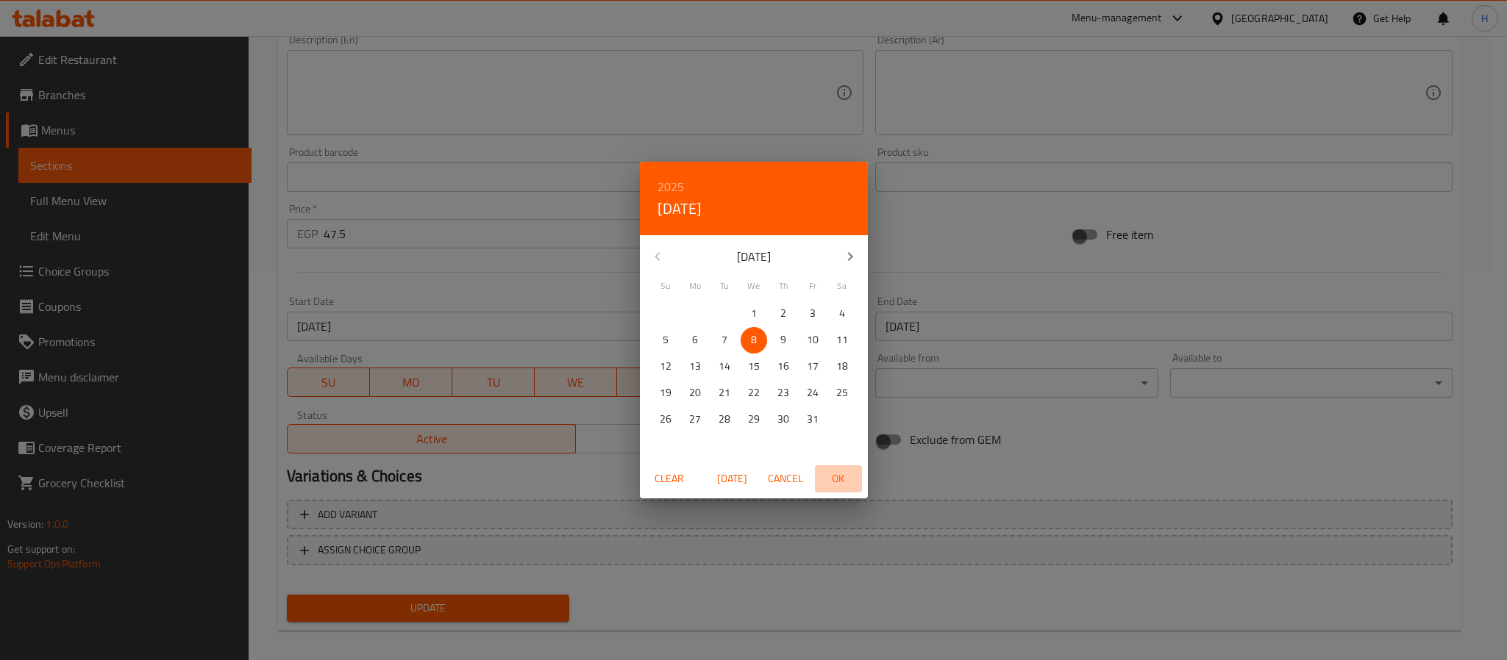
type input "08-10-2025"
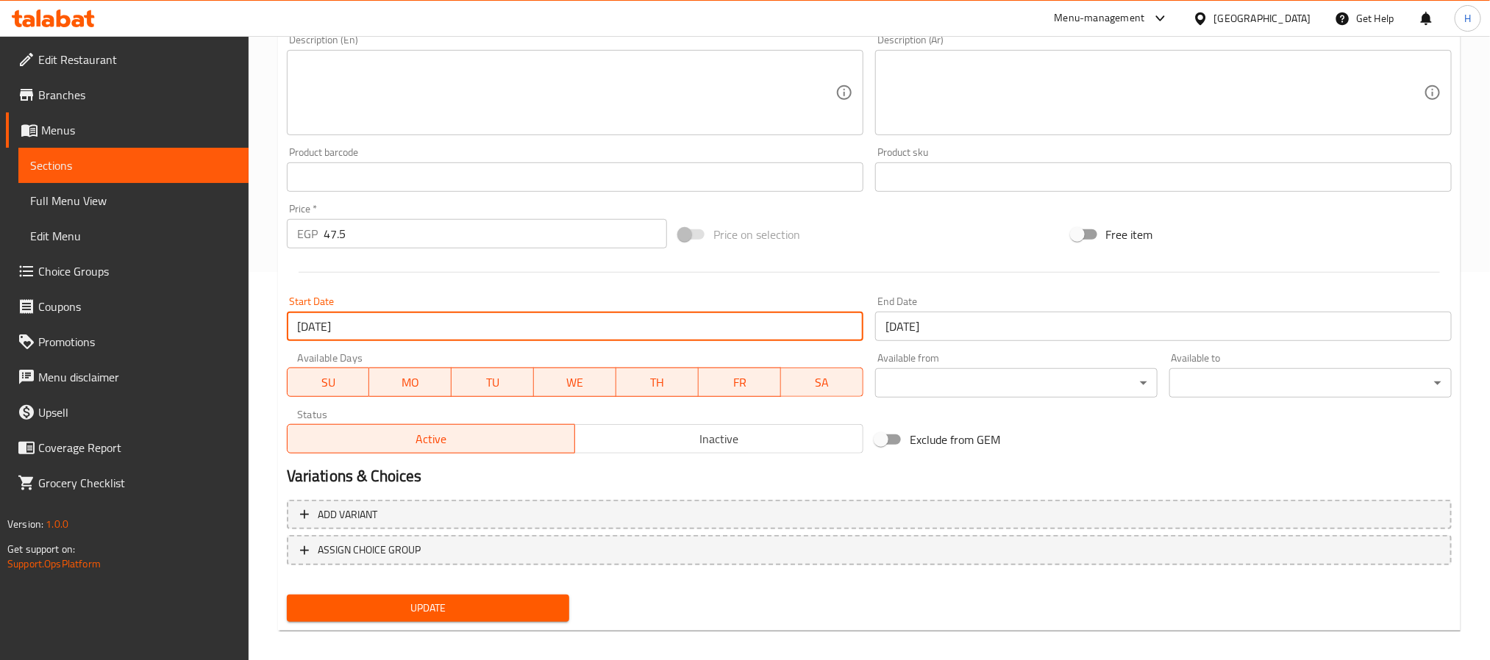
click at [521, 602] on span "Update" at bounding box center [428, 608] width 259 height 18
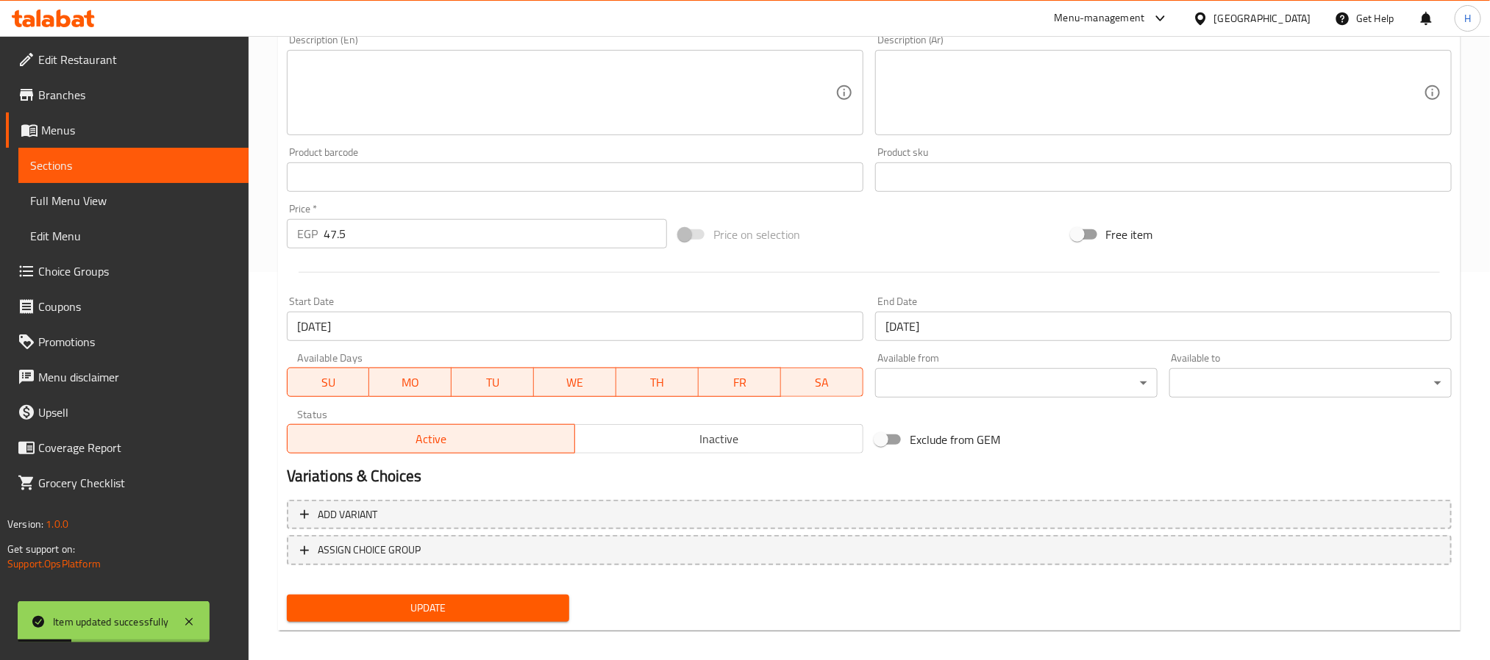
click at [137, 161] on span "Sections" at bounding box center [133, 166] width 207 height 18
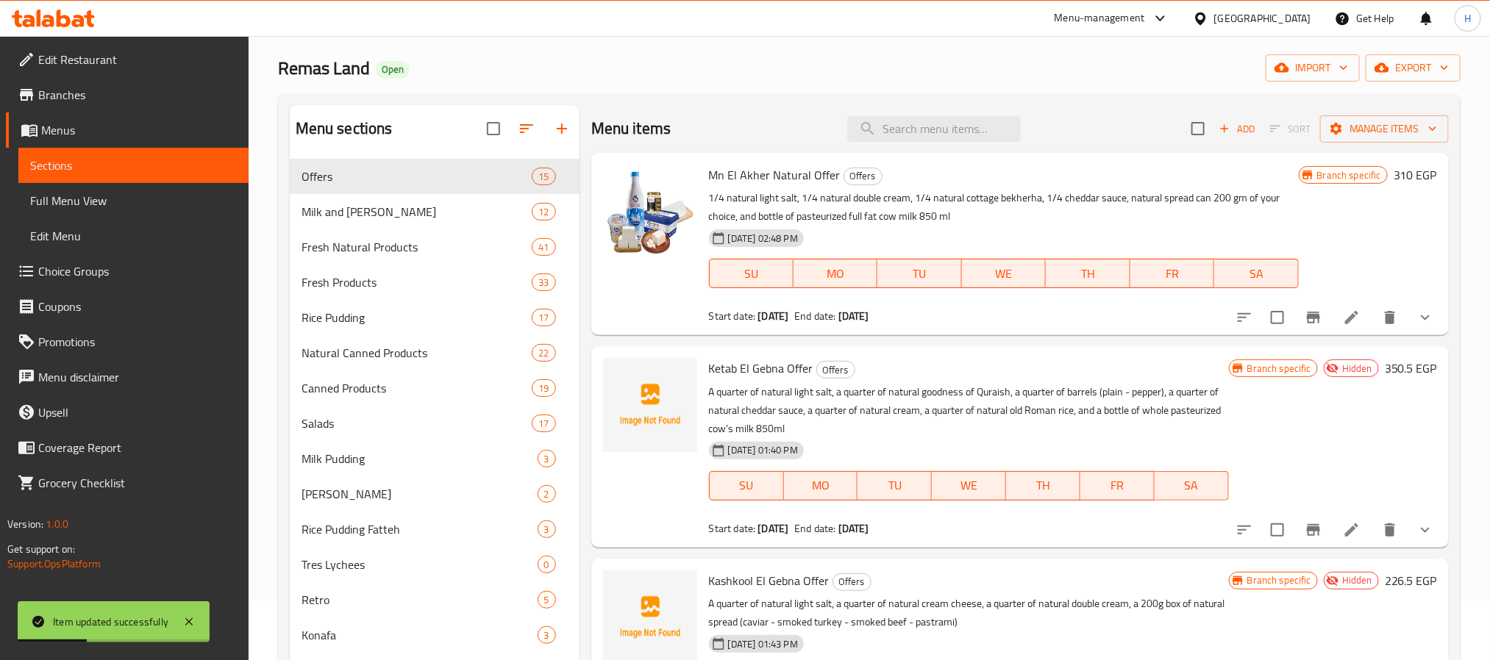
scroll to position [57, 0]
click at [887, 126] on input "search" at bounding box center [934, 131] width 174 height 26
paste input "4 Small Yogurt and 1 For Free"
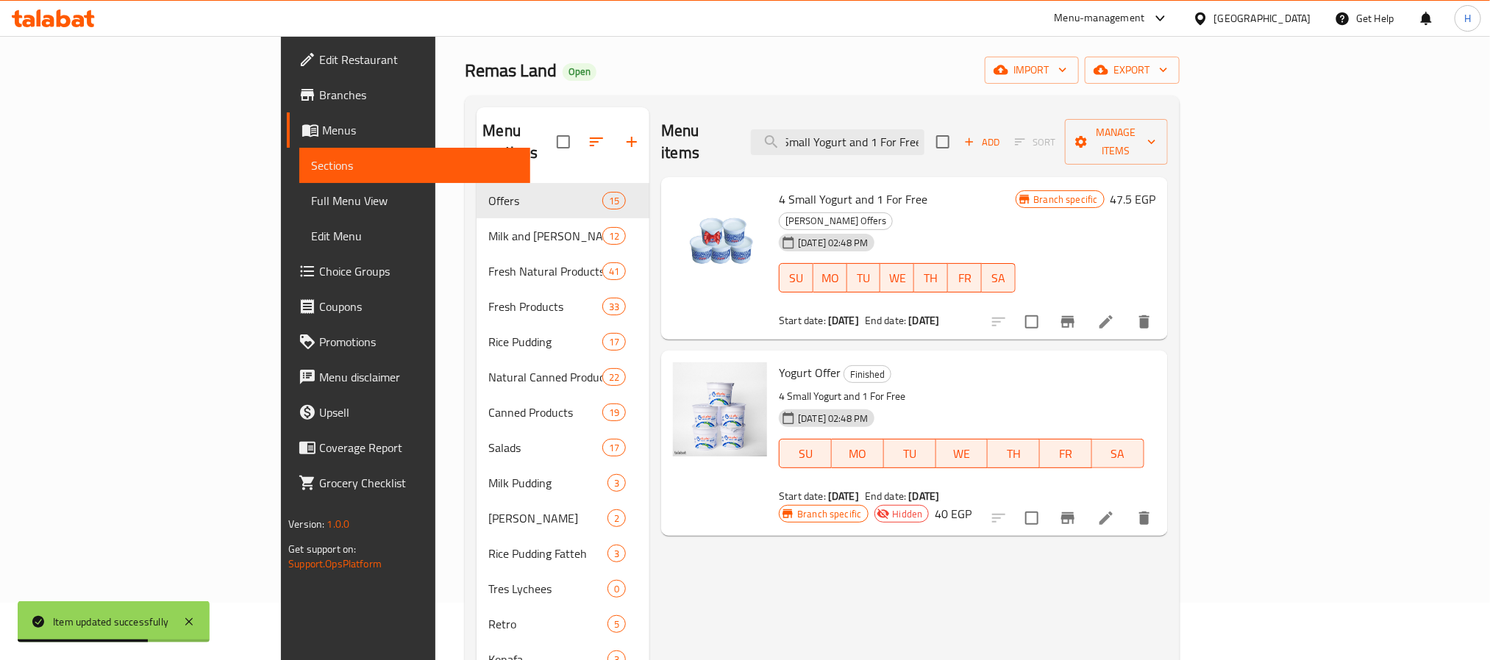
click at [828, 311] on b "08-10-2025" at bounding box center [843, 320] width 31 height 19
click at [907, 131] on input "4 Small Yogurt and 1 For Free" at bounding box center [838, 142] width 174 height 26
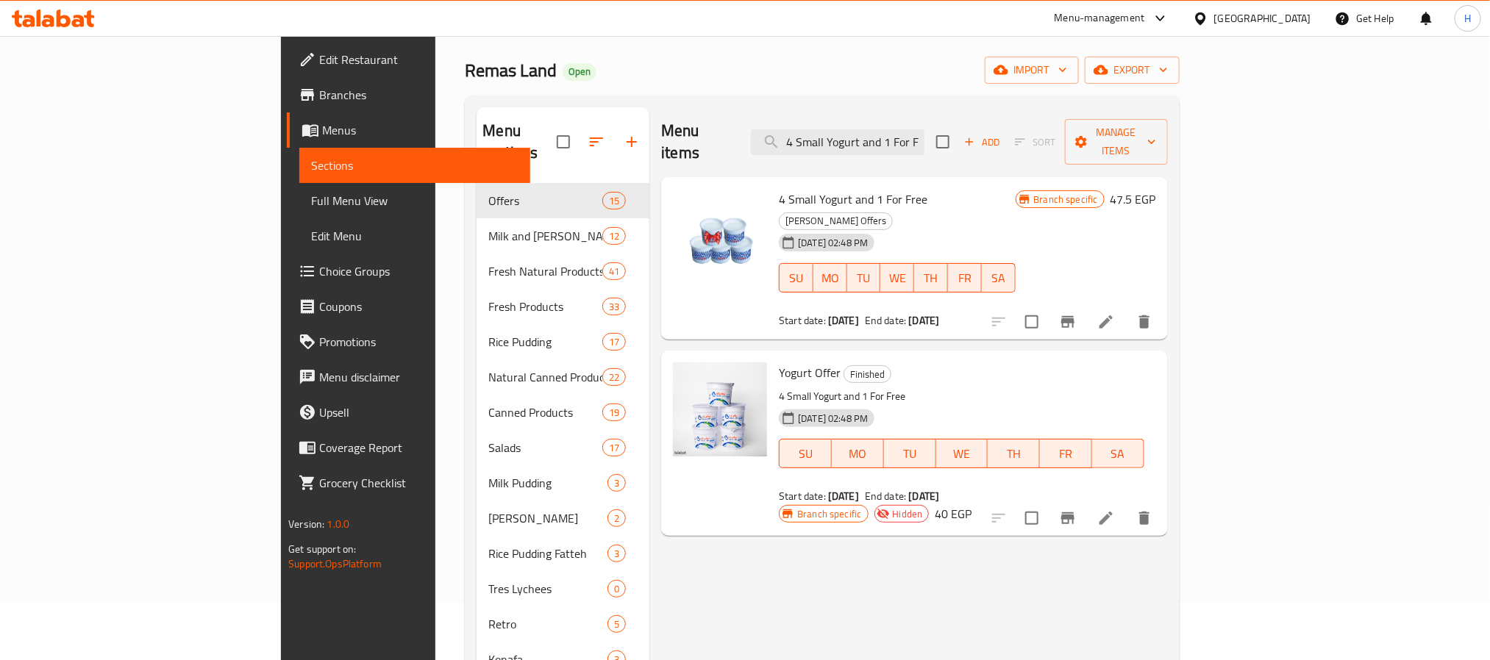
drag, startPoint x: 922, startPoint y: 130, endPoint x: 752, endPoint y: 129, distance: 169.9
click at [752, 129] on div "Menu items 4 Small Yogurt and 1 For Free Add Sort Manage items" at bounding box center [914, 142] width 506 height 70
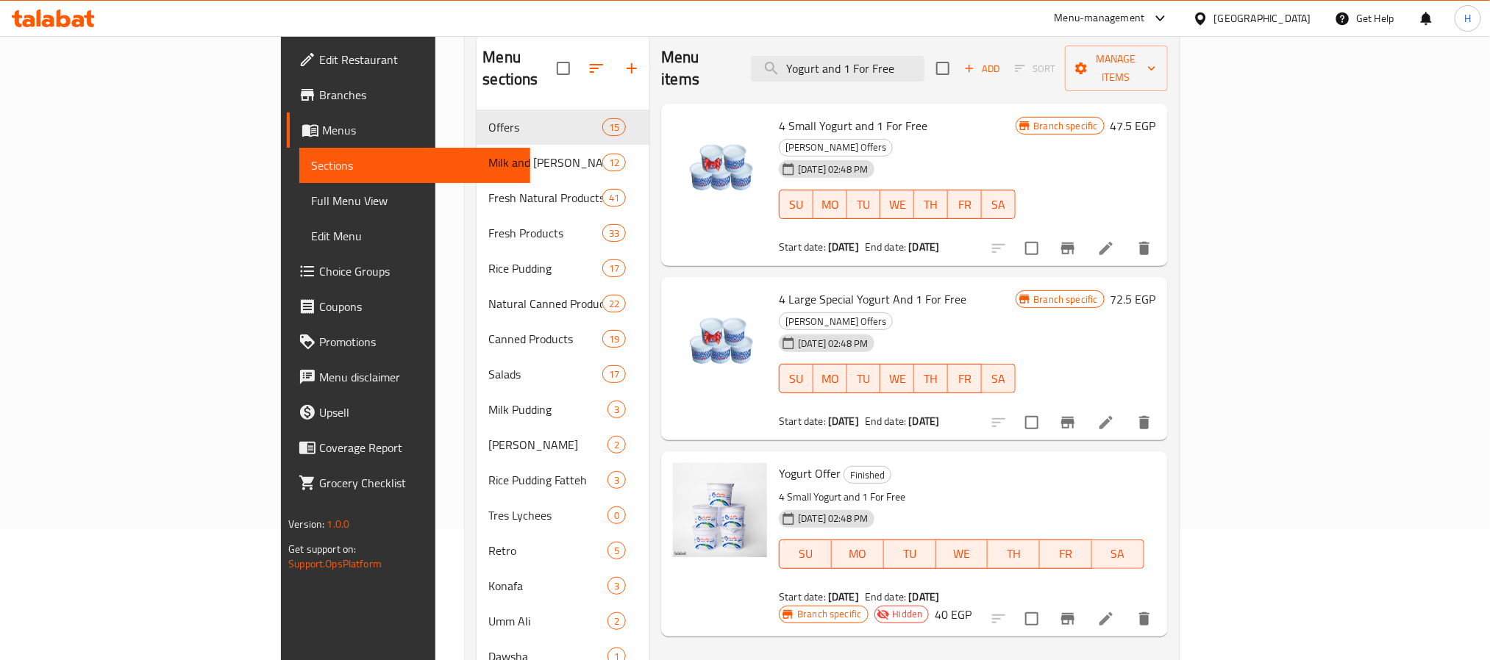
scroll to position [168, 0]
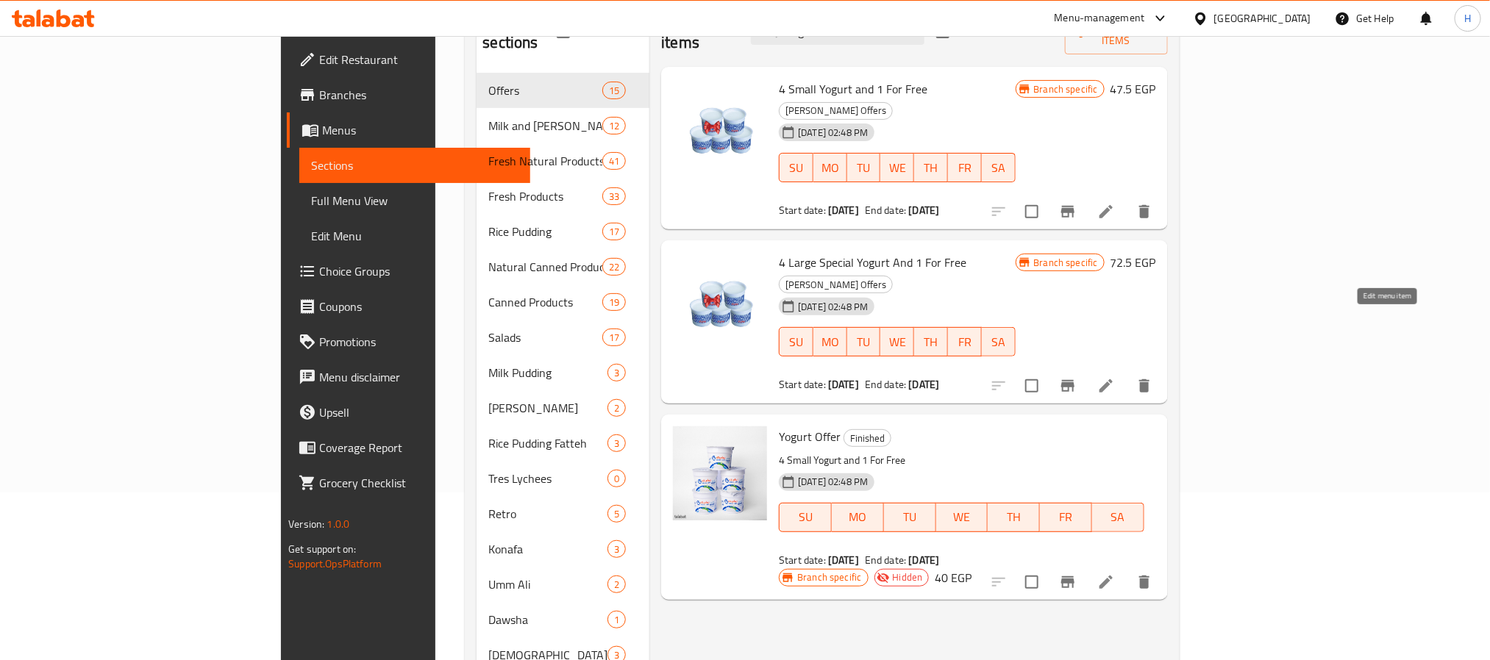
type input "Yogurt and 1 For Free"
click at [1115, 377] on icon at bounding box center [1106, 386] width 18 height 18
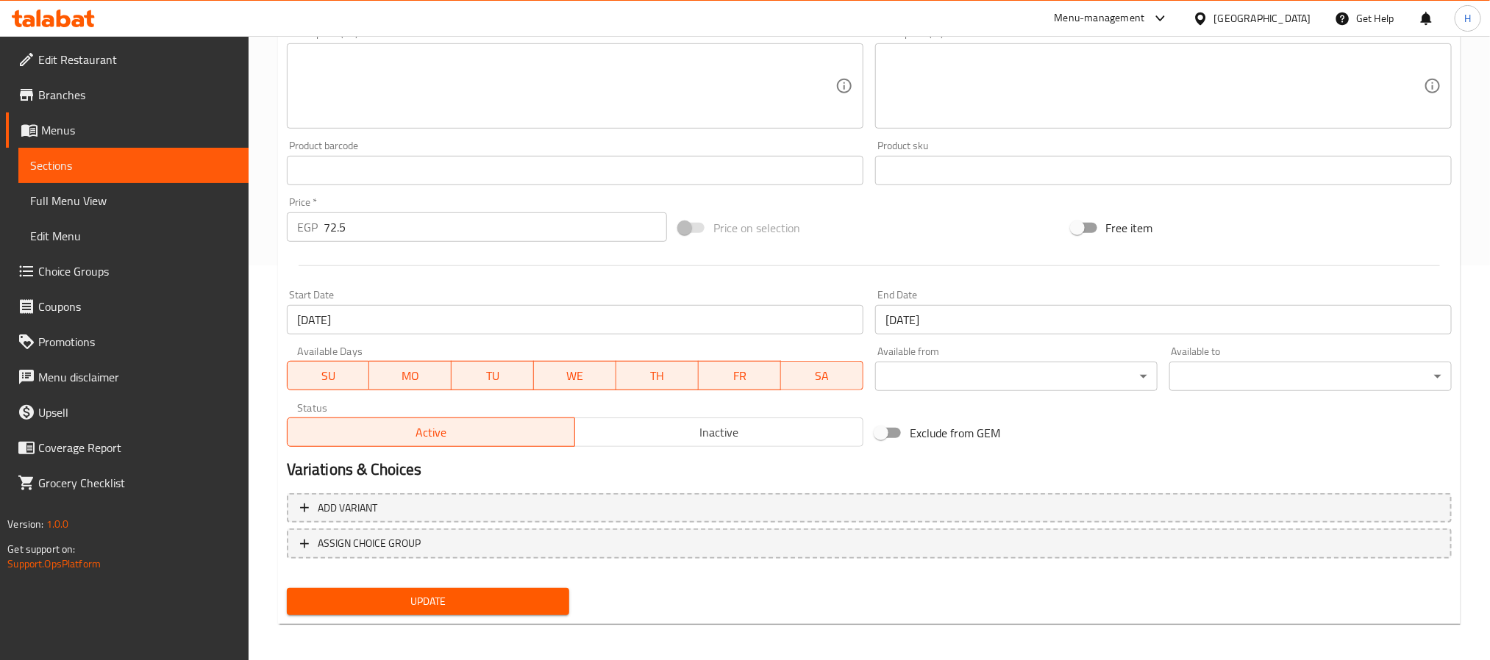
scroll to position [398, 0]
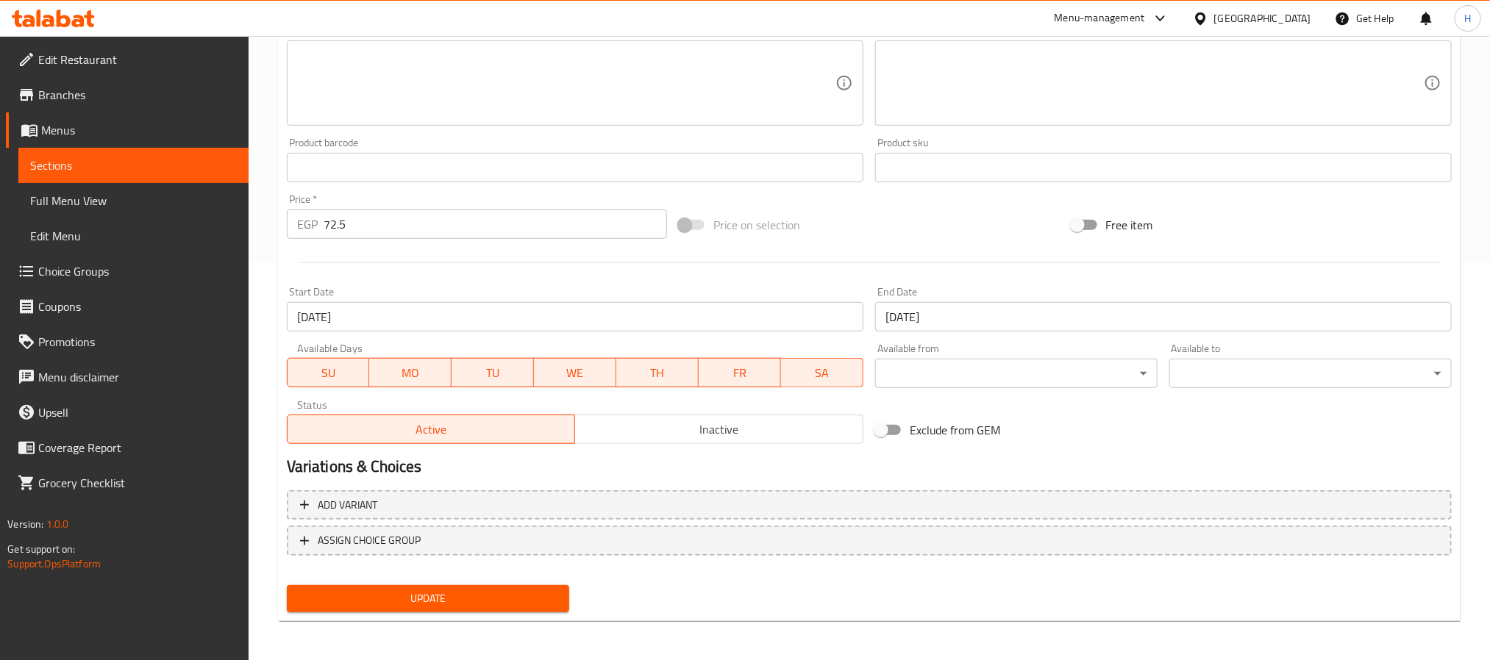
click at [678, 420] on span "Inactive" at bounding box center [719, 429] width 277 height 21
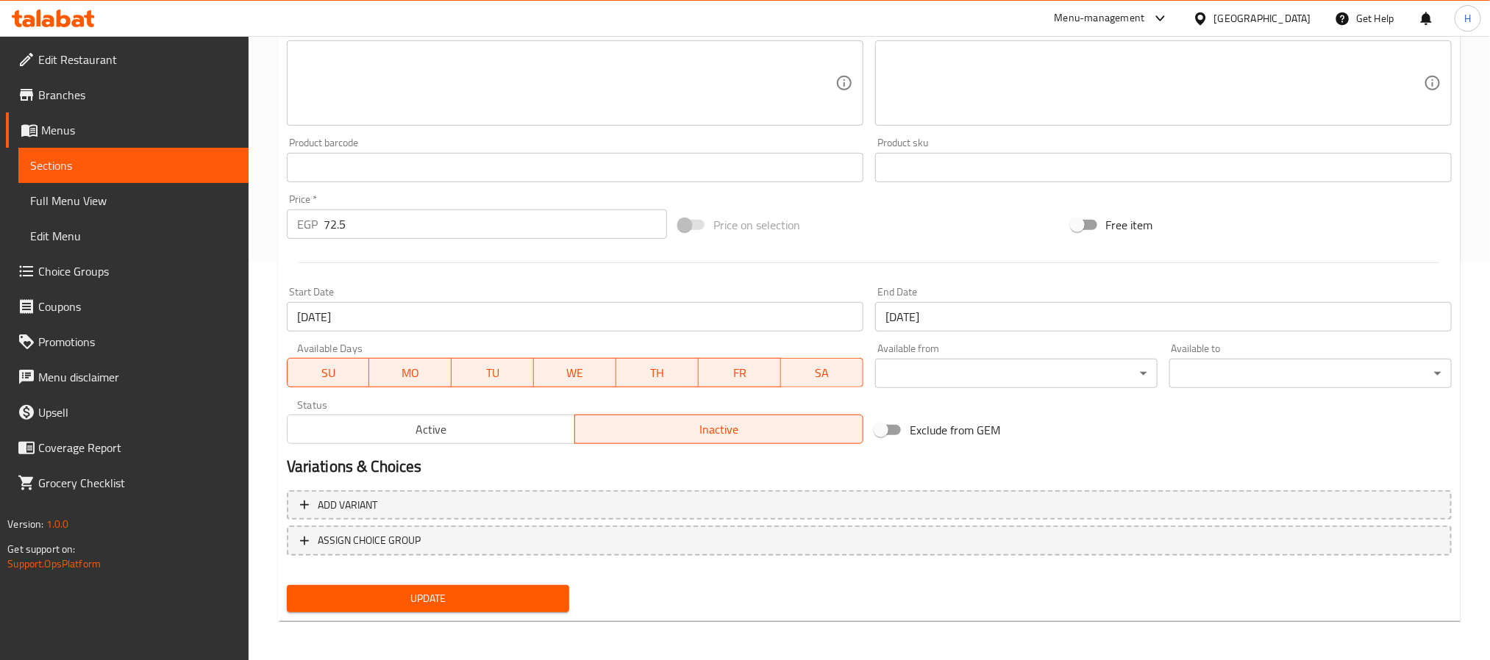
click at [418, 622] on div "Home / Restaurants management / Menus / Sections / item / update Ala Mazagak Of…" at bounding box center [869, 151] width 1183 height 966
click at [429, 604] on span "Update" at bounding box center [428, 599] width 259 height 18
click at [230, 160] on span "Sections" at bounding box center [133, 166] width 207 height 18
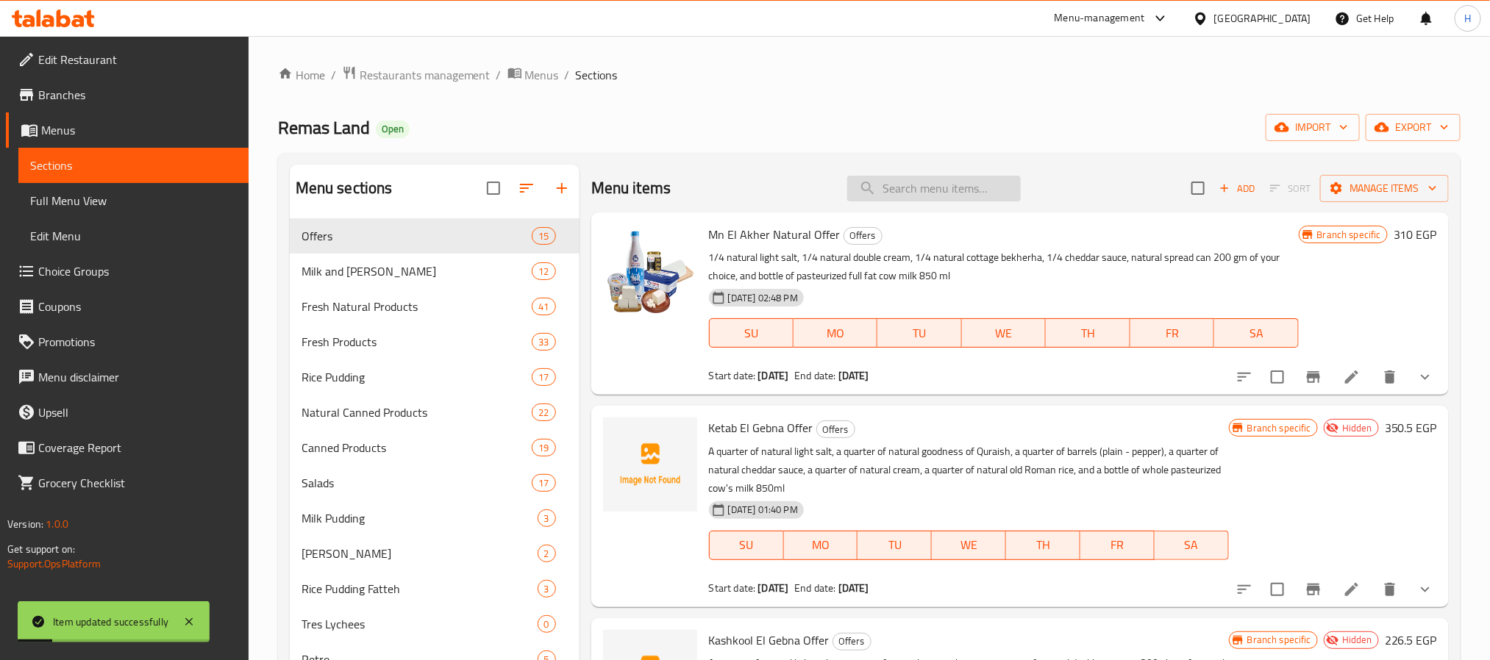
click at [921, 195] on input "search" at bounding box center [934, 189] width 174 height 26
paste input "4 Small Yogurt and 1 For Free"
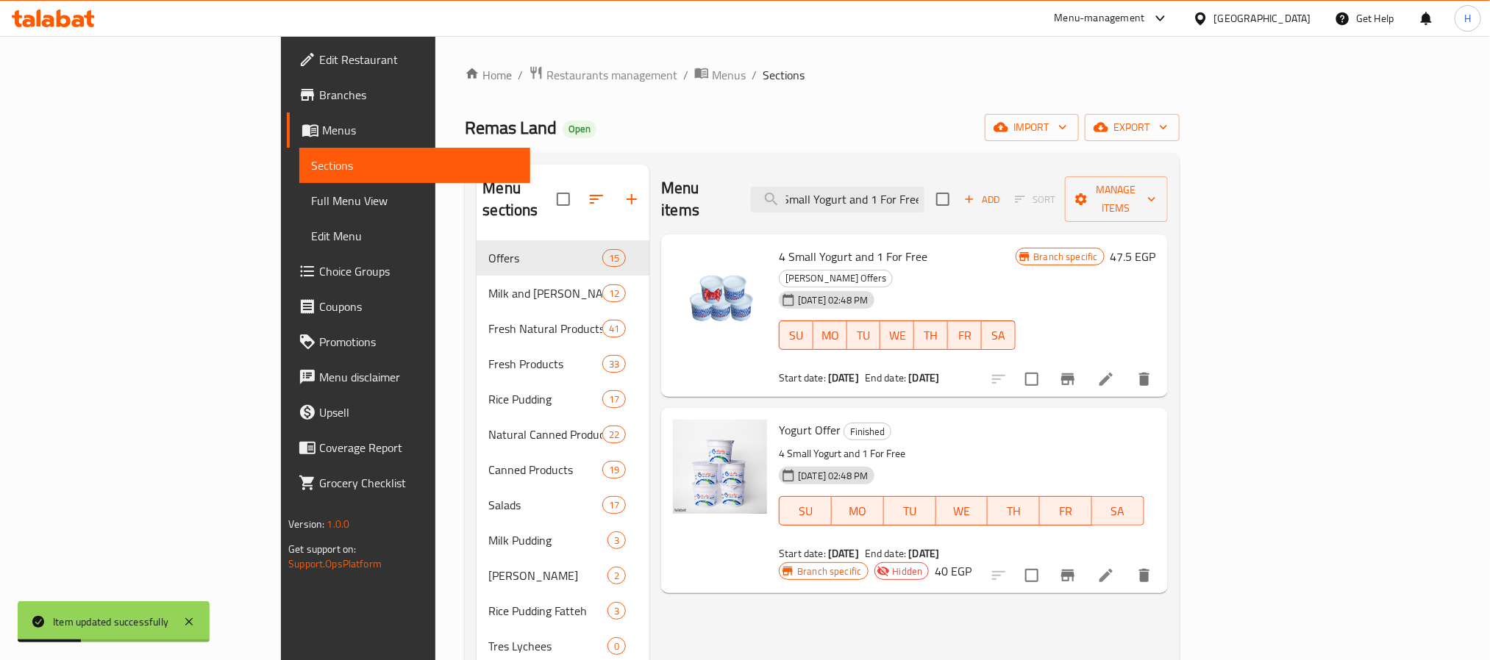
drag, startPoint x: 989, startPoint y: 188, endPoint x: 1159, endPoint y: 194, distance: 170.0
click at [1159, 194] on div "Menu items 4 Small Yogurt and 1 For Free Add Sort Manage items" at bounding box center [914, 200] width 506 height 70
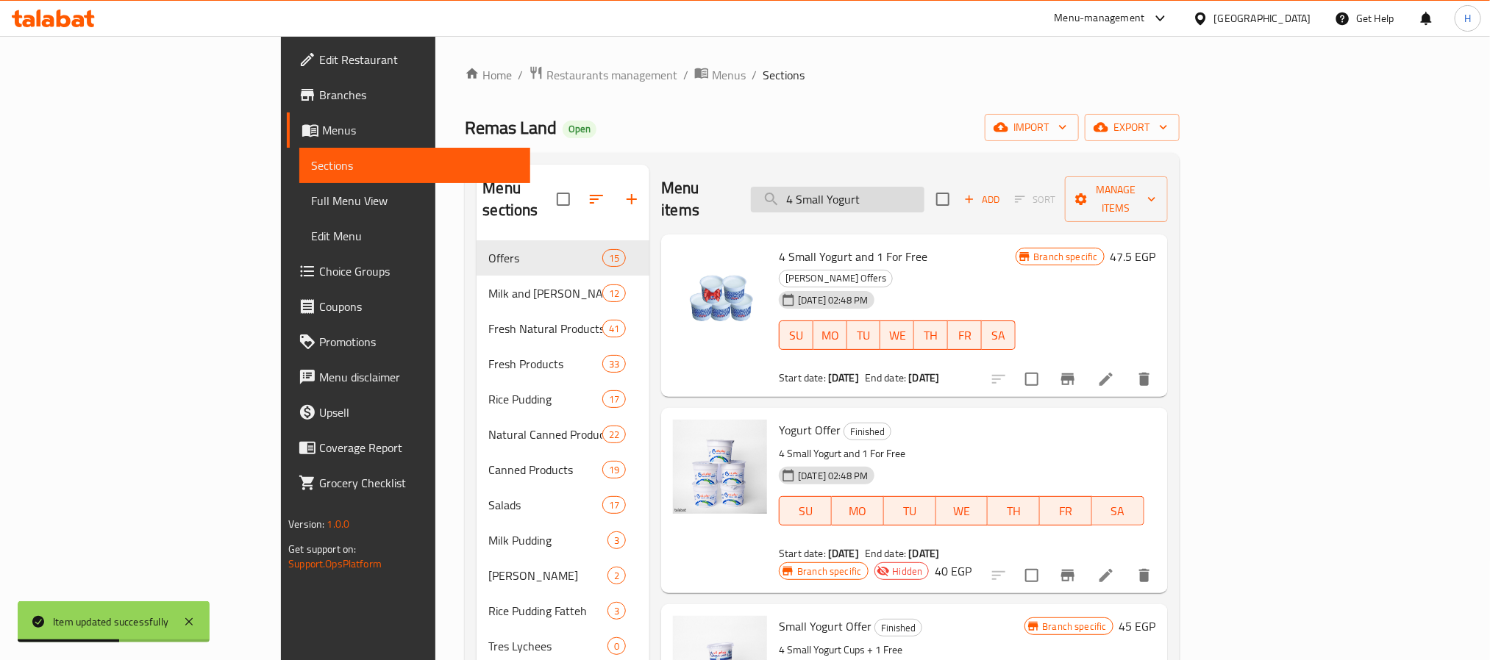
click at [921, 190] on input "4 Small Yogurt" at bounding box center [838, 200] width 174 height 26
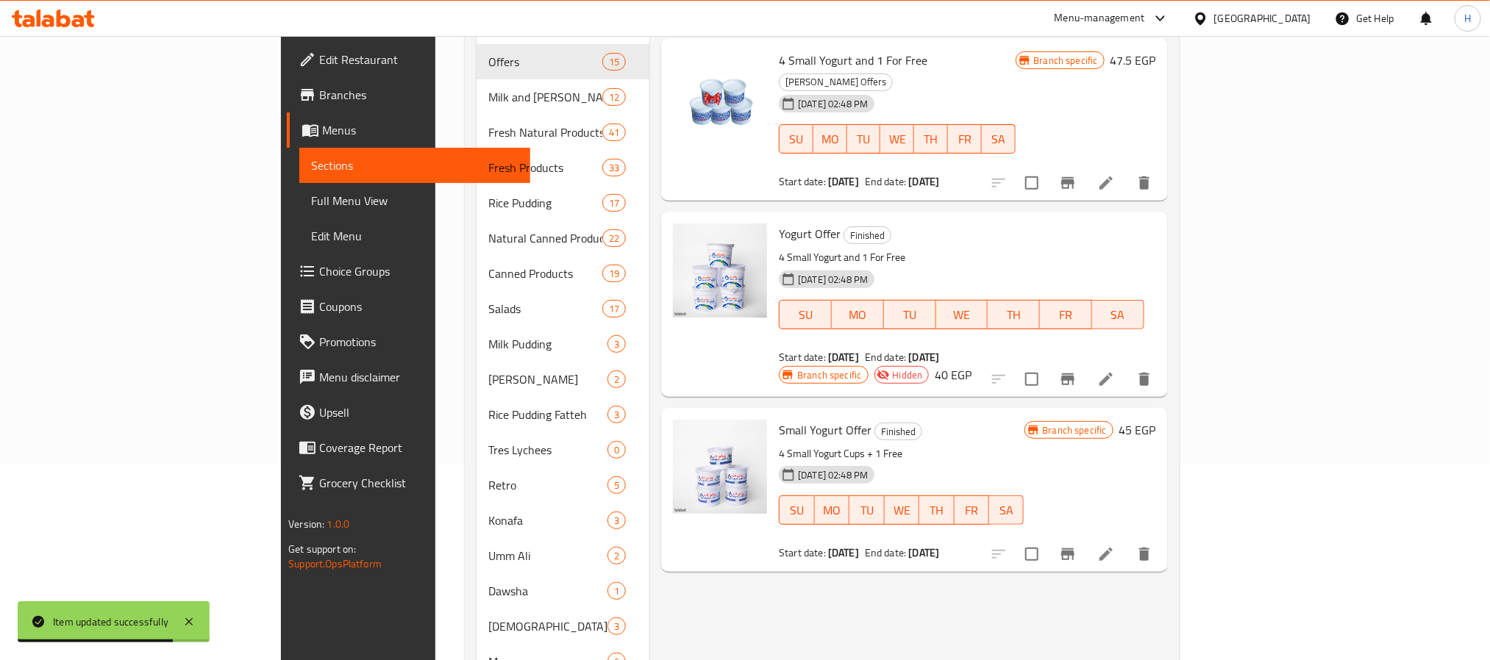
scroll to position [221, 0]
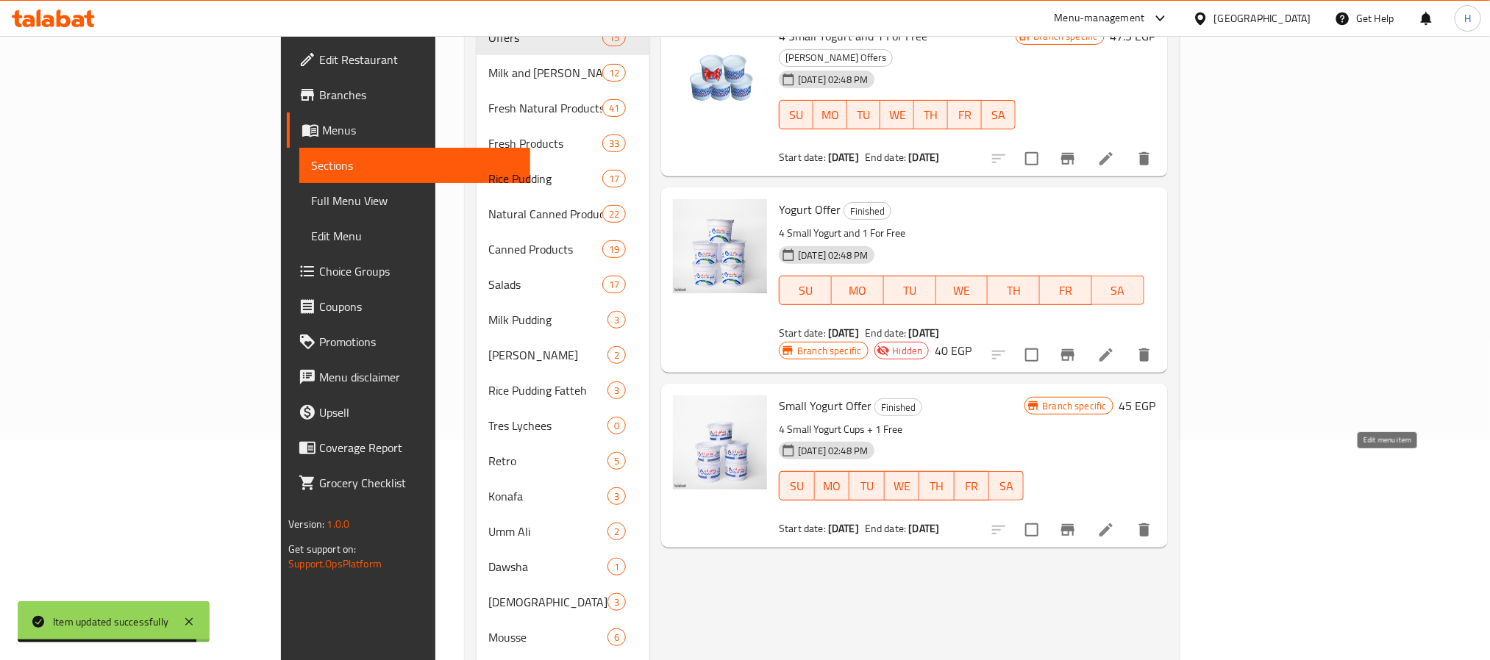
type input "4 Small Yogurt"
click at [1115, 521] on icon at bounding box center [1106, 530] width 18 height 18
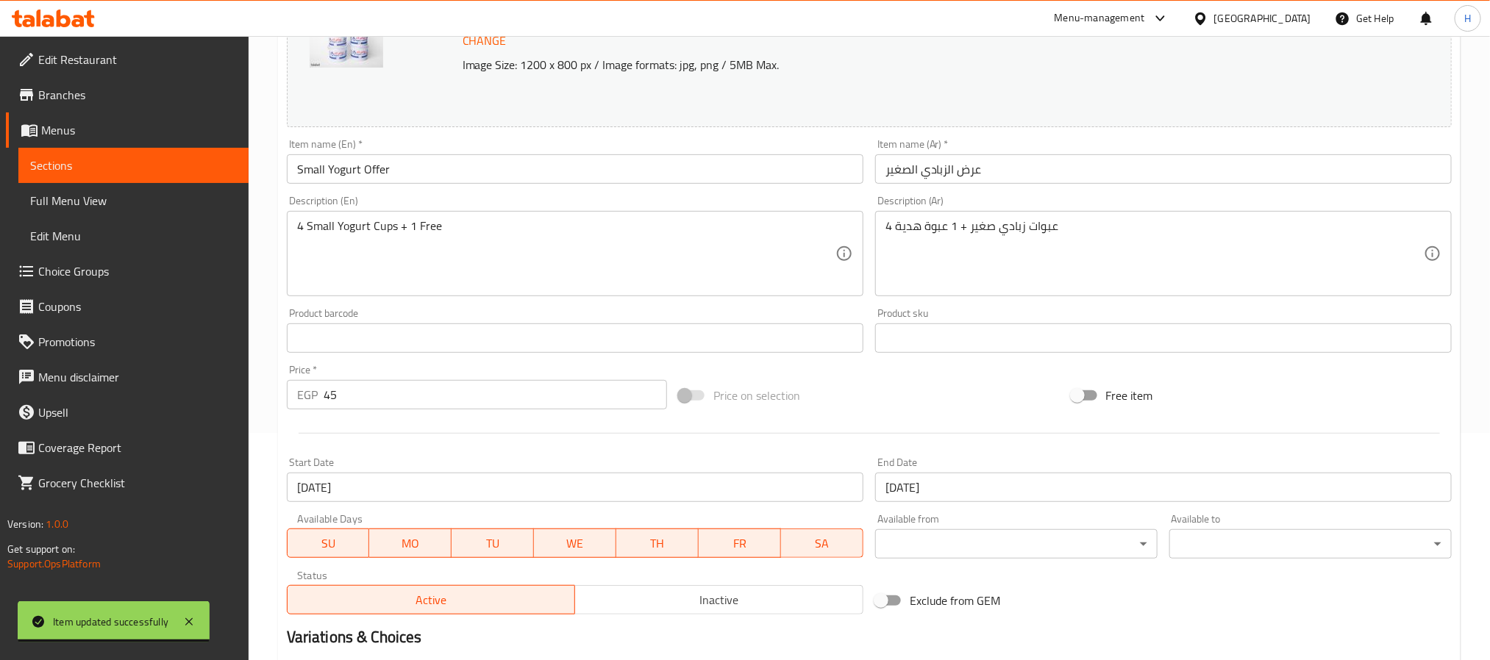
scroll to position [398, 0]
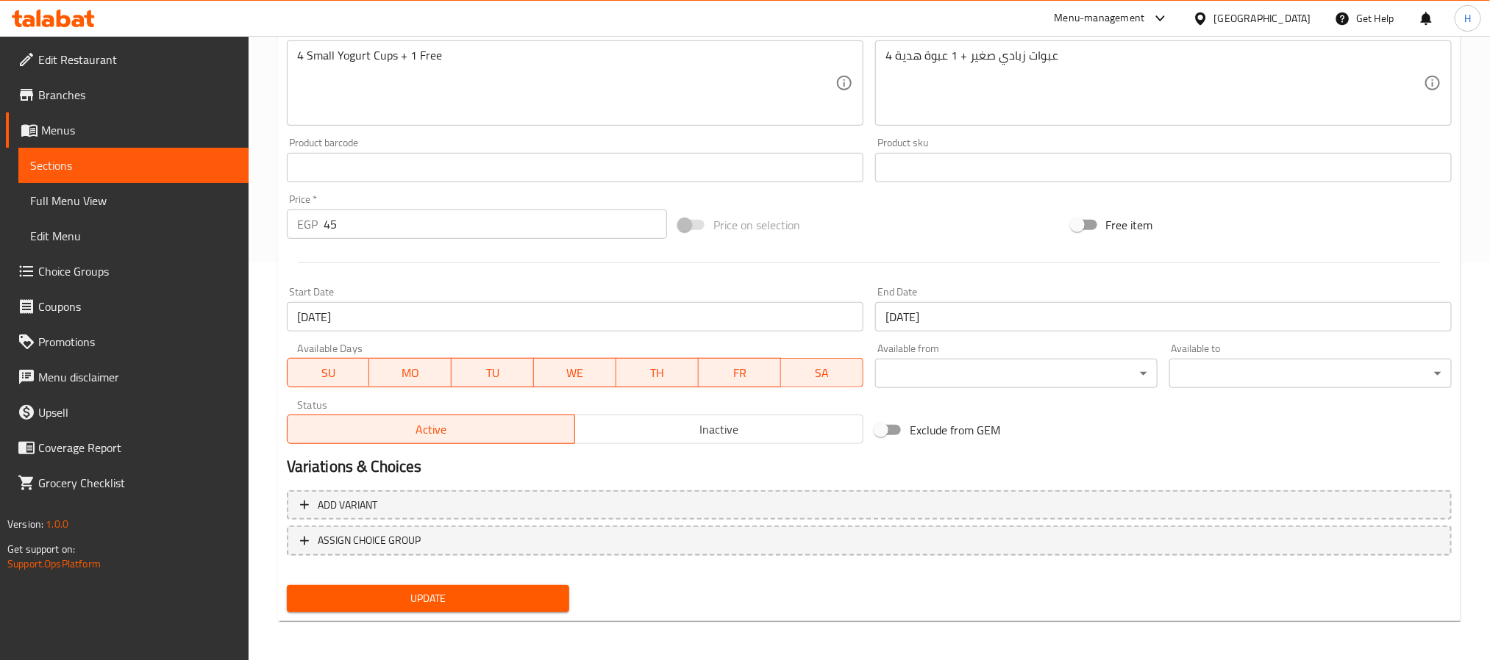
click at [665, 443] on button "Inactive" at bounding box center [718, 429] width 289 height 29
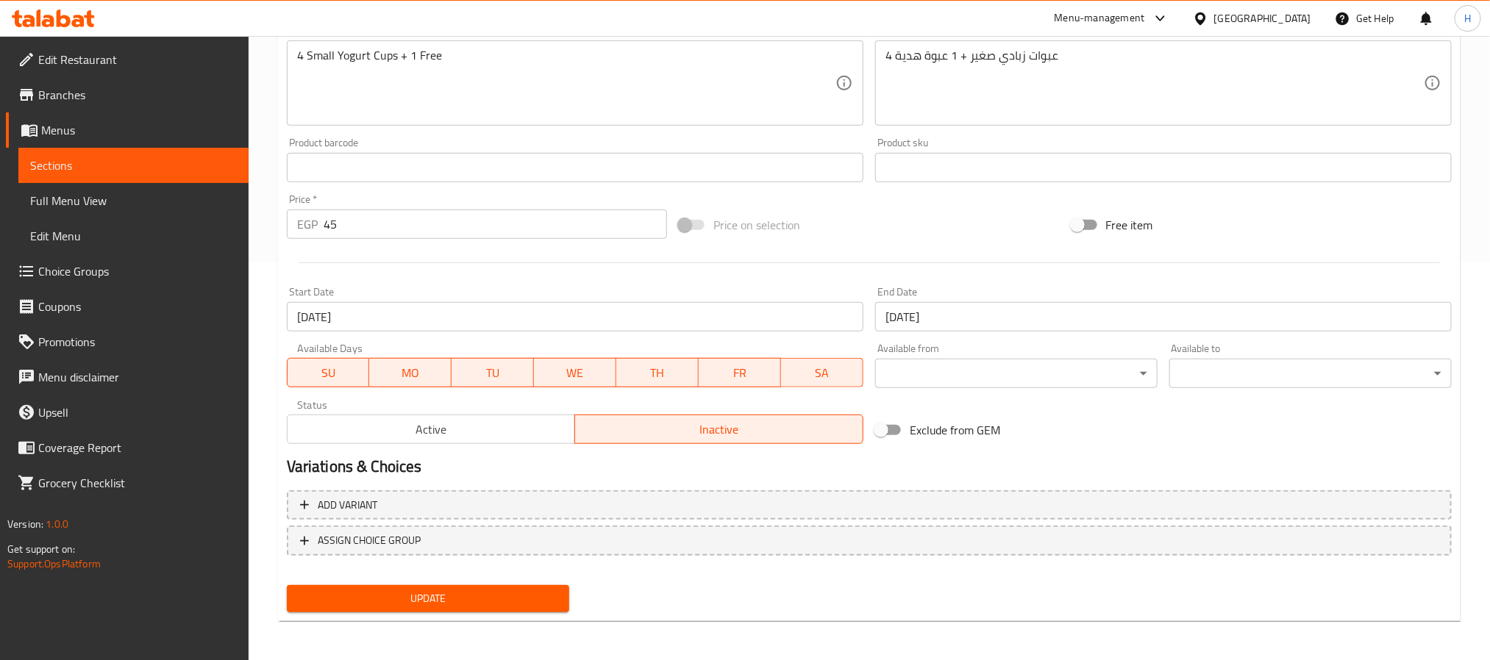
click at [528, 631] on div "Home / Restaurants management / Menus / Sections / item / update Finished secti…" at bounding box center [869, 151] width 1183 height 966
click at [528, 574] on div "Add variant ASSIGN CHOICE GROUP" at bounding box center [869, 533] width 1177 height 96
click at [530, 585] on button "Update" at bounding box center [428, 598] width 282 height 27
click at [214, 162] on span "Sections" at bounding box center [133, 166] width 207 height 18
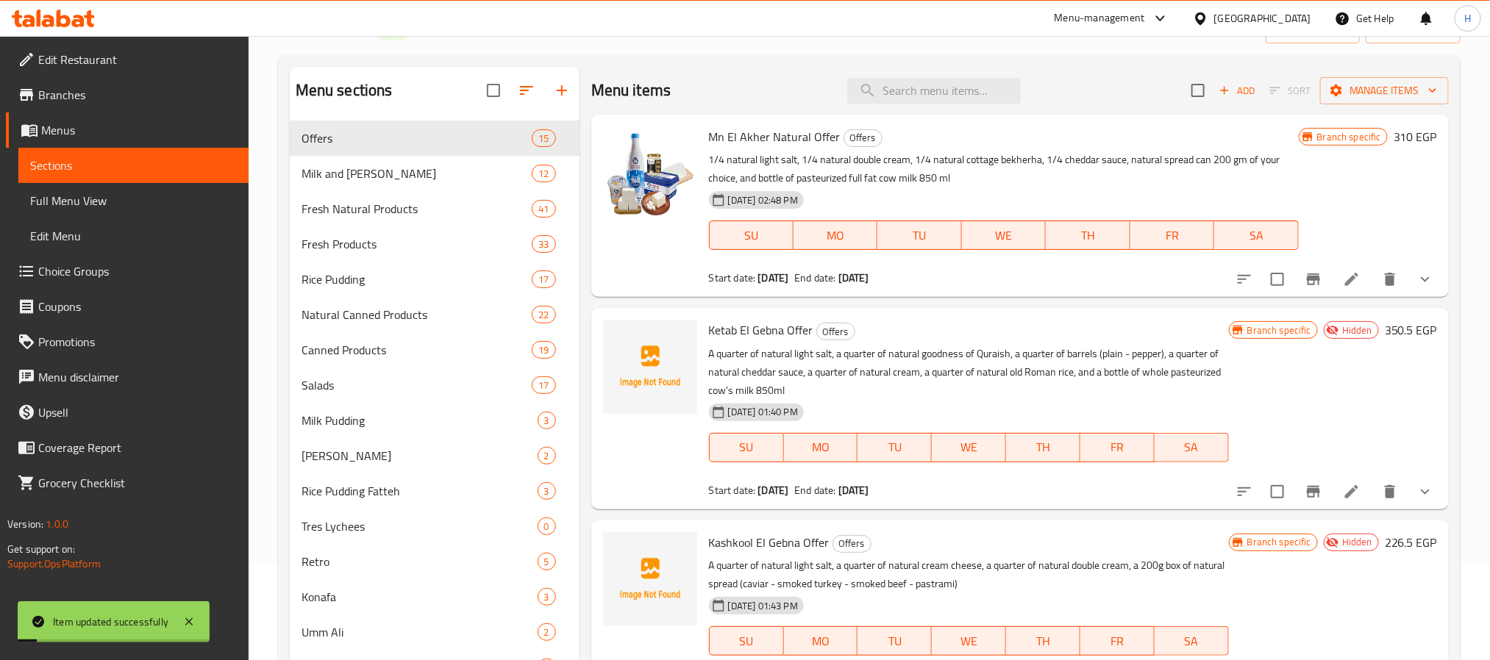
scroll to position [67, 0]
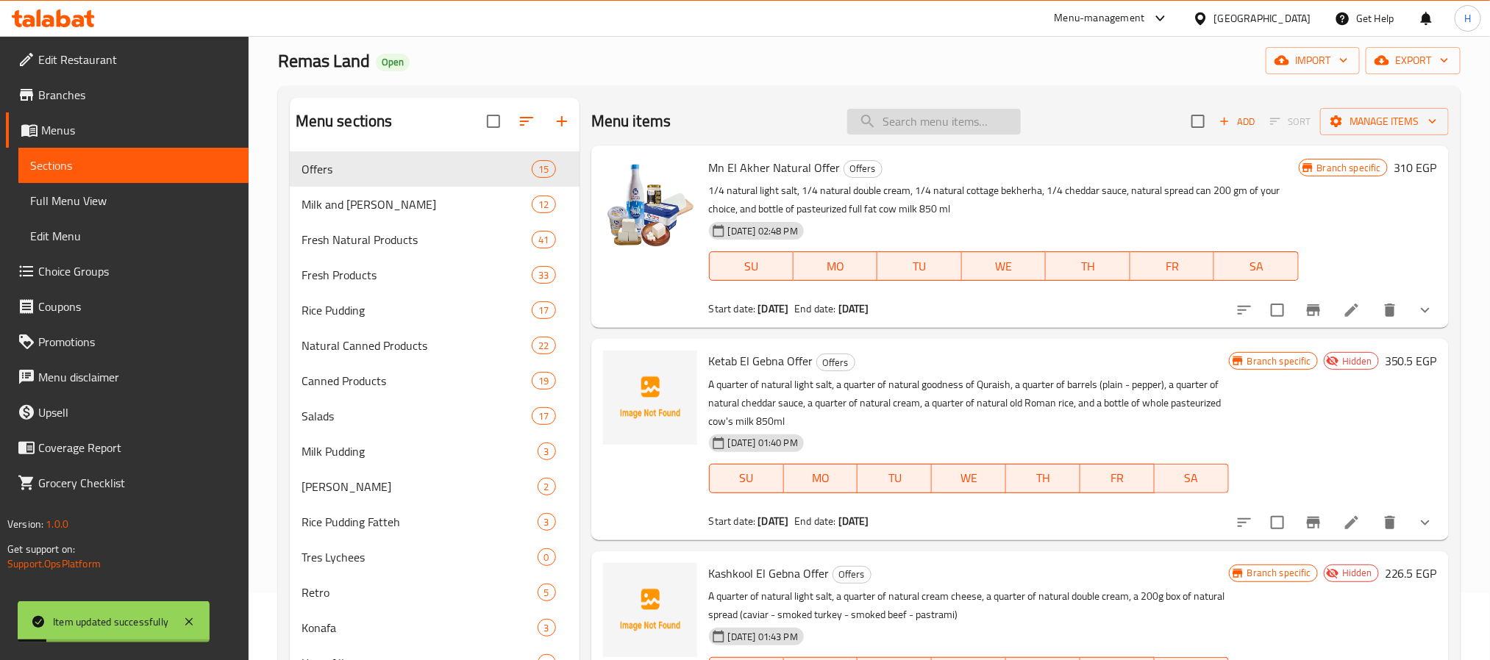
click at [894, 122] on input "search" at bounding box center [934, 122] width 174 height 26
paste input "4 Small Yogurt and 1 For Free"
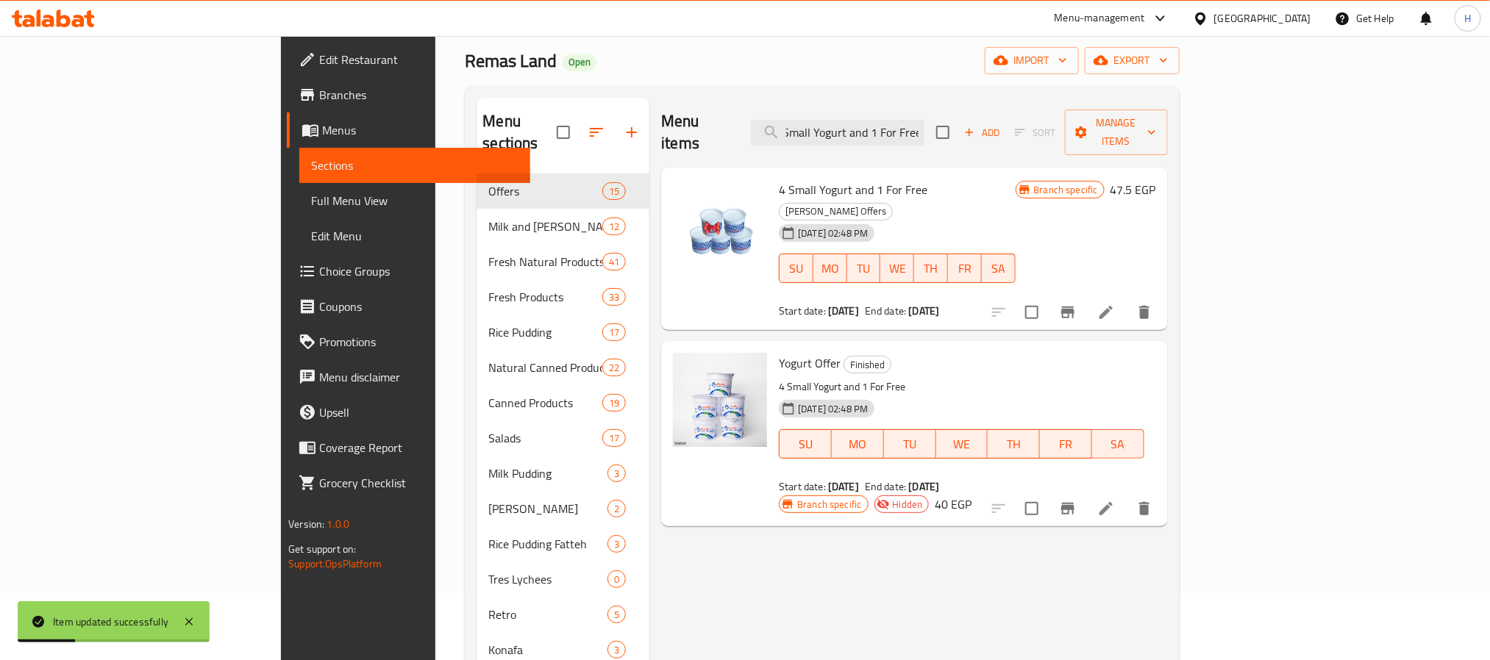
drag, startPoint x: 943, startPoint y: 118, endPoint x: 1101, endPoint y: 122, distance: 158.2
click at [1101, 122] on div "Menu items 4 Small Yogurt and 1 For Free Add Sort Manage items" at bounding box center [914, 133] width 506 height 70
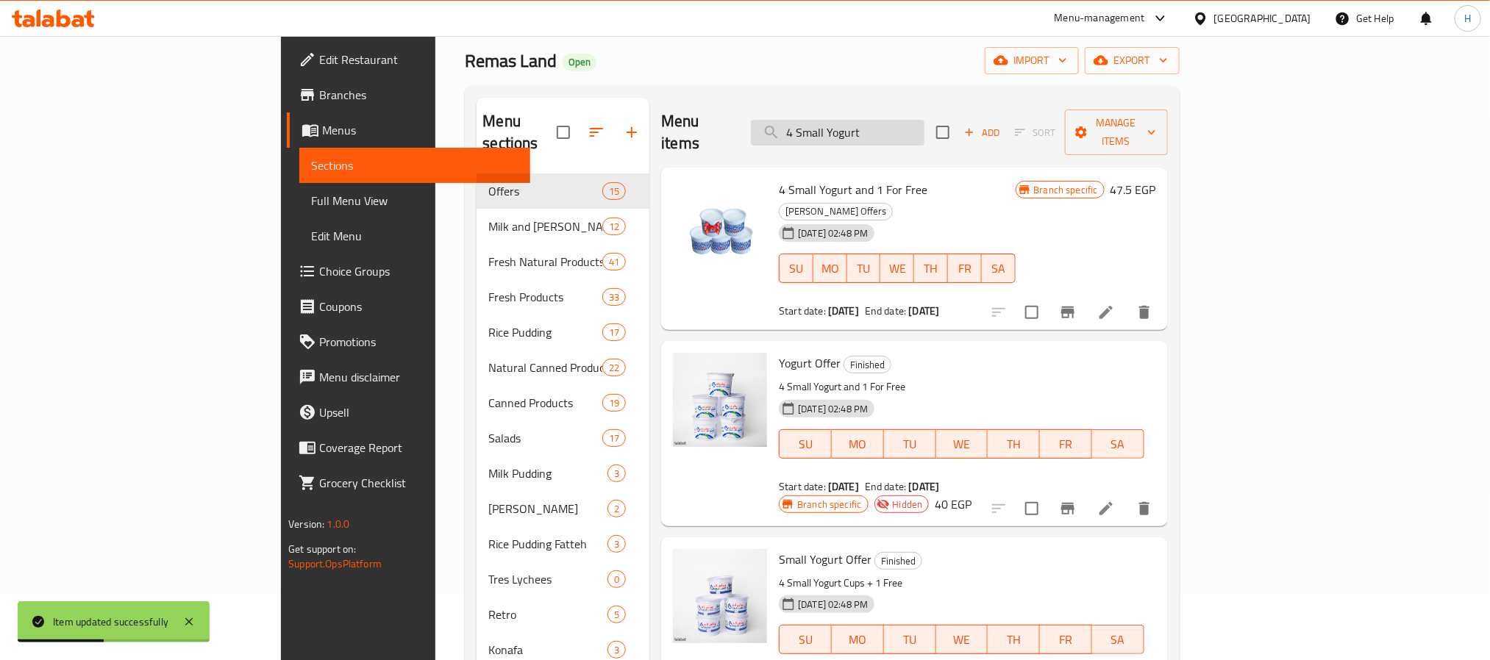
click at [923, 120] on input "4 Small Yogurt" at bounding box center [838, 133] width 174 height 26
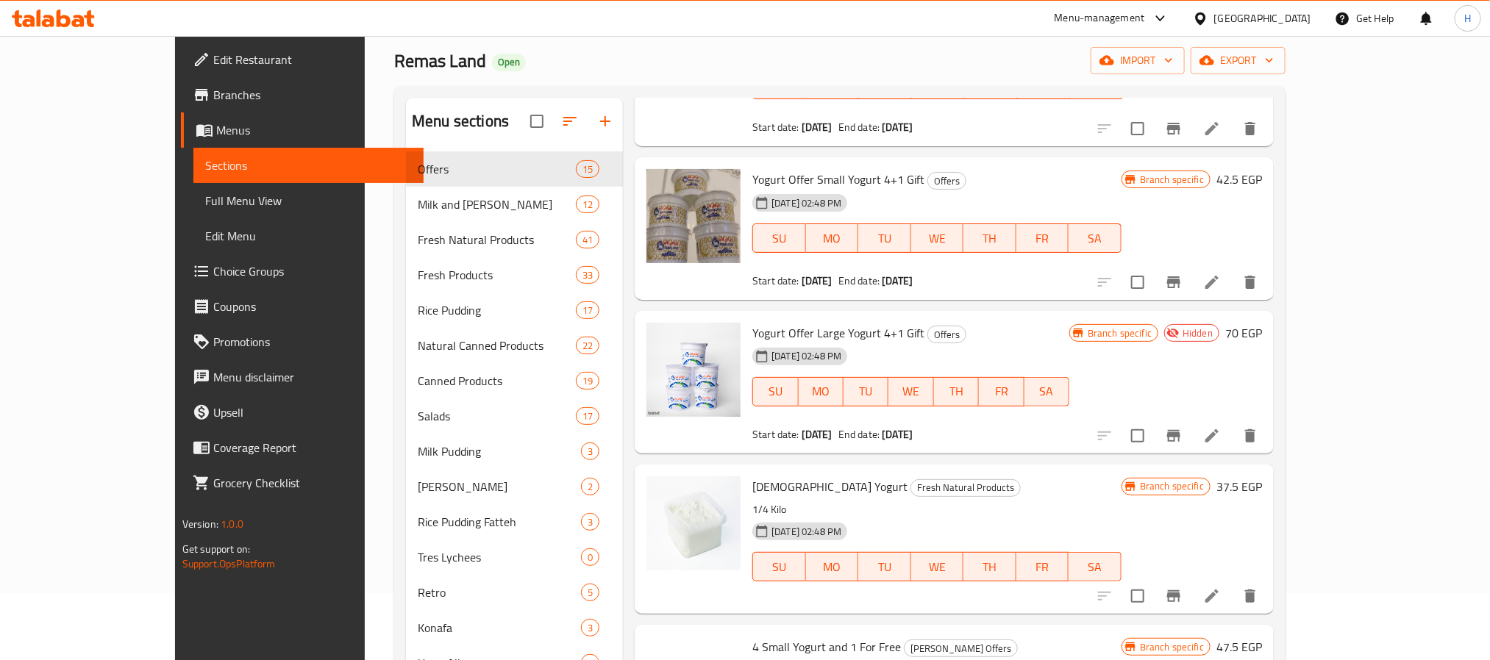
scroll to position [221, 0]
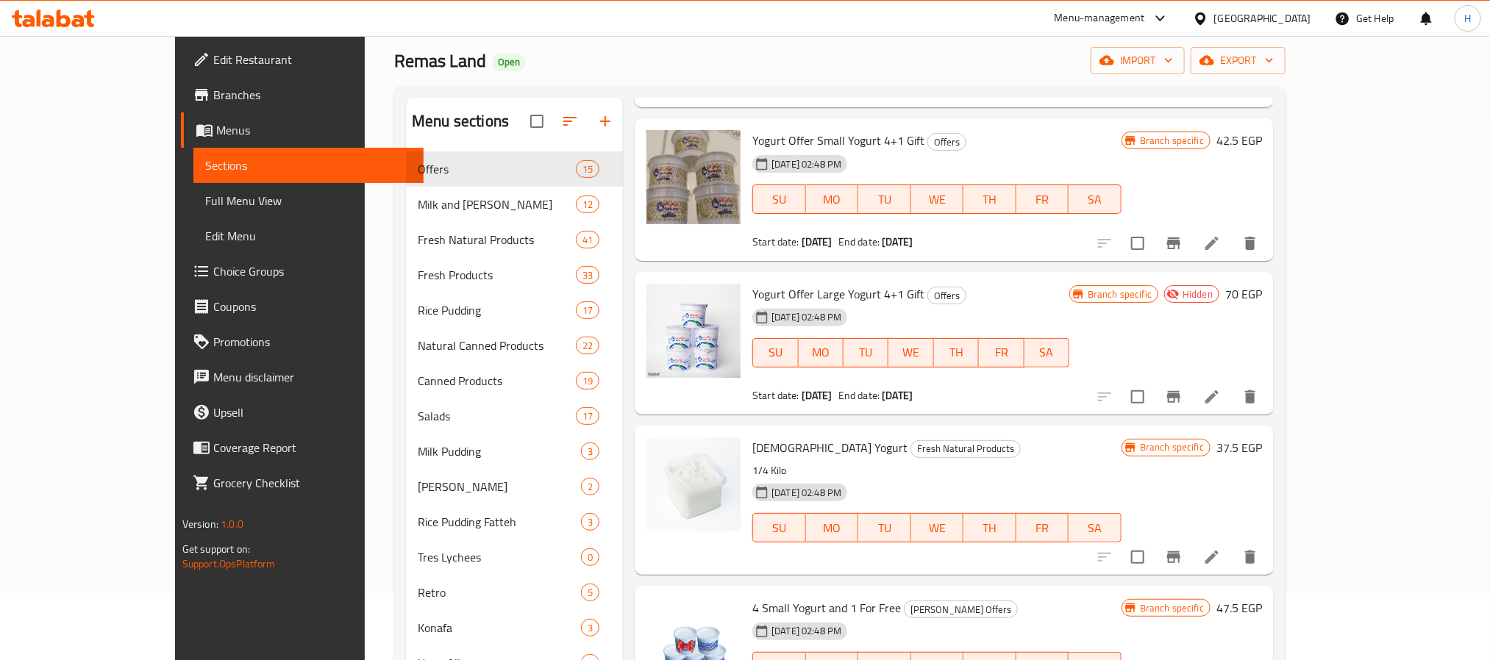
type input "Yogurt"
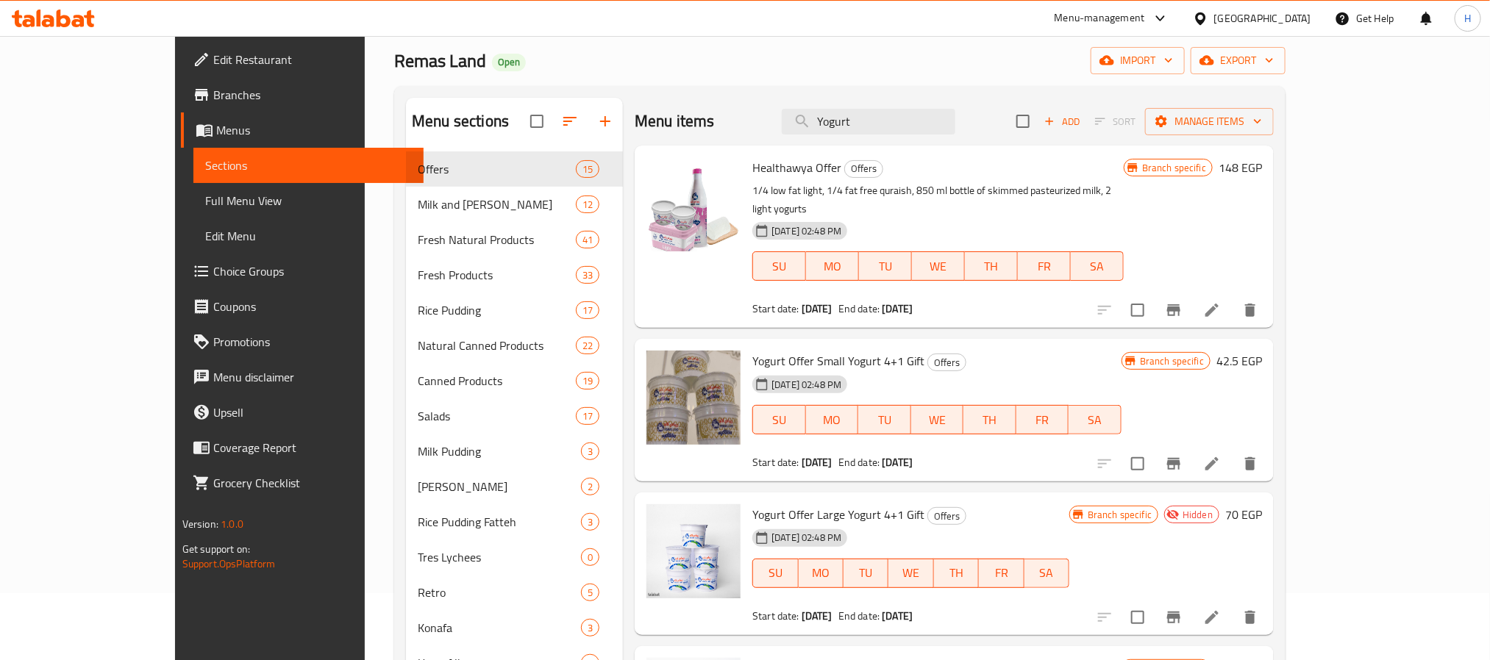
click at [1042, 351] on h6 "Yogurt Offer Small Yogurt 4+1 Gift Offers" at bounding box center [936, 361] width 369 height 21
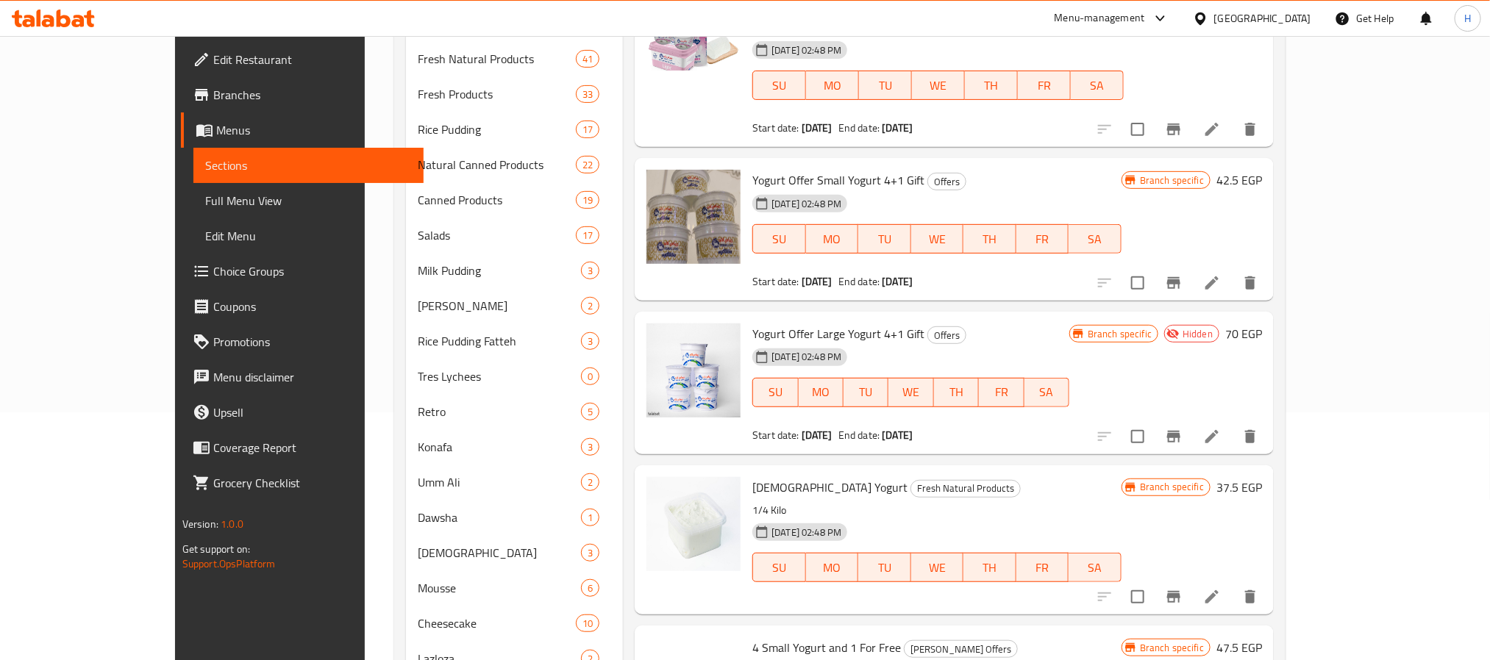
scroll to position [138, 0]
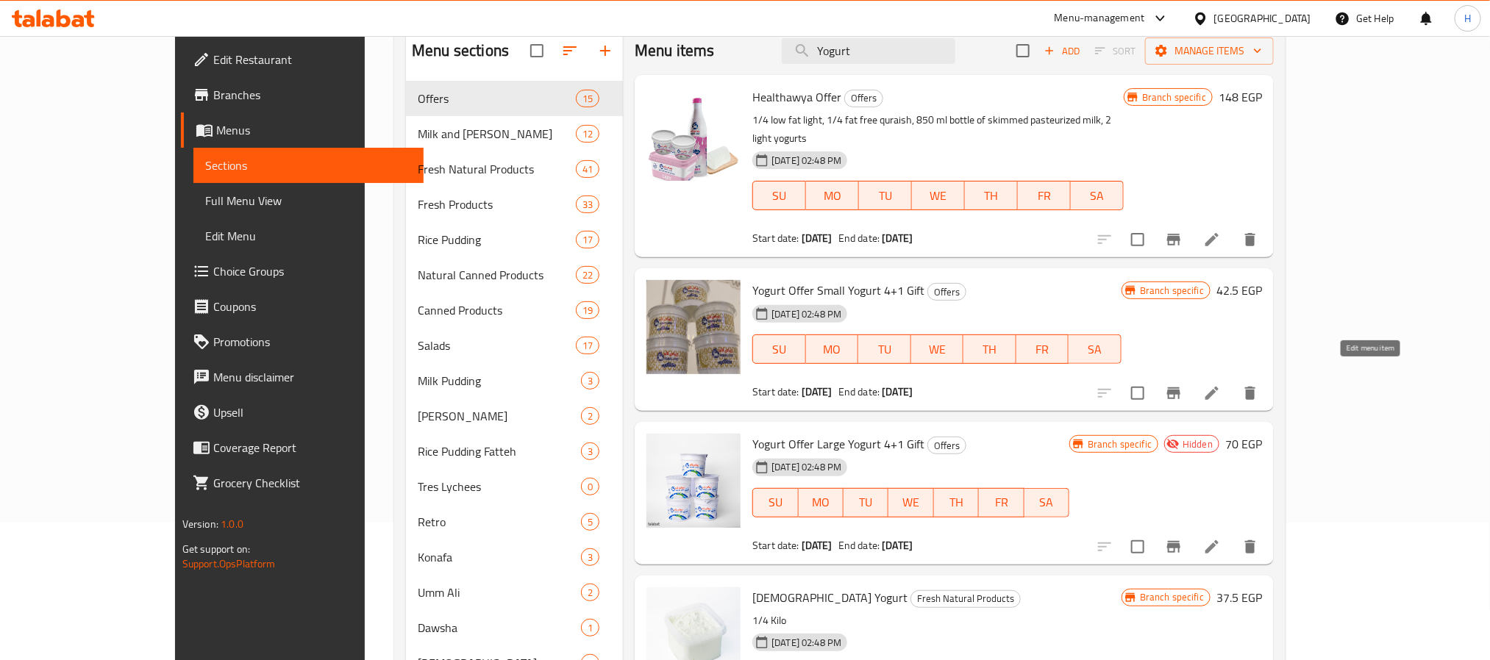
click at [1221, 385] on icon at bounding box center [1212, 394] width 18 height 18
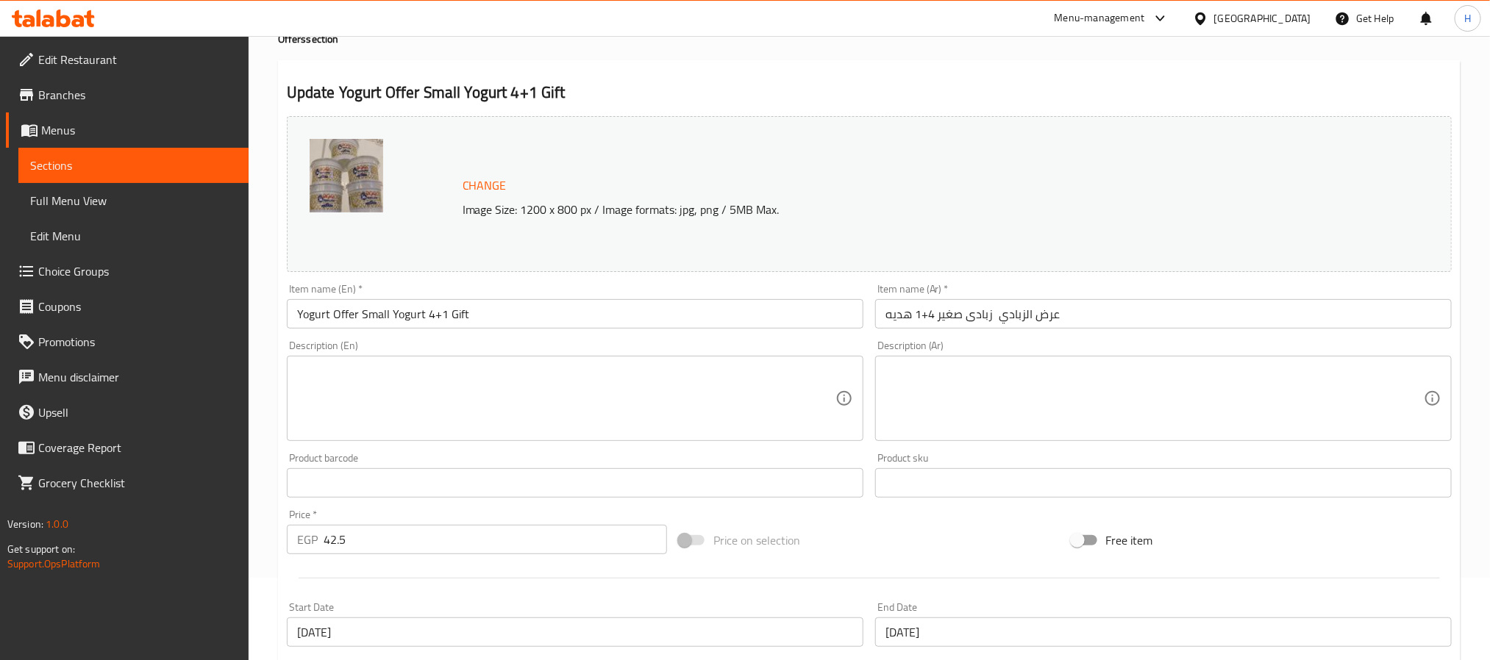
scroll to position [398, 0]
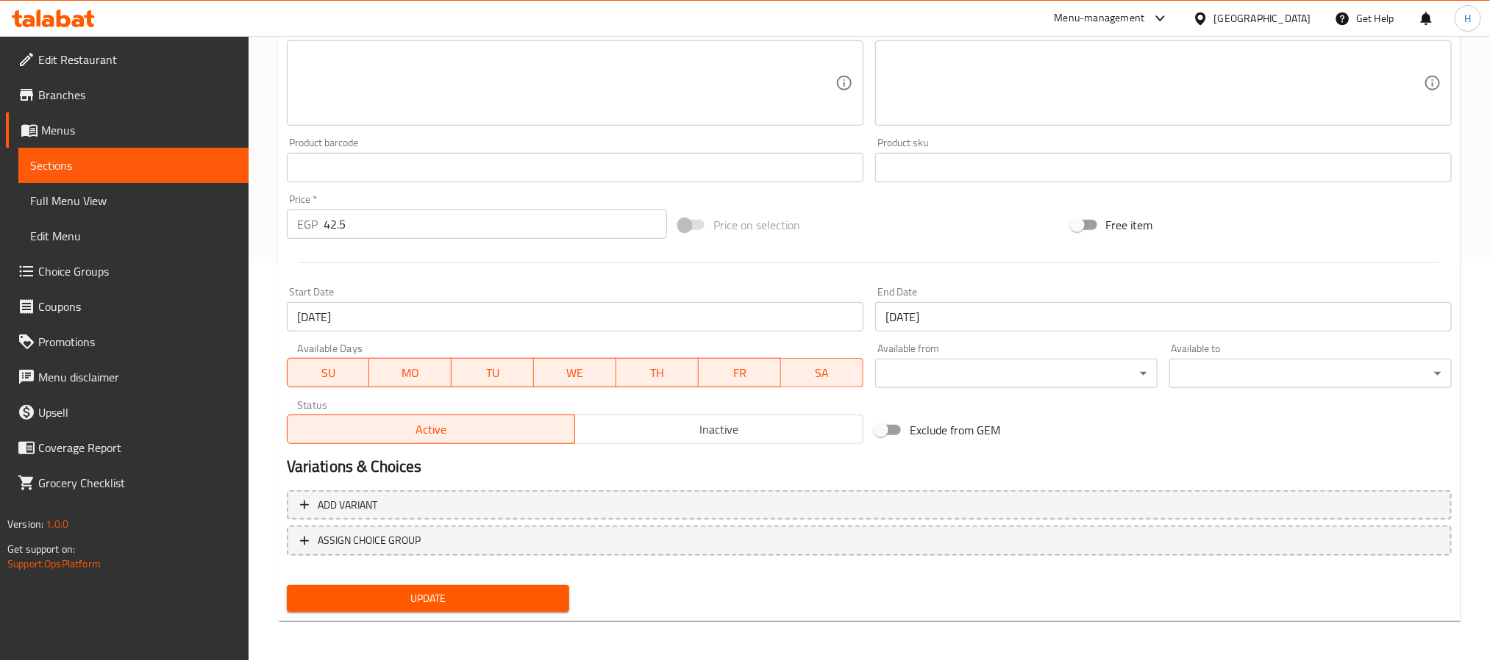
click at [655, 424] on span "Inactive" at bounding box center [719, 429] width 277 height 21
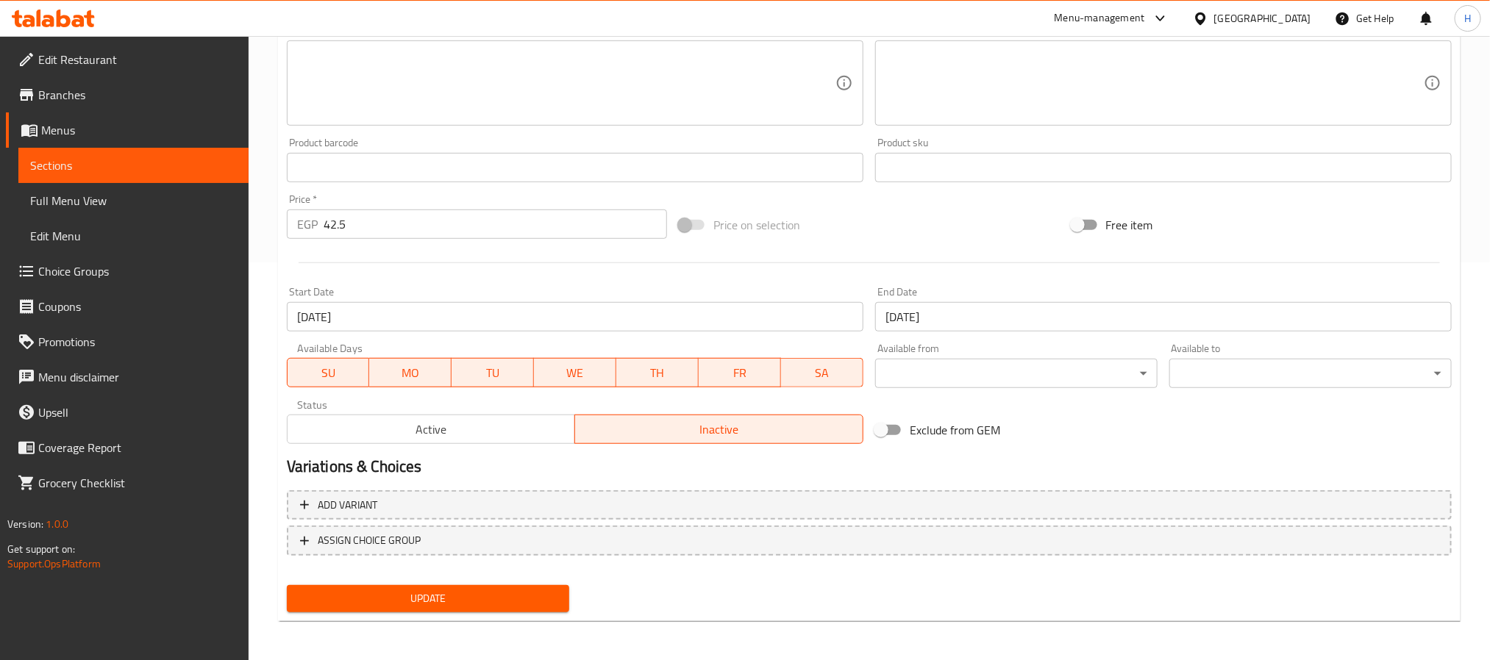
click at [461, 587] on button "Update" at bounding box center [428, 598] width 282 height 27
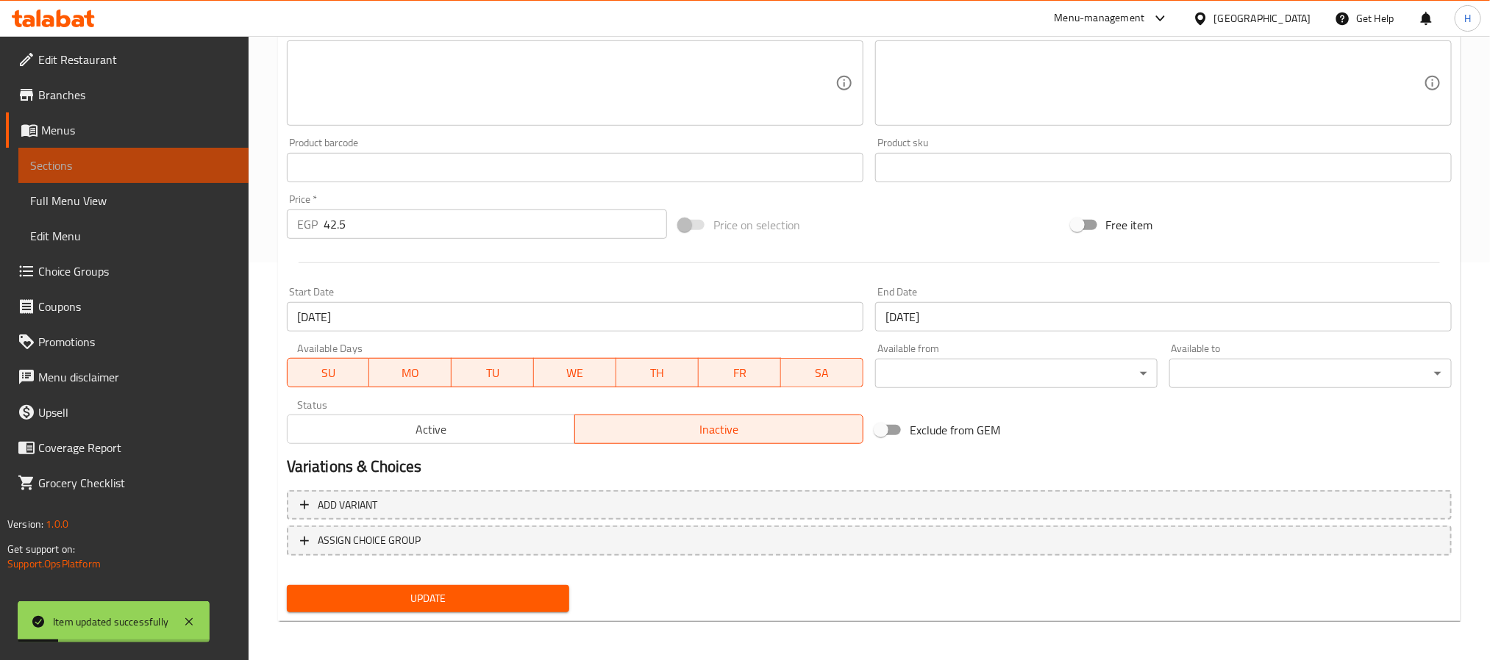
click at [219, 170] on span "Sections" at bounding box center [133, 166] width 207 height 18
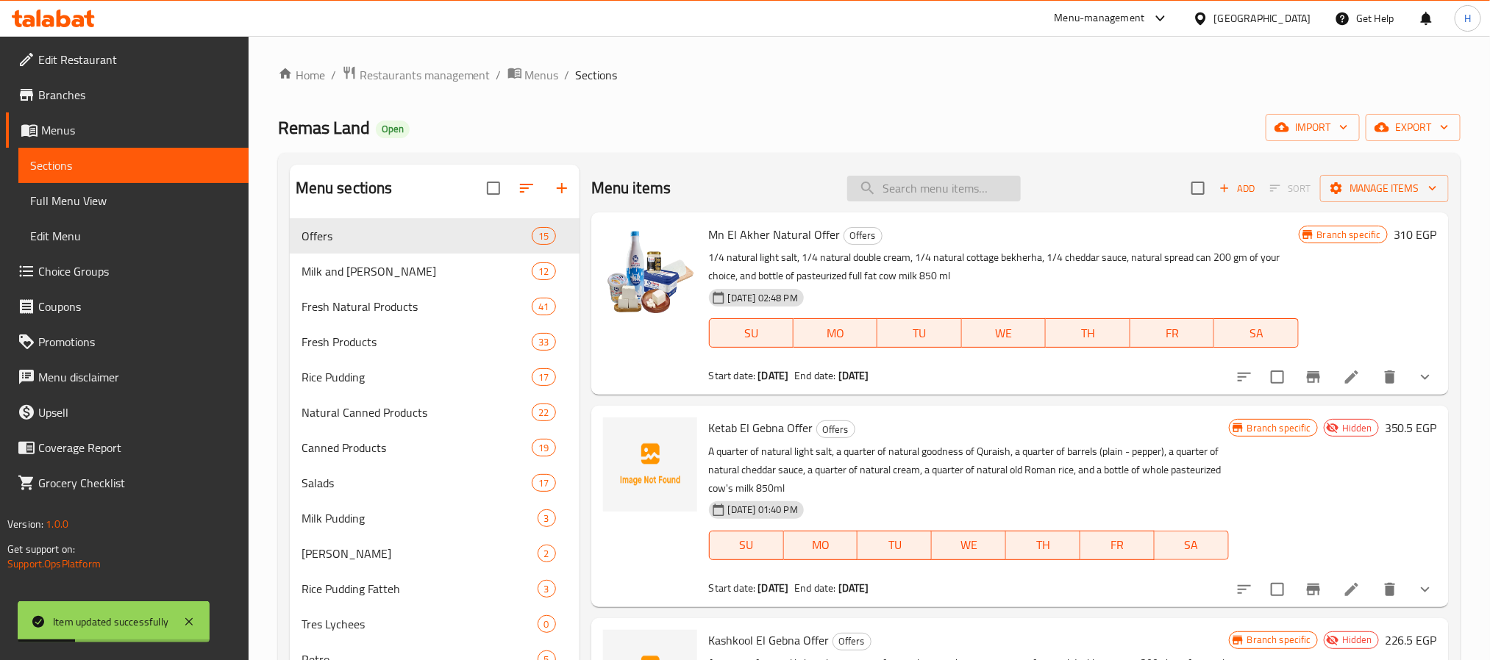
click at [914, 190] on input "search" at bounding box center [934, 189] width 174 height 26
paste input "4 Small Yogurt and 1 For Free"
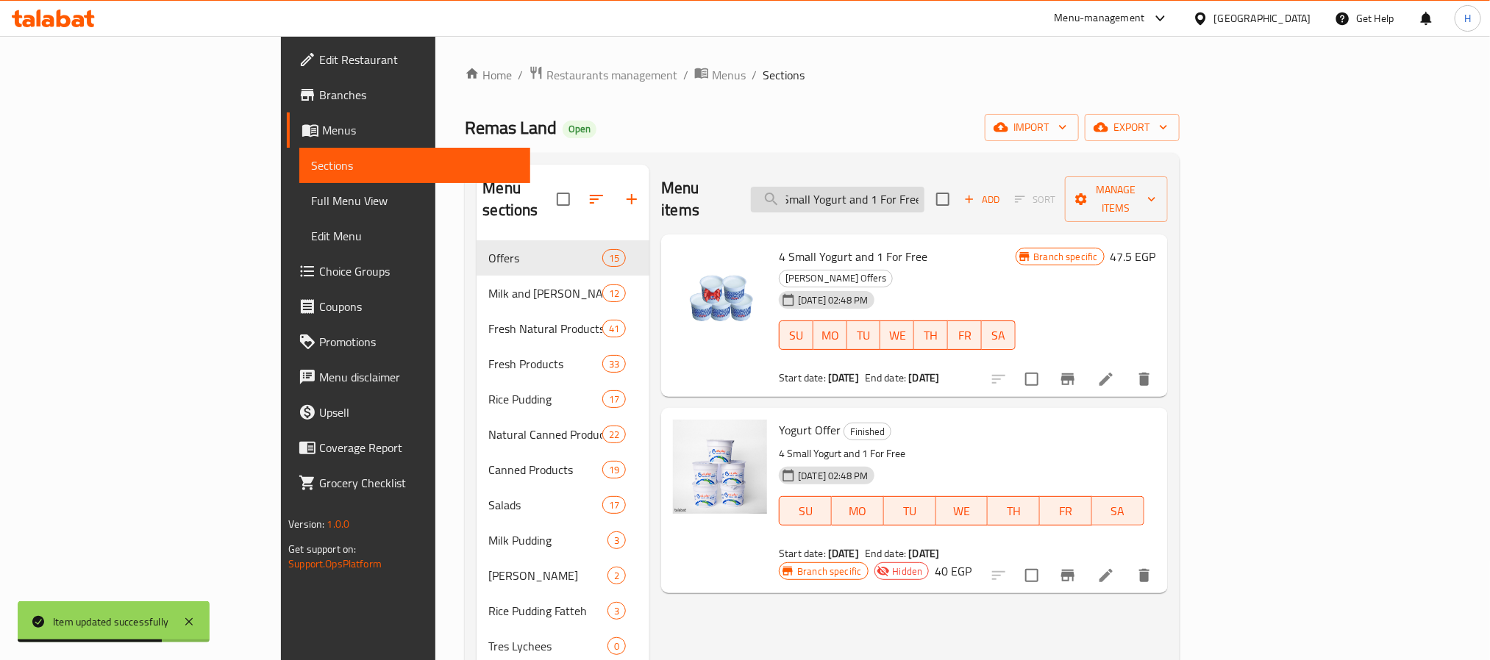
click at [924, 187] on input "4 Small Yogurt and 1 For Free" at bounding box center [838, 200] width 174 height 26
drag, startPoint x: 960, startPoint y: 185, endPoint x: 1134, endPoint y: 185, distance: 174.3
click at [1134, 185] on div "Menu items 4 Small Yogurt and 1 For Free Add Sort Manage items" at bounding box center [914, 200] width 506 height 70
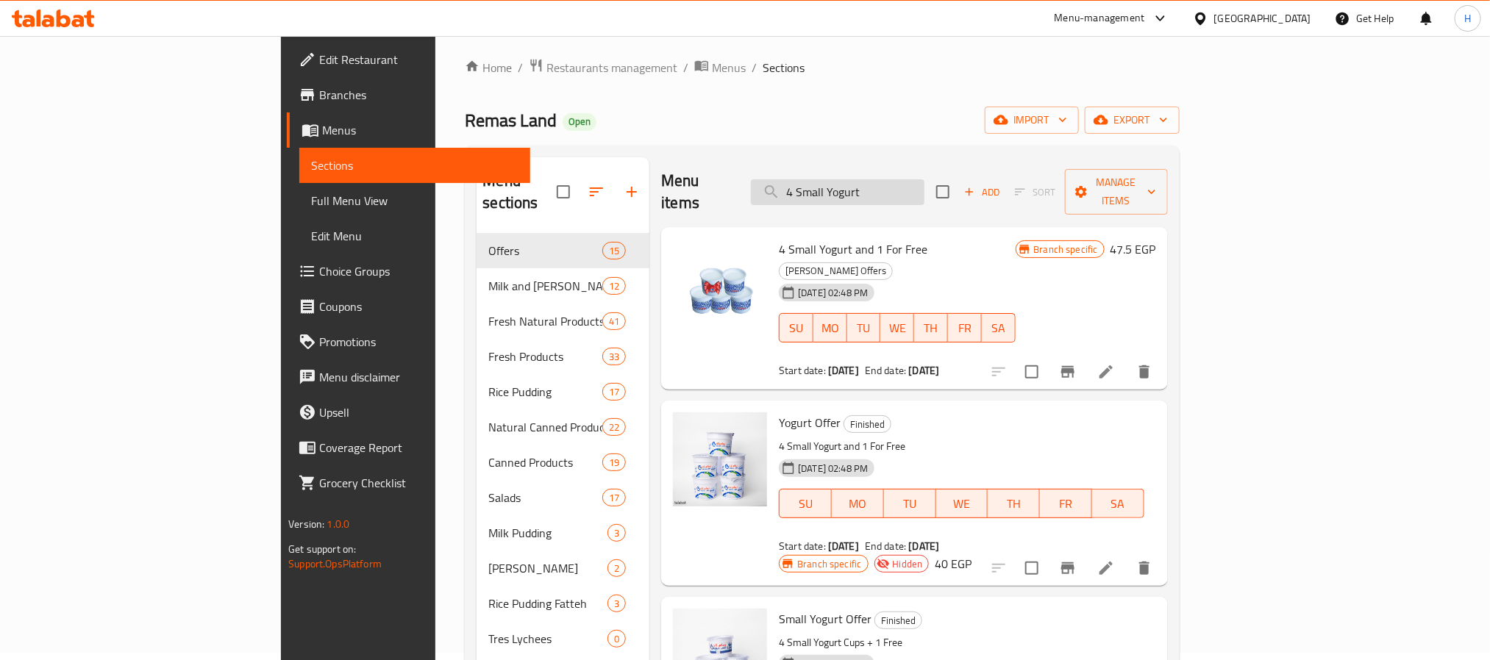
scroll to position [0, 0]
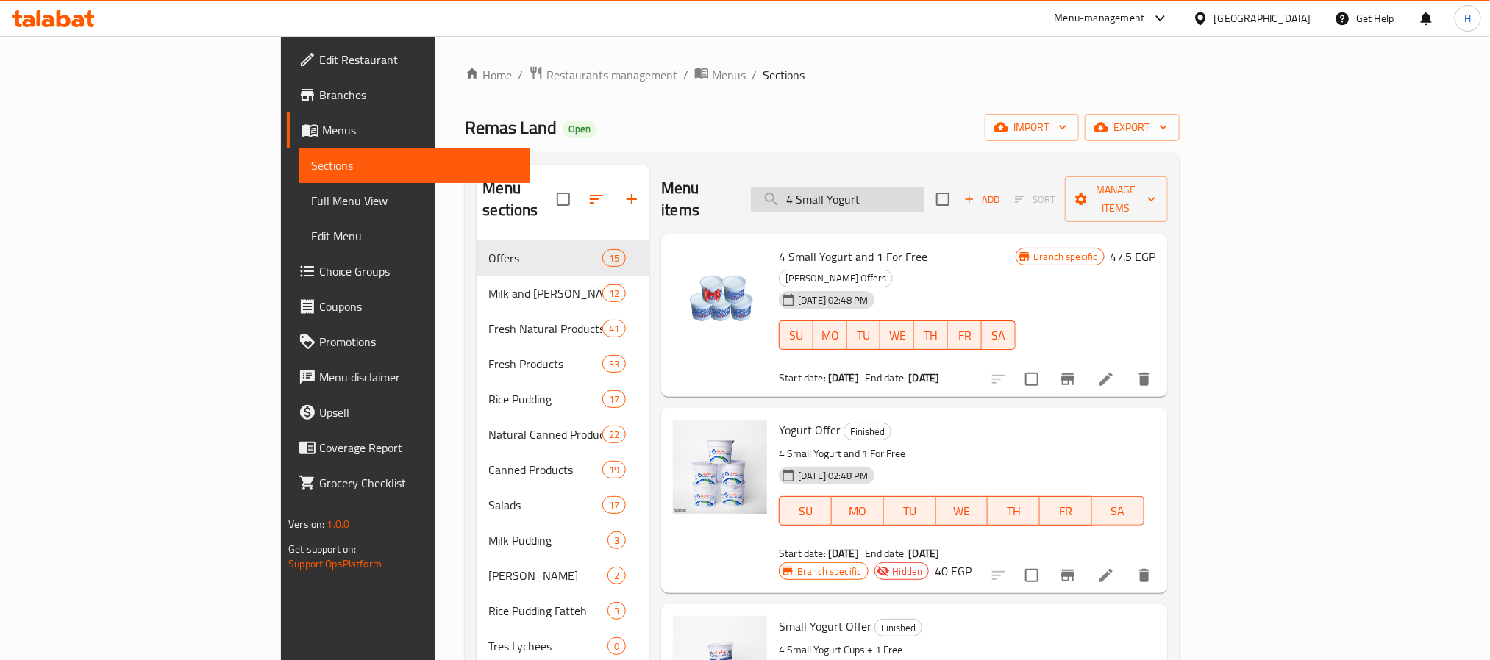
click at [923, 187] on input "4 Small Yogurt" at bounding box center [838, 200] width 174 height 26
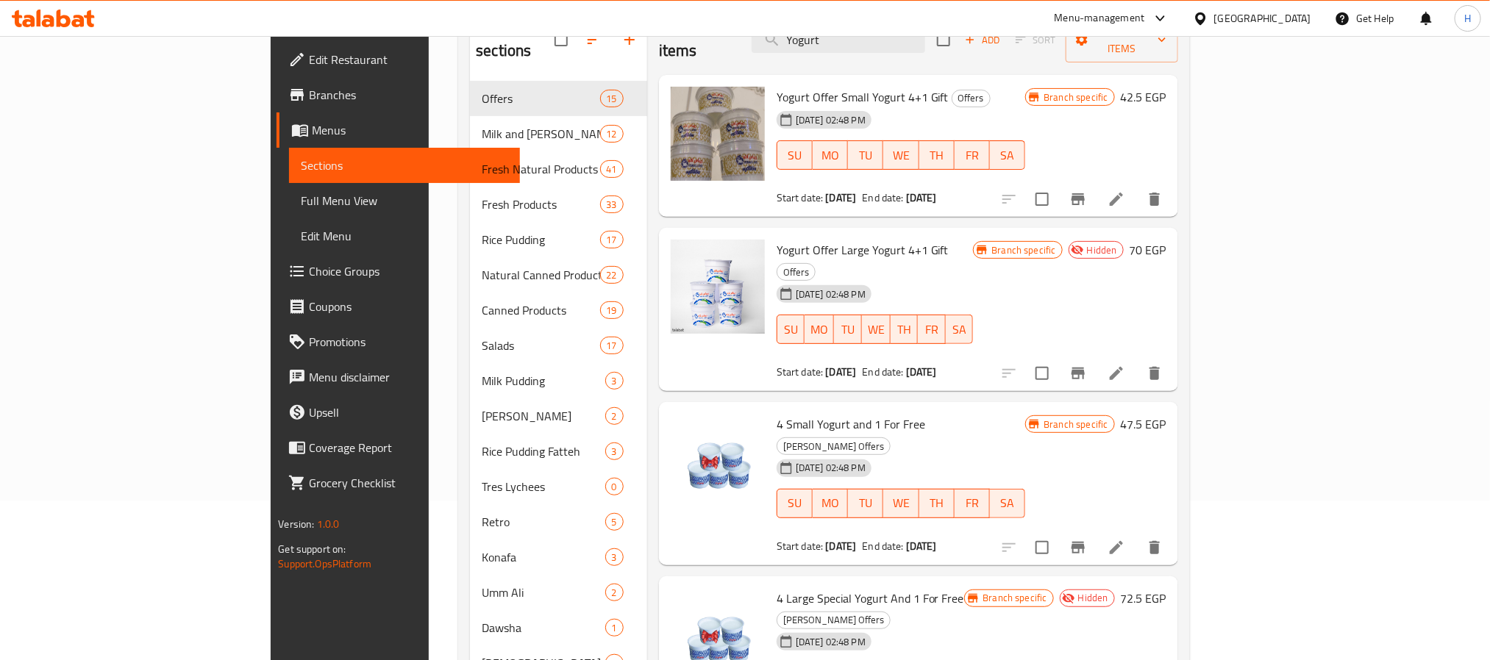
scroll to position [110, 0]
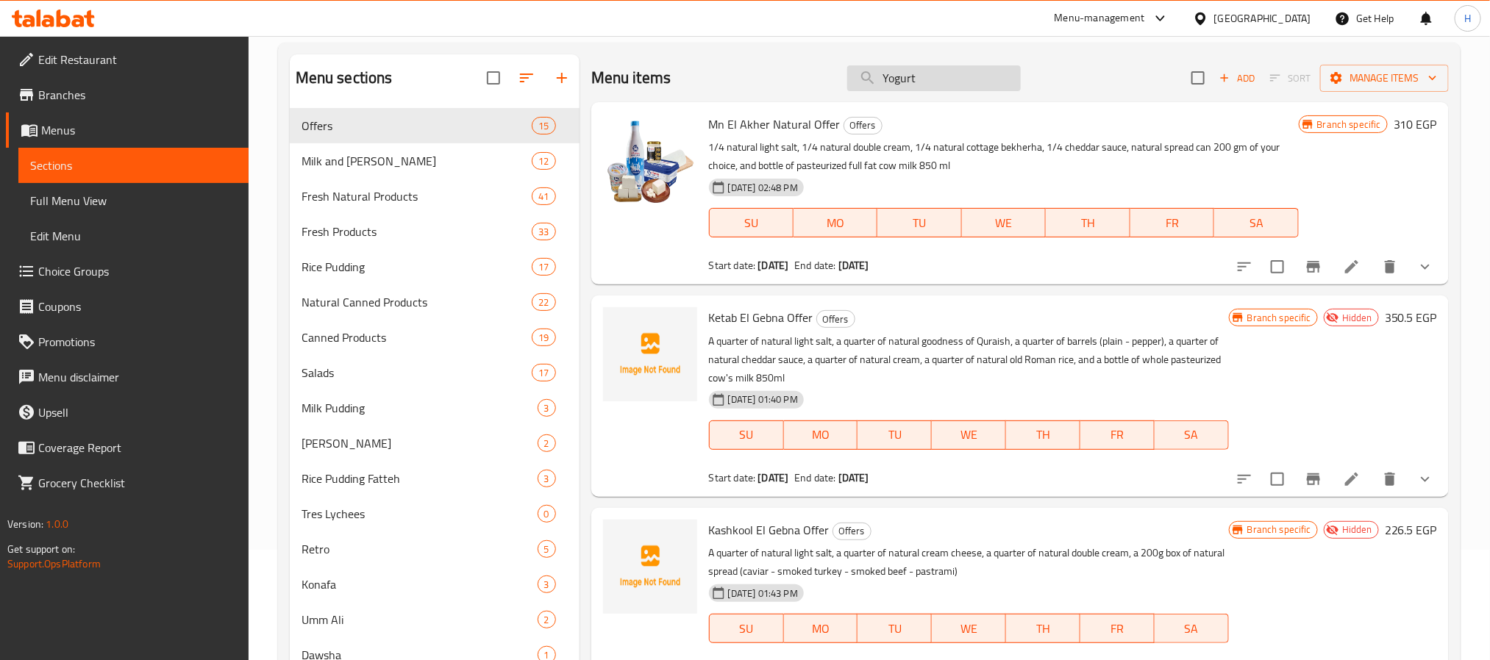
drag, startPoint x: 907, startPoint y: 76, endPoint x: 856, endPoint y: 77, distance: 51.5
click at [856, 77] on input "Yogurt" at bounding box center [934, 78] width 174 height 26
click at [900, 86] on input "Yogurt" at bounding box center [934, 78] width 174 height 26
paste input "search"
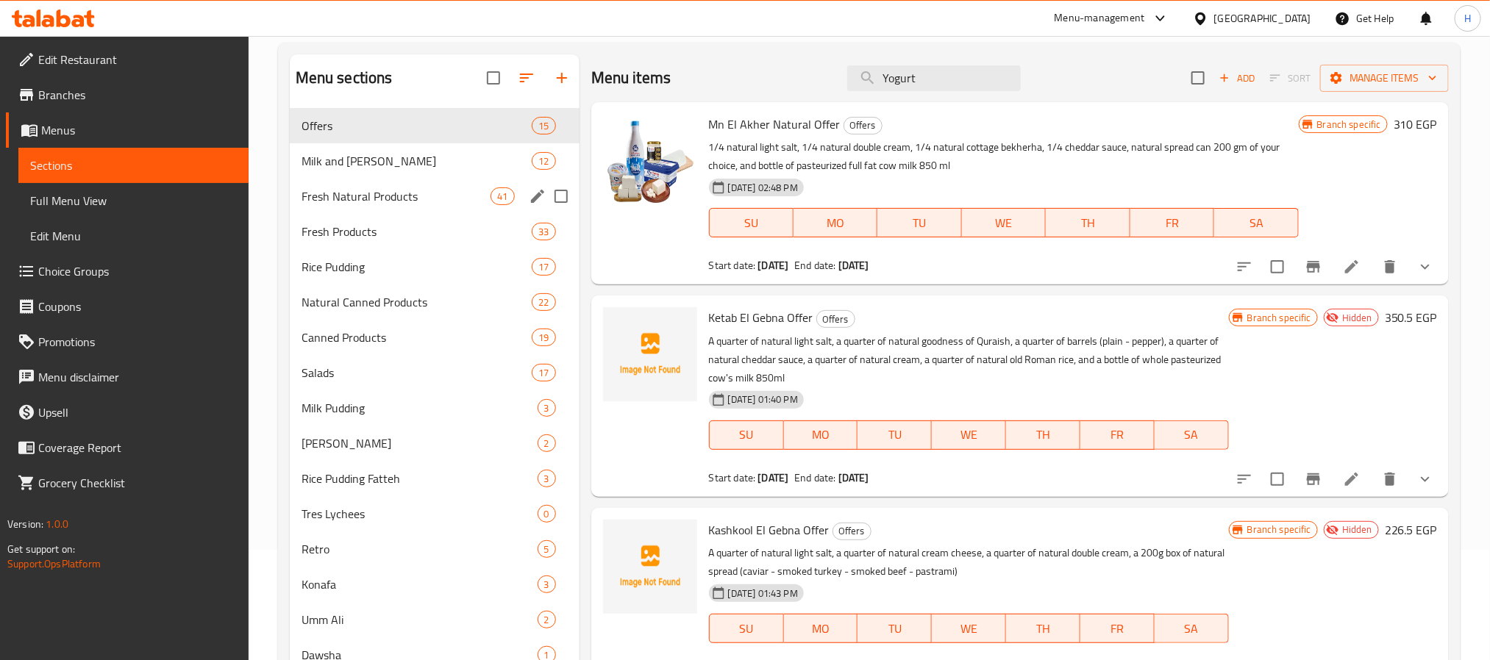
type input "Yogurt"
click at [494, 179] on div "Fresh Natural Products 41" at bounding box center [435, 196] width 290 height 35
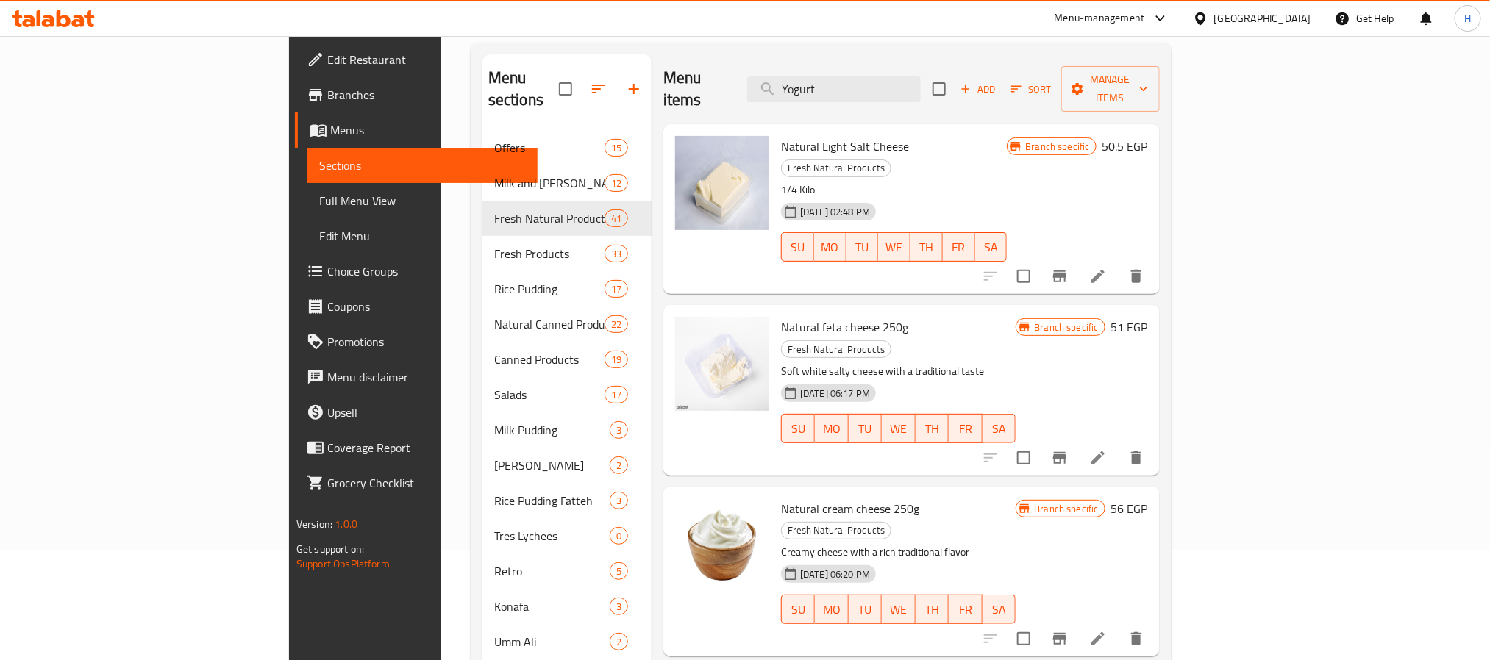
drag, startPoint x: 896, startPoint y: 77, endPoint x: 812, endPoint y: 77, distance: 84.6
click at [814, 77] on div "Menu items Yogurt Add Sort Manage items" at bounding box center [911, 89] width 496 height 70
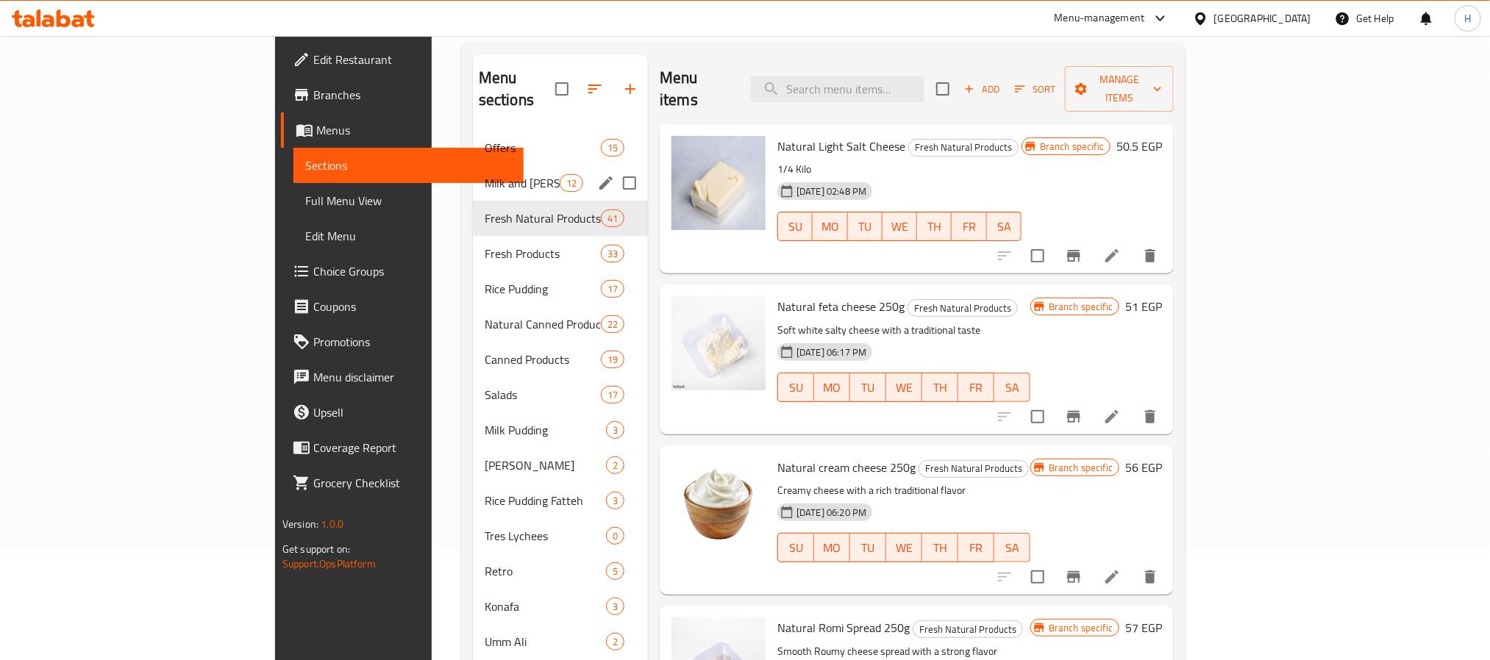
click at [485, 174] on span "Milk and Rayeb" at bounding box center [522, 183] width 75 height 18
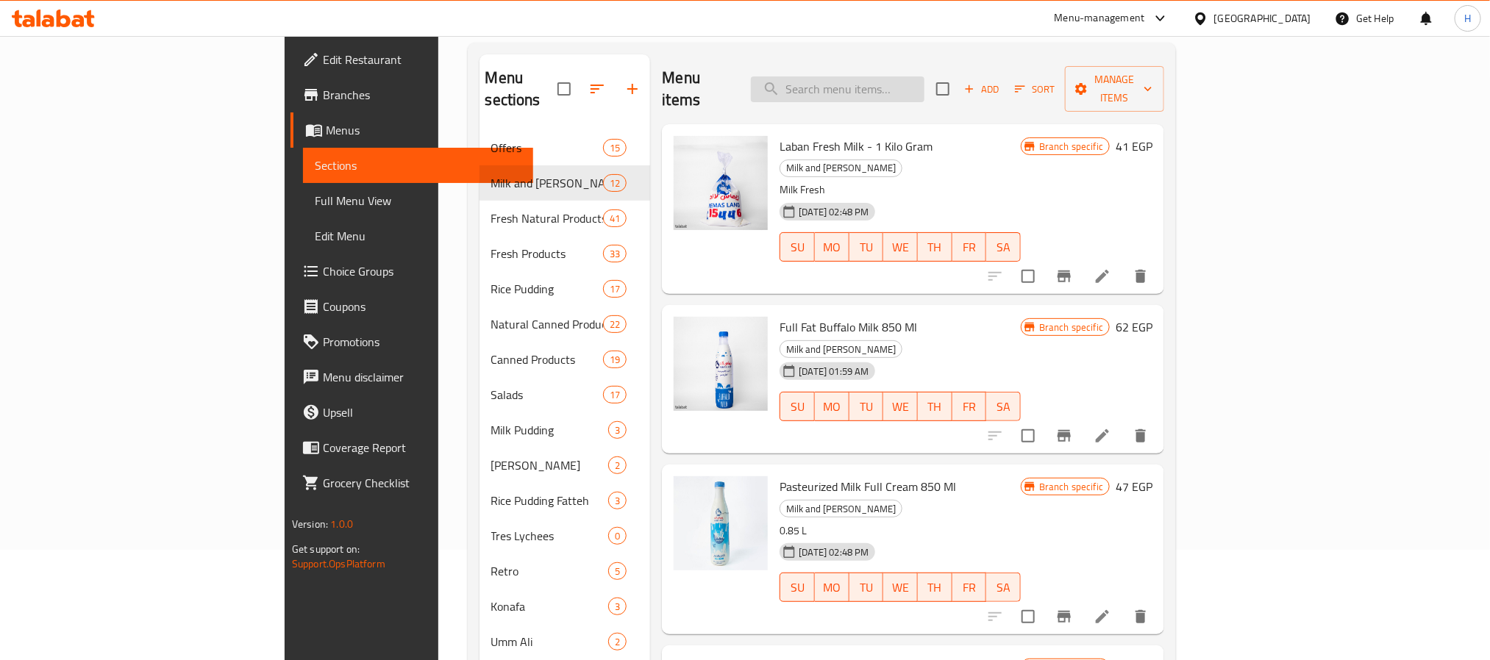
click at [924, 89] on input "search" at bounding box center [838, 89] width 174 height 26
paste input "Yogurt"
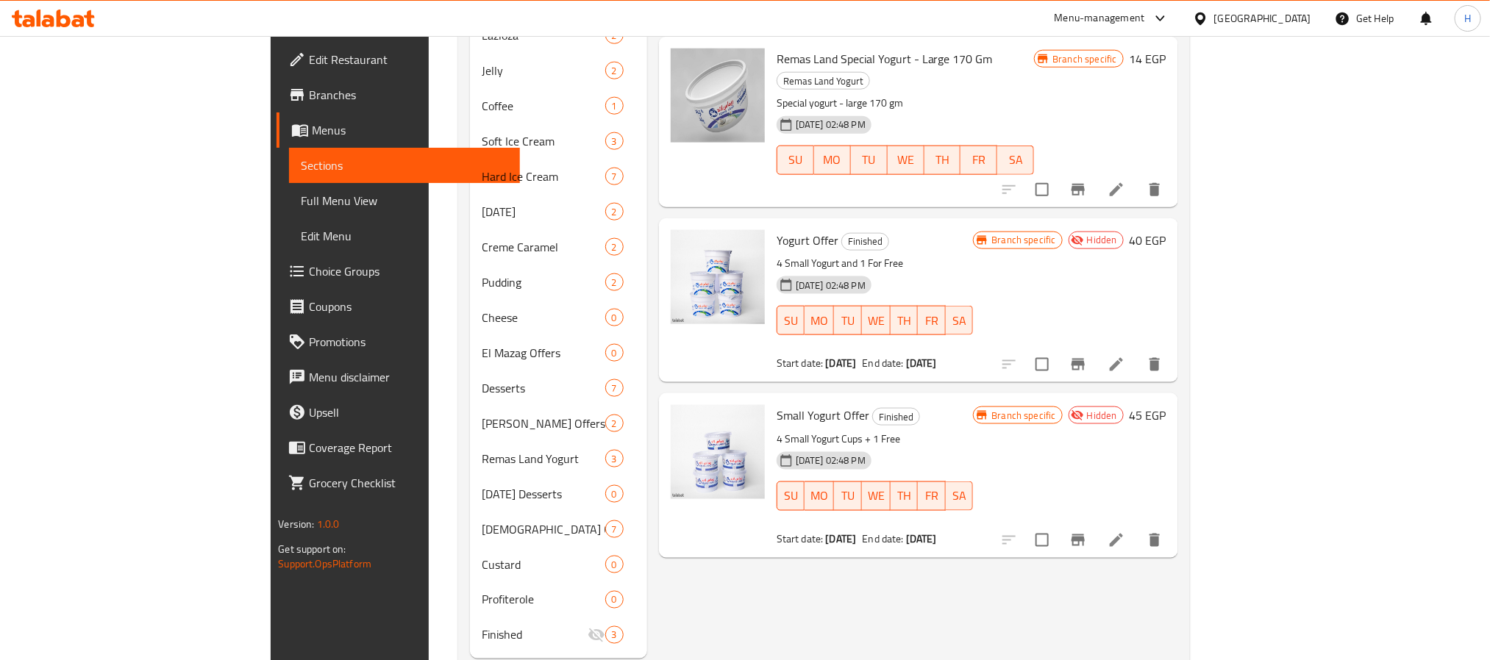
scroll to position [910, 0]
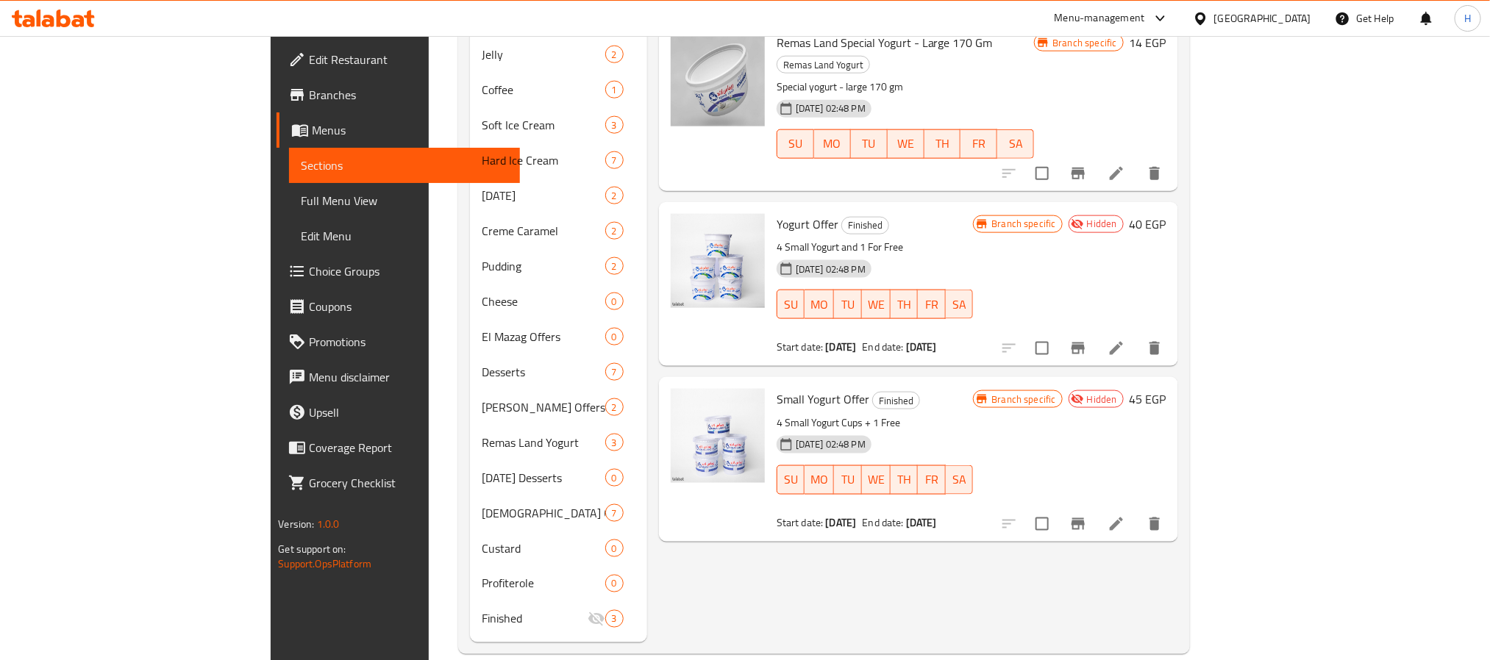
type input "Yogurt"
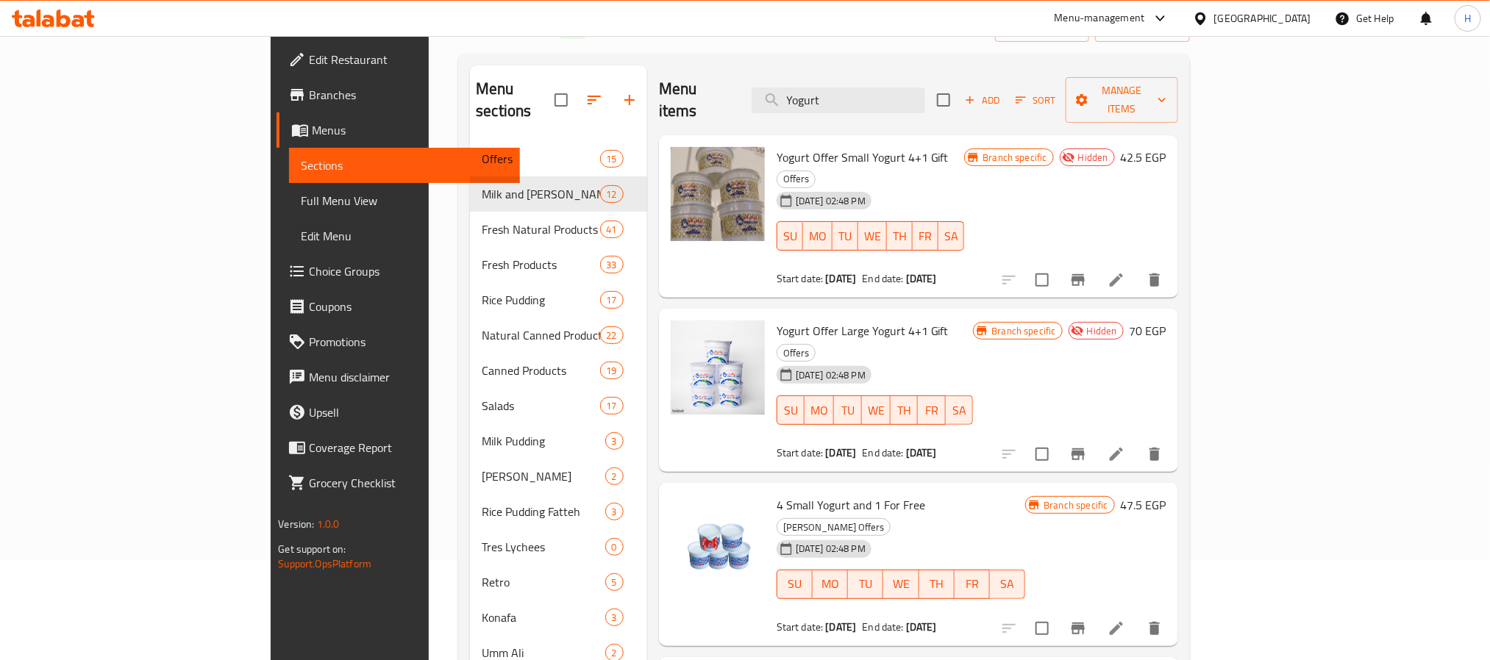
scroll to position [138, 0]
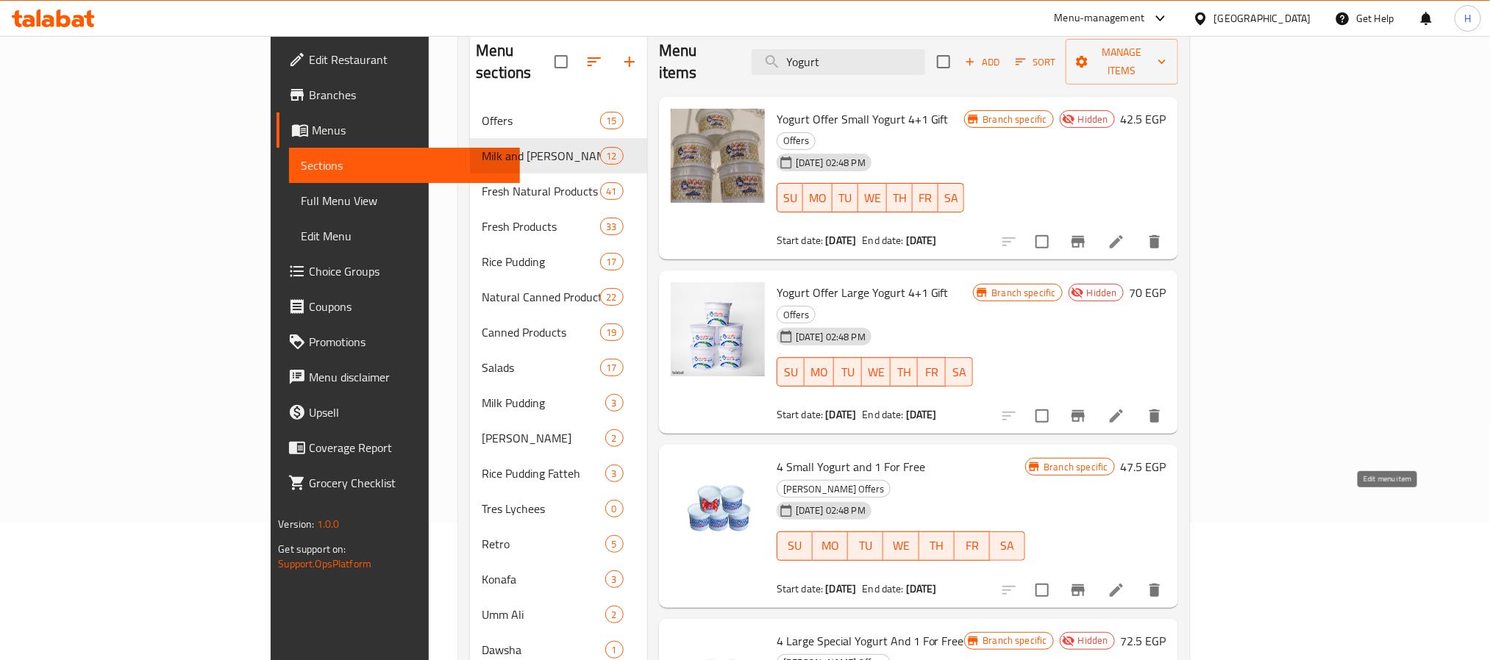
click at [1125, 582] on icon at bounding box center [1116, 591] width 18 height 18
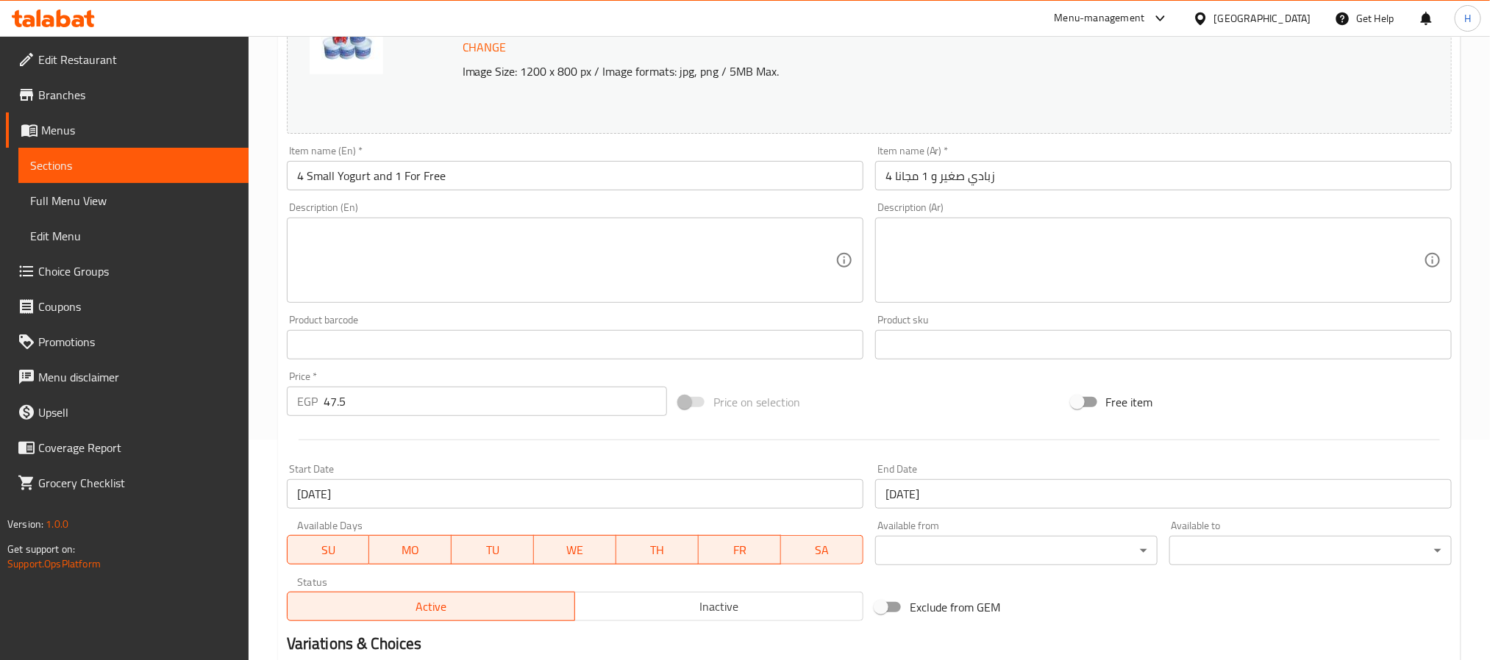
scroll to position [331, 0]
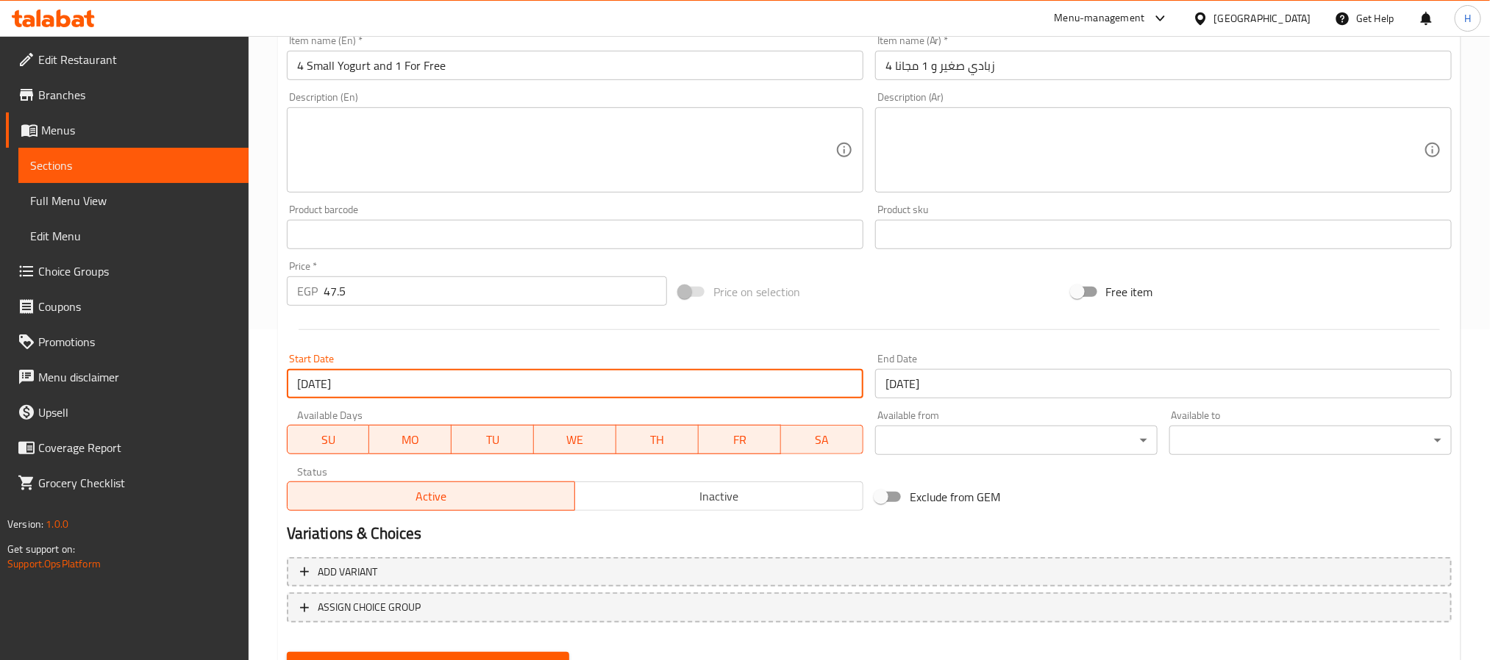
click at [333, 386] on input "08-10-2025" at bounding box center [575, 383] width 577 height 29
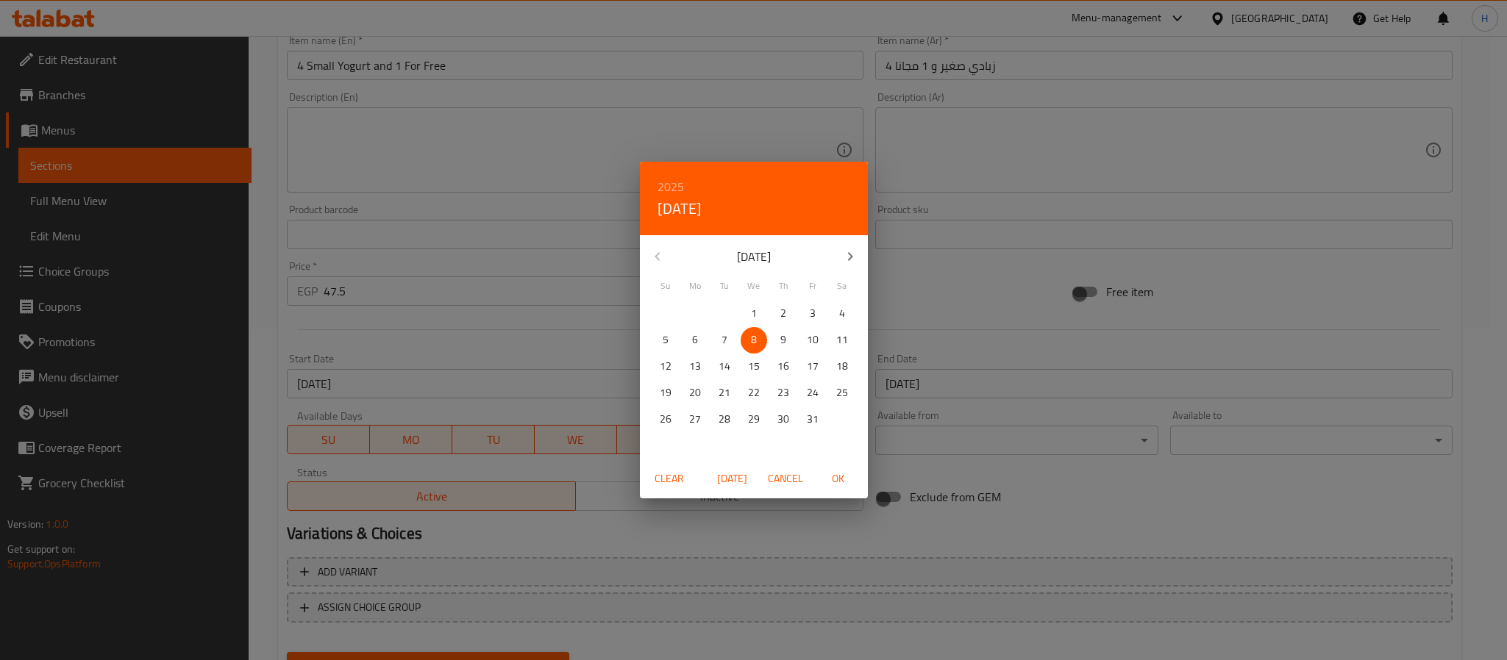
click at [656, 258] on div "October 2025" at bounding box center [754, 256] width 228 height 35
click at [764, 258] on p "October 2025" at bounding box center [753, 257] width 157 height 18
click at [741, 257] on p "October 2025" at bounding box center [753, 257] width 157 height 18
click at [658, 260] on div "October 2025" at bounding box center [754, 256] width 228 height 35
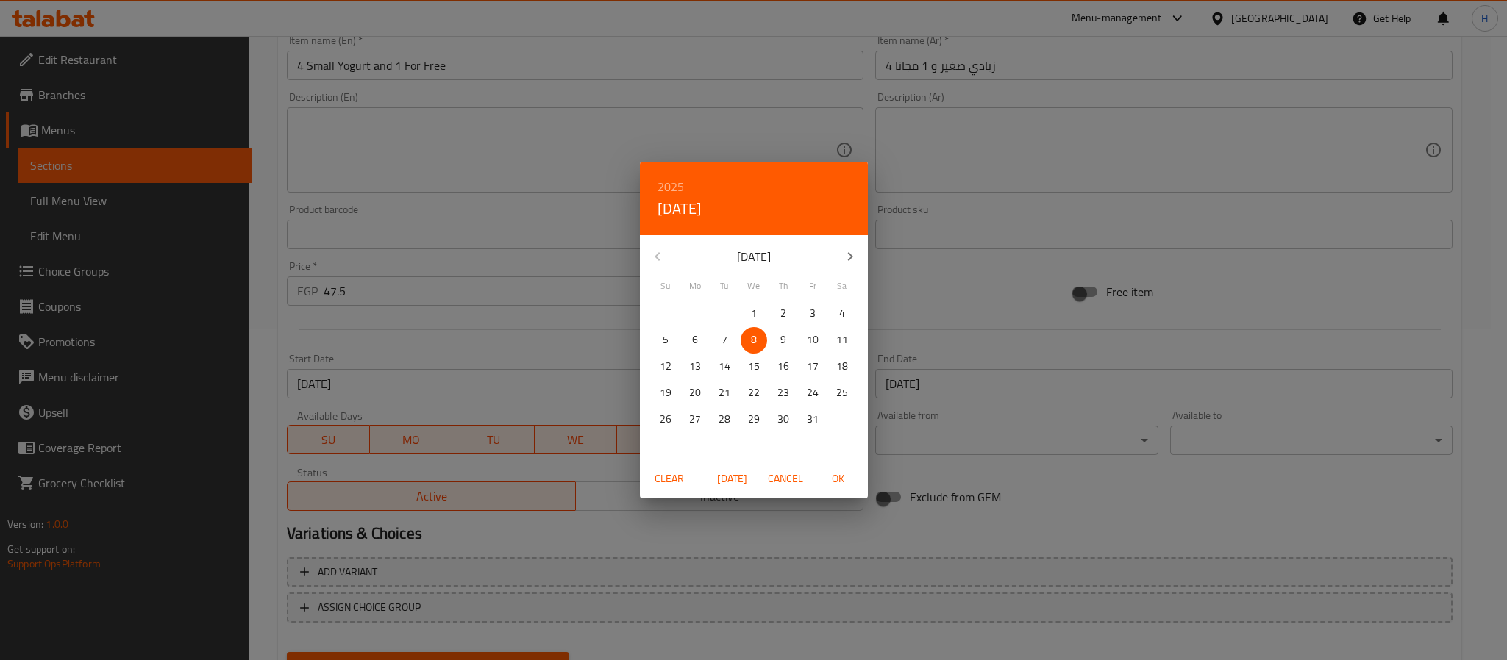
click at [763, 483] on button "Cancel" at bounding box center [785, 479] width 47 height 27
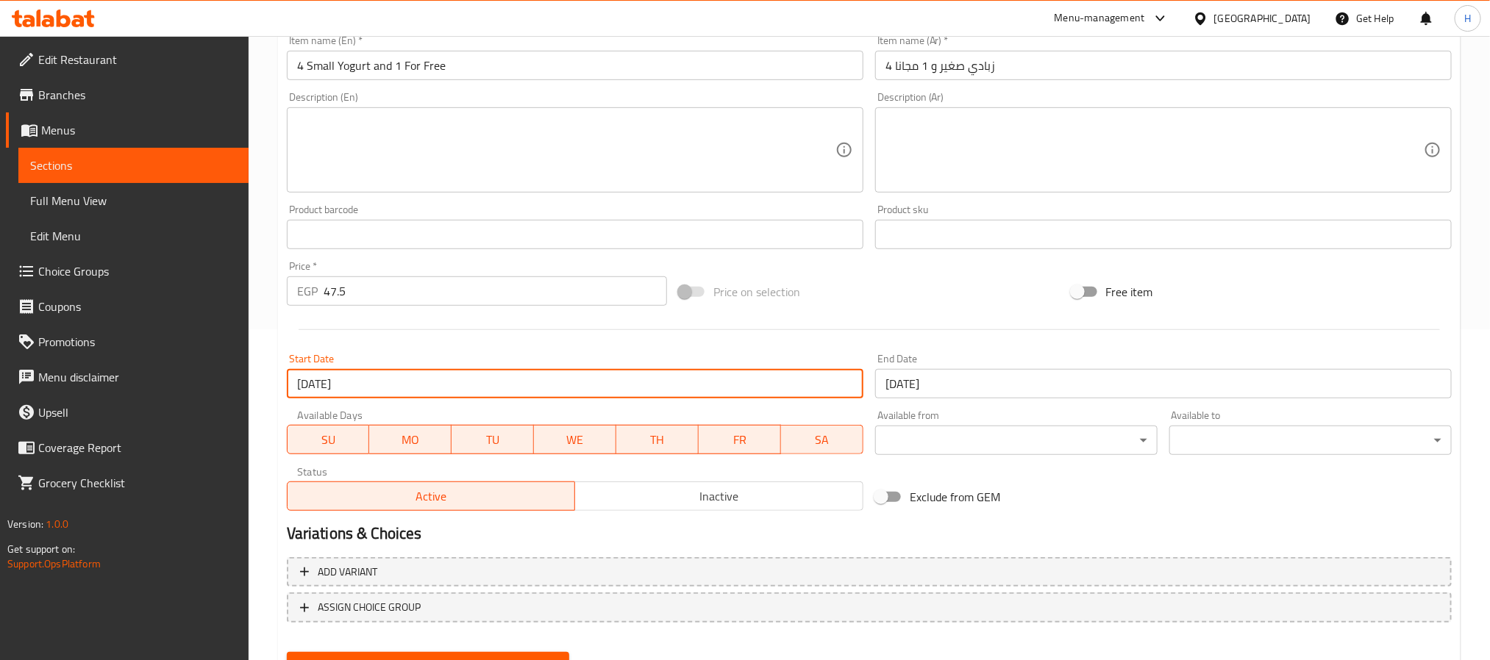
click at [159, 165] on span "Sections" at bounding box center [133, 166] width 207 height 18
